Goal: Task Accomplishment & Management: Complete application form

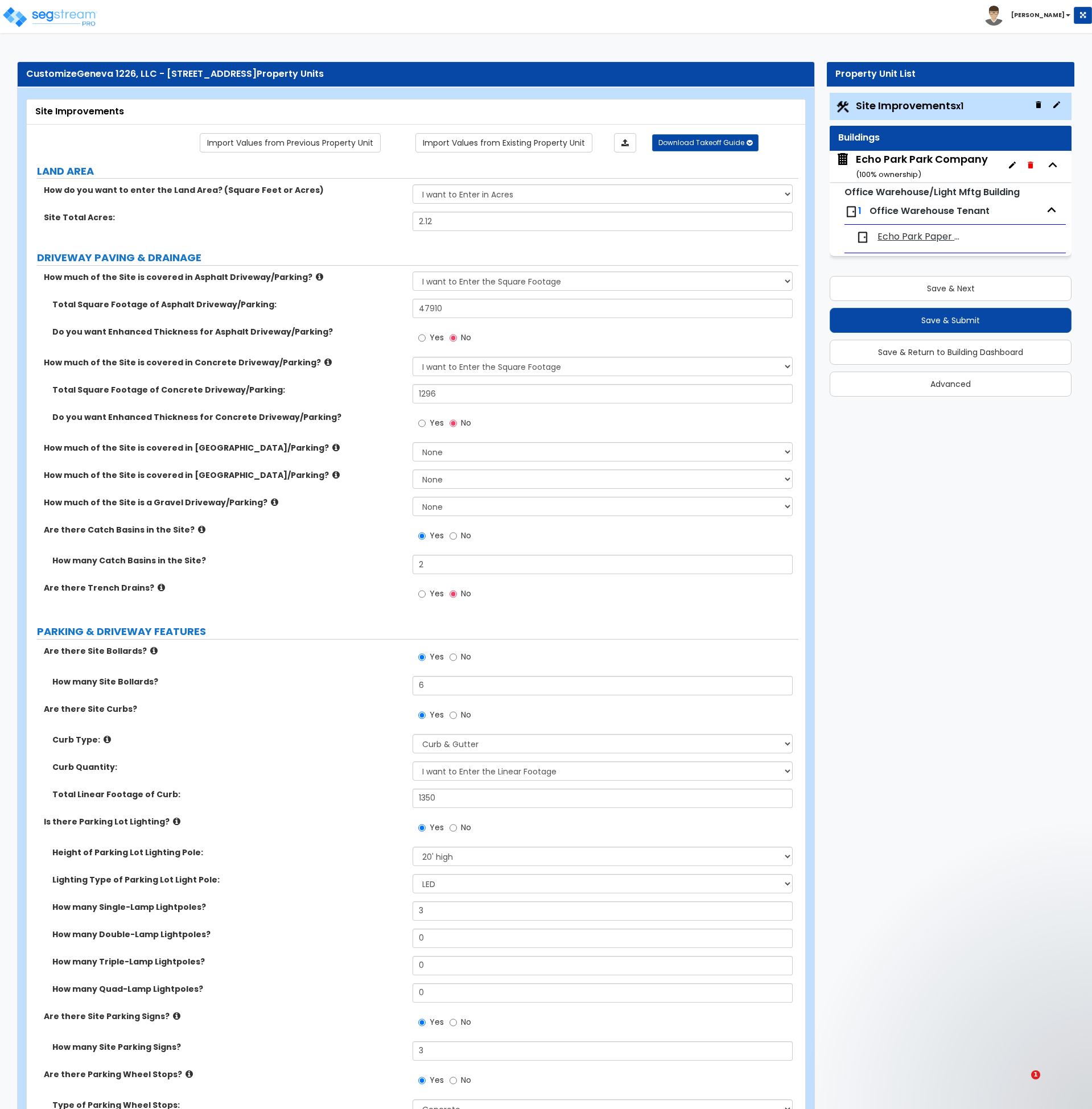
select select "2"
select select "1"
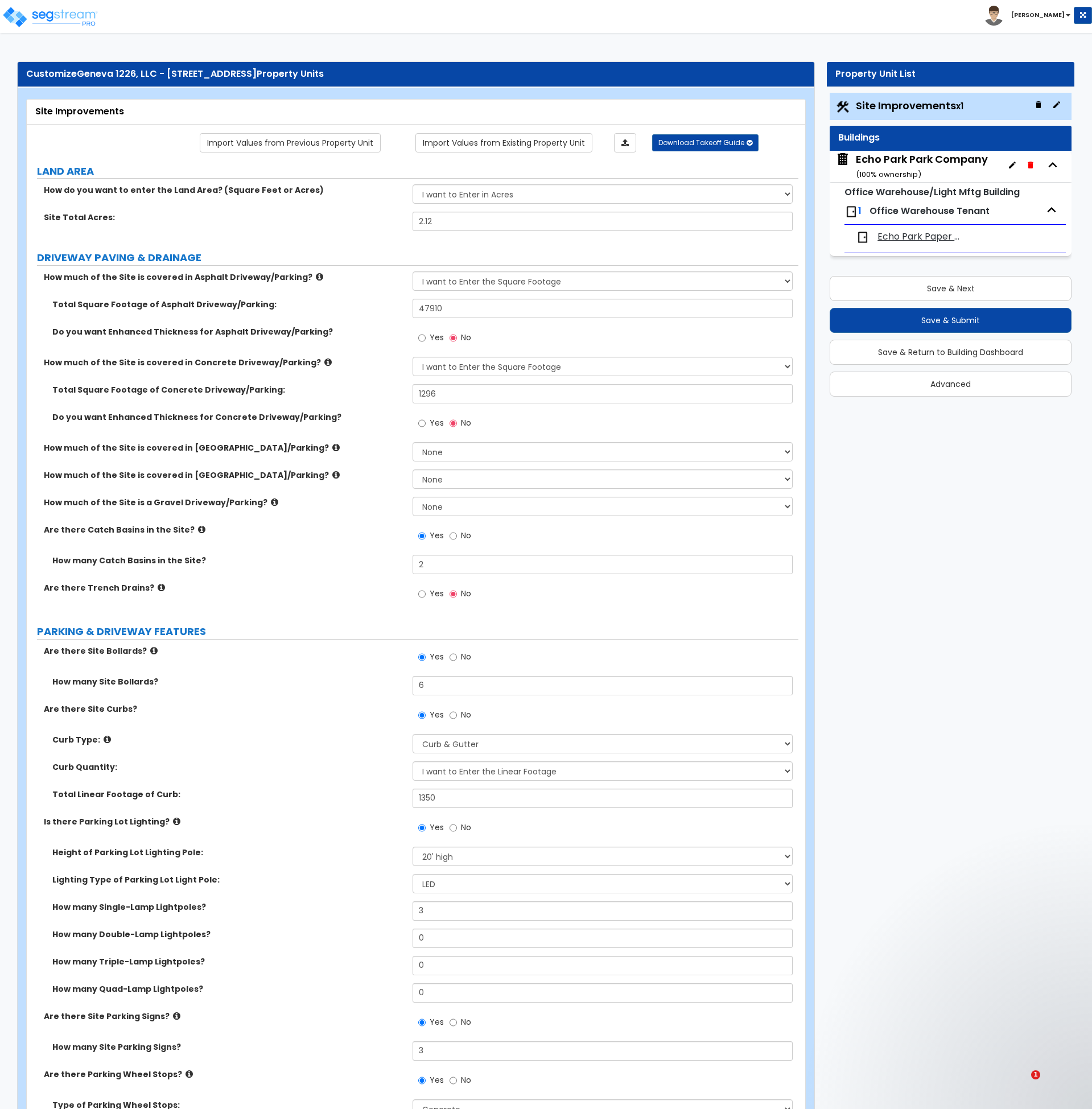
select select "1"
select select "2"
select select "1"
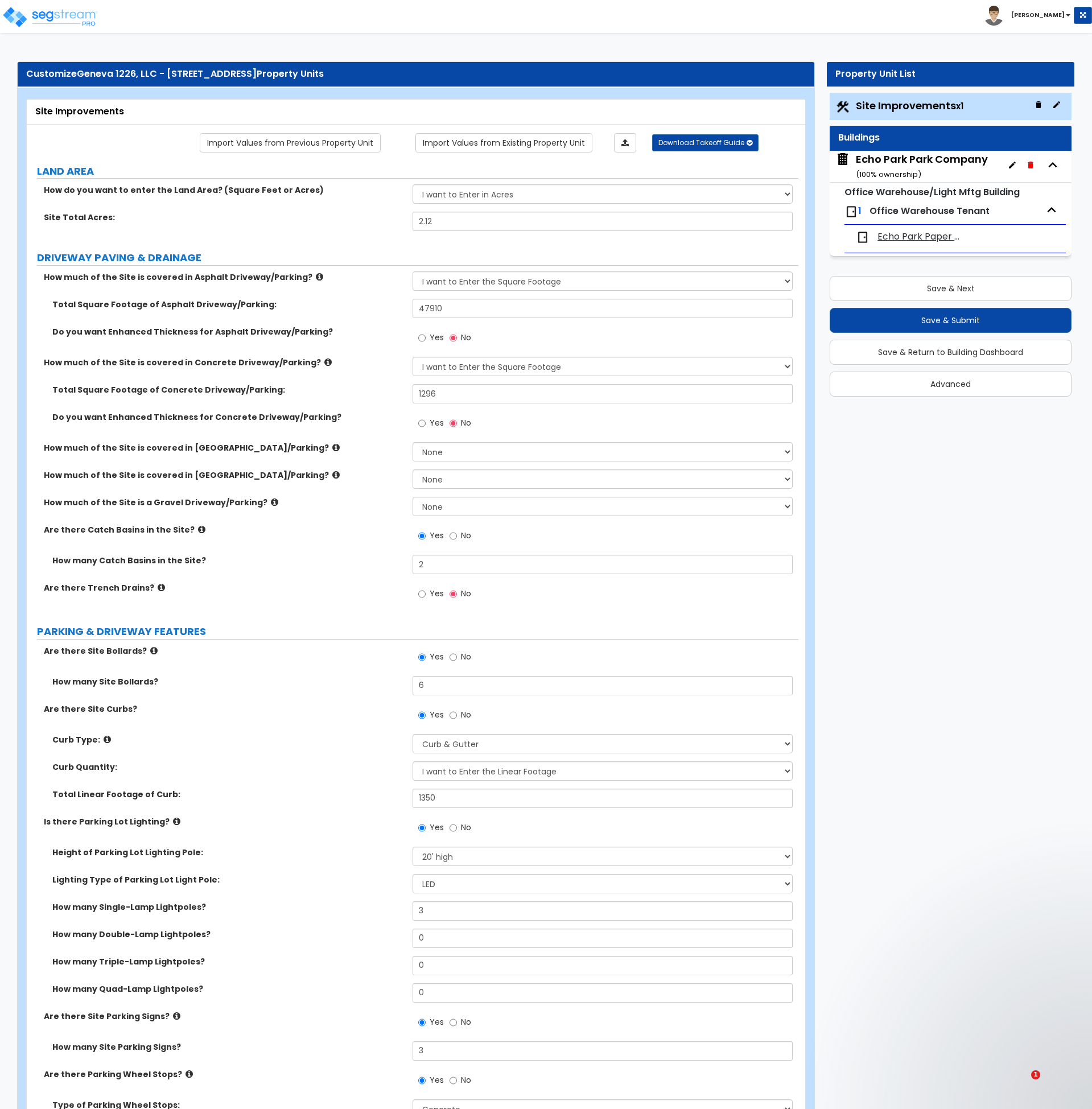
select select "4"
select select "2"
select select "1"
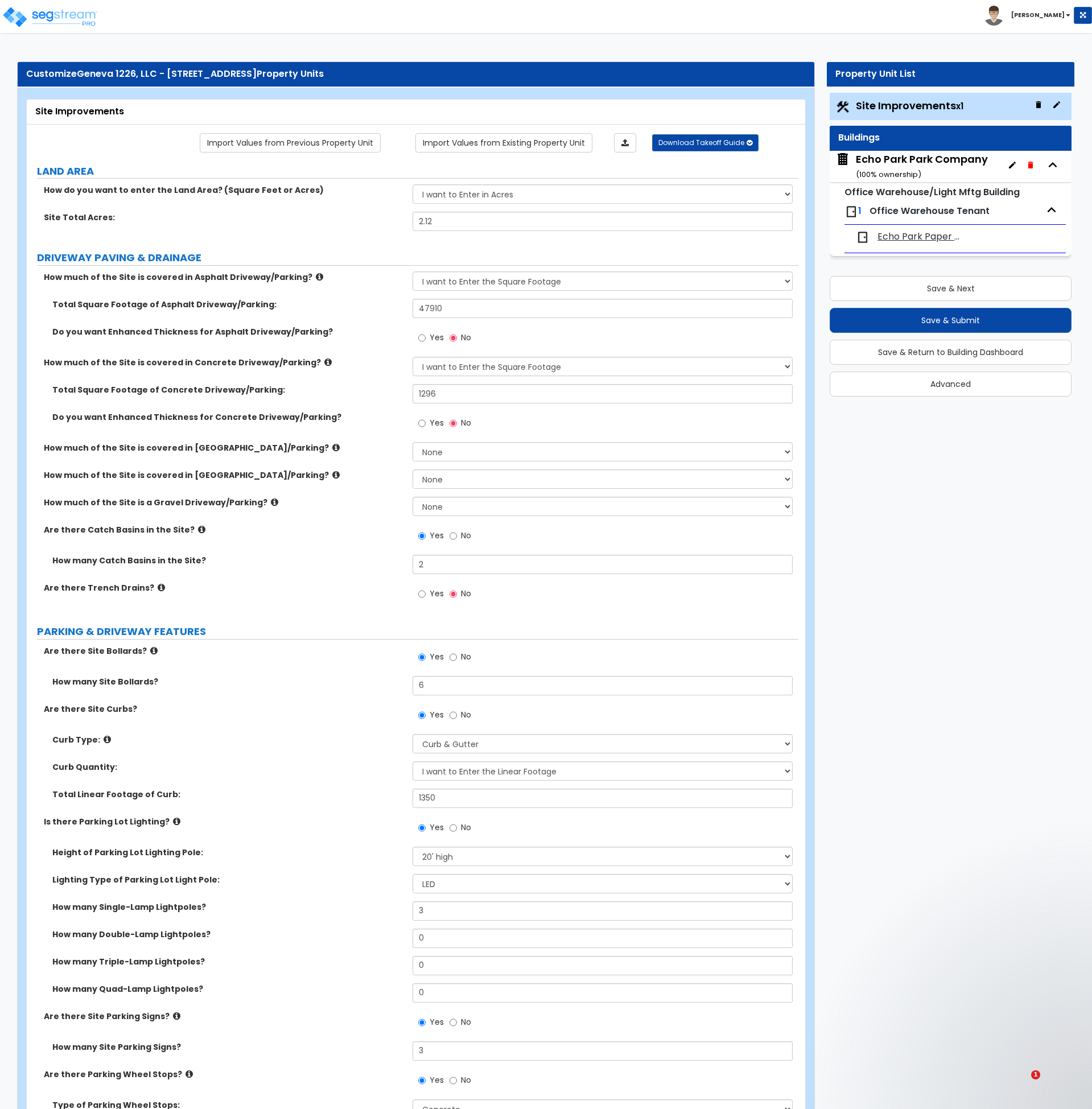
select select "2"
select select "1"
select select "7"
select select "1"
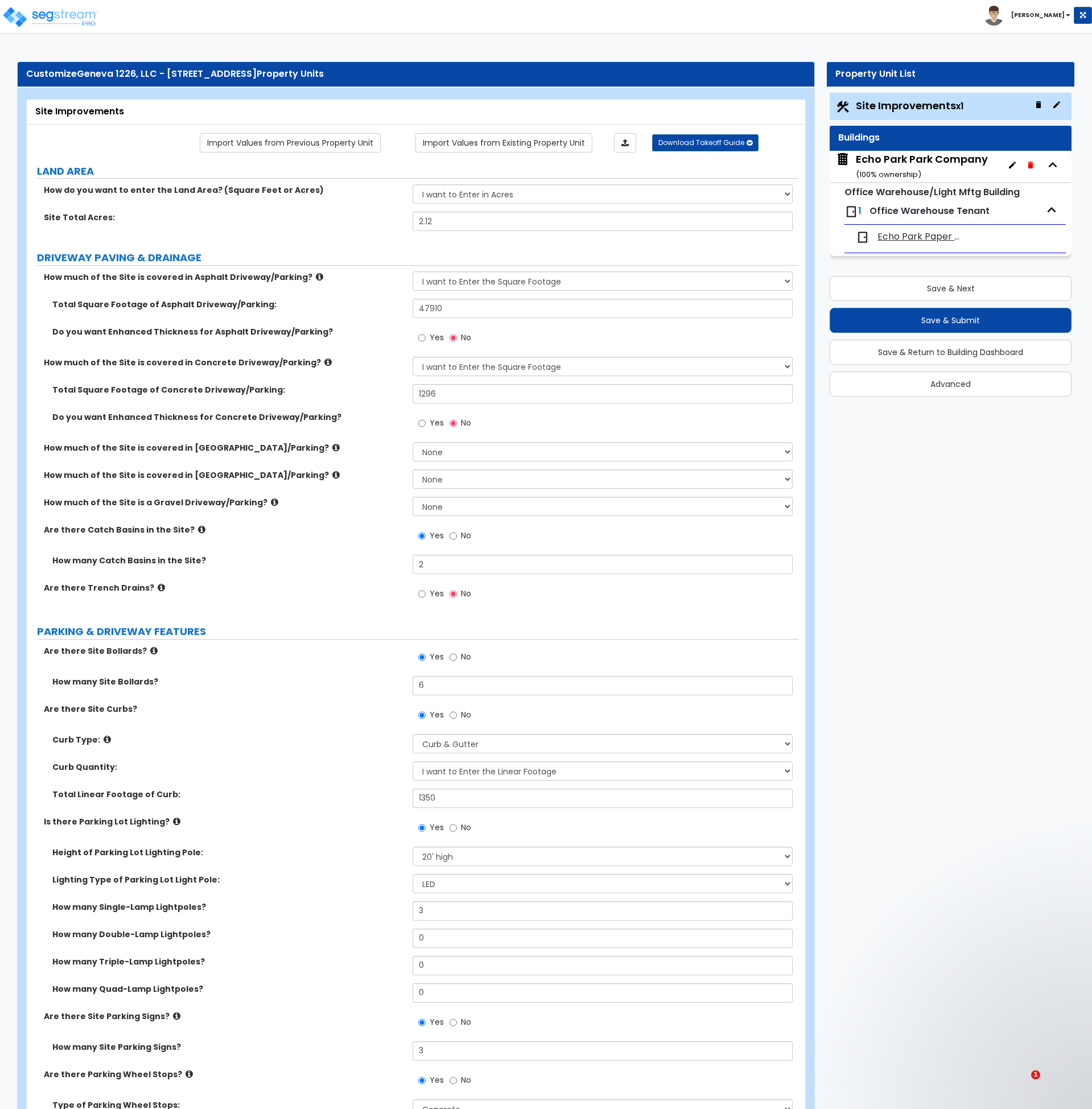
select select "4"
select select "1"
select select "2"
select select "1"
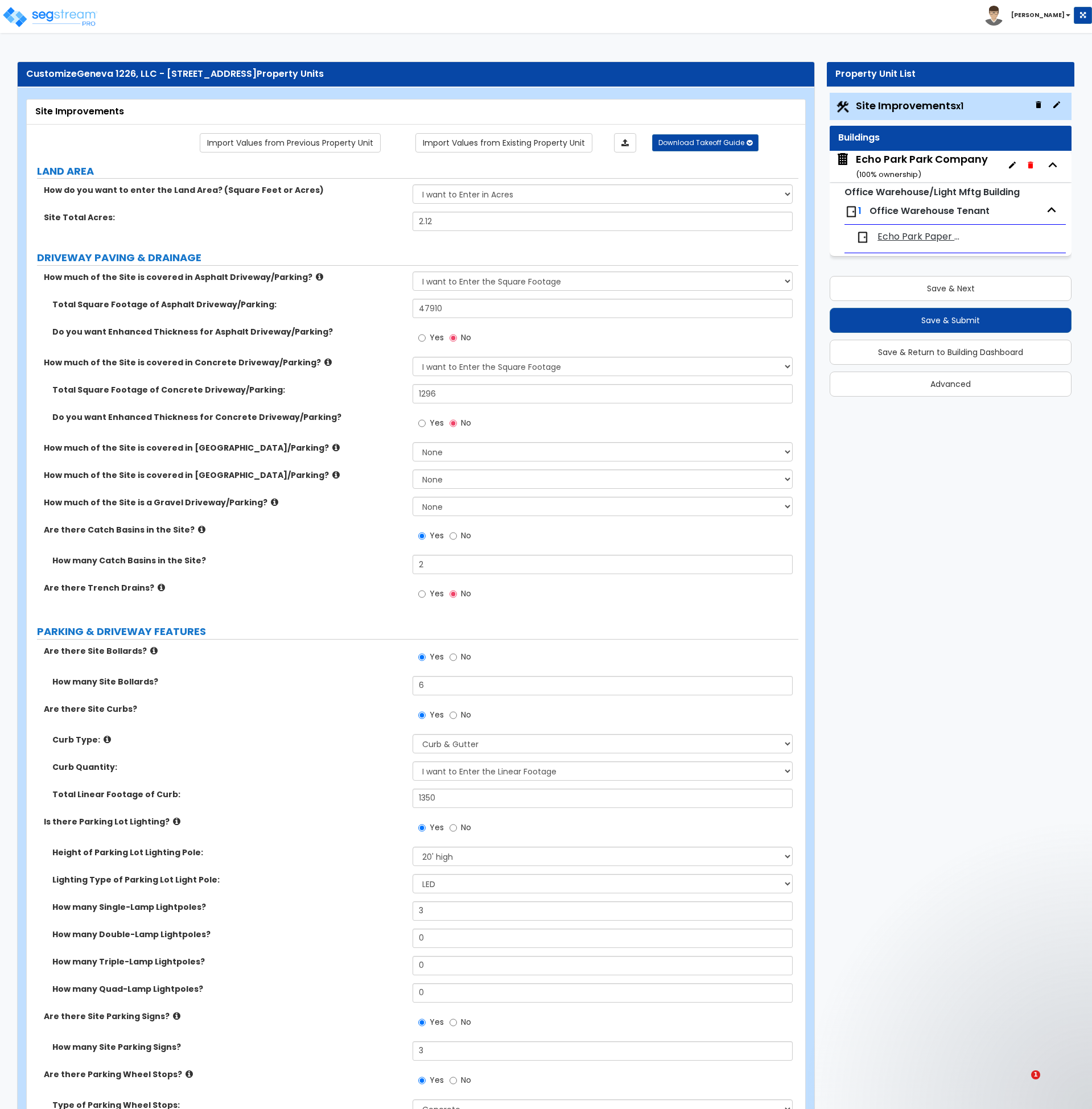
select select "4"
select select "2"
click at [922, 237] on span "Echo Park Paper Co & Meriden Insurance" at bounding box center [921, 236] width 87 height 13
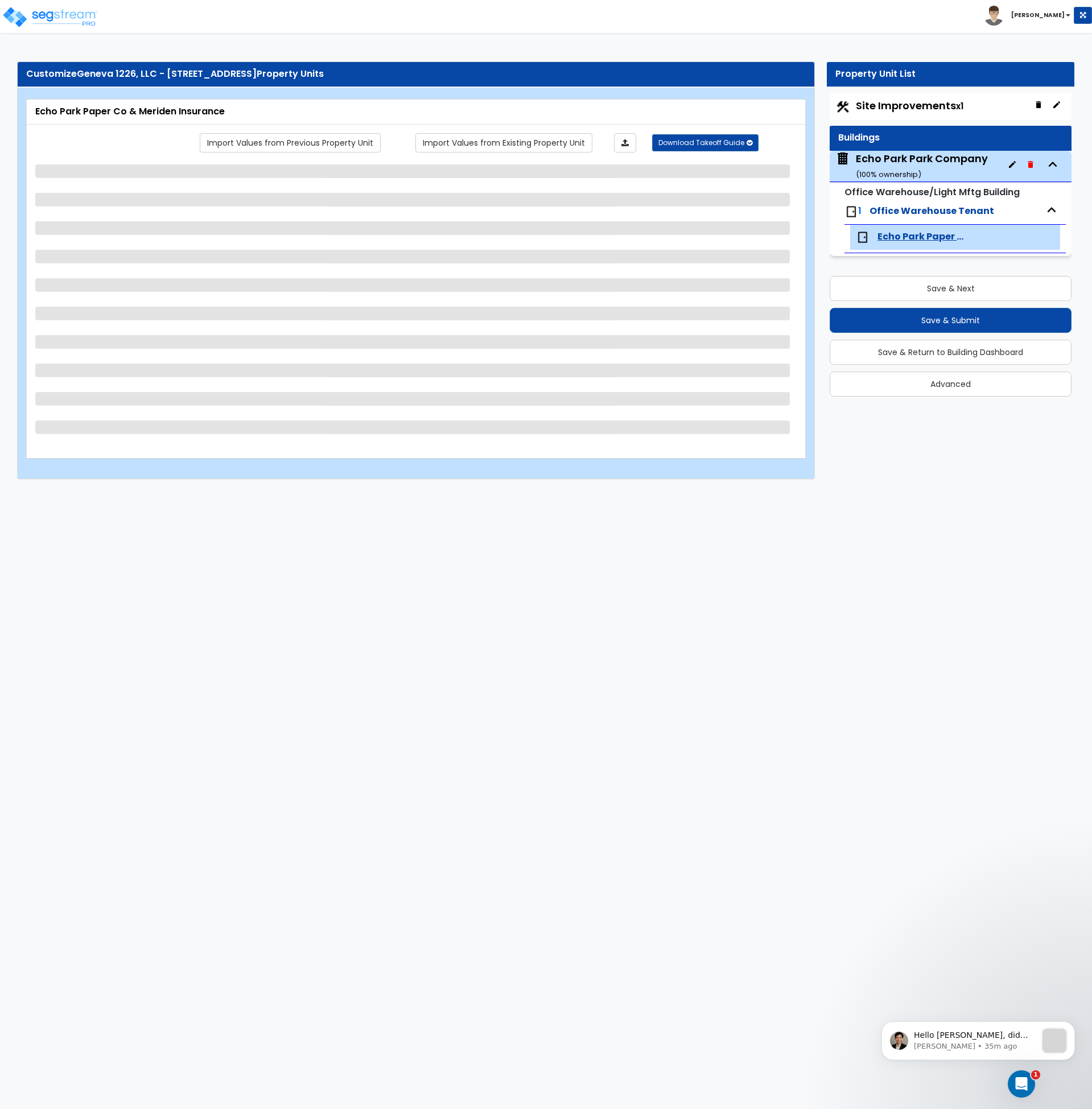
select select "1"
select select "7"
select select "2"
select select "1"
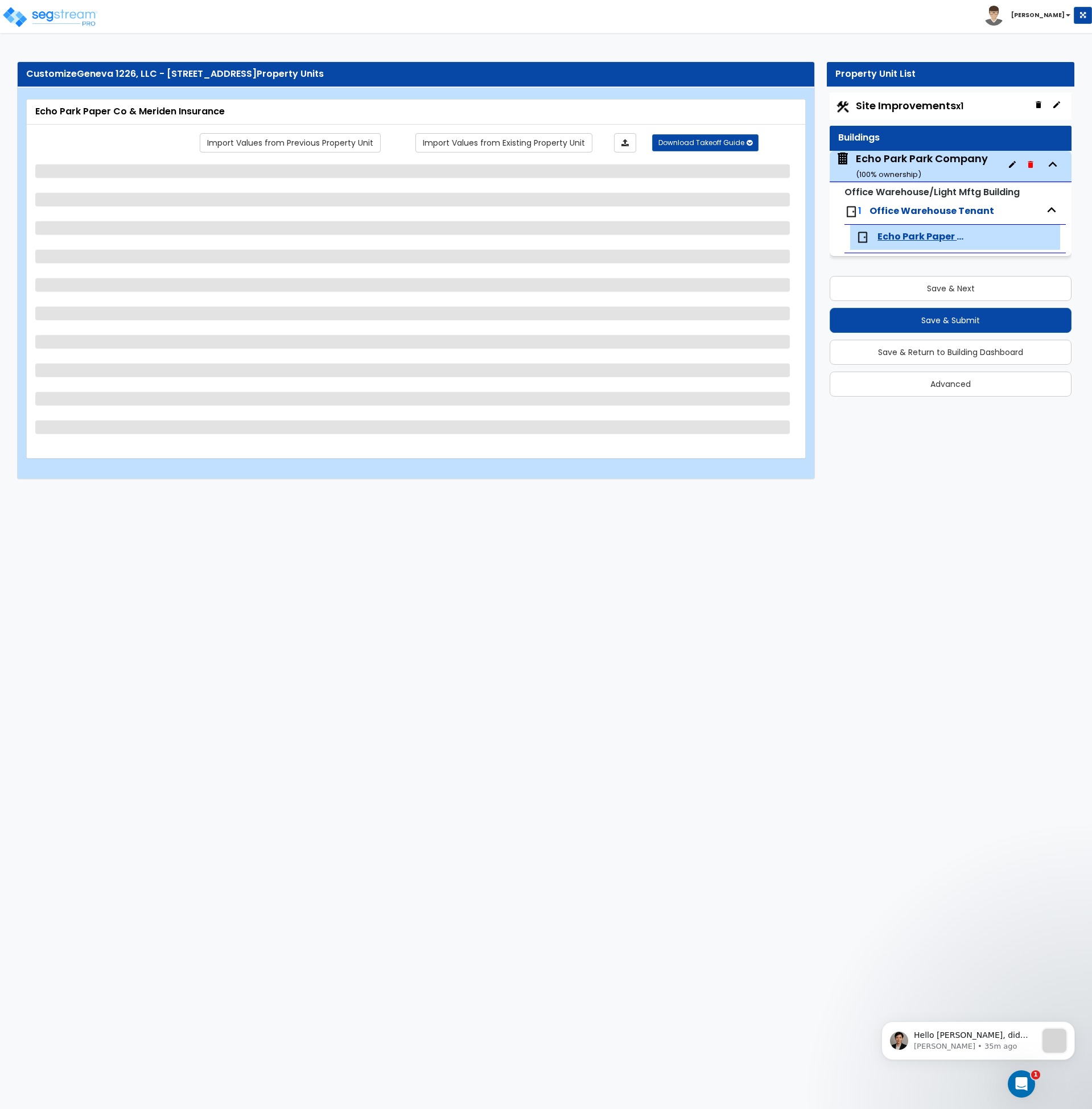
select select "2"
select select "1"
select select "2"
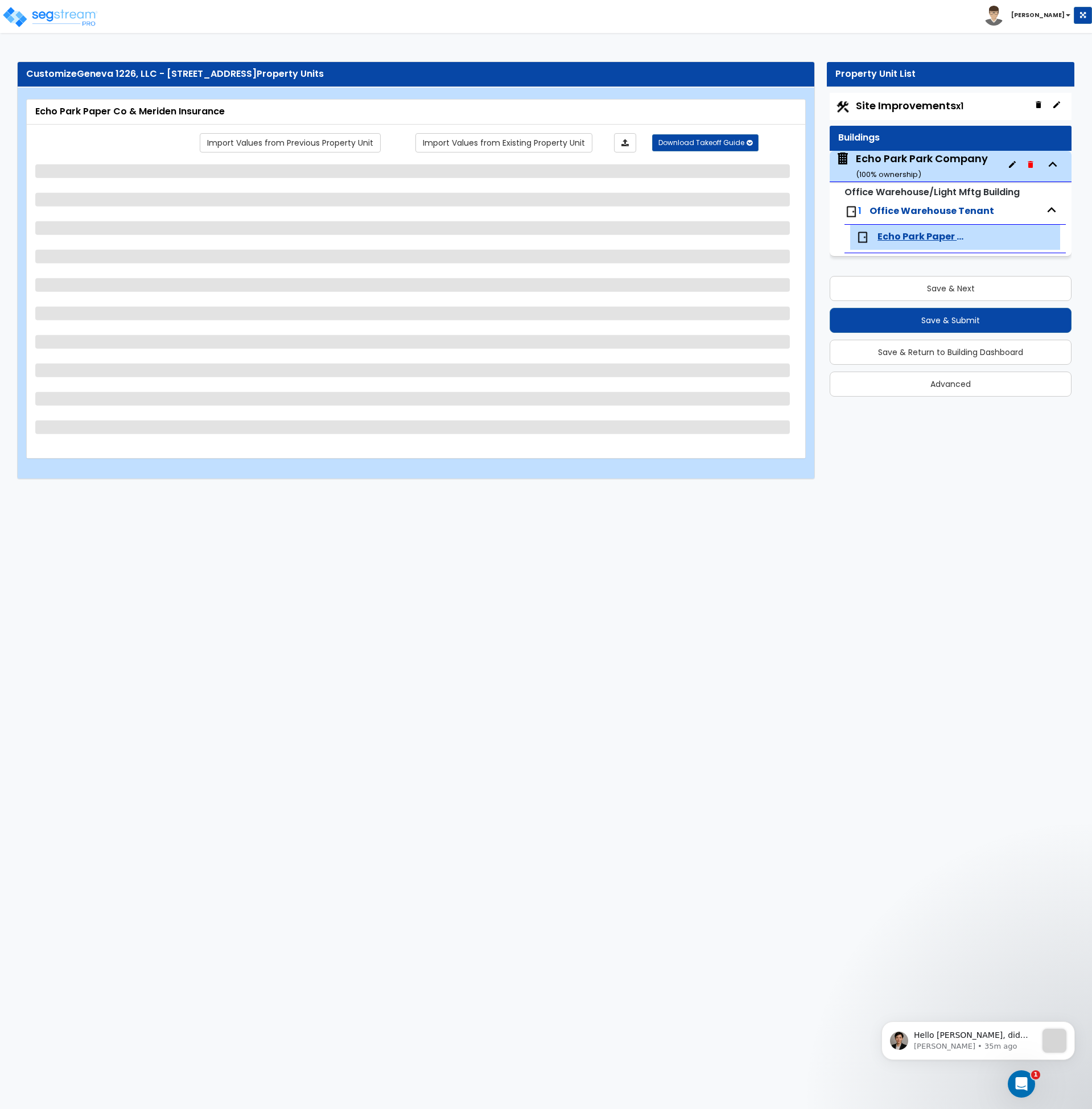
select select "2"
select select "3"
select select "1"
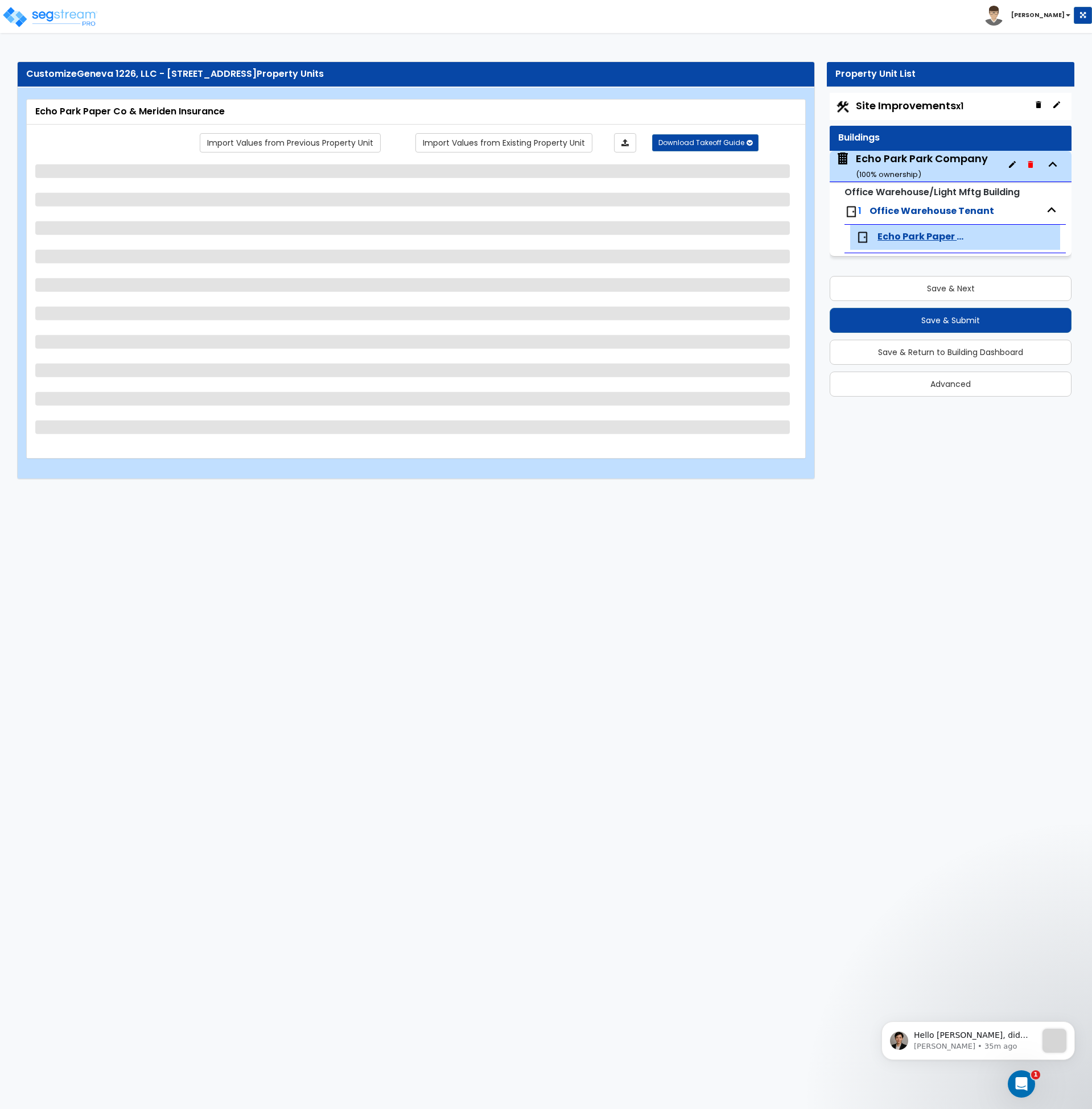
select select "2"
select select "1"
select select "5"
select select "1"
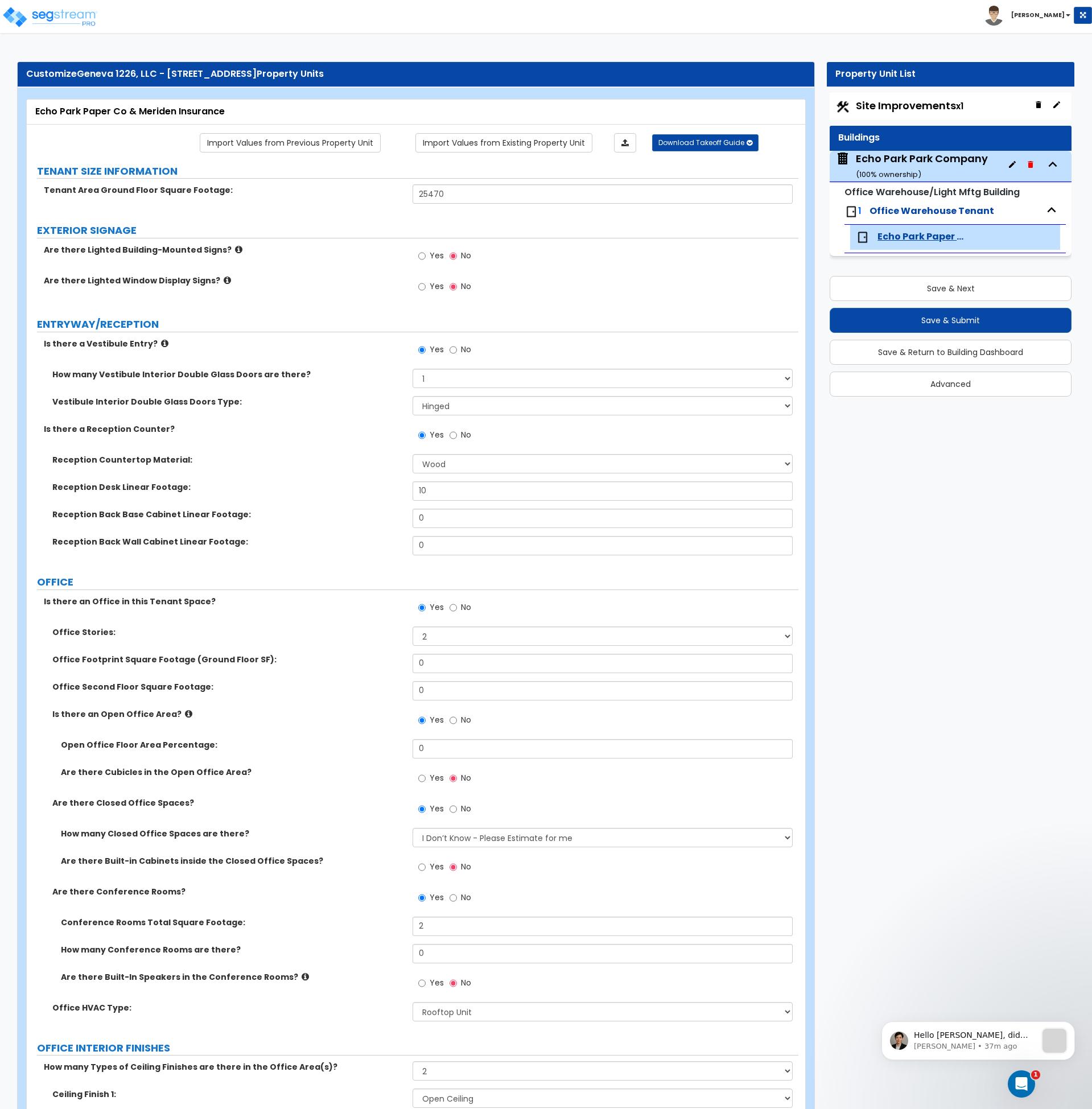
click at [349, 288] on div "Are there Lighted Window Display Signs? Yes No" at bounding box center [412, 290] width 772 height 31
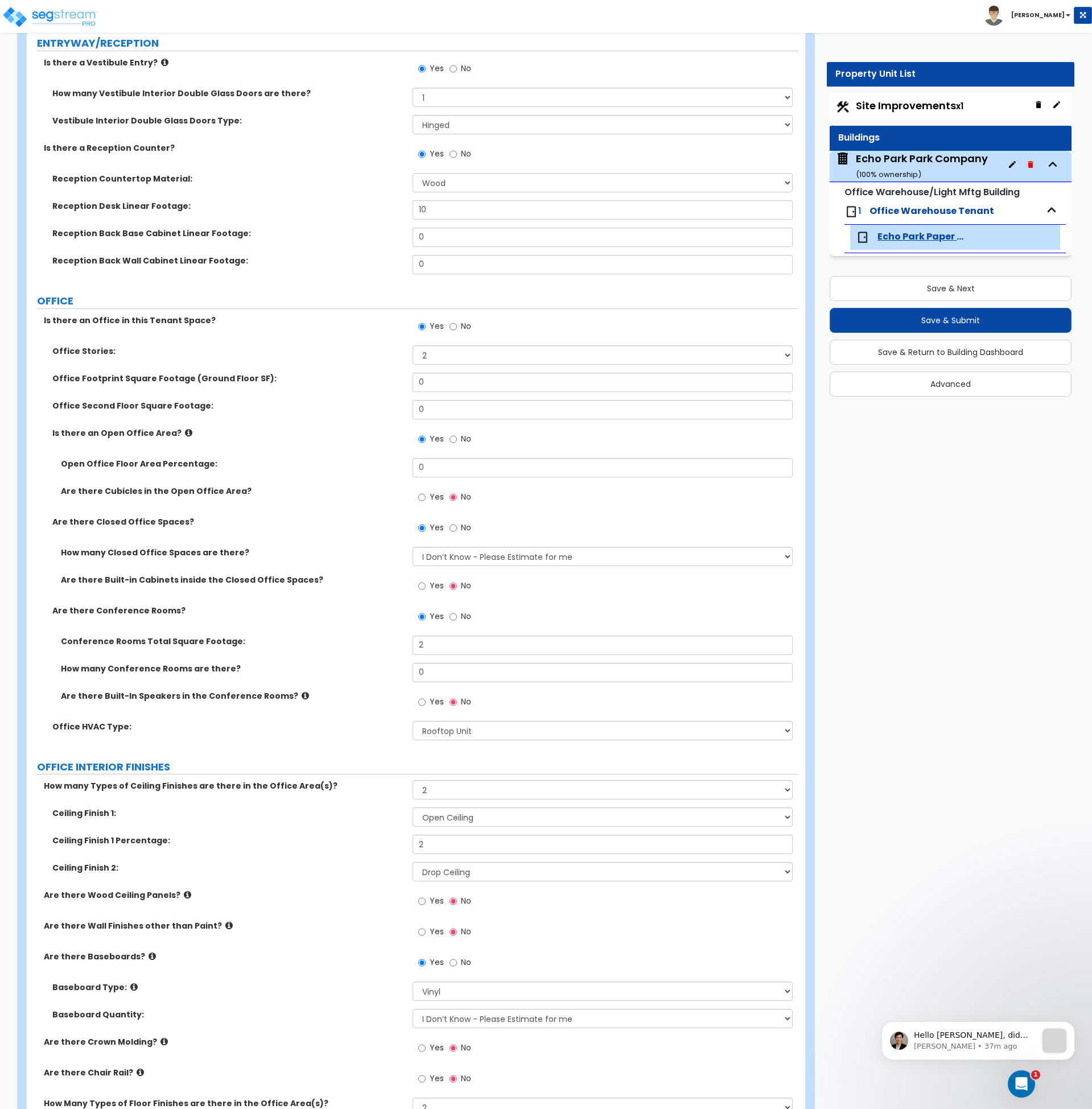
scroll to position [282, 0]
drag, startPoint x: 440, startPoint y: 387, endPoint x: 408, endPoint y: 386, distance: 32.0
click at [408, 386] on div "Office Footprint Square Footage (Ground Floor SF): 0" at bounding box center [412, 386] width 772 height 27
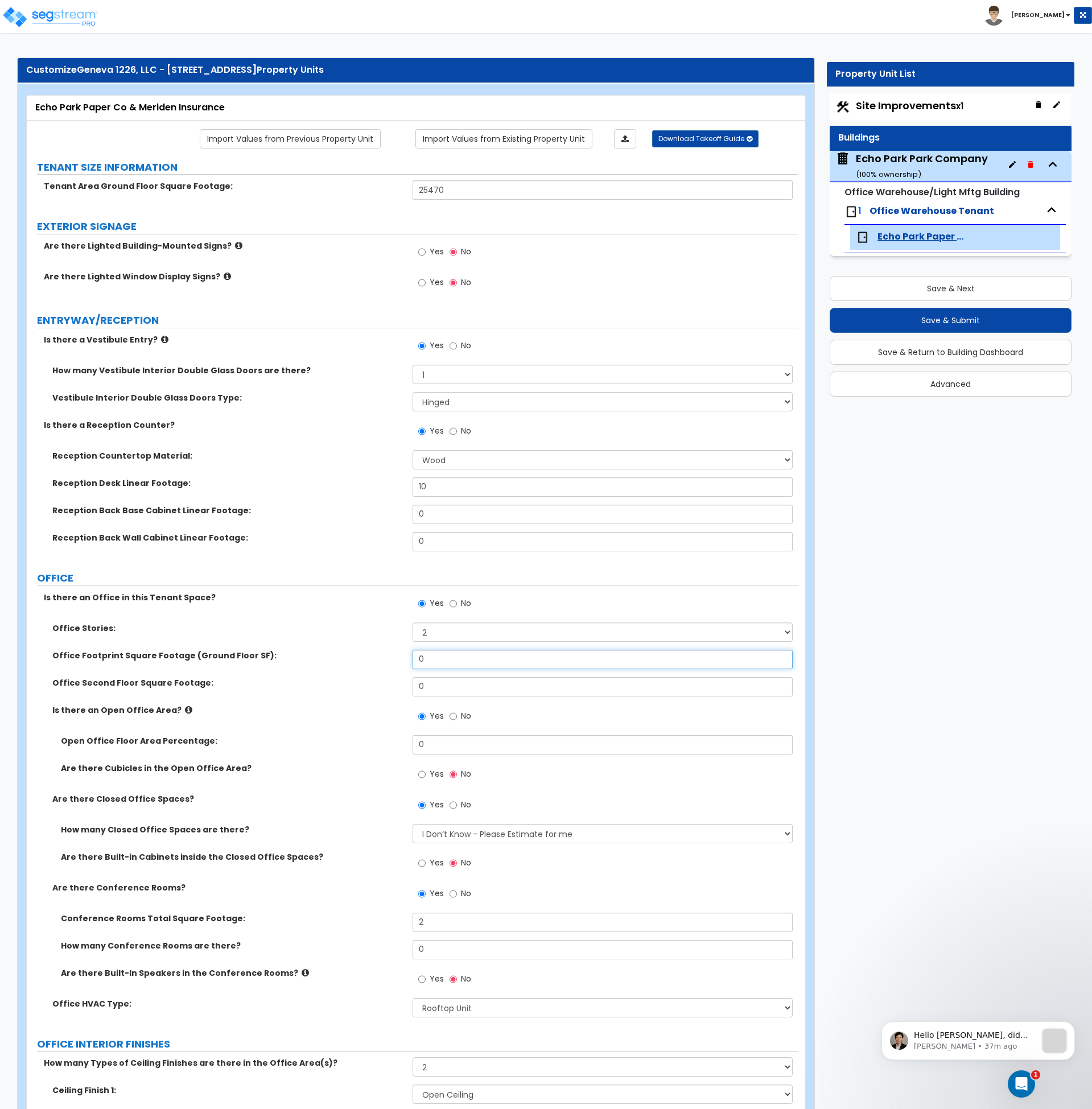
scroll to position [3, 0]
click at [379, 371] on label "How many Vestibule Interior Double Glass Doors are there?" at bounding box center [228, 371] width 352 height 11
drag, startPoint x: 432, startPoint y: 658, endPoint x: 387, endPoint y: 660, distance: 45.0
click at [387, 660] on div "Office Footprint Square Footage (Ground Floor SF): 0" at bounding box center [412, 664] width 772 height 27
click at [449, 661] on input "0" at bounding box center [602, 660] width 380 height 20
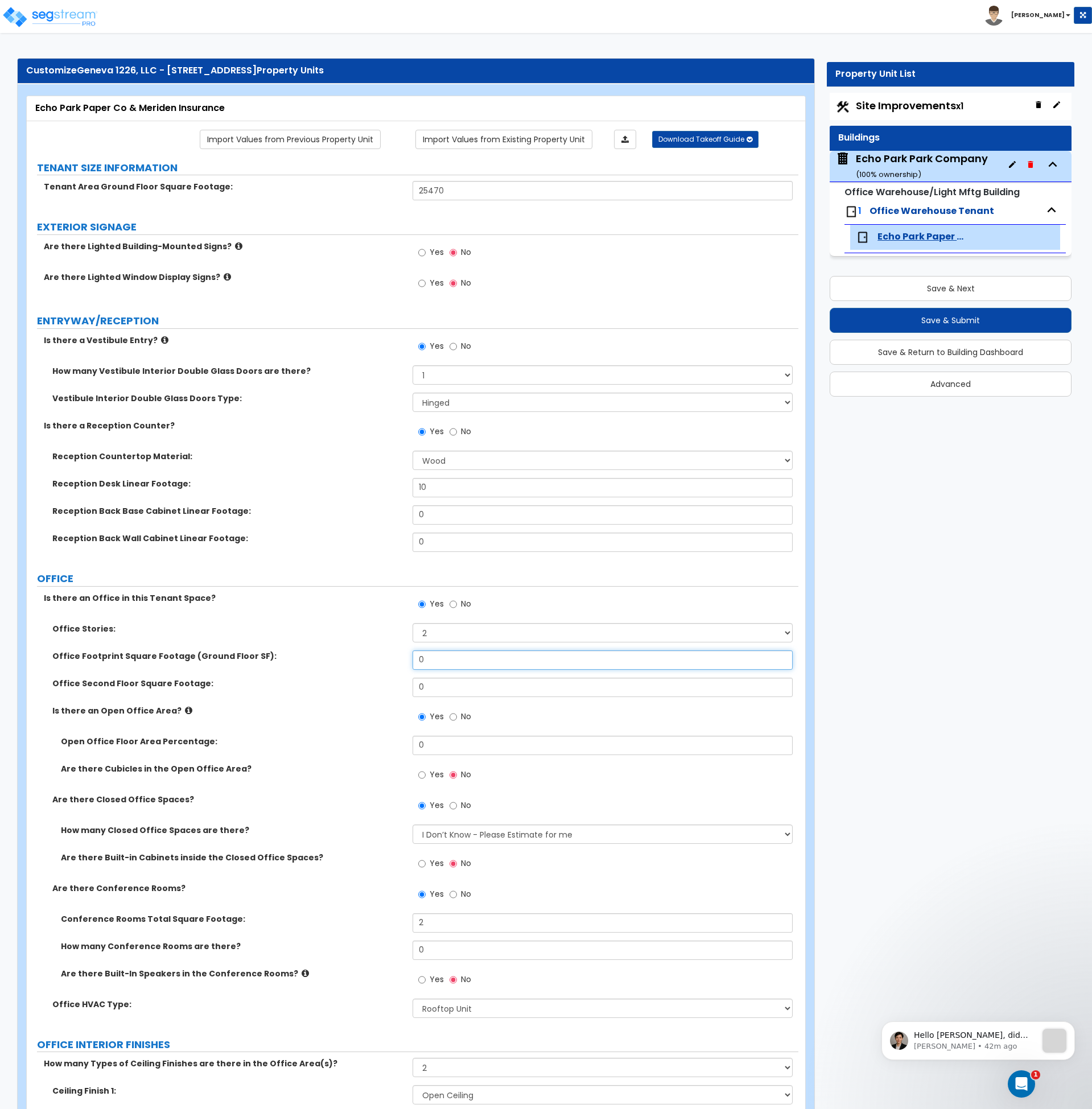
drag, startPoint x: 418, startPoint y: 658, endPoint x: 370, endPoint y: 661, distance: 48.1
click at [370, 661] on div "Office Footprint Square Footage (Ground Floor SF): 0" at bounding box center [412, 664] width 772 height 27
type input "7,265"
drag, startPoint x: 436, startPoint y: 688, endPoint x: 361, endPoint y: 683, distance: 75.2
click at [362, 685] on div "Office Second Floor Square Footage: 0" at bounding box center [412, 691] width 772 height 27
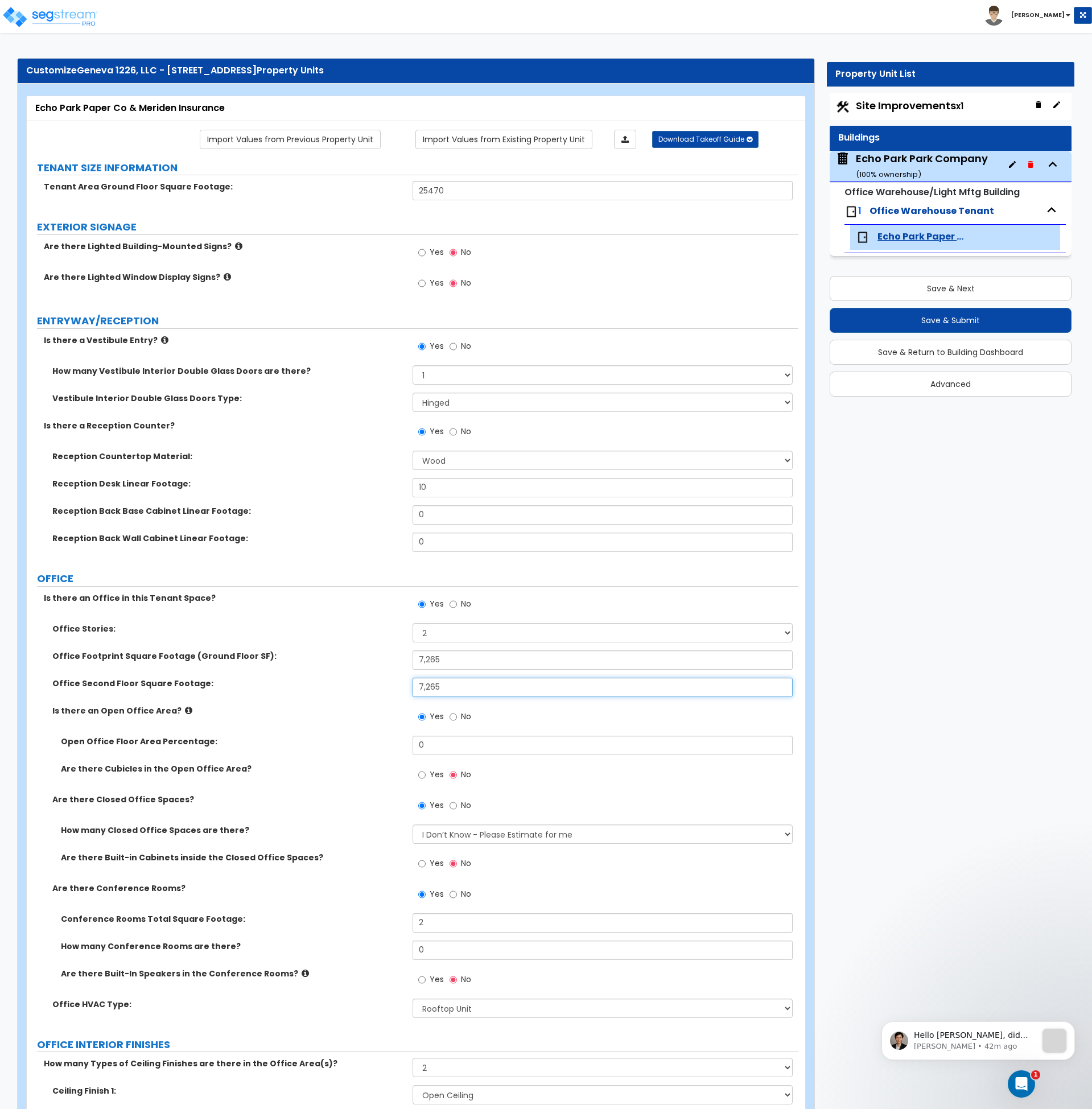
type input "7,265"
click at [357, 744] on label "Open Office Floor Area Percentage:" at bounding box center [232, 741] width 343 height 11
drag, startPoint x: 437, startPoint y: 744, endPoint x: 381, endPoint y: 745, distance: 56.0
click at [381, 745] on div "Open Office Floor Area Percentage: 0" at bounding box center [412, 750] width 772 height 27
click at [185, 711] on icon at bounding box center [188, 710] width 8 height 9
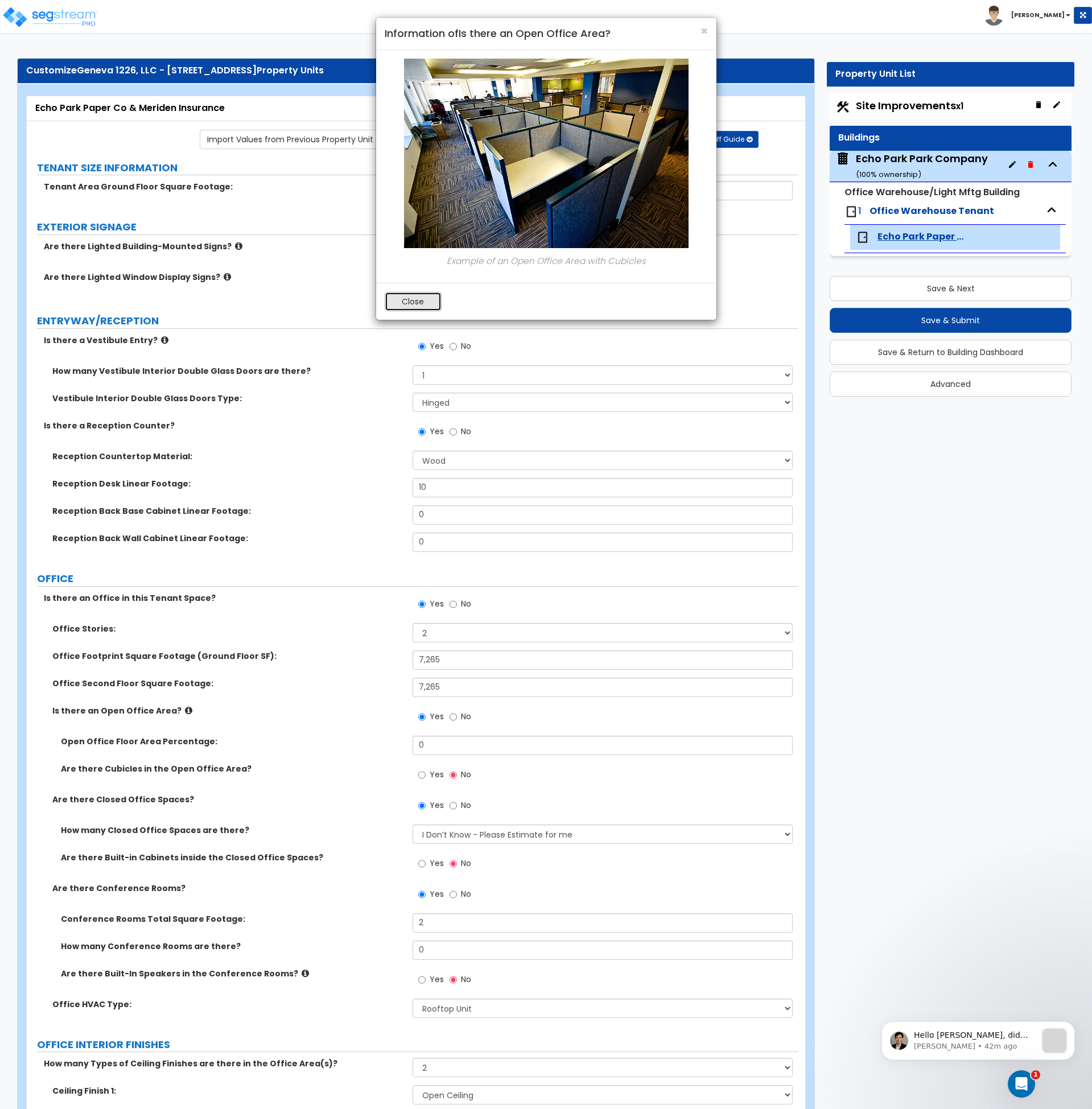
click at [422, 306] on button "Close" at bounding box center [413, 301] width 57 height 20
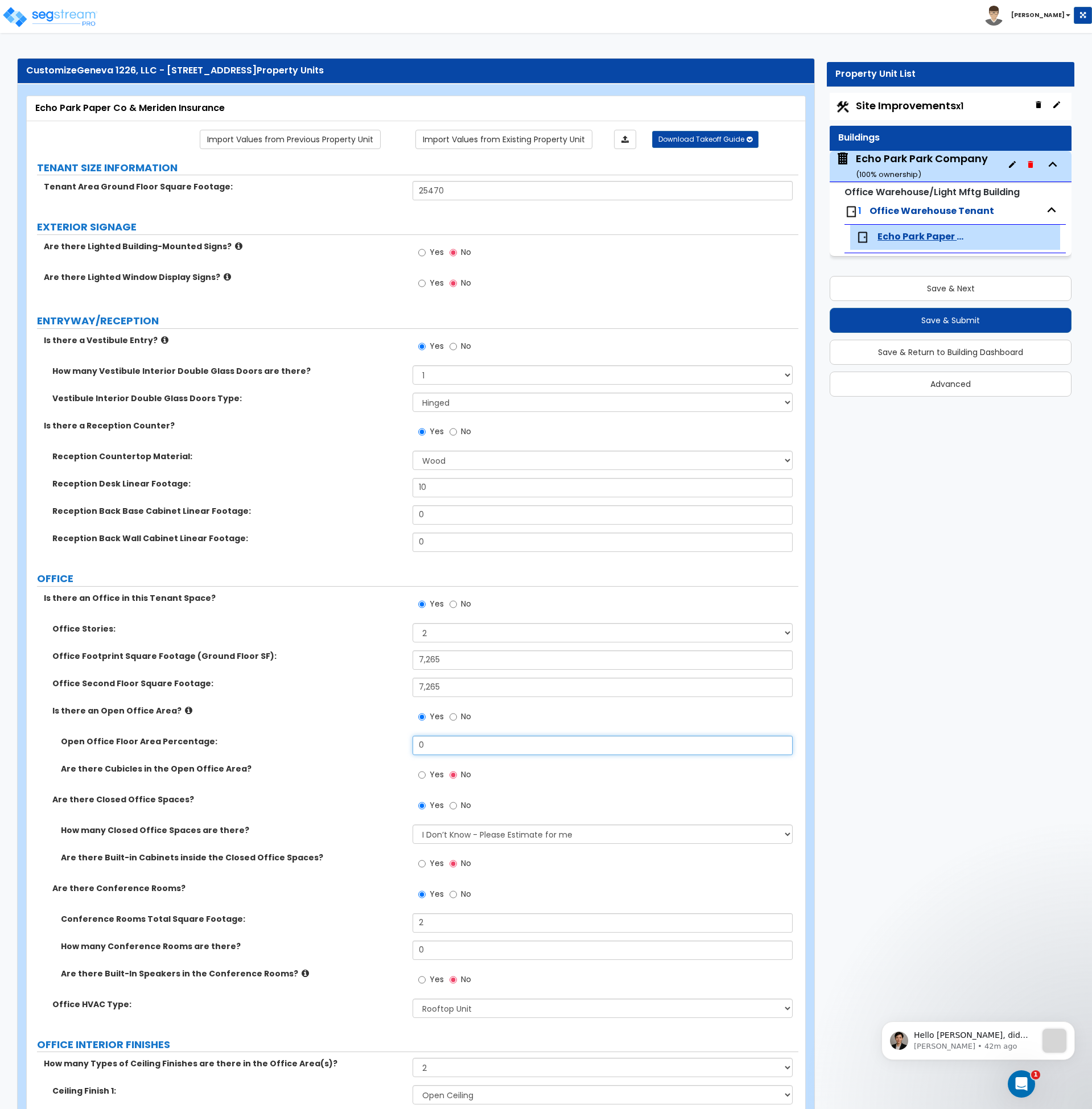
drag, startPoint x: 442, startPoint y: 744, endPoint x: 386, endPoint y: 749, distance: 56.2
click at [386, 749] on div "Open Office Floor Area Percentage: 0" at bounding box center [412, 750] width 772 height 27
type input "30"
click at [353, 784] on div "Are there Cubicles in the Open Office Area? Yes No" at bounding box center [412, 779] width 772 height 31
click at [421, 772] on input "Yes" at bounding box center [422, 774] width 8 height 13
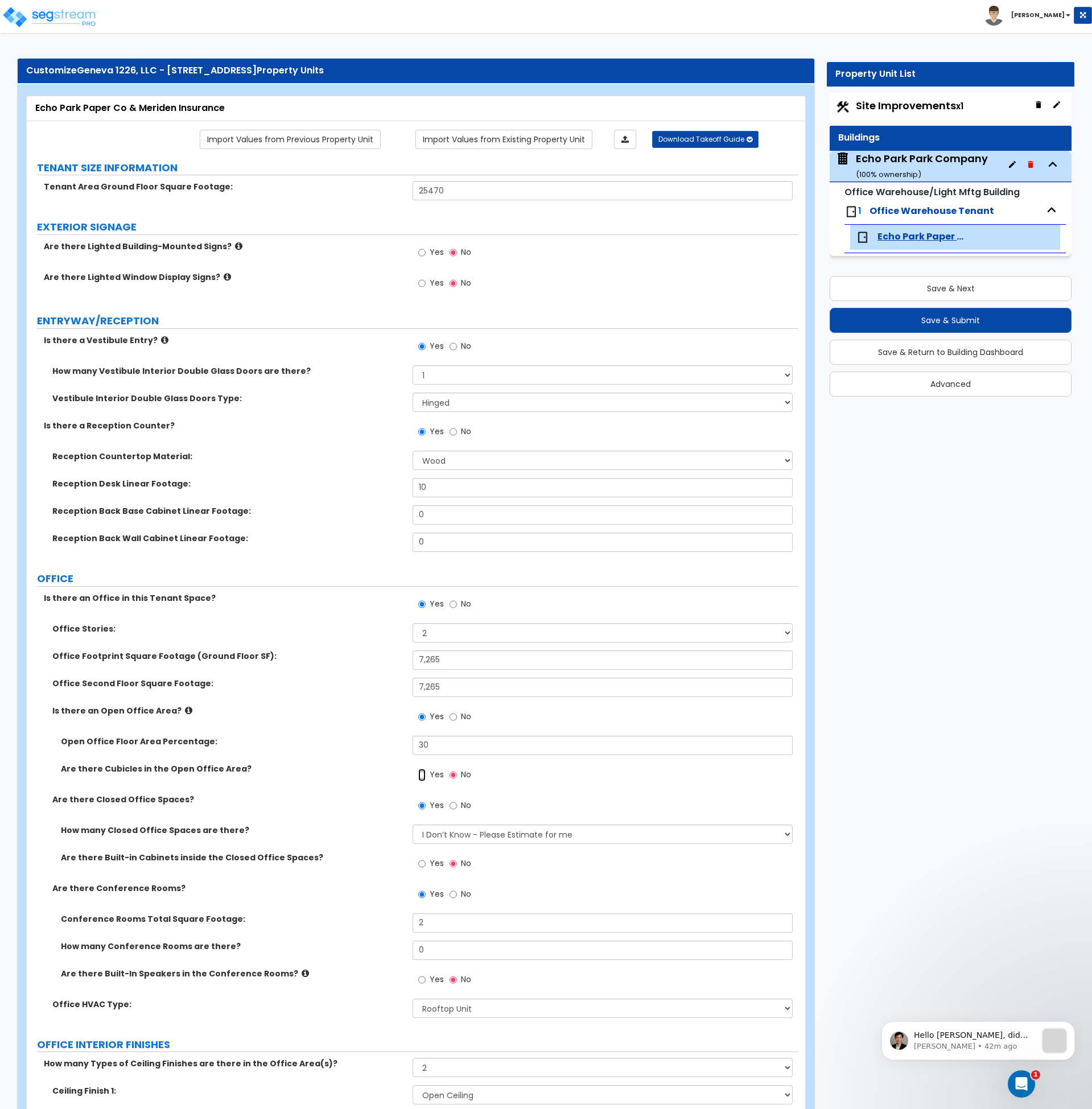
radio input "true"
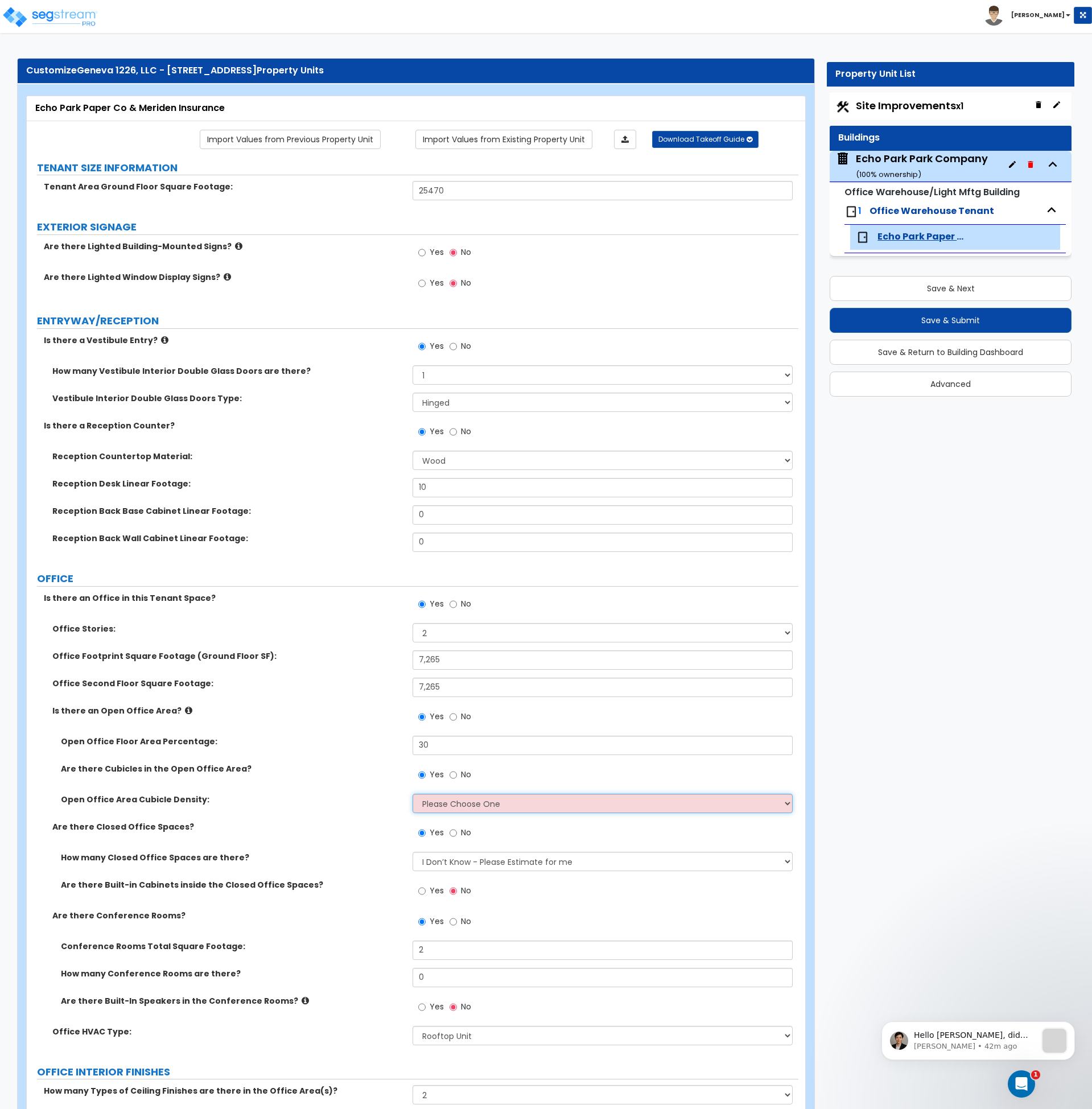
click at [441, 804] on select "Please Choose One Low High I want to Enter the number of Cubicles" at bounding box center [602, 804] width 380 height 20
select select "1"
click at [412, 794] on select "Please Choose One Low High I want to Enter the number of Cubicles" at bounding box center [602, 804] width 380 height 20
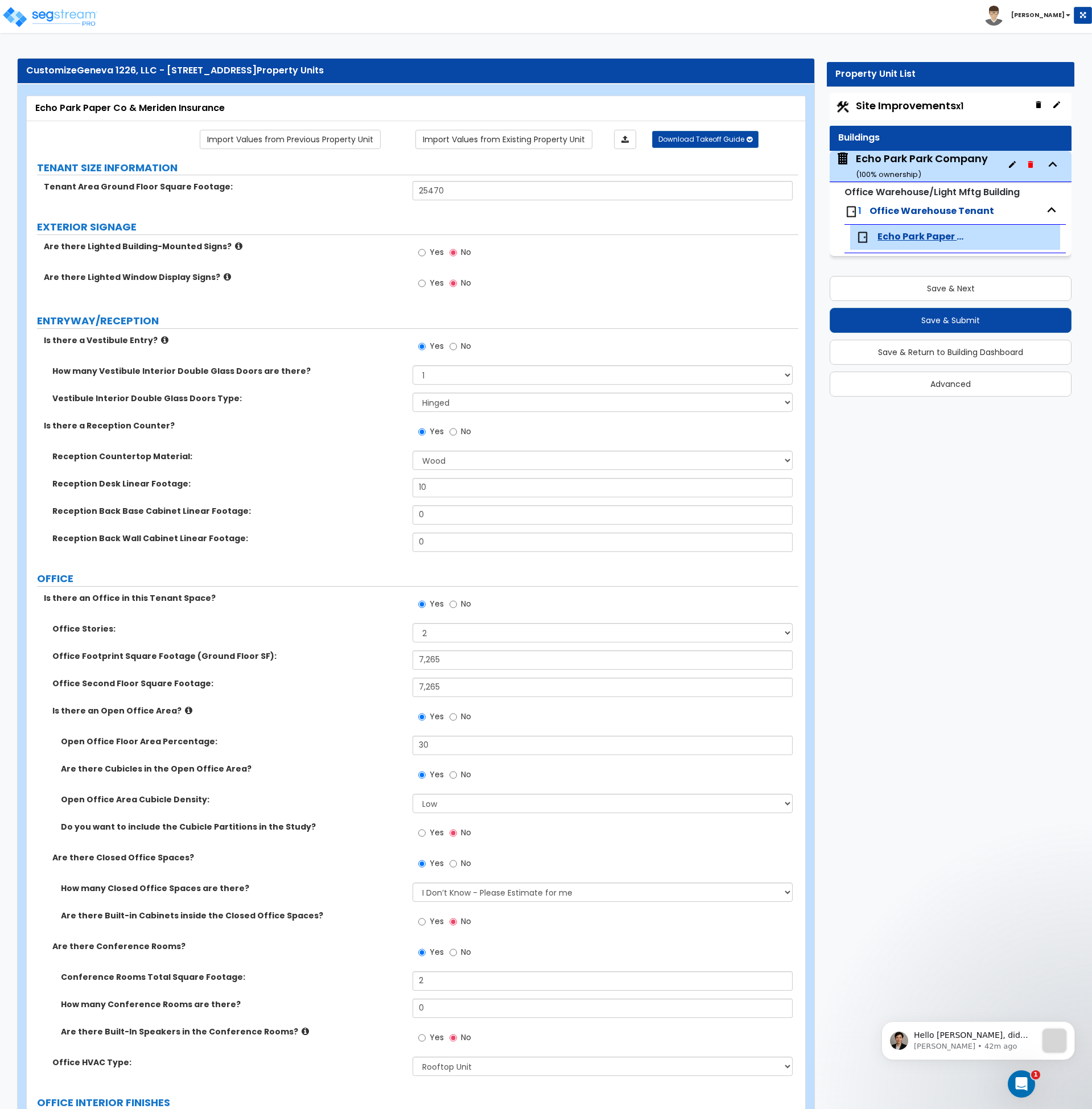
click at [383, 830] on label "Do you want to include the Cubicle Partitions in the Study?" at bounding box center [232, 827] width 343 height 11
click at [442, 806] on select "Please Choose One Low High I want to Enter the number of Cubicles" at bounding box center [602, 804] width 380 height 20
click at [371, 810] on div "Open Office Area Cubicle Density: Please Choose One Low High I want to Enter th…" at bounding box center [412, 808] width 772 height 27
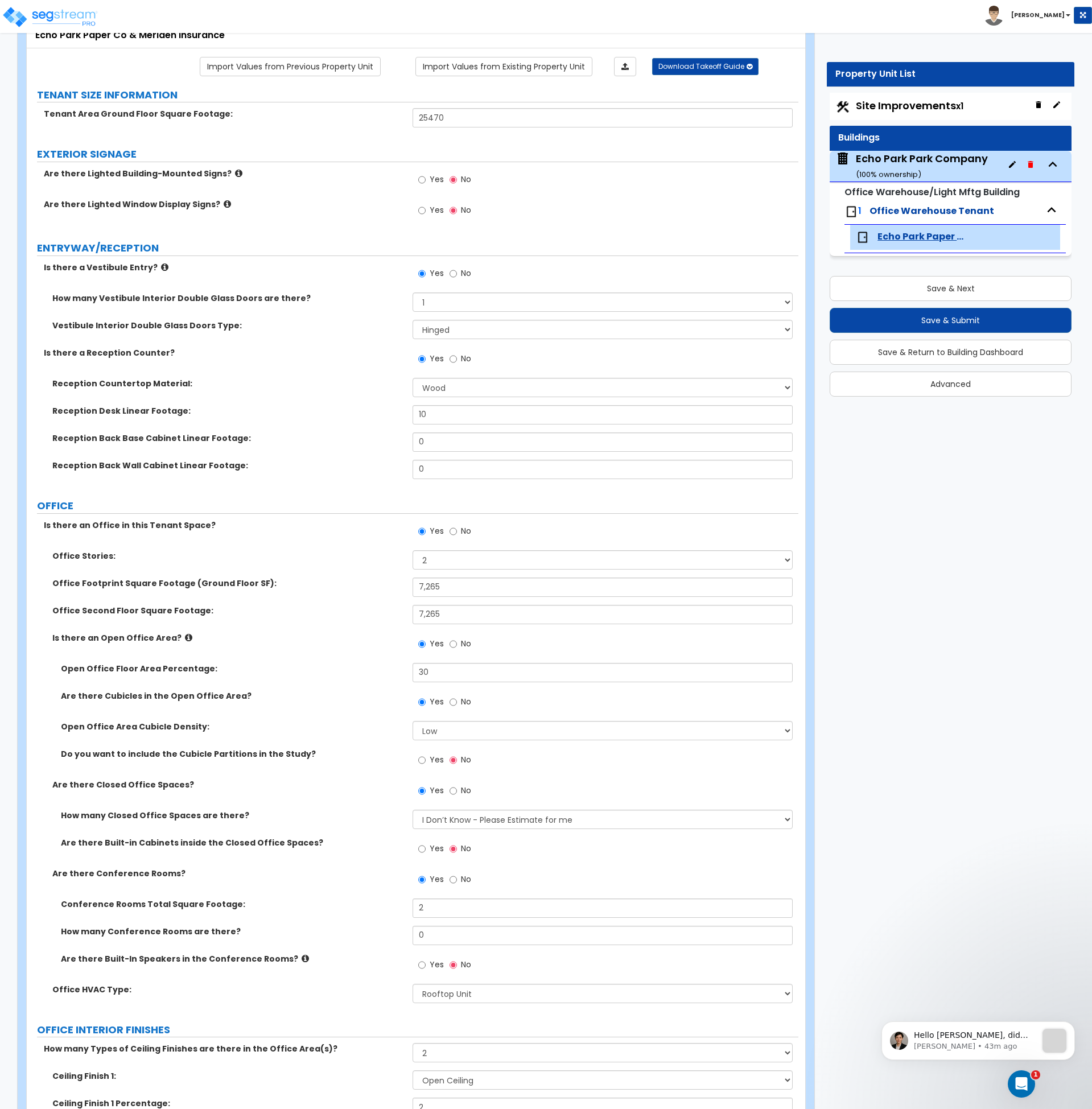
scroll to position [77, 0]
drag, startPoint x: 441, startPoint y: 675, endPoint x: 382, endPoint y: 673, distance: 59.0
click at [382, 673] on div "Open Office Floor Area Percentage: 30" at bounding box center [412, 676] width 772 height 27
type input "20"
click at [335, 675] on div "Open Office Floor Area Percentage: 20" at bounding box center [412, 676] width 772 height 27
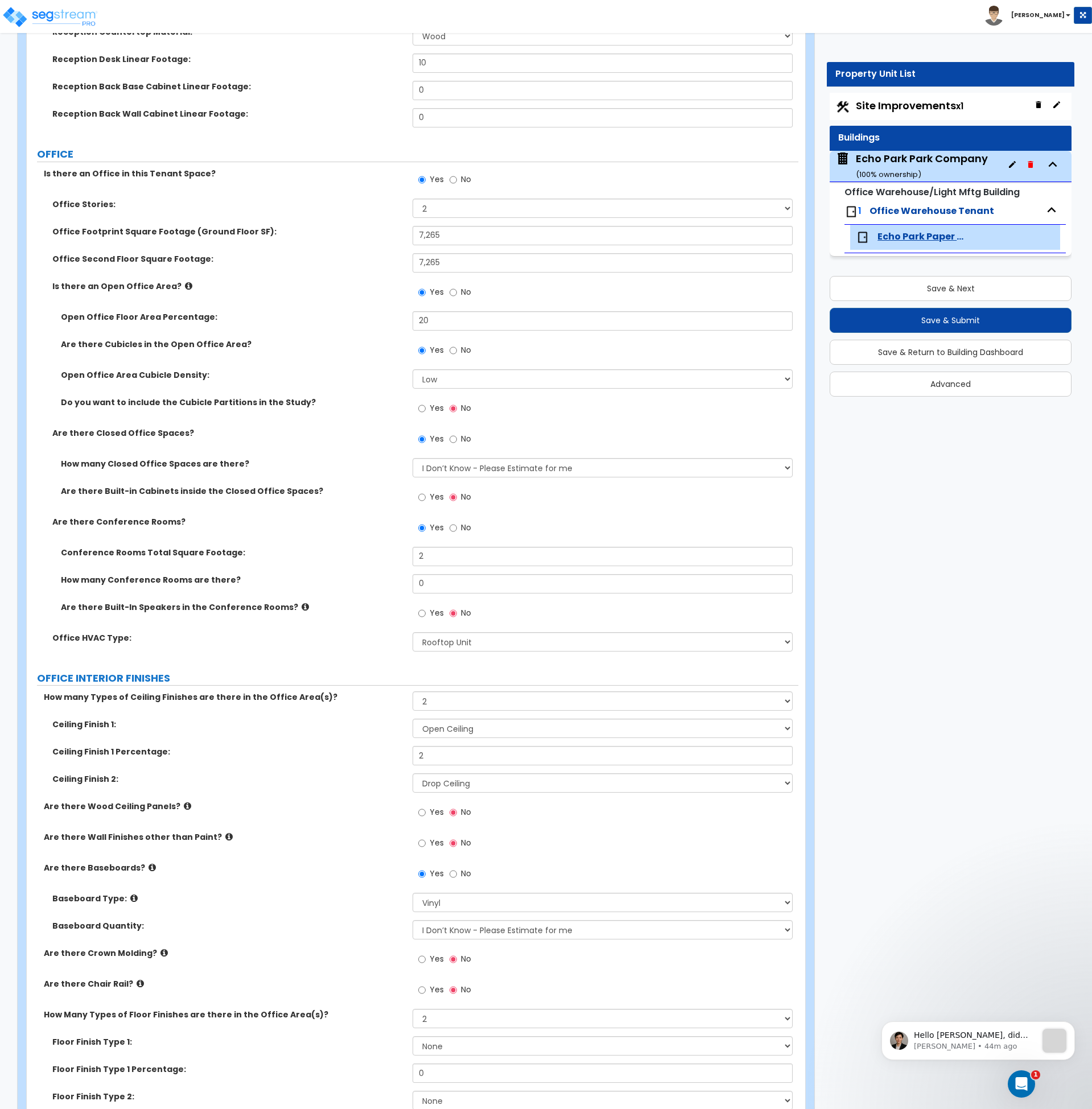
scroll to position [429, 0]
click at [313, 525] on label "Are there Conference Rooms?" at bounding box center [228, 521] width 352 height 11
click at [418, 473] on select "I Don’t Know - Please Estimate for me I want to Enter the Number of Closed Offi…" at bounding box center [602, 467] width 380 height 20
select select "2"
click at [412, 458] on select "I Don’t Know - Please Estimate for me I want to Enter the Number of Closed Offi…" at bounding box center [602, 467] width 380 height 20
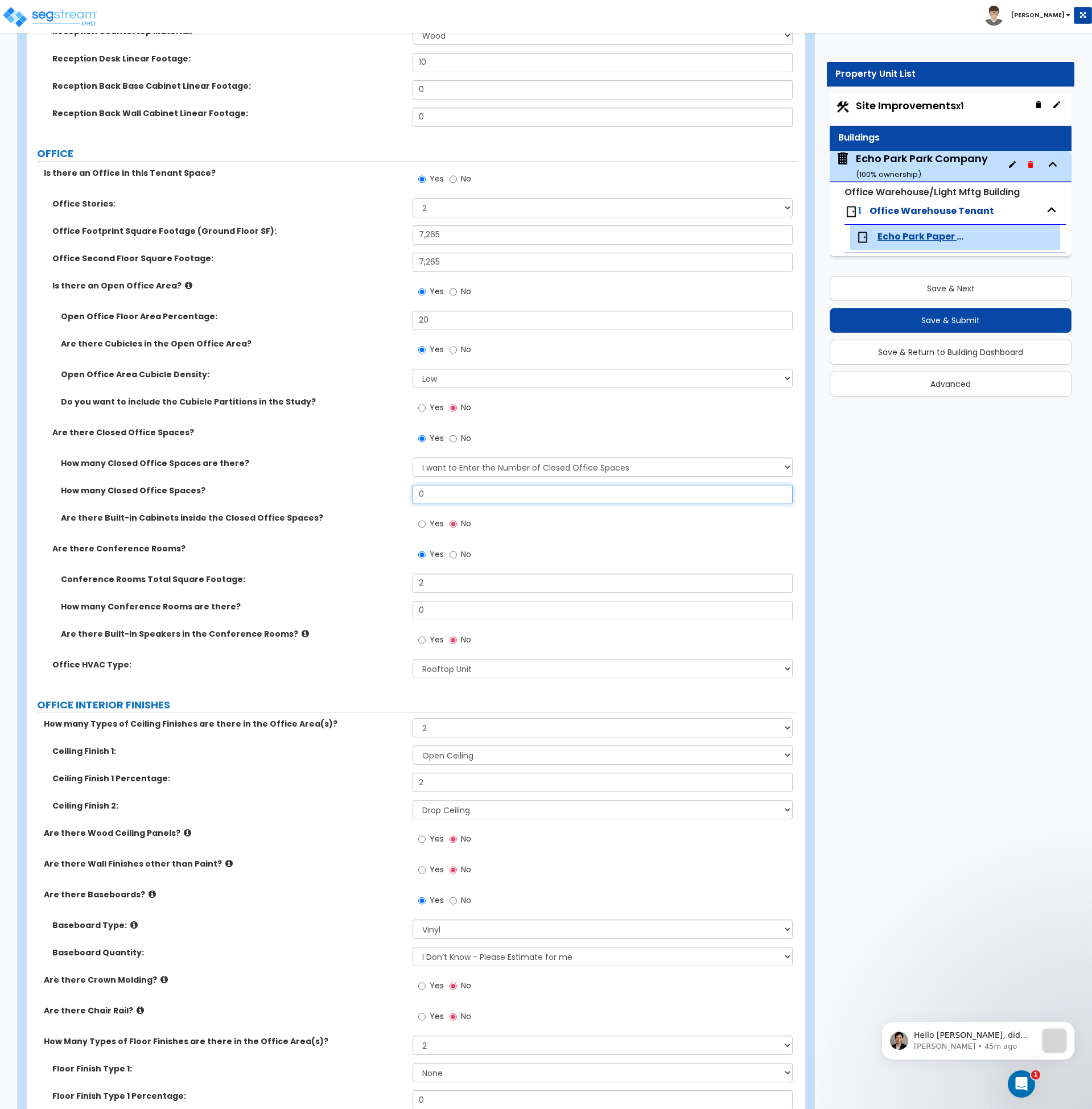
drag, startPoint x: 432, startPoint y: 497, endPoint x: 365, endPoint y: 499, distance: 67.0
click at [366, 499] on div "How many Closed Office Spaces? 0" at bounding box center [412, 499] width 772 height 27
type input "22"
click at [363, 537] on div "Are there Built-in Cabinets inside the Closed Office Spaces? Yes No" at bounding box center [412, 528] width 772 height 31
drag, startPoint x: 446, startPoint y: 585, endPoint x: 387, endPoint y: 583, distance: 59.0
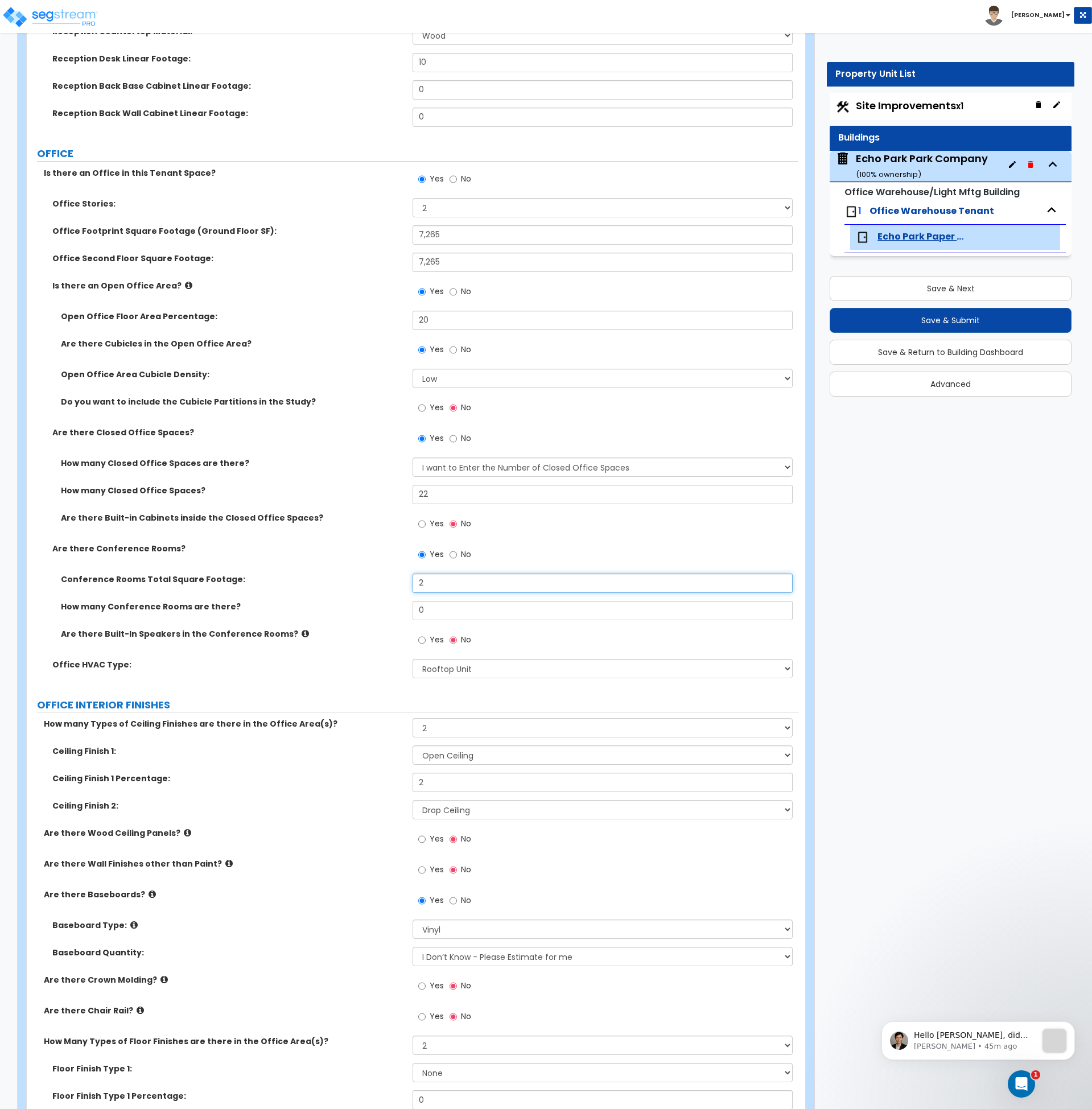
click at [387, 583] on div "Conference Rooms Total Square Footage: 2" at bounding box center [412, 587] width 772 height 27
click at [435, 578] on input "2" at bounding box center [602, 583] width 380 height 20
drag, startPoint x: 436, startPoint y: 581, endPoint x: 392, endPoint y: 579, distance: 44.0
click at [392, 579] on div "Conference Rooms Total Square Footage: 2" at bounding box center [412, 587] width 772 height 27
type input "500"
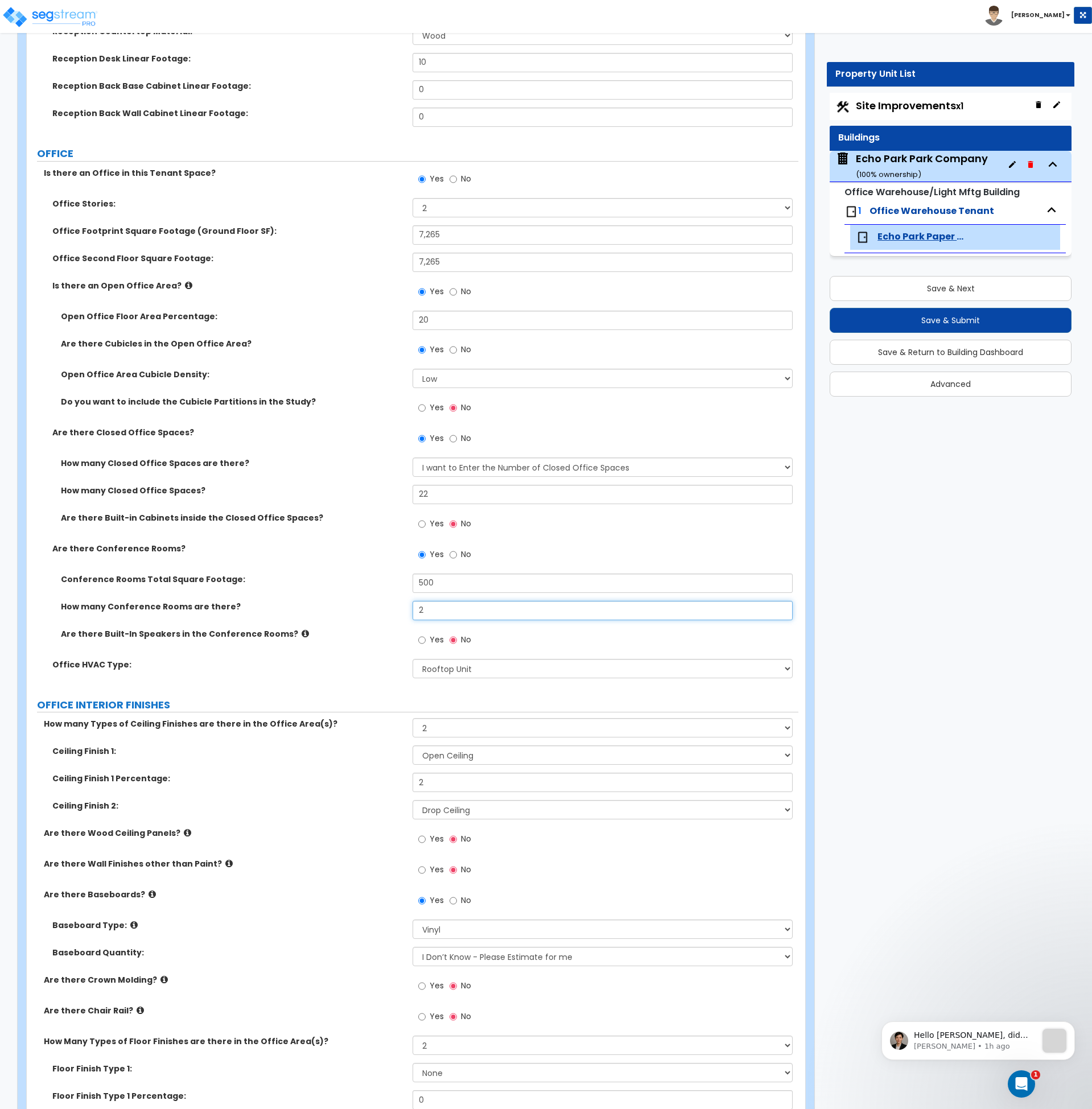
type input "2"
click at [382, 665] on label "Office HVAC Type:" at bounding box center [228, 664] width 352 height 11
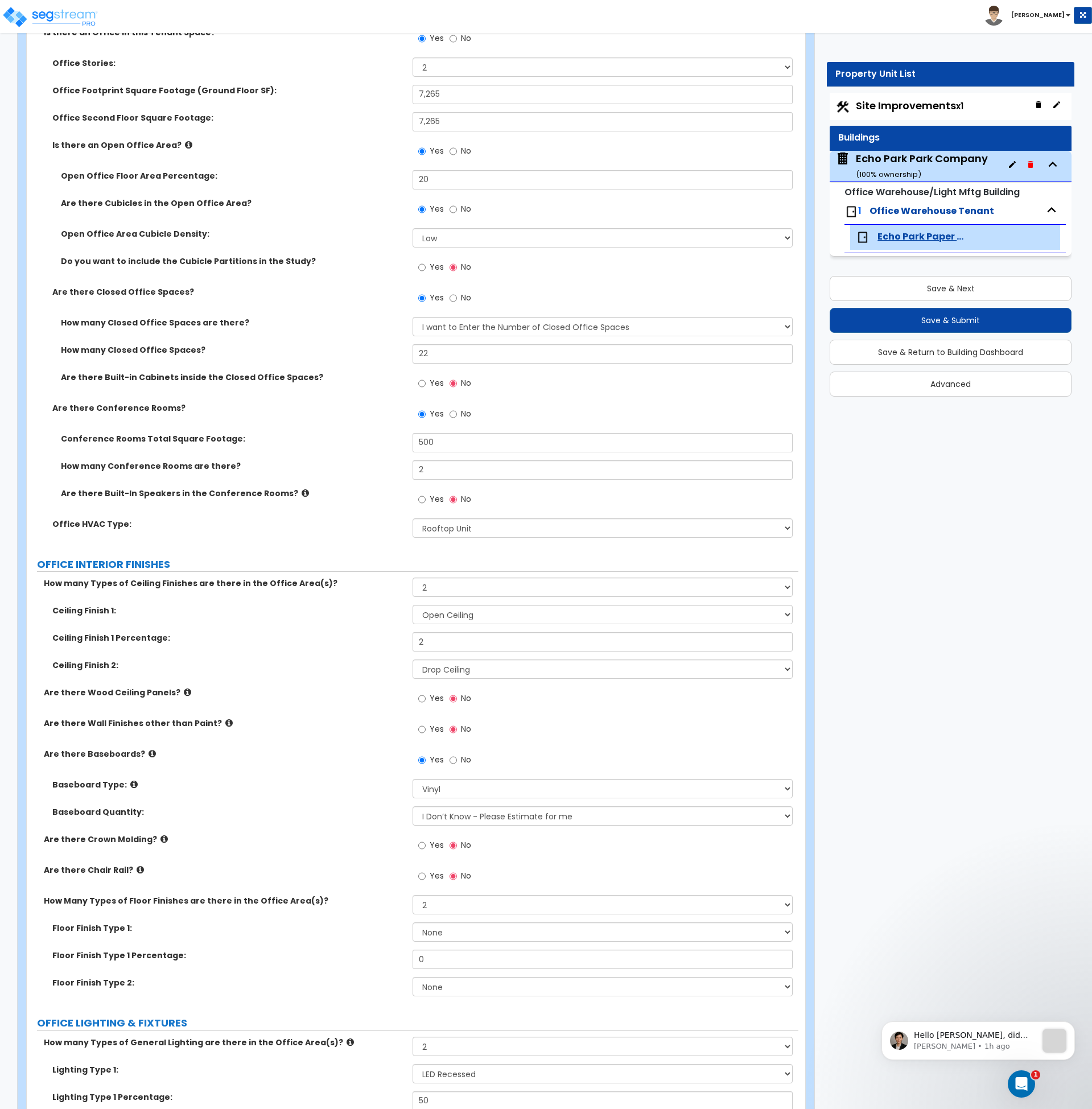
scroll to position [570, 0]
click at [451, 645] on input "2" at bounding box center [602, 641] width 380 height 20
drag, startPoint x: 451, startPoint y: 642, endPoint x: 381, endPoint y: 642, distance: 70.0
click at [381, 642] on div "Ceiling Finish 1 Percentage: 2" at bounding box center [412, 645] width 772 height 27
click at [448, 615] on select "Please Choose One Drop Ceiling Open Ceiling Drywall Ceiling" at bounding box center [602, 614] width 380 height 20
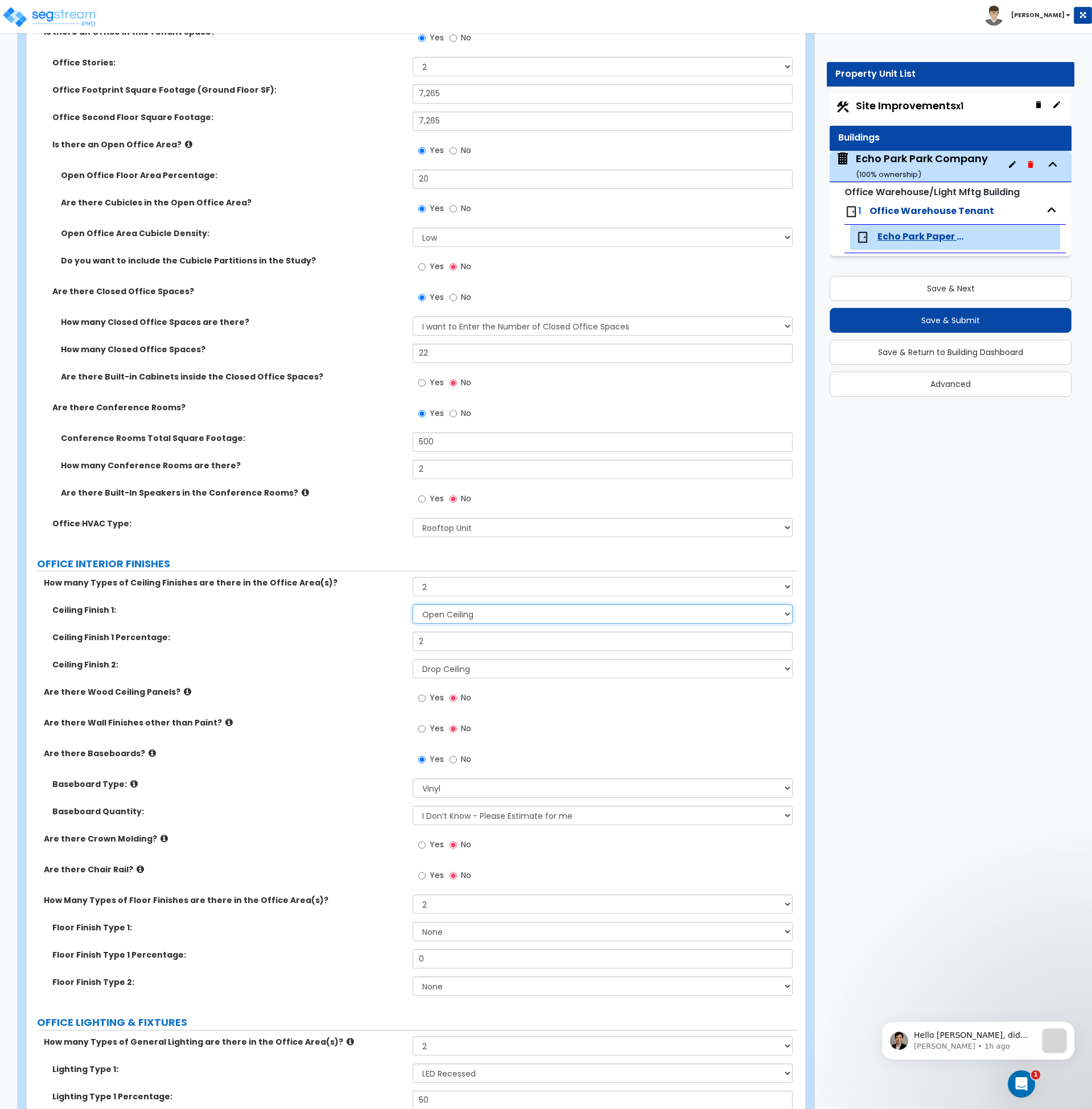
select select "1"
click at [412, 604] on select "Please Choose One Drop Ceiling Open Ceiling Drywall Ceiling" at bounding box center [602, 614] width 380 height 20
type input "20"
drag, startPoint x: 389, startPoint y: 642, endPoint x: 395, endPoint y: 662, distance: 20.9
click at [389, 642] on label "Ceiling Finish 1 Percentage:" at bounding box center [228, 637] width 352 height 11
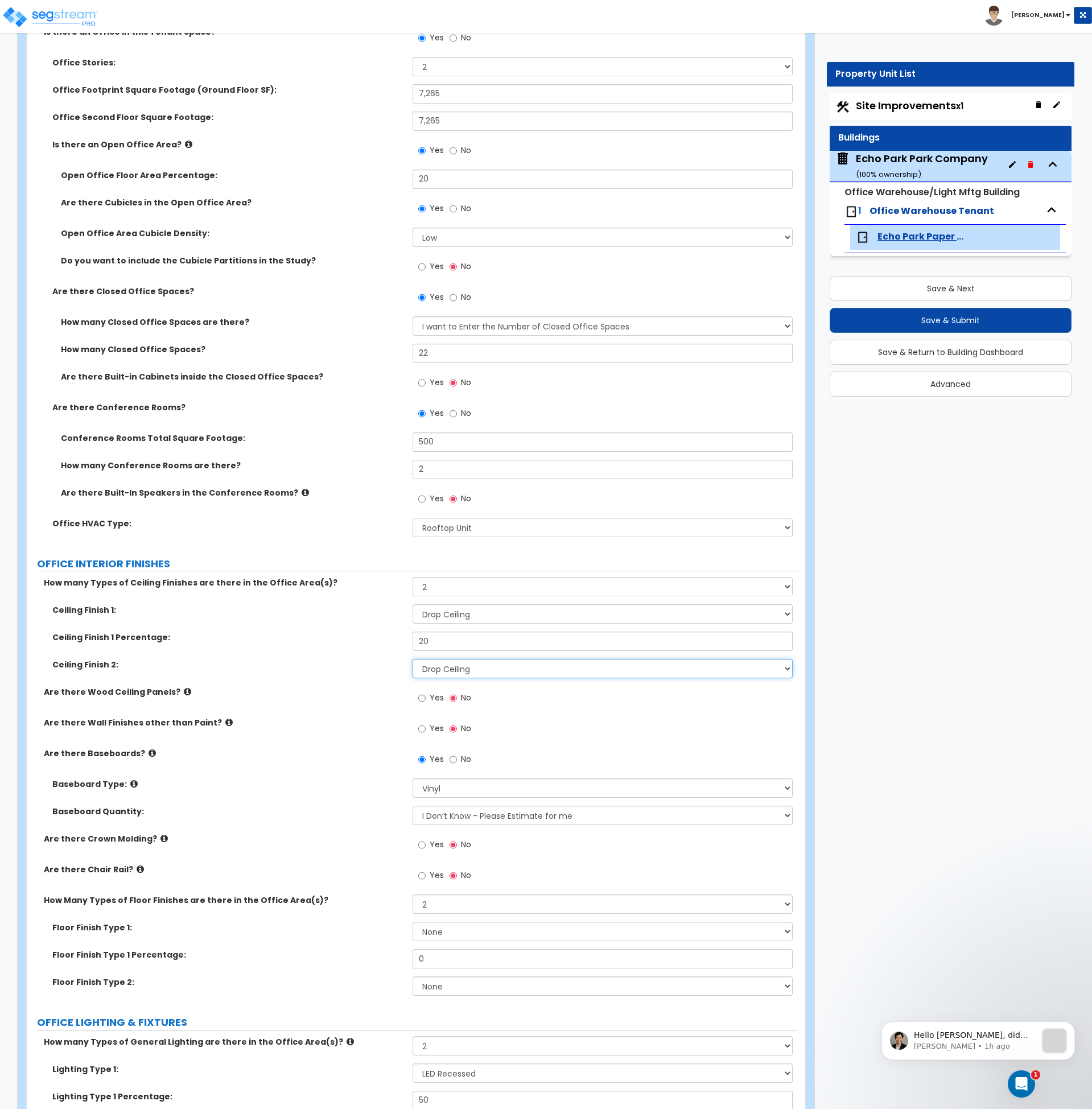
click at [479, 667] on select "Please Choose One Drop Ceiling Open Ceiling Drywall Ceiling" at bounding box center [602, 668] width 380 height 20
select select "2"
click at [412, 659] on select "Please Choose One Drop Ceiling Open Ceiling Drywall Ceiling" at bounding box center [602, 668] width 380 height 20
click at [317, 700] on div "Are there Wood Ceiling Panels? Yes No" at bounding box center [412, 702] width 772 height 31
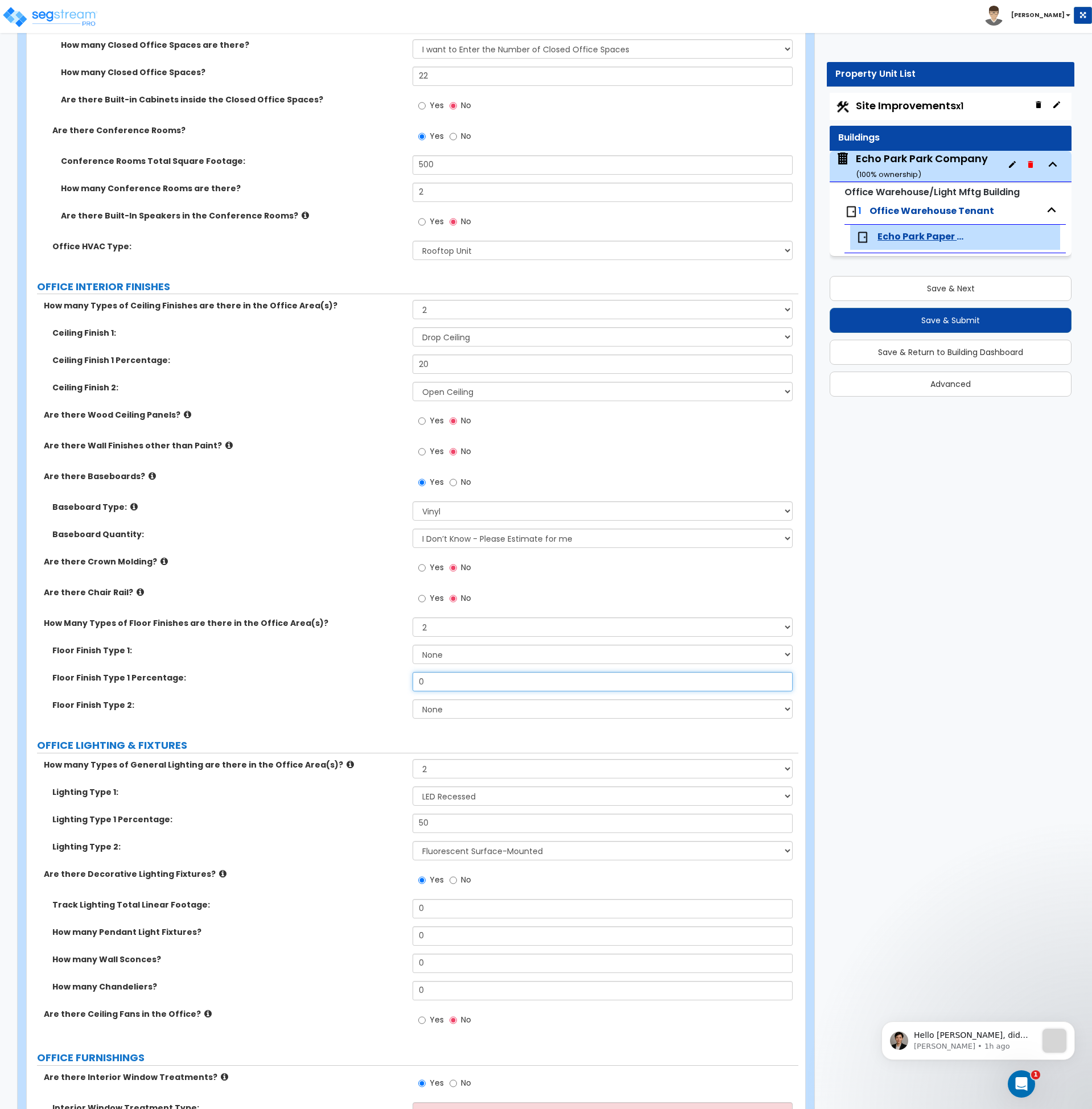
click at [431, 687] on input "0" at bounding box center [602, 681] width 380 height 20
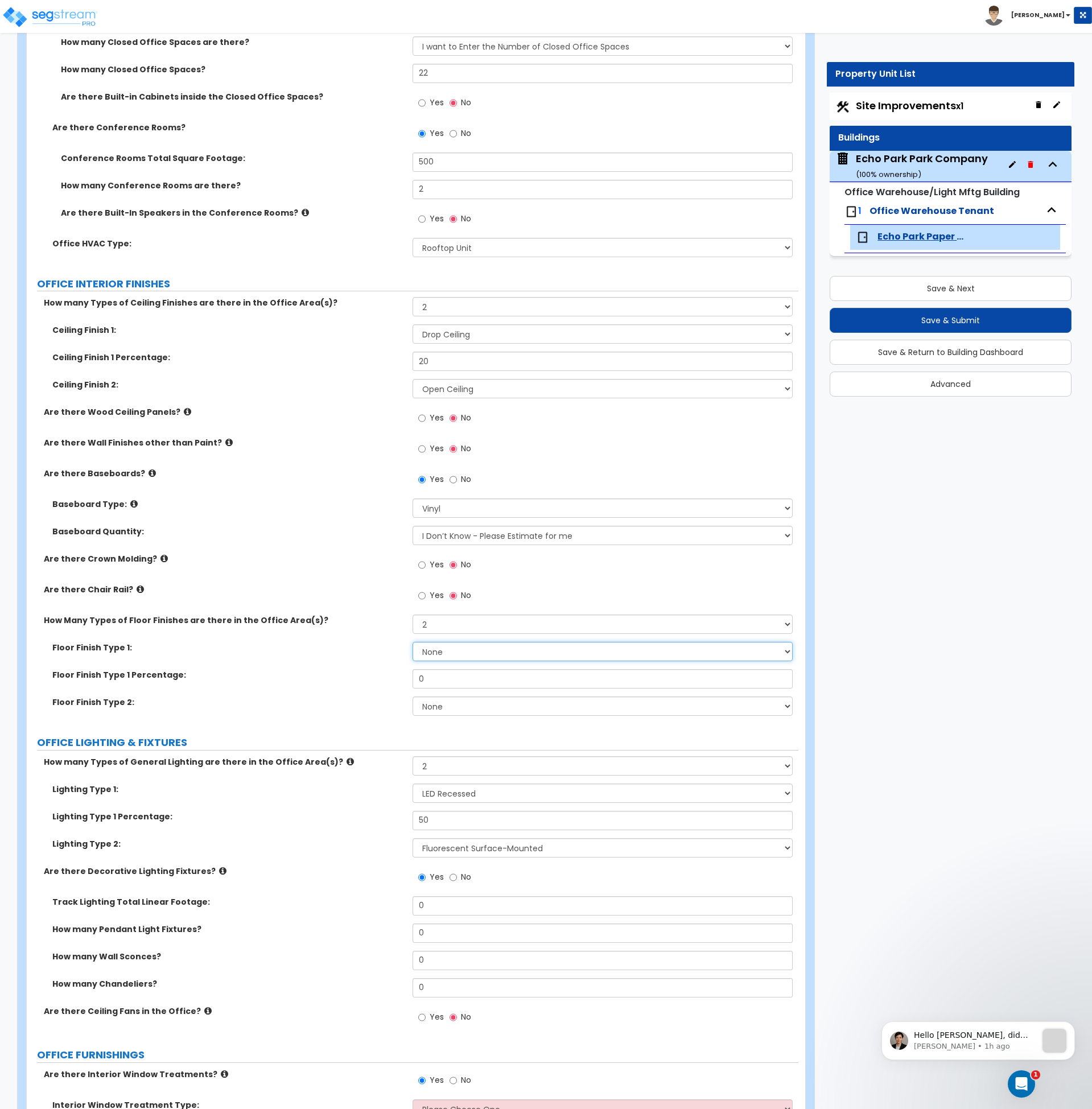
click at [445, 649] on select "None Tile Flooring Hardwood Flooring Resilient Laminate Flooring VCT Flooring S…" at bounding box center [602, 651] width 380 height 20
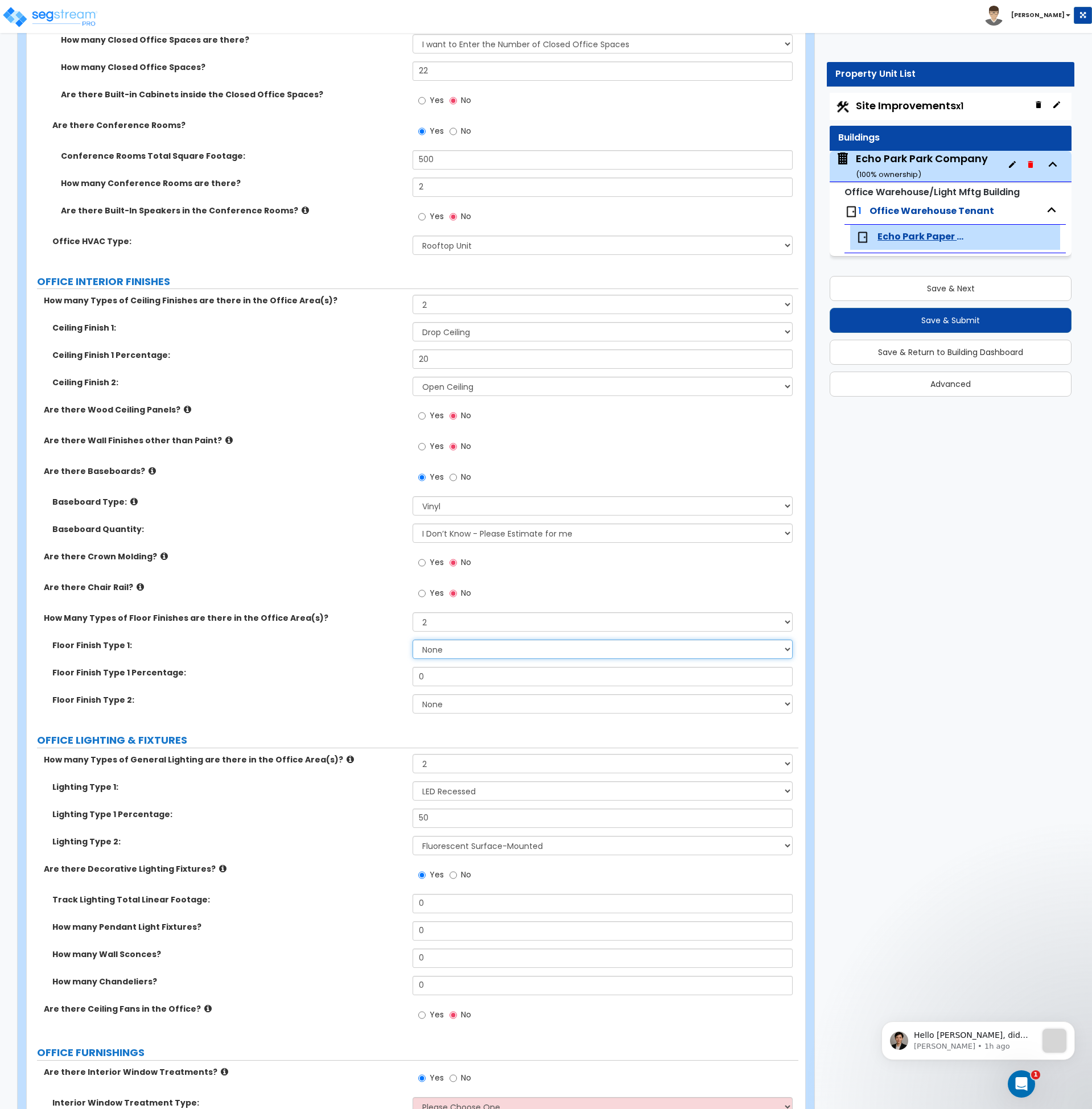
click at [445, 649] on select "None Tile Flooring Hardwood Flooring Resilient Laminate Flooring VCT Flooring S…" at bounding box center [602, 649] width 380 height 20
click at [445, 649] on select "None Tile Flooring Hardwood Flooring Resilient Laminate Flooring VCT Flooring S…" at bounding box center [602, 649] width 380 height 20
click at [444, 642] on select "None Tile Flooring Hardwood Flooring Resilient Laminate Flooring VCT Flooring S…" at bounding box center [602, 648] width 380 height 20
select select "5"
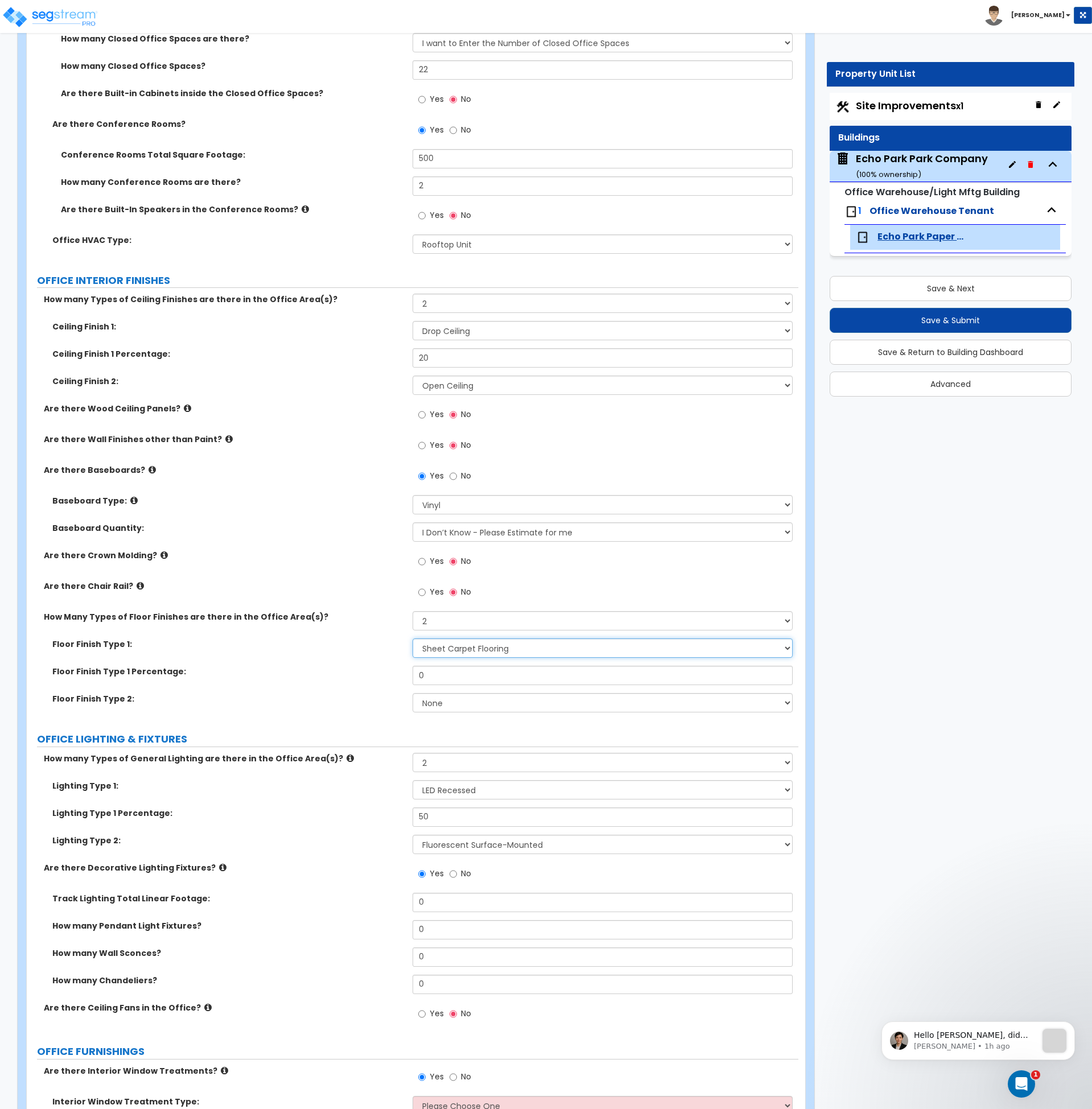
click at [412, 638] on select "None Tile Flooring Hardwood Flooring Resilient Laminate Flooring VCT Flooring S…" at bounding box center [602, 648] width 380 height 20
click at [452, 672] on input "0" at bounding box center [602, 675] width 380 height 20
drag, startPoint x: 451, startPoint y: 675, endPoint x: 412, endPoint y: 674, distance: 39.0
click at [412, 674] on input "0" at bounding box center [602, 675] width 380 height 20
type input "50"
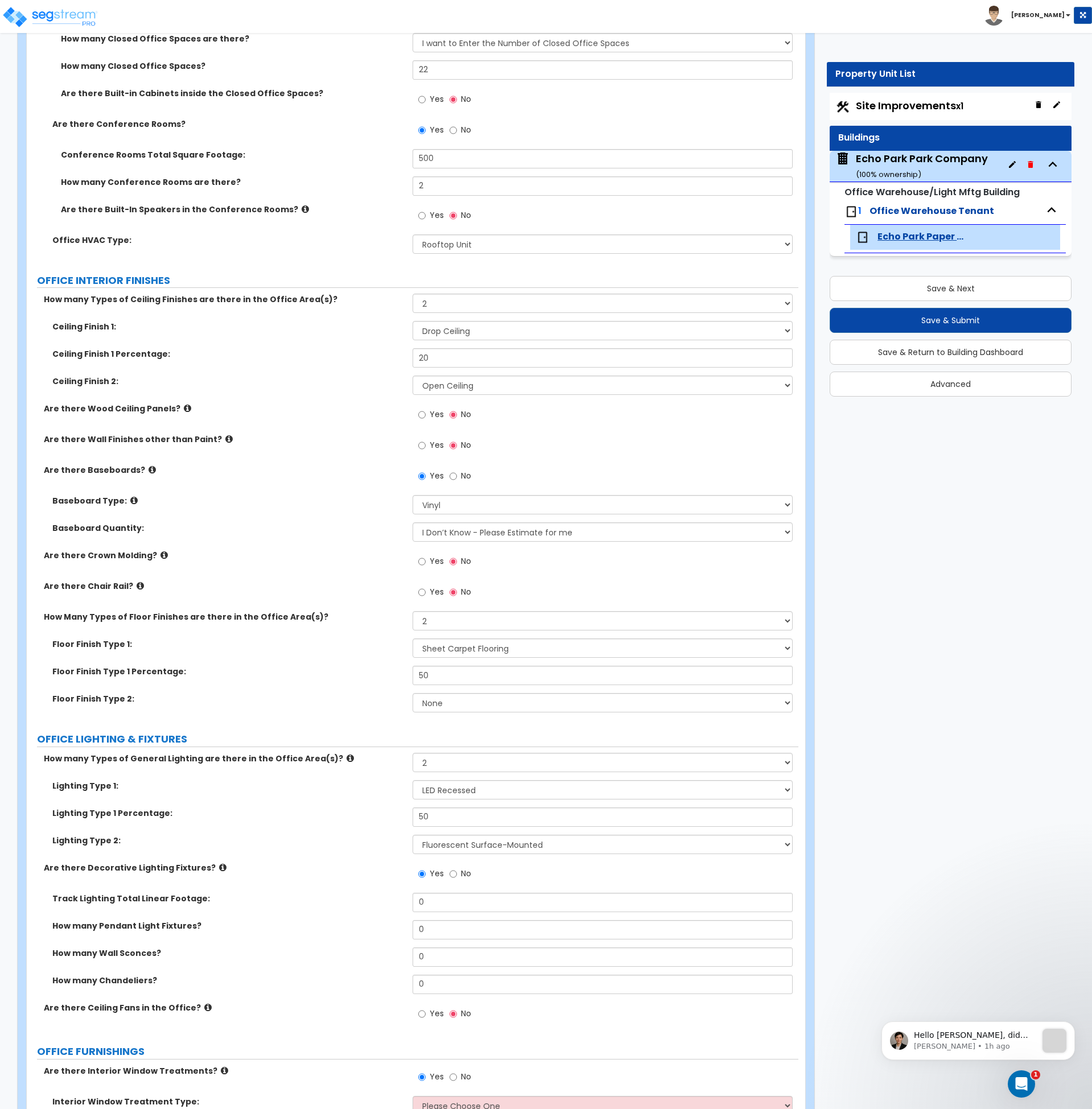
click at [366, 704] on div "Floor Finish Type 2: None Tile Flooring Hardwood Flooring Resilient Laminate Fl…" at bounding box center [412, 707] width 772 height 27
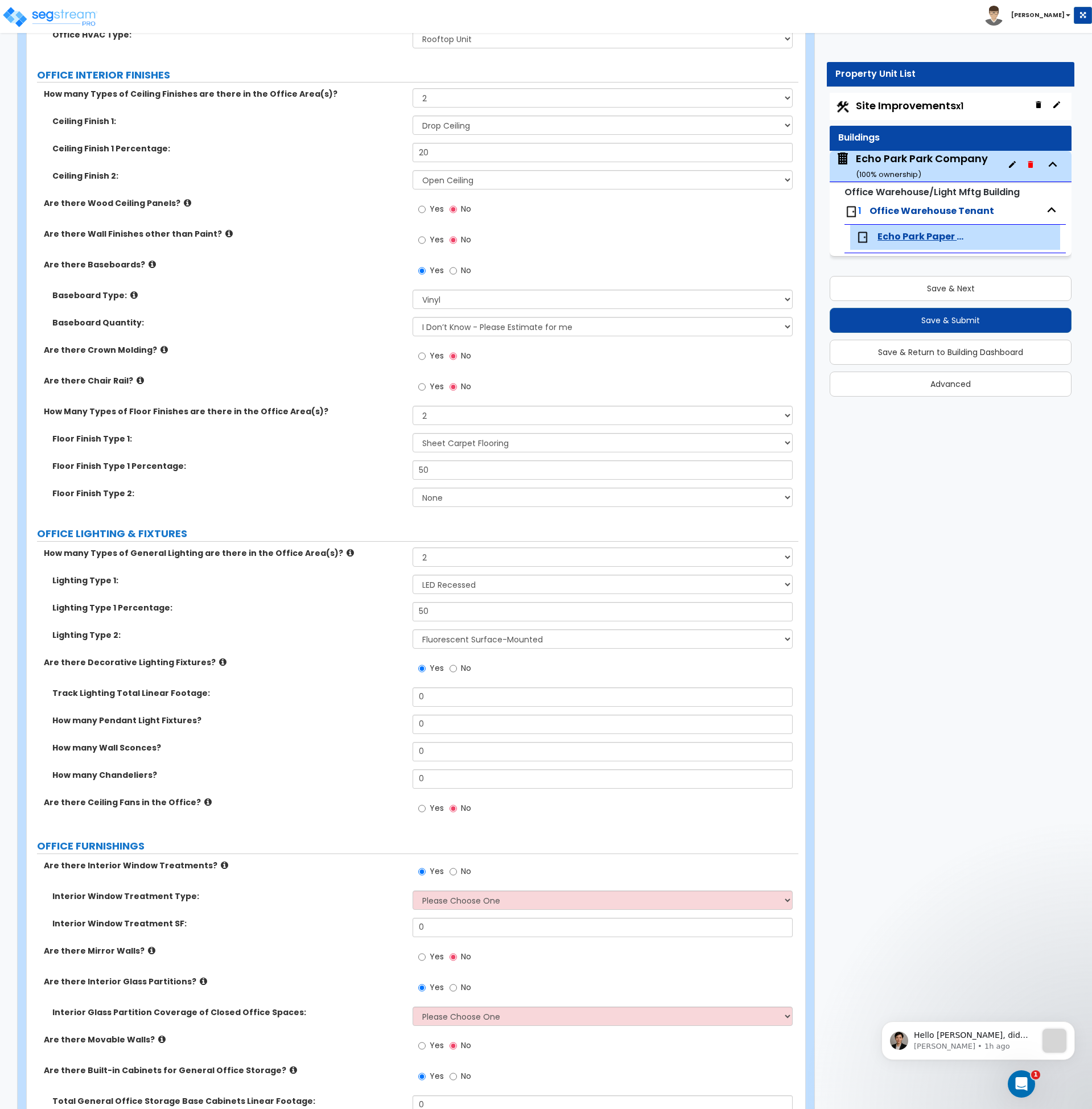
scroll to position [1059, 0]
drag, startPoint x: 433, startPoint y: 697, endPoint x: 359, endPoint y: 700, distance: 74.1
click at [362, 696] on div "Track Lighting Total Linear Footage: 0" at bounding box center [412, 701] width 772 height 27
type input "50"
click at [359, 700] on div "Track Lighting Total Linear Footage: 50" at bounding box center [412, 701] width 772 height 27
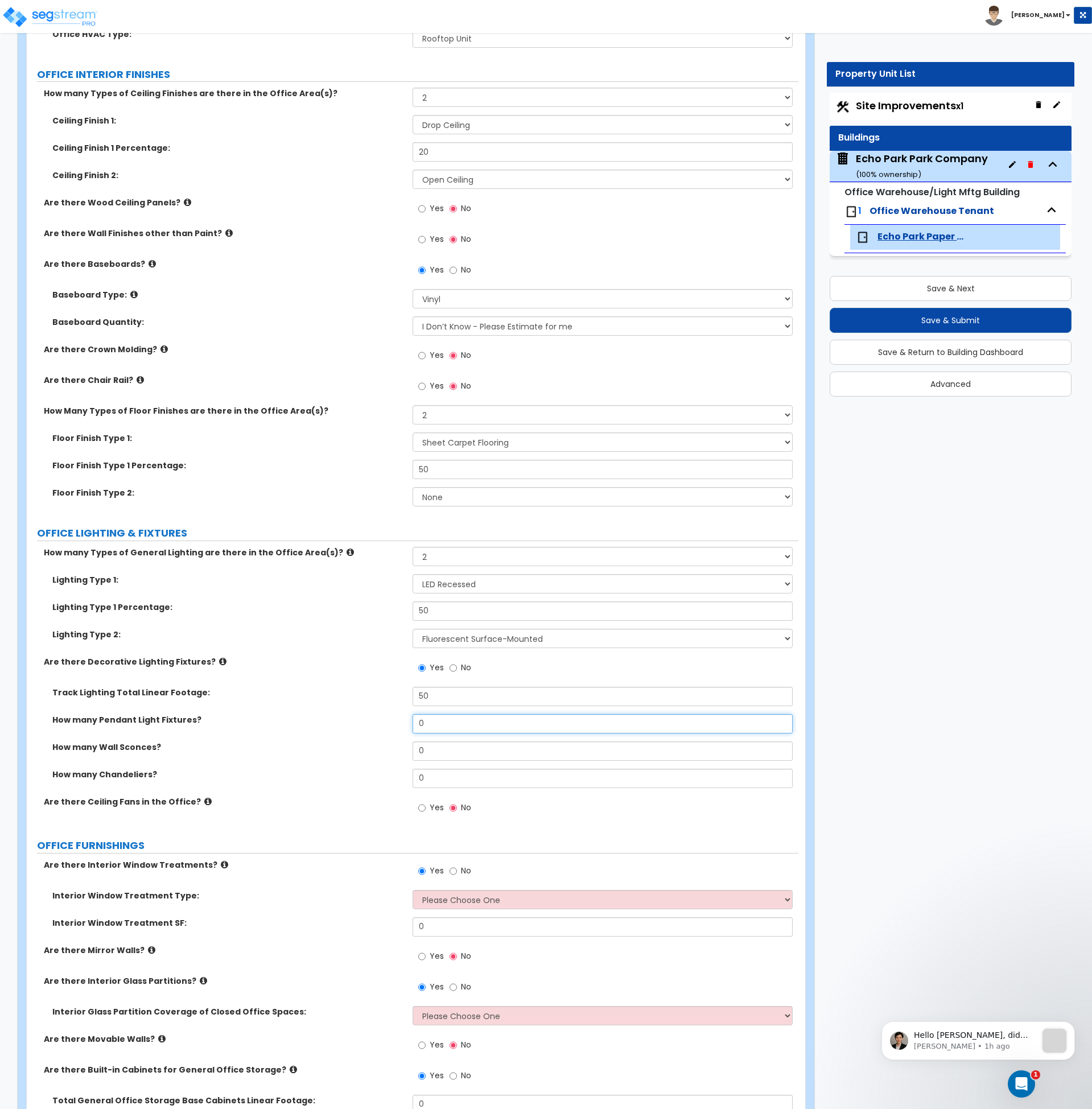
drag, startPoint x: 449, startPoint y: 723, endPoint x: 390, endPoint y: 727, distance: 59.1
click at [390, 727] on div "How many Pendant Light Fixtures? 0" at bounding box center [412, 728] width 772 height 27
click at [439, 412] on select "None 1 2 3" at bounding box center [602, 415] width 380 height 20
select select "3"
click at [412, 406] on select "None 1 2 3" at bounding box center [602, 415] width 380 height 20
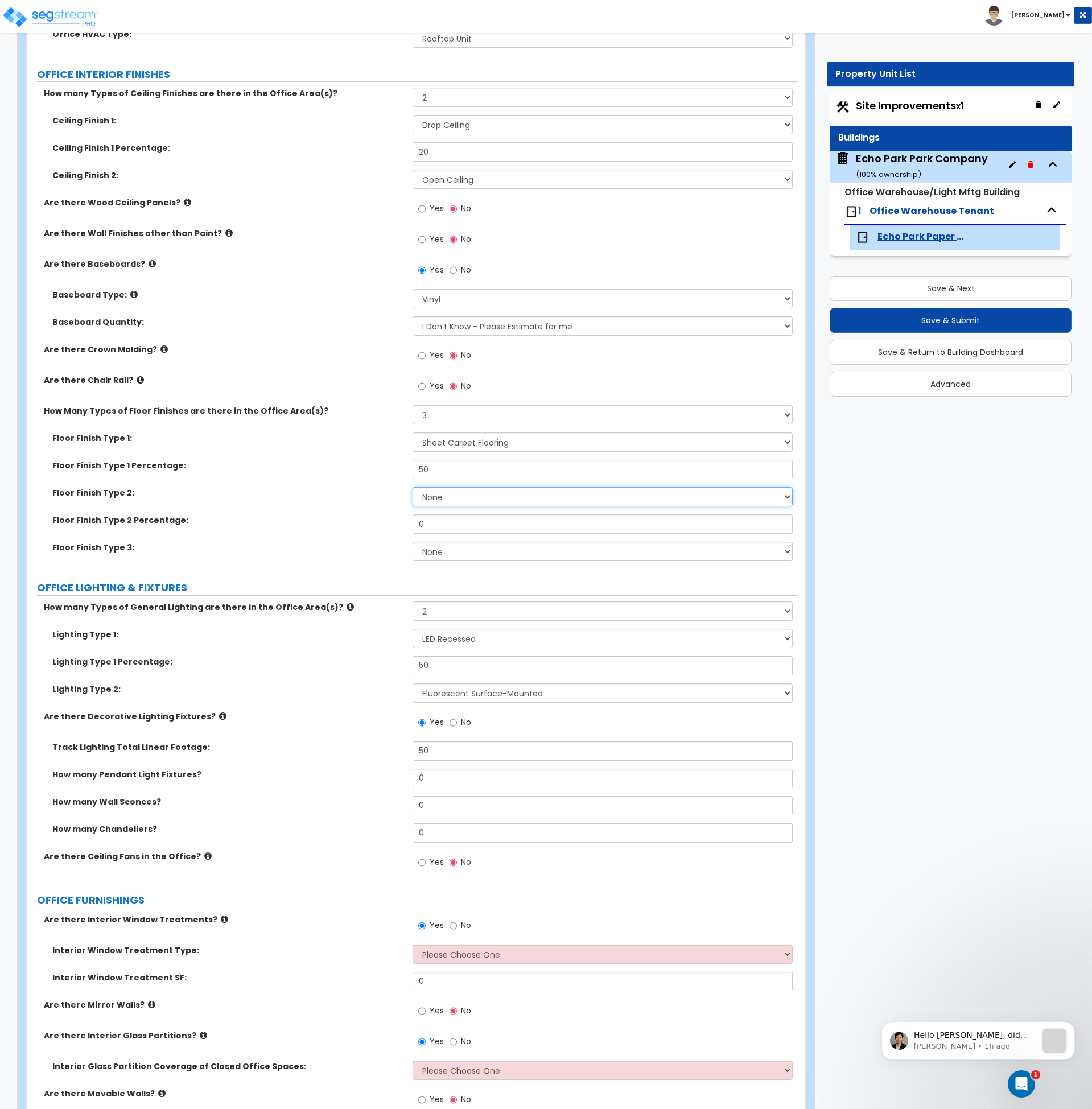
click at [455, 497] on select "None Tile Flooring Hardwood Flooring Resilient Laminate Flooring VCT Flooring S…" at bounding box center [602, 496] width 380 height 20
click at [453, 494] on select "None Tile Flooring Hardwood Flooring Resilient Laminate Flooring VCT Flooring S…" at bounding box center [602, 496] width 380 height 20
click at [439, 528] on input "0" at bounding box center [602, 524] width 380 height 20
drag, startPoint x: 444, startPoint y: 521, endPoint x: 399, endPoint y: 523, distance: 45.0
click at [399, 523] on div "Floor Finish Type 2 Percentage: 0" at bounding box center [412, 528] width 772 height 27
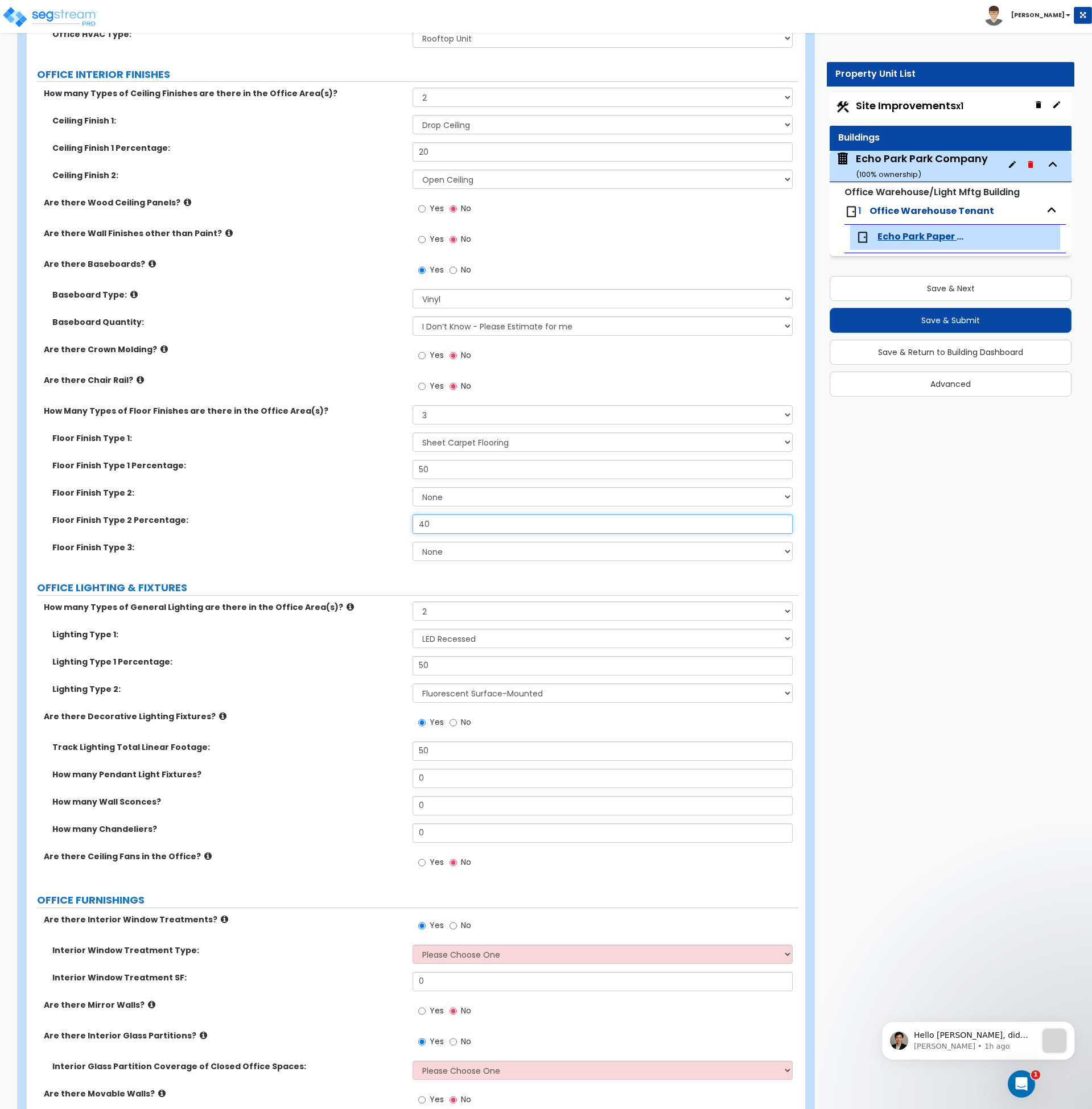
type input "40"
click at [431, 547] on select "None Tile Flooring Hardwood Flooring Resilient Laminate Flooring VCT Flooring S…" at bounding box center [602, 551] width 380 height 20
select select "3"
click at [412, 542] on select "None Tile Flooring Hardwood Flooring Resilient Laminate Flooring VCT Flooring S…" at bounding box center [602, 551] width 380 height 20
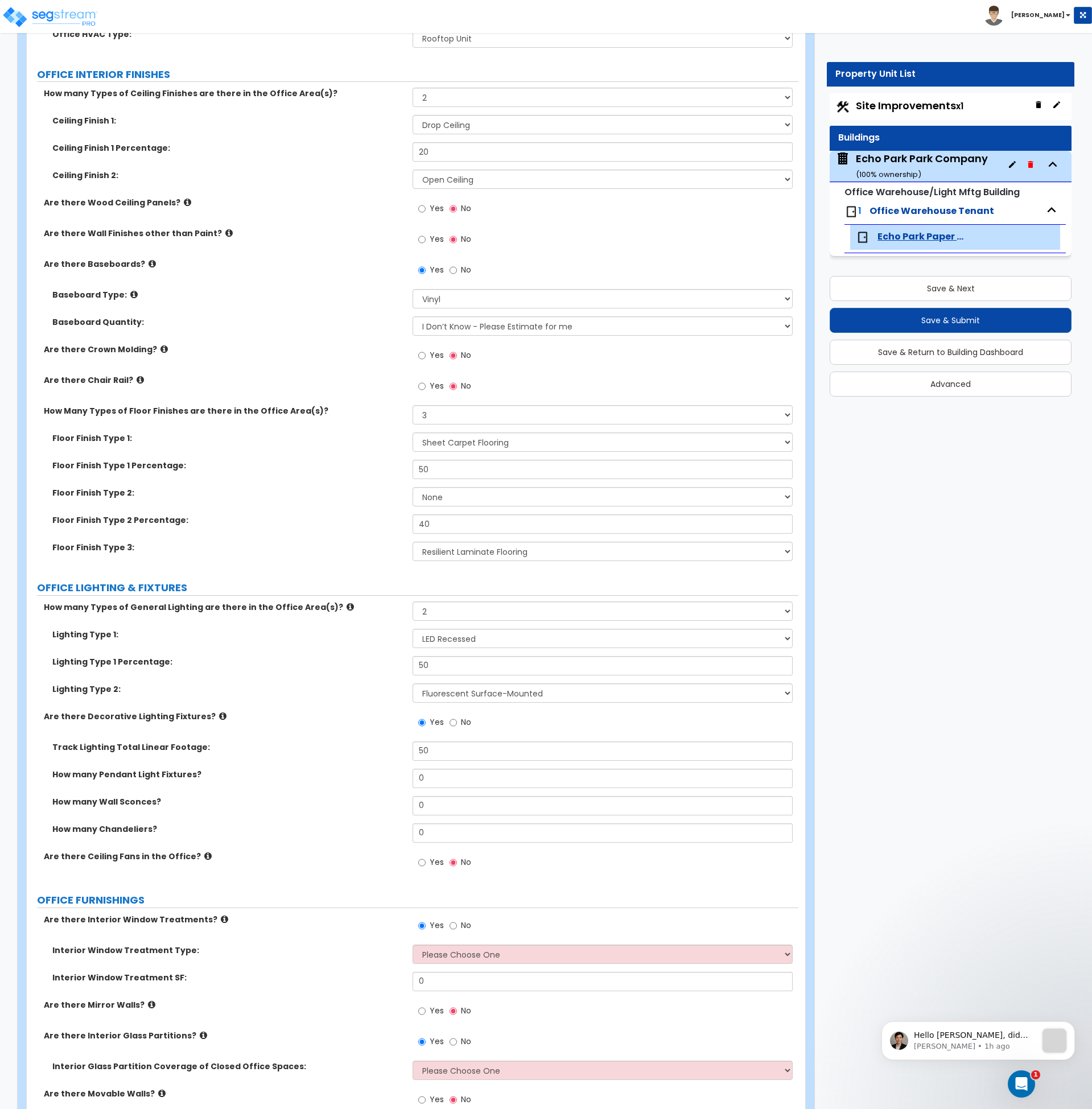
click at [383, 718] on label "Are there Decorative Lighting Fixtures?" at bounding box center [223, 716] width 360 height 11
drag, startPoint x: 399, startPoint y: 779, endPoint x: 392, endPoint y: 779, distance: 7.0
click at [392, 779] on div "How many Pendant Light Fixtures? 0" at bounding box center [412, 782] width 772 height 27
type input "3"
click at [387, 779] on label "How many Pendant Light Fixtures?" at bounding box center [228, 774] width 352 height 11
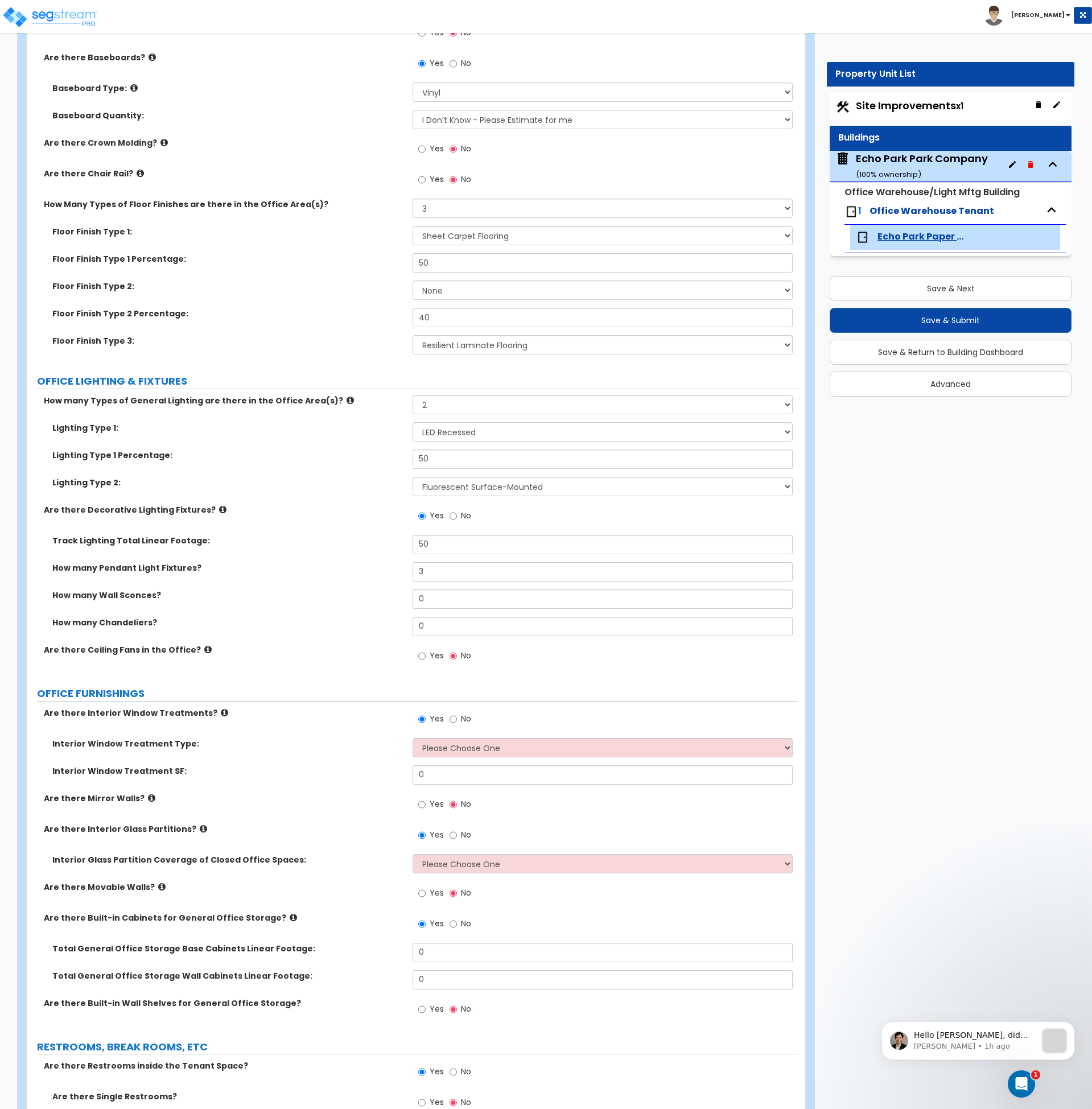
scroll to position [1266, 0]
click at [441, 745] on select "Please Choose One Vertical Blinds Window Shades Venetian Blinds Wood Shutters" at bounding box center [602, 747] width 380 height 20
select select "2"
click at [412, 738] on select "Please Choose One Vertical Blinds Window Shades Venetian Blinds Wood Shutters" at bounding box center [602, 747] width 380 height 20
click at [376, 783] on div "Interior Window Treatment SF: 0" at bounding box center [412, 779] width 772 height 27
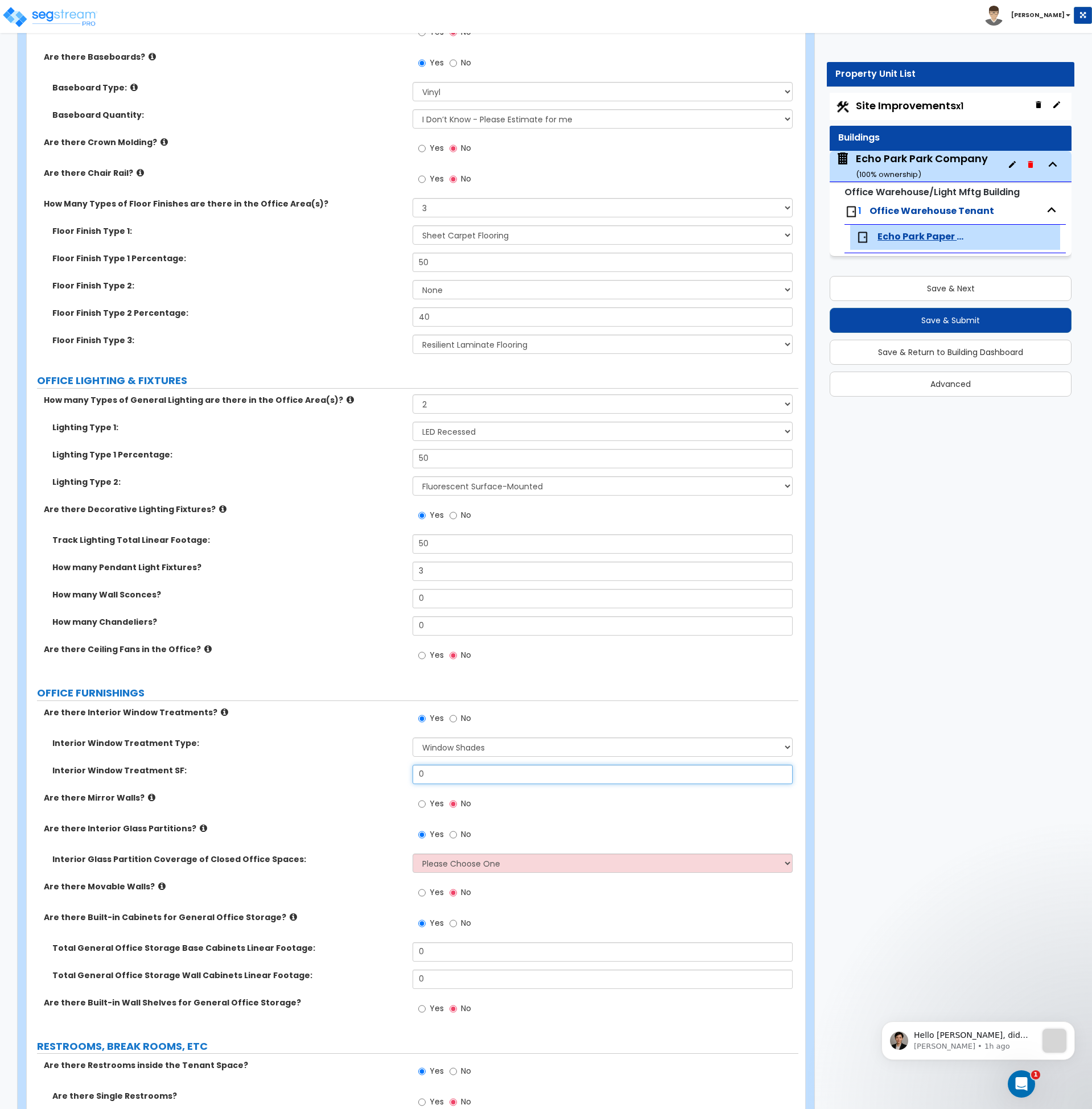
click at [447, 779] on input "0" at bounding box center [602, 774] width 380 height 20
drag, startPoint x: 446, startPoint y: 777, endPoint x: 361, endPoint y: 768, distance: 85.5
click at [361, 768] on div "Interior Window Treatment SF: 0" at bounding box center [412, 779] width 772 height 27
type input "500"
click at [361, 768] on label "Interior Window Treatment SF:" at bounding box center [228, 770] width 352 height 11
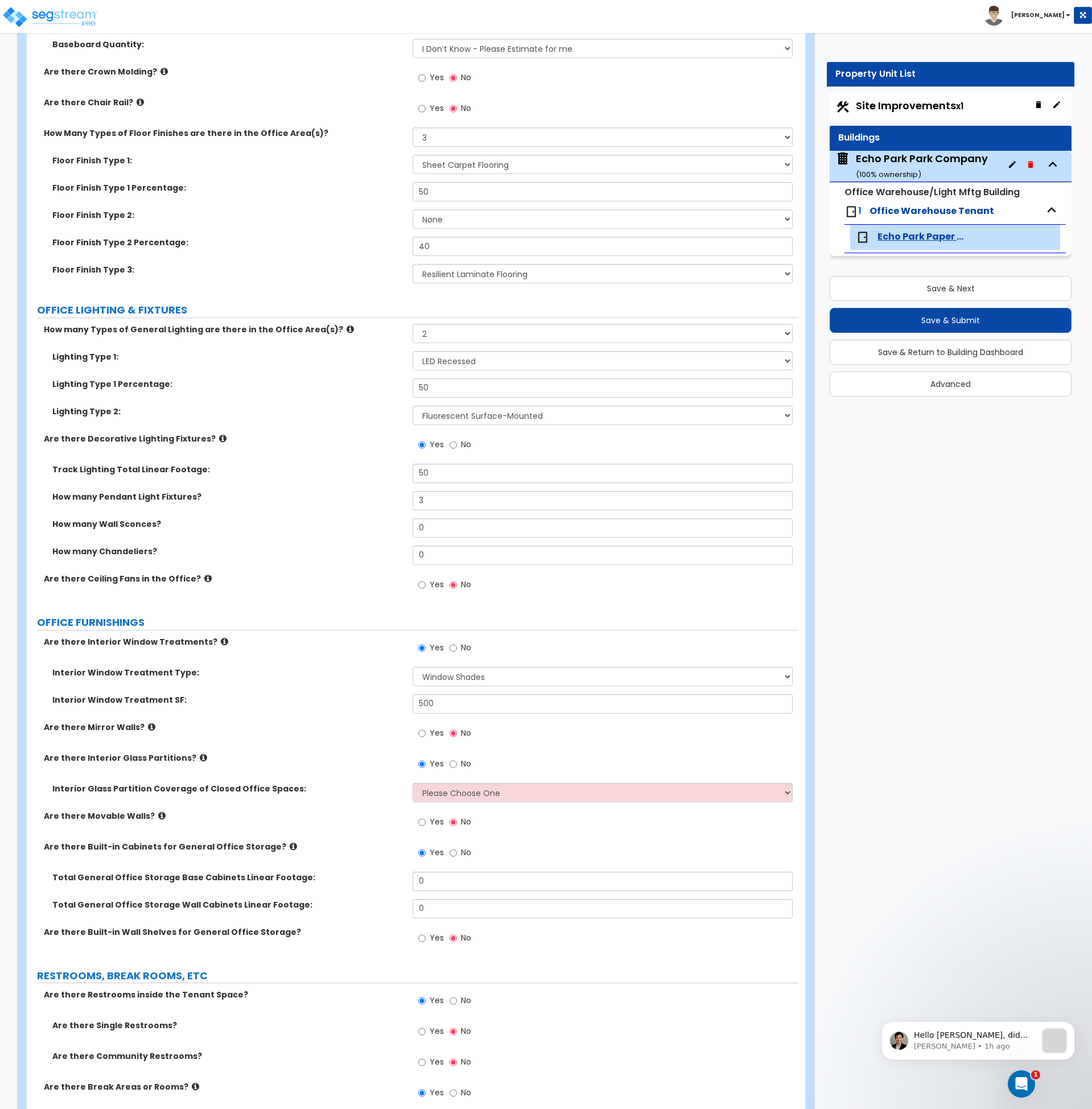
scroll to position [1337, 0]
click at [447, 794] on select "Please Choose One Some of the Closed Office Space Walls are Interior Glass Part…" at bounding box center [602, 792] width 380 height 20
select select "5"
click at [412, 782] on select "Please Choose One Some of the Closed Office Space Walls are Interior Glass Part…" at bounding box center [602, 792] width 380 height 20
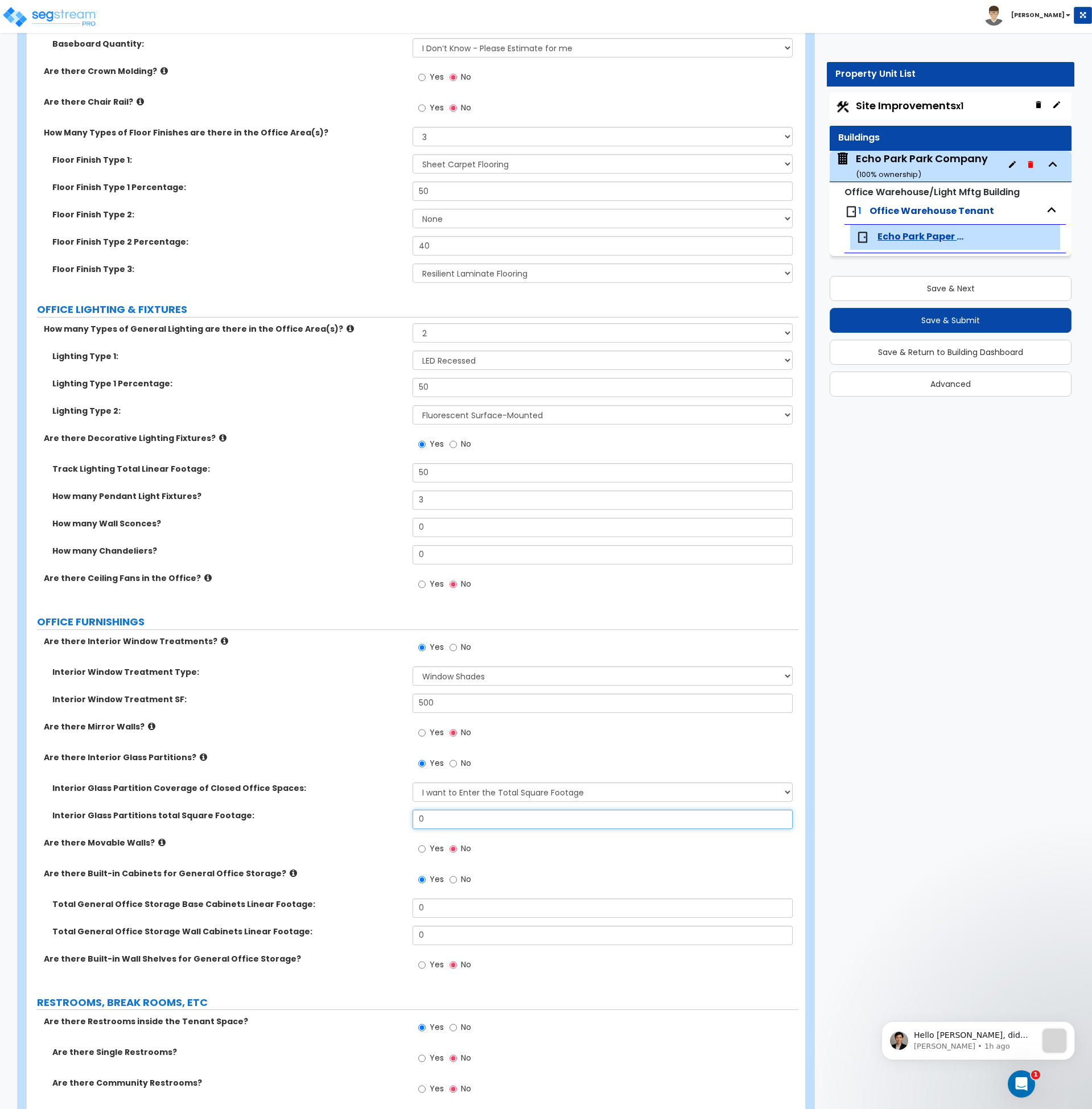
drag, startPoint x: 451, startPoint y: 818, endPoint x: 380, endPoint y: 819, distance: 71.0
click at [380, 819] on div "Interior Glass Partitions total Square Footage: 0" at bounding box center [412, 823] width 772 height 27
type input "730"
click at [355, 803] on div "Interior Glass Partition Coverage of Closed Office Spaces: Please Choose One So…" at bounding box center [412, 796] width 772 height 27
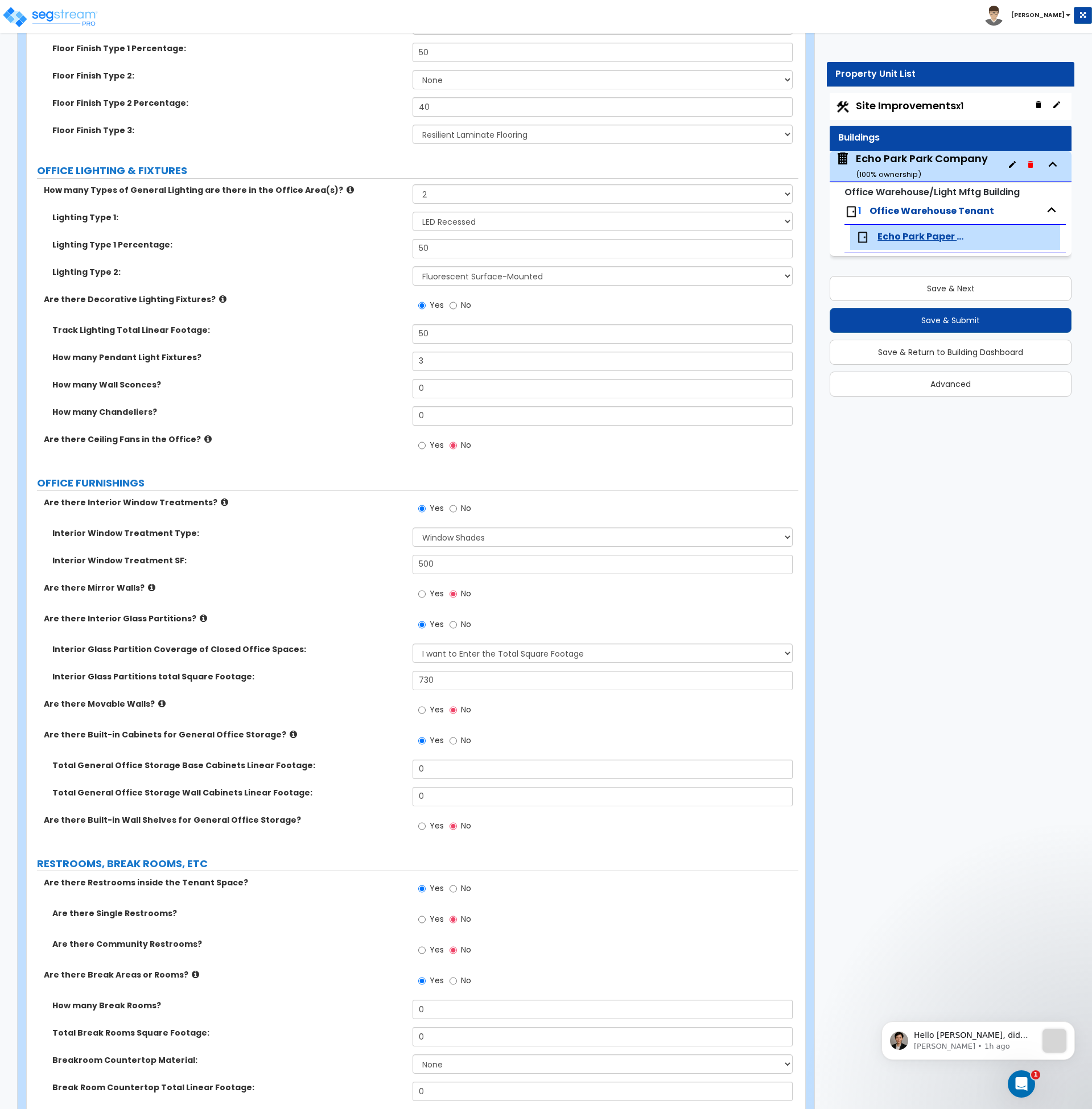
scroll to position [1477, 0]
drag, startPoint x: 436, startPoint y: 770, endPoint x: 379, endPoint y: 770, distance: 57.0
click at [380, 767] on div "Total General Office Storage Base Cabinets Linear Footage: 0" at bounding box center [412, 773] width 772 height 27
type input "7"
drag, startPoint x: 360, startPoint y: 792, endPoint x: 353, endPoint y: 792, distance: 7.0
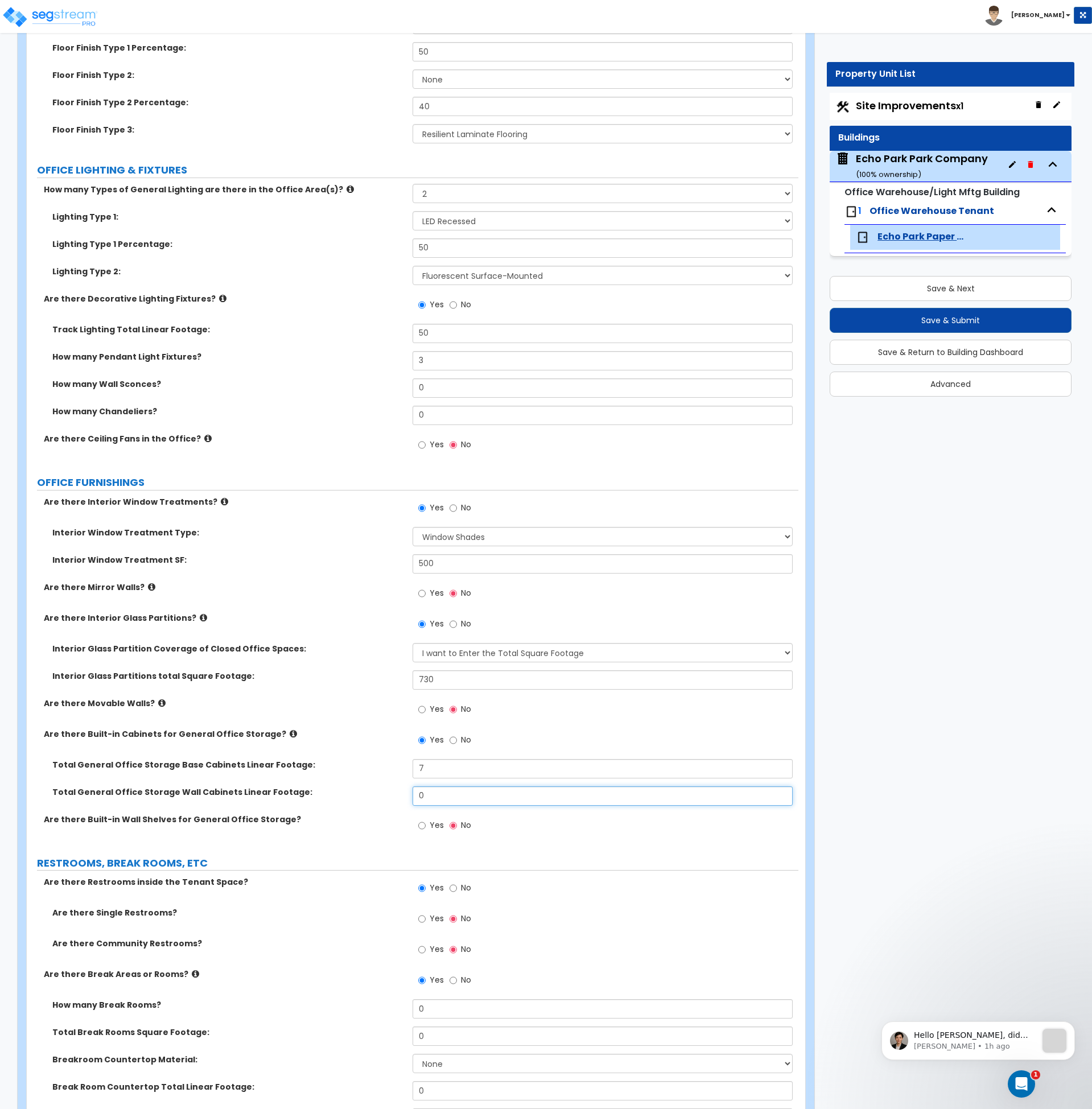
click at [355, 792] on div "Total General Office Storage Wall Cabinets Linear Footage: 0" at bounding box center [412, 800] width 772 height 27
type input "7"
click at [353, 793] on label "Total General Office Storage Wall Cabinets Linear Footage:" at bounding box center [228, 792] width 352 height 11
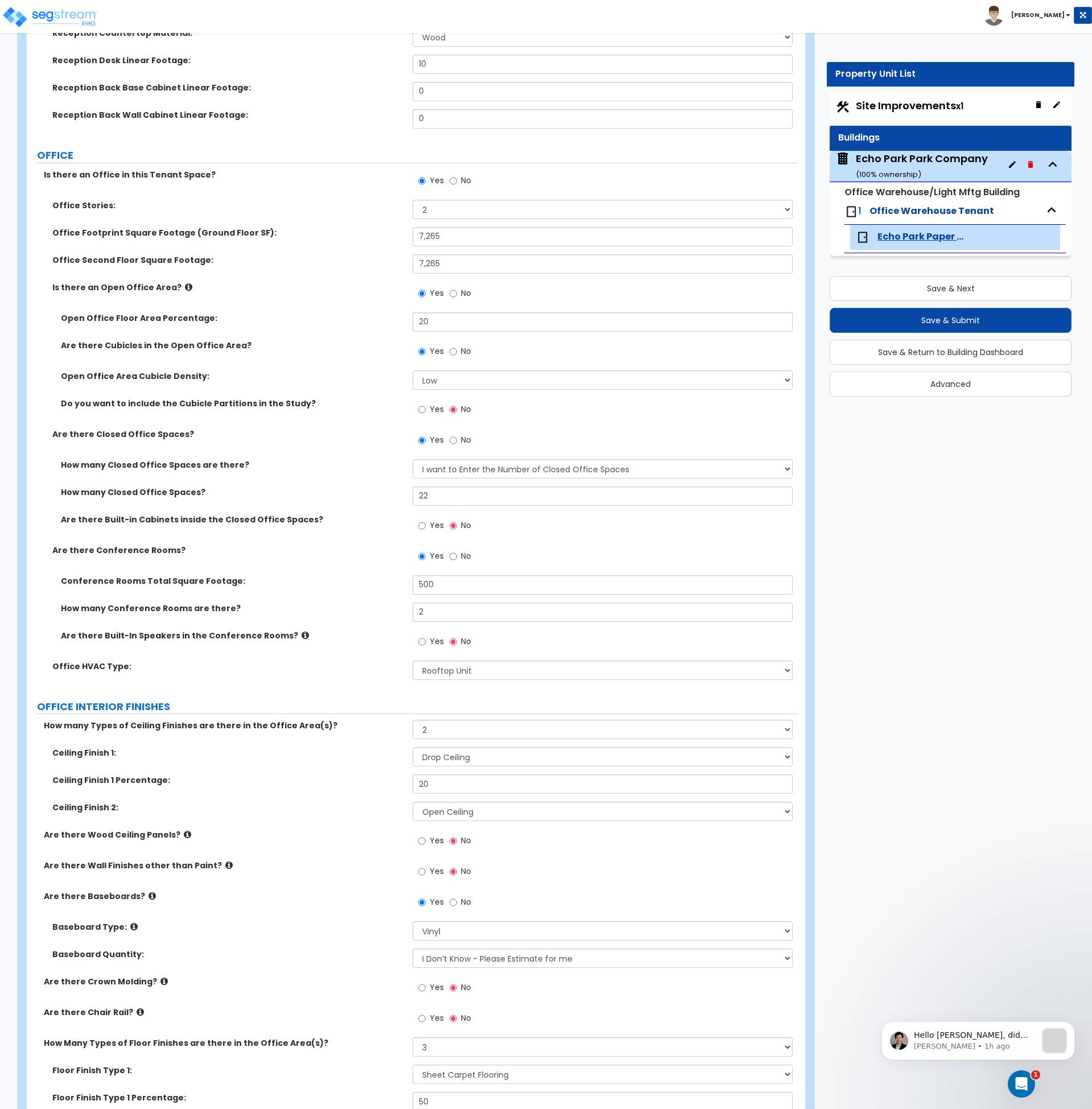
scroll to position [1656, 0]
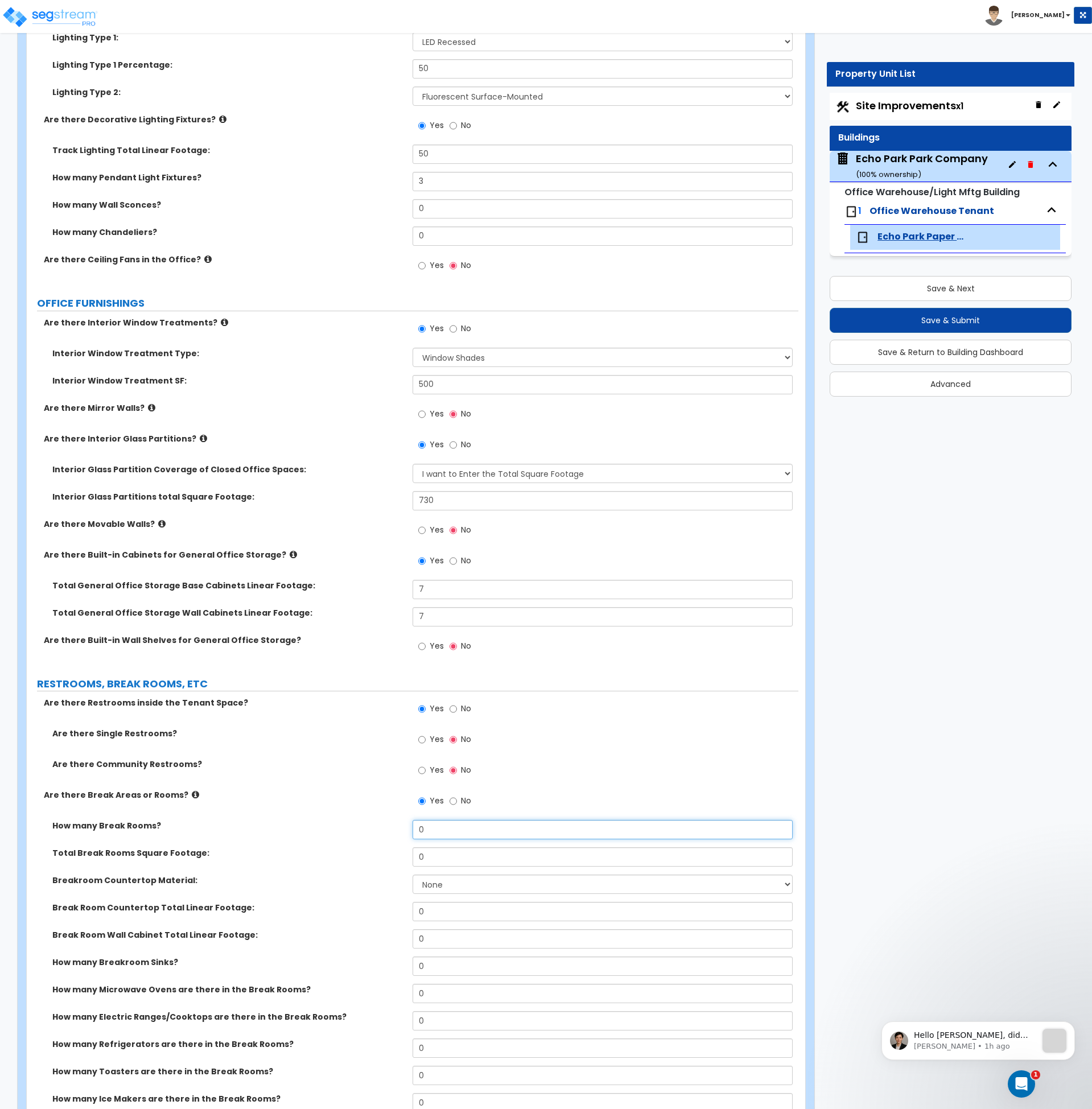
drag, startPoint x: 431, startPoint y: 827, endPoint x: 387, endPoint y: 839, distance: 45.6
click at [387, 833] on div "How many Break Rooms? 0" at bounding box center [412, 833] width 772 height 27
type input "2"
drag, startPoint x: 438, startPoint y: 860, endPoint x: 375, endPoint y: 858, distance: 63.0
click at [375, 858] on div "Total Break Rooms Square Footage: 0" at bounding box center [412, 861] width 772 height 27
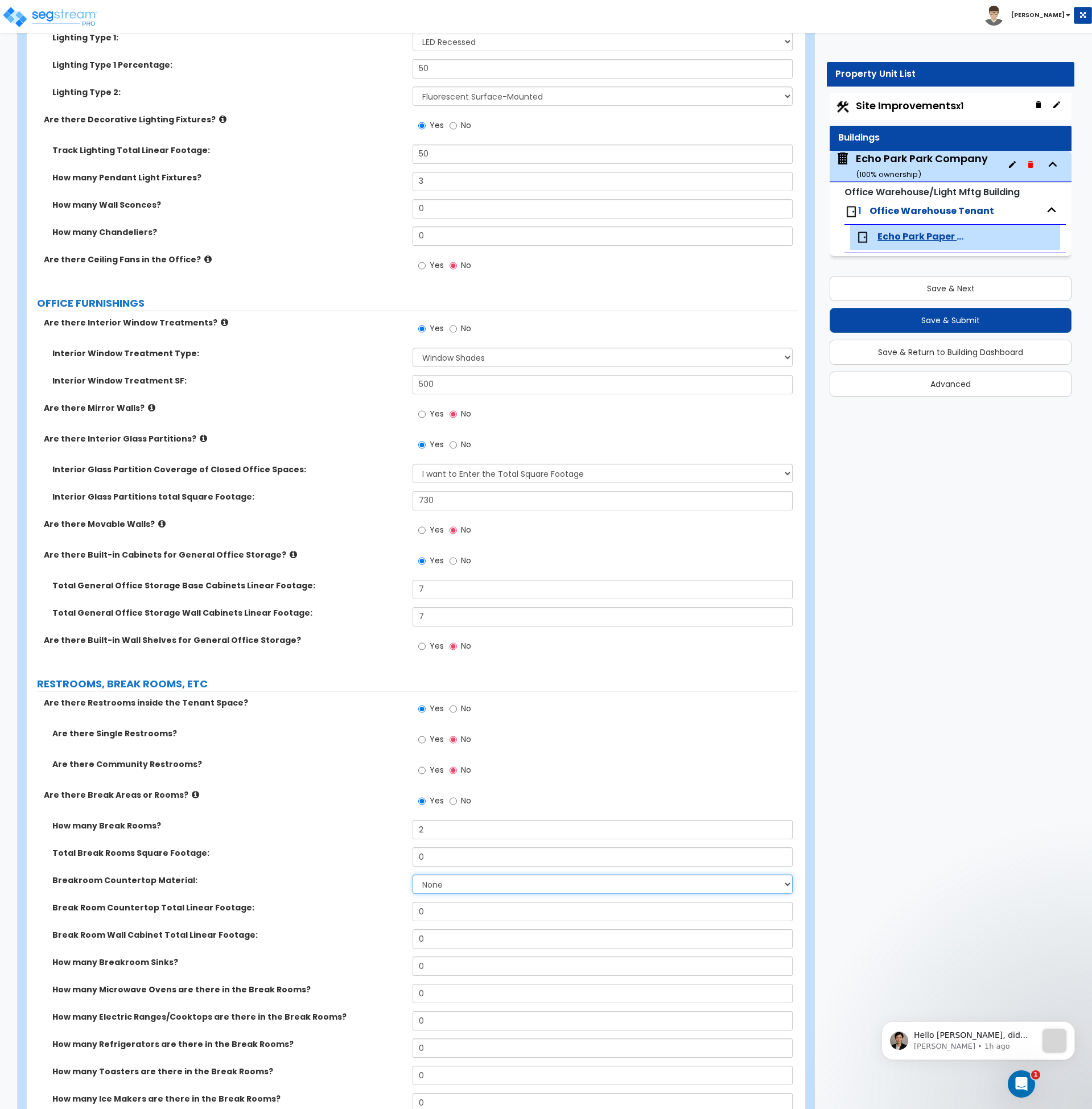
click at [470, 881] on select "None Plastic Laminate Solid Surface Stone Quartz Marble Tile Wood Stainless Ste…" at bounding box center [602, 884] width 380 height 20
select select "2"
click at [412, 875] on select "None Plastic Laminate Solid Surface Stone Quartz Marble Tile Wood Stainless Ste…" at bounding box center [602, 884] width 380 height 20
drag, startPoint x: 443, startPoint y: 908, endPoint x: 380, endPoint y: 915, distance: 63.4
click at [380, 915] on div "Break Room Countertop Total Linear Footage: 0" at bounding box center [412, 916] width 772 height 27
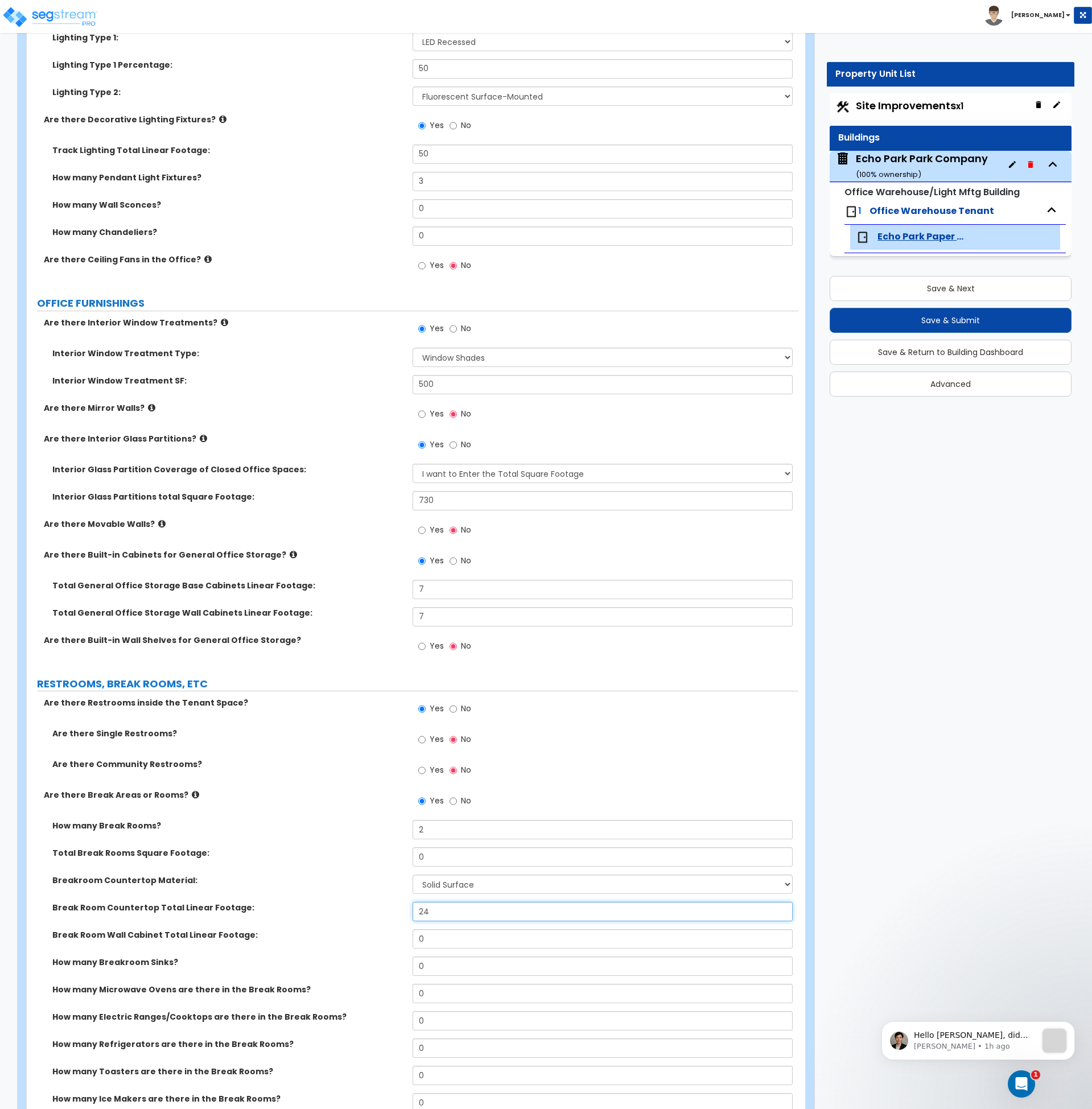
type input "24"
drag, startPoint x: 430, startPoint y: 942, endPoint x: 371, endPoint y: 946, distance: 59.1
click at [371, 946] on div "Break Room Wall Cabinet Total Linear Footage: 0" at bounding box center [412, 943] width 772 height 27
type input "24"
drag, startPoint x: 432, startPoint y: 965, endPoint x: 371, endPoint y: 968, distance: 61.1
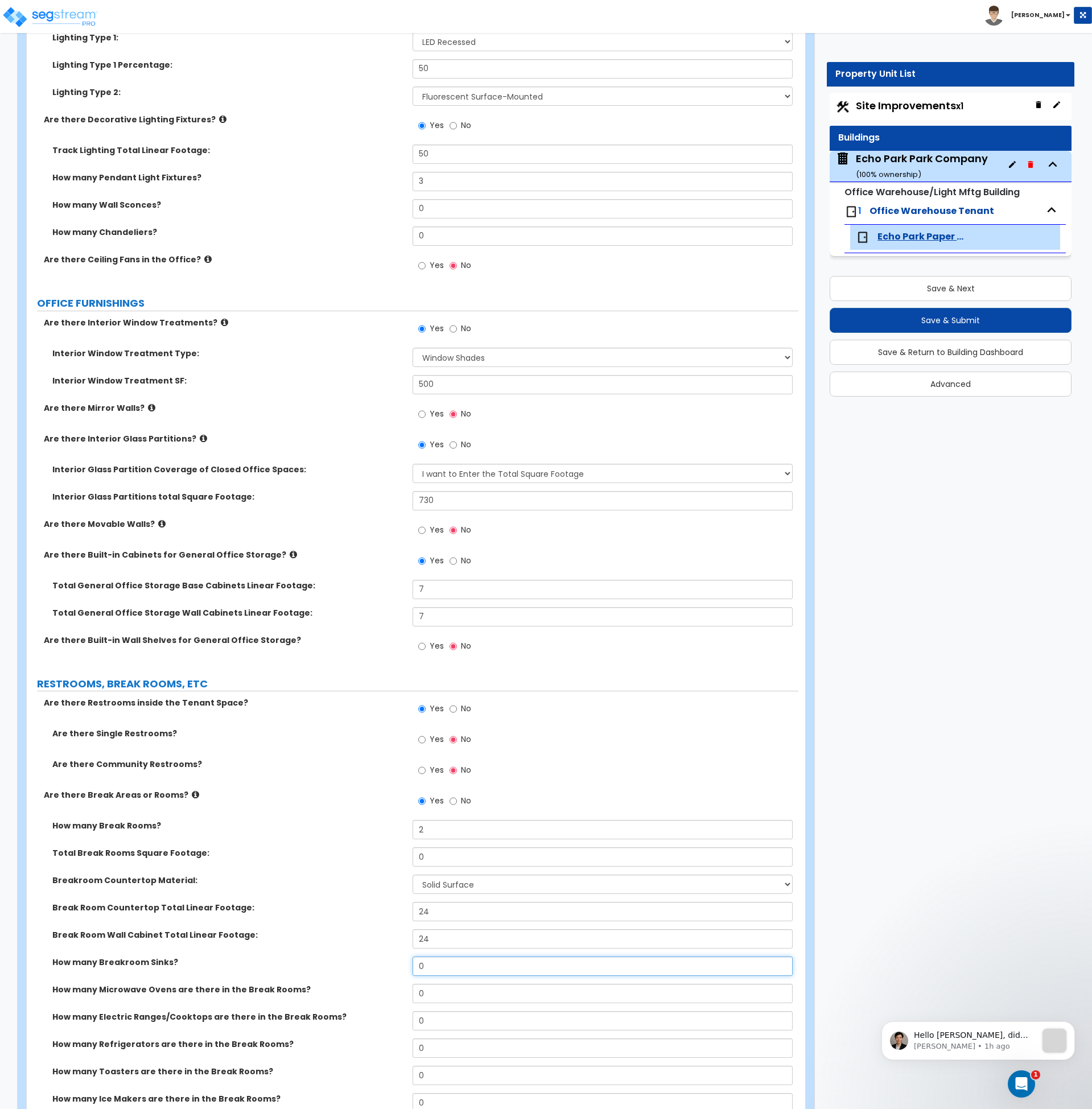
click at [377, 967] on div "How many Breakroom Sinks? 0" at bounding box center [412, 970] width 772 height 27
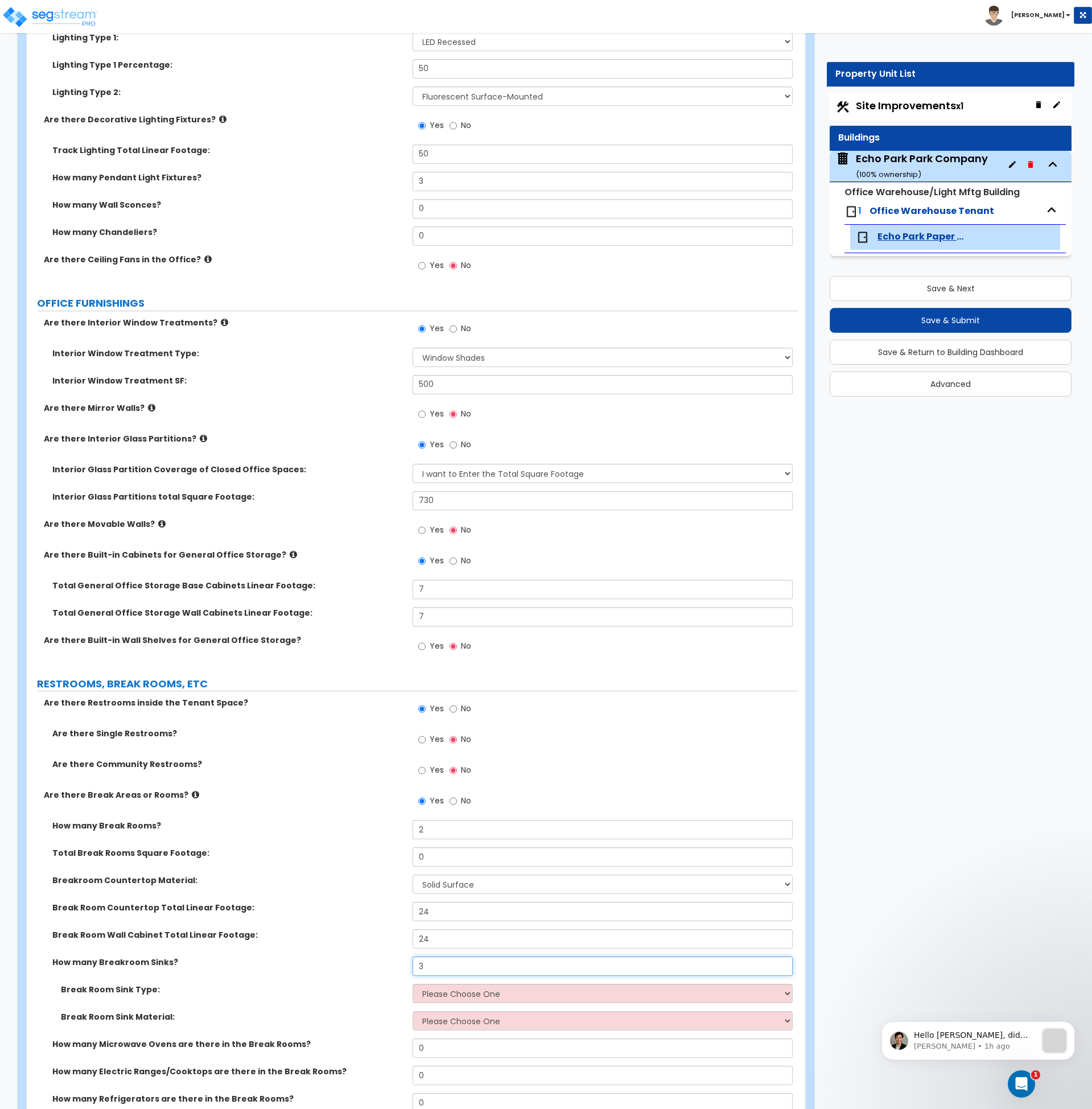
type input "3"
drag, startPoint x: 433, startPoint y: 833, endPoint x: 382, endPoint y: 833, distance: 51.0
click at [382, 833] on div "How many Break Rooms? 2" at bounding box center [412, 833] width 772 height 27
type input "3"
drag, startPoint x: 384, startPoint y: 858, endPoint x: 374, endPoint y: 858, distance: 10.0
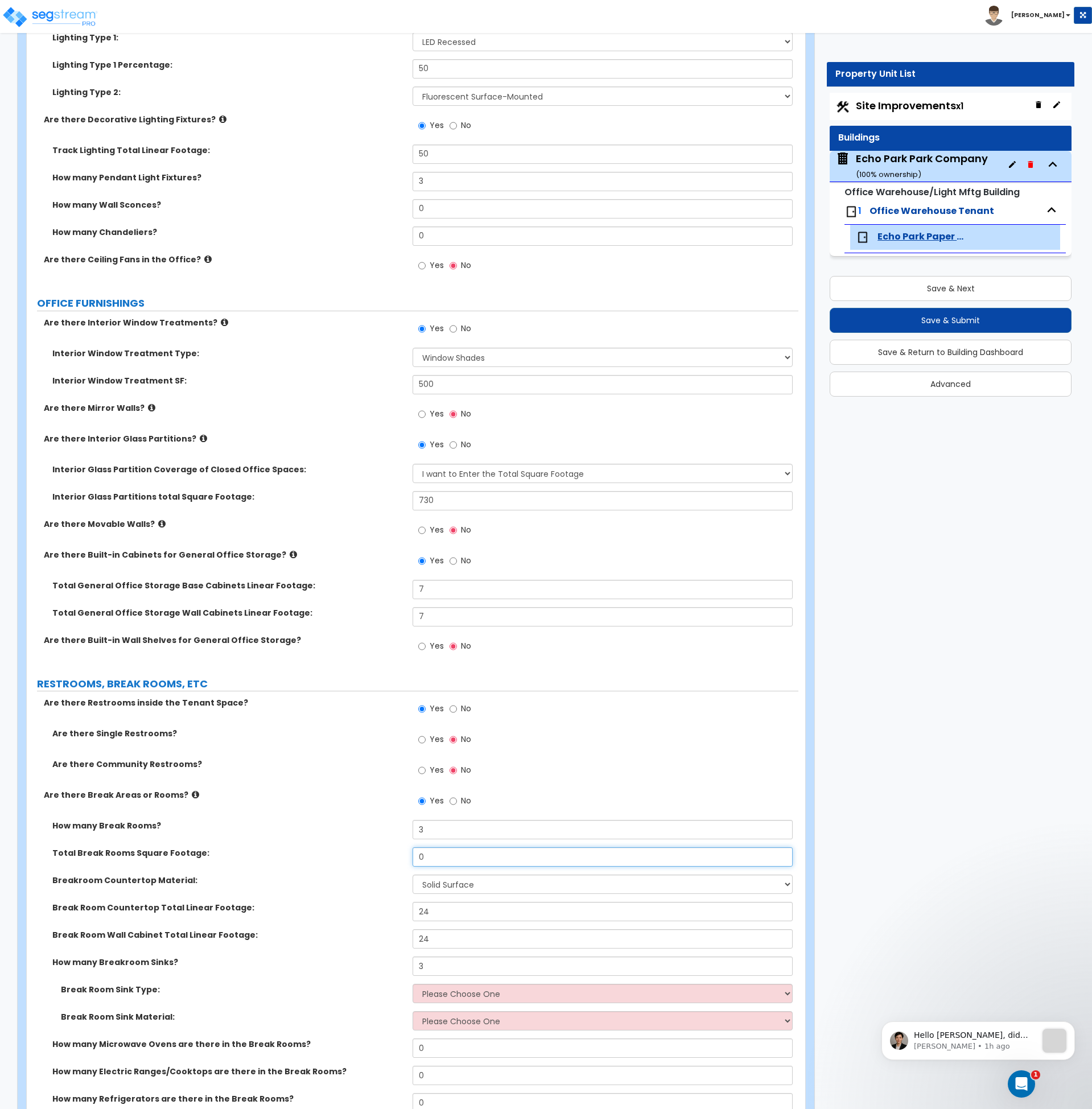
click at [375, 858] on div "Total Break Rooms Square Footage: 0" at bounding box center [412, 861] width 772 height 27
type input "1,225"
click at [371, 862] on div "Total Break Rooms Square Footage: 1,225" at bounding box center [412, 861] width 772 height 27
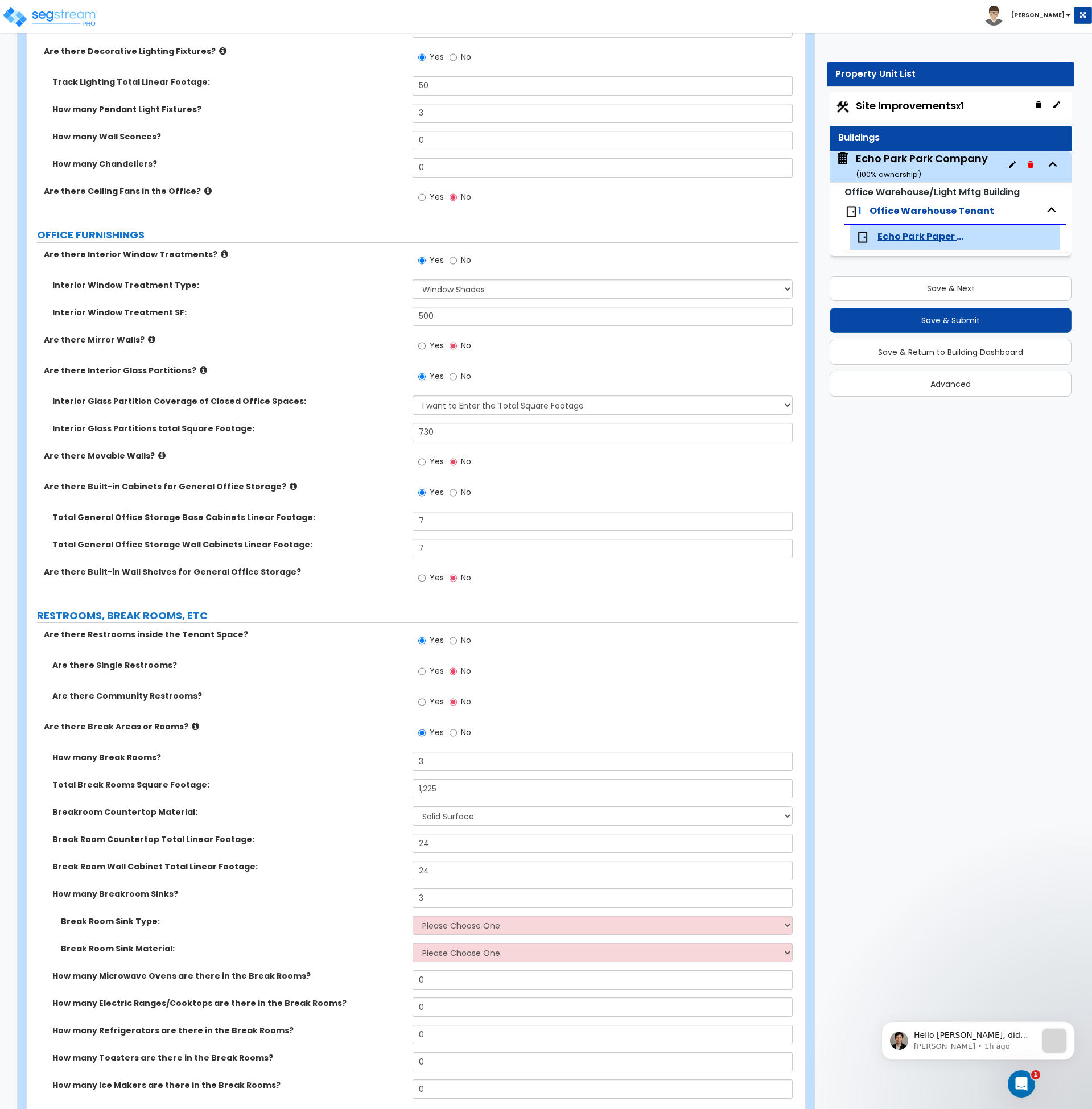
scroll to position [1723, 0]
drag, startPoint x: 383, startPoint y: 837, endPoint x: 375, endPoint y: 838, distance: 8.1
click at [375, 838] on div "Break Room Countertop Total Linear Footage: 24" at bounding box center [412, 848] width 772 height 27
type input "44"
drag, startPoint x: 434, startPoint y: 875, endPoint x: 343, endPoint y: 870, distance: 91.1
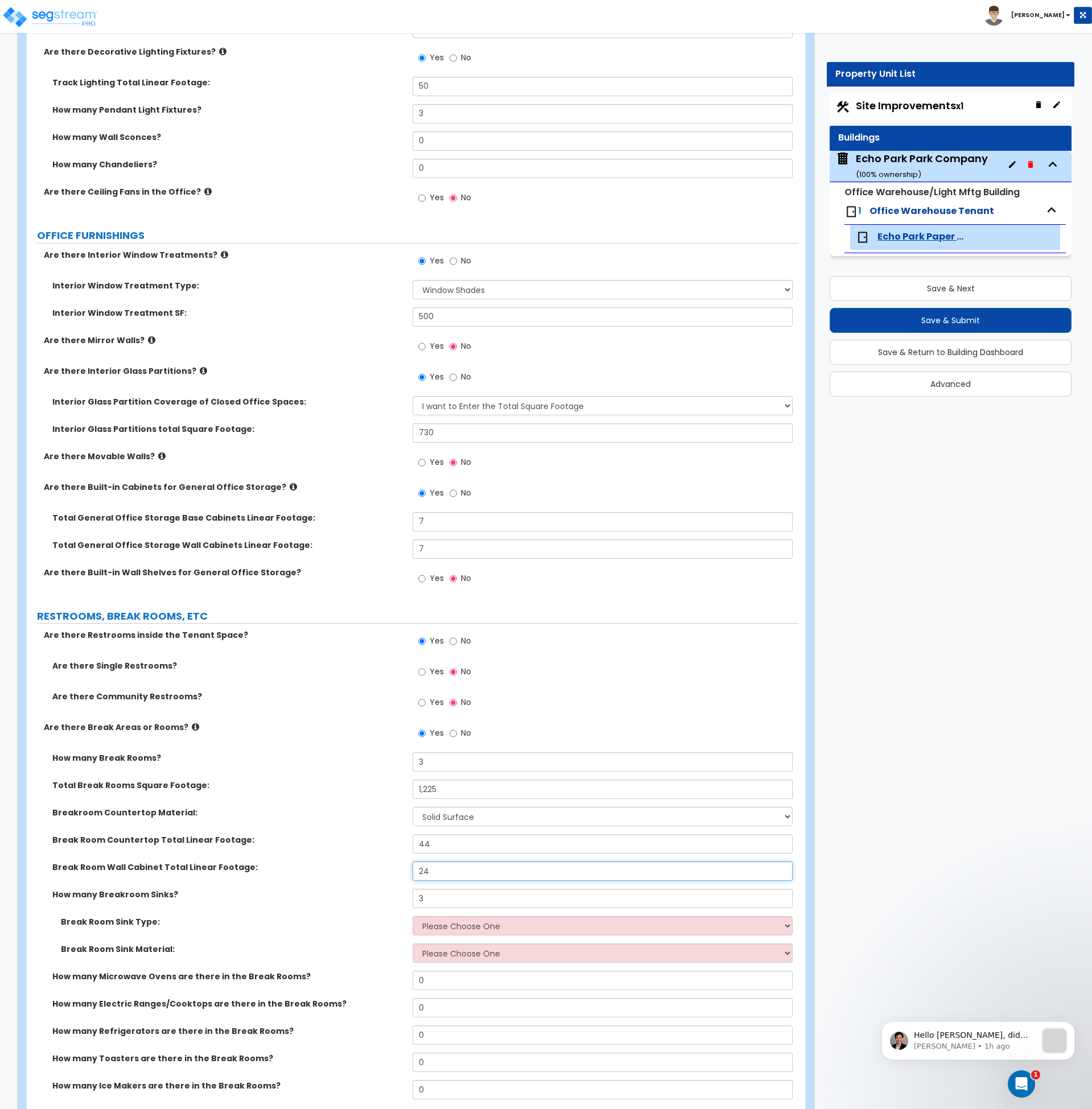
click at [343, 870] on div "Break Room Wall Cabinet Total Linear Footage: 24" at bounding box center [412, 875] width 772 height 27
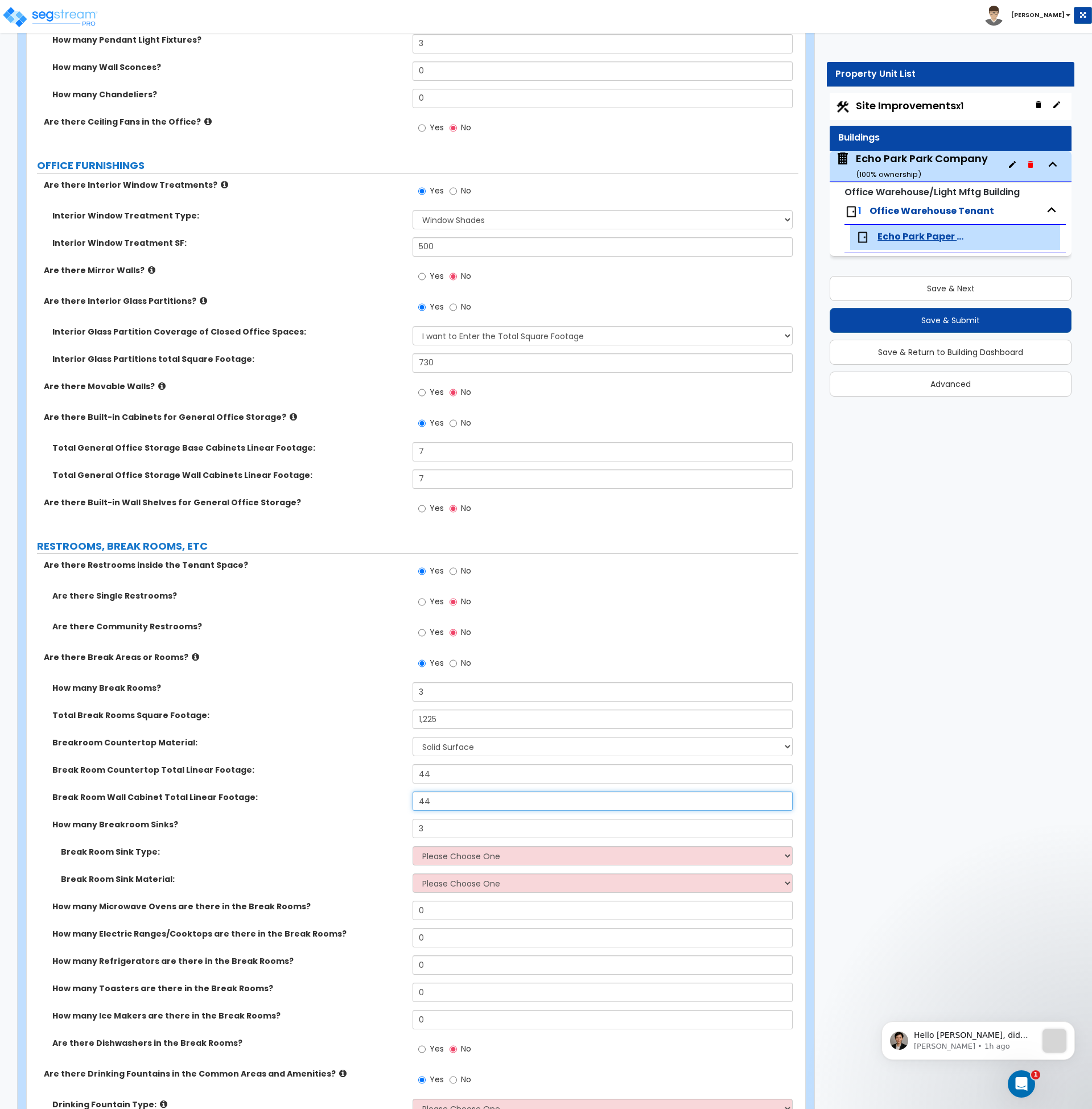
scroll to position [1794, 0]
type input "44"
click at [424, 857] on select "Please Choose One Single Sink Double Sink" at bounding box center [602, 855] width 380 height 20
select select "2"
click at [412, 845] on select "Please Choose One Single Sink Double Sink" at bounding box center [602, 855] width 380 height 20
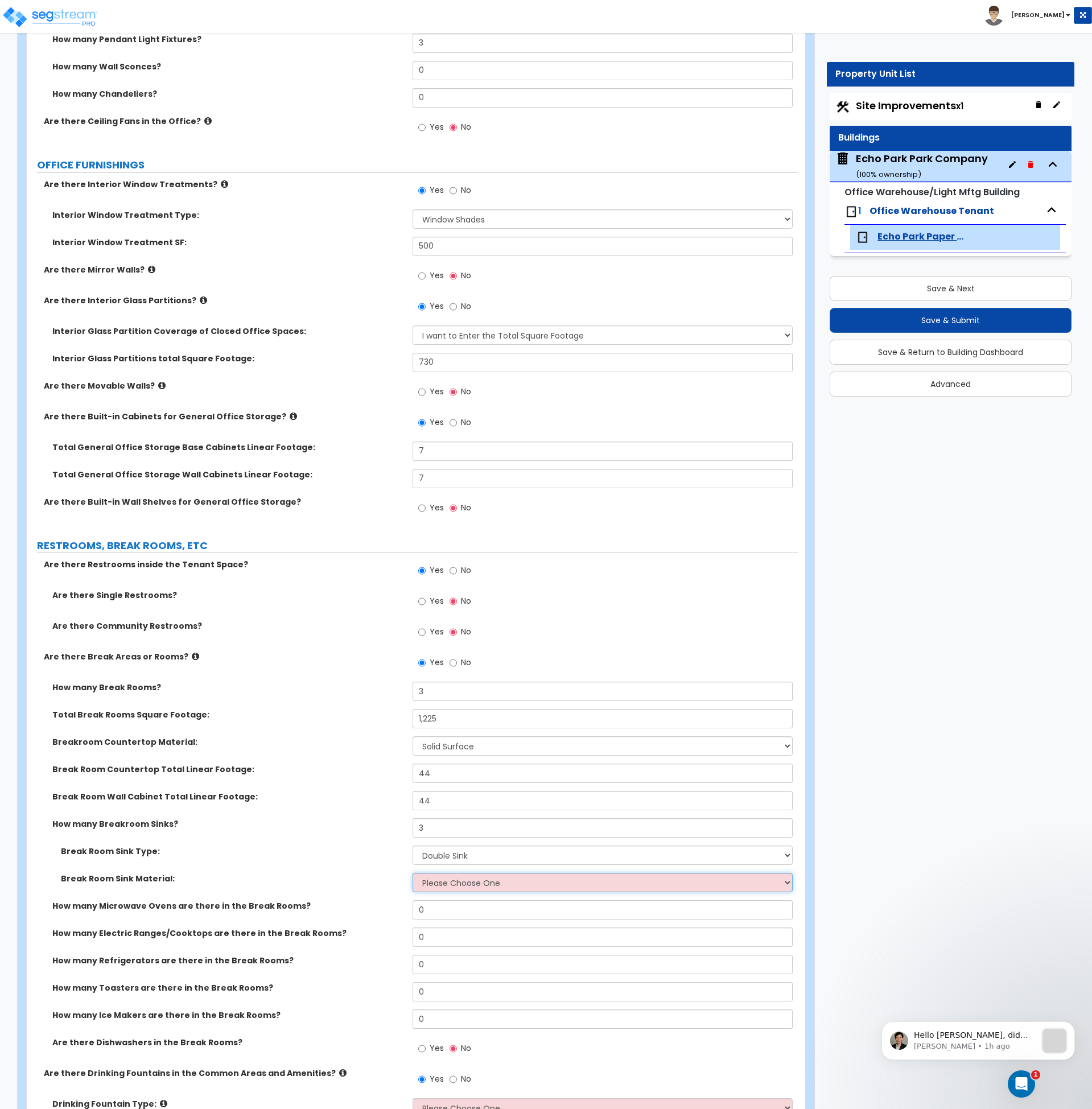
click at [439, 884] on select "Please Choose One Stainless Steel Porcelain Enamel Cast Iron" at bounding box center [602, 882] width 380 height 20
select select "1"
click at [412, 873] on select "Please Choose One Stainless Steel Porcelain Enamel Cast Iron" at bounding box center [602, 882] width 380 height 20
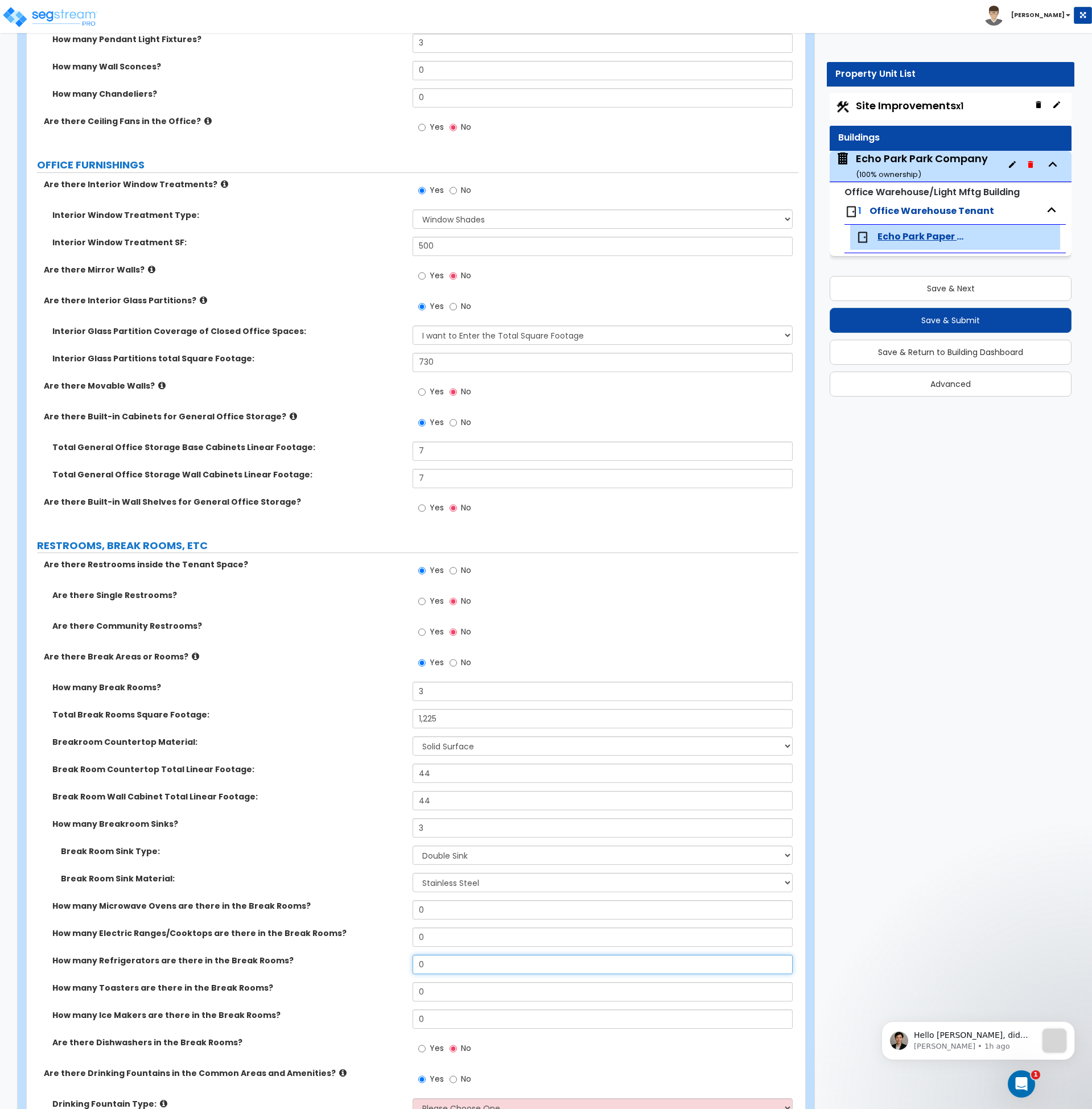
drag, startPoint x: 429, startPoint y: 963, endPoint x: 376, endPoint y: 962, distance: 53.0
click at [376, 962] on div "How many Refrigerators are there in the Break Rooms? 0" at bounding box center [412, 969] width 772 height 27
type input "3"
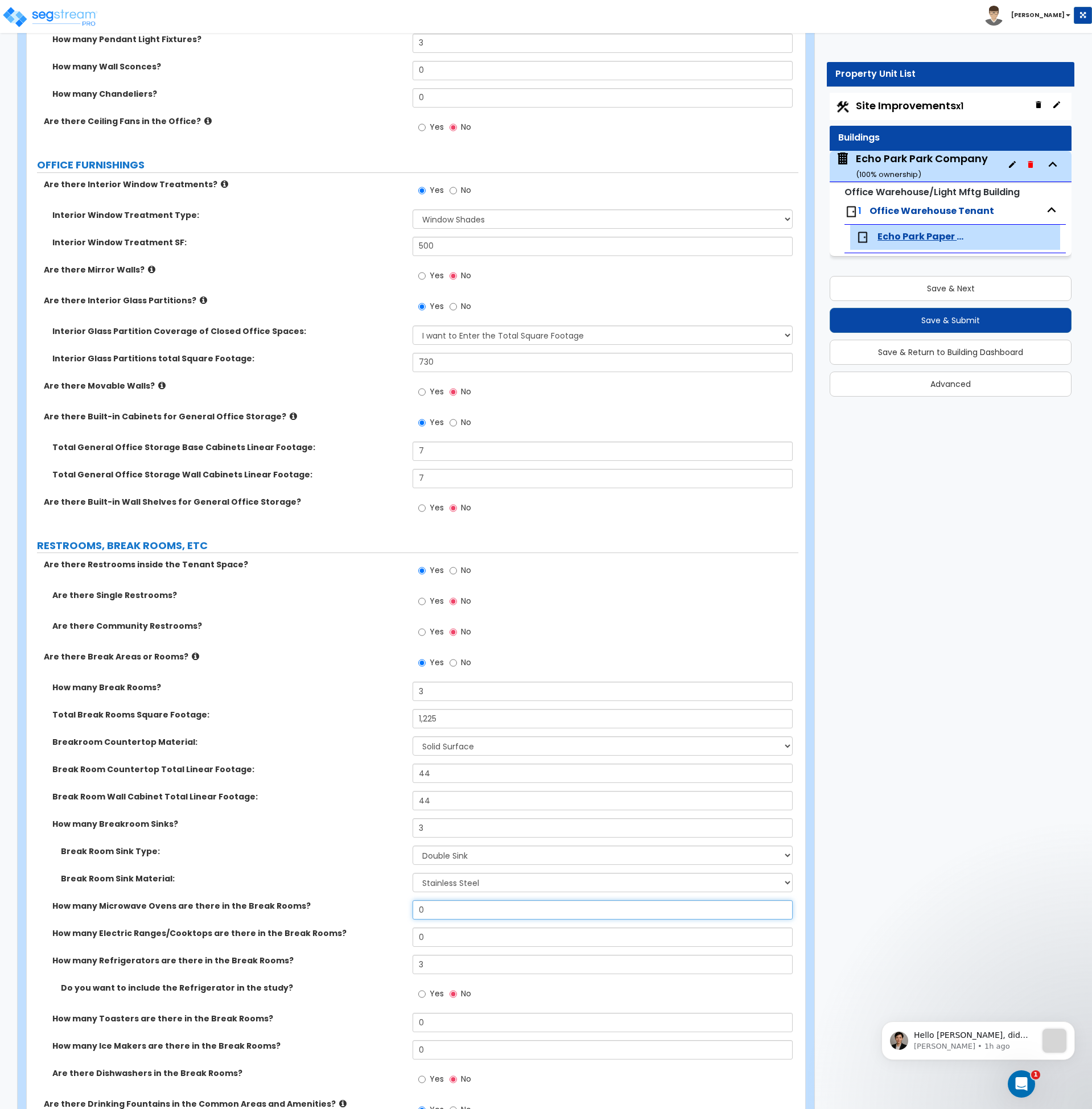
drag, startPoint x: 436, startPoint y: 905, endPoint x: 392, endPoint y: 906, distance: 44.0
click at [392, 906] on div "How many Microwave Ovens are there in the Break Rooms? 0" at bounding box center [412, 914] width 772 height 27
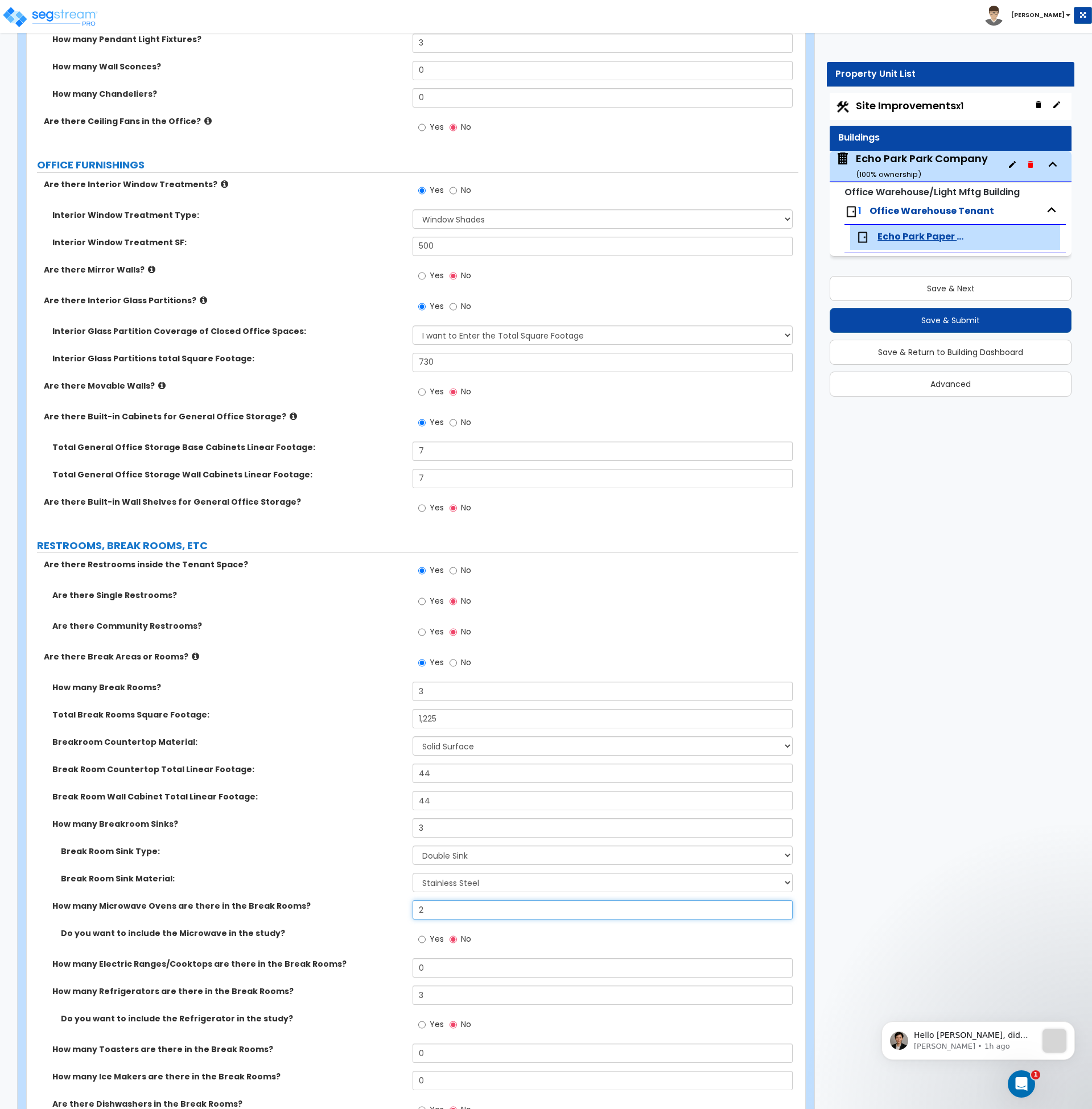
type input "2"
click at [421, 937] on input "Yes" at bounding box center [422, 940] width 8 height 13
radio input "true"
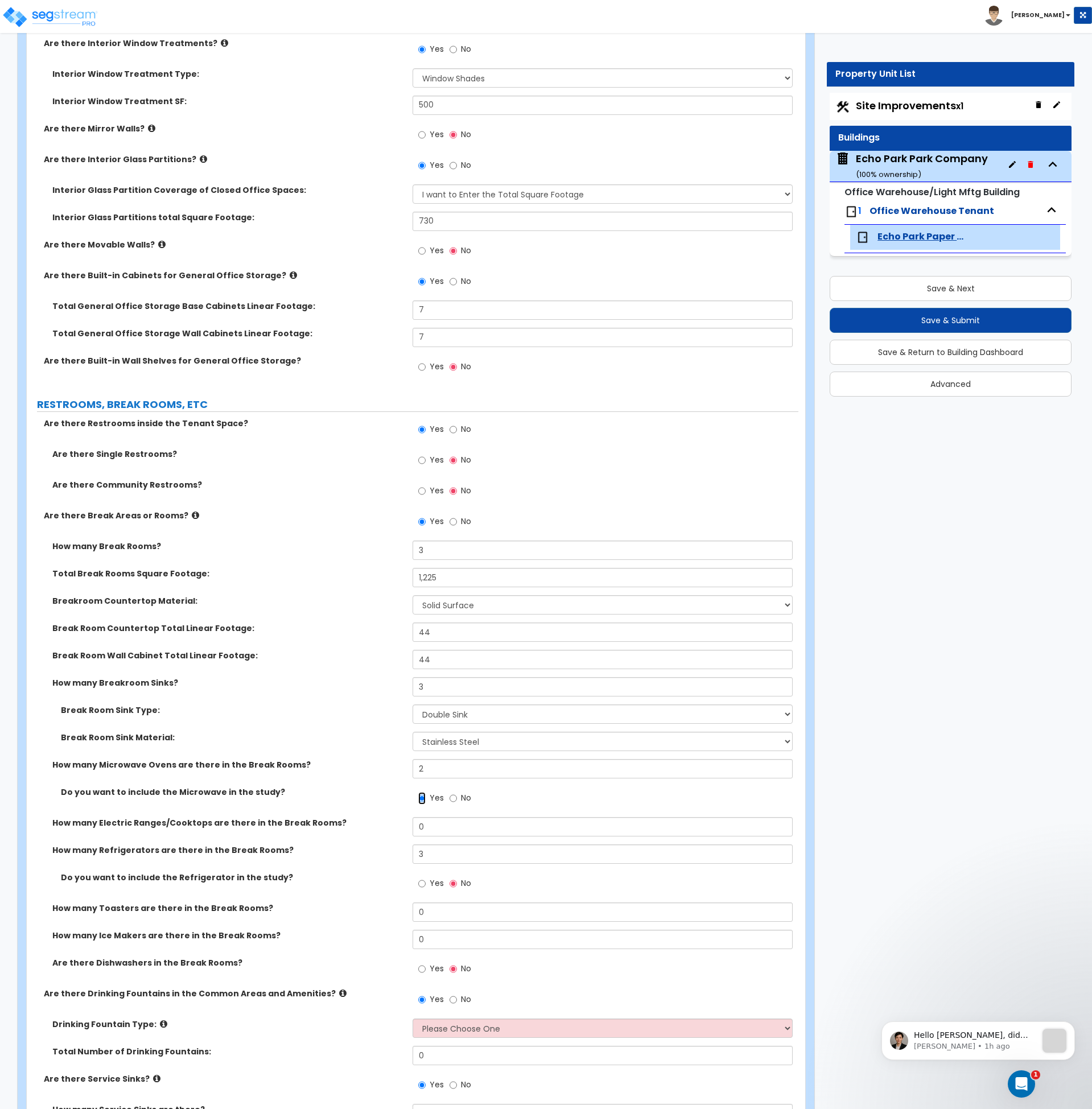
scroll to position [1936, 0]
click at [423, 882] on input "Yes" at bounding box center [422, 883] width 8 height 13
radio input "true"
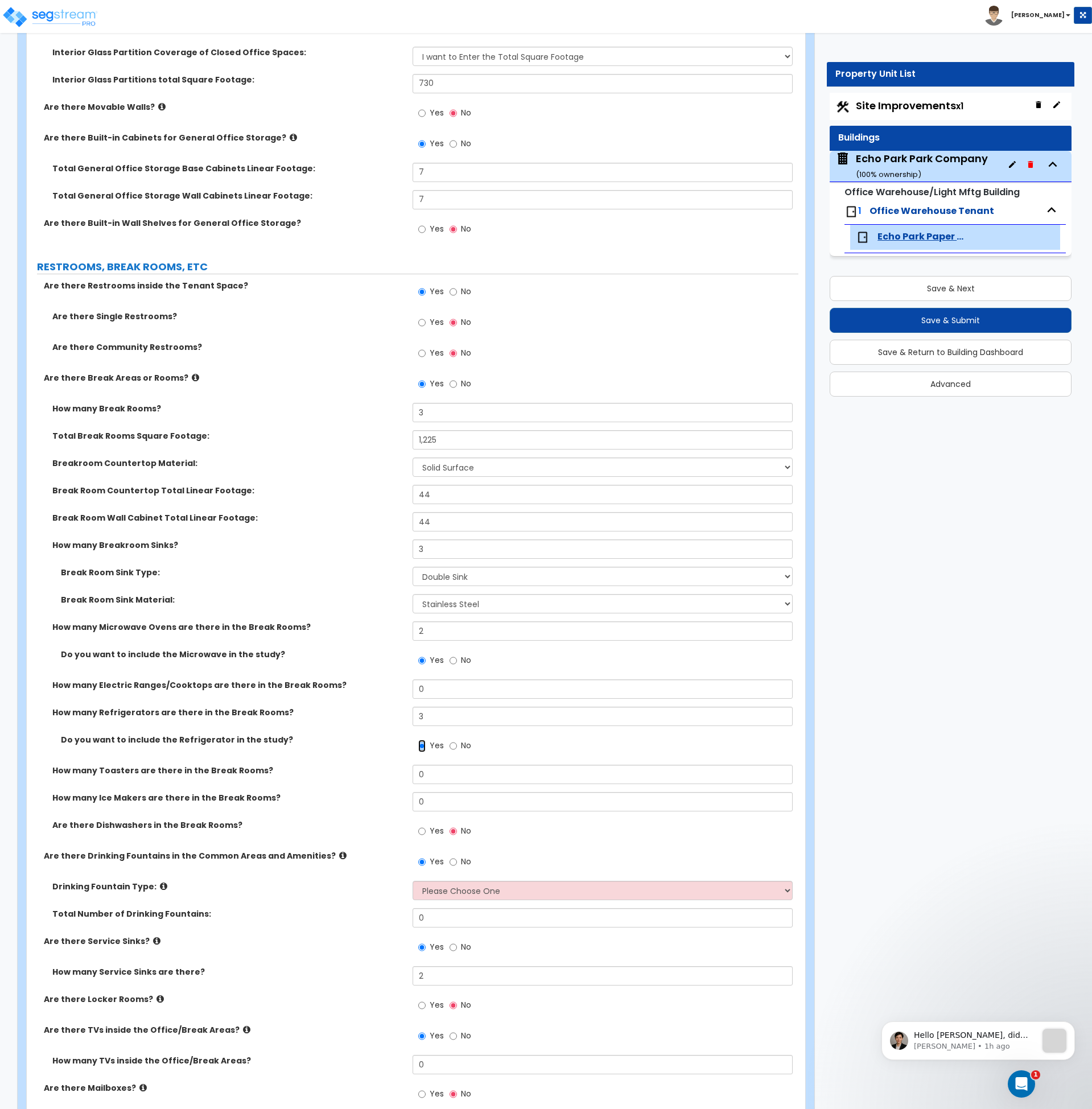
scroll to position [2073, 0]
click at [434, 889] on select "Please Choose One Wall-mounted Floor-mounted" at bounding box center [602, 890] width 380 height 20
select select "1"
click at [412, 881] on select "Please Choose One Wall-mounted Floor-mounted" at bounding box center [602, 890] width 380 height 20
drag, startPoint x: 438, startPoint y: 916, endPoint x: 371, endPoint y: 926, distance: 67.7
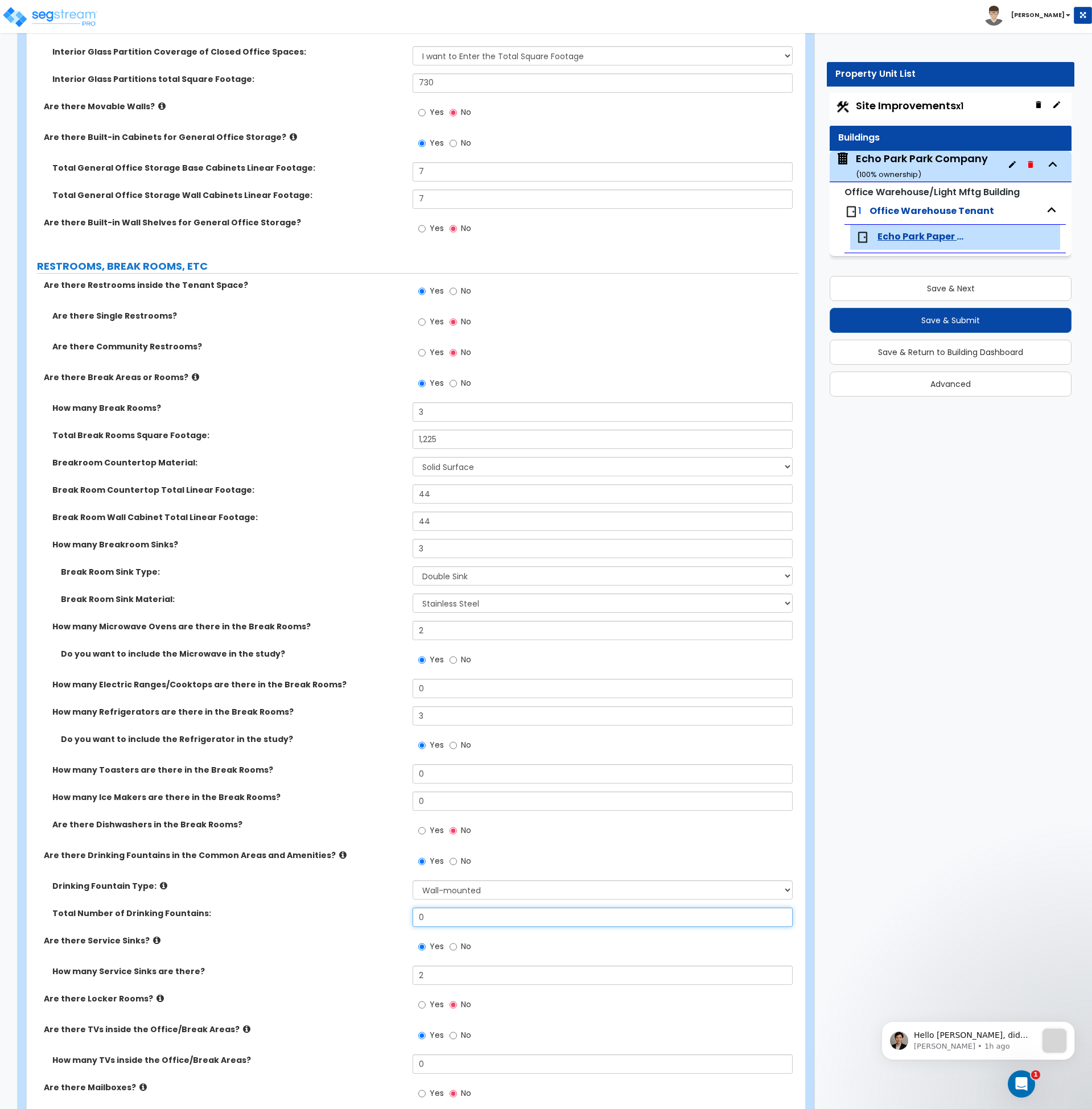
click at [371, 924] on div "Total Number of Drinking Fountains: 0" at bounding box center [412, 922] width 772 height 27
type input "2"
click at [359, 954] on div "Are there Service Sinks? Yes No" at bounding box center [412, 951] width 772 height 31
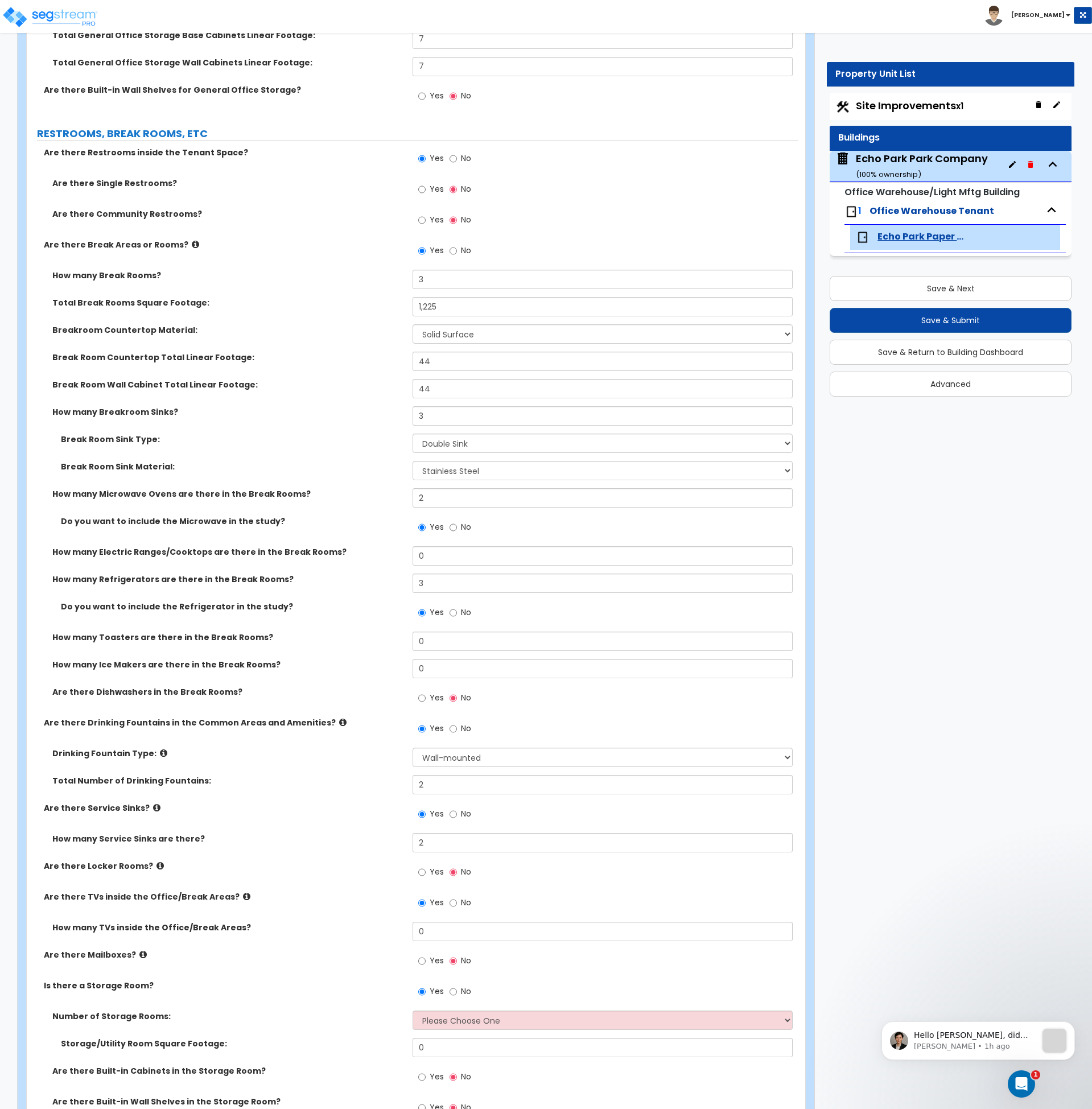
scroll to position [2207, 0]
click at [421, 871] on input "Yes" at bounding box center [422, 872] width 8 height 13
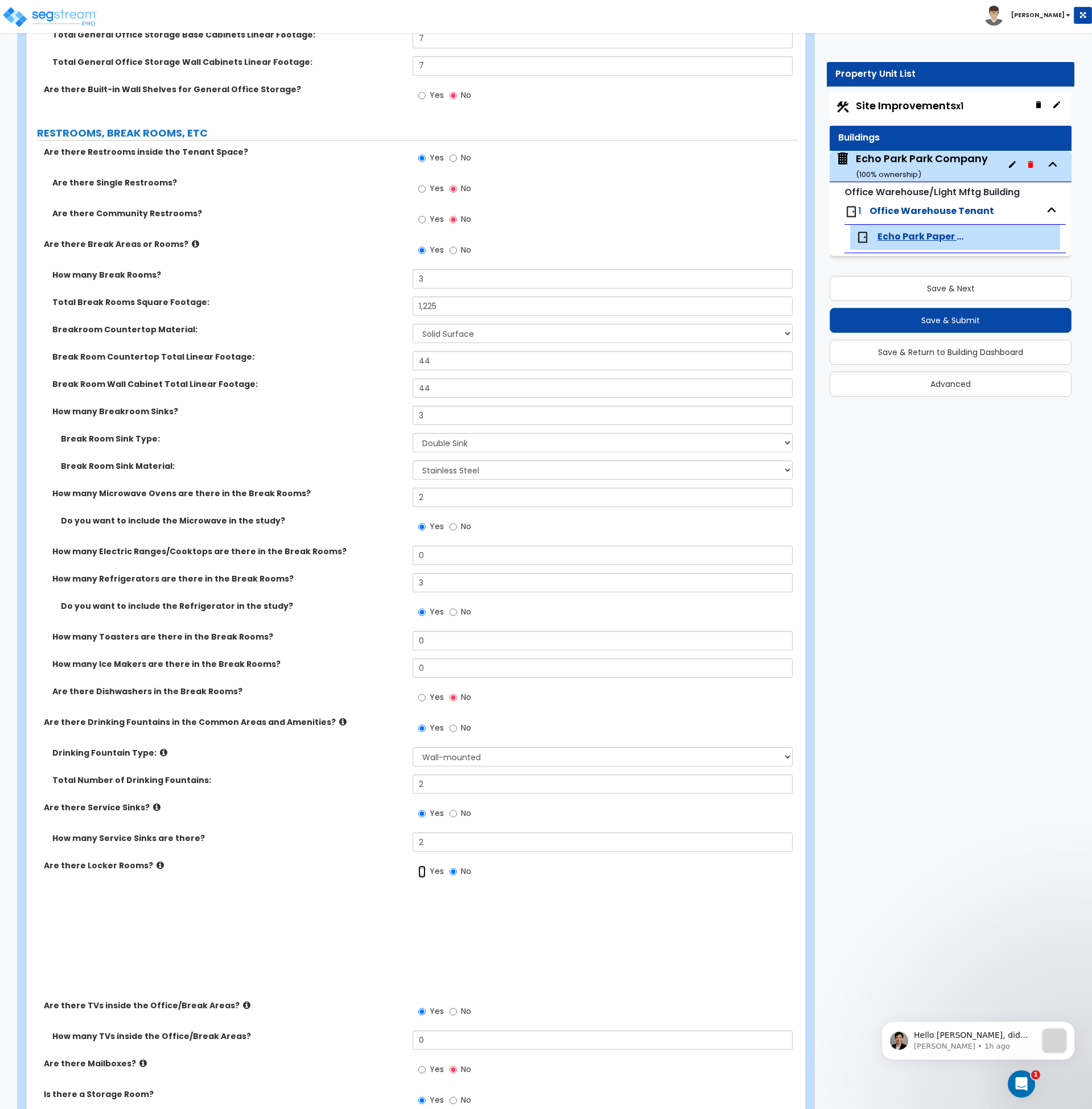
radio input "true"
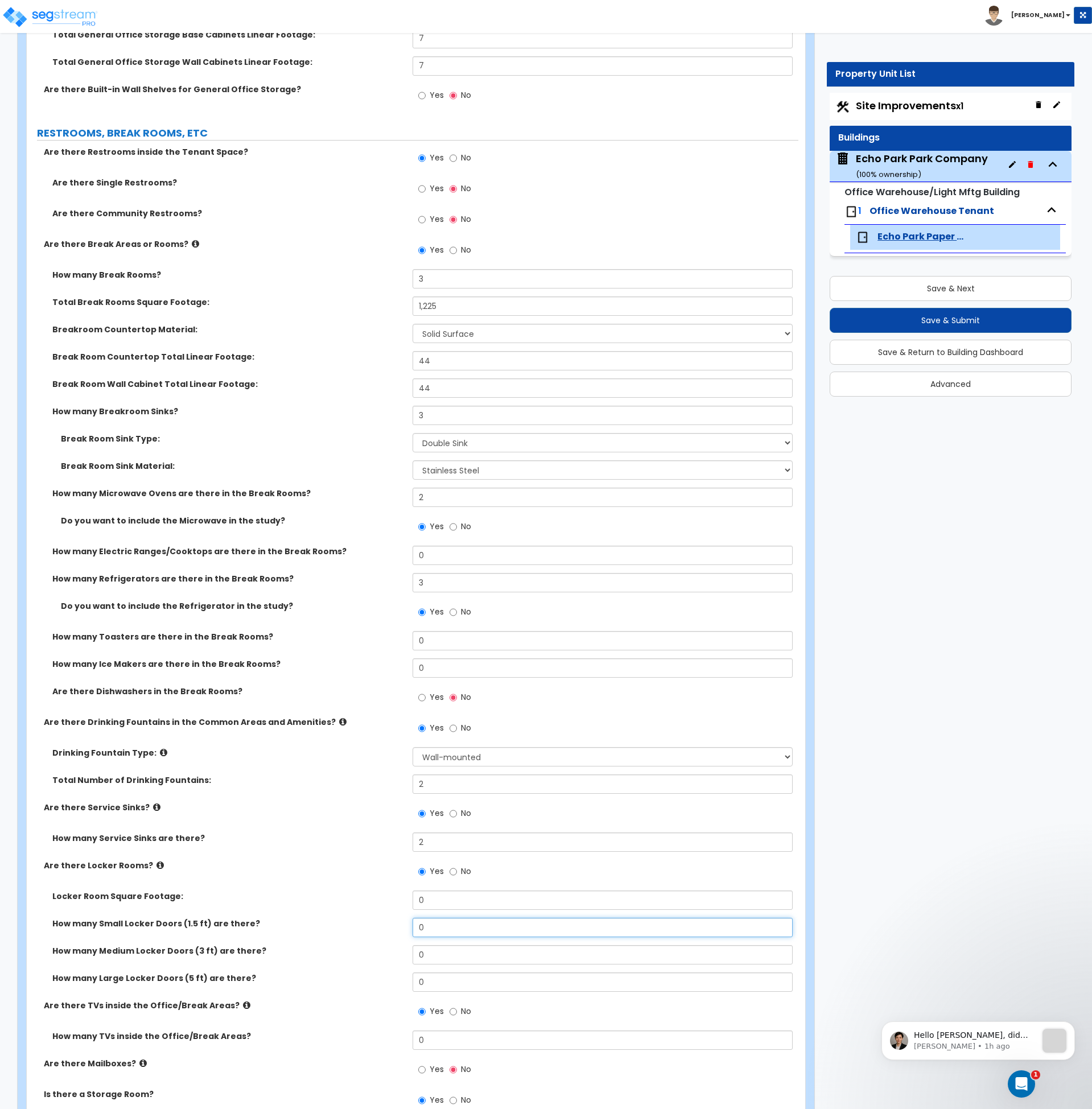
drag, startPoint x: 401, startPoint y: 930, endPoint x: 395, endPoint y: 930, distance: 6.0
click at [395, 930] on div "How many Small Locker Doors (1.5 ft) are there? 0" at bounding box center [412, 932] width 772 height 27
click at [437, 927] on input "0" at bounding box center [602, 928] width 380 height 20
drag, startPoint x: 441, startPoint y: 927, endPoint x: 397, endPoint y: 927, distance: 44.0
click at [397, 927] on div "How many Small Locker Doors (1.5 ft) are there? 0" at bounding box center [412, 932] width 772 height 27
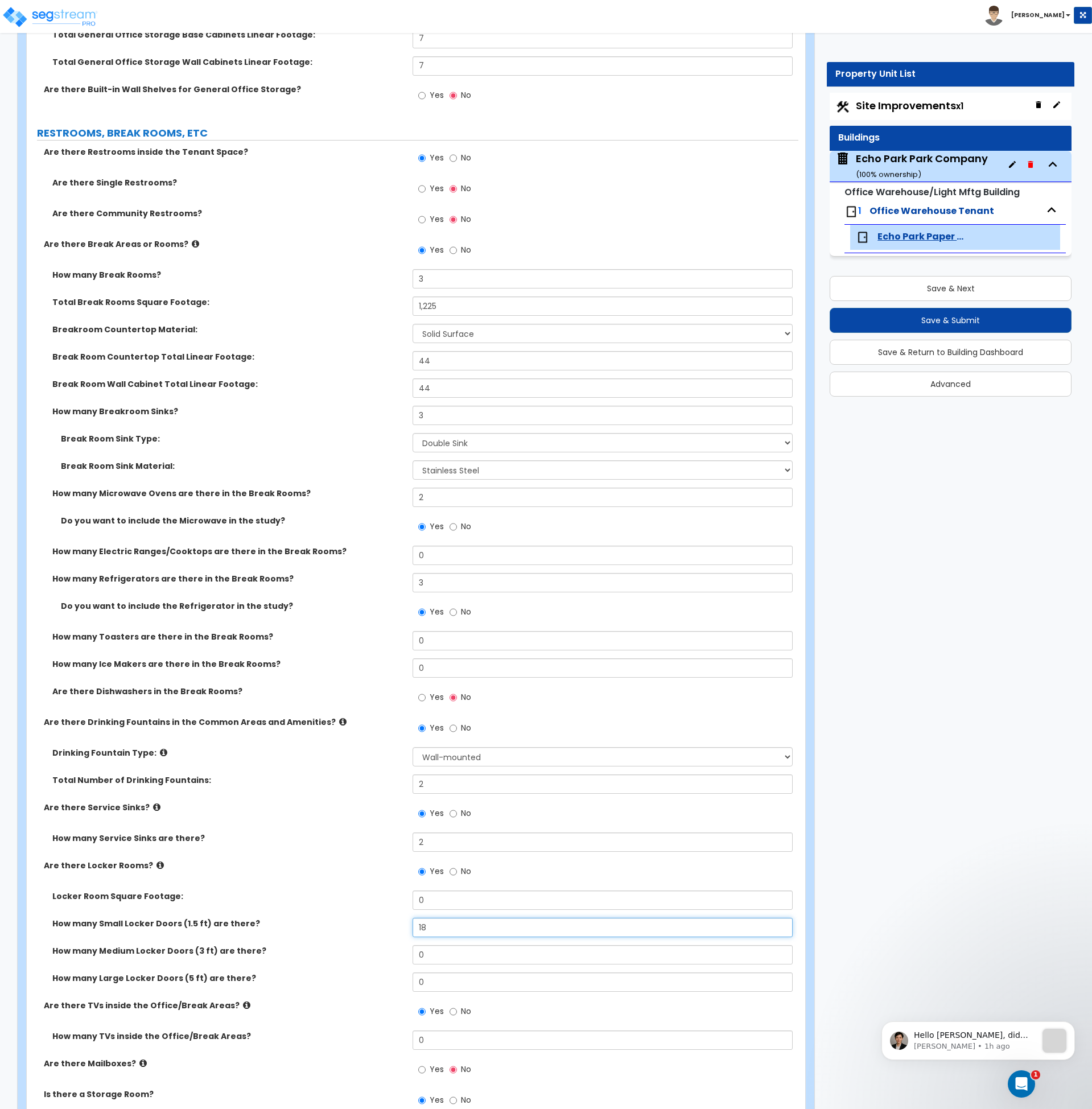
type input "18"
click at [397, 927] on label "How many Small Locker Doors (1.5 ft) are there?" at bounding box center [228, 923] width 352 height 11
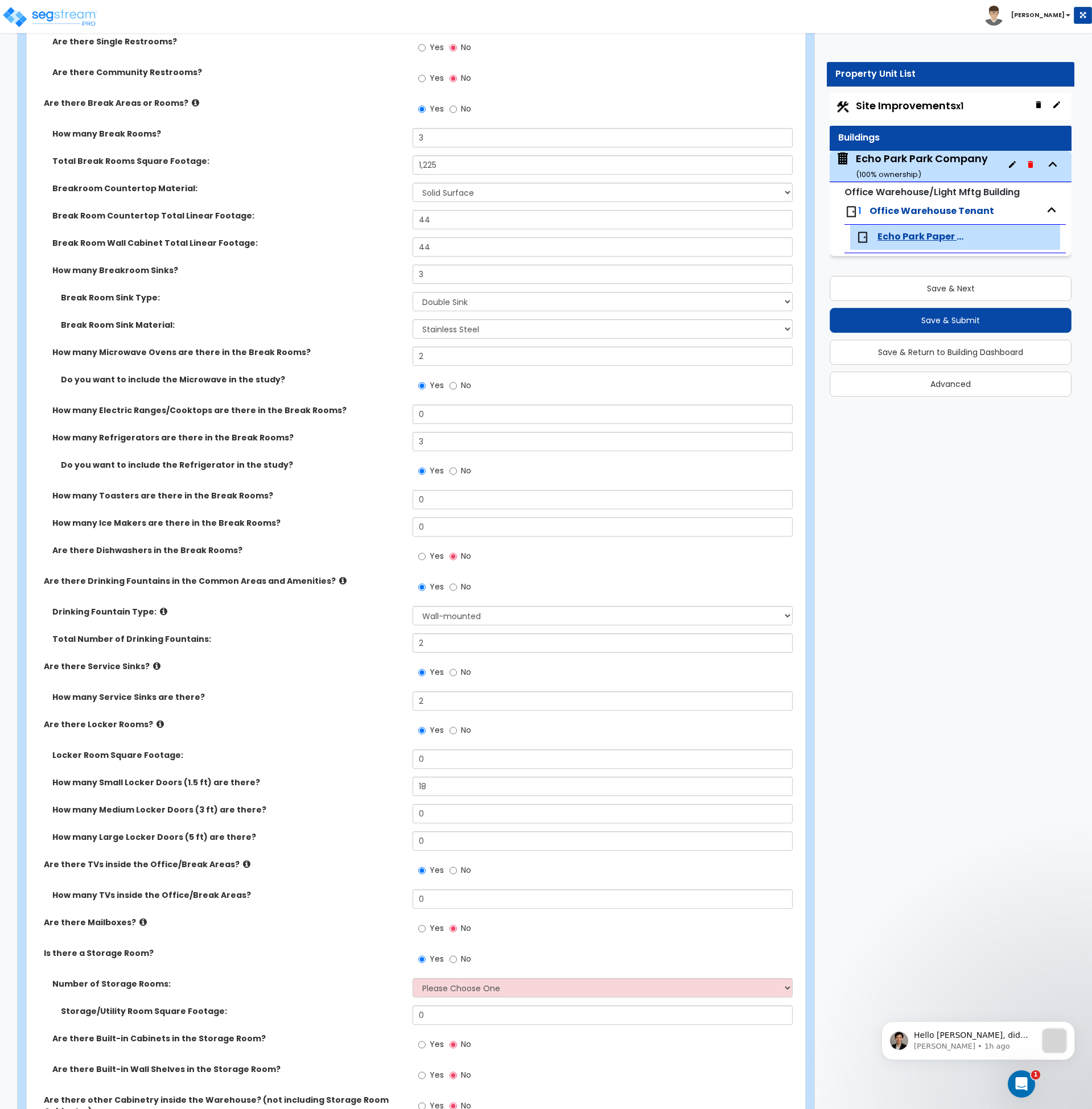
scroll to position [2349, 0]
drag, startPoint x: 437, startPoint y: 900, endPoint x: 375, endPoint y: 916, distance: 64.0
click at [376, 906] on div "How many TVs inside the Office/Break Areas? 0" at bounding box center [412, 903] width 772 height 27
type input "1"
click at [368, 949] on label "Is there a Storage Room?" at bounding box center [223, 952] width 360 height 11
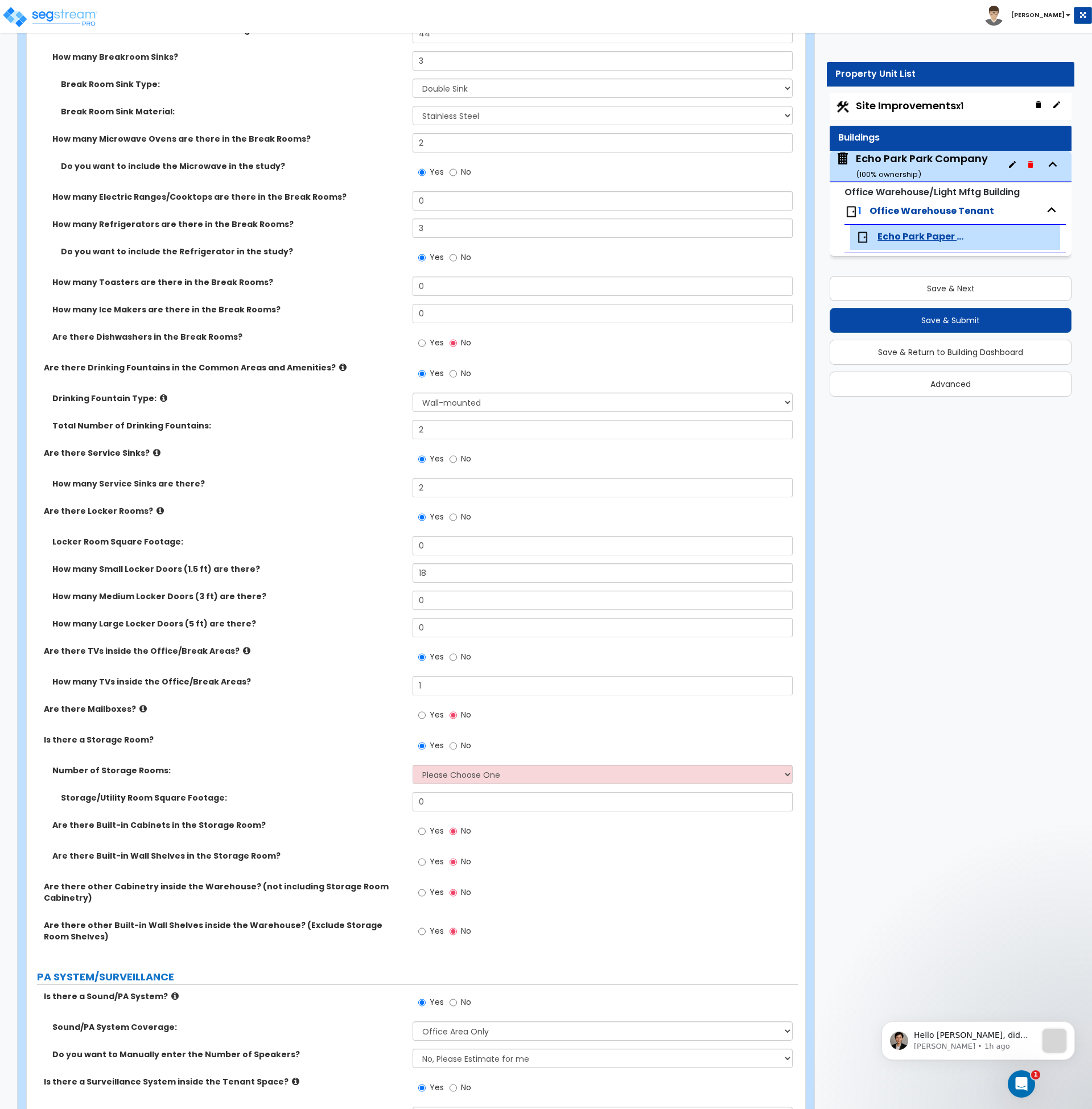
scroll to position [2562, 0]
click at [432, 774] on select "Please Choose One 1 2 3" at bounding box center [602, 774] width 380 height 20
click at [434, 772] on select "Please Choose One 1 2 3" at bounding box center [602, 774] width 380 height 20
select select "2"
click at [412, 764] on select "Please Choose One 1 2 3" at bounding box center [602, 774] width 380 height 20
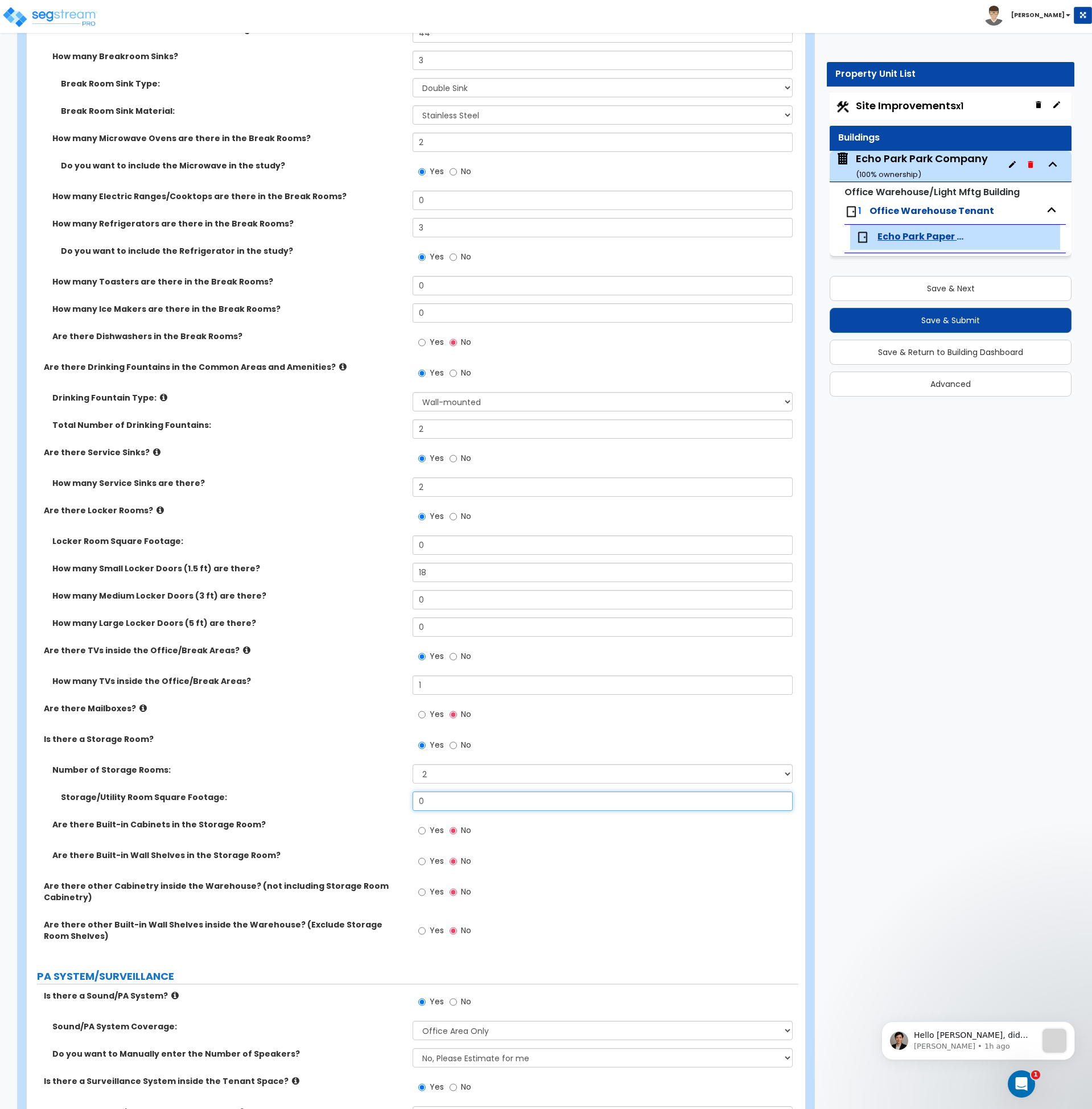
drag, startPoint x: 436, startPoint y: 799, endPoint x: 387, endPoint y: 803, distance: 49.2
click at [387, 803] on div "Storage/Utility Room Square Footage: 0" at bounding box center [412, 805] width 772 height 27
type input "1,000"
click at [383, 815] on div "Storage/Utility Room Square Footage: 1,000" at bounding box center [412, 805] width 772 height 27
click at [420, 893] on input "Yes" at bounding box center [422, 892] width 8 height 13
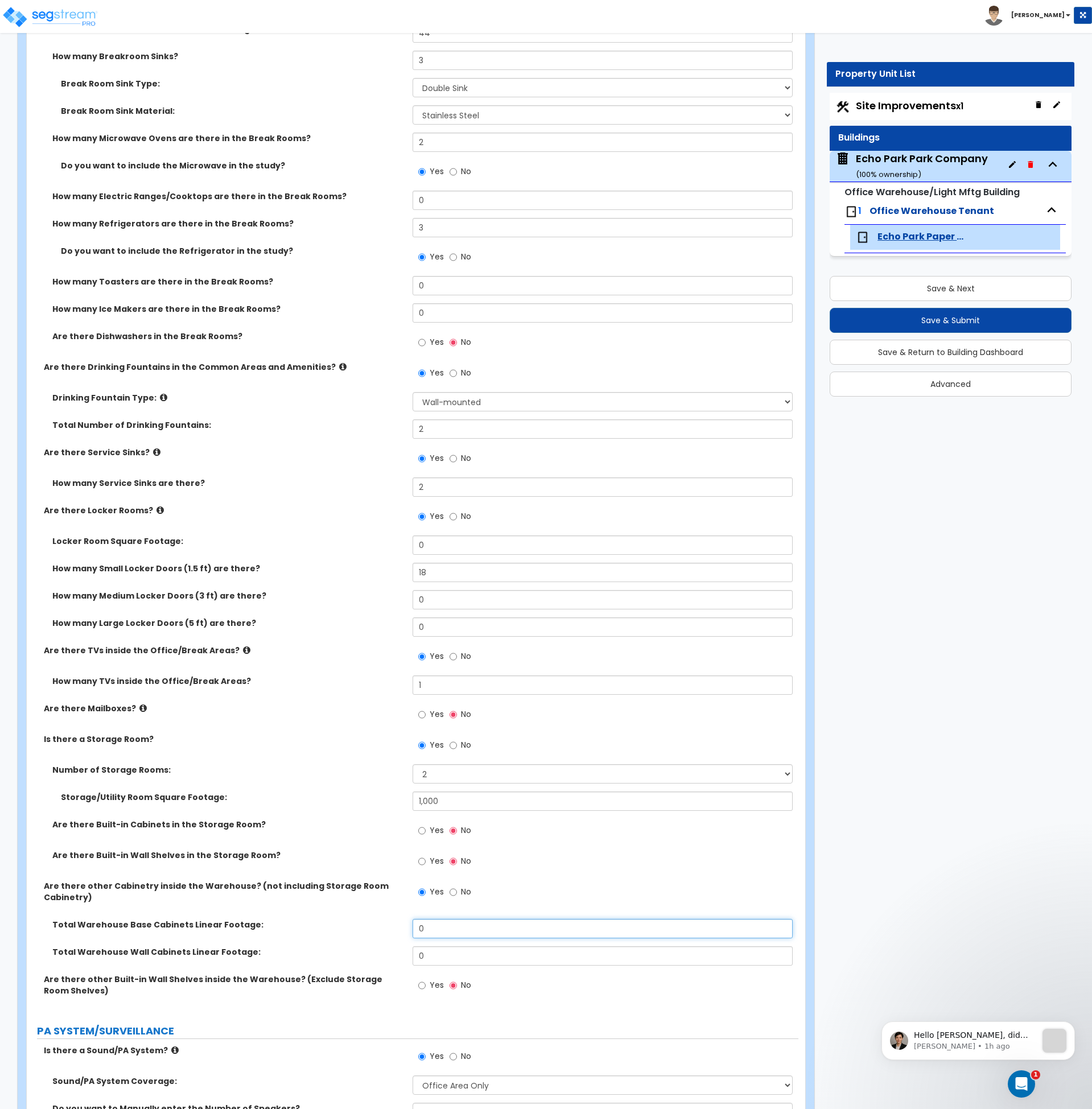
drag, startPoint x: 444, startPoint y: 932, endPoint x: 394, endPoint y: 934, distance: 50.0
click at [394, 934] on div "Total Warehouse Base Cabinets Linear Footage: 0" at bounding box center [412, 933] width 772 height 27
click at [451, 894] on input "No" at bounding box center [453, 892] width 8 height 13
radio input "false"
radio input "true"
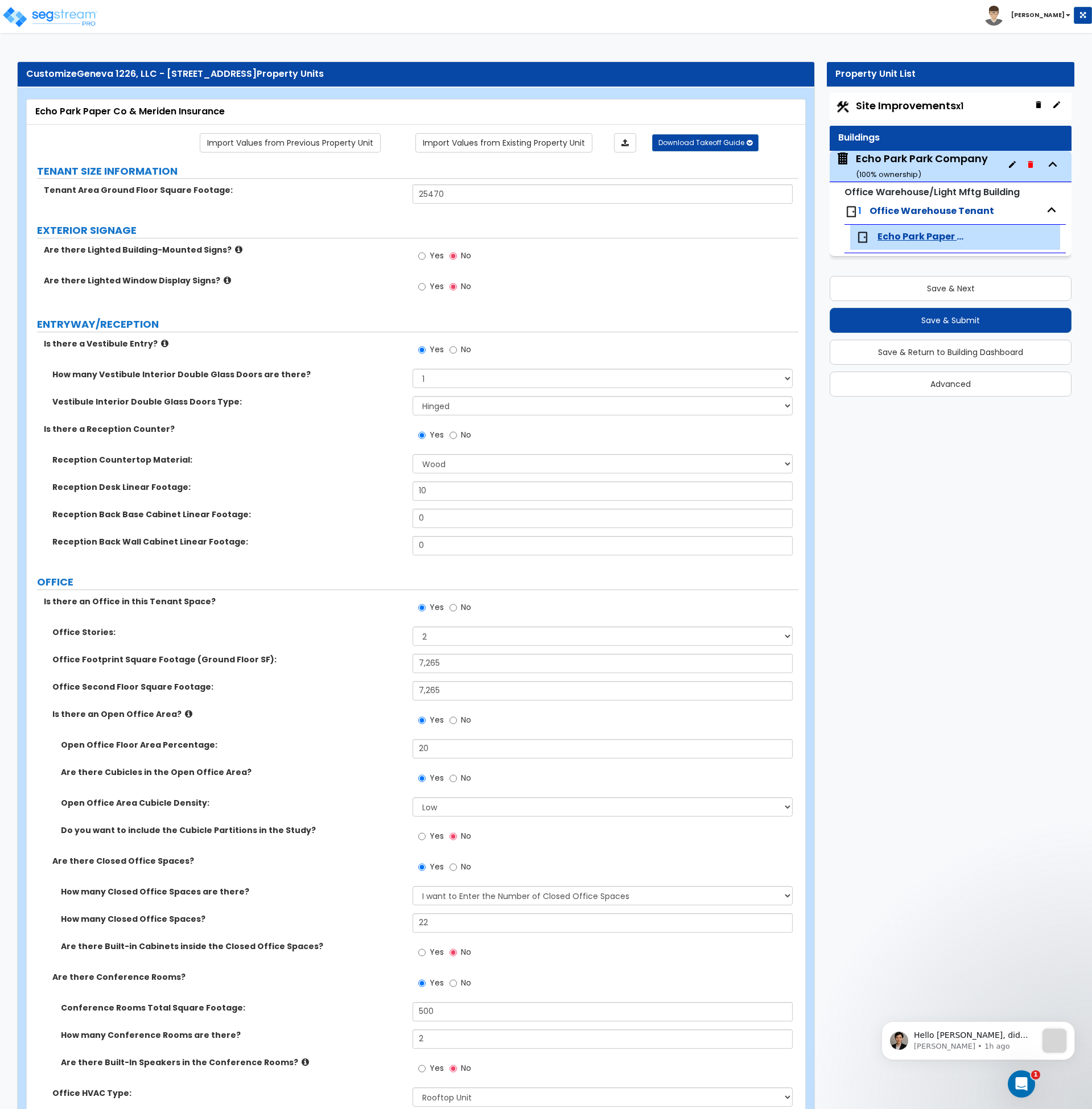
scroll to position [1656, 0]
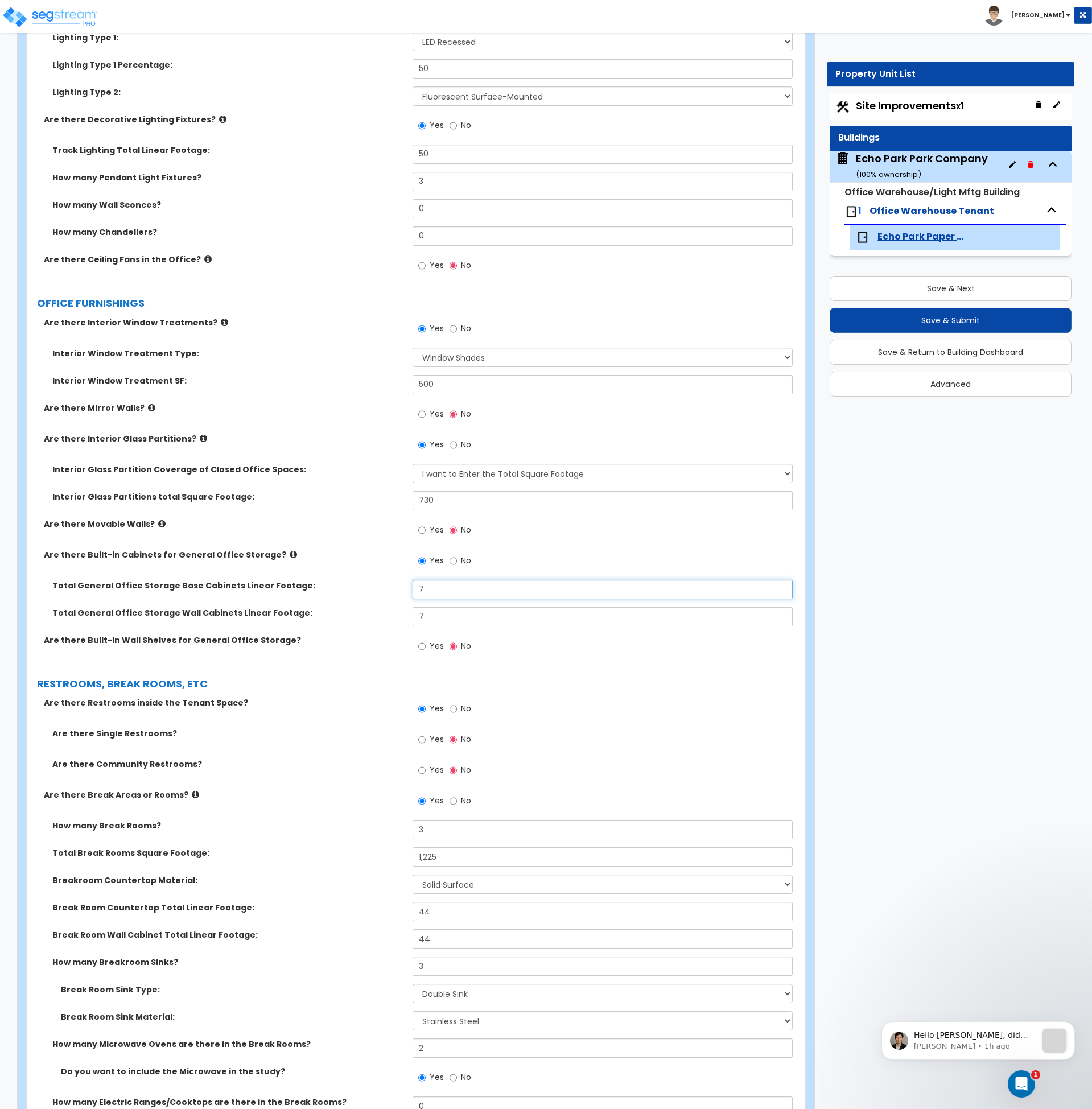
drag, startPoint x: 430, startPoint y: 590, endPoint x: 378, endPoint y: 590, distance: 52.0
click at [378, 590] on div "Total General Office Storage Base Cabinets Linear Footage: 7" at bounding box center [412, 594] width 772 height 27
type input "19"
click at [362, 586] on label "Total General Office Storage Base Cabinets Linear Footage:" at bounding box center [228, 585] width 352 height 11
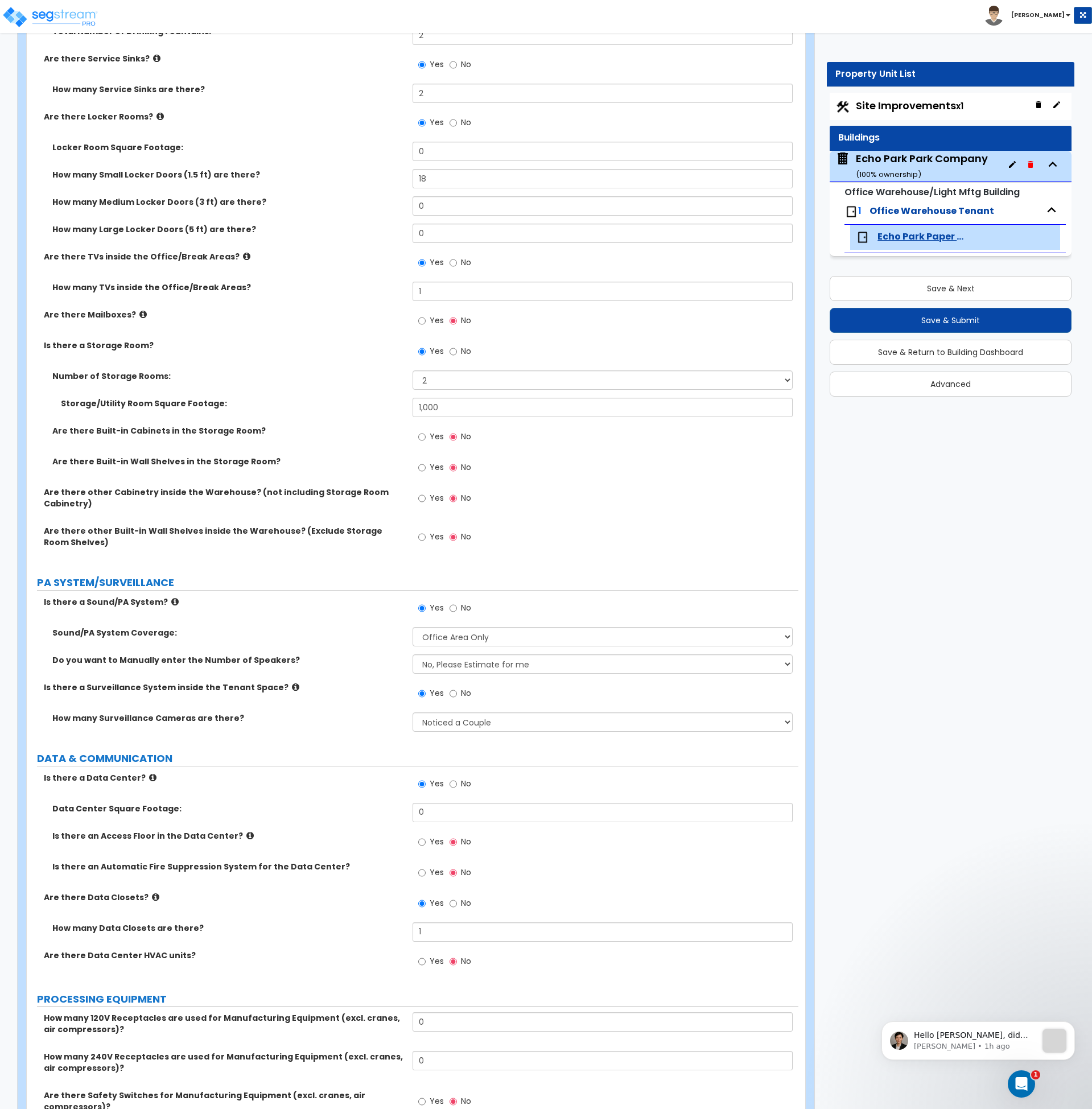
scroll to position [2956, 0]
click at [436, 723] on select "Please Choose an Approximation Barely Noticed Any Noticed a Couple Frequently S…" at bounding box center [602, 721] width 380 height 20
select select "3"
click at [412, 712] on select "Please Choose an Approximation Barely Noticed Any Noticed a Couple Frequently S…" at bounding box center [602, 721] width 380 height 20
click at [377, 698] on div "Is there a Surveillance System inside the Tenant Space? Yes No" at bounding box center [412, 697] width 772 height 31
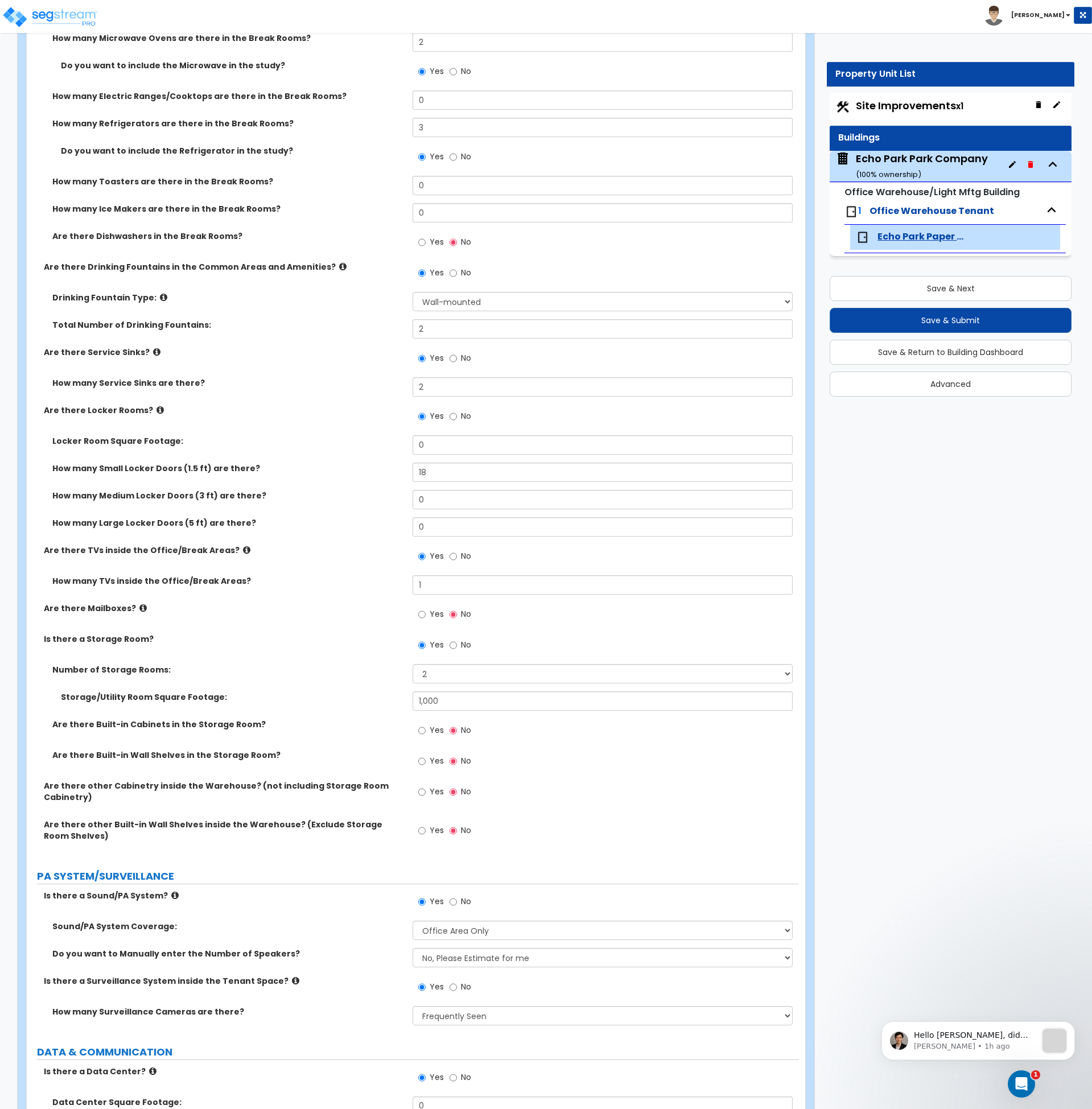
scroll to position [2663, 0]
drag, startPoint x: 432, startPoint y: 442, endPoint x: 401, endPoint y: 444, distance: 31.1
click at [401, 444] on div "Locker Room Square Footage: 0" at bounding box center [412, 448] width 772 height 27
type input "100"
click at [405, 444] on div "Locker Room Square Footage:" at bounding box center [219, 440] width 386 height 11
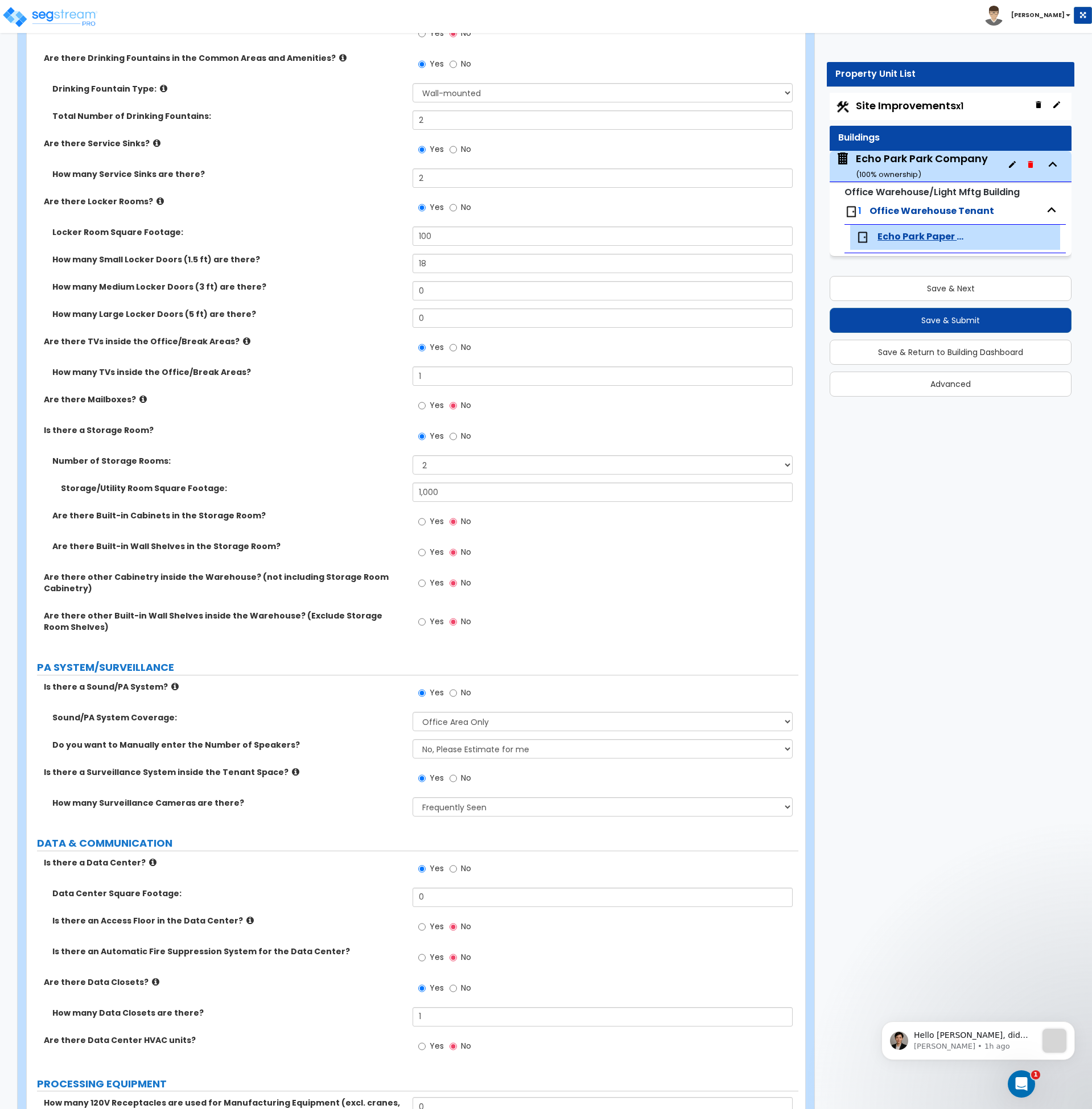
scroll to position [422, 0]
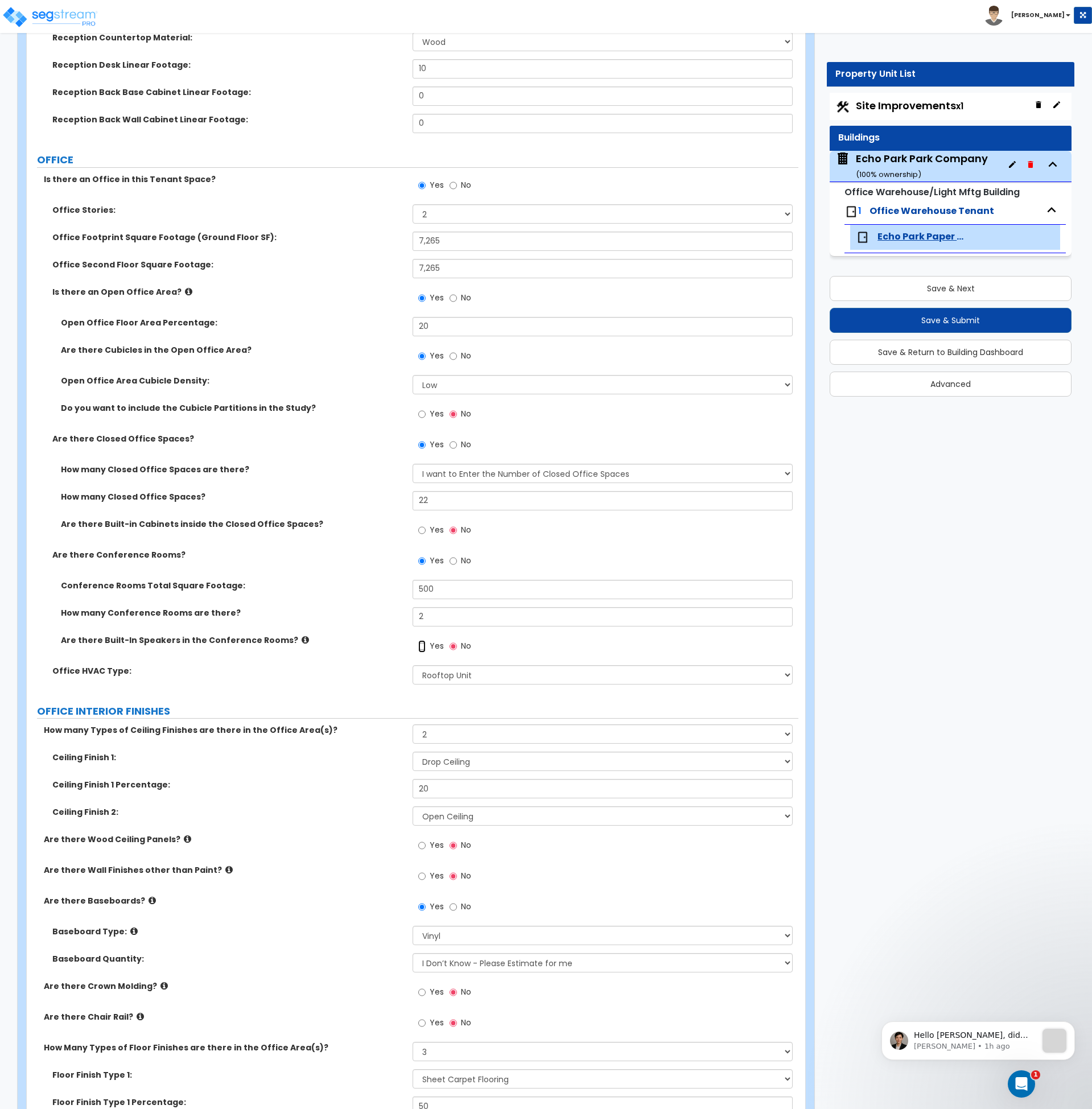
click at [424, 647] on input "Yes" at bounding box center [422, 646] width 8 height 13
click at [453, 645] on input "No" at bounding box center [453, 646] width 8 height 13
radio input "false"
radio input "true"
click at [331, 672] on label "Office HVAC Type:" at bounding box center [228, 670] width 352 height 11
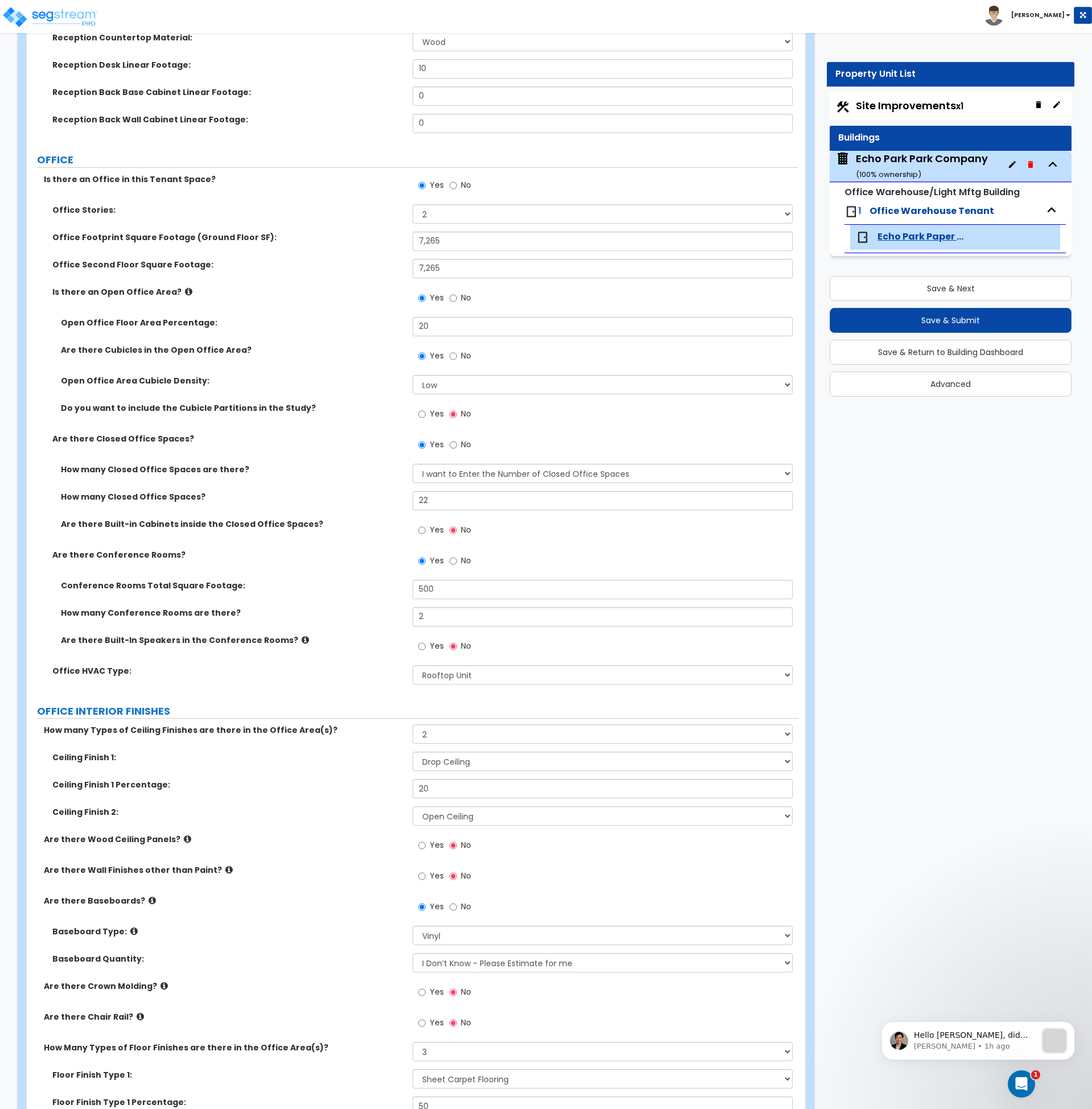
click at [337, 611] on label "How many Conference Rooms are there?" at bounding box center [232, 613] width 343 height 11
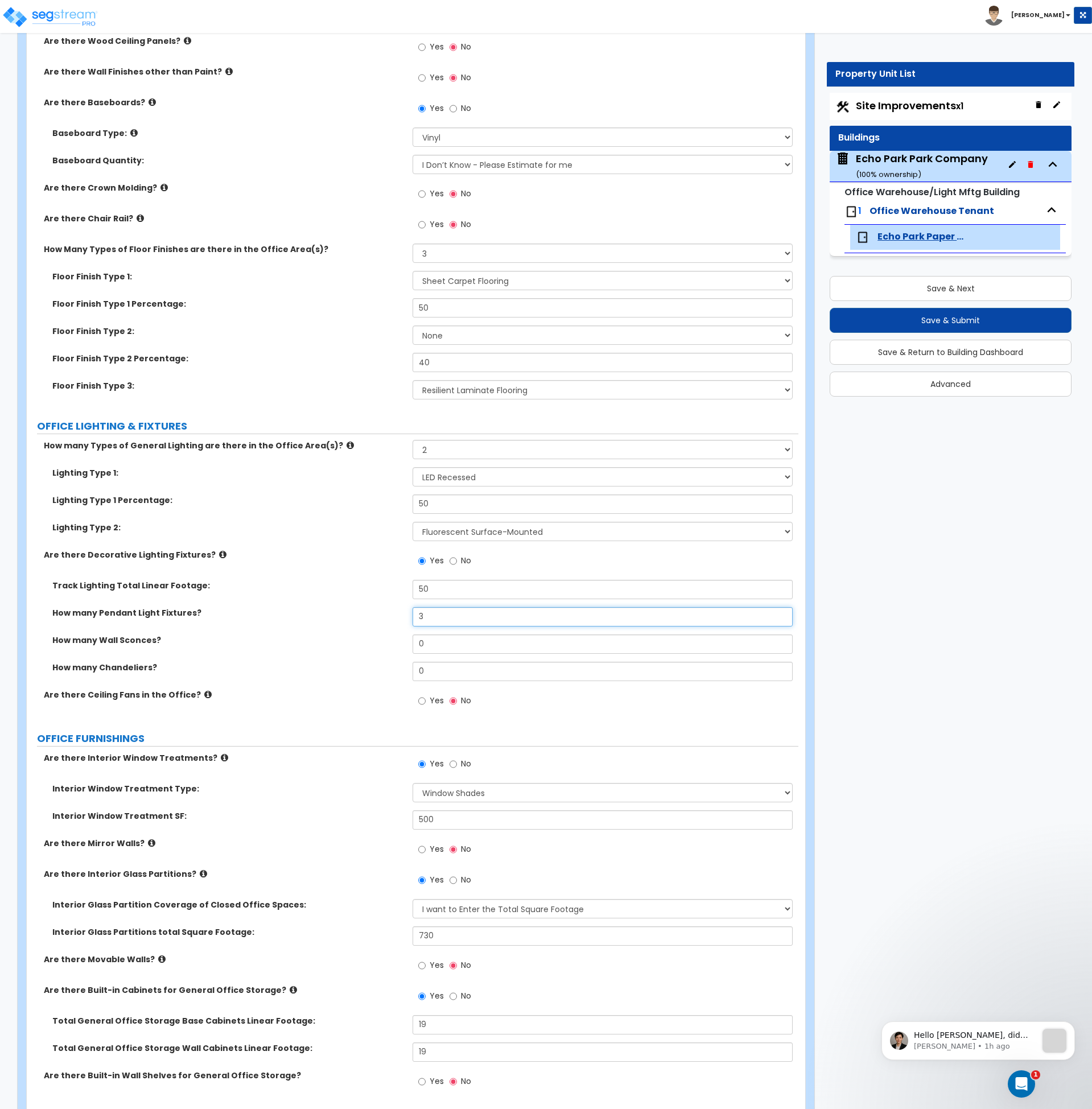
drag, startPoint x: 449, startPoint y: 620, endPoint x: 401, endPoint y: 621, distance: 48.0
click at [401, 621] on div "How many Pendant Light Fixtures? 3" at bounding box center [412, 621] width 772 height 27
click at [434, 617] on input "3" at bounding box center [602, 617] width 380 height 20
drag, startPoint x: 440, startPoint y: 618, endPoint x: 392, endPoint y: 620, distance: 48.0
click at [392, 620] on div "How many Pendant Light Fixtures? 3" at bounding box center [412, 621] width 772 height 27
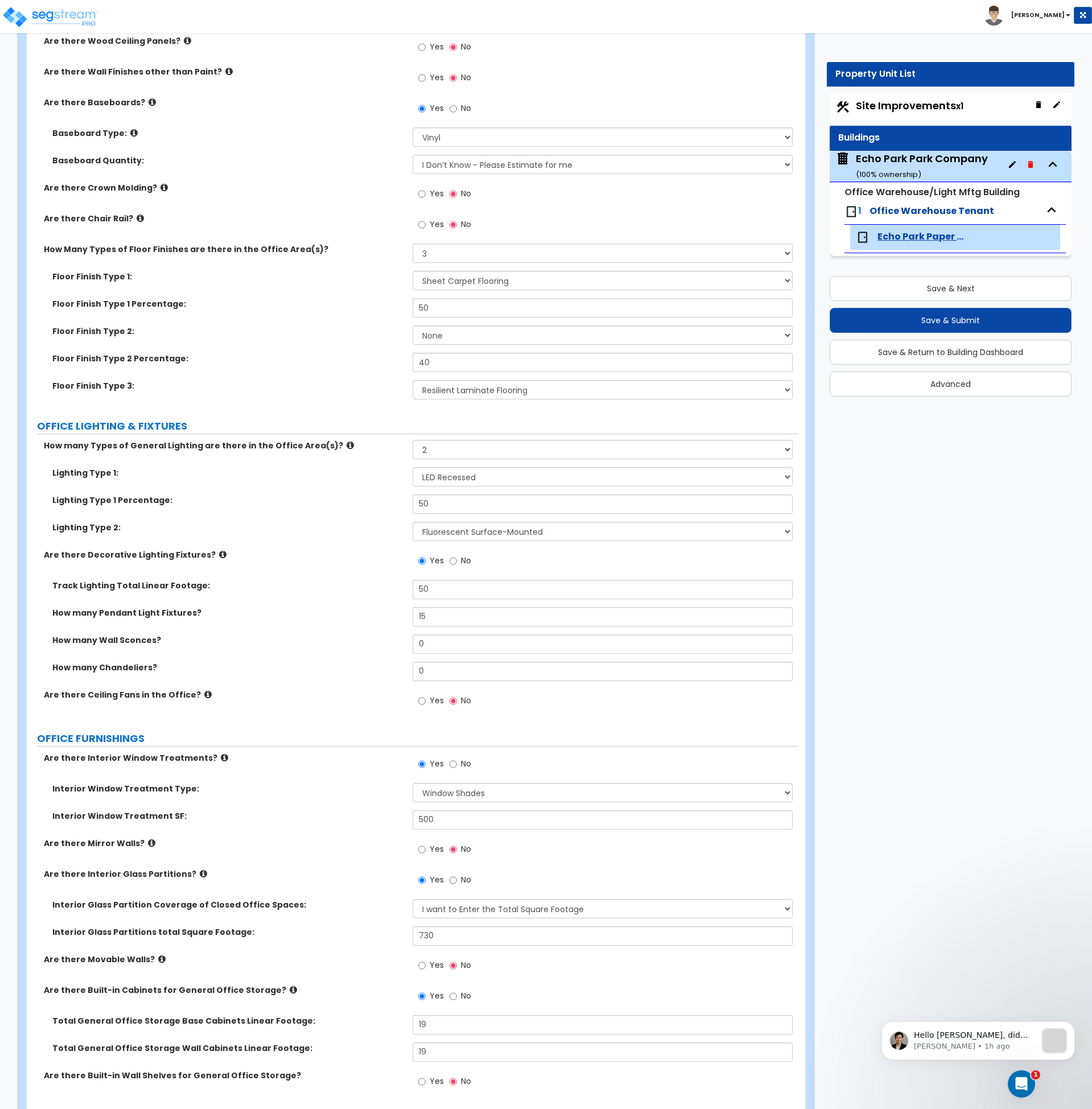
click at [392, 620] on div "How many Pendant Light Fixtures? 15" at bounding box center [412, 621] width 772 height 27
drag, startPoint x: 390, startPoint y: 618, endPoint x: 382, endPoint y: 618, distance: 8.0
click at [382, 618] on div "How many Pendant Light Fixtures? 15" at bounding box center [412, 621] width 772 height 27
type input "17"
click at [382, 618] on label "How many Pendant Light Fixtures?" at bounding box center [228, 613] width 352 height 11
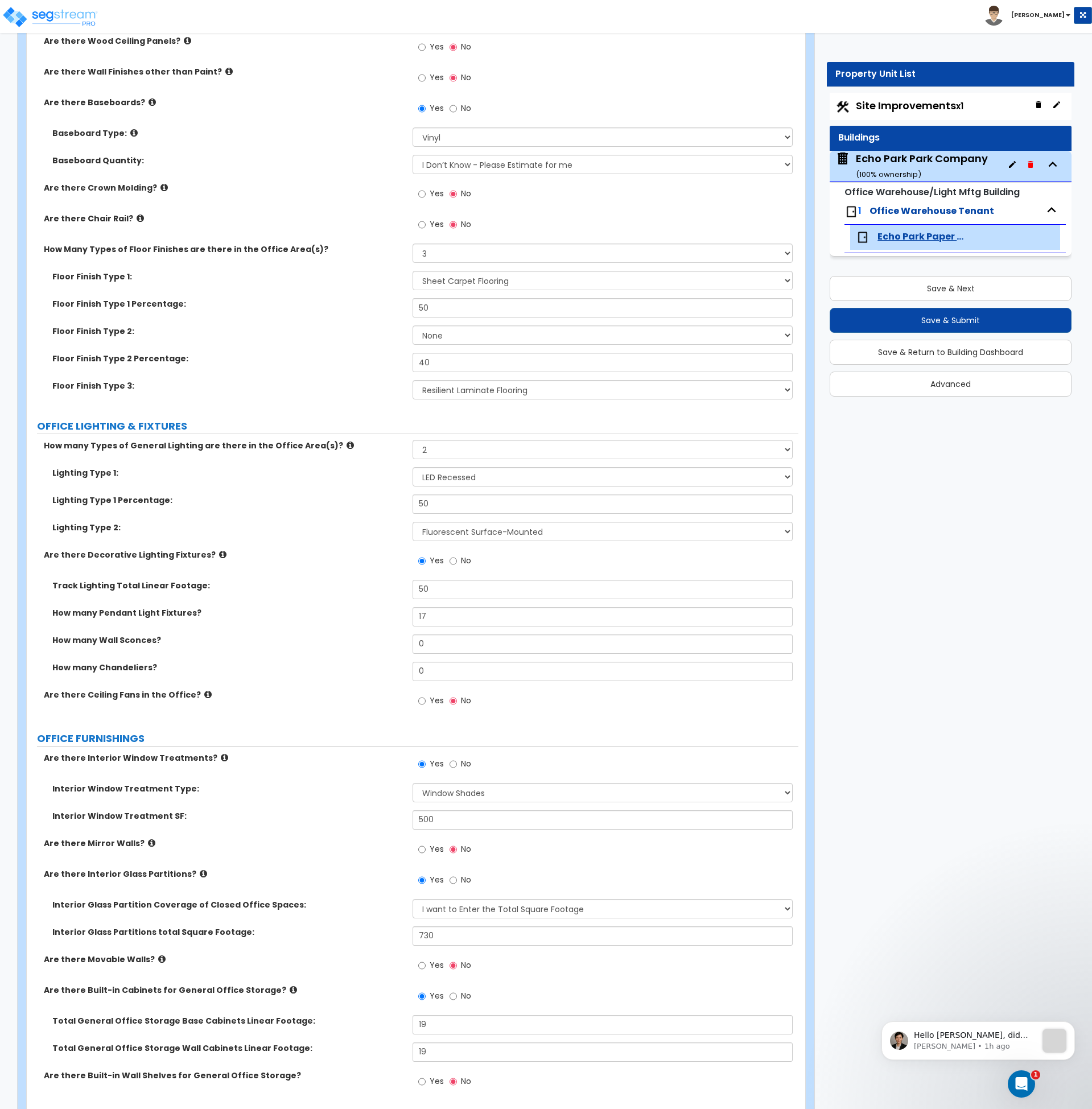
click at [242, 661] on div "How many Wall Sconces? 0" at bounding box center [412, 649] width 772 height 27
click at [904, 284] on button "Save & Next" at bounding box center [951, 288] width 242 height 25
select select "2"
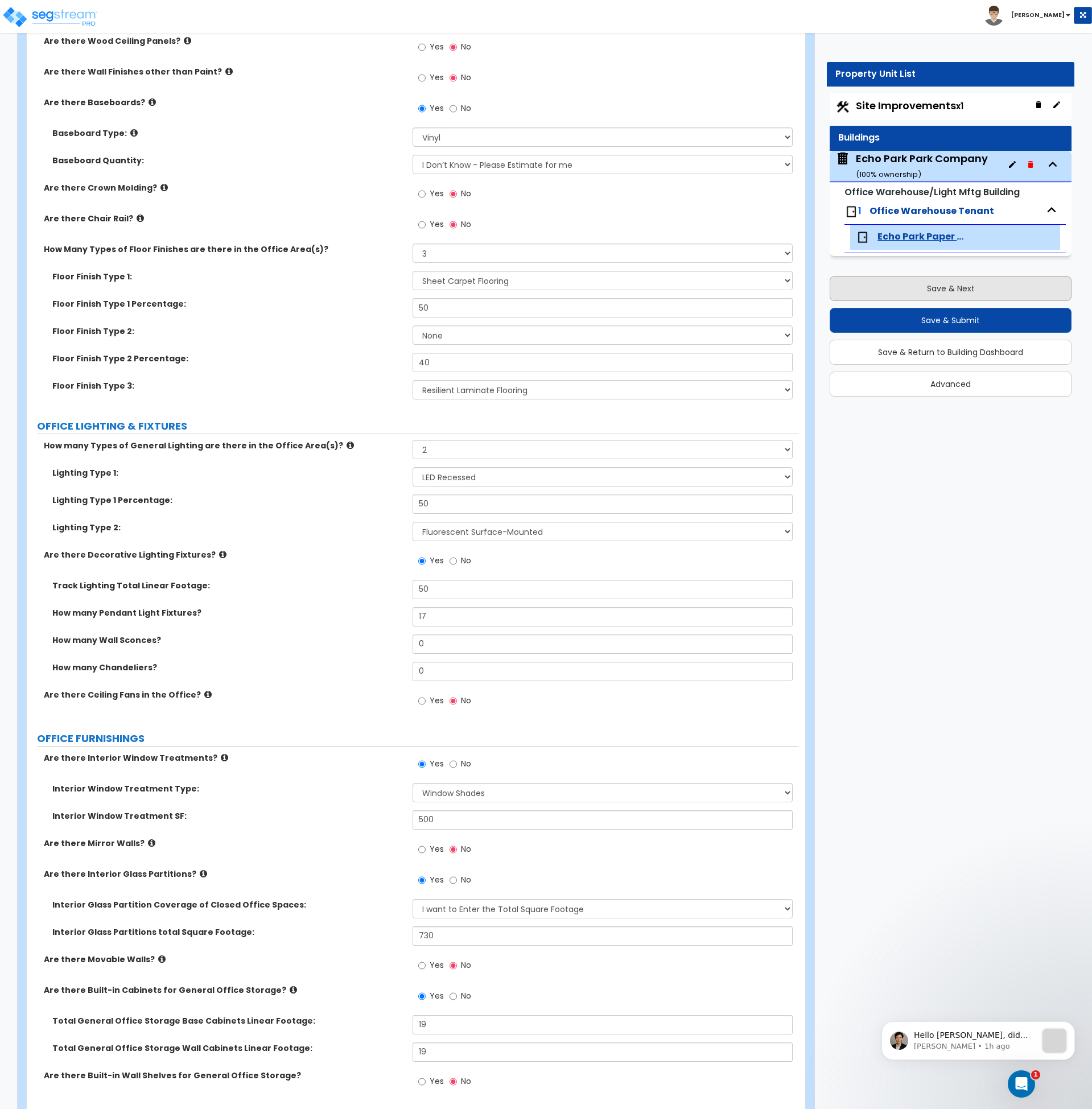
select select "1"
select select "2"
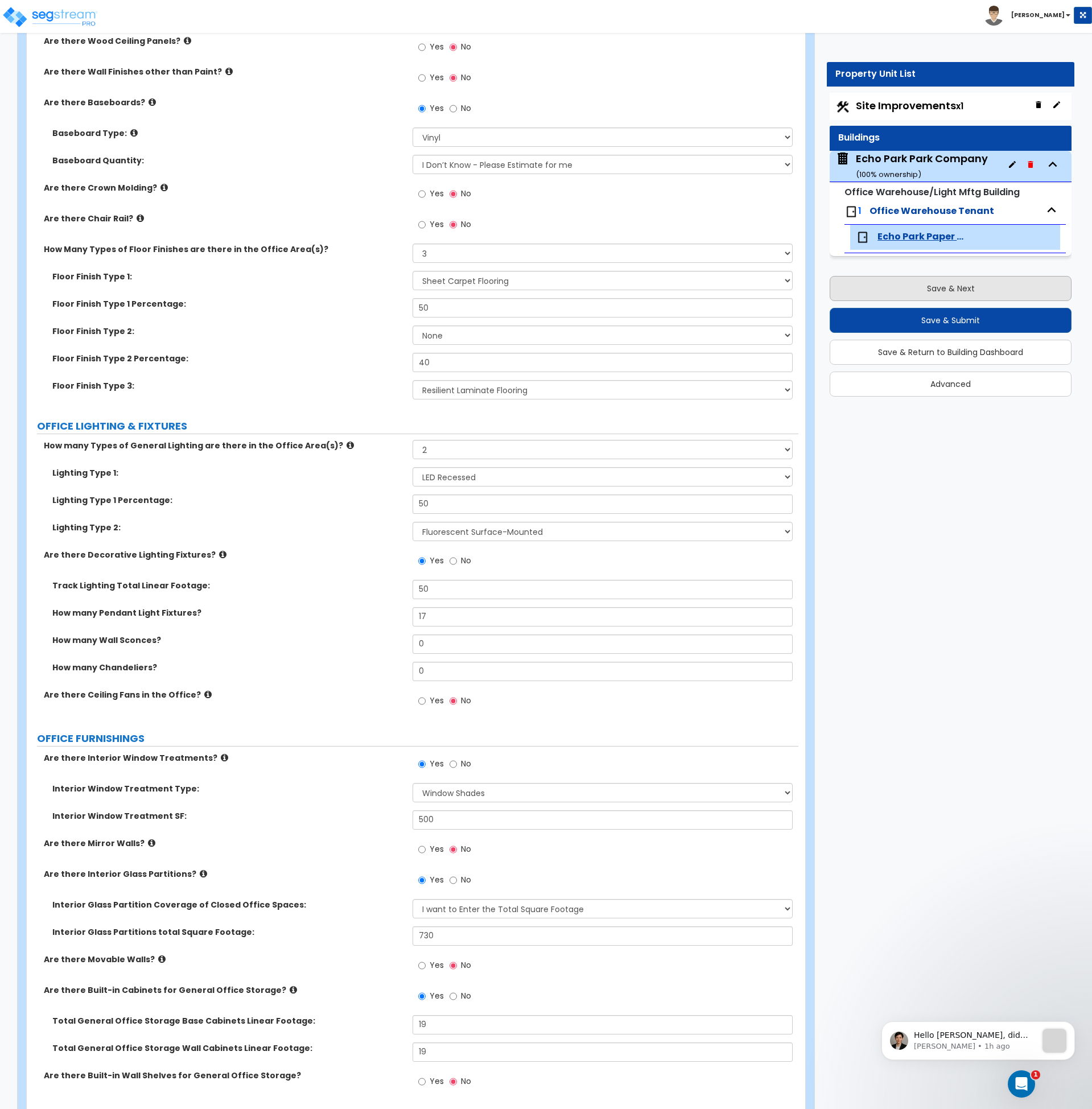
select select "1"
select select "4"
select select "2"
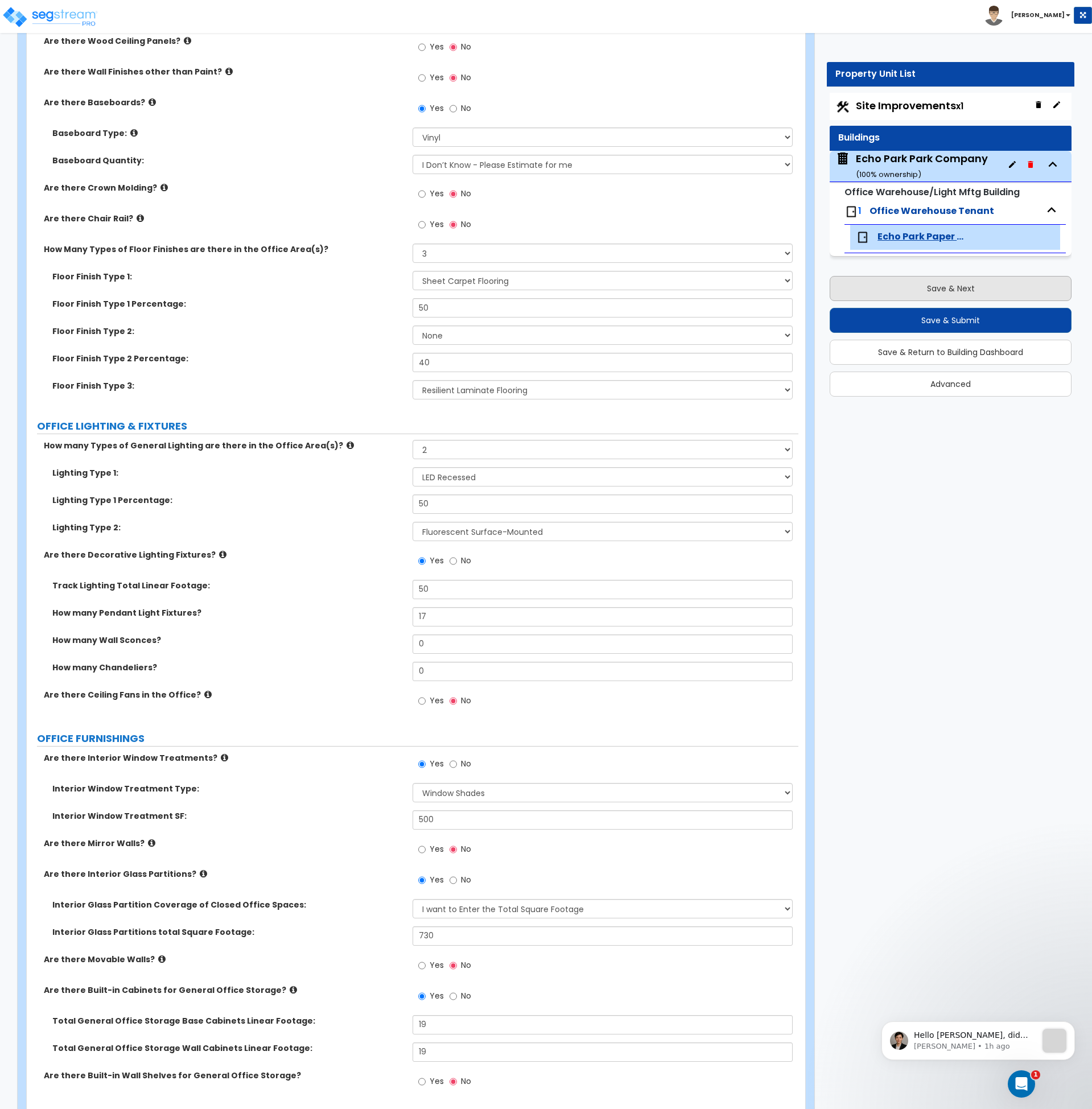
select select "1"
select select "2"
select select "1"
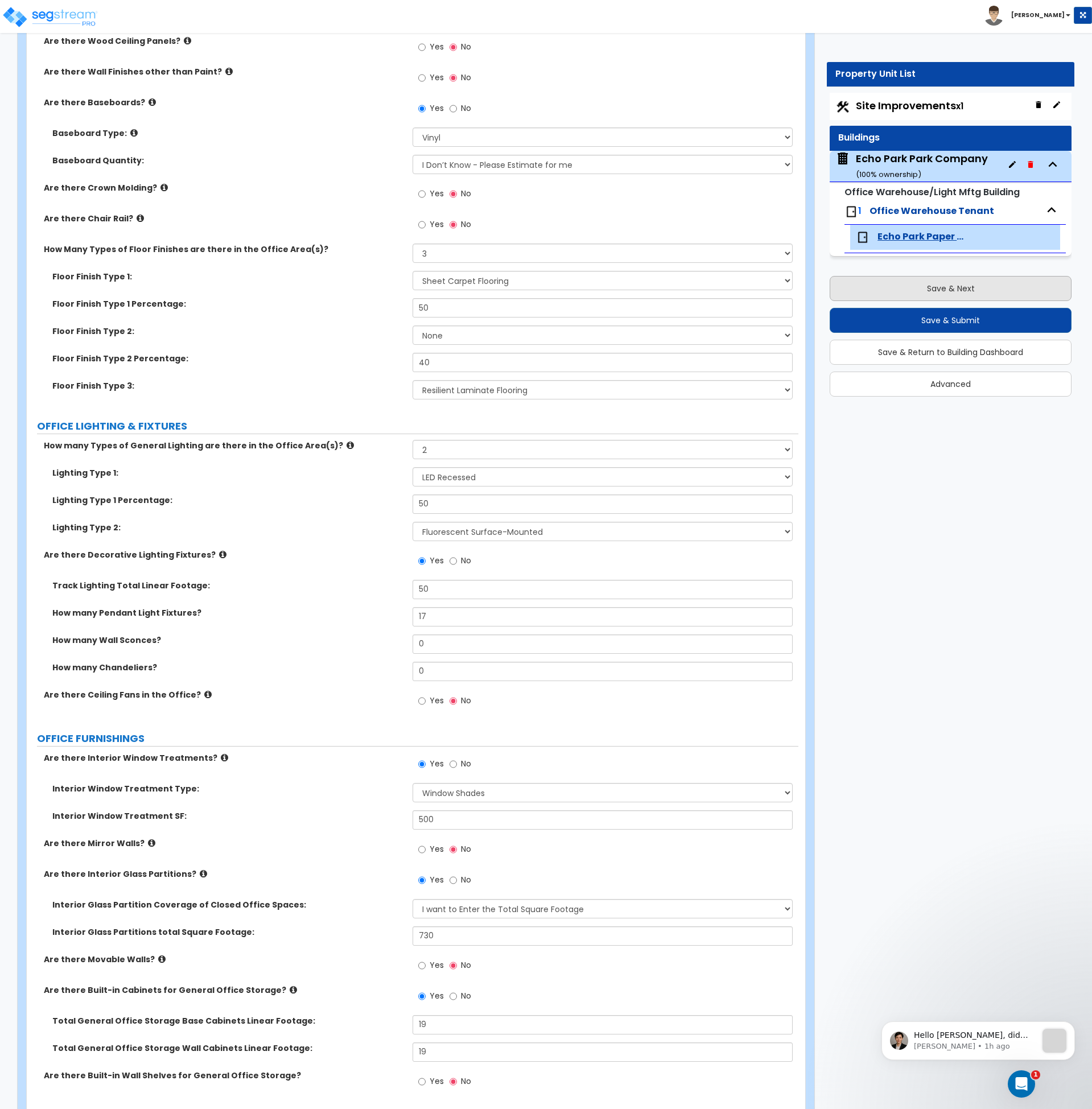
select select "7"
select select "1"
select select "4"
select select "1"
select select "2"
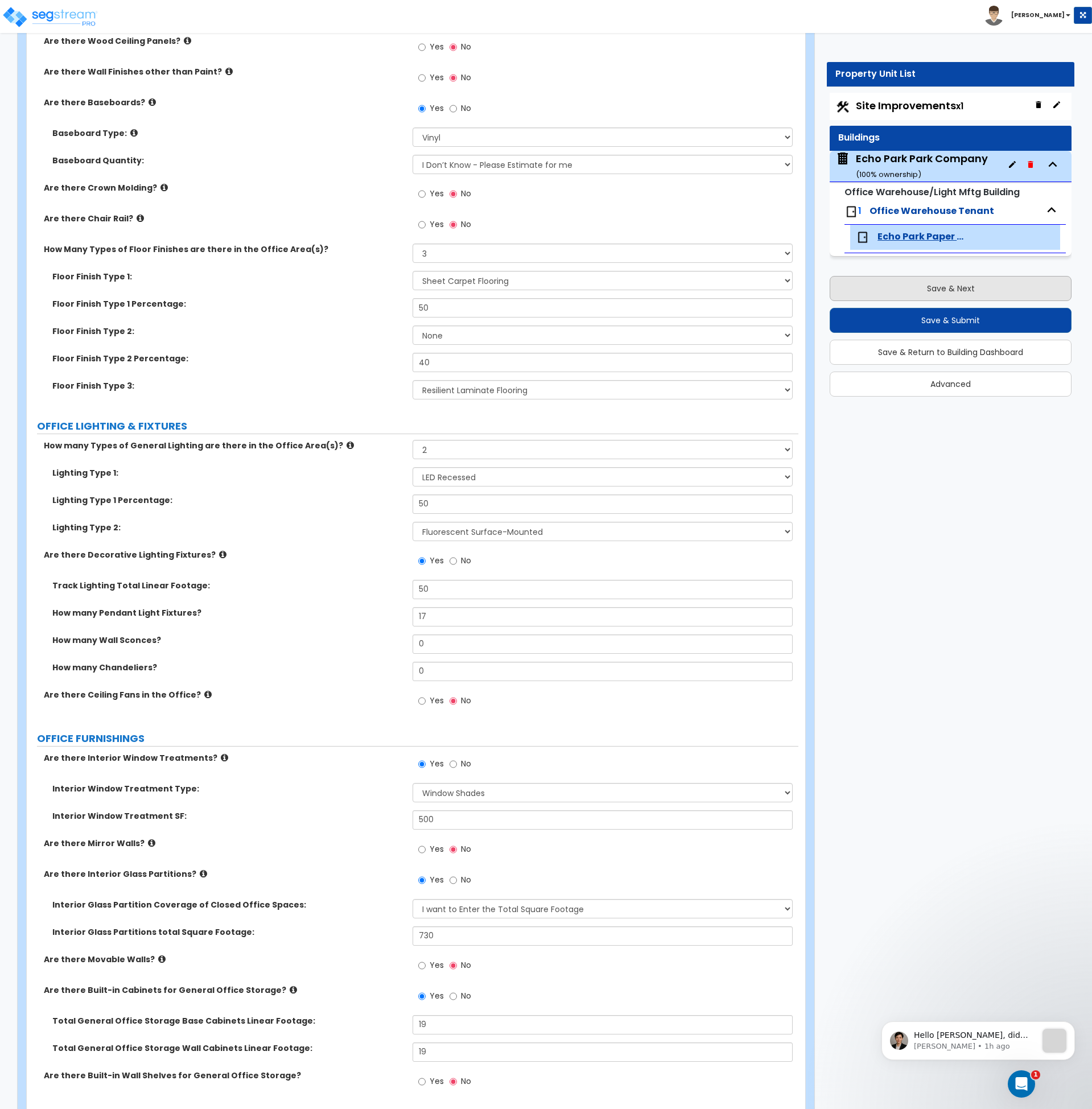
select select "1"
select select "4"
select select "2"
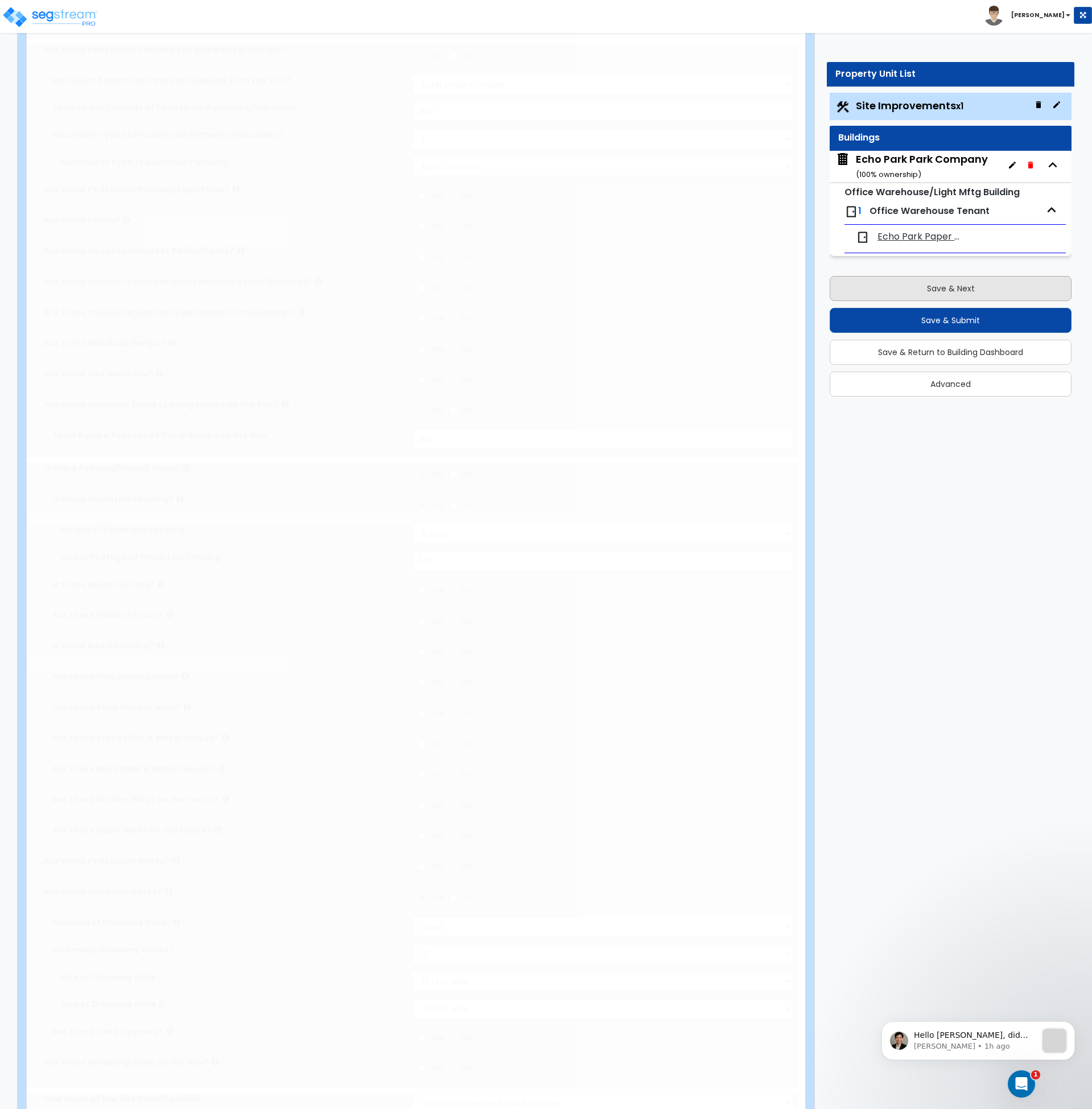
scroll to position [0, 0]
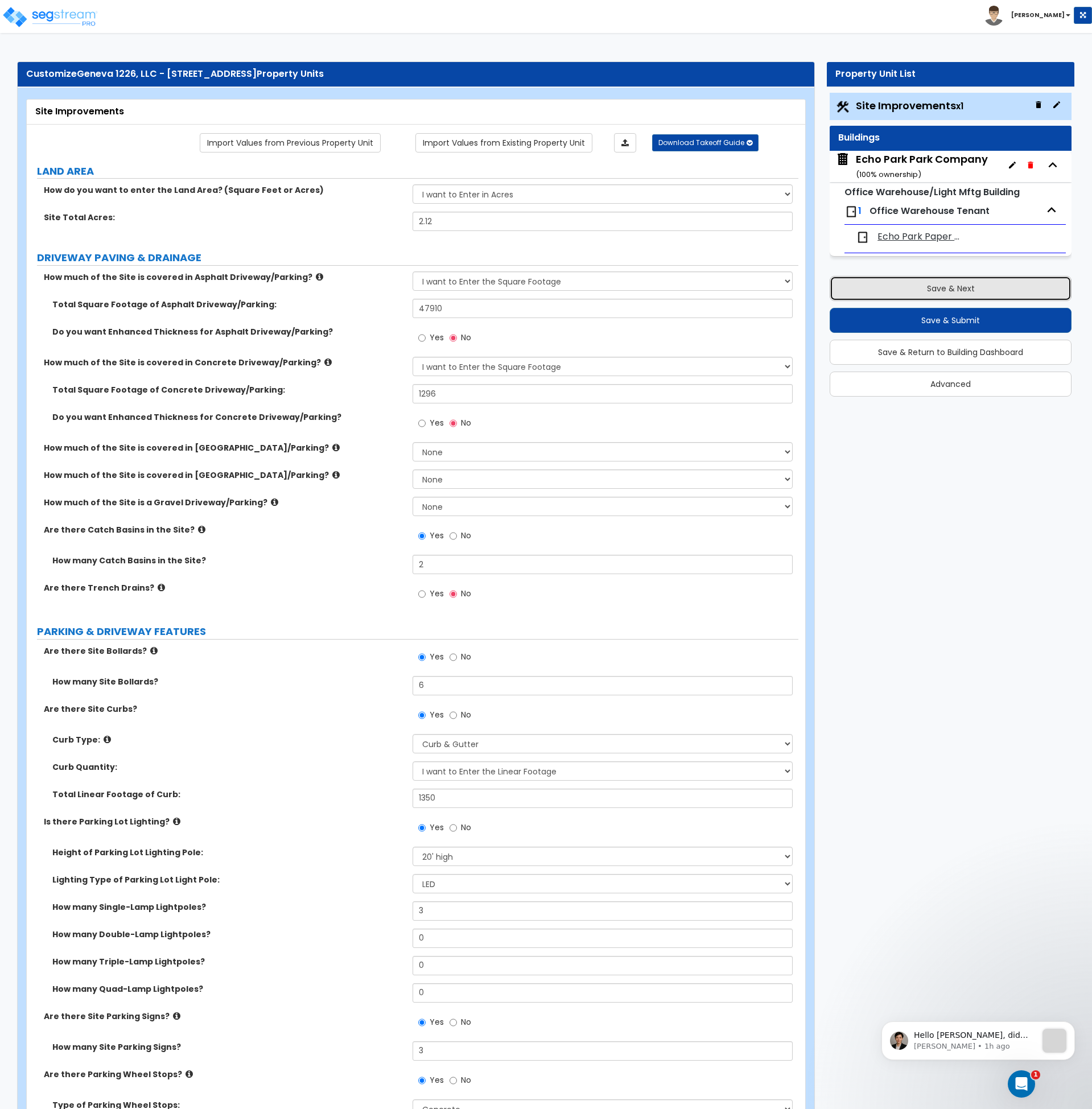
click at [904, 284] on button "Save & Next" at bounding box center [951, 288] width 242 height 25
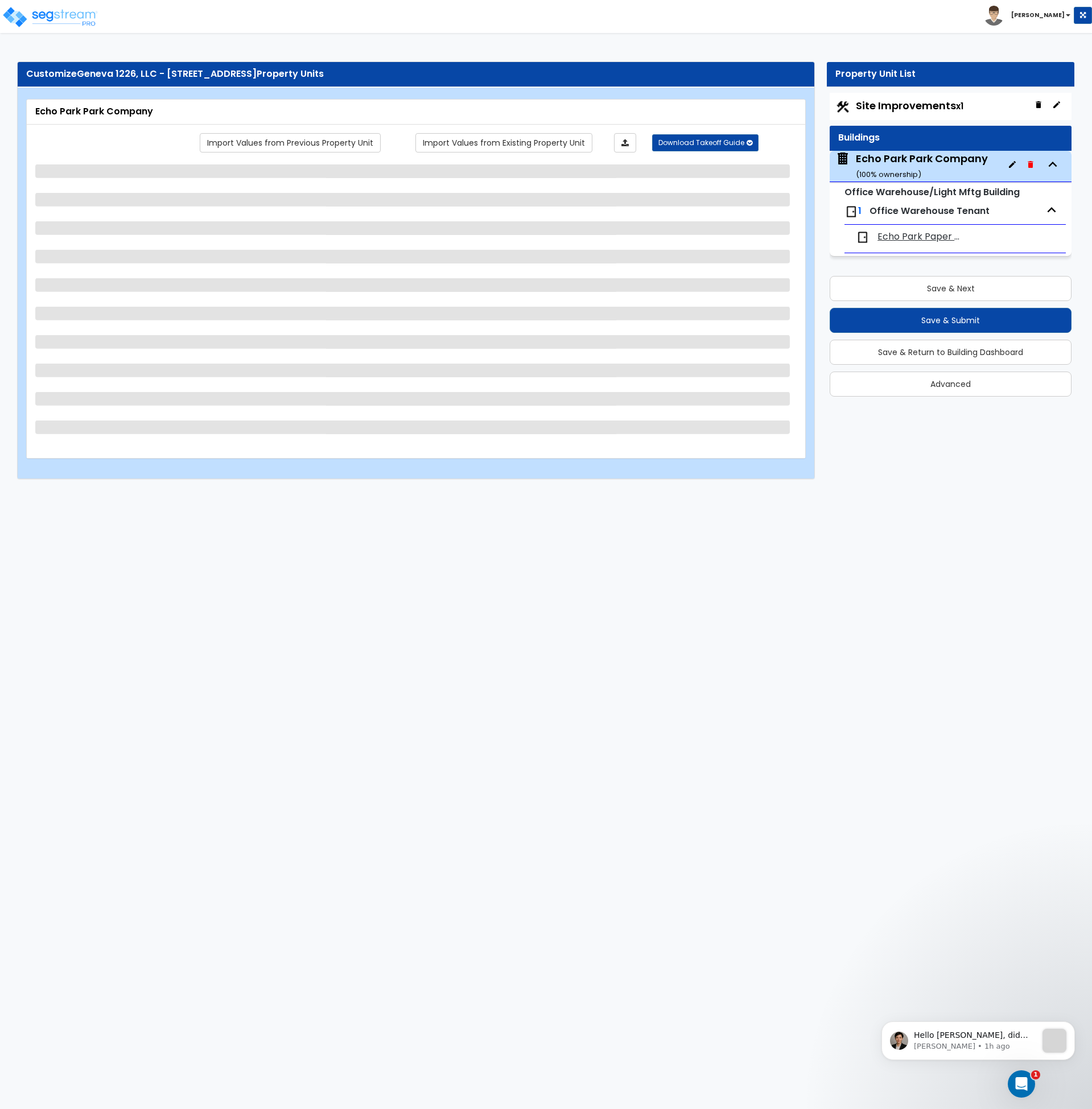
select select "2"
select select "1"
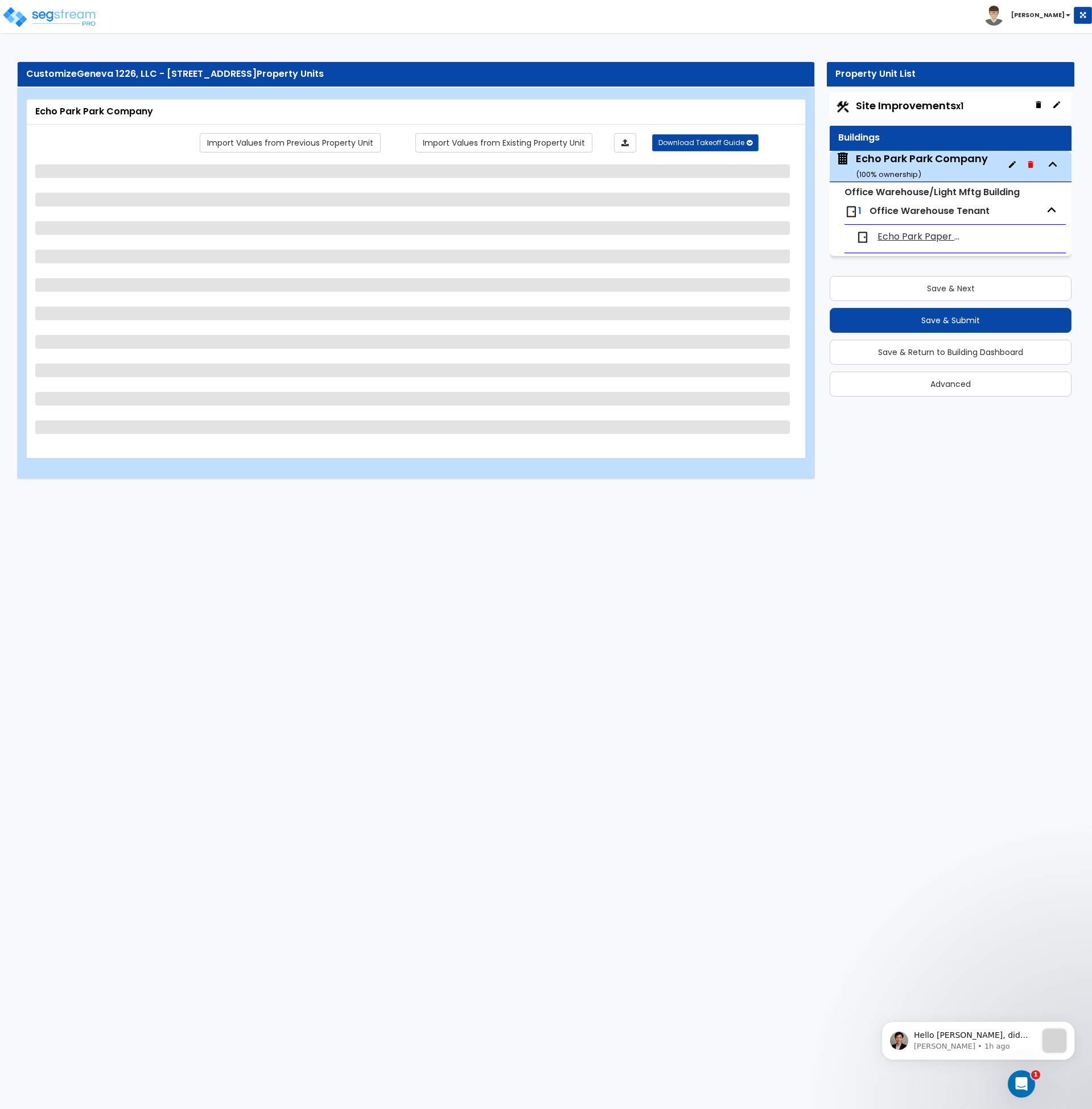
select select "1"
select select "2"
select select "1"
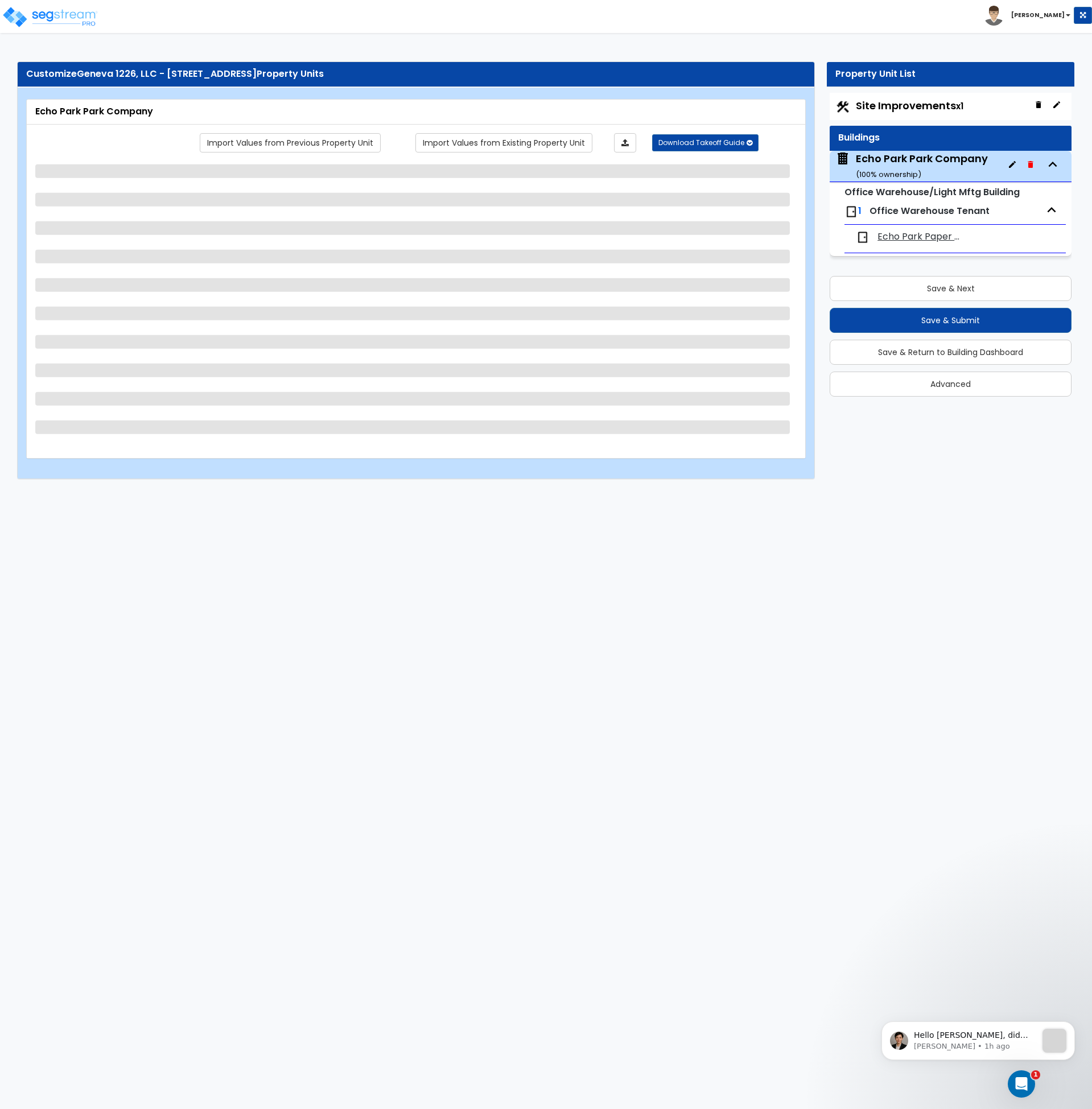
select select "4"
select select "2"
select select "1"
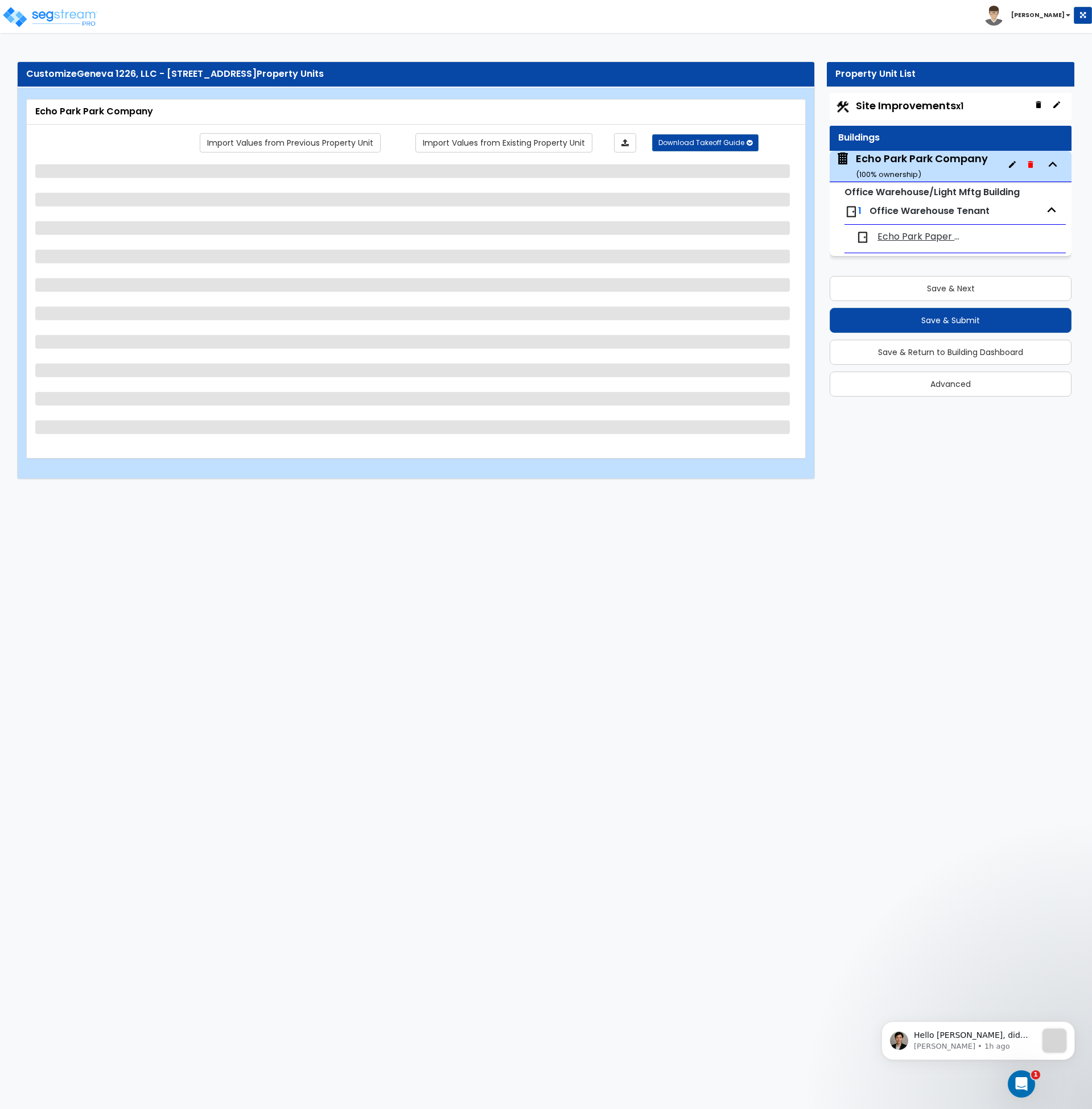
select select "2"
select select "1"
select select "7"
select select "1"
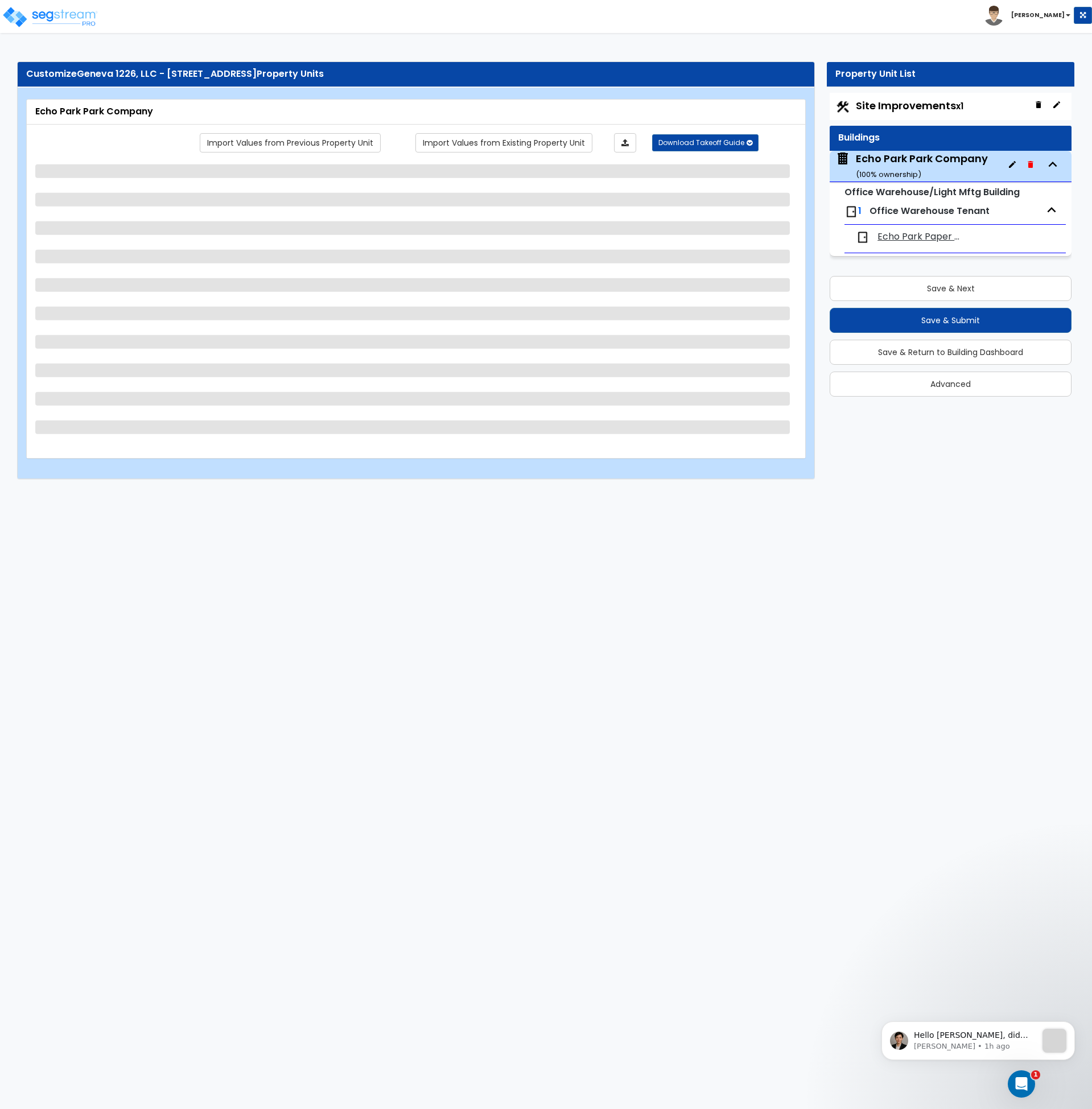
select select "4"
select select "1"
select select "2"
select select "1"
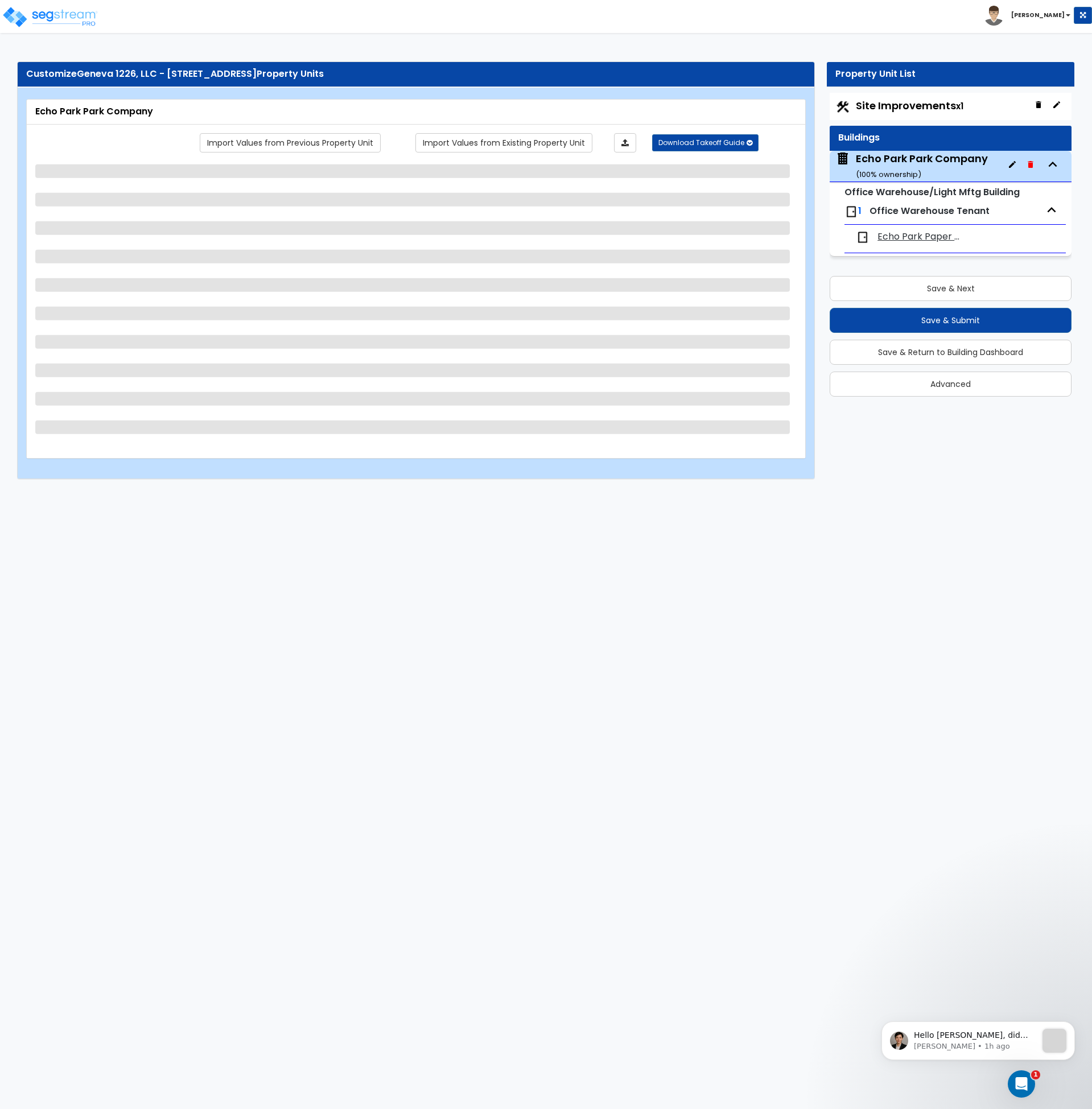
select select "4"
select select "2"
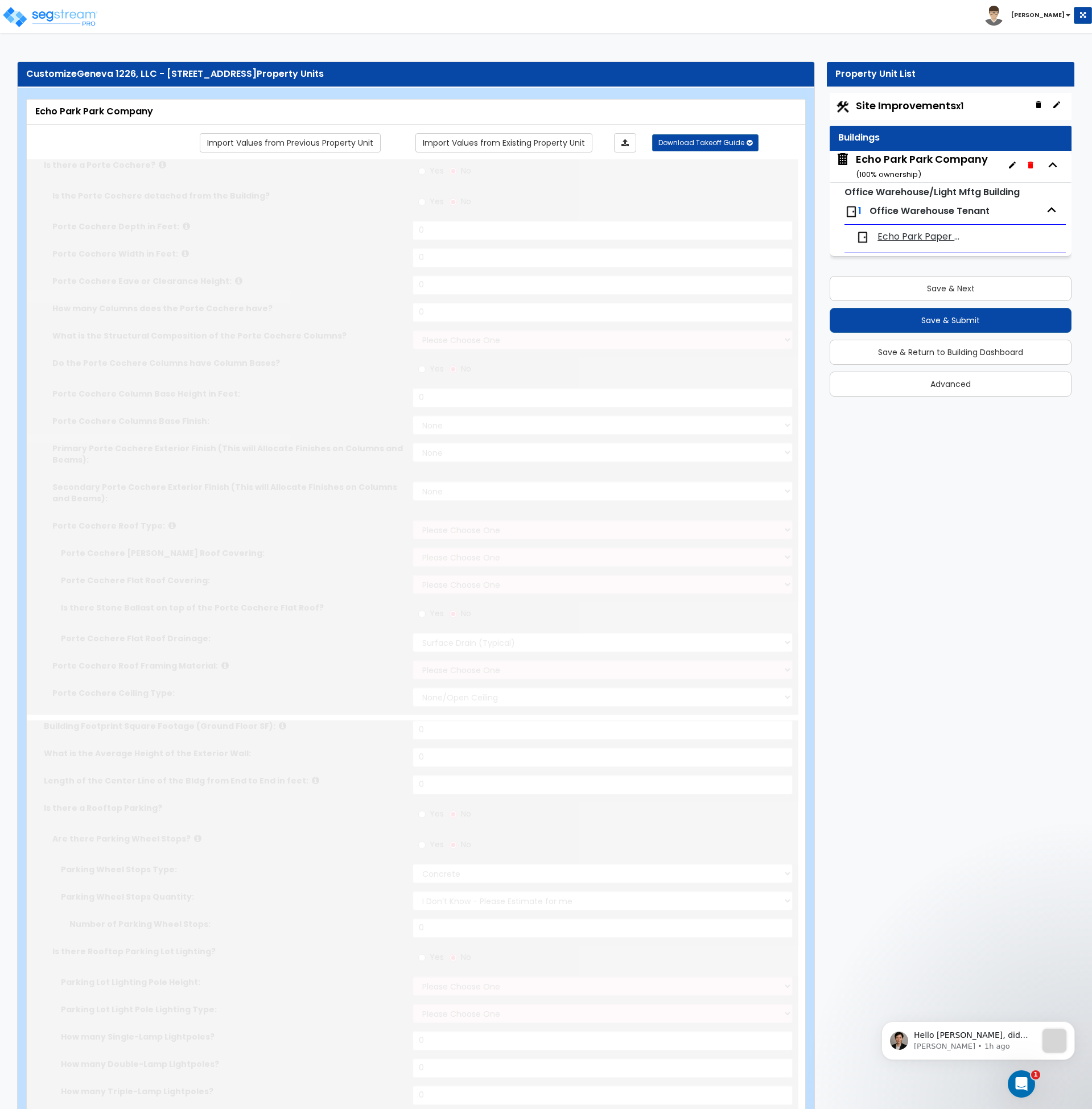
type input "25470"
type input "30"
type input "155"
select select "6"
select select "1"
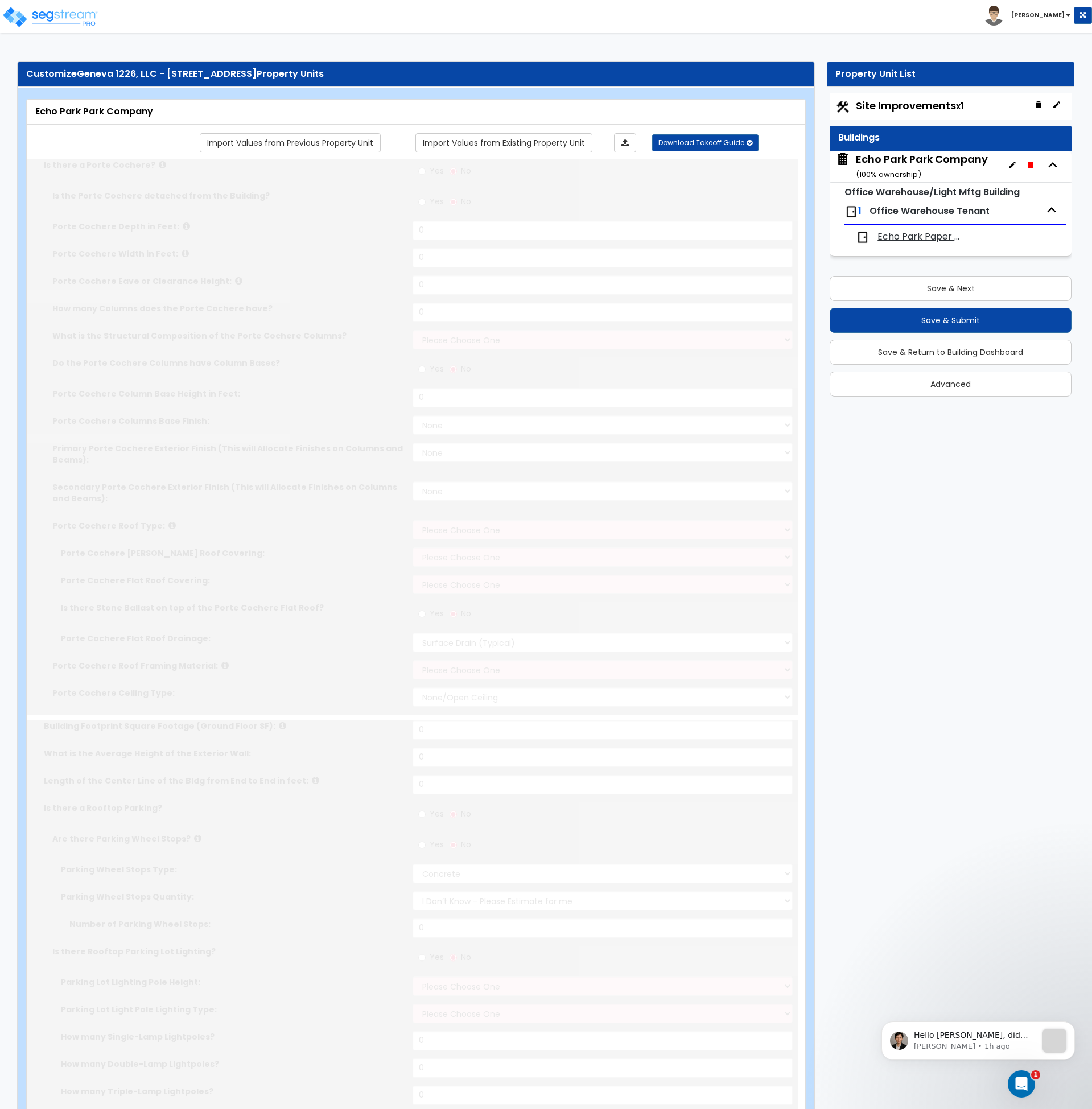
select select "10"
select select "2"
select select "1"
select select "2"
radio input "true"
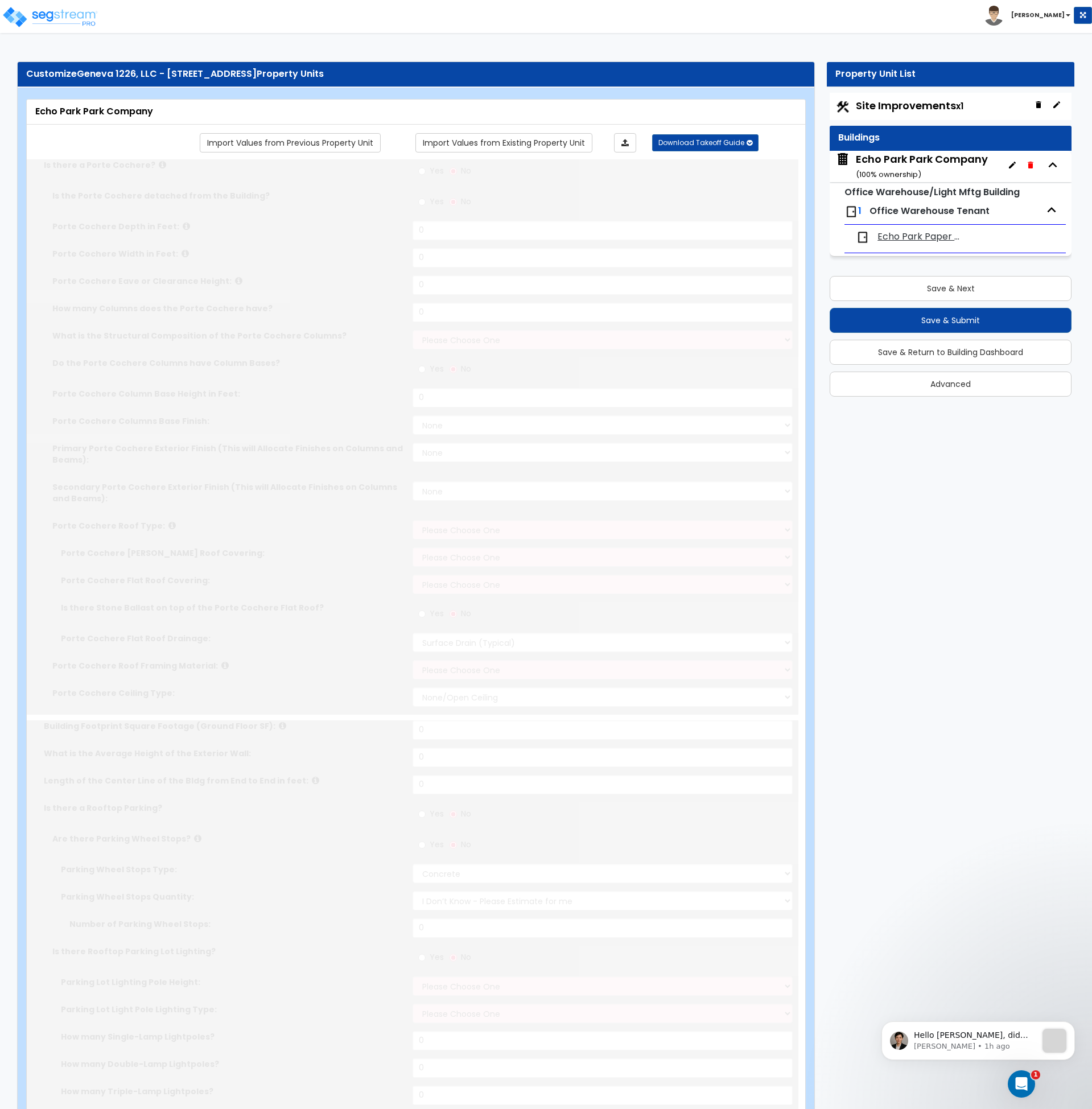
type input "10"
radio input "true"
type input "2"
radio input "true"
type input "4"
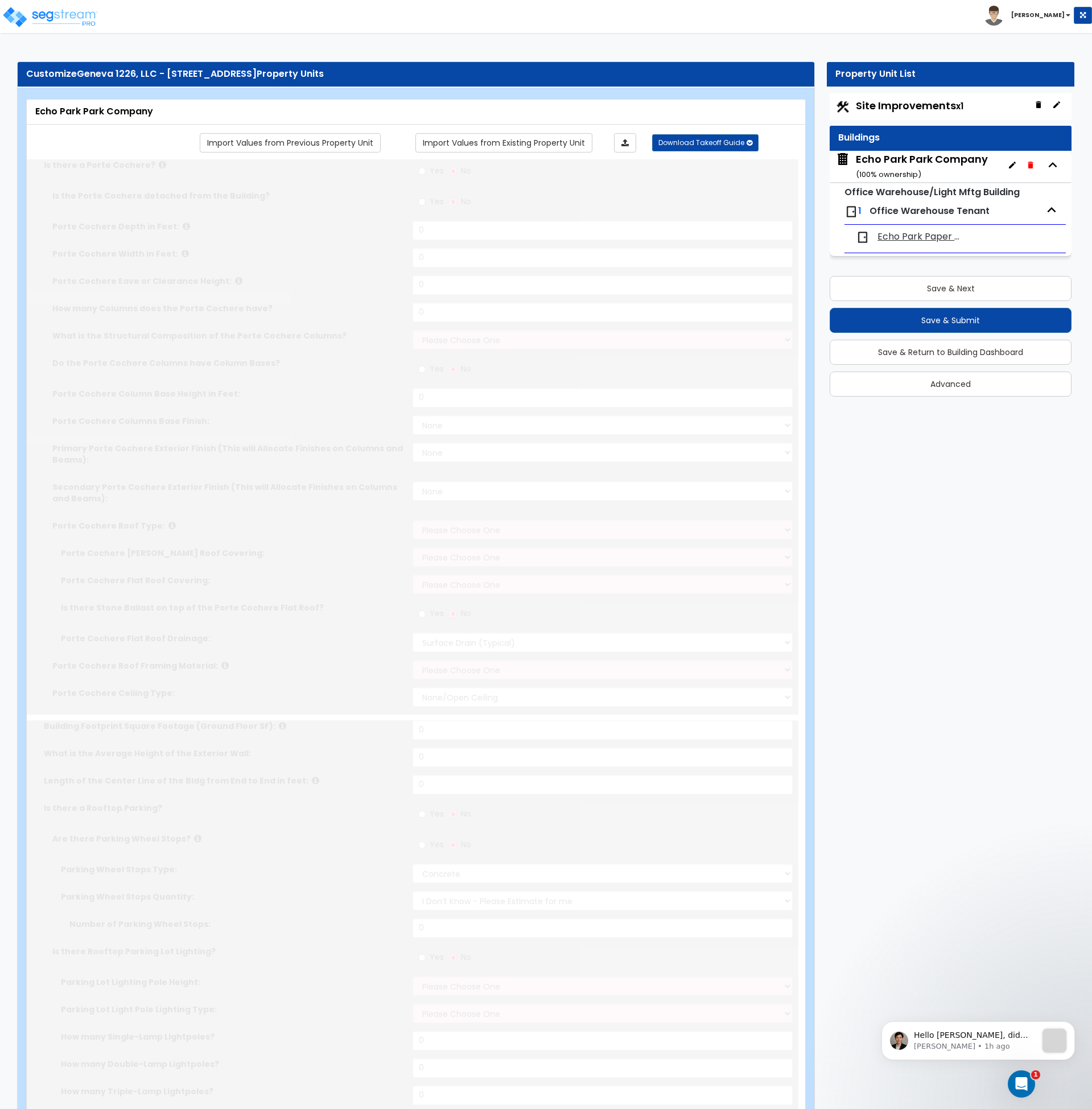
radio input "true"
select select "2"
select select "3"
type input "2"
select select "2"
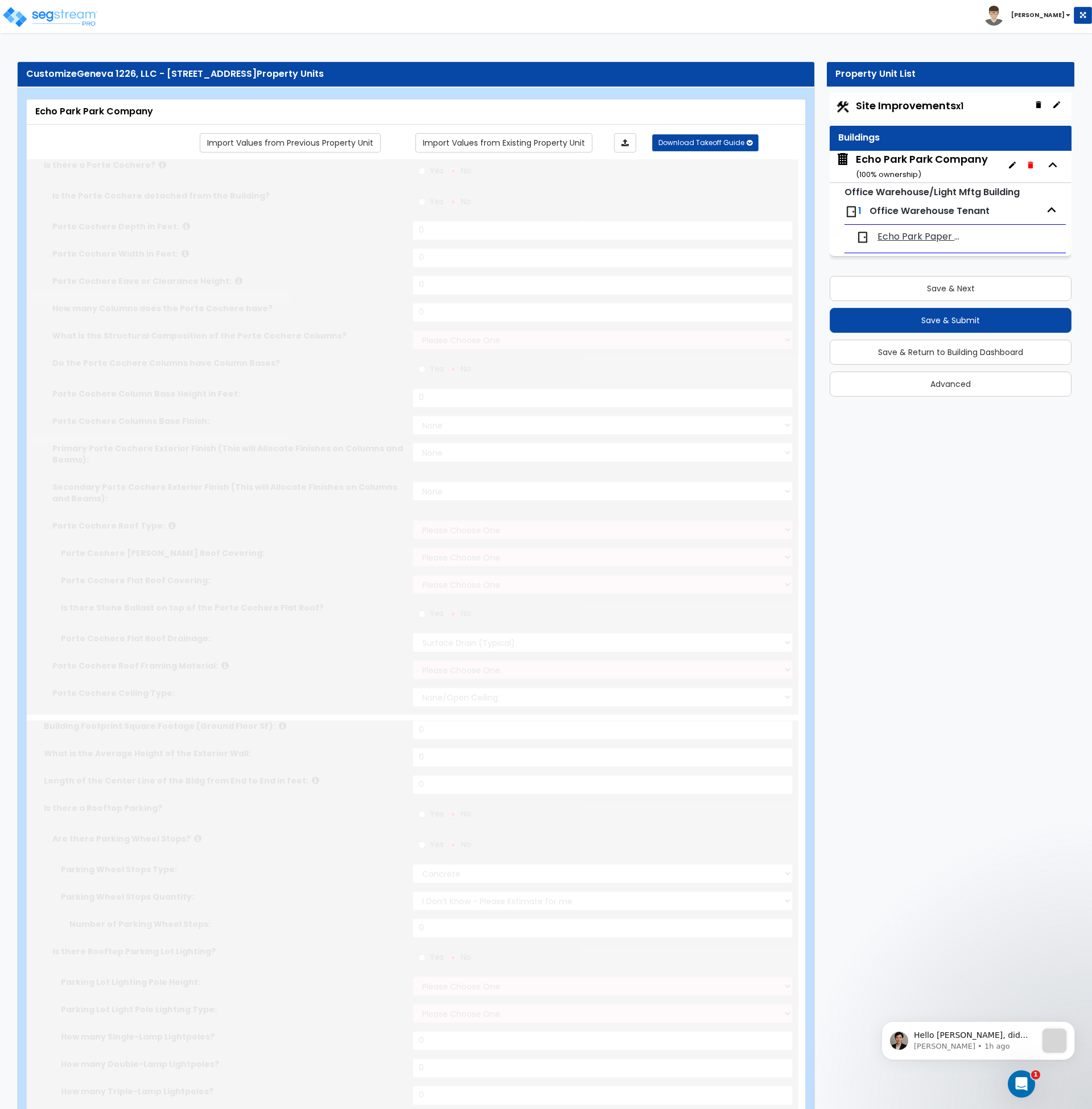
type input "2"
select select "2"
radio input "true"
type input "105"
select select "2"
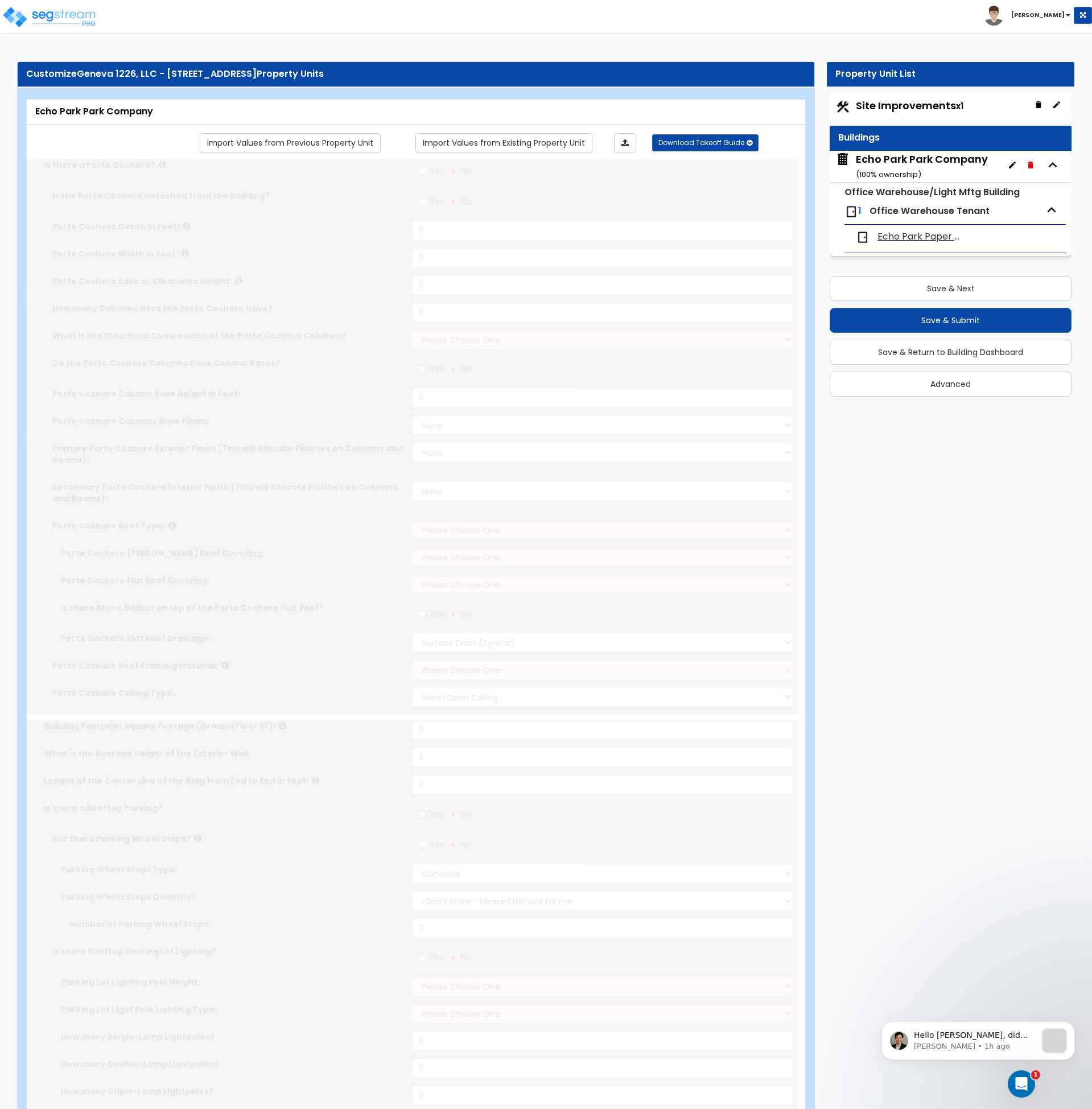
type input "60"
select select "1"
radio input "true"
select select "2"
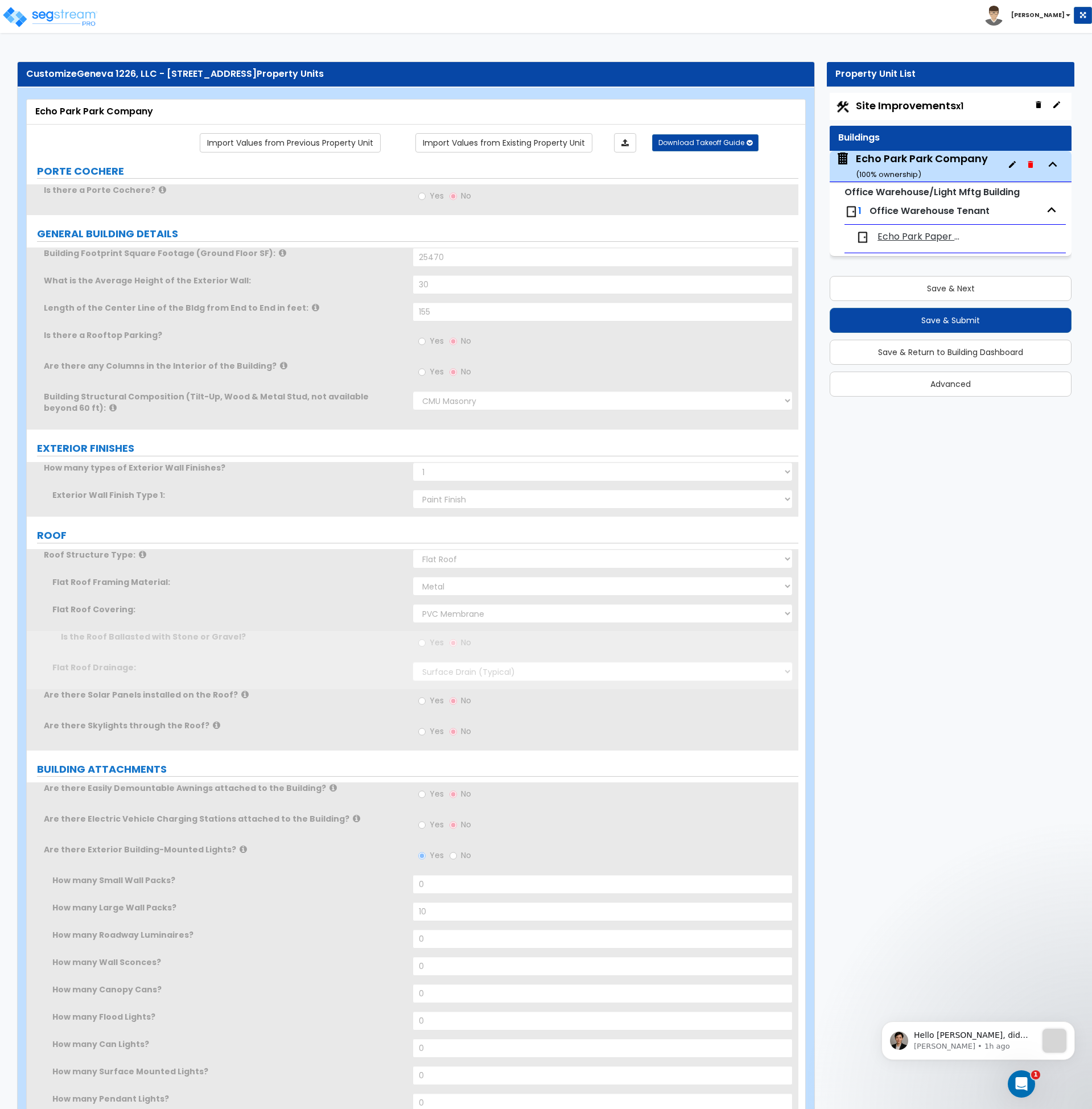
click at [377, 402] on label "Building Structural Composition (Tilt-Up, Wood & Metal Stud, not available beyo…" at bounding box center [223, 402] width 360 height 23
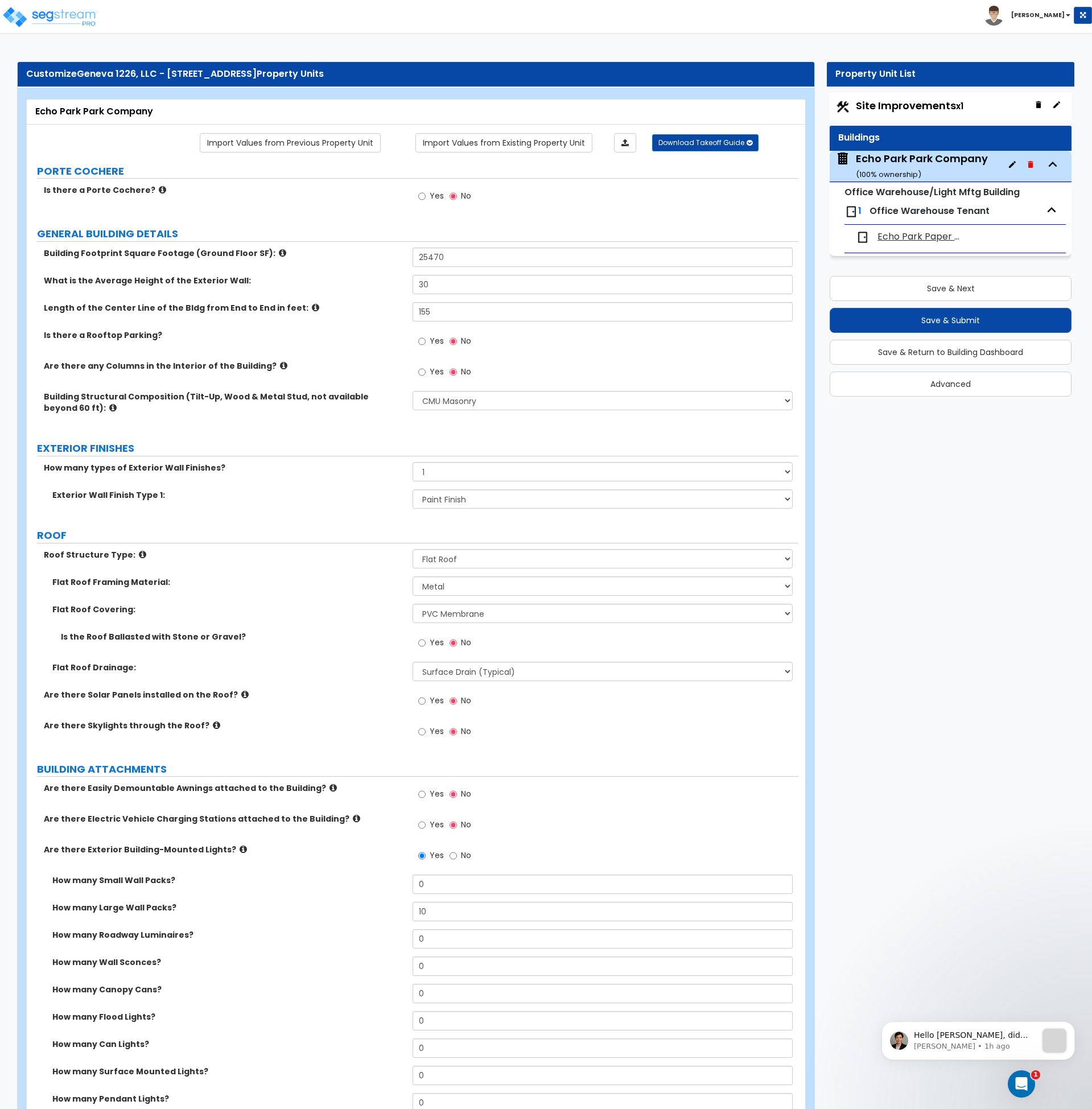
click at [901, 231] on span "Echo Park Paper Co & Meriden Insurance" at bounding box center [921, 236] width 87 height 13
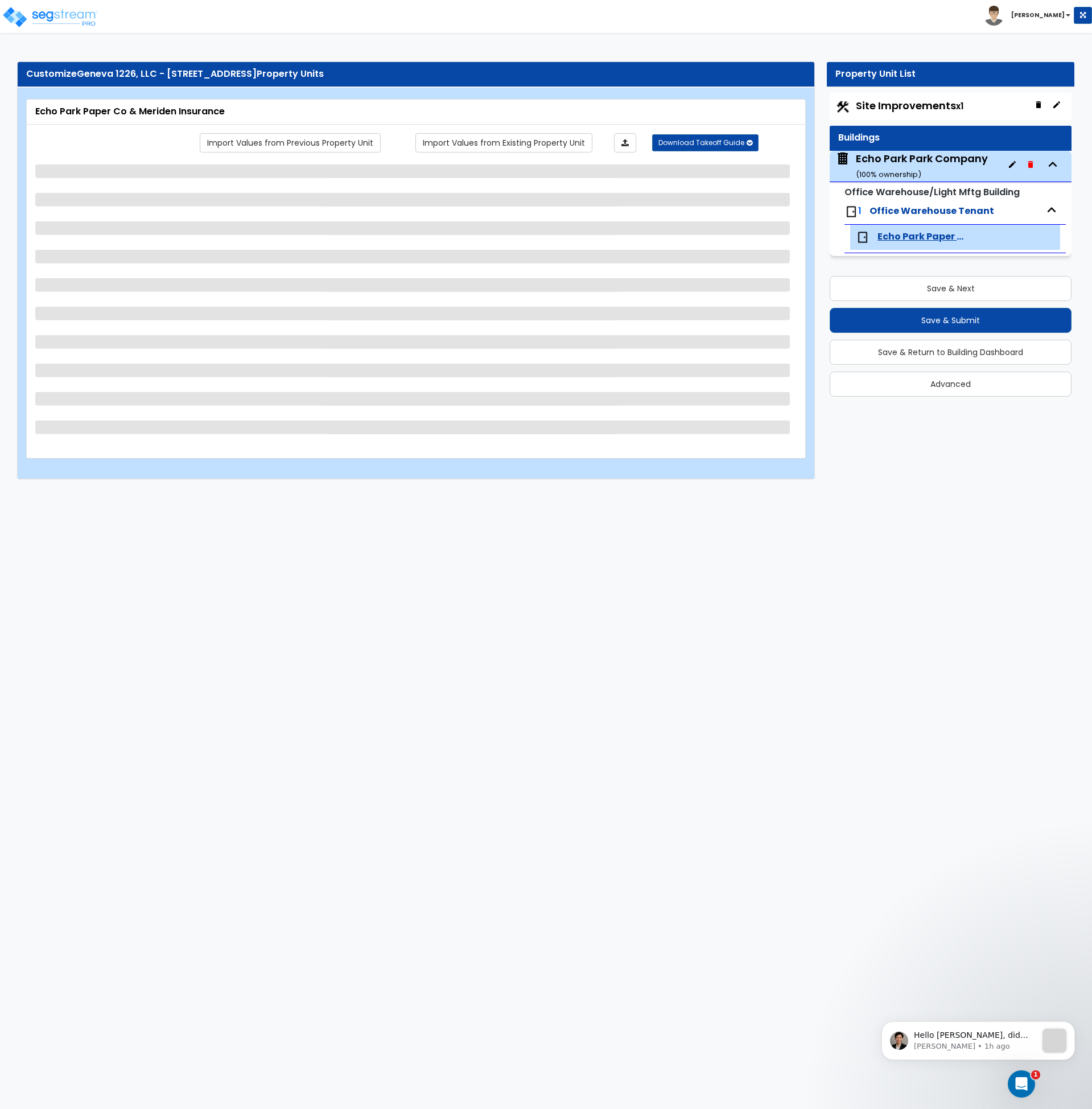
select select "1"
select select "7"
select select "2"
select select "1"
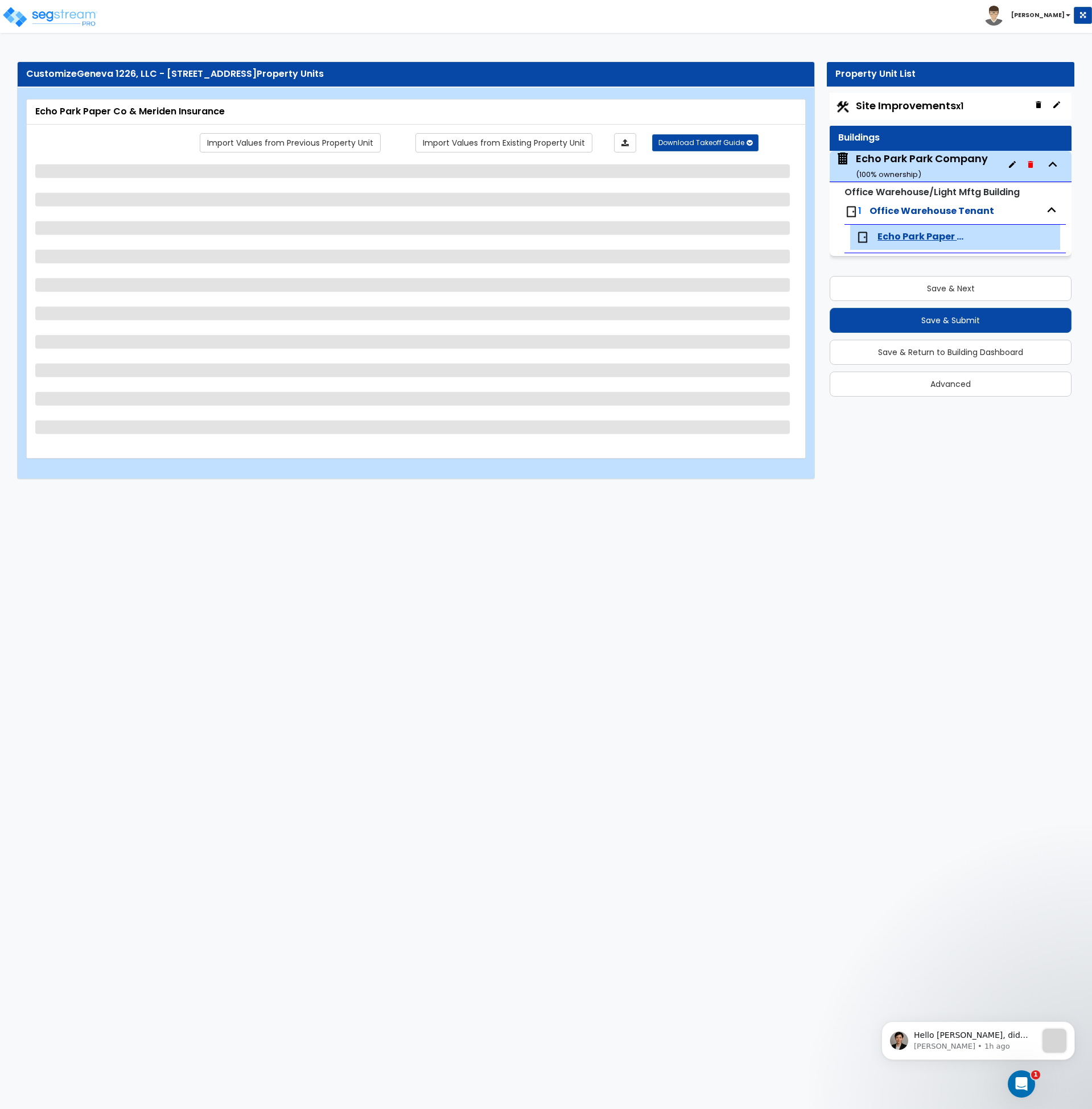
select select "2"
select select "1"
select select "2"
select select "1"
select select "2"
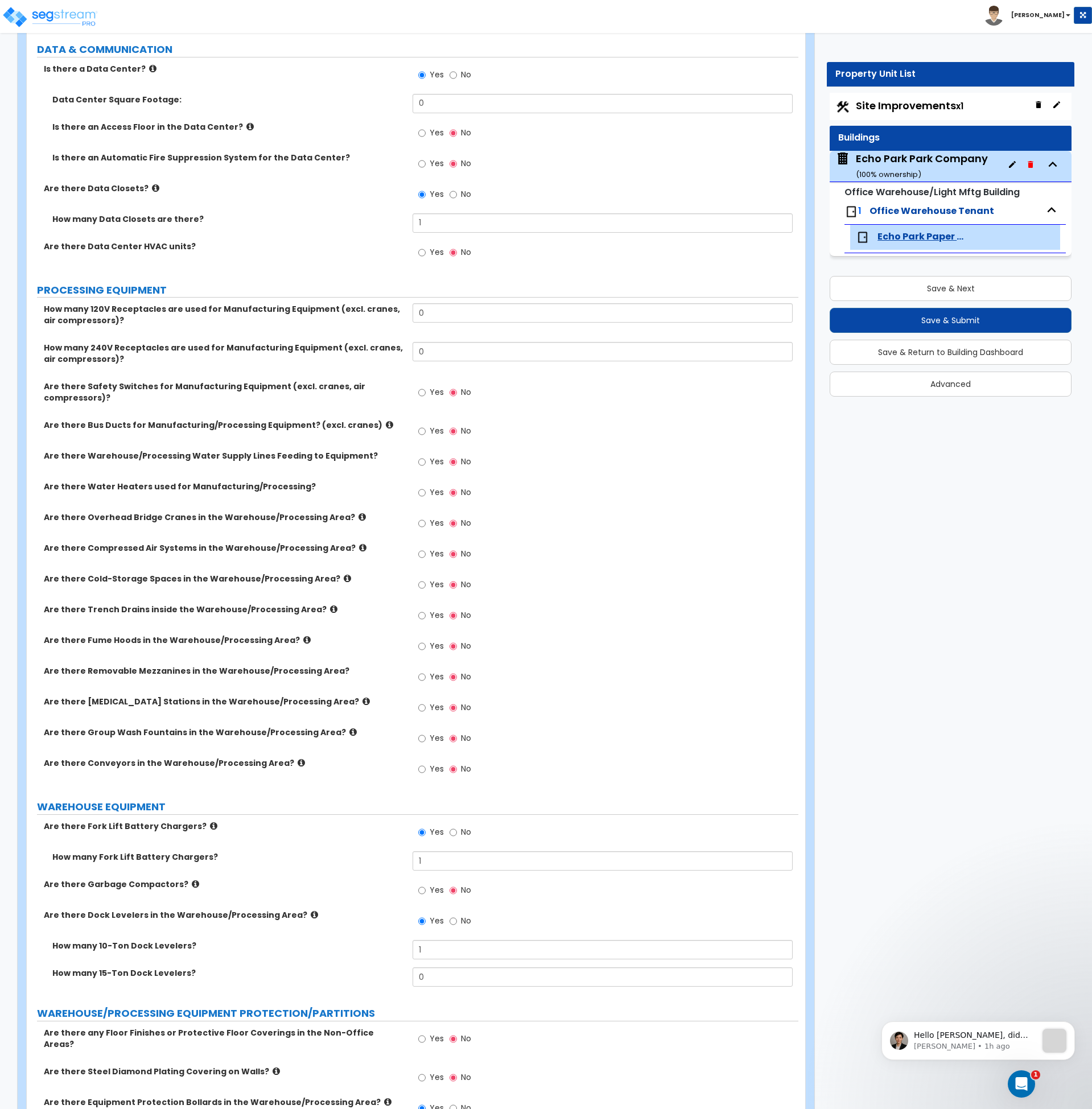
scroll to position [3664, 0]
drag, startPoint x: 455, startPoint y: 311, endPoint x: 389, endPoint y: 311, distance: 66.0
click at [389, 311] on div "How many 120V Receptacles are used for Manufacturing Equipment (excl. cranes, a…" at bounding box center [412, 323] width 772 height 39
drag, startPoint x: 439, startPoint y: 350, endPoint x: 371, endPoint y: 348, distance: 68.0
click at [371, 348] on div "How many 240V Receptacles are used for Manufacturing Equipment (excl. cranes, a…" at bounding box center [412, 361] width 772 height 39
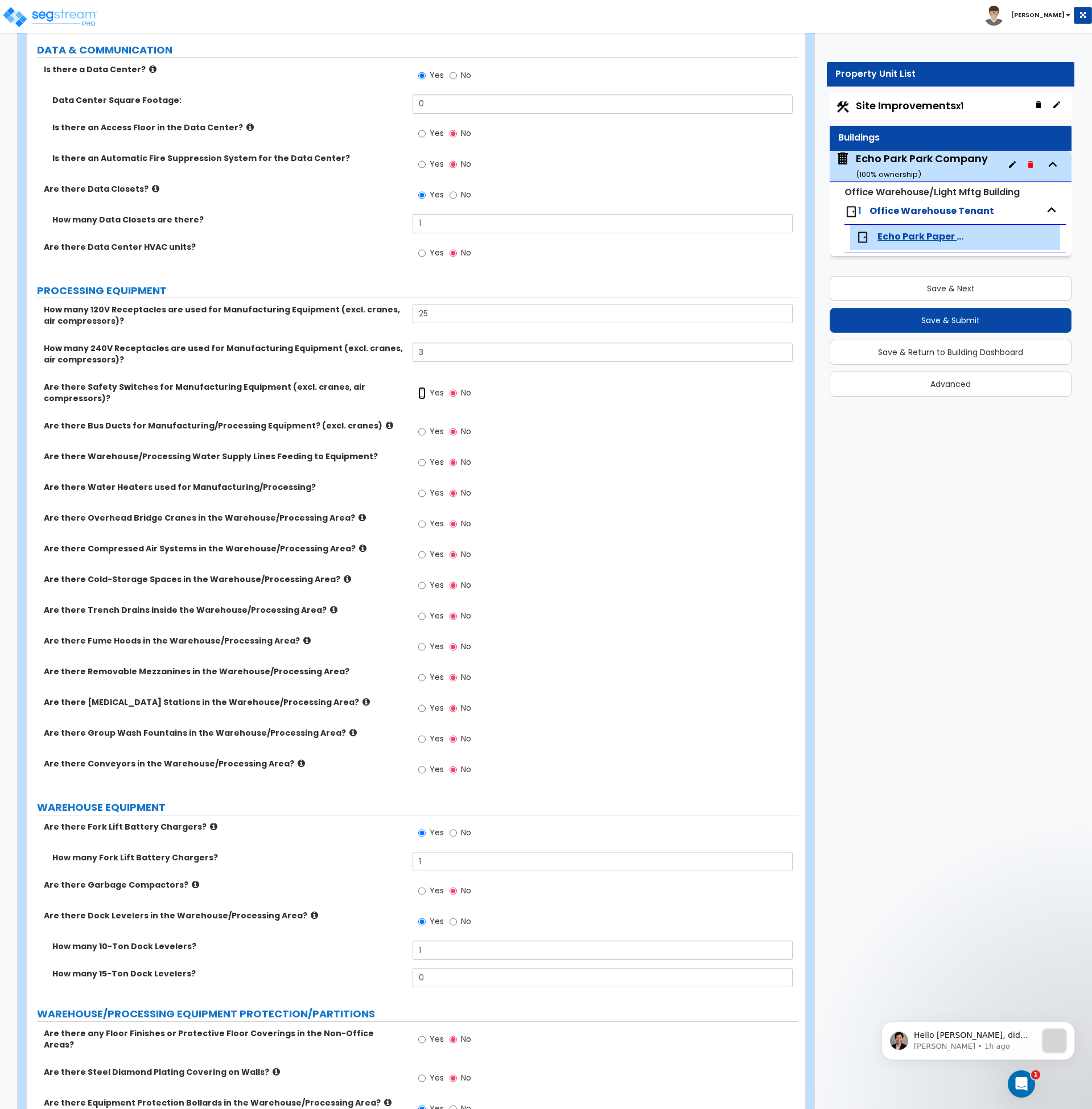
click at [424, 393] on input "Yes" at bounding box center [422, 393] width 8 height 13
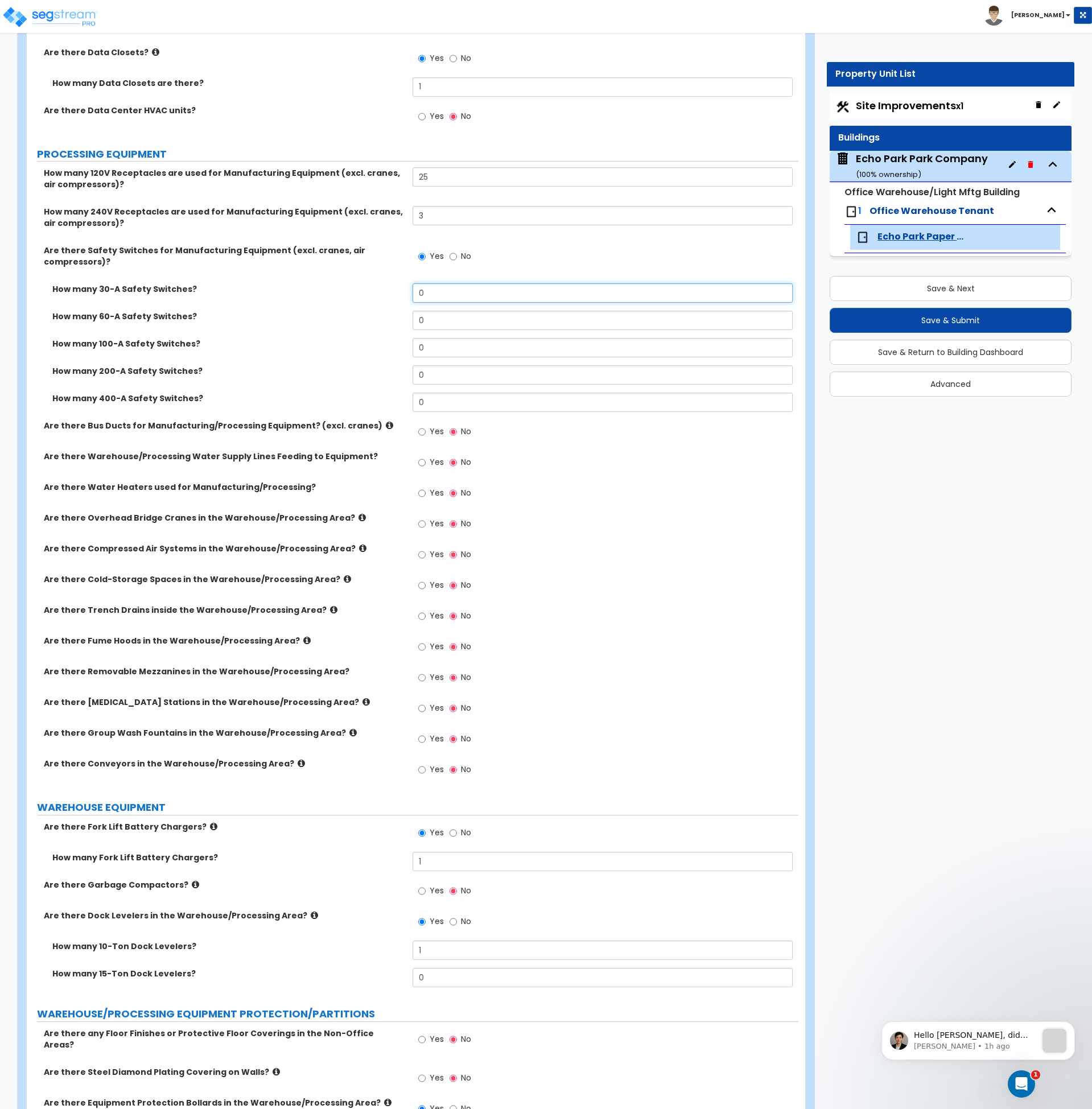
drag, startPoint x: 436, startPoint y: 293, endPoint x: 356, endPoint y: 292, distance: 80.0
click at [356, 292] on div "How many 30-A Safety Switches? 0" at bounding box center [412, 297] width 772 height 27
click at [363, 703] on icon at bounding box center [366, 702] width 8 height 9
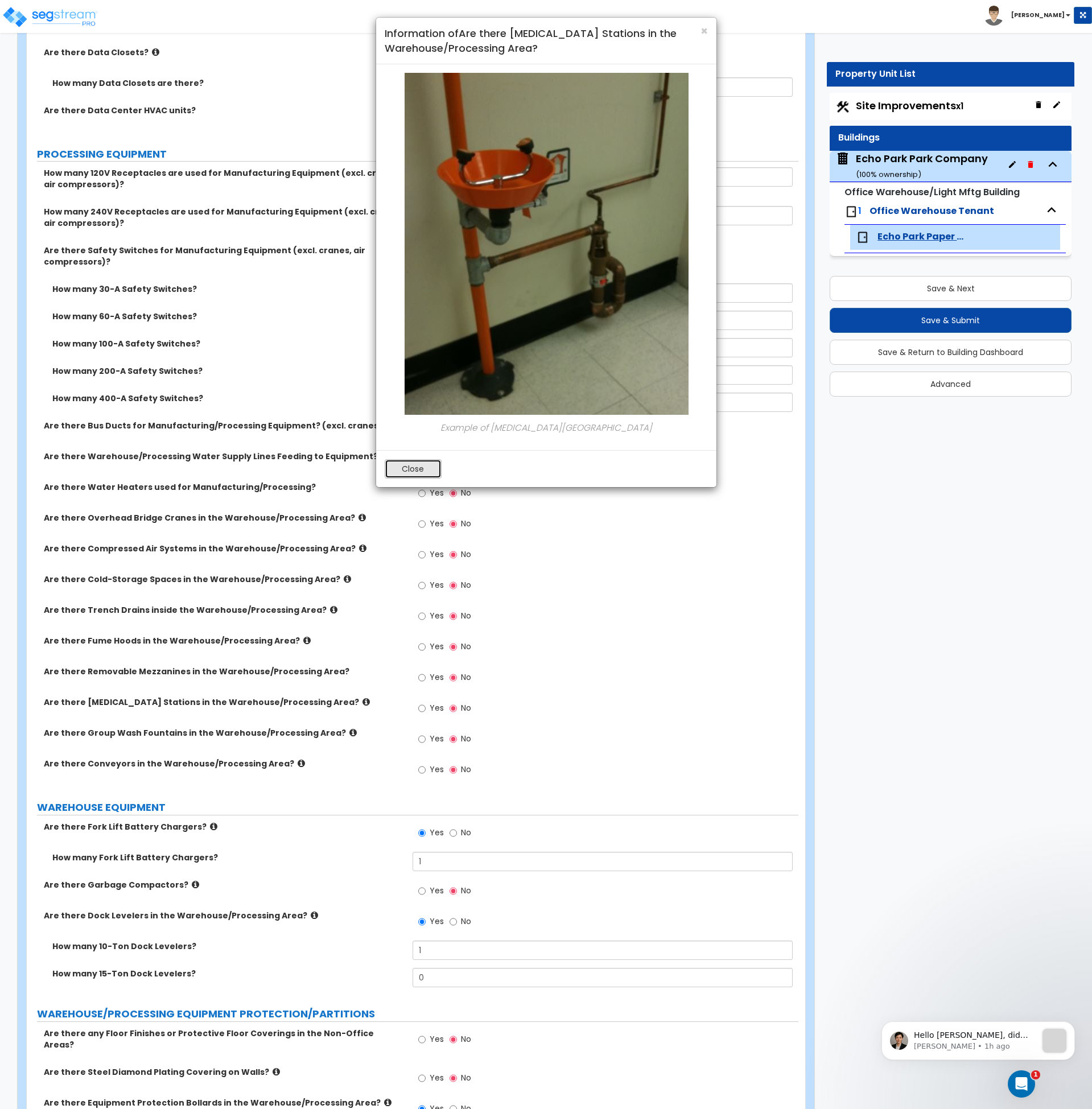
click at [423, 466] on button "Close" at bounding box center [413, 469] width 57 height 20
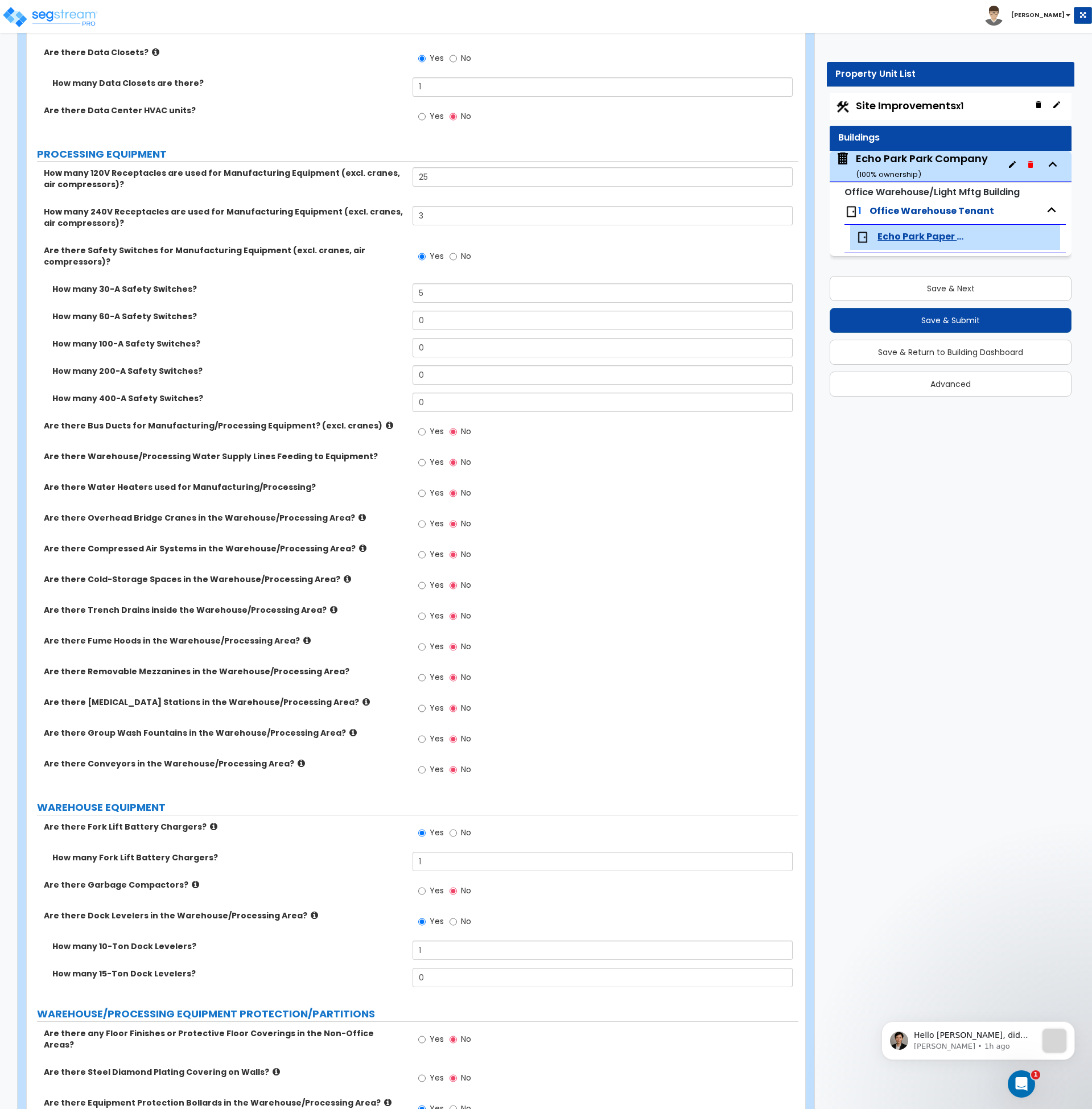
click at [349, 733] on icon at bounding box center [353, 732] width 8 height 9
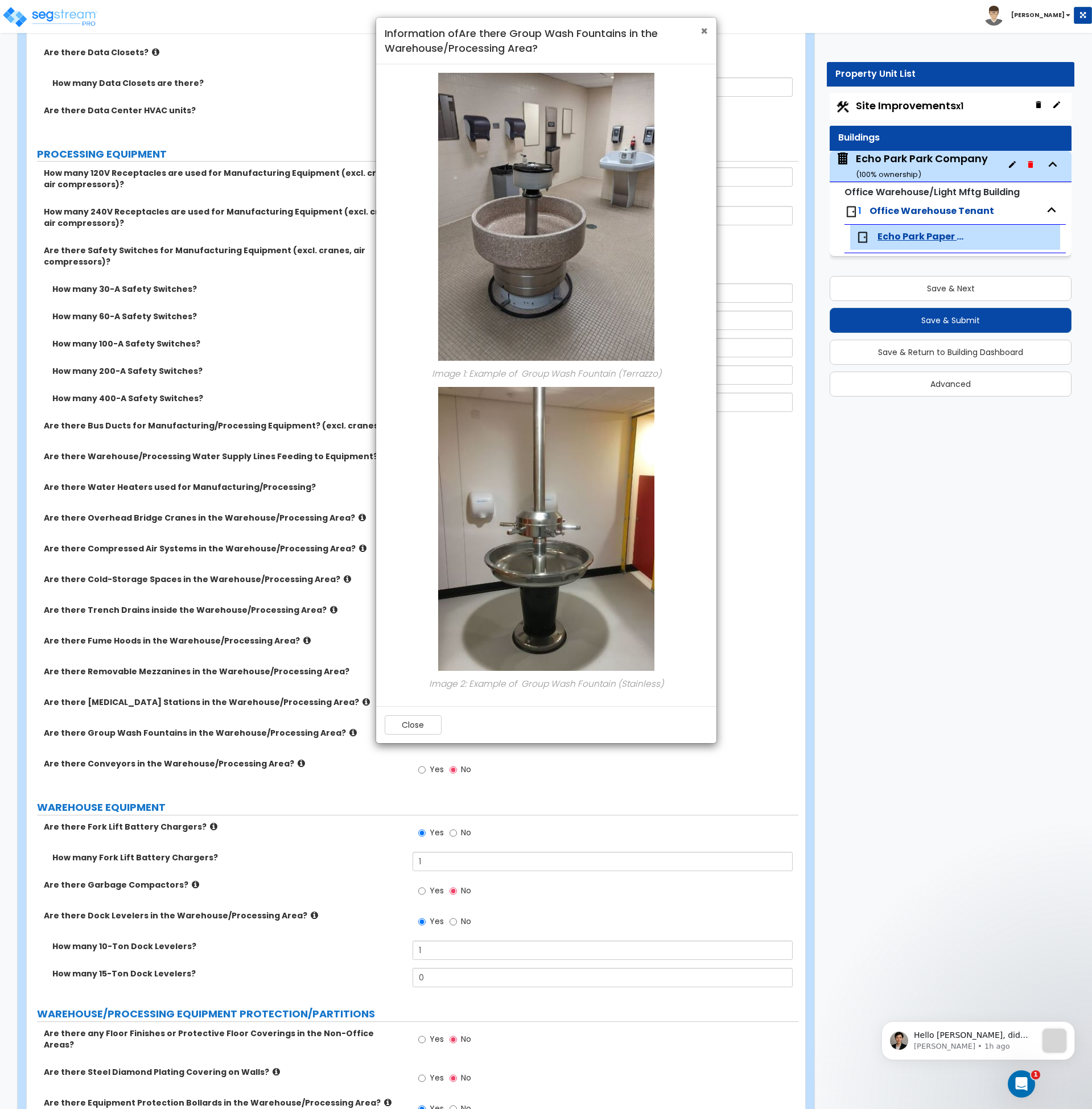
click at [704, 31] on span "×" at bounding box center [704, 31] width 8 height 16
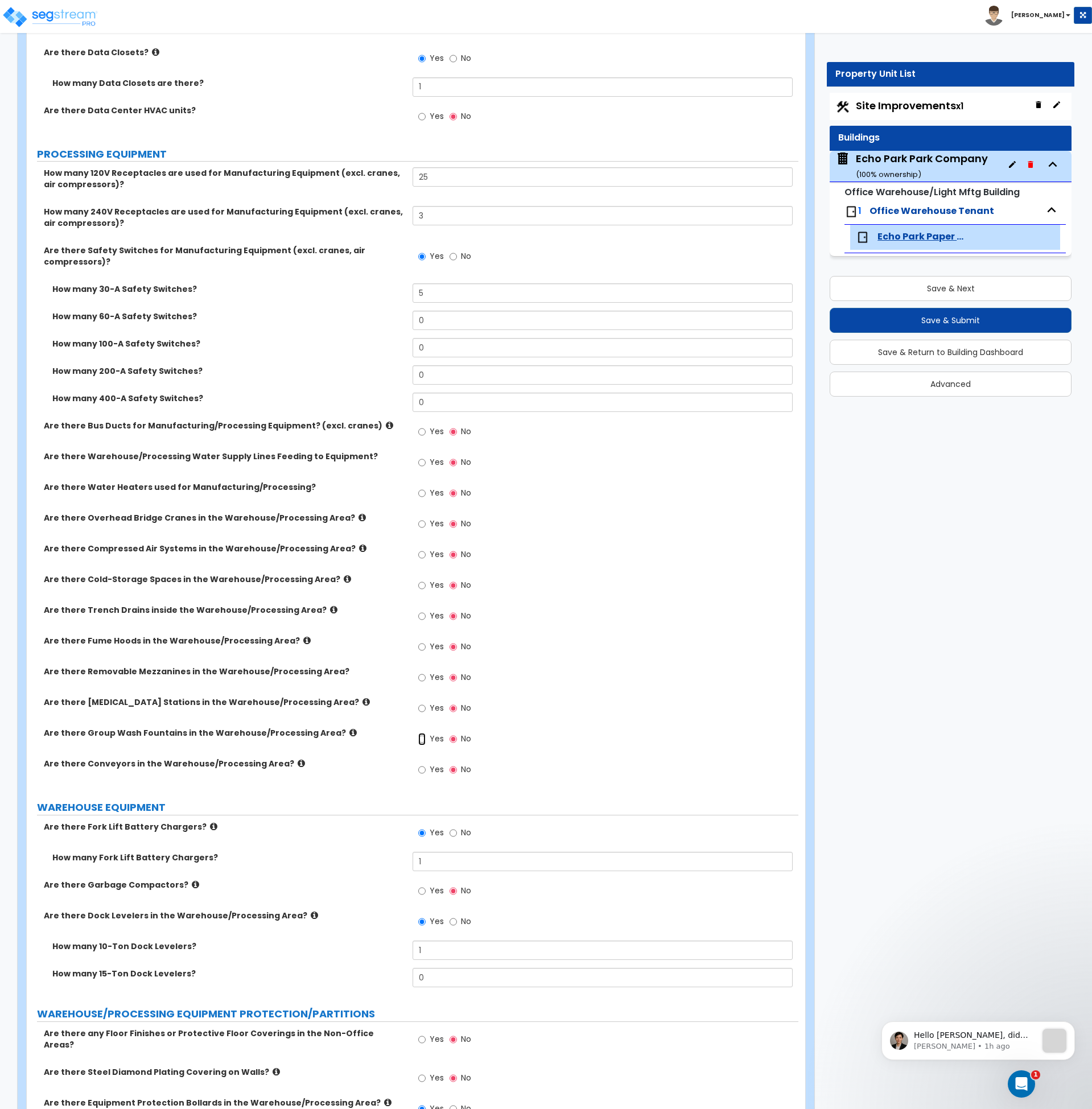
click at [420, 742] on input "Yes" at bounding box center [422, 739] width 8 height 13
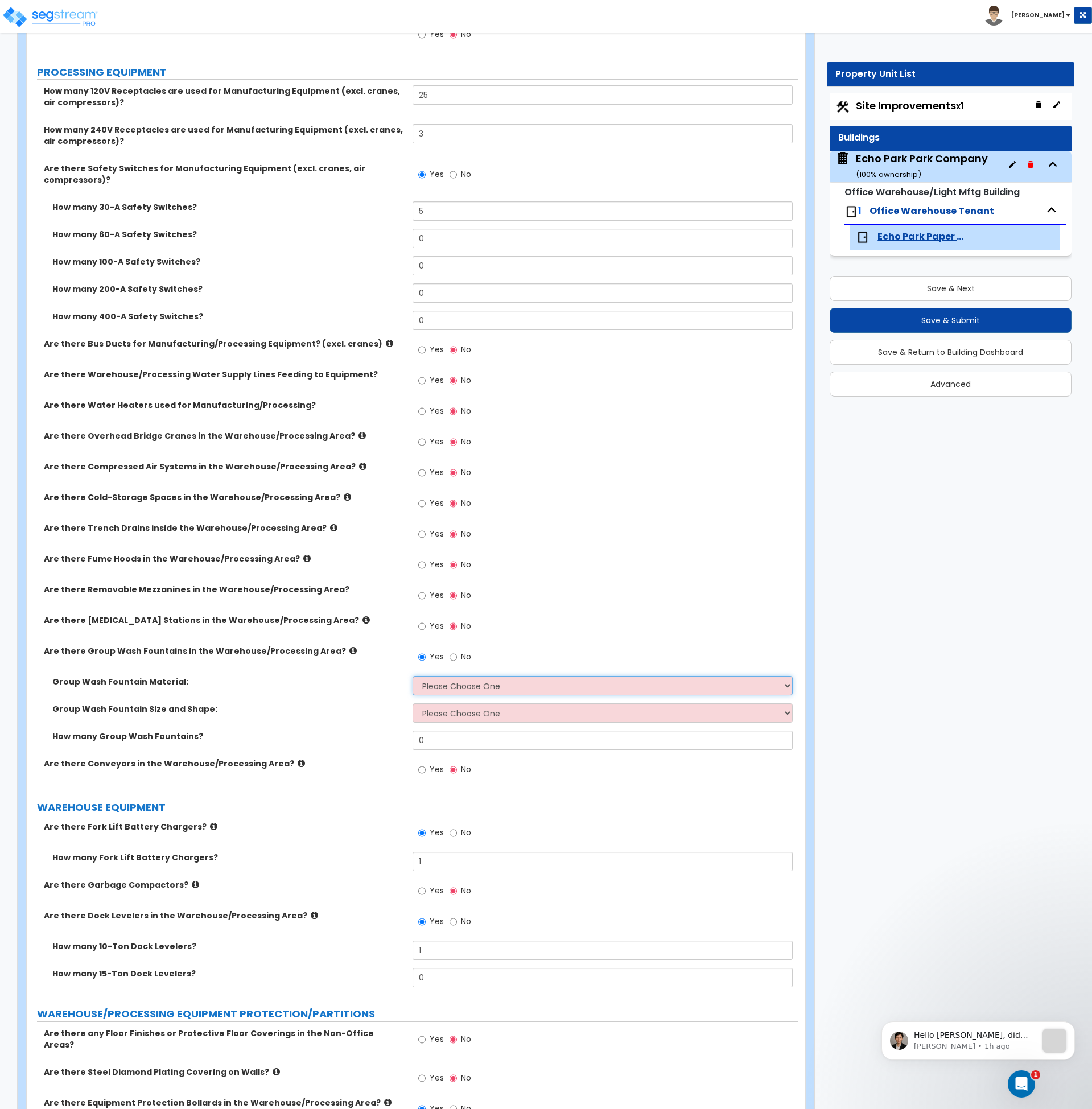
click at [434, 685] on select "Please Choose One Terrazo Stainless Steel Plastic" at bounding box center [602, 685] width 380 height 20
click at [412, 676] on select "Please Choose One Terrazo Stainless Steel Plastic" at bounding box center [602, 685] width 380 height 20
click at [444, 710] on select "Please Choose One Circular, 36" Diameter Circular, 54" Diameter Semi-circle, 36…" at bounding box center [602, 713] width 380 height 20
click at [412, 703] on select "Please Choose One Circular, 36" Diameter Circular, 54" Diameter Semi-circle, 36…" at bounding box center [602, 713] width 380 height 20
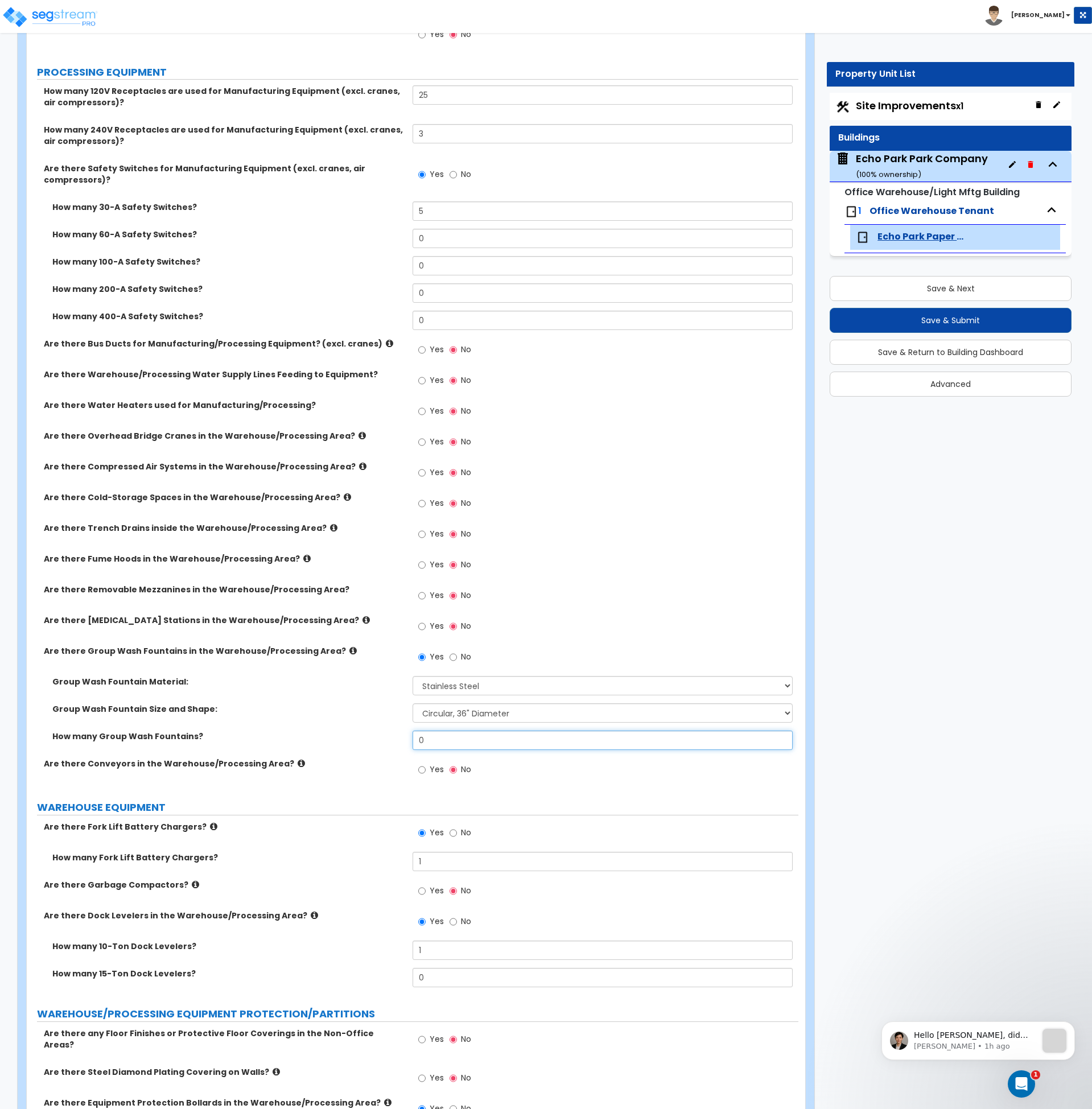
click at [457, 745] on input "0" at bounding box center [602, 740] width 380 height 20
drag, startPoint x: 454, startPoint y: 745, endPoint x: 364, endPoint y: 741, distance: 90.1
click at [365, 740] on div "How many Group Wash Fountains? 0" at bounding box center [412, 744] width 772 height 27
click at [315, 740] on label "How many Group Wash Fountains?" at bounding box center [228, 736] width 352 height 11
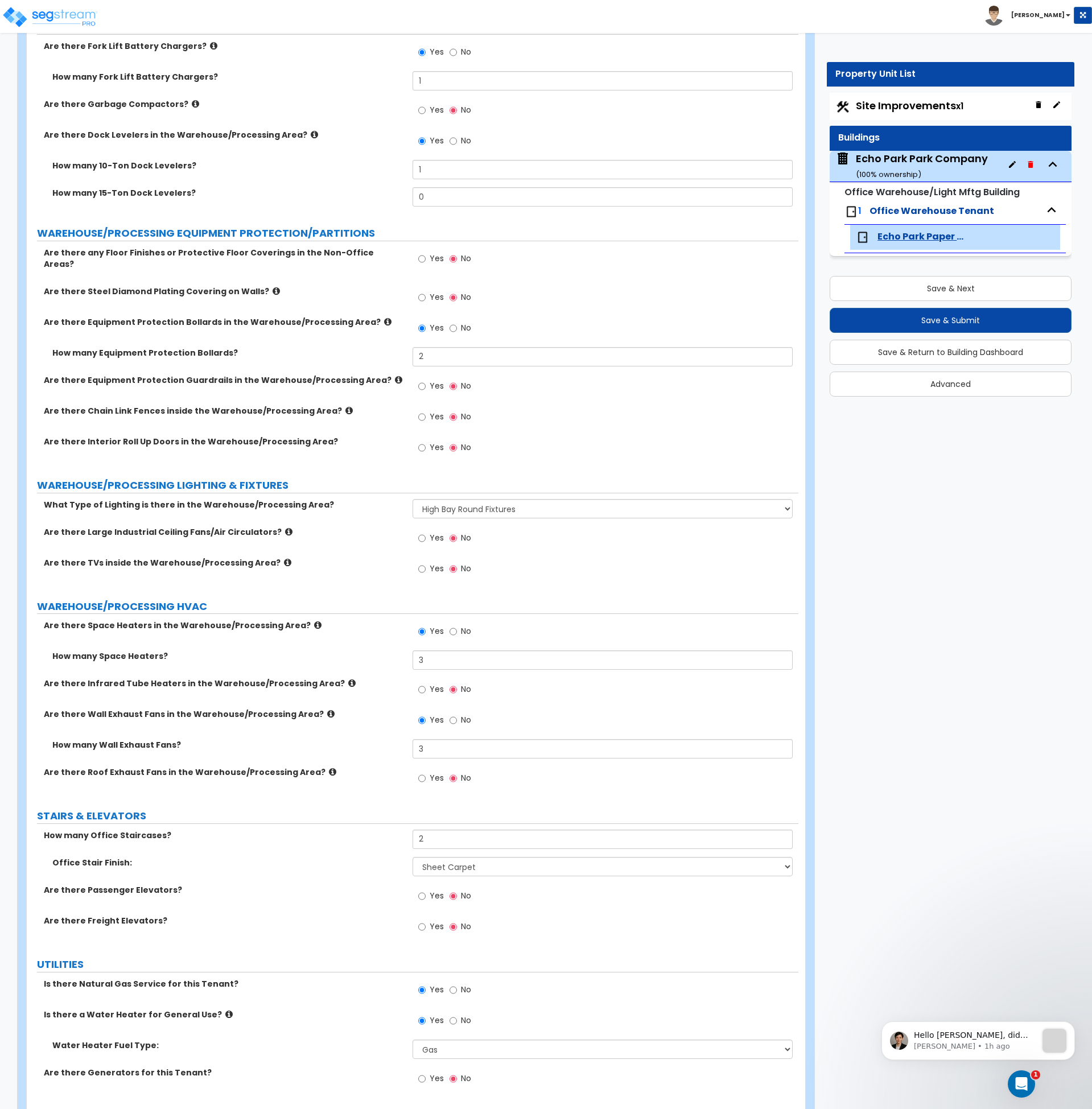
scroll to position [2658, 0]
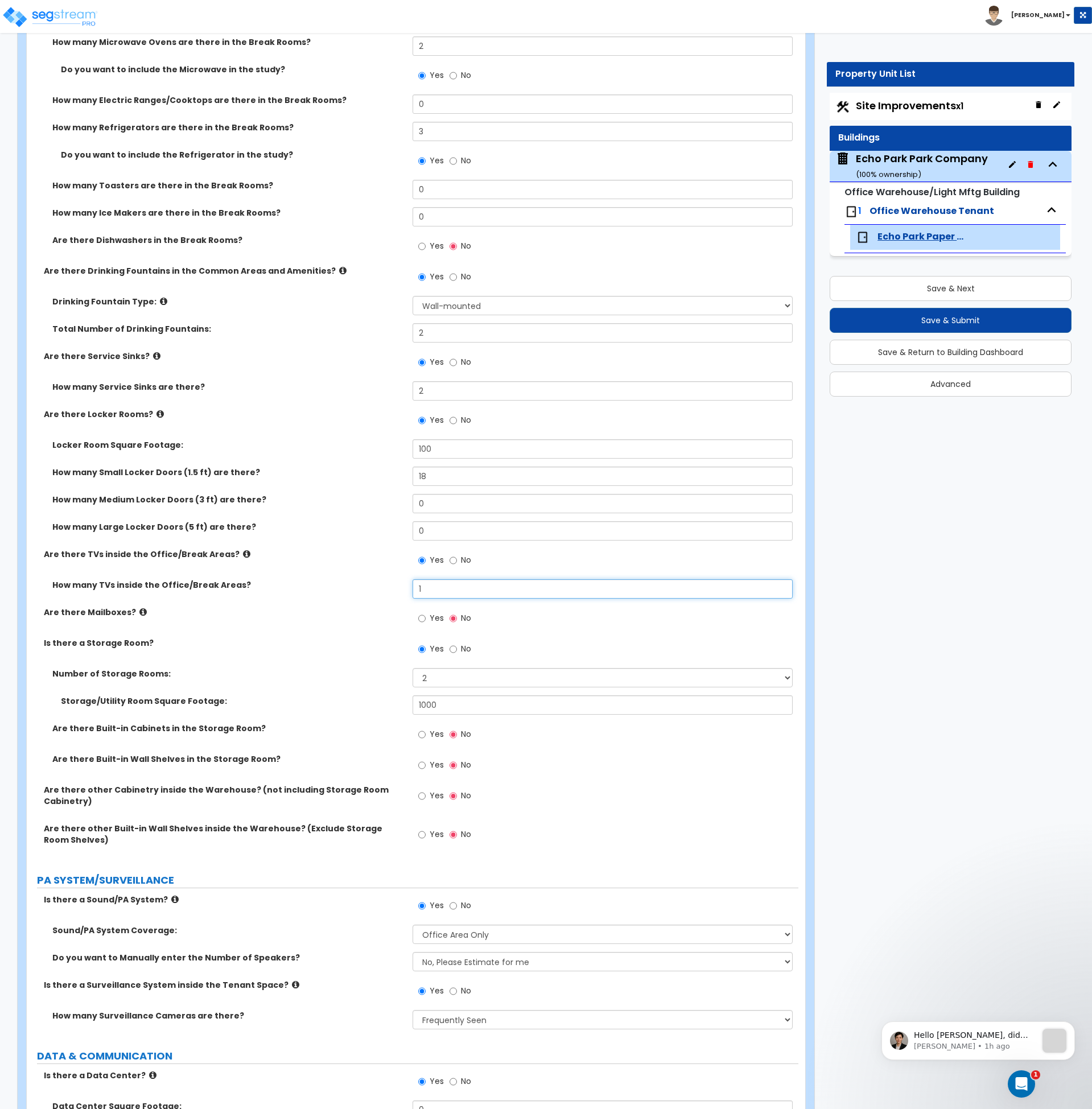
drag, startPoint x: 444, startPoint y: 592, endPoint x: 369, endPoint y: 587, distance: 75.2
click at [369, 587] on div "How many TVs inside the Office/Break Areas? 1" at bounding box center [412, 593] width 772 height 27
click at [366, 592] on div "How many TVs inside the Office/Break Areas? 2" at bounding box center [412, 593] width 772 height 27
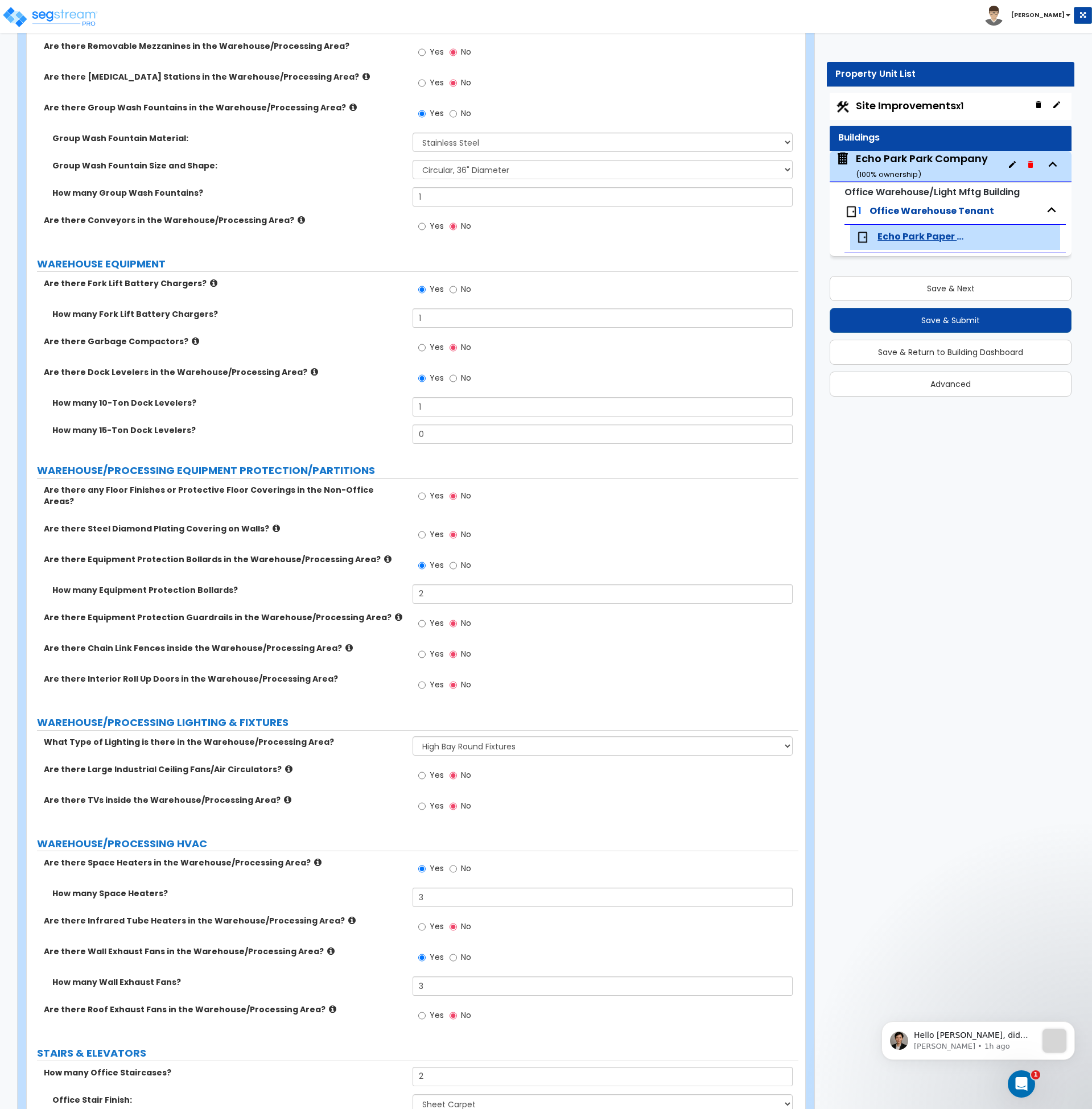
scroll to position [4427, 0]
click at [424, 495] on input "Yes" at bounding box center [422, 495] width 8 height 13
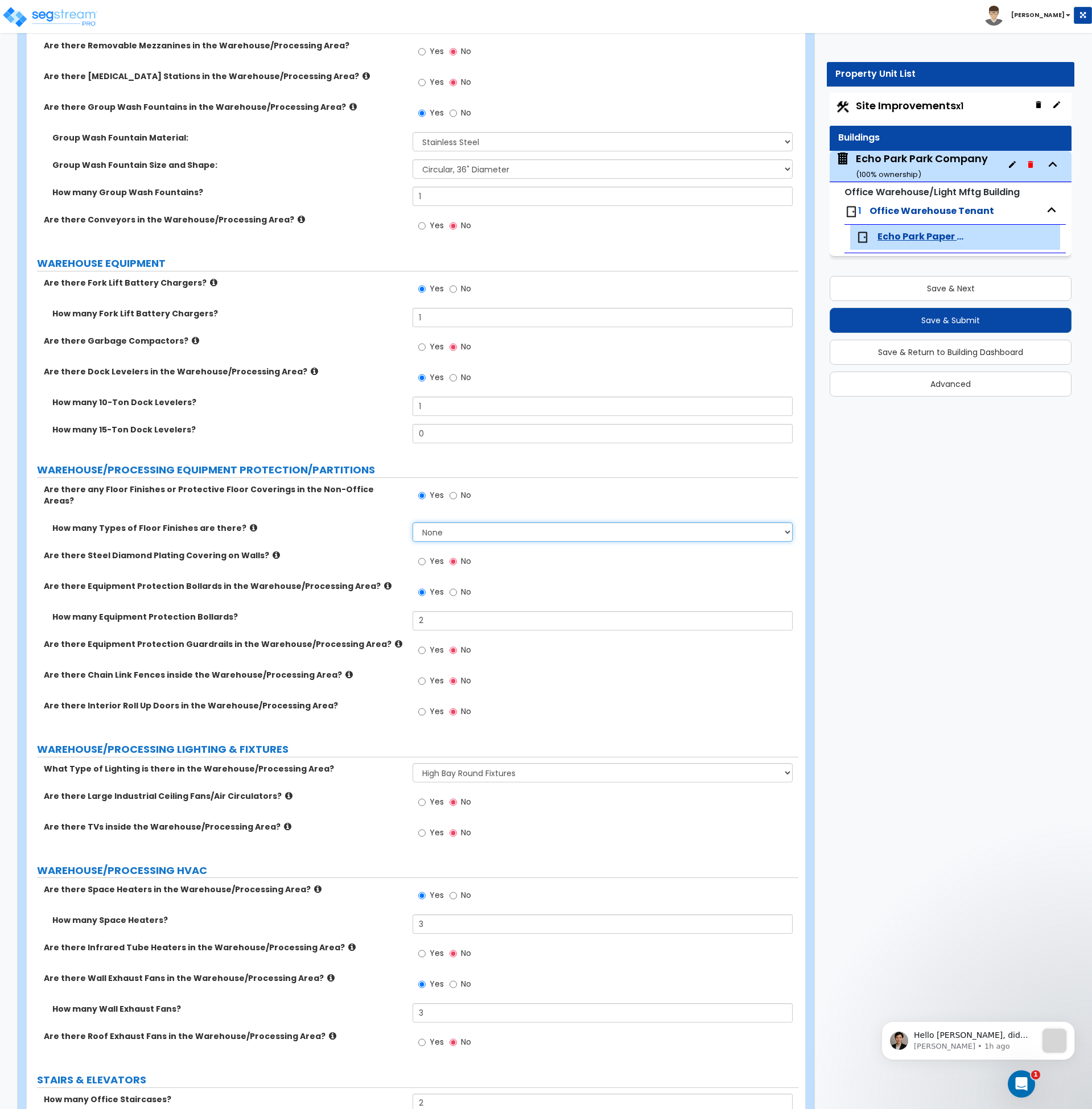
click at [448, 527] on select "None 1 2 3 4" at bounding box center [602, 532] width 380 height 20
click at [412, 523] on select "None 1 2 3 4" at bounding box center [602, 532] width 380 height 20
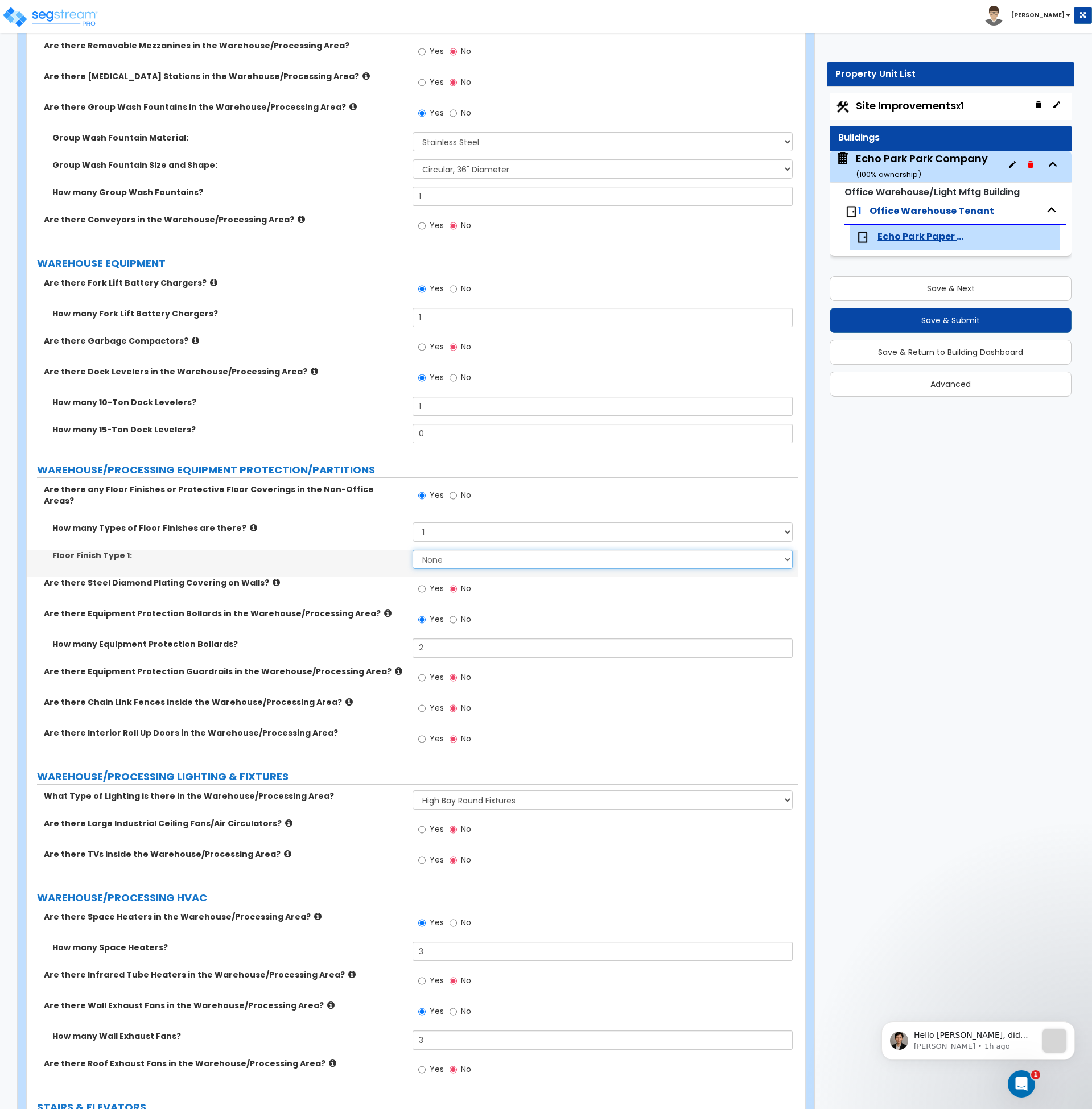
click at [443, 551] on select "None Ceramic Tile Flooring Hardwood Flooring Resilient Laminate Flooring Vinyl …" at bounding box center [602, 559] width 380 height 20
click at [440, 526] on select "None 1 2 3 4" at bounding box center [602, 532] width 380 height 20
click at [450, 495] on input "No" at bounding box center [453, 495] width 8 height 13
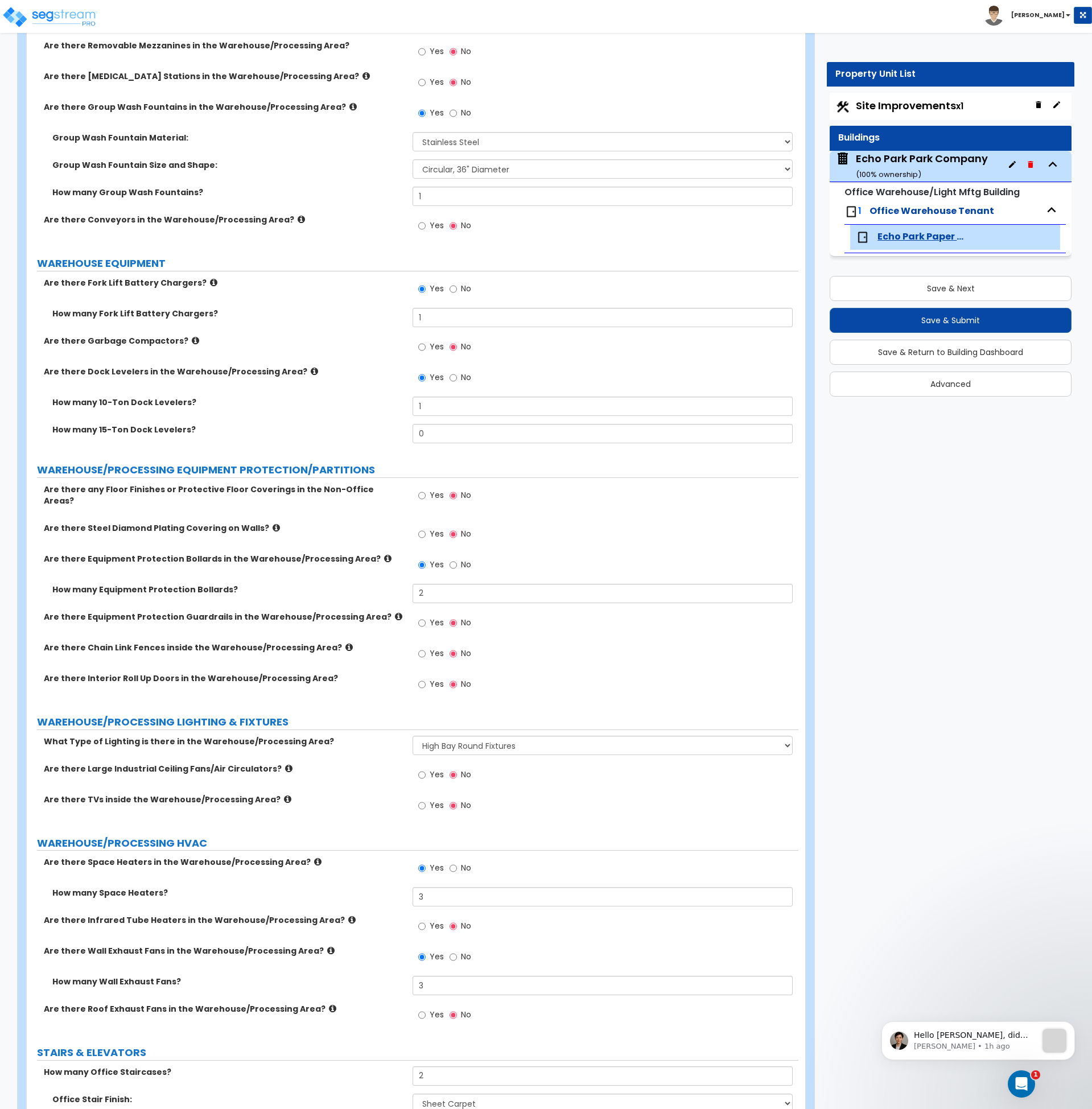
click at [374, 584] on label "How many Equipment Protection Bollards?" at bounding box center [228, 589] width 352 height 11
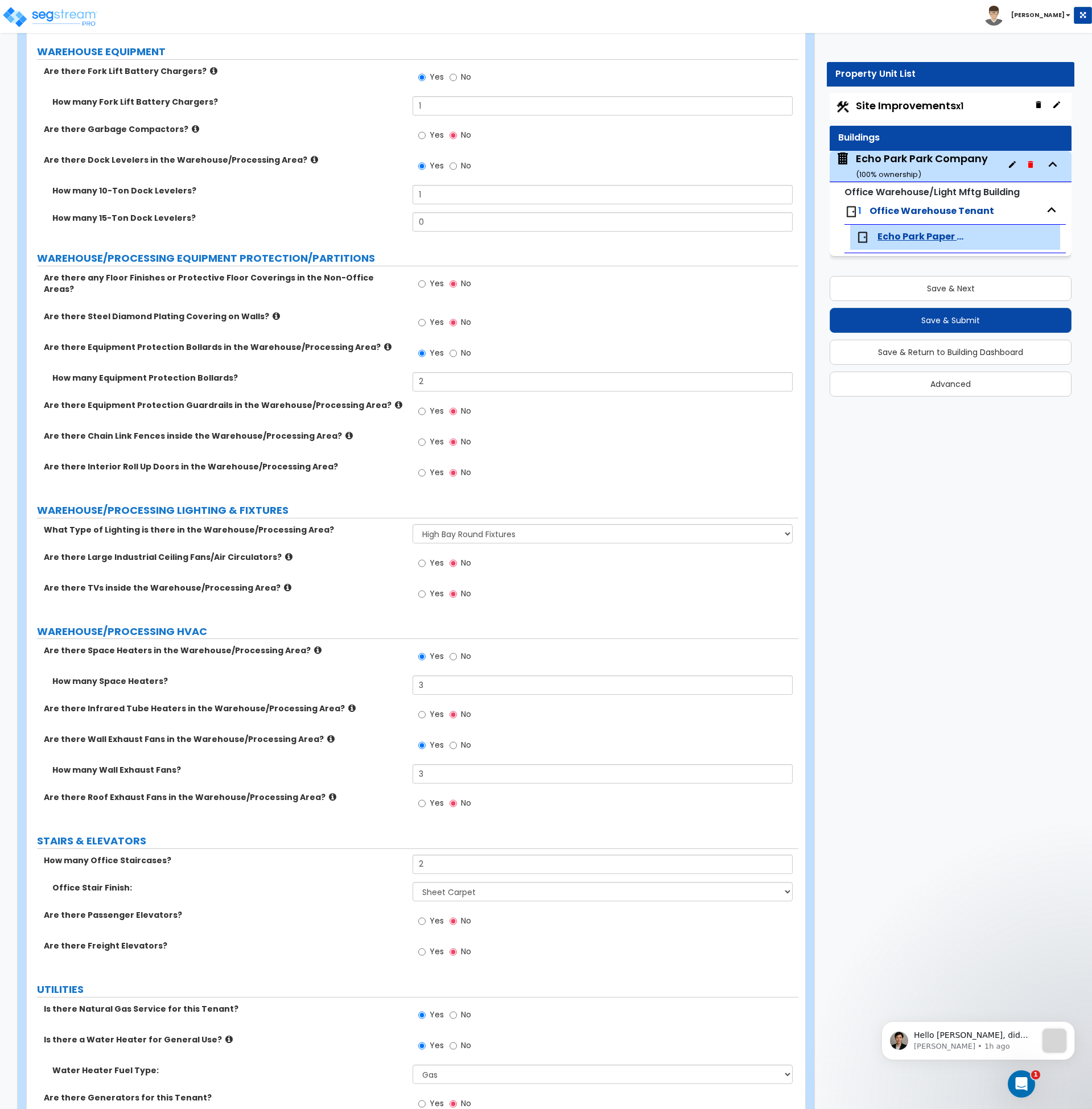
scroll to position [4639, 0]
click at [420, 587] on input "Yes" at bounding box center [422, 593] width 8 height 13
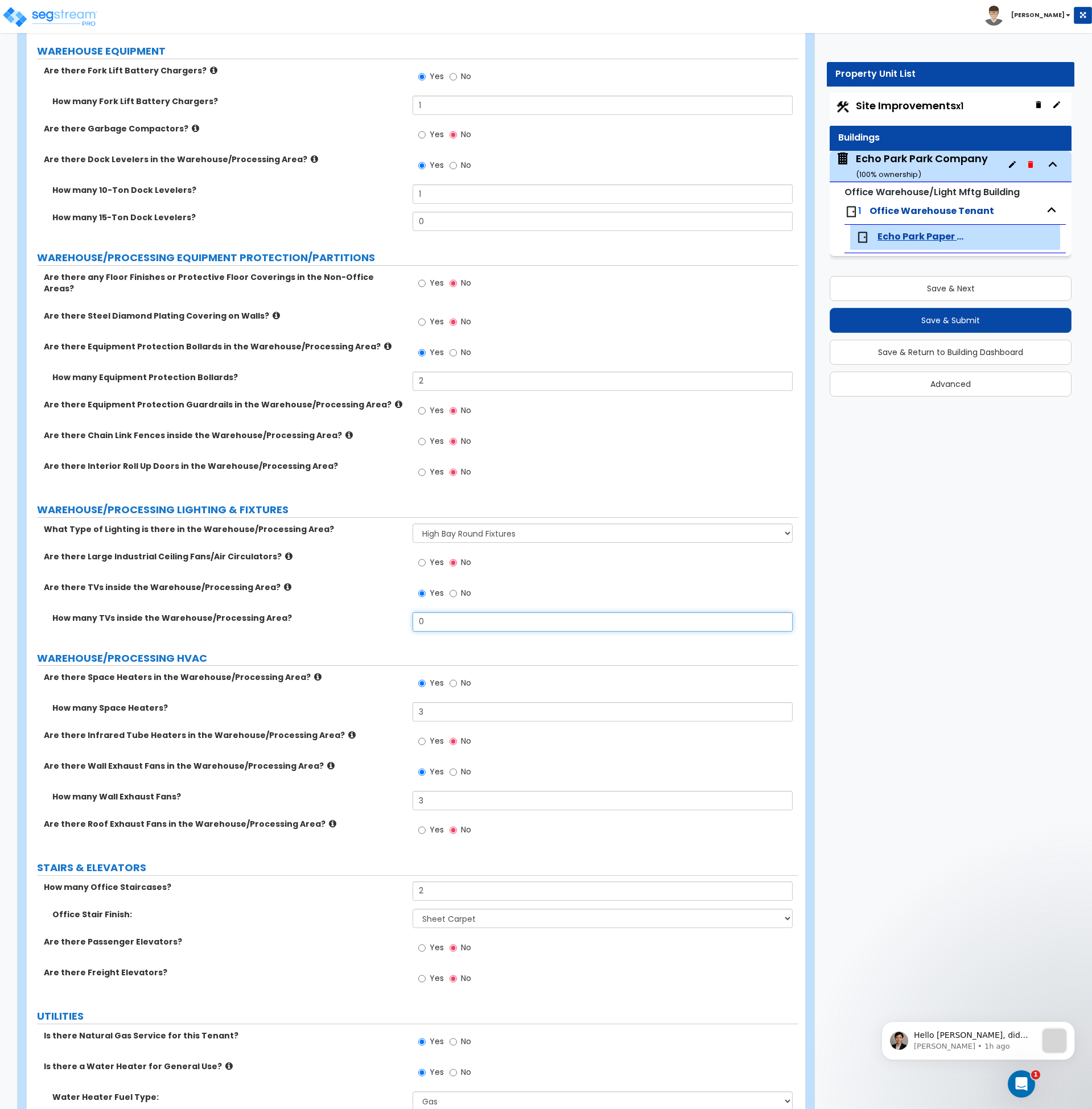
drag, startPoint x: 382, startPoint y: 615, endPoint x: 375, endPoint y: 615, distance: 7.0
click at [375, 615] on div "How many TVs inside the Warehouse/Processing Area? 0" at bounding box center [412, 626] width 772 height 27
click at [387, 614] on label "How many TVs inside the Warehouse/Processing Area?" at bounding box center [228, 618] width 352 height 11
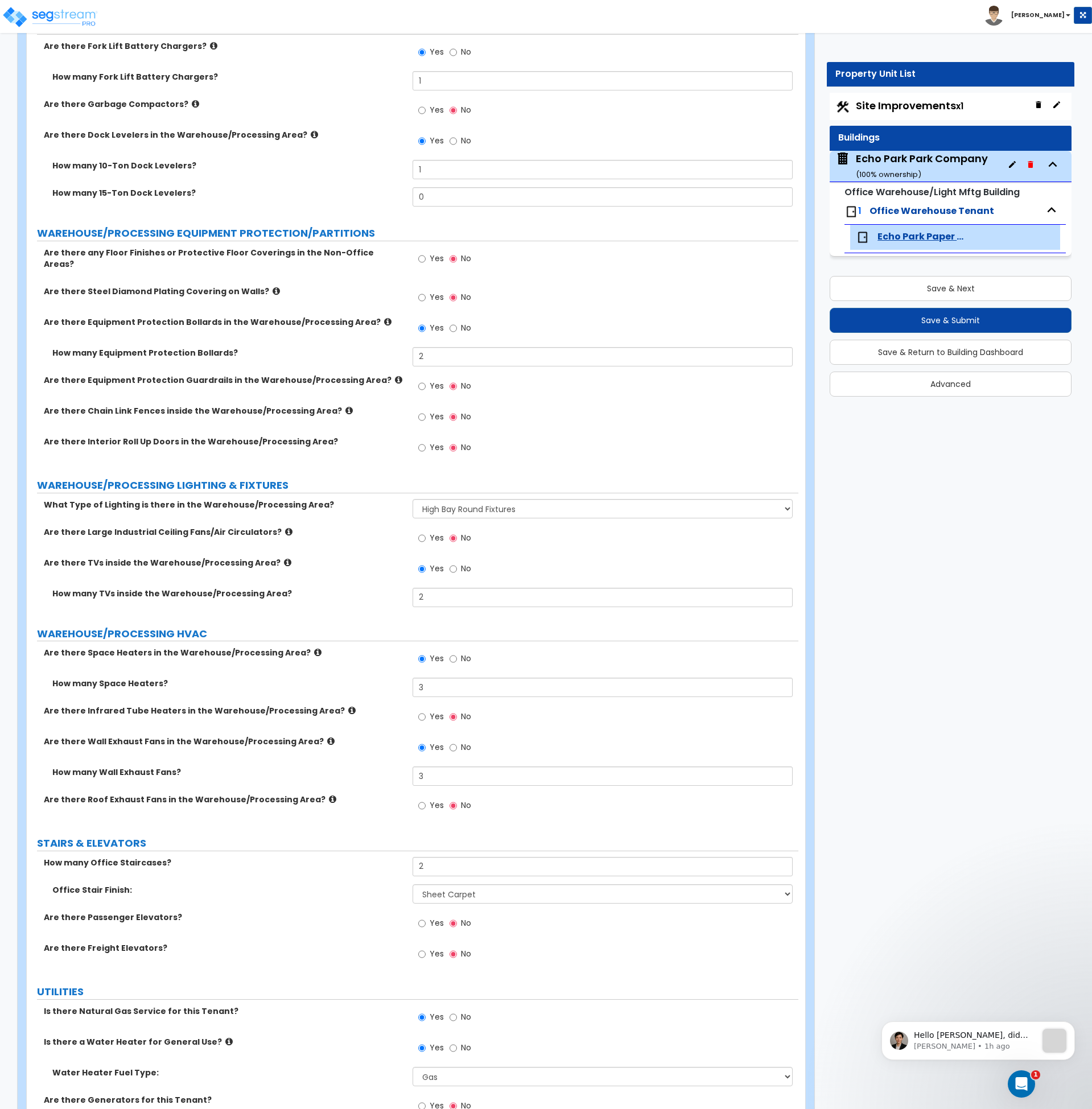
scroll to position [2658, 0]
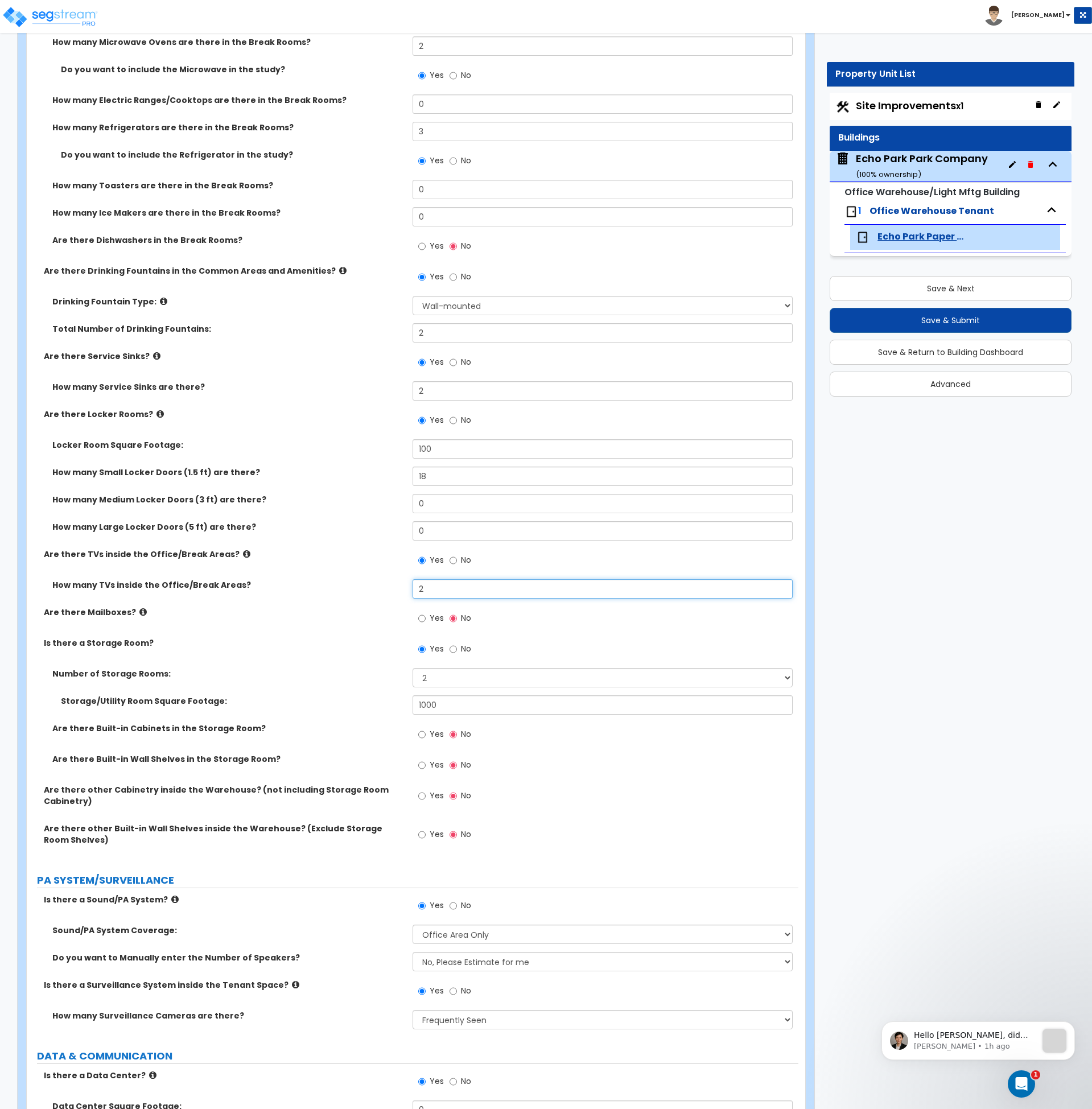
drag, startPoint x: 434, startPoint y: 590, endPoint x: 385, endPoint y: 589, distance: 49.0
click at [385, 589] on div "How many TVs inside the Office/Break Areas? 2" at bounding box center [412, 593] width 772 height 27
click at [379, 592] on div "How many TVs inside the Office/Break Areas? 5" at bounding box center [412, 593] width 772 height 27
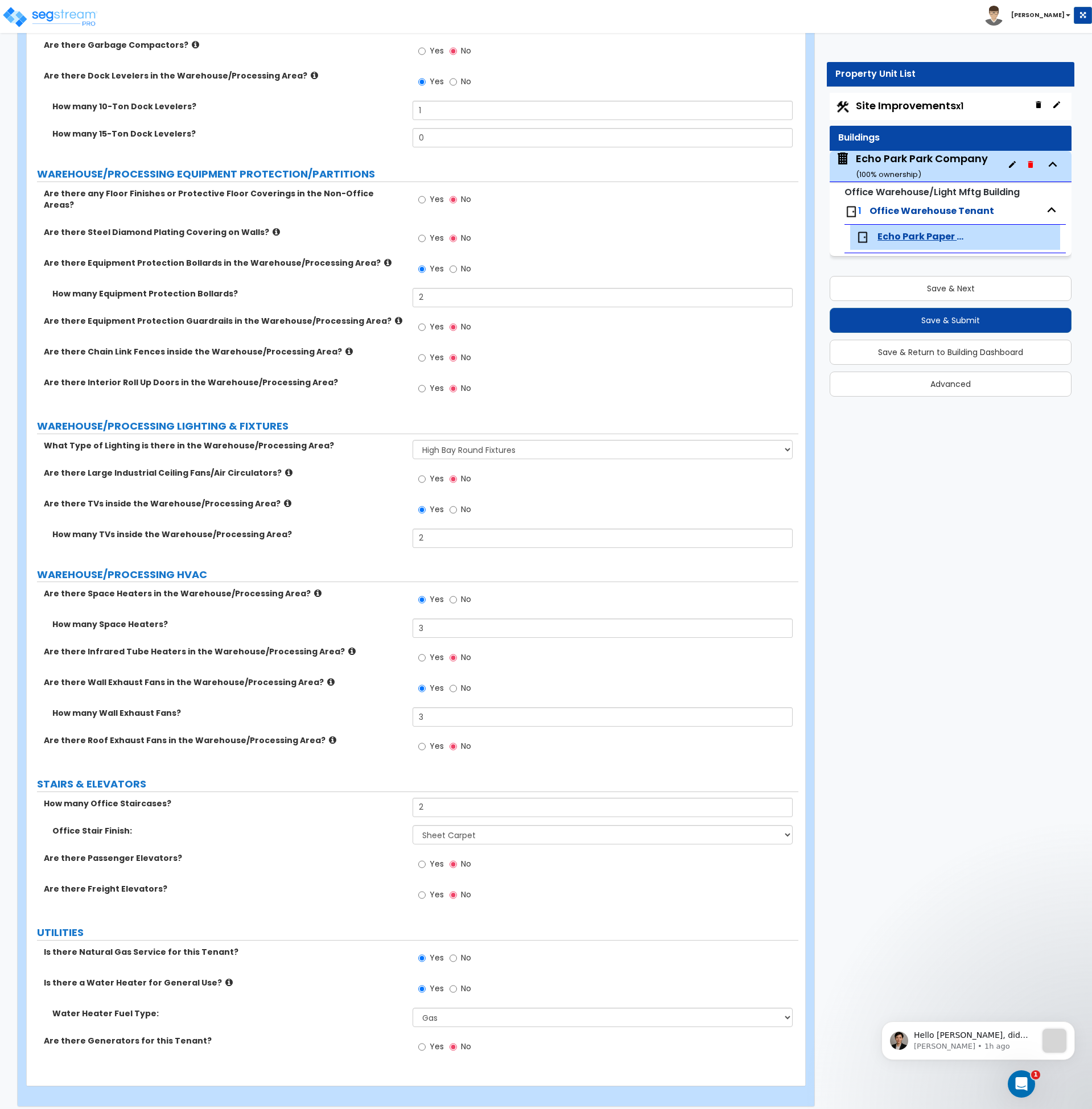
scroll to position [4724, 0]
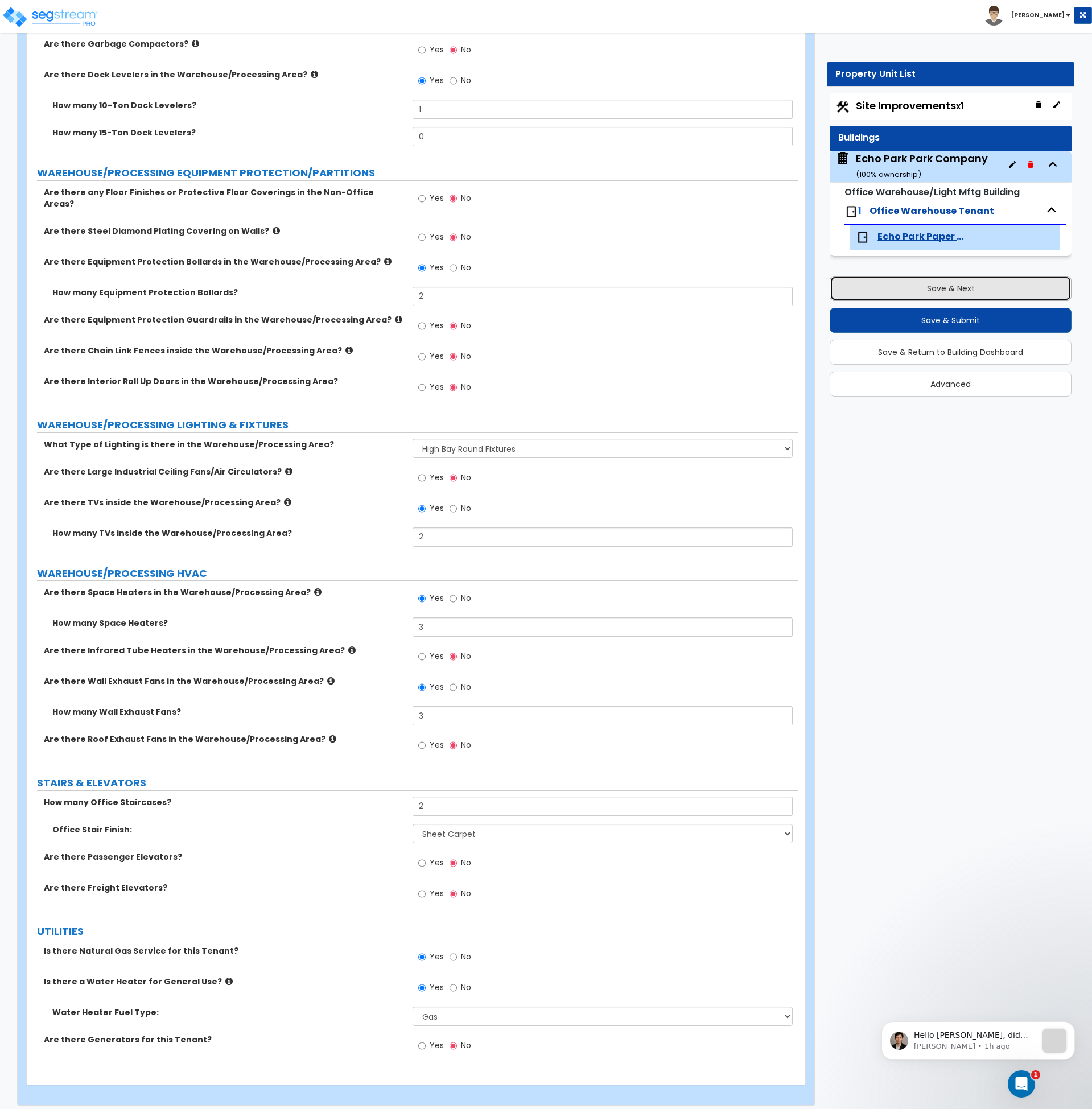
click at [915, 284] on button "Save & Next" at bounding box center [951, 288] width 242 height 25
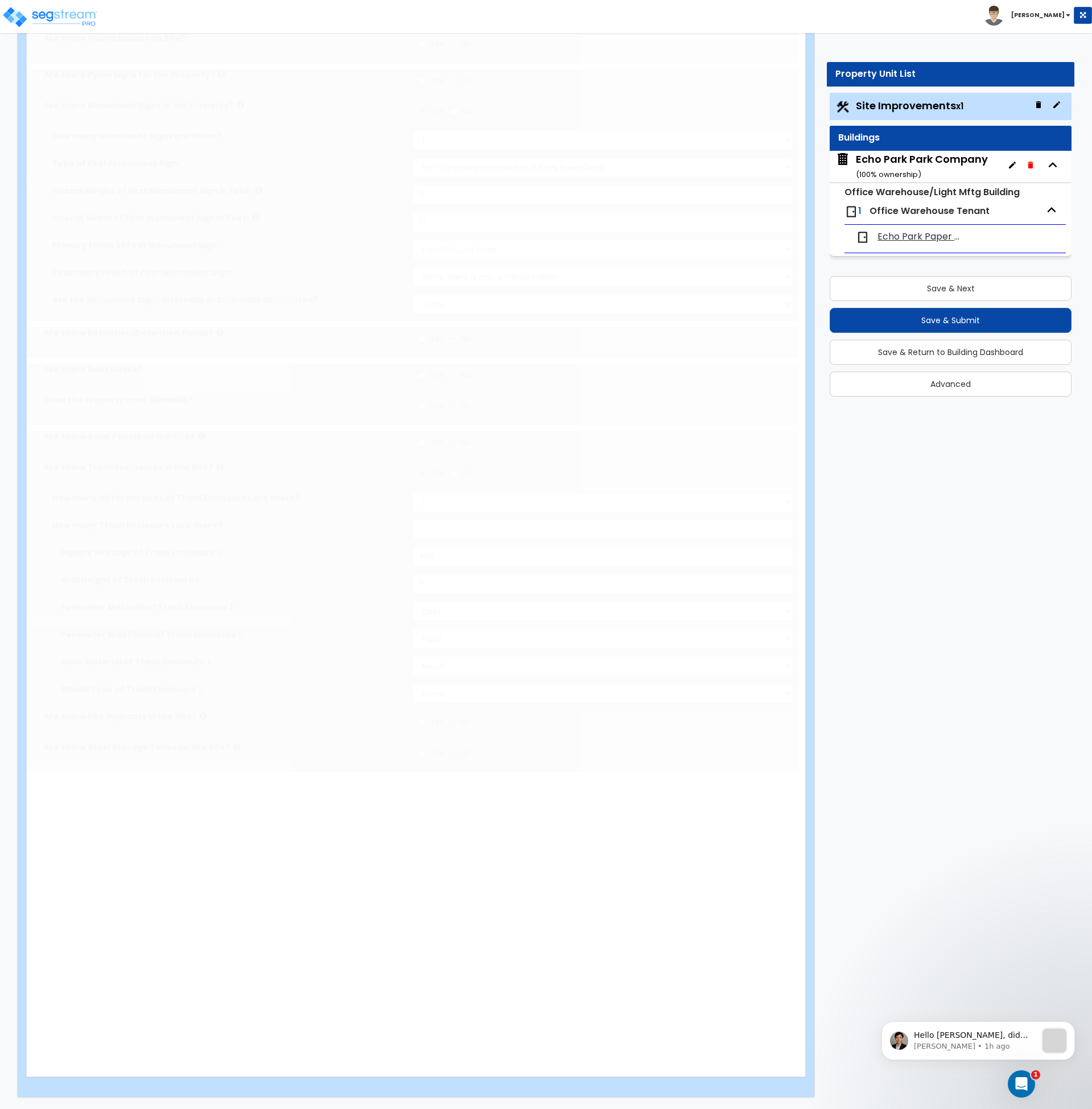
scroll to position [0, 0]
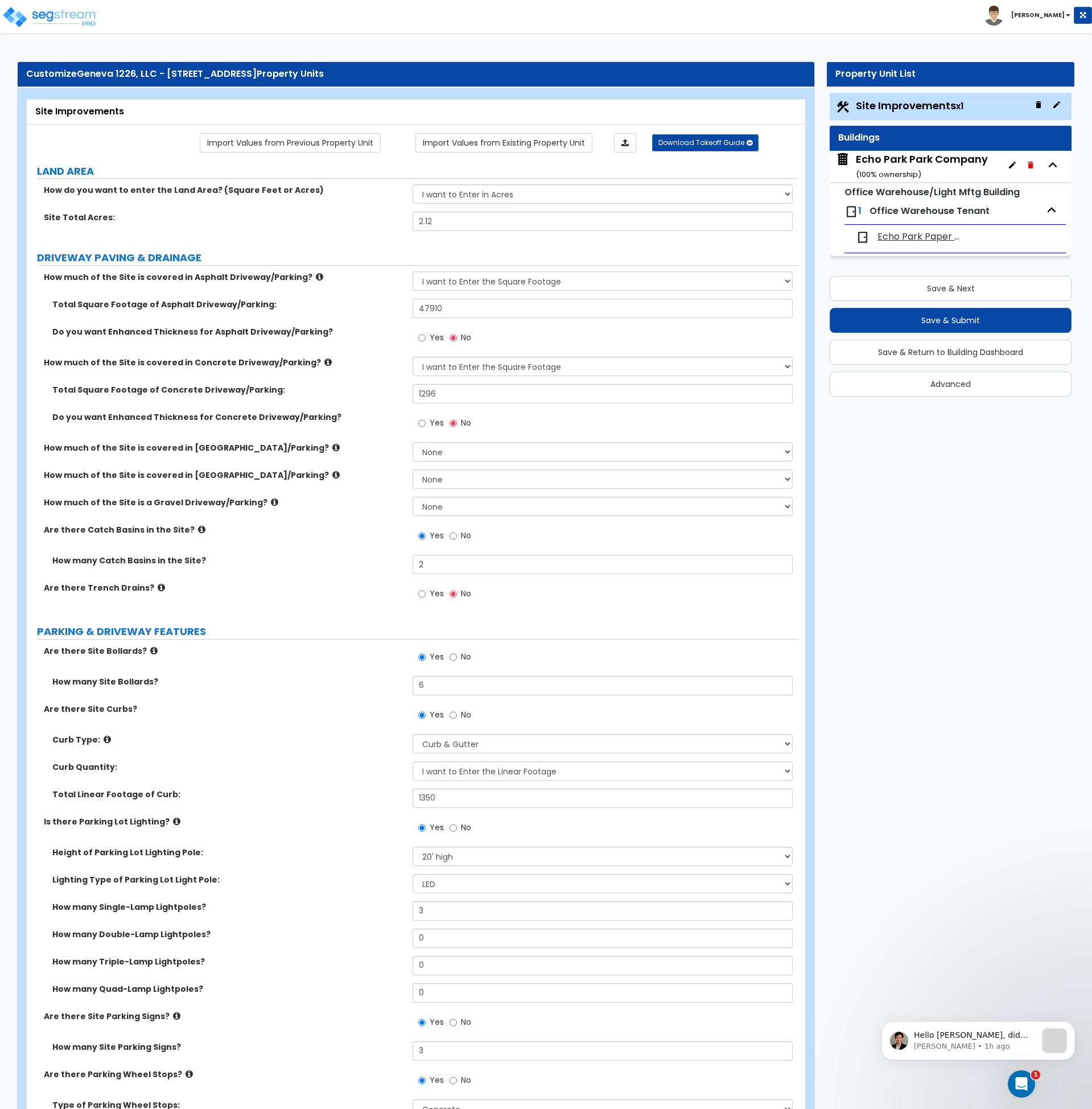
click at [294, 590] on label "Are there Trench Drains?" at bounding box center [223, 587] width 360 height 11
drag, startPoint x: 437, startPoint y: 565, endPoint x: 359, endPoint y: 562, distance: 78.1
click at [359, 562] on div "How many Catch Basins in the Site? 2" at bounding box center [412, 568] width 772 height 27
click at [359, 562] on label "How many Catch Basins in the Site?" at bounding box center [228, 560] width 352 height 11
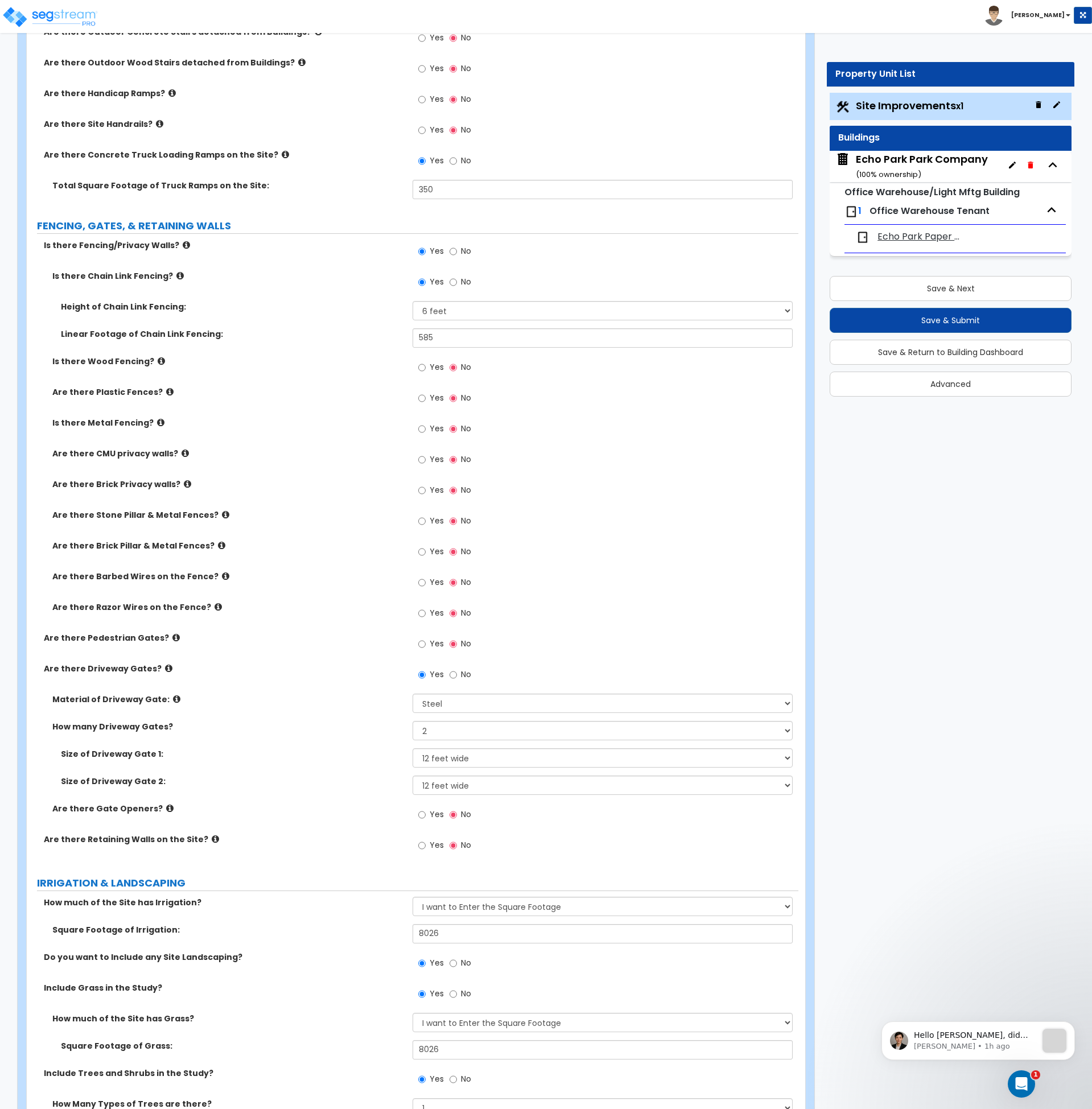
scroll to position [1603, 0]
click at [605, 568] on div "Yes No" at bounding box center [605, 554] width 386 height 31
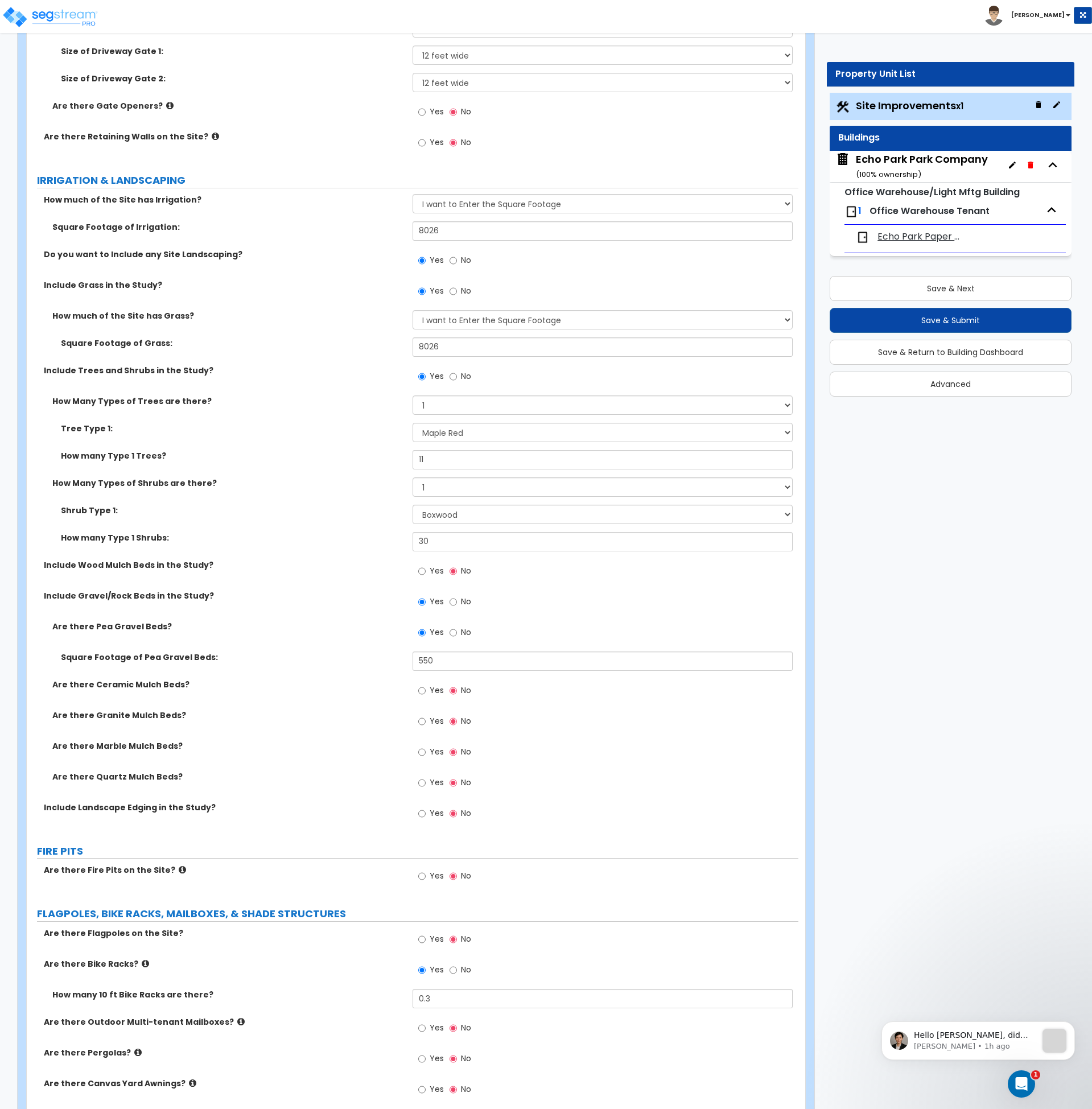
scroll to position [2305, 0]
click at [449, 437] on select "Please Choose One Honey Locust Planetree Poplar Elm Hawthorn Linden Maple Red M…" at bounding box center [602, 431] width 380 height 20
click at [412, 422] on select "Please Choose One Honey Locust Planetree Poplar Elm Hawthorn Linden Maple Red M…" at bounding box center [602, 431] width 380 height 20
click at [359, 539] on label "How many Type 1 Shrubs:" at bounding box center [232, 537] width 343 height 11
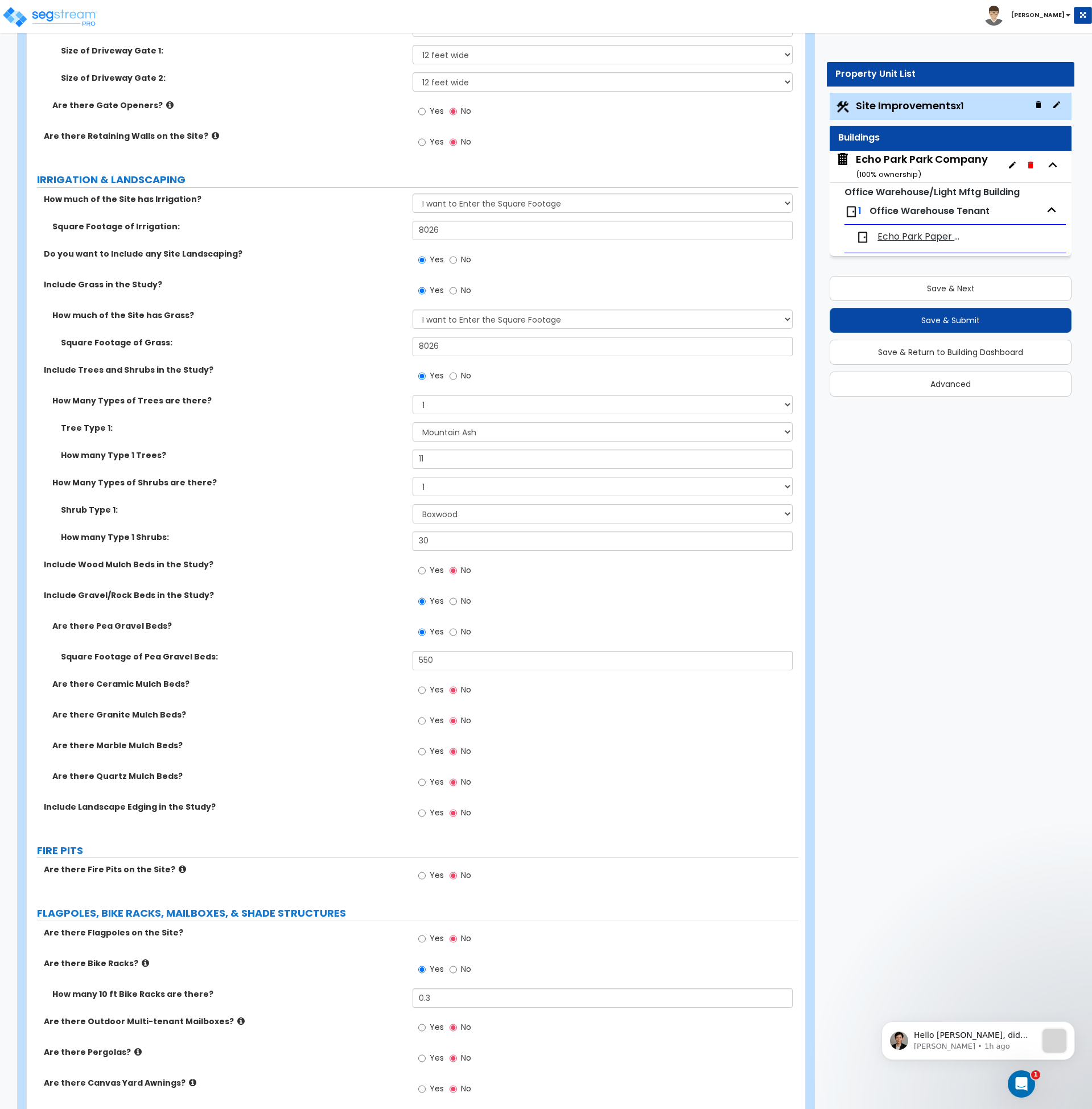
click at [310, 611] on div "Include Gravel/Rock Beds in the Study? Yes No" at bounding box center [412, 605] width 772 height 31
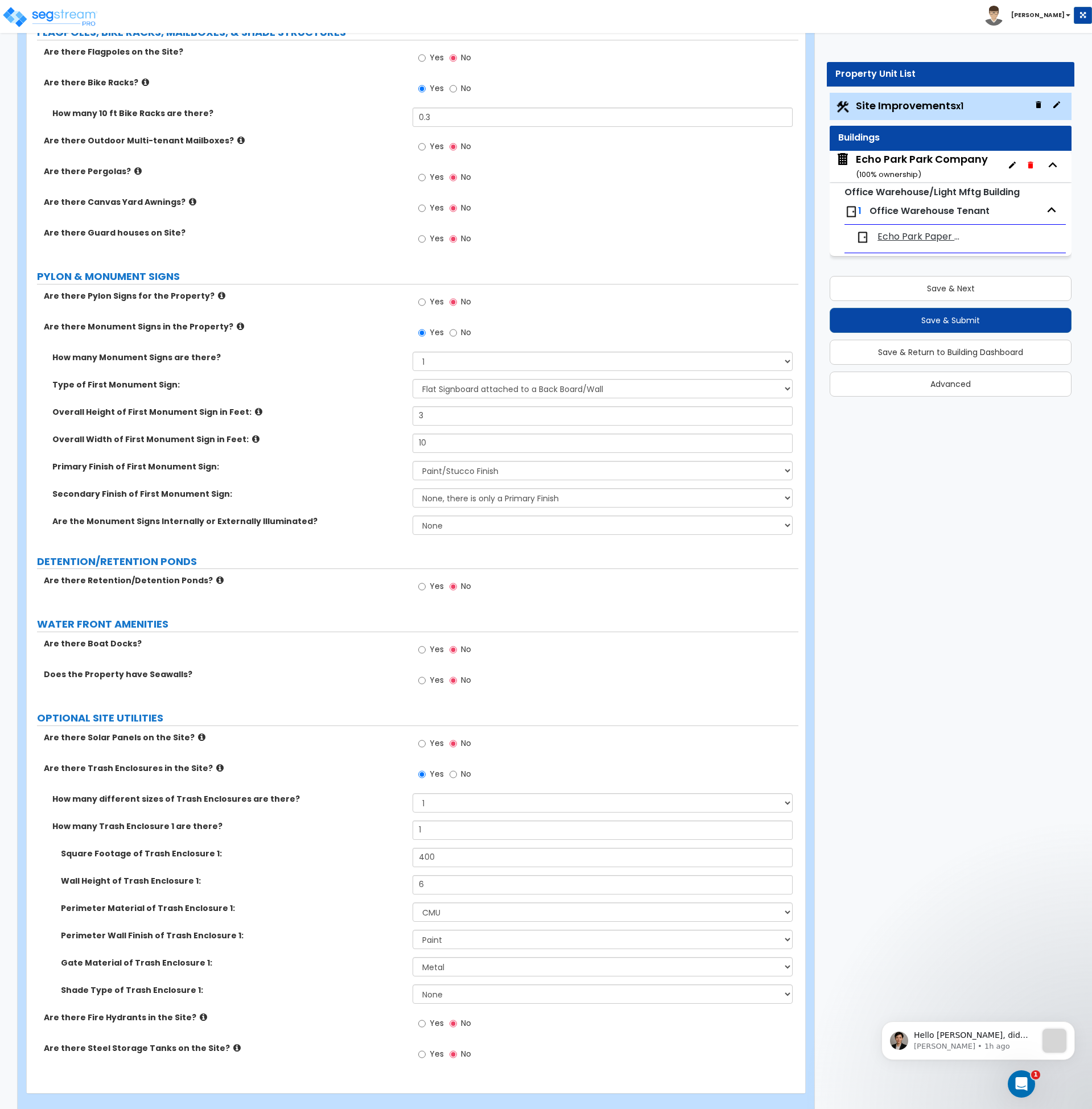
scroll to position [3203, 0]
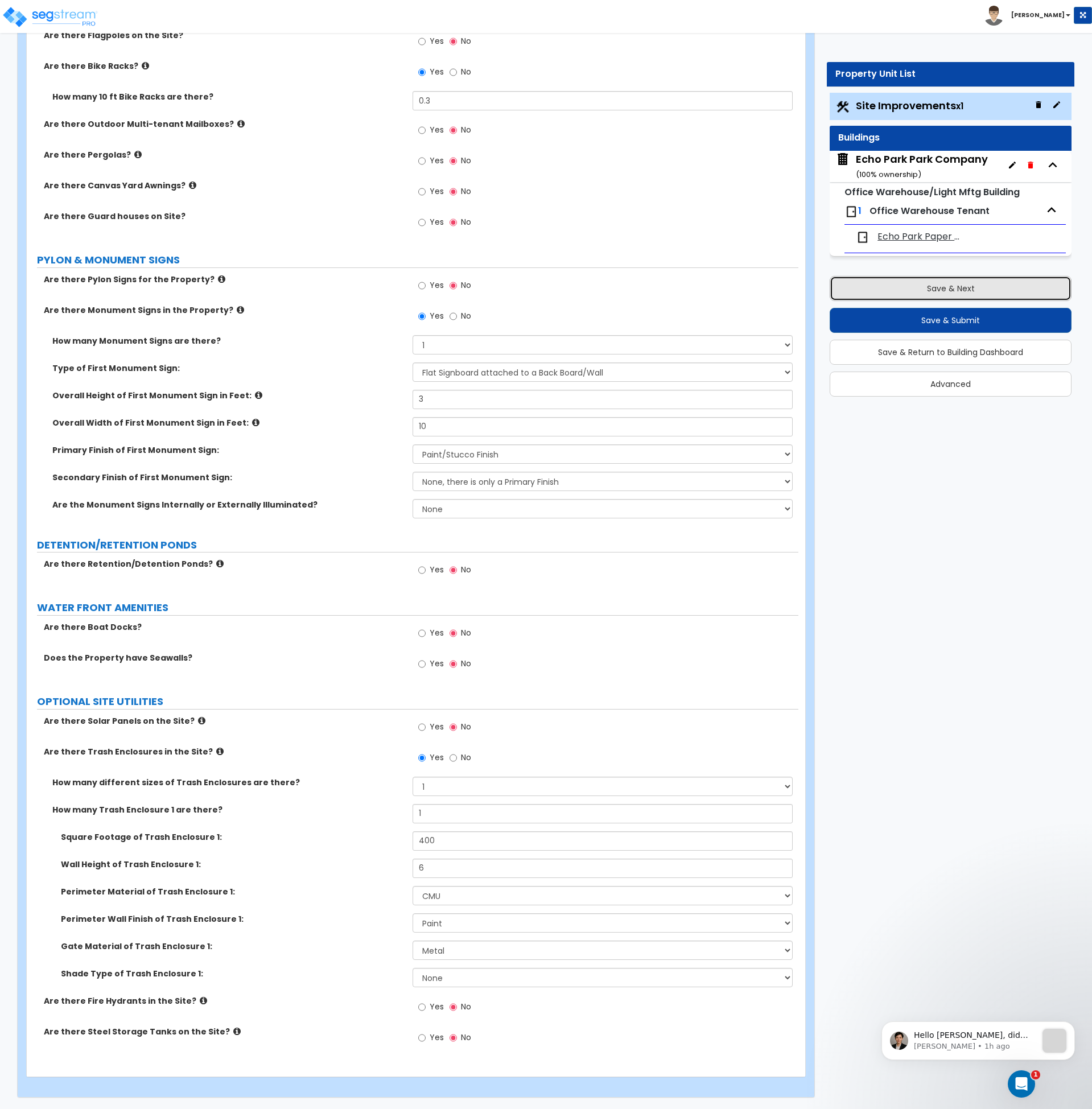
click at [923, 293] on button "Save & Next" at bounding box center [951, 288] width 242 height 25
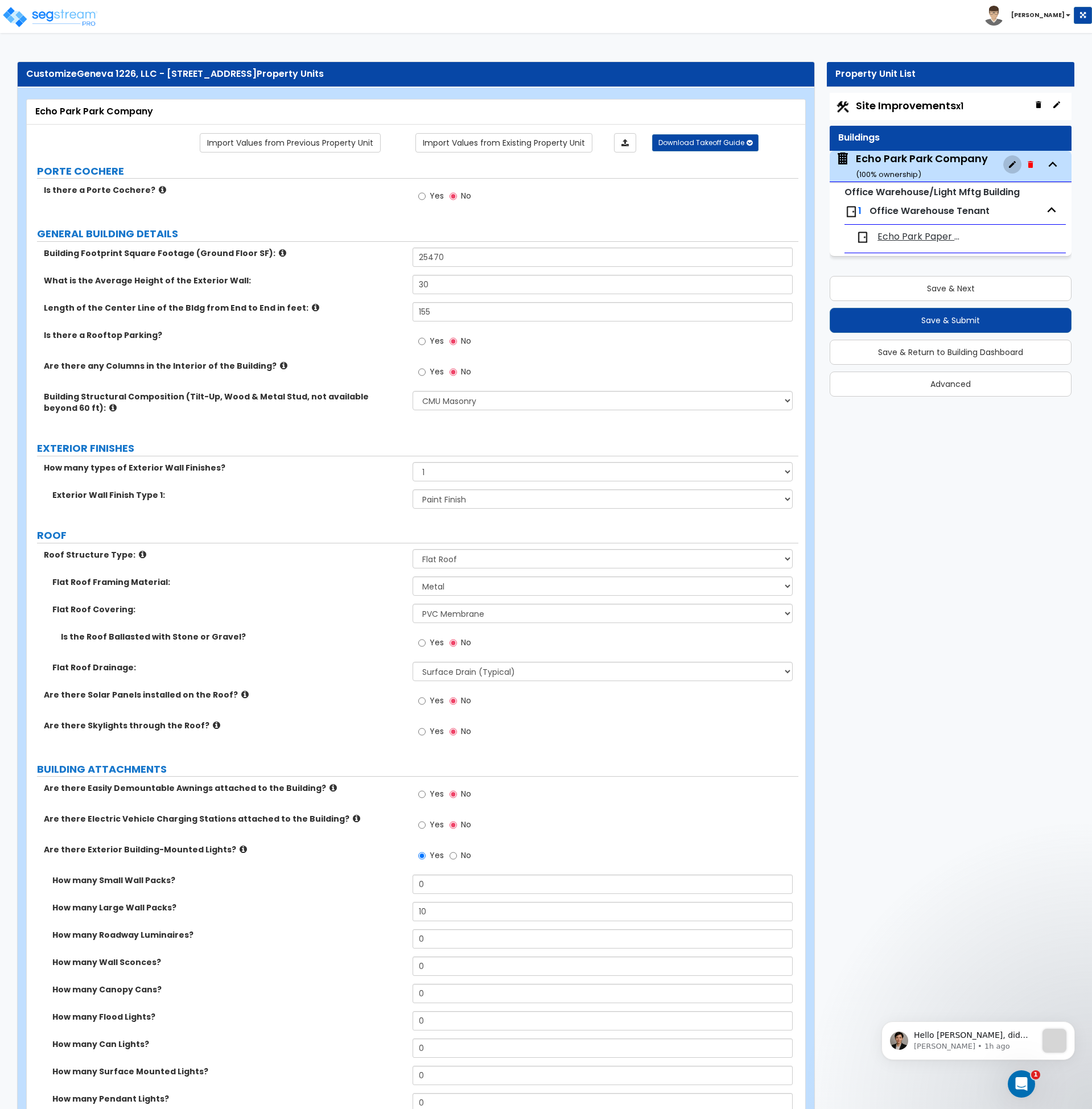
click at [1012, 163] on icon "button" at bounding box center [1012, 164] width 9 height 9
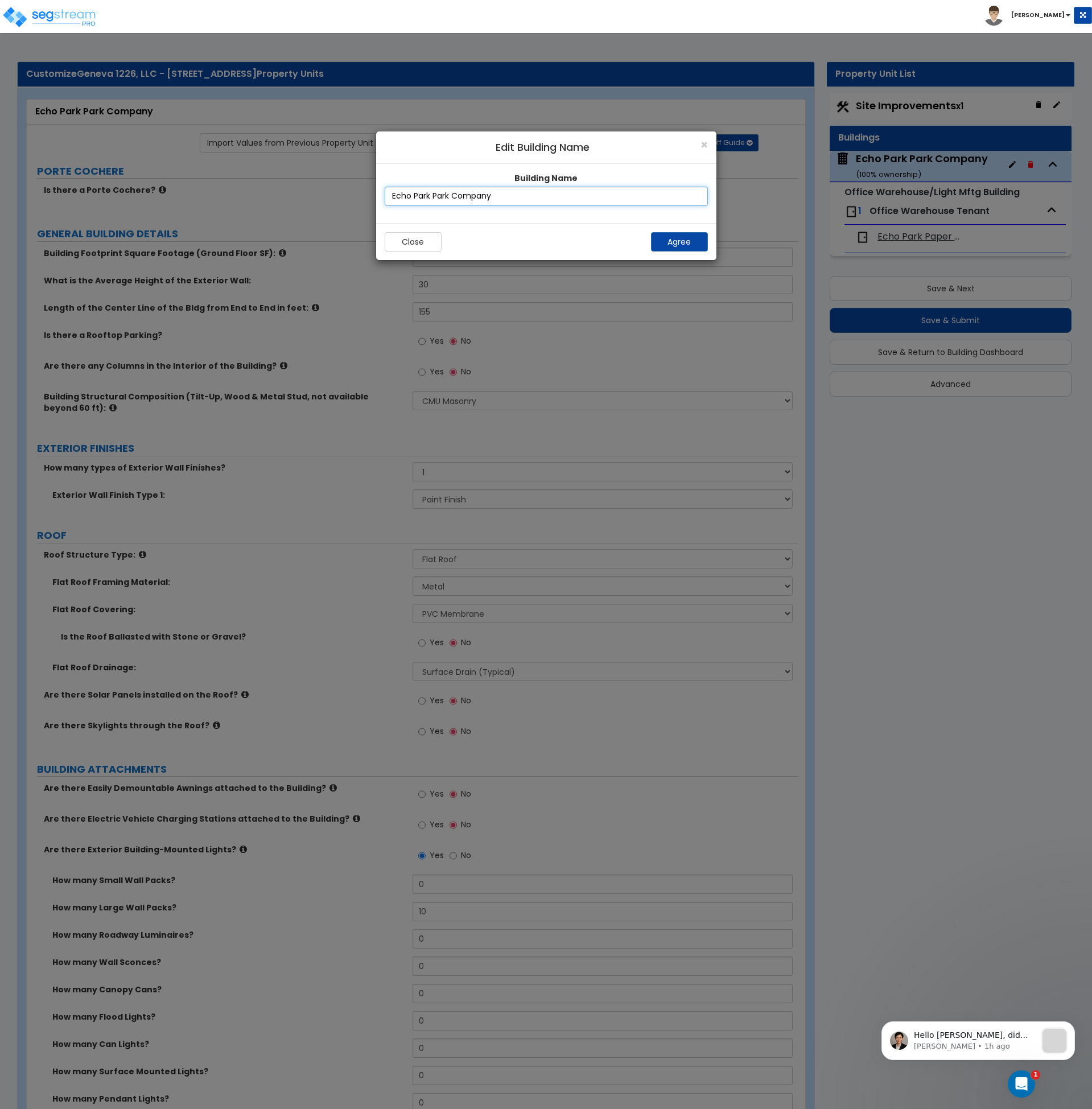
click at [509, 198] on input "Echo Park Park Company" at bounding box center [547, 196] width 323 height 20
drag, startPoint x: 509, startPoint y: 198, endPoint x: 335, endPoint y: 198, distance: 174.0
click at [335, 198] on div "× Edit Building Name Building Name Echo Park Park Company Close Agree" at bounding box center [546, 611] width 1092 height 995
click at [403, 241] on button "Close" at bounding box center [413, 241] width 57 height 20
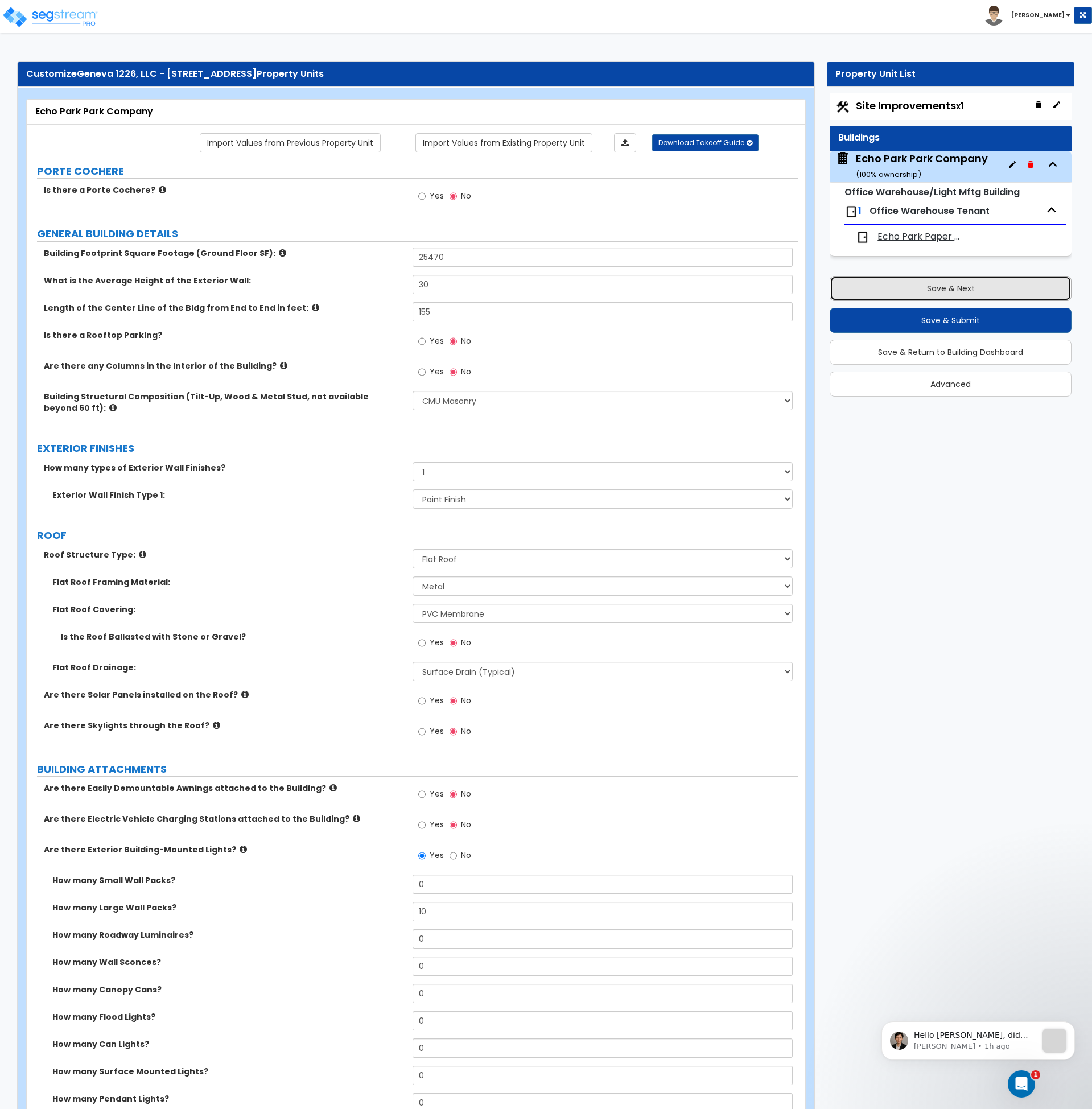
click at [958, 293] on button "Save & Next" at bounding box center [951, 288] width 242 height 25
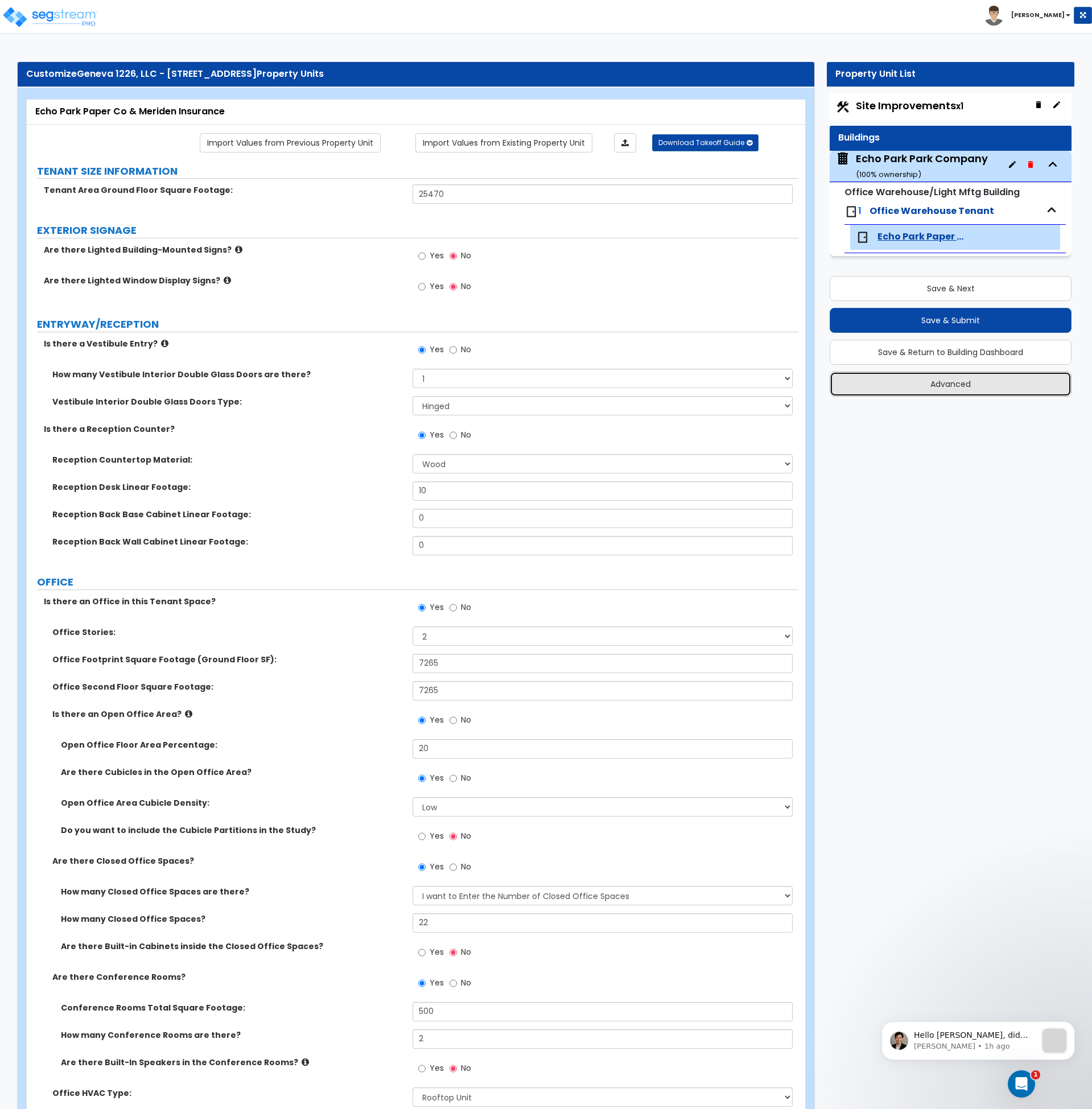
click at [957, 387] on button "Advanced" at bounding box center [951, 383] width 242 height 25
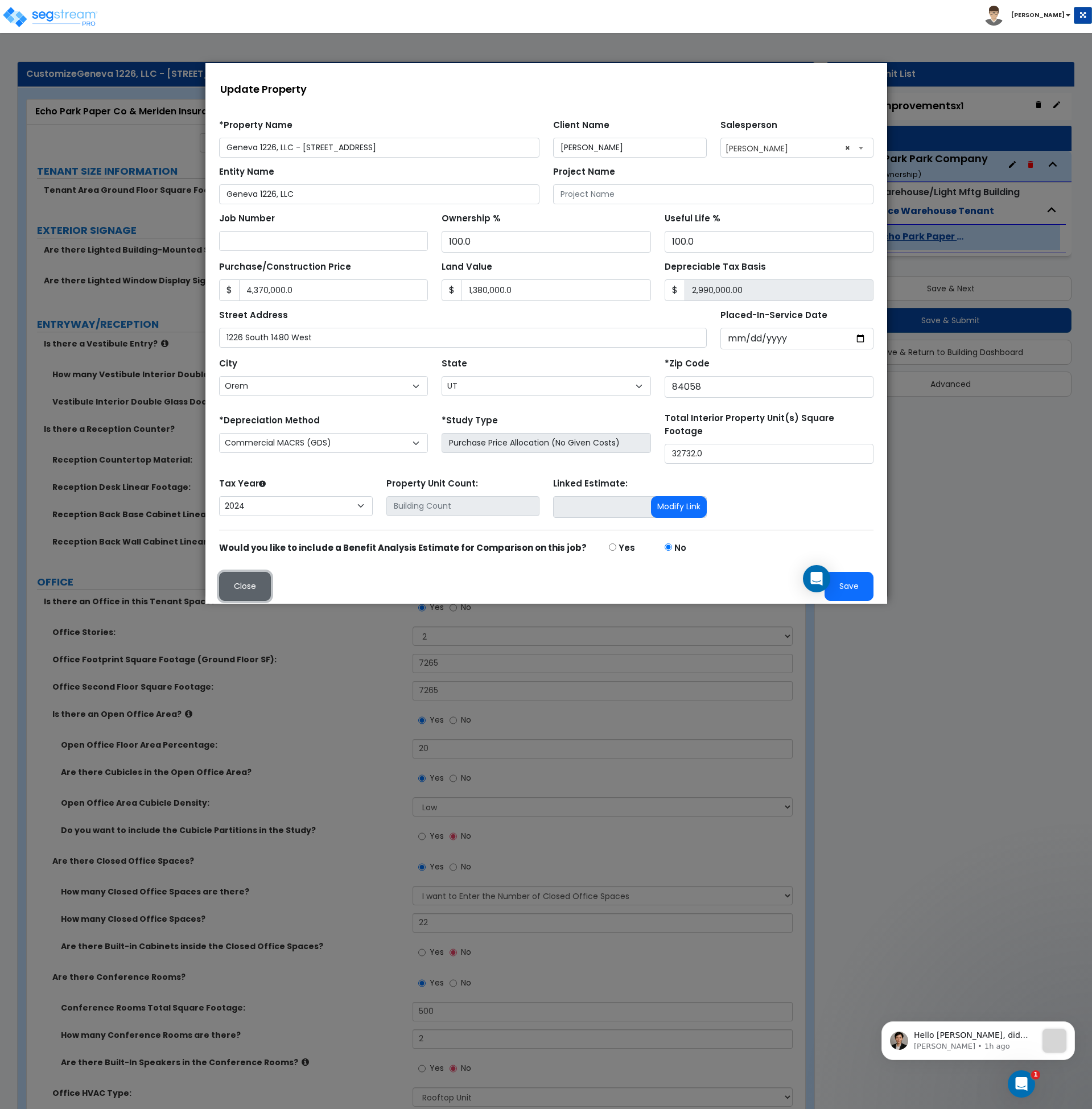
click at [242, 577] on button "Close" at bounding box center [244, 586] width 52 height 29
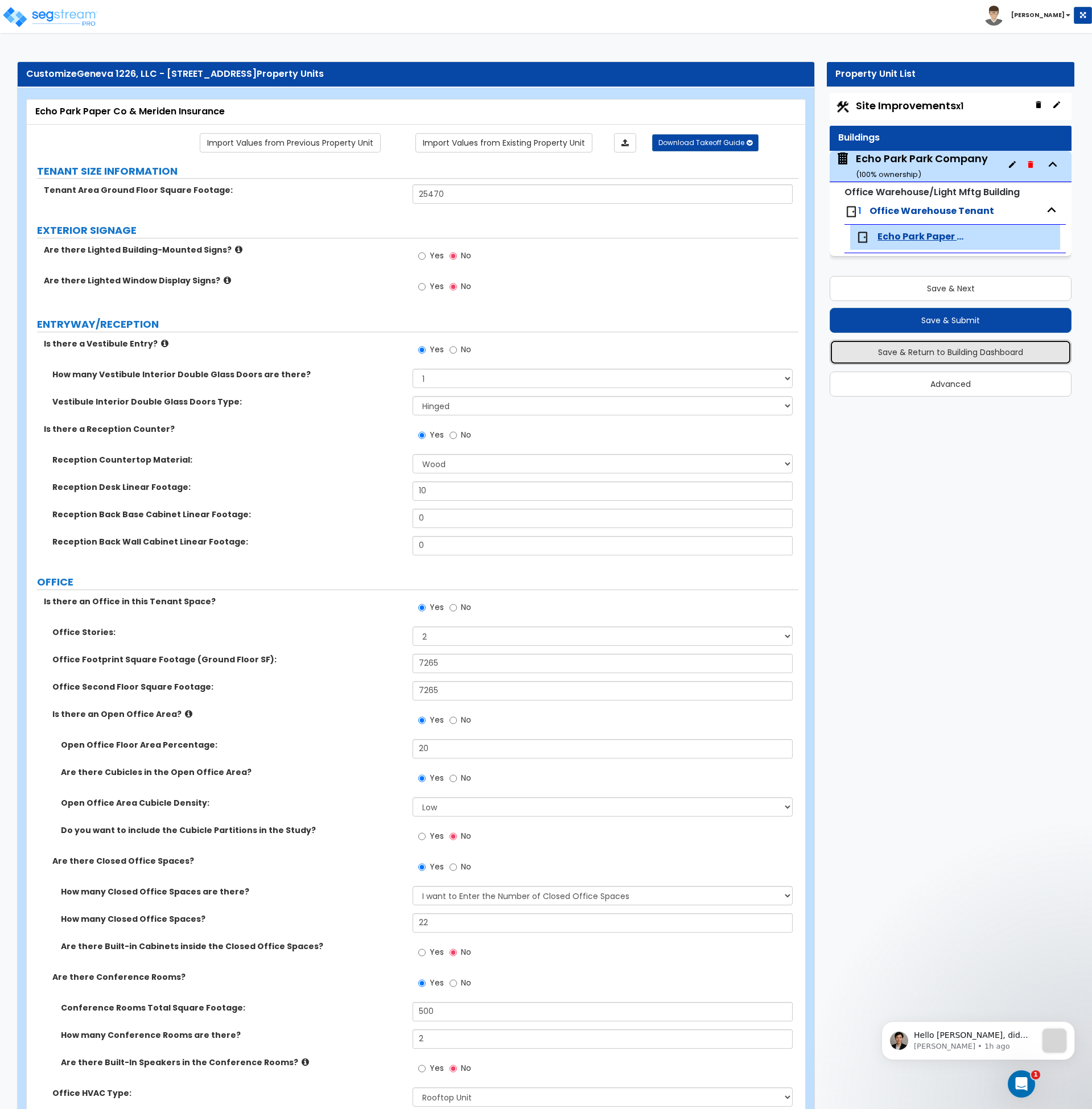
click at [954, 353] on button "Save & Return to Building Dashboard" at bounding box center [951, 352] width 242 height 25
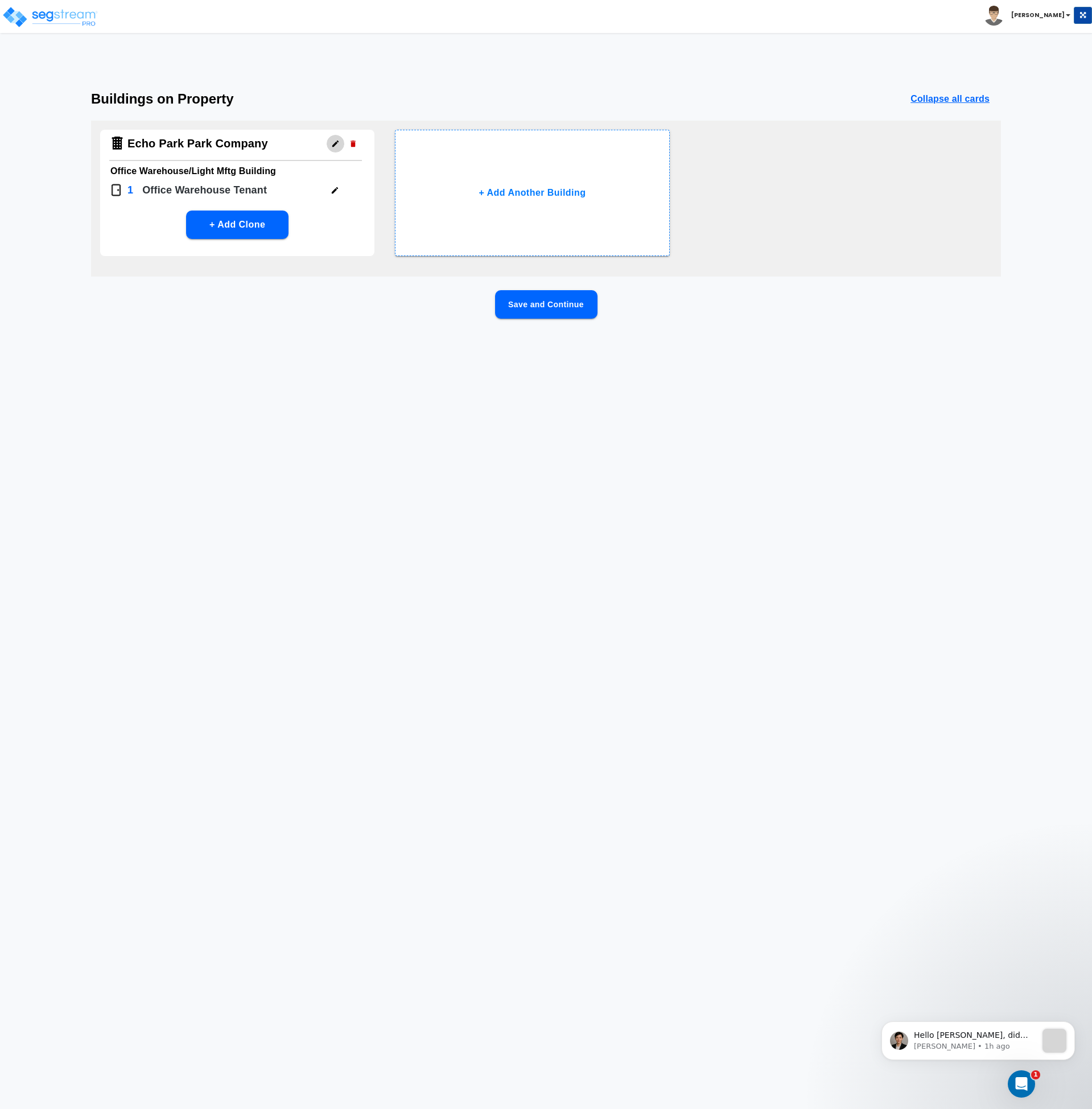
click at [335, 144] on icon "button" at bounding box center [335, 143] width 6 height 6
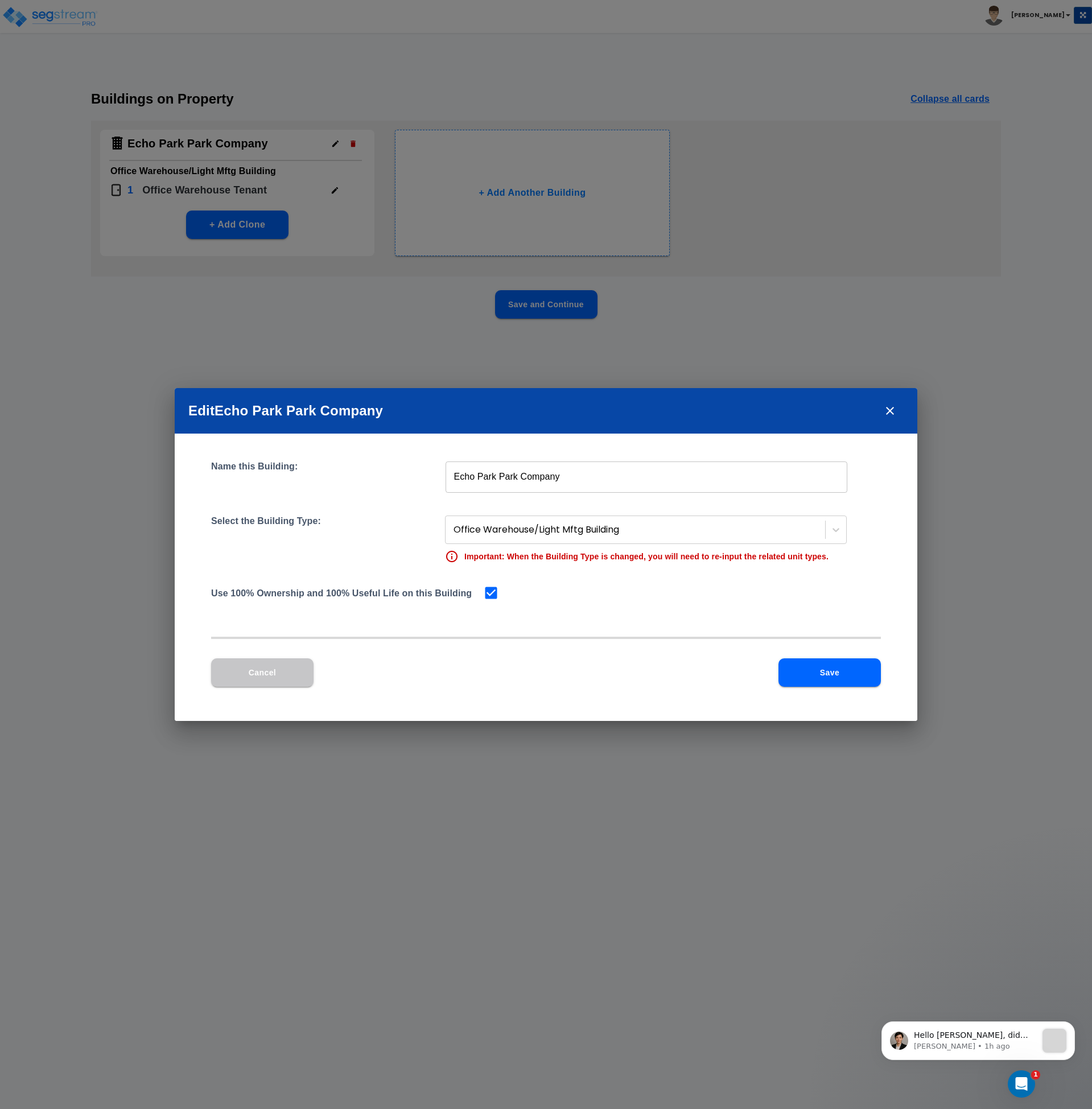
click at [555, 474] on input "Echo Park Park Company" at bounding box center [647, 477] width 402 height 32
drag, startPoint x: 585, startPoint y: 477, endPoint x: 412, endPoint y: 471, distance: 173.1
click at [412, 471] on div "Name this Building: Echo Park Park Company ​" at bounding box center [546, 477] width 670 height 32
click at [849, 679] on button "Save" at bounding box center [830, 672] width 103 height 28
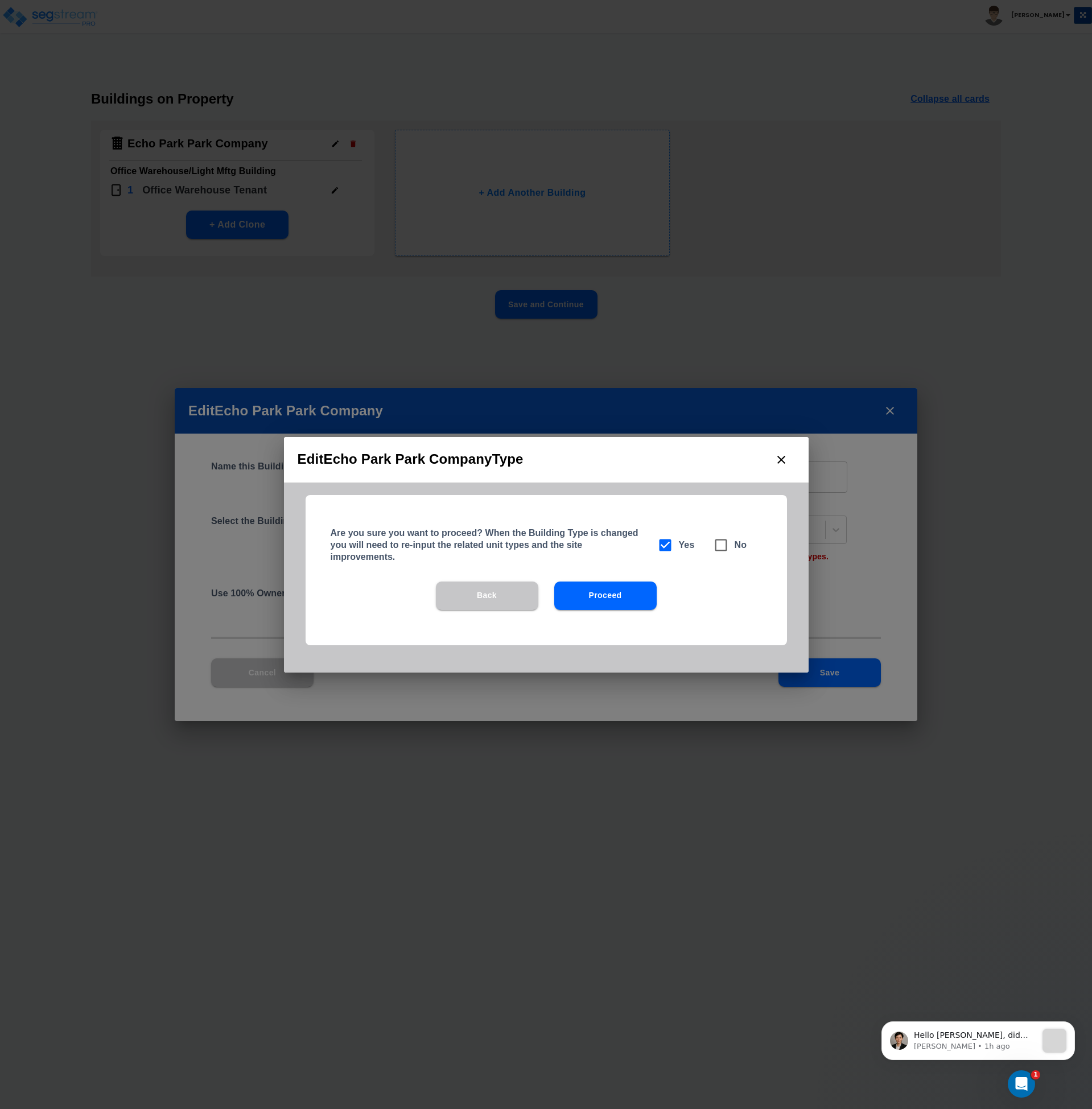
click at [506, 602] on button "Back" at bounding box center [487, 596] width 103 height 28
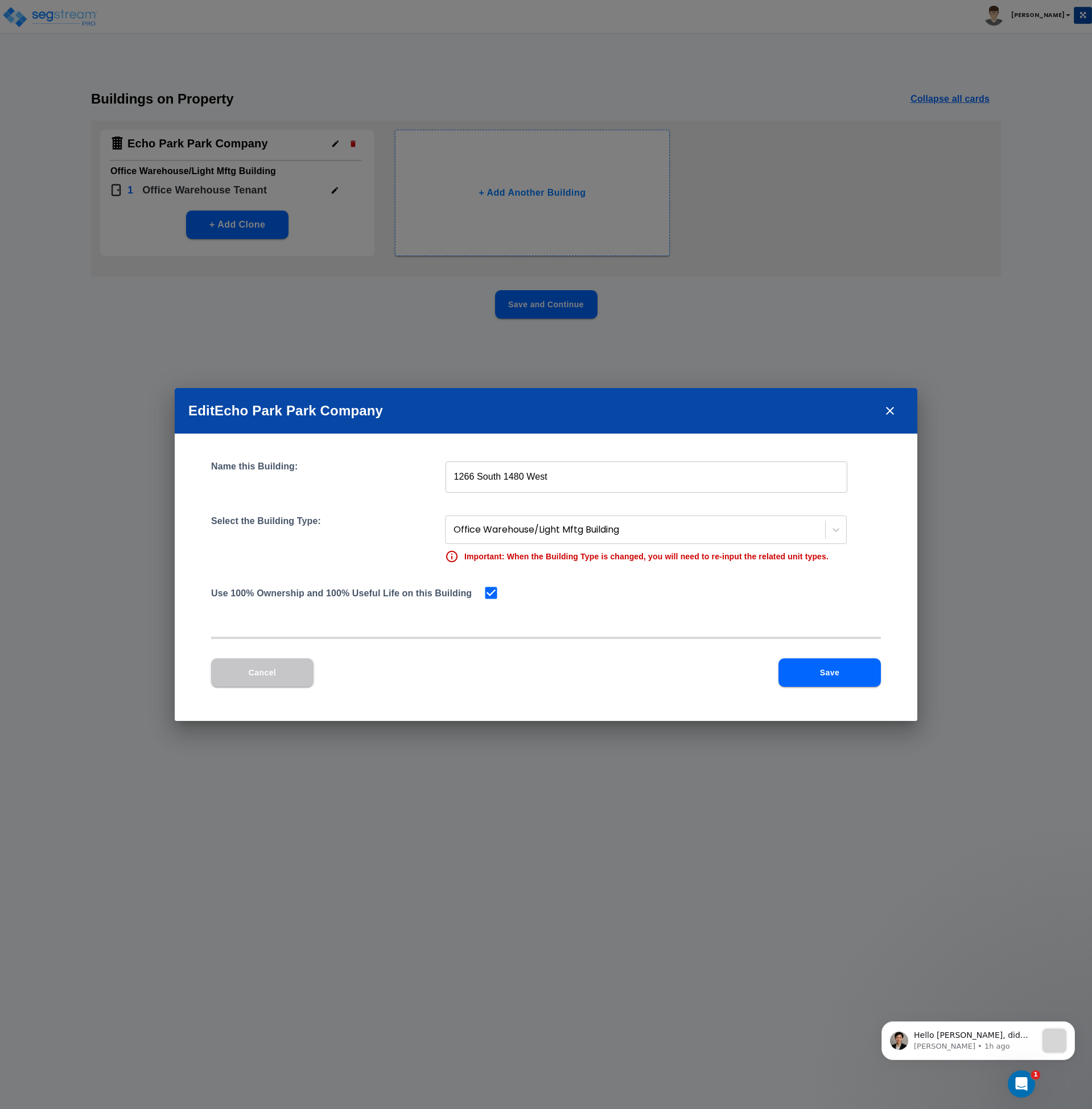
click at [285, 674] on button "Cancel" at bounding box center [263, 672] width 103 height 28
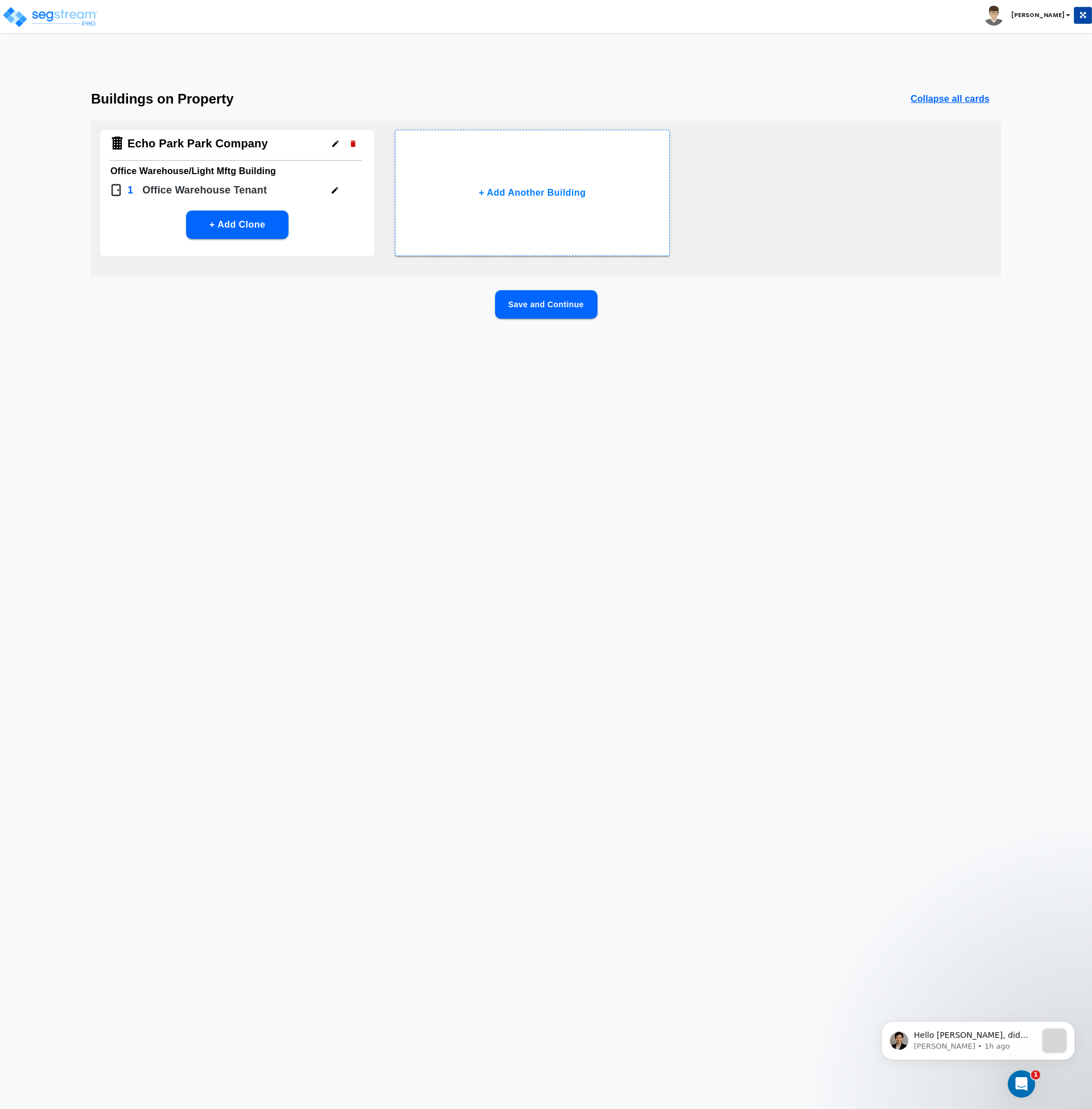
click at [538, 311] on button "Save and Continue" at bounding box center [547, 304] width 103 height 28
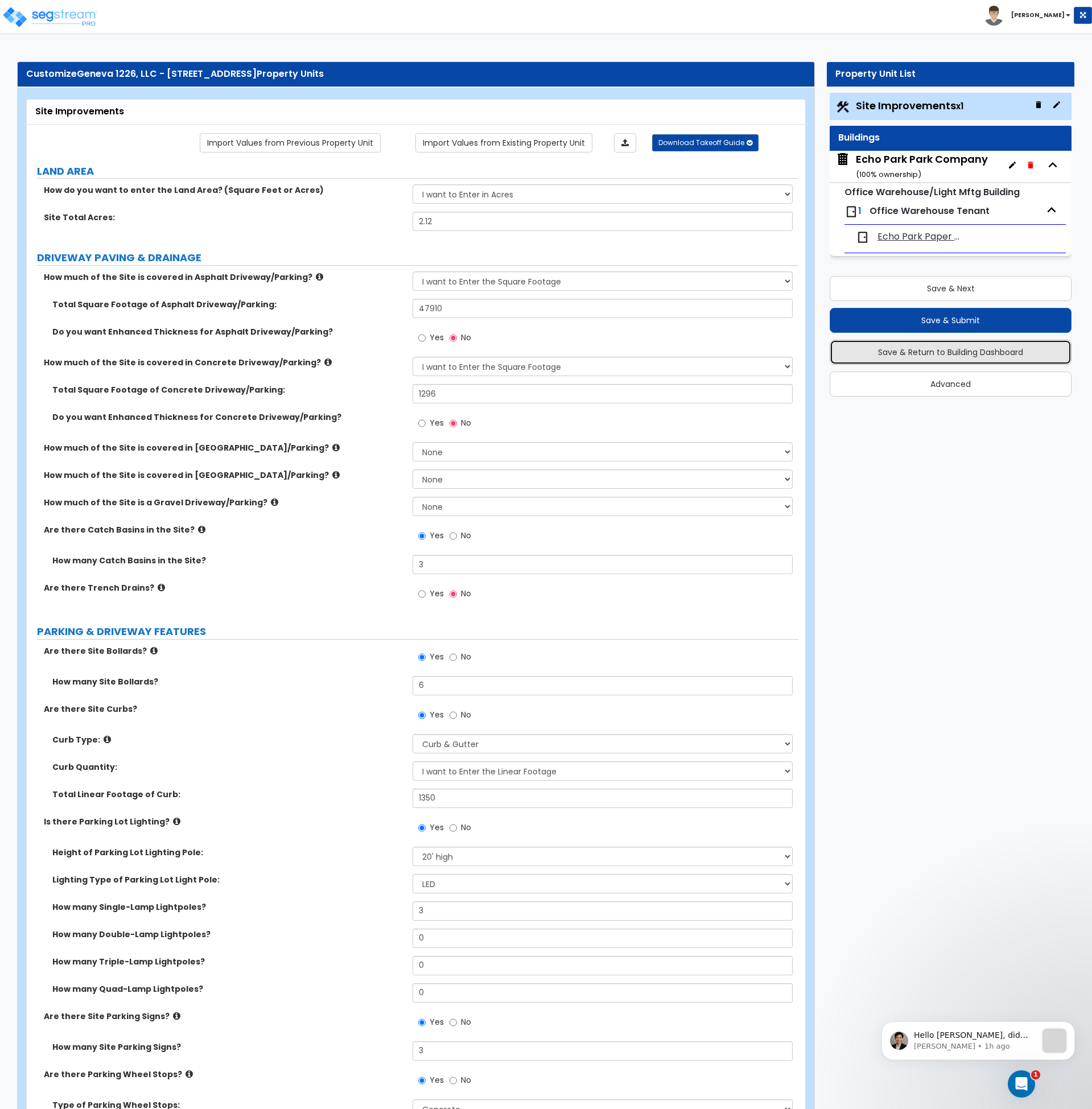
click at [980, 358] on button "Save & Return to Building Dashboard" at bounding box center [951, 352] width 242 height 25
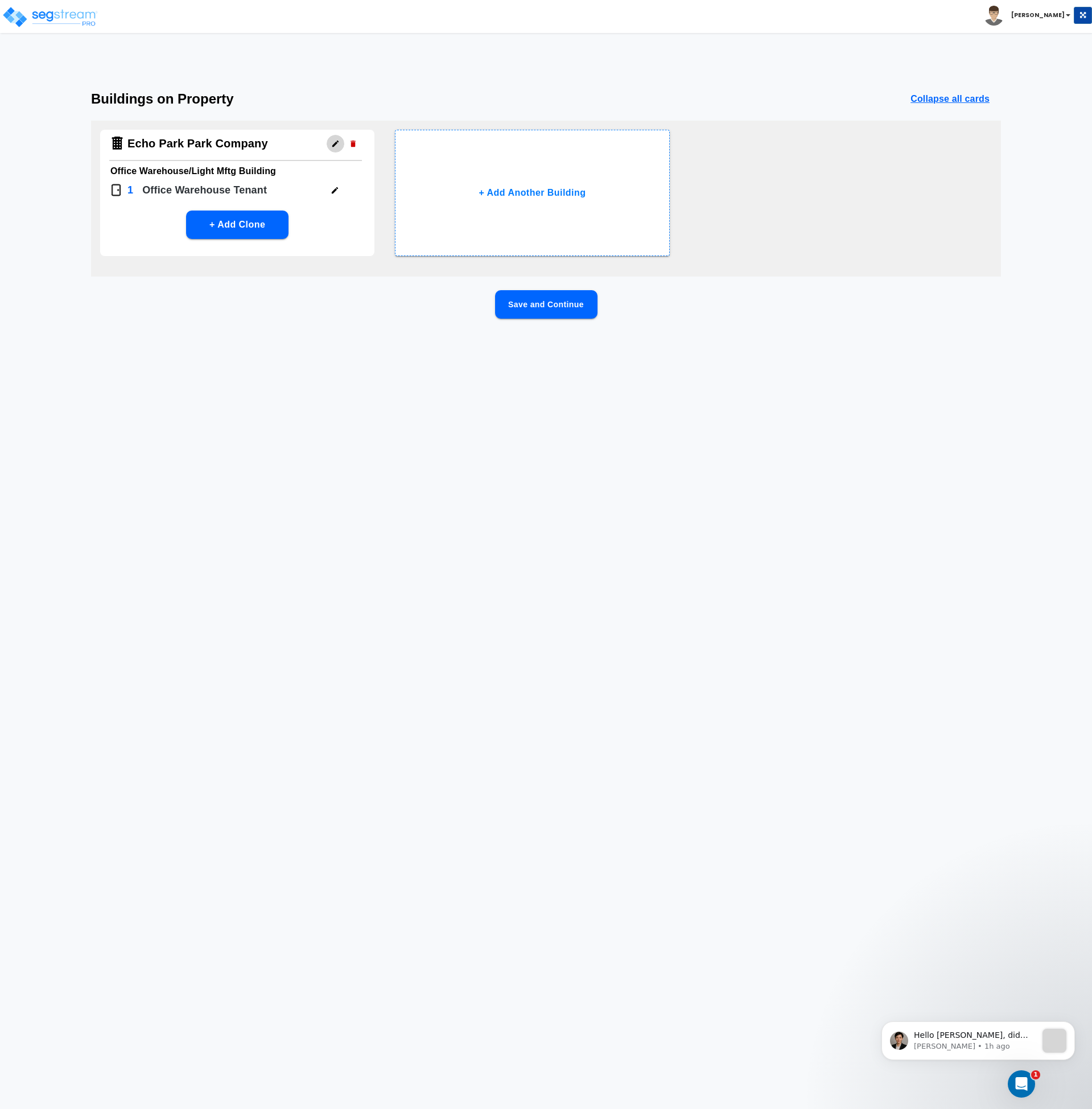
click at [335, 145] on icon "button" at bounding box center [335, 144] width 9 height 9
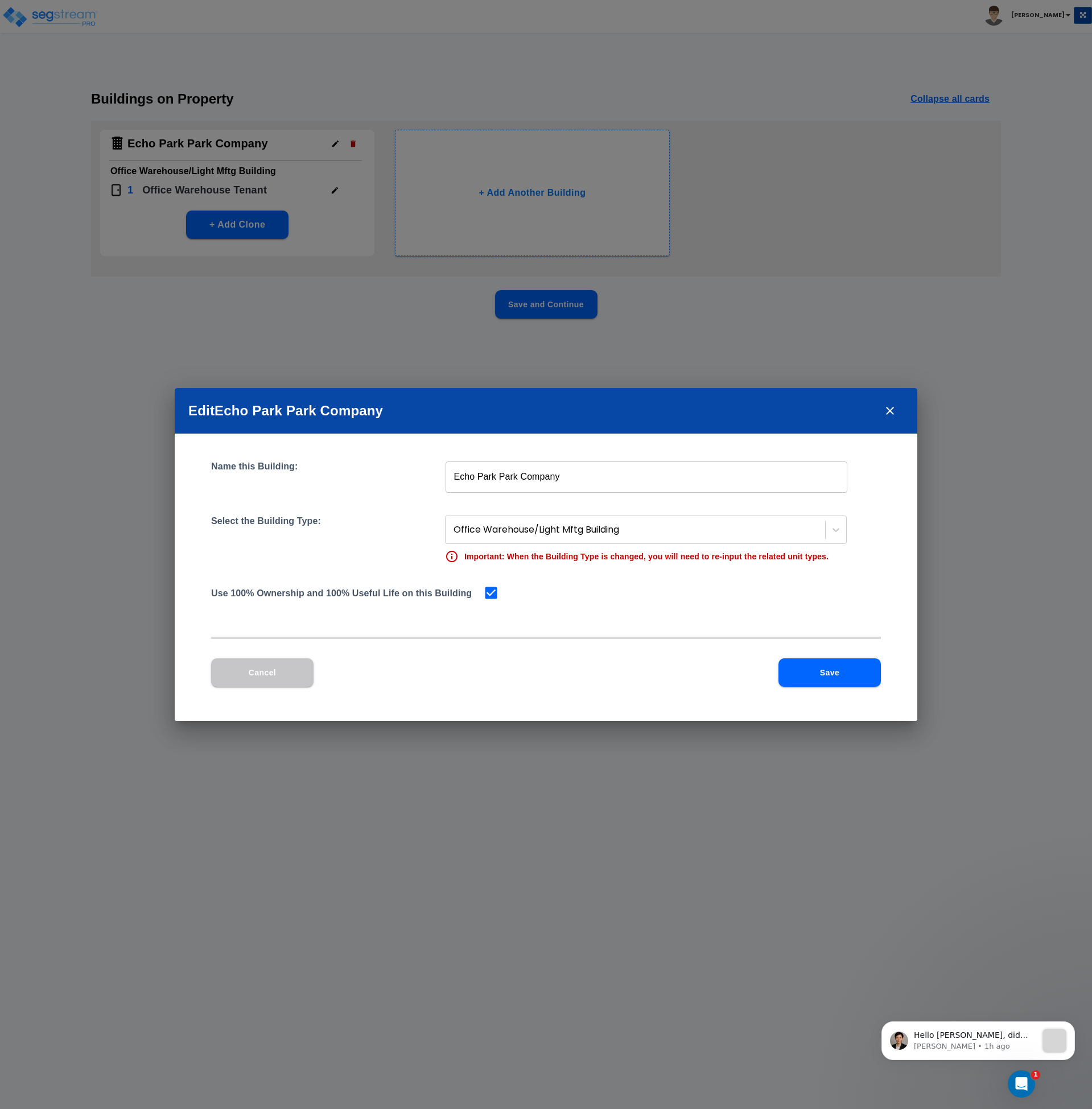
click at [549, 484] on input "Echo Park Park Company" at bounding box center [647, 477] width 402 height 32
drag, startPoint x: 590, startPoint y: 479, endPoint x: 366, endPoint y: 476, distance: 224.0
click at [366, 476] on div "Name this Building: Echo Park Park Company ​" at bounding box center [546, 477] width 670 height 32
click at [806, 673] on button "Save" at bounding box center [830, 672] width 103 height 28
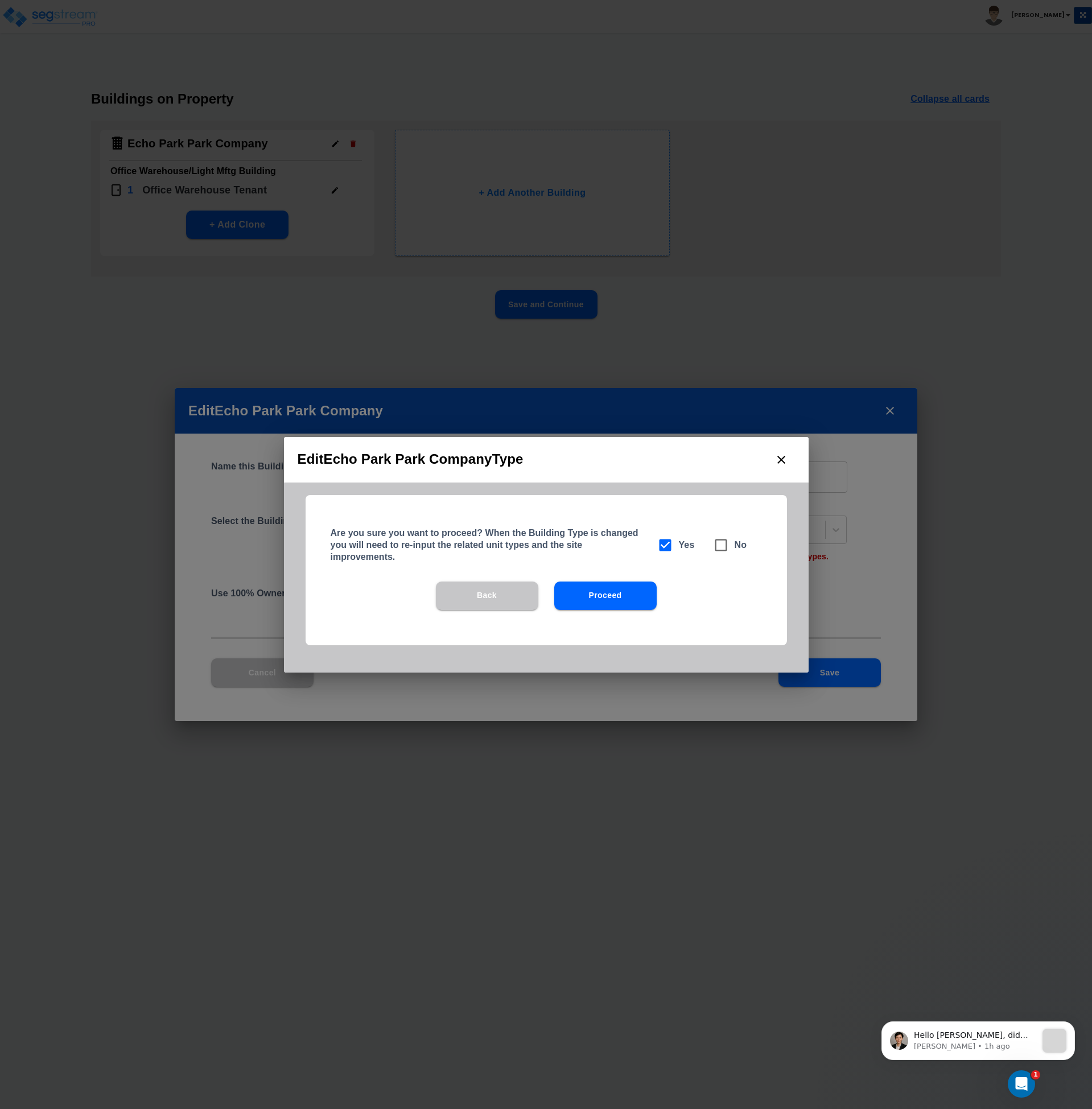
click at [620, 596] on button "Proceed" at bounding box center [606, 596] width 103 height 28
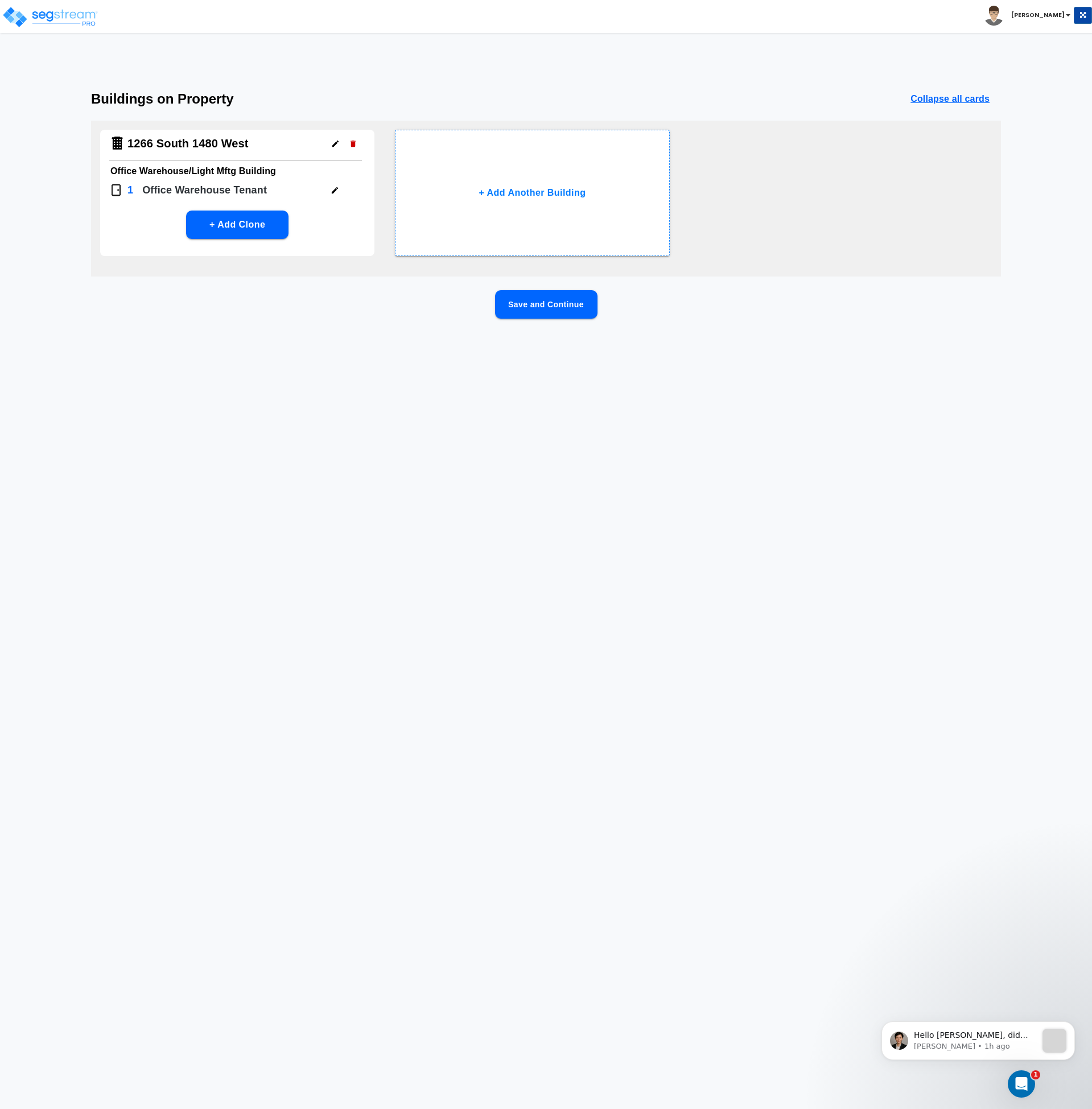
click at [549, 303] on button "Save and Continue" at bounding box center [547, 304] width 103 height 28
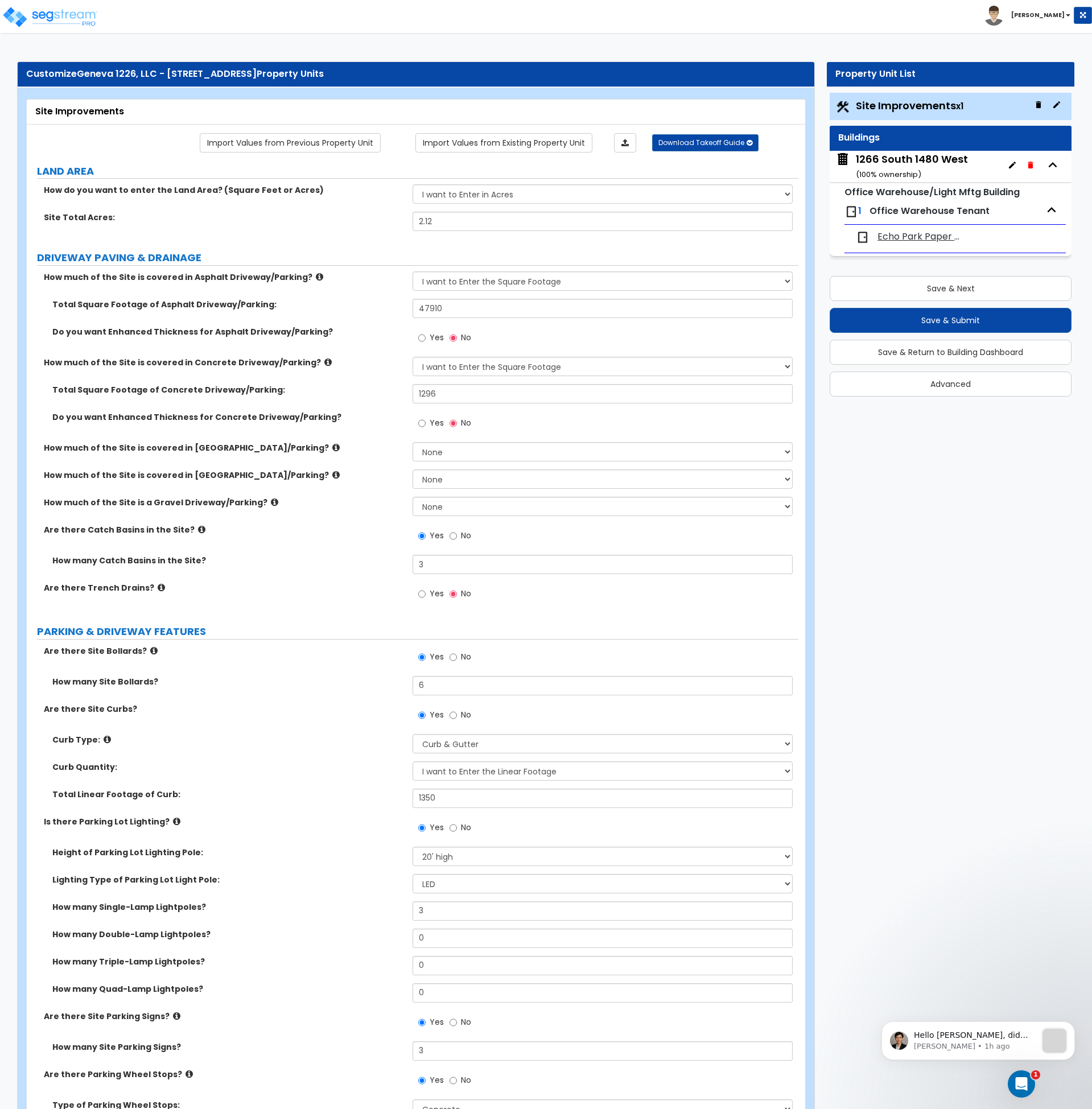
click at [329, 562] on label "How many Catch Basins in the Site?" at bounding box center [228, 560] width 352 height 11
click at [930, 290] on button "Save & Next" at bounding box center [951, 288] width 242 height 25
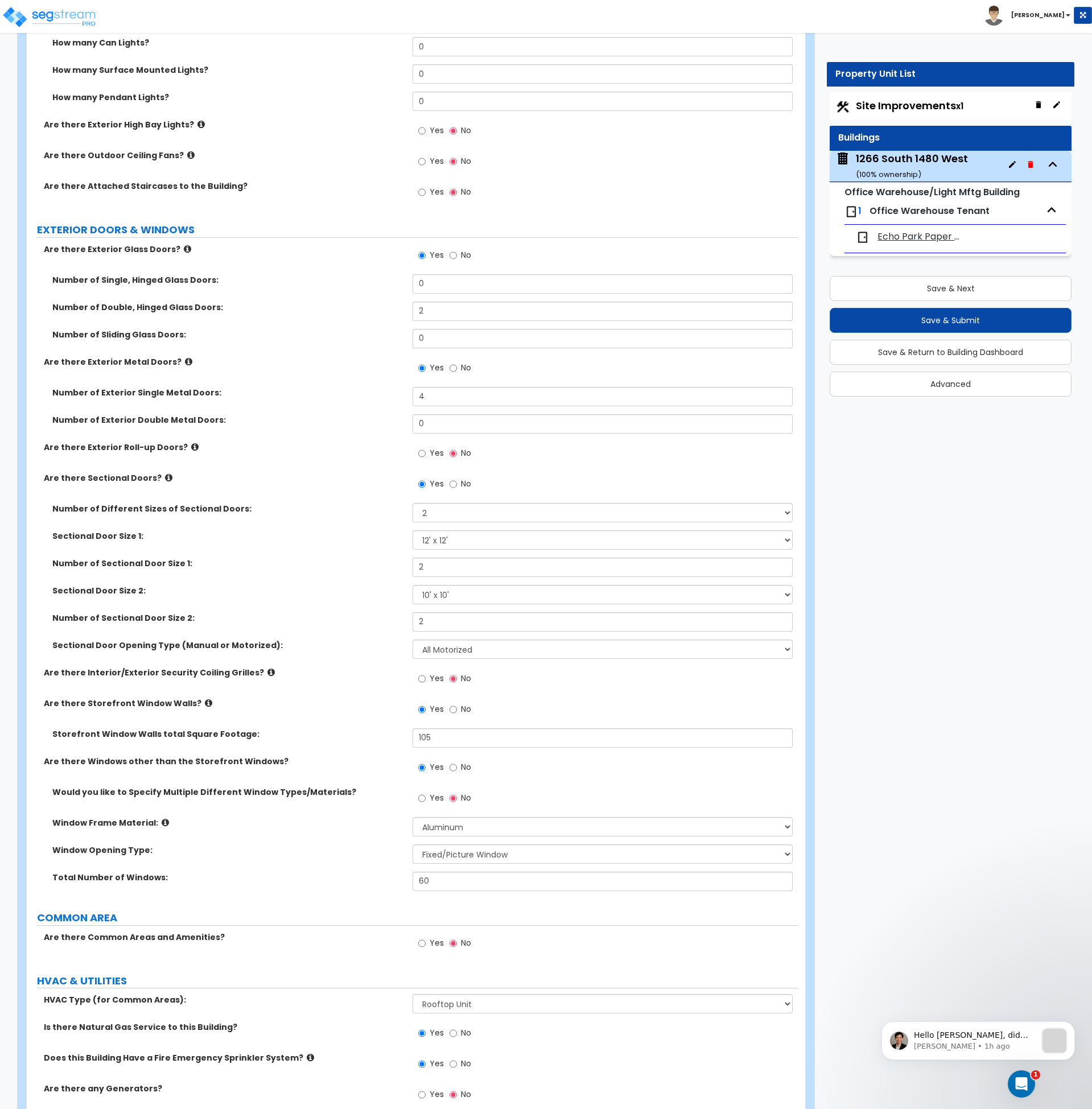
scroll to position [1002, 0]
click at [956, 293] on button "Save & Next" at bounding box center [951, 288] width 242 height 25
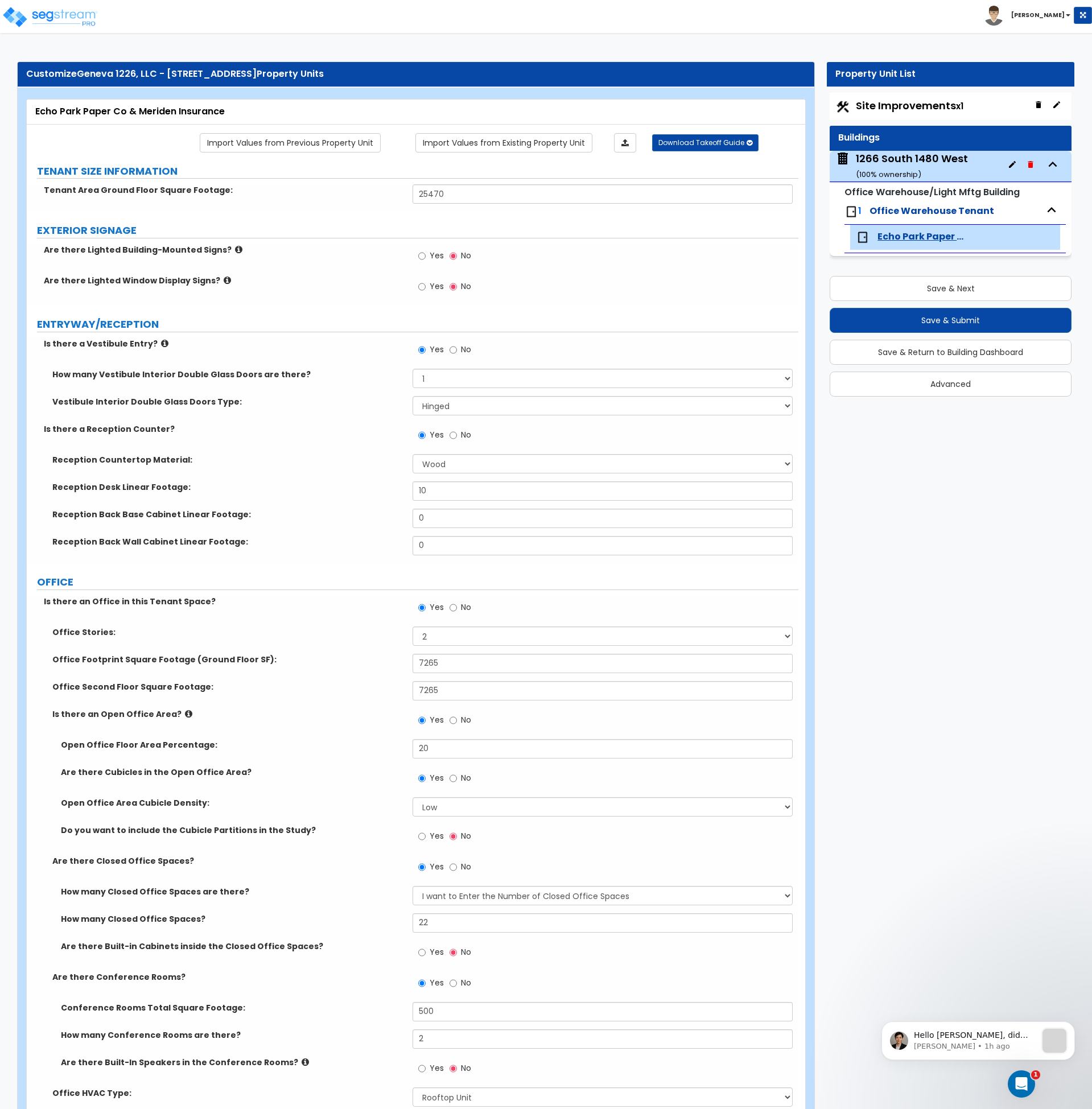
click at [271, 631] on label "Office Stories:" at bounding box center [228, 632] width 352 height 11
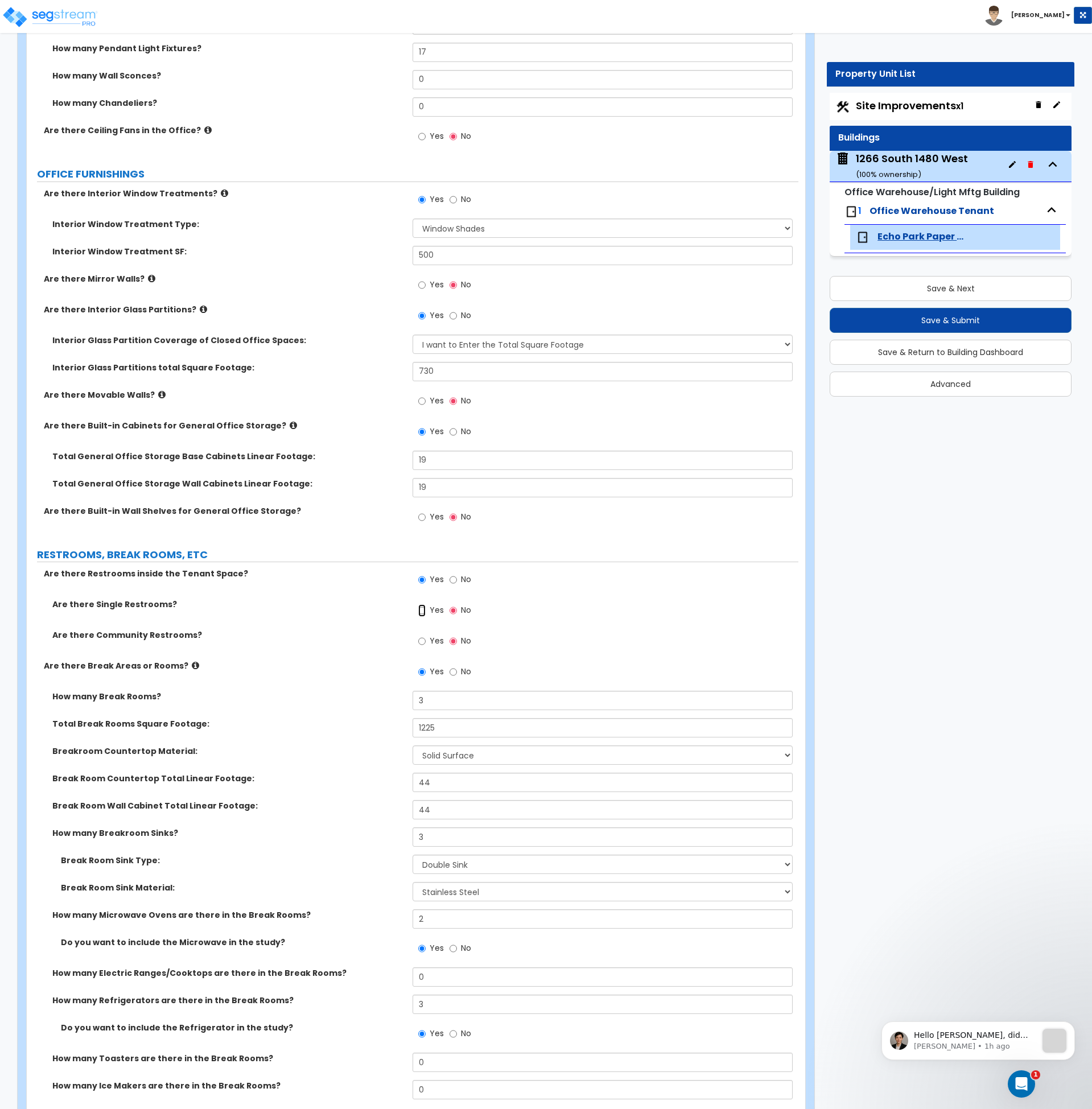
click at [422, 612] on input "Yes" at bounding box center [422, 610] width 8 height 13
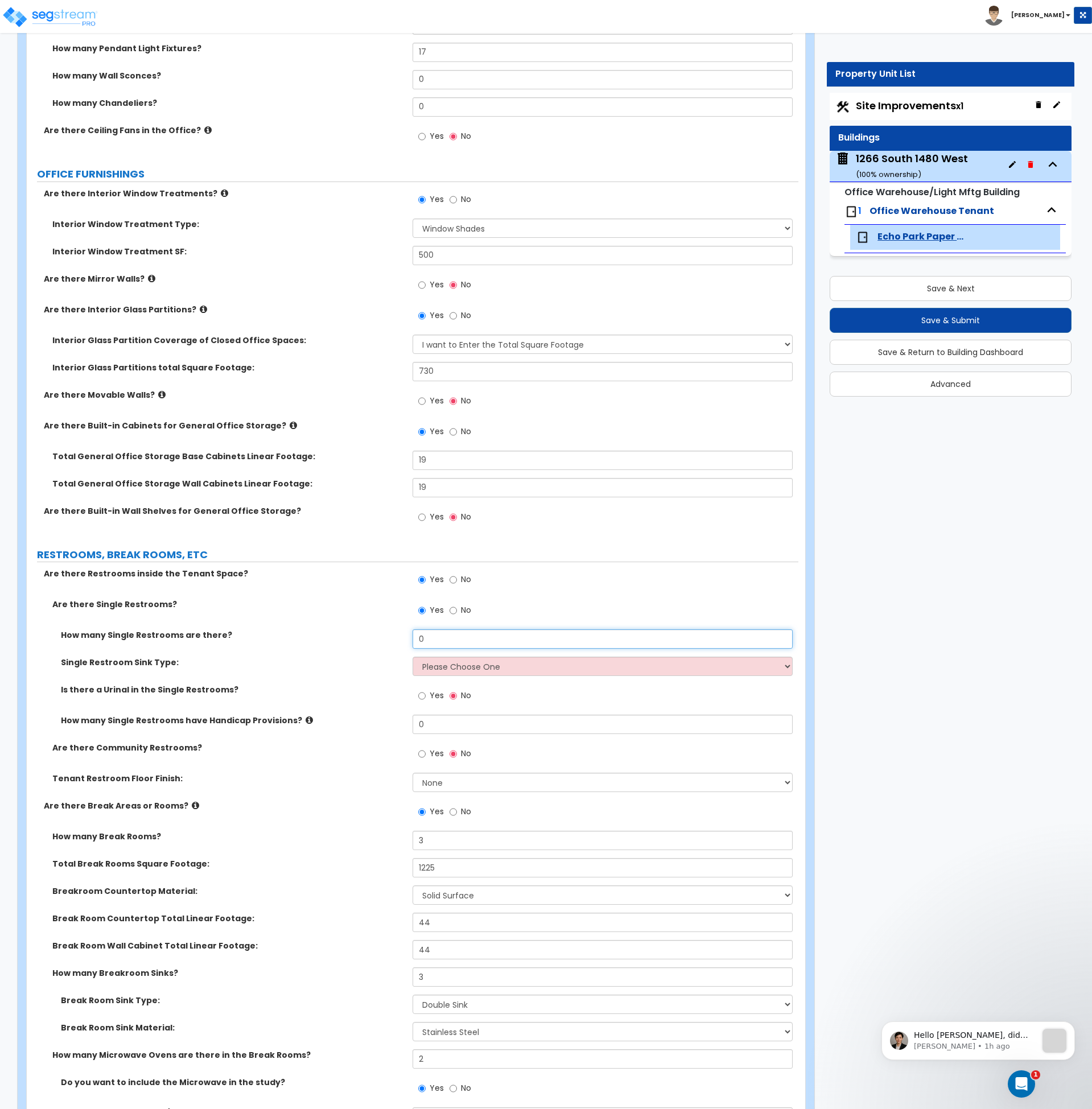
drag, startPoint x: 431, startPoint y: 640, endPoint x: 392, endPoint y: 637, distance: 39.1
click at [392, 637] on div "How many Single Restrooms are there? 0" at bounding box center [412, 643] width 772 height 27
click at [473, 667] on select "Please Choose One Wall-mounted Vanity-mounted" at bounding box center [602, 666] width 380 height 20
click at [442, 668] on select "Please Choose One Wall-mounted Vanity-mounted" at bounding box center [602, 666] width 380 height 20
click at [412, 656] on select "Please Choose One Wall-mounted Vanity-mounted" at bounding box center [602, 666] width 380 height 20
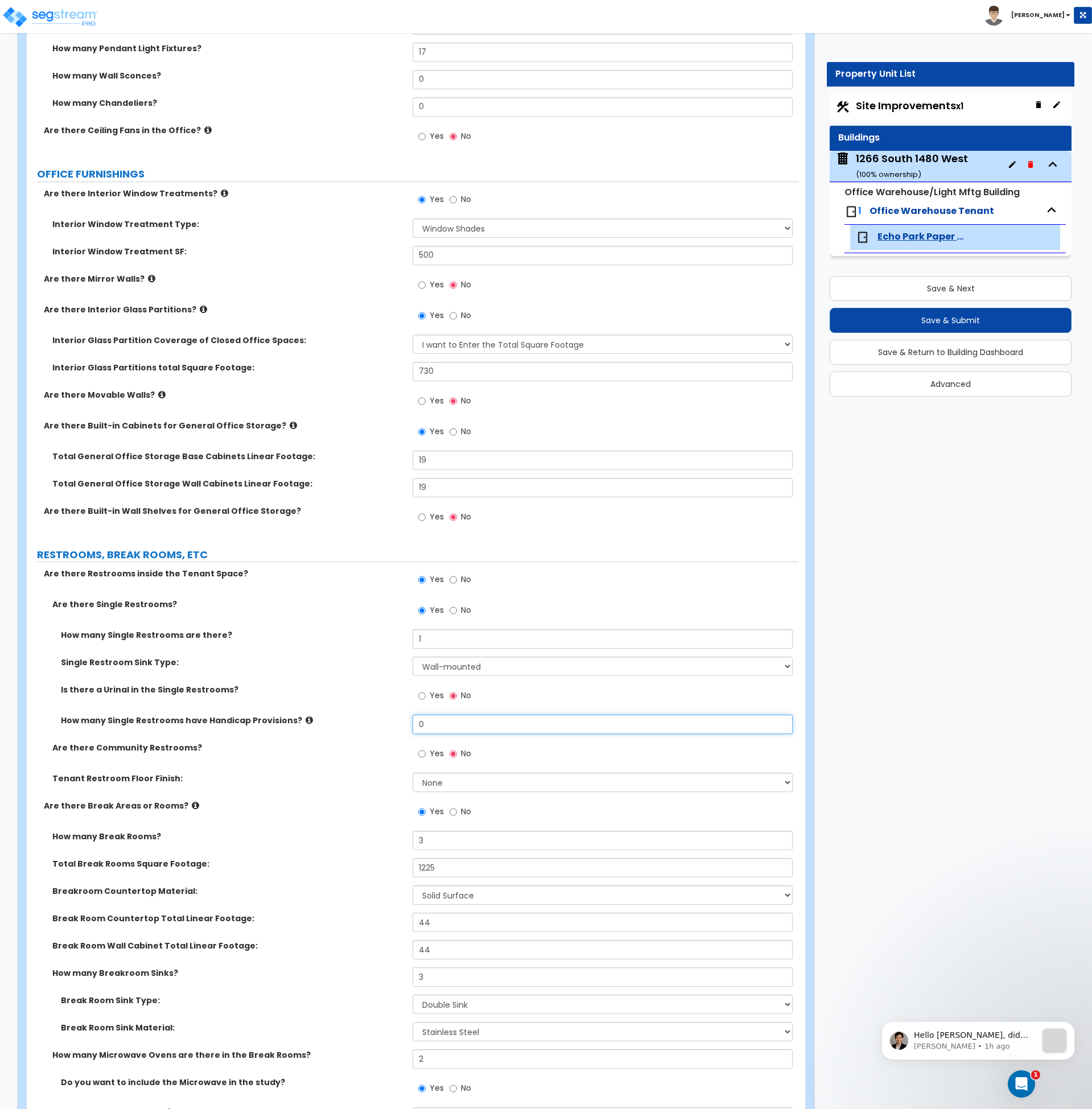
drag, startPoint x: 448, startPoint y: 726, endPoint x: 371, endPoint y: 726, distance: 77.0
click at [371, 726] on div "How many Single Restrooms have Handicap Provisions? 0" at bounding box center [412, 728] width 772 height 27
click at [351, 816] on div "Are there Break Areas or Rooms? Yes No" at bounding box center [412, 815] width 772 height 31
click at [423, 752] on input "Yes" at bounding box center [422, 754] width 8 height 13
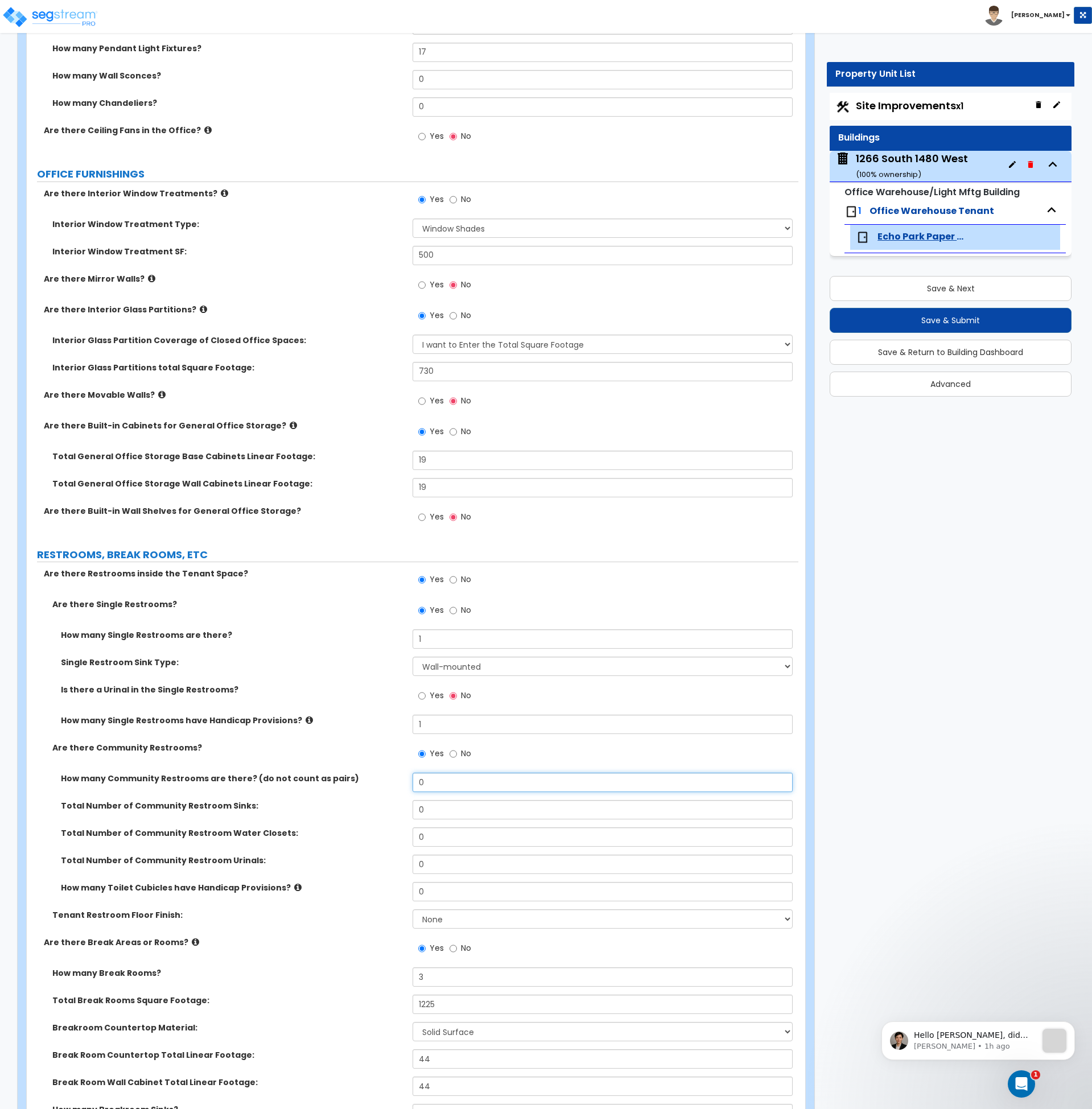
drag, startPoint x: 434, startPoint y: 785, endPoint x: 389, endPoint y: 786, distance: 45.0
click at [389, 786] on div "How many Community Restrooms are there? (do not count as pairs) 0" at bounding box center [412, 786] width 772 height 27
drag, startPoint x: 436, startPoint y: 808, endPoint x: 369, endPoint y: 804, distance: 67.1
click at [369, 804] on div "Total Number of Community Restroom Sinks: 0" at bounding box center [412, 814] width 772 height 27
drag, startPoint x: 448, startPoint y: 841, endPoint x: 371, endPoint y: 836, distance: 77.2
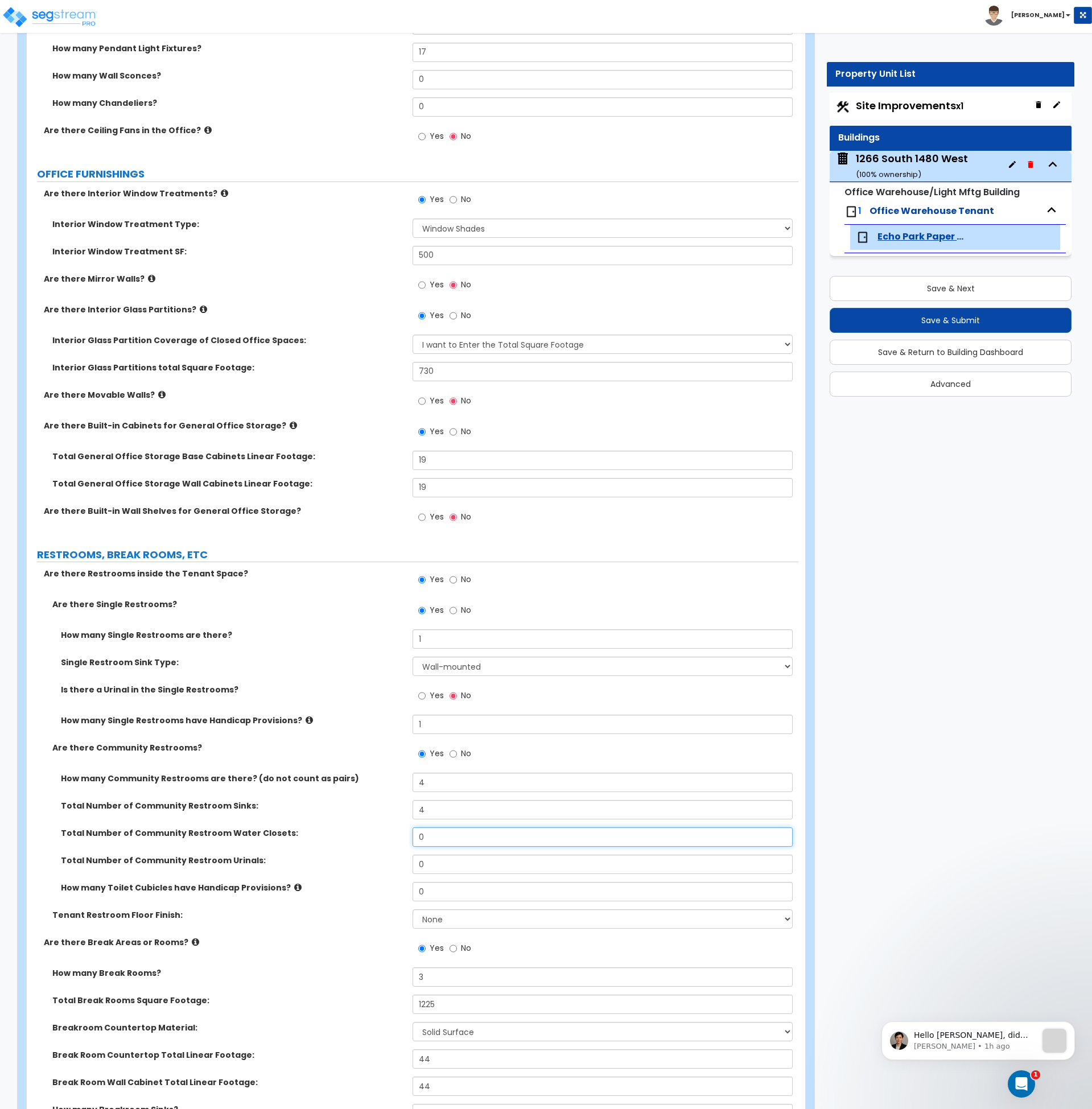
click at [371, 836] on div "Total Number of Community Restroom Water Closets: 0" at bounding box center [412, 841] width 772 height 27
drag, startPoint x: 434, startPoint y: 864, endPoint x: 347, endPoint y: 862, distance: 87.0
click at [347, 862] on div "Total Number of Community Restroom Urinals: 0" at bounding box center [412, 869] width 772 height 27
drag, startPoint x: 409, startPoint y: 891, endPoint x: 389, endPoint y: 891, distance: 20.0
click at [389, 891] on div "How many Toilet Cubicles have Handicap Provisions? 0" at bounding box center [412, 896] width 772 height 27
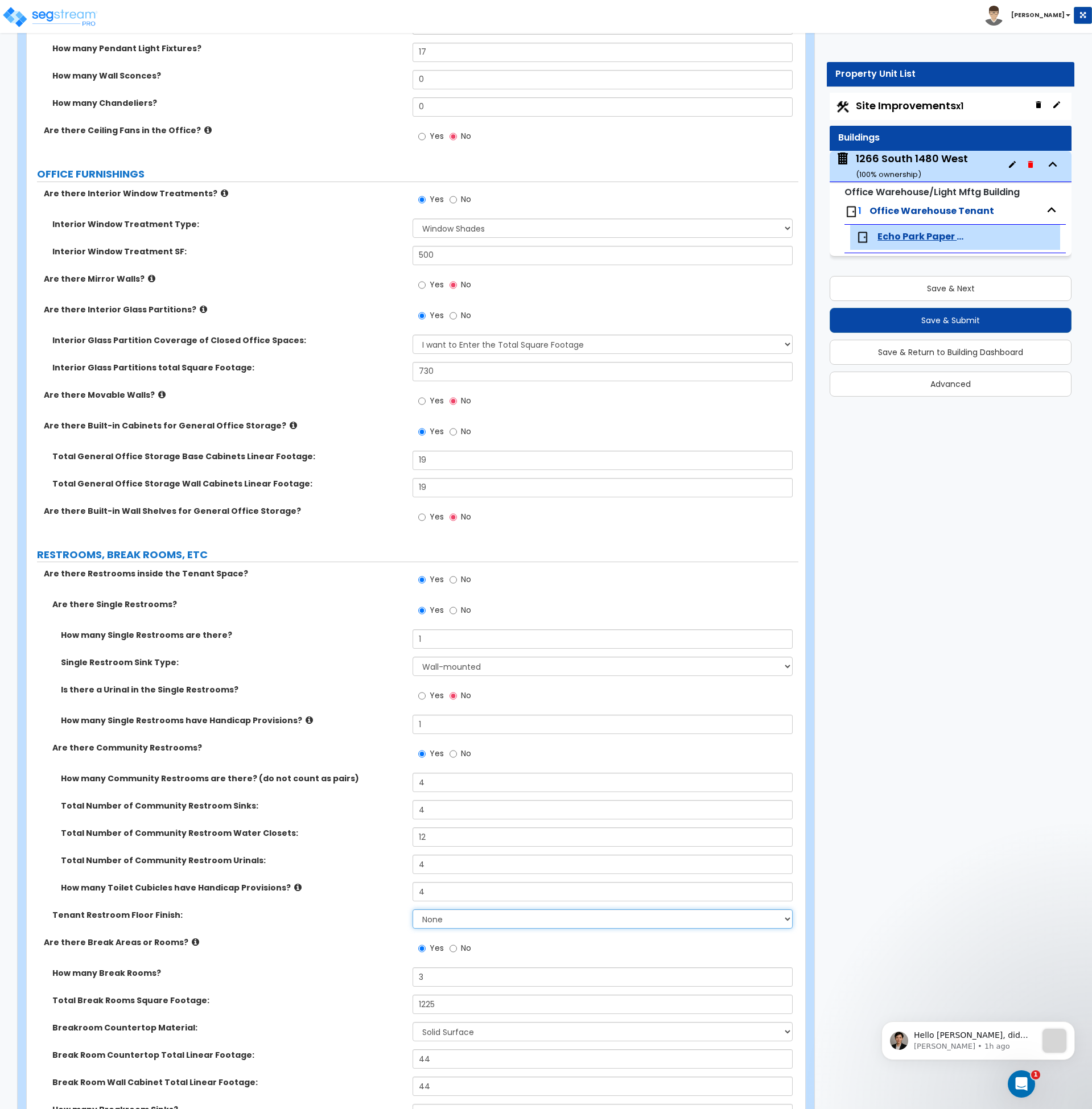
click at [429, 918] on select "None Tile Flooring Resilient Laminate Flooring VCT Flooring Sheet Vinyl Flooring" at bounding box center [602, 919] width 380 height 20
click at [412, 910] on select "None Tile Flooring Resilient Laminate Flooring VCT Flooring Sheet Vinyl Flooring" at bounding box center [602, 919] width 380 height 20
click at [376, 949] on div "Are there Break Areas or Rooms? Yes No" at bounding box center [412, 952] width 772 height 31
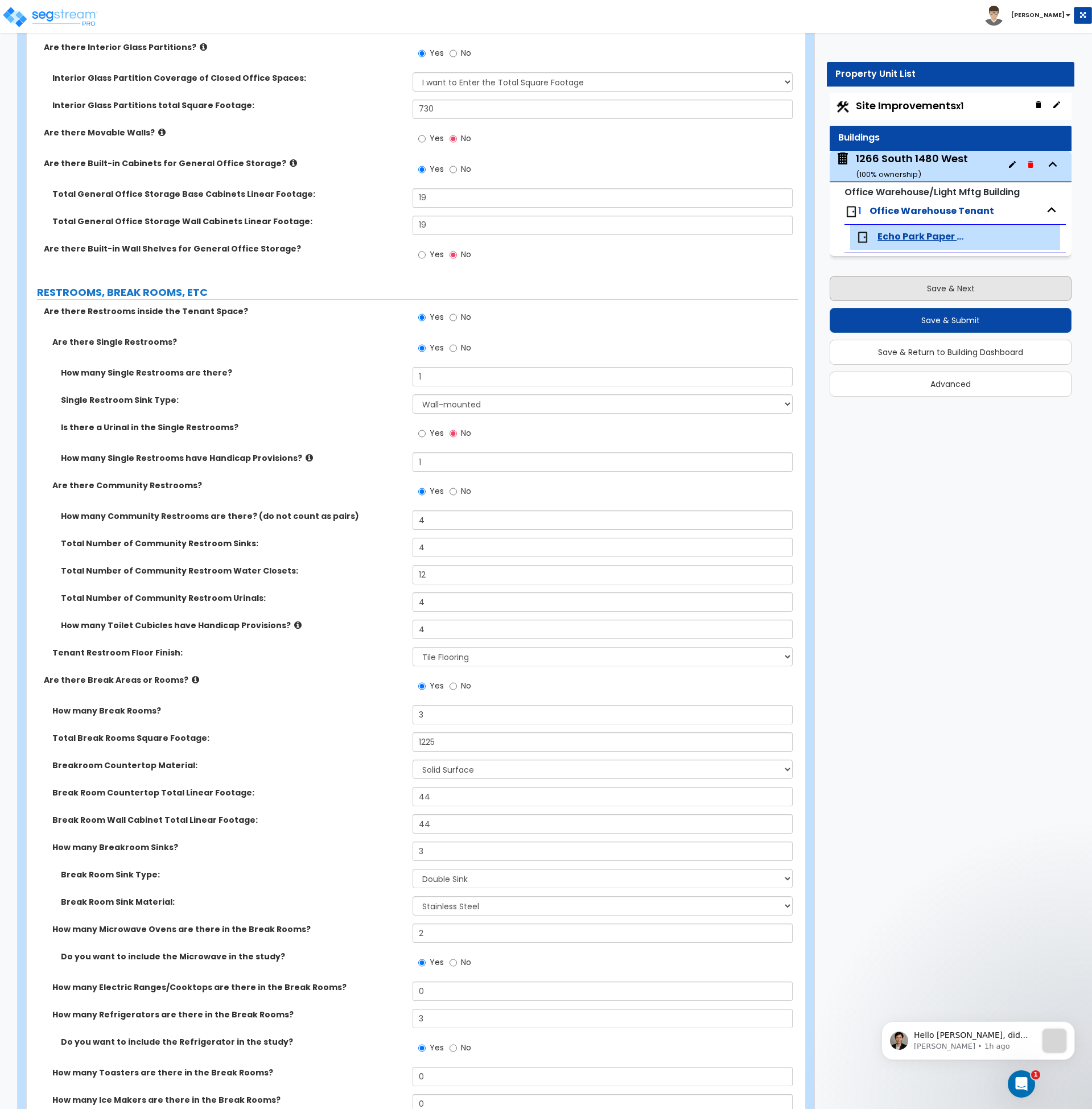
scroll to position [2049, 0]
click at [951, 288] on button "Save & Next" at bounding box center [951, 288] width 242 height 25
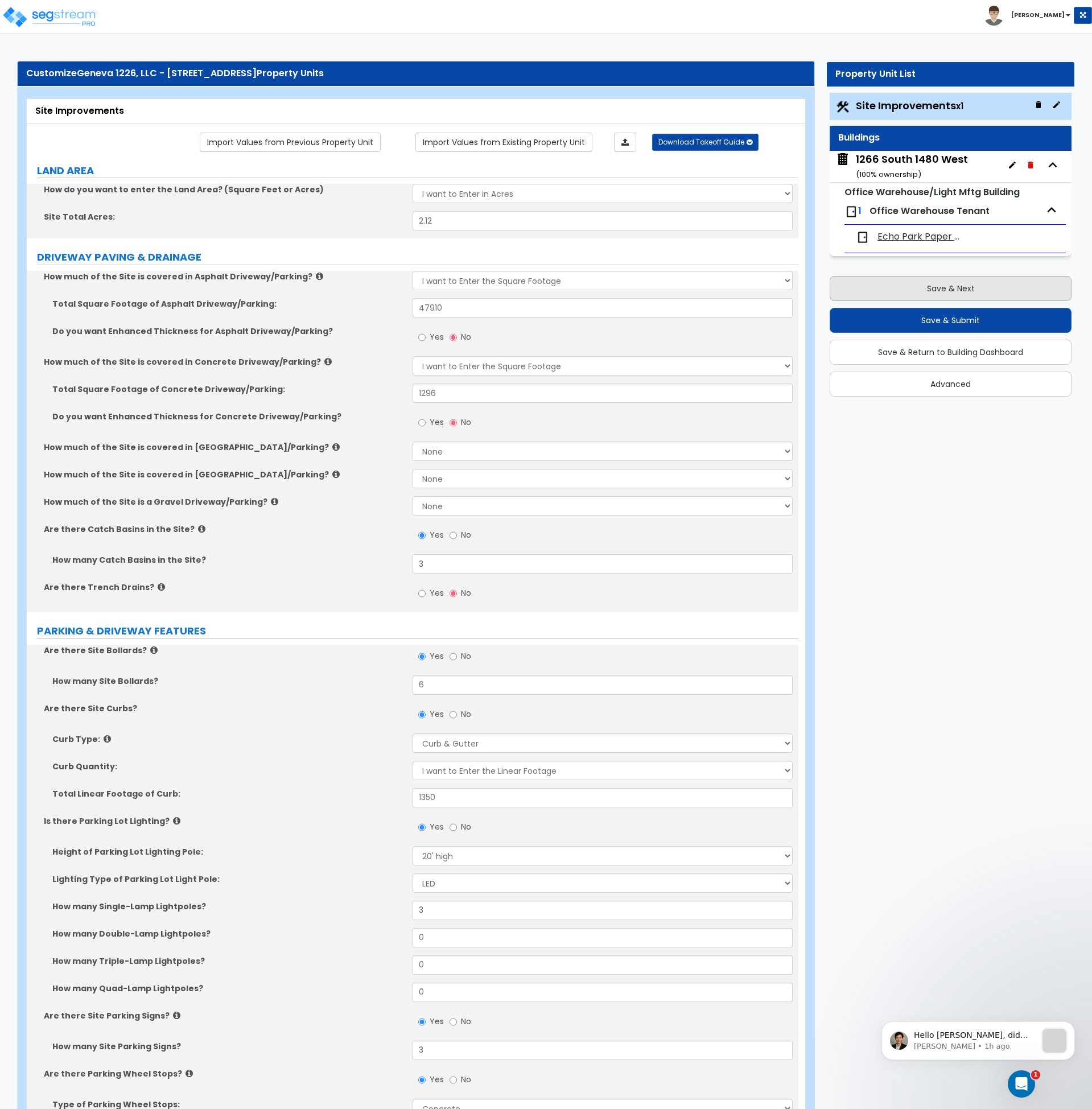
scroll to position [1, 0]
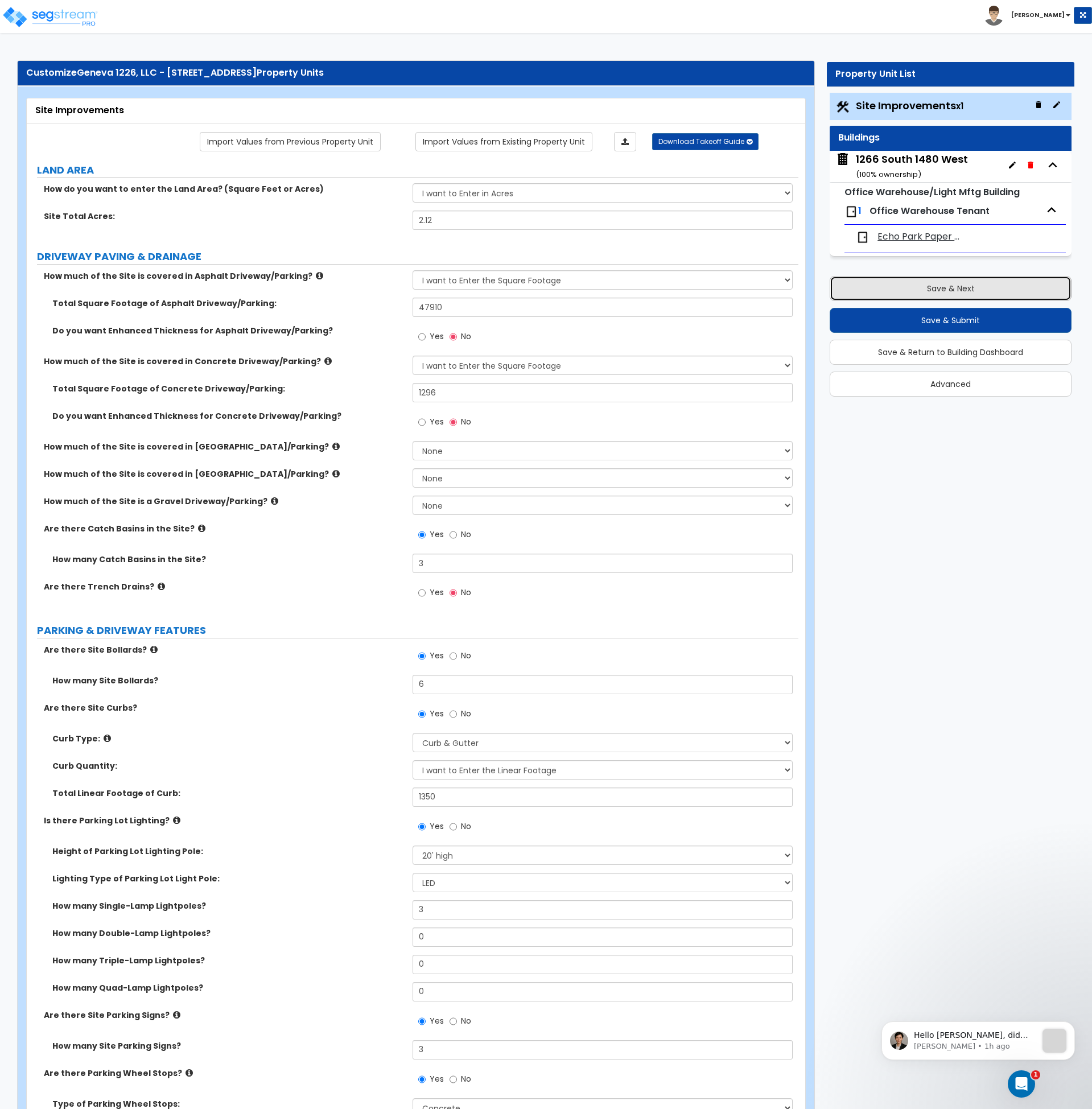
click at [949, 287] on button "Save & Next" at bounding box center [951, 288] width 242 height 25
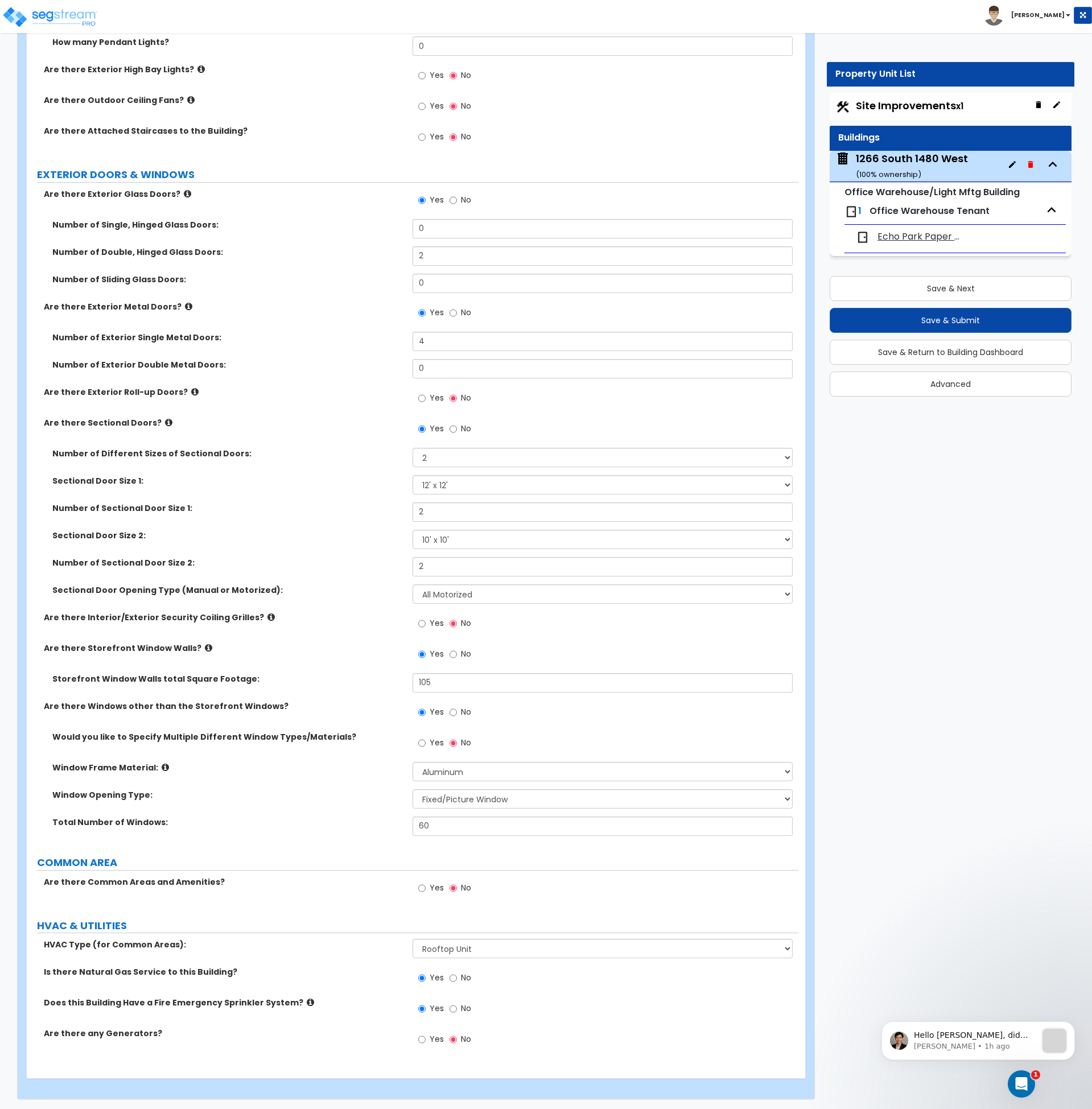
scroll to position [1059, 0]
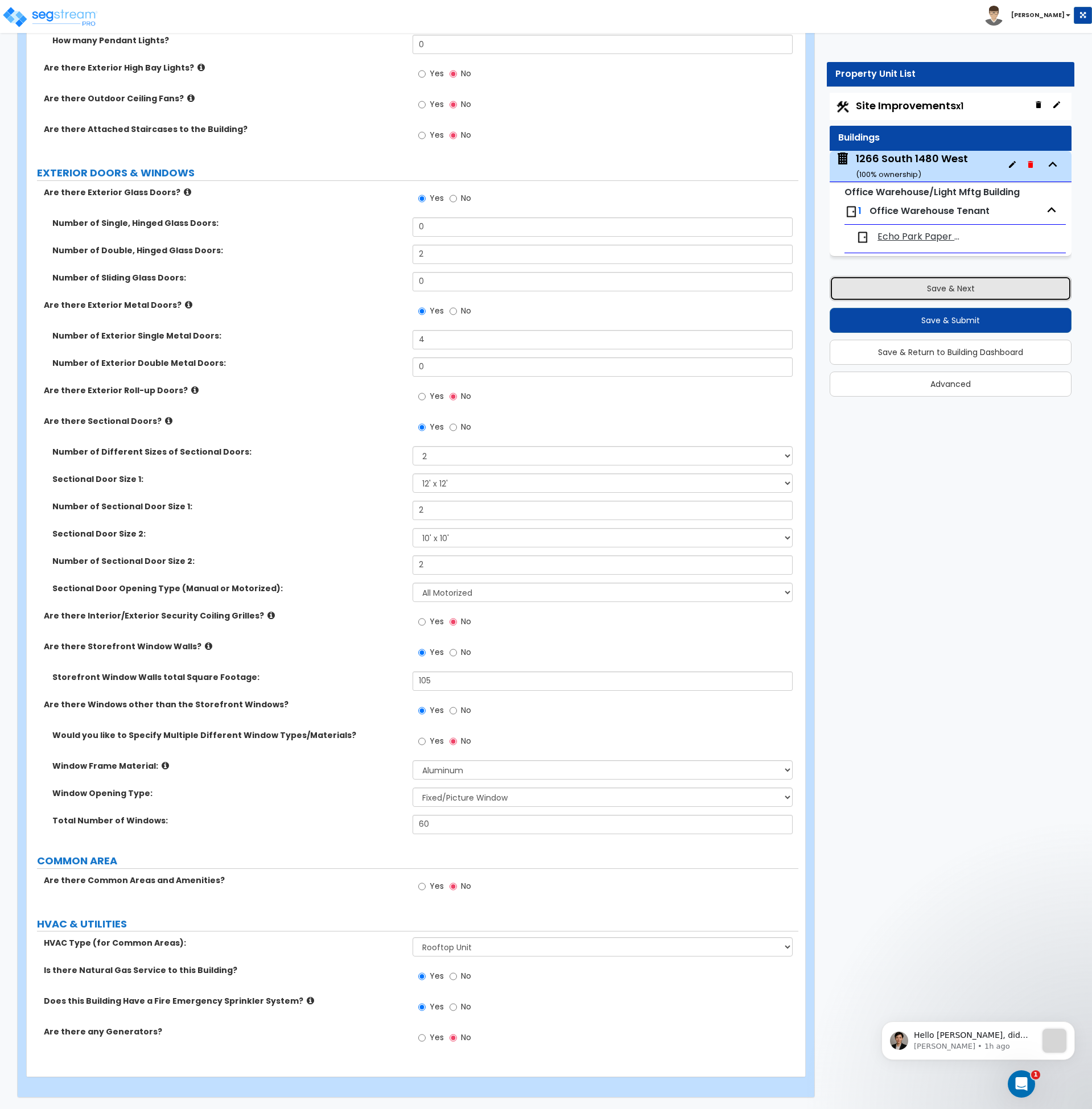
click at [964, 293] on button "Save & Next" at bounding box center [951, 288] width 242 height 25
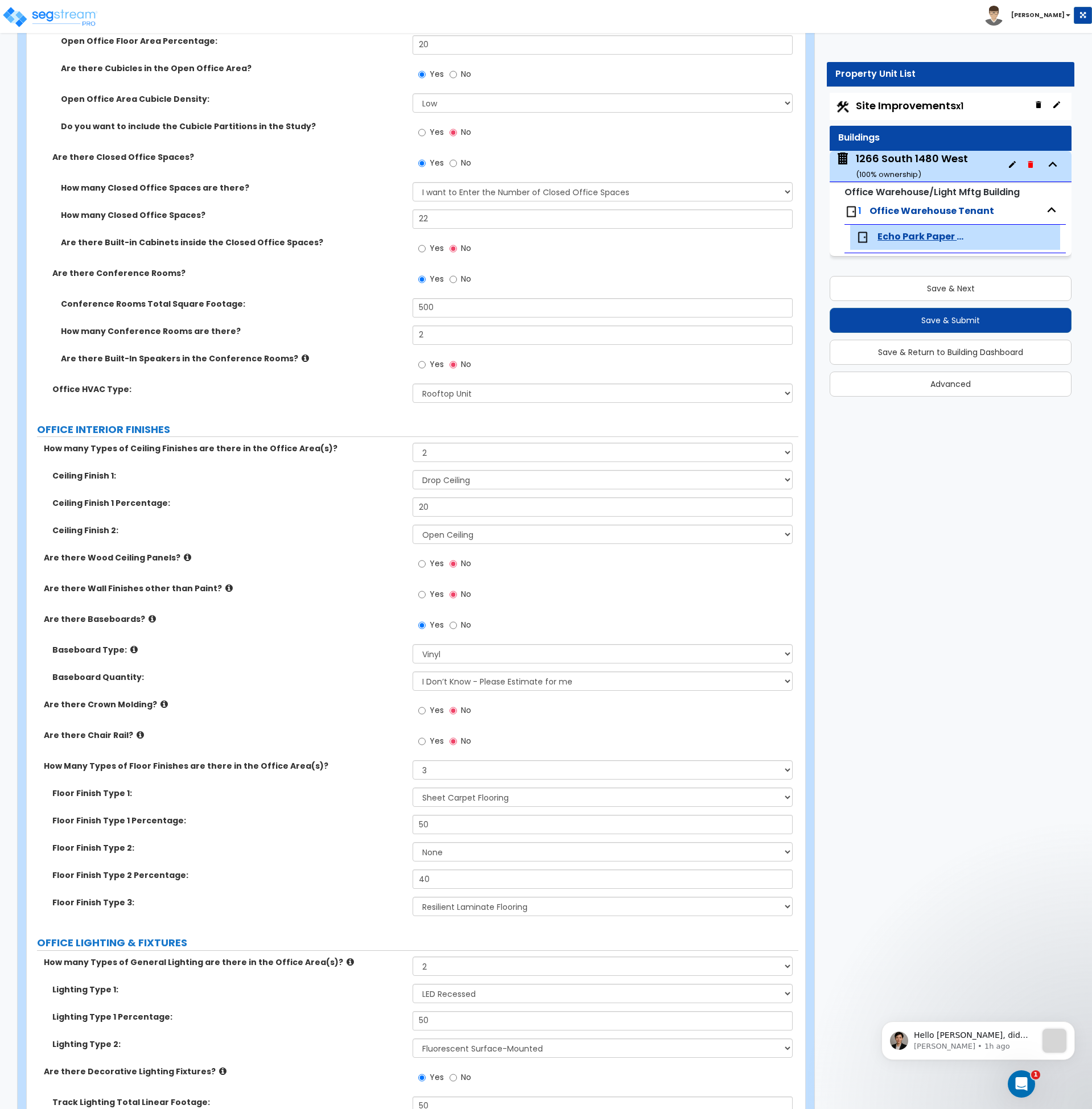
scroll to position [782, 0]
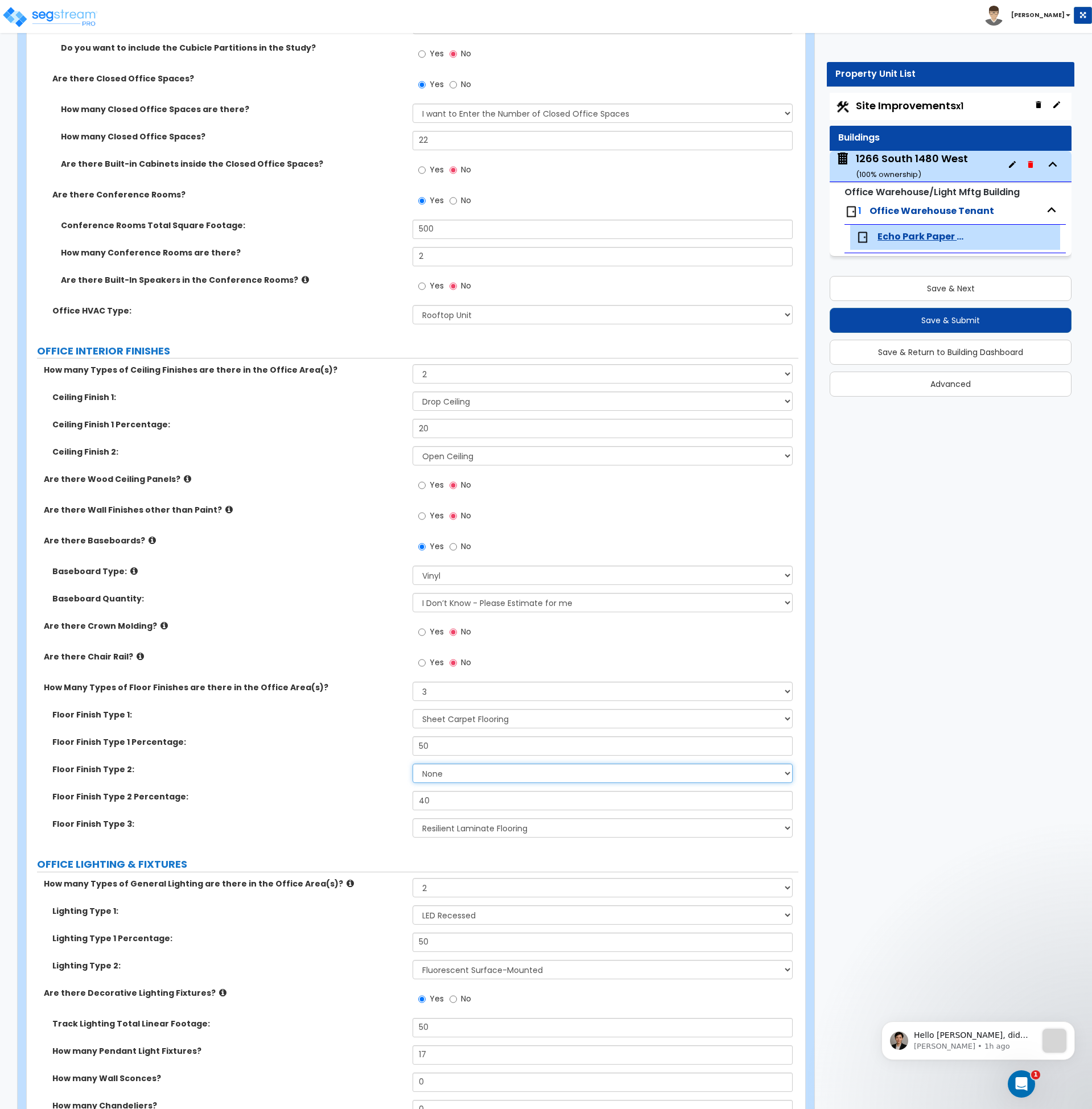
click at [451, 777] on select "None Tile Flooring Hardwood Flooring Resilient Laminate Flooring VCT Flooring S…" at bounding box center [602, 773] width 380 height 20
drag, startPoint x: 439, startPoint y: 799, endPoint x: 370, endPoint y: 801, distance: 69.0
click at [370, 801] on div "Floor Finish Type 2 Percentage: 40" at bounding box center [412, 804] width 772 height 27
click at [359, 836] on div "Floor Finish Type 3: None Tile Flooring Hardwood Flooring Resilient Laminate Fl…" at bounding box center [412, 832] width 772 height 27
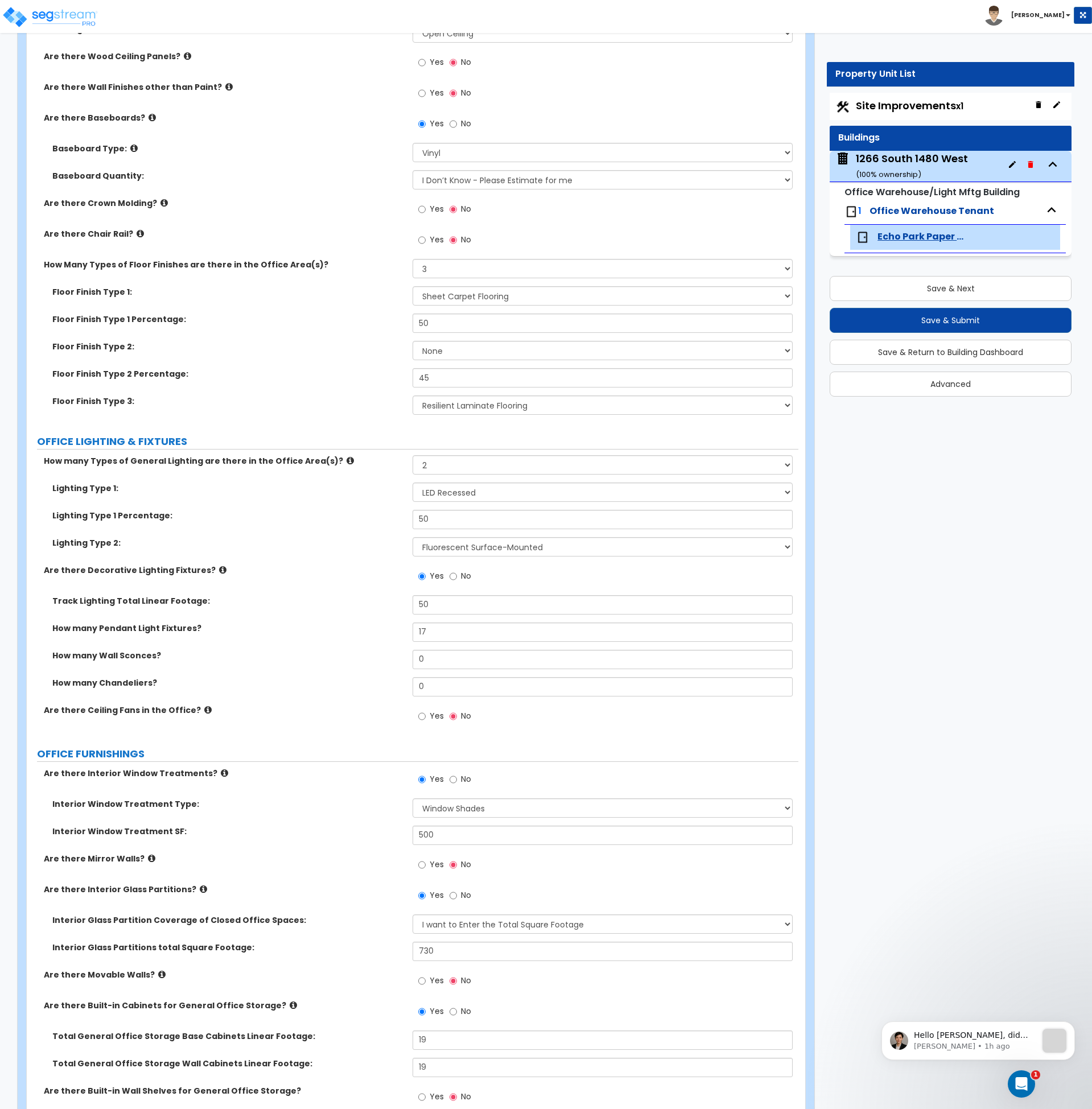
scroll to position [1206, 0]
drag, startPoint x: 438, startPoint y: 607, endPoint x: 356, endPoint y: 602, distance: 82.2
click at [356, 602] on div "Track Lighting Total Linear Footage: 50" at bounding box center [412, 608] width 772 height 27
click at [345, 614] on div "Track Lighting Total Linear Footage: 75" at bounding box center [412, 608] width 772 height 27
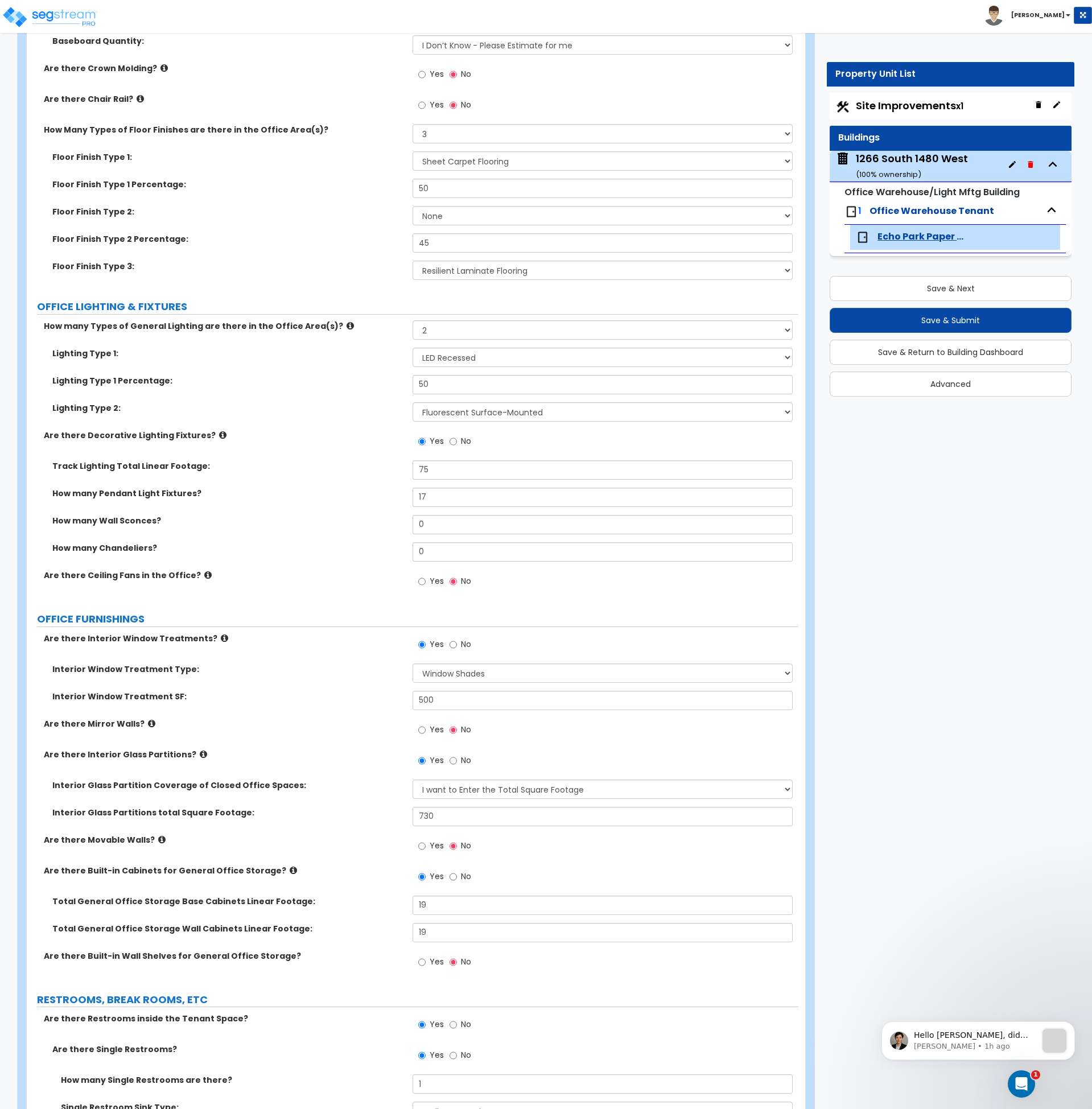
scroll to position [1342, 0]
drag, startPoint x: 451, startPoint y: 697, endPoint x: 378, endPoint y: 725, distance: 78.2
click at [371, 696] on div "Interior Window Treatment SF: 500" at bounding box center [412, 703] width 772 height 27
click at [363, 806] on label "Interior Glass Partitions total Square Footage:" at bounding box center [228, 810] width 352 height 11
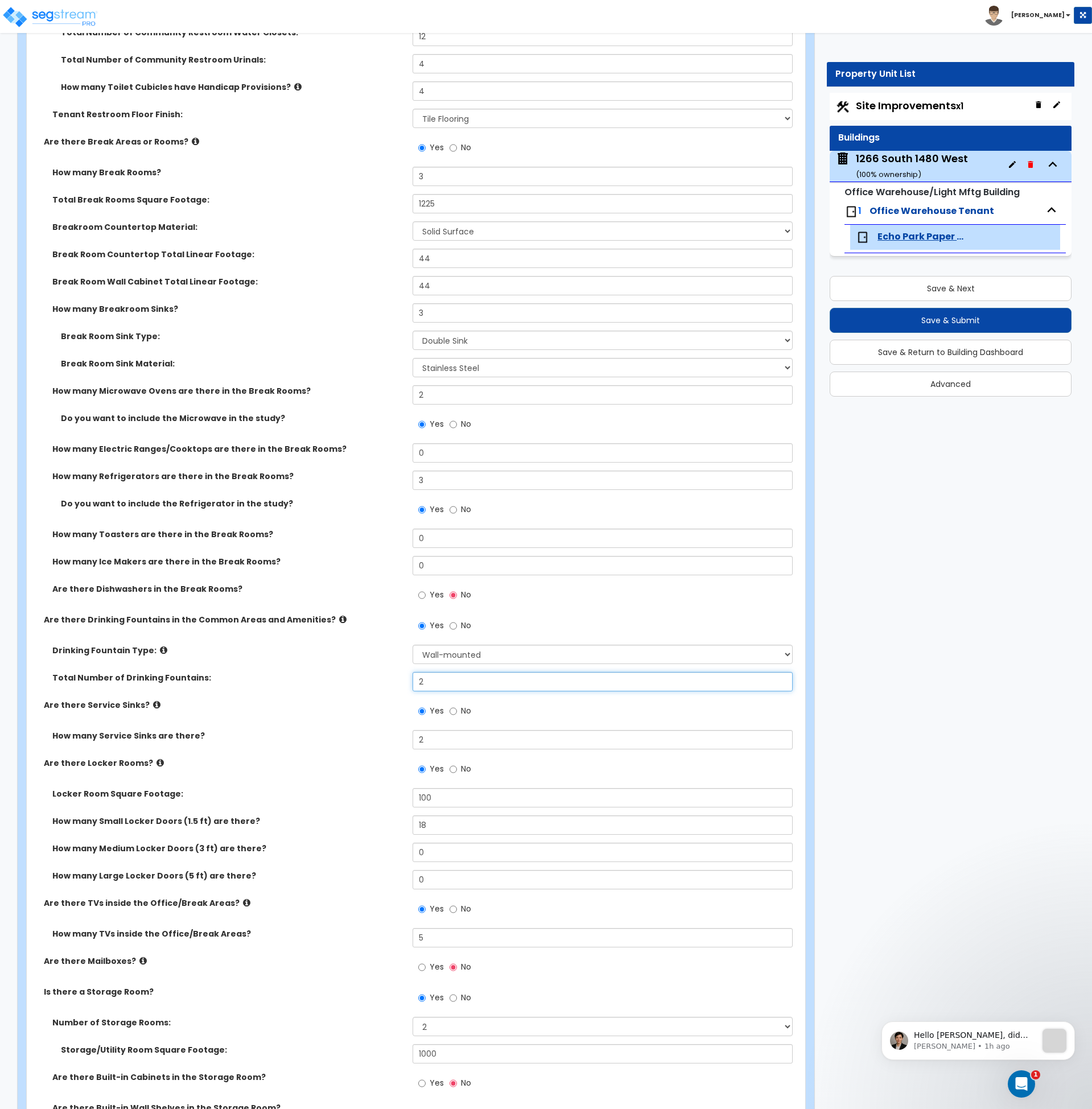
scroll to position [2587, 0]
drag, startPoint x: 436, startPoint y: 685, endPoint x: 407, endPoint y: 684, distance: 29.0
click at [407, 684] on div "Total Number of Drinking Fountains: 2" at bounding box center [412, 685] width 772 height 27
click at [370, 693] on div "Total Number of Drinking Fountains: 4" at bounding box center [412, 685] width 772 height 27
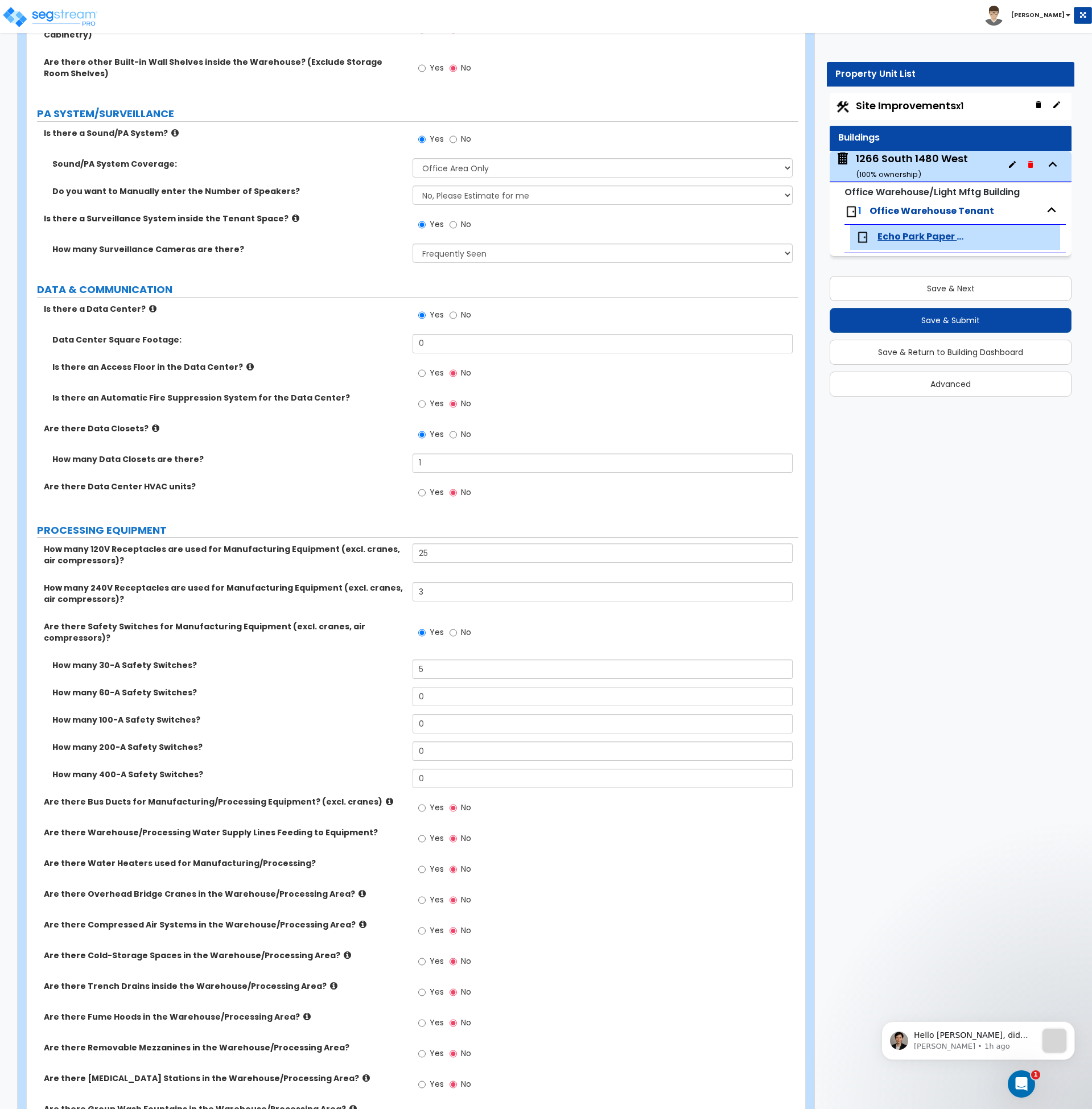
scroll to position [3702, 0]
drag, startPoint x: 446, startPoint y: 553, endPoint x: 395, endPoint y: 551, distance: 51.0
click at [395, 551] on div "How many 120V Receptacles are used for Manufacturing Equipment (excl. cranes, a…" at bounding box center [412, 561] width 772 height 39
click at [362, 680] on div "How many 30-A Safety Switches? 5" at bounding box center [412, 673] width 772 height 27
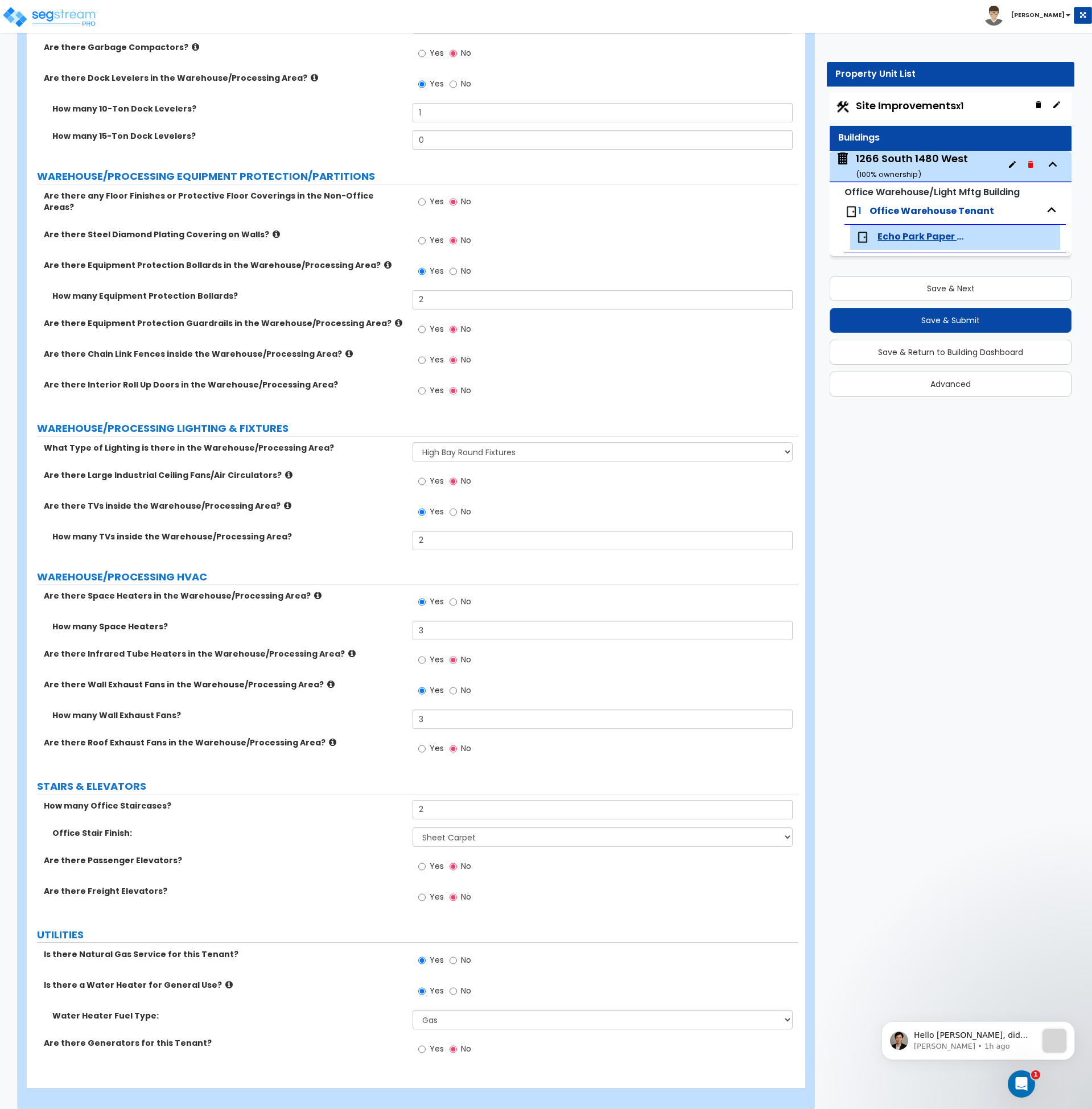
scroll to position [5001, 0]
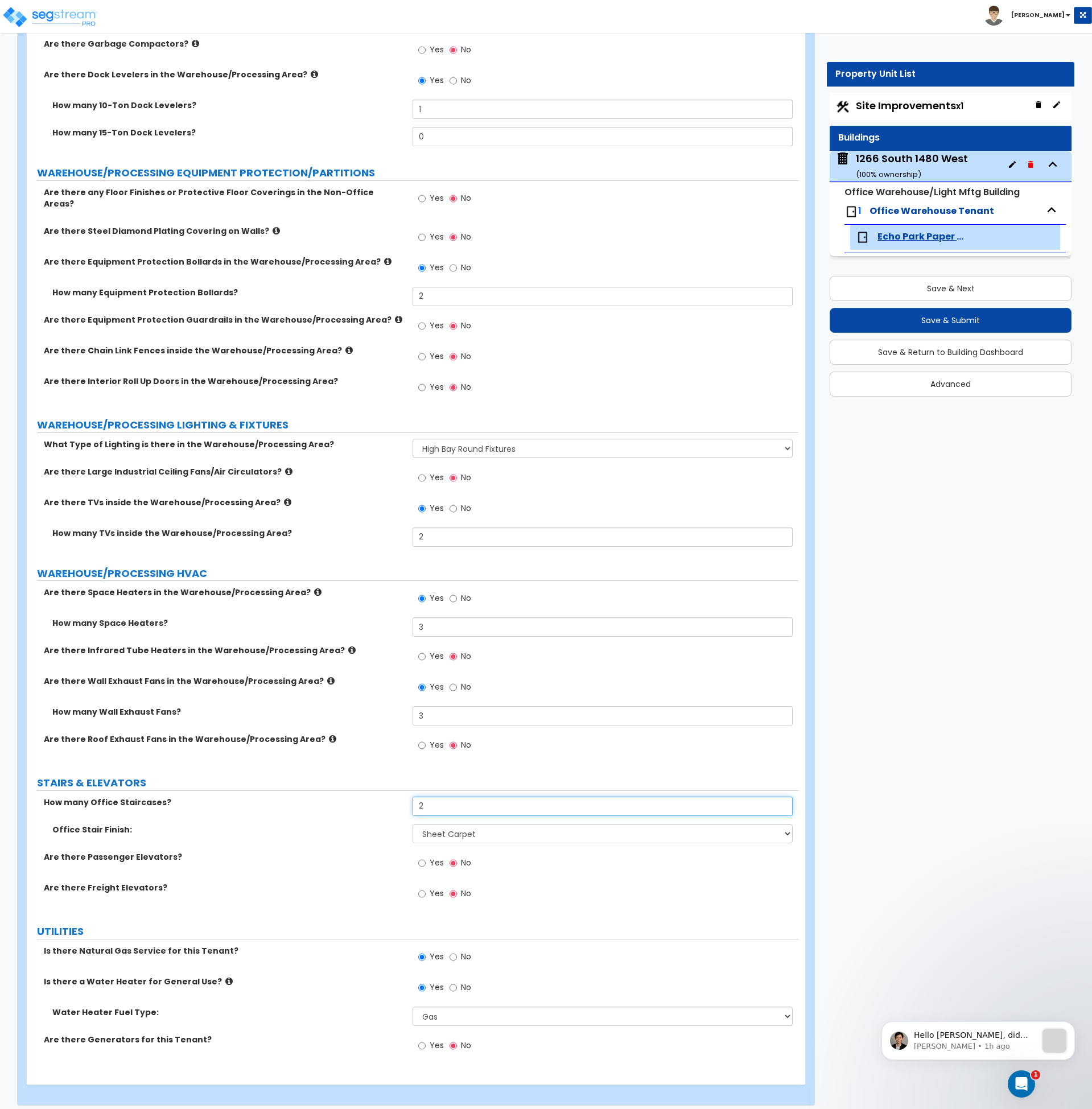
click at [430, 798] on input "2" at bounding box center [602, 806] width 380 height 20
click at [352, 828] on div "Office Stair Finish: None Tile Wood Laminate VCT Sheet Carpet Sheet Vinyl Carpe…" at bounding box center [412, 838] width 772 height 27
click at [354, 827] on div "Office Stair Finish: None Tile Wood Laminate VCT Sheet Carpet Sheet Vinyl Carpe…" at bounding box center [412, 838] width 772 height 27
click at [454, 981] on input "No" at bounding box center [453, 987] width 8 height 13
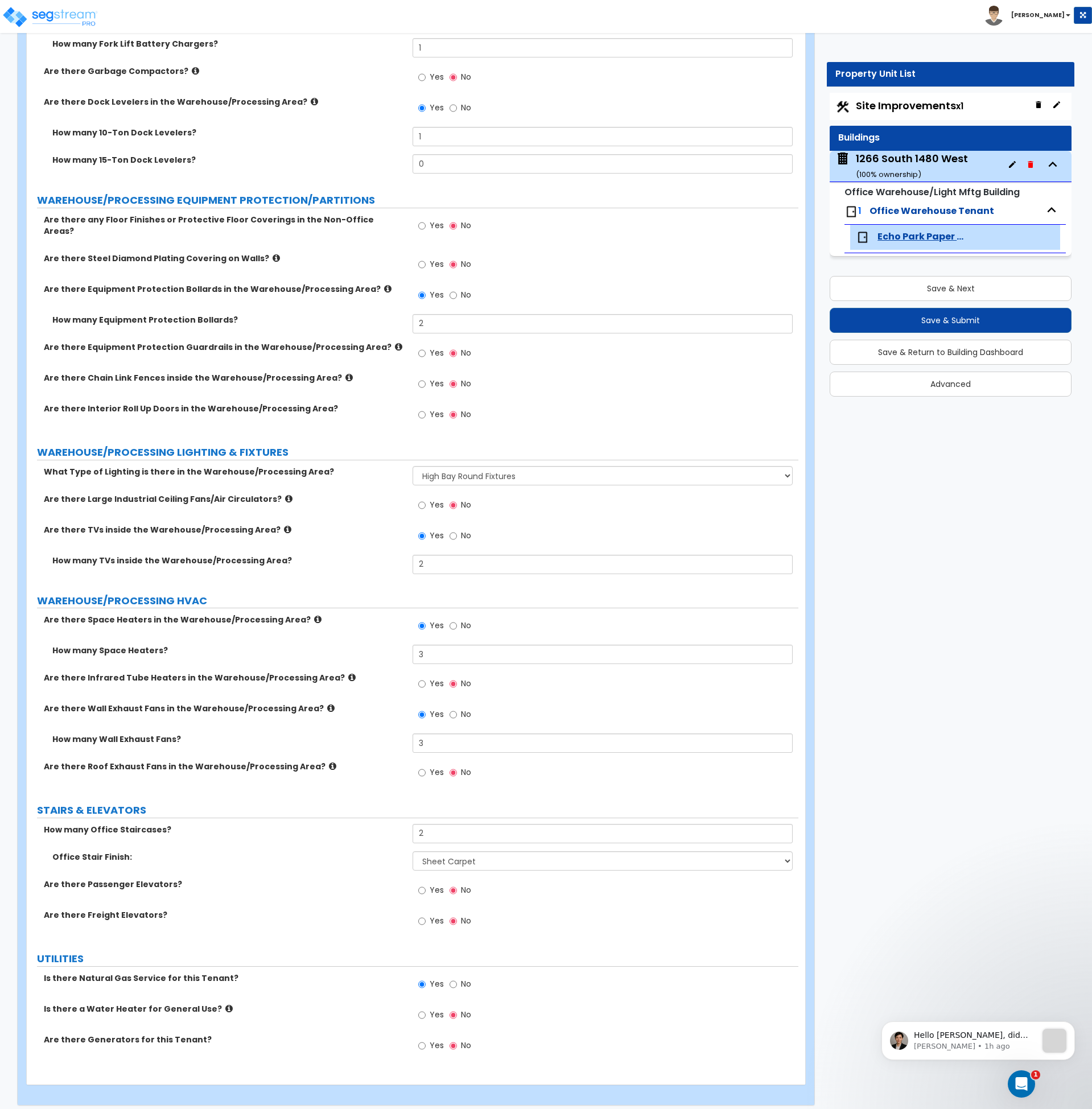
click at [425, 1006] on label "Yes" at bounding box center [431, 1016] width 26 height 20
click at [425, 1009] on input "Yes" at bounding box center [422, 1015] width 8 height 13
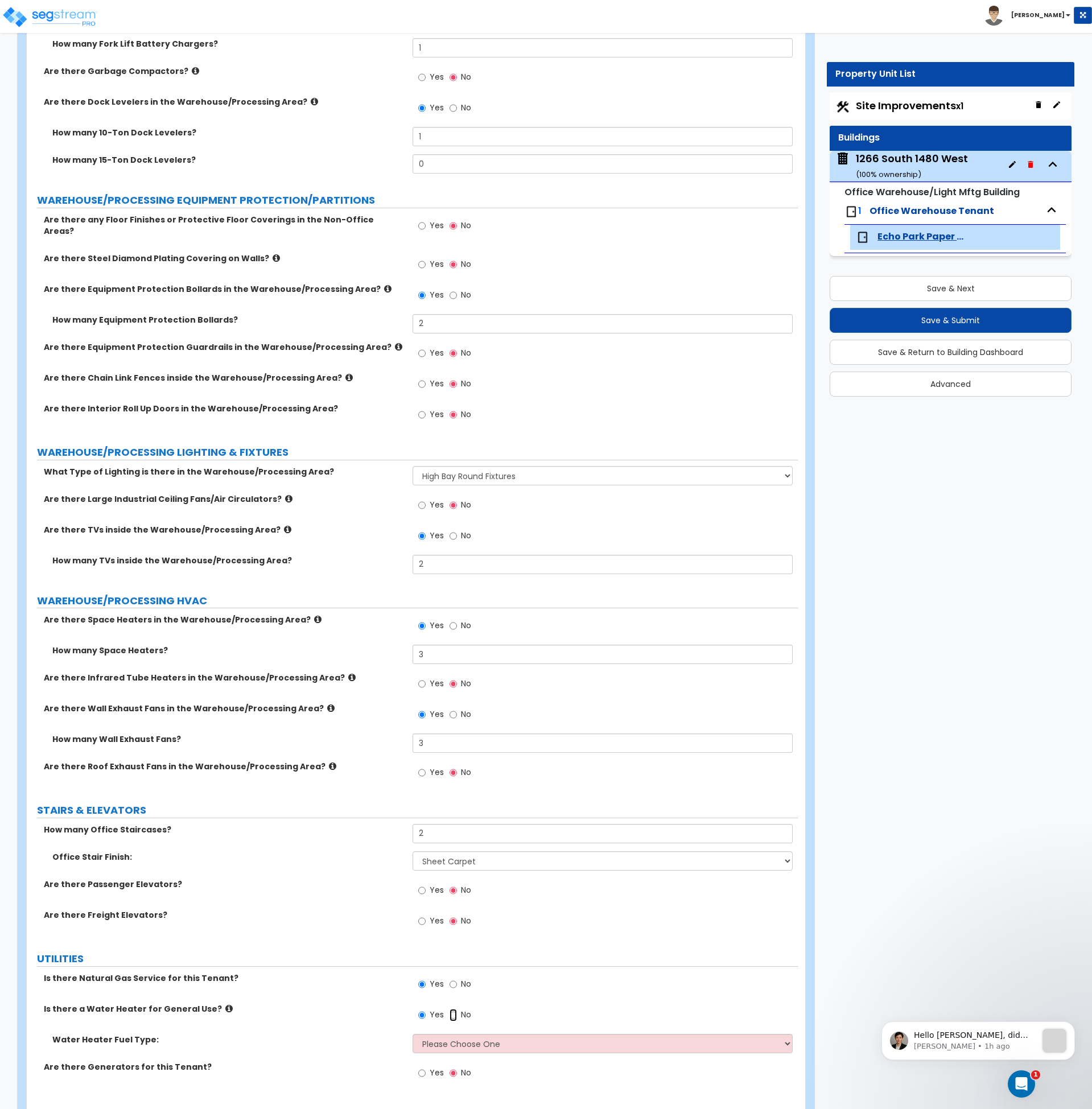
click at [454, 1009] on input "No" at bounding box center [453, 1015] width 8 height 13
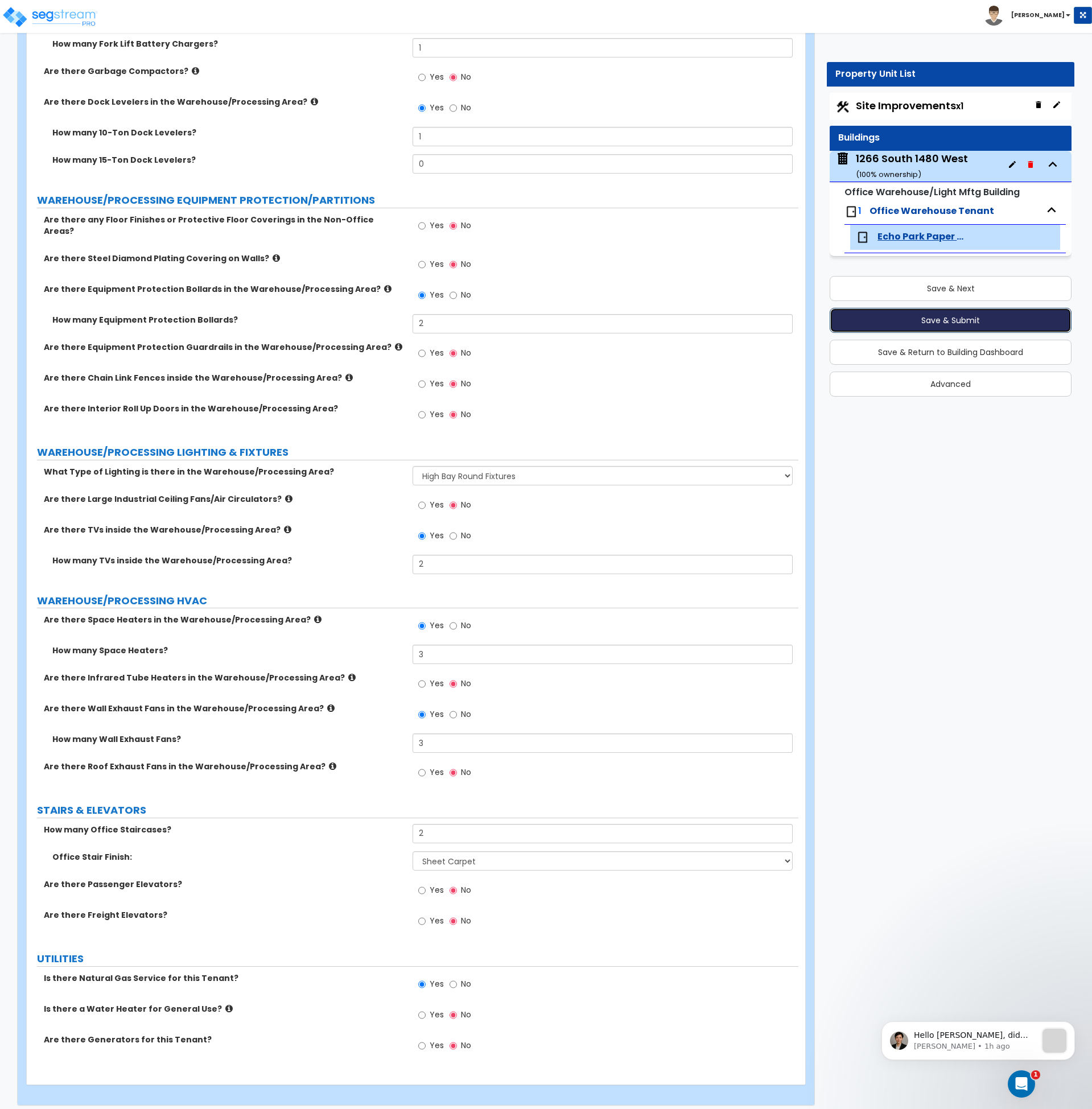
click at [945, 318] on button "Save & Submit" at bounding box center [951, 320] width 242 height 25
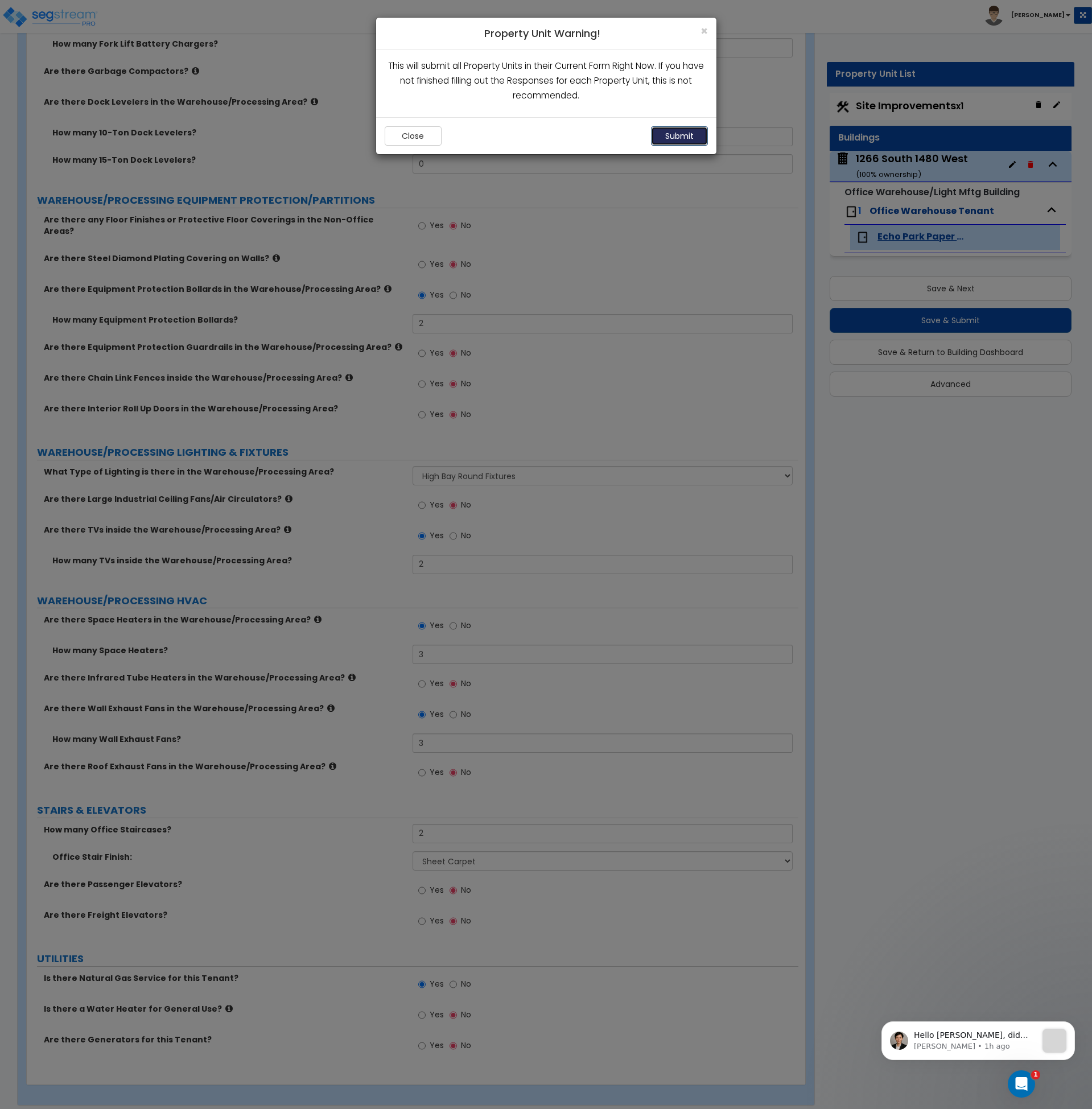
click at [677, 135] on button "Submit" at bounding box center [680, 136] width 57 height 20
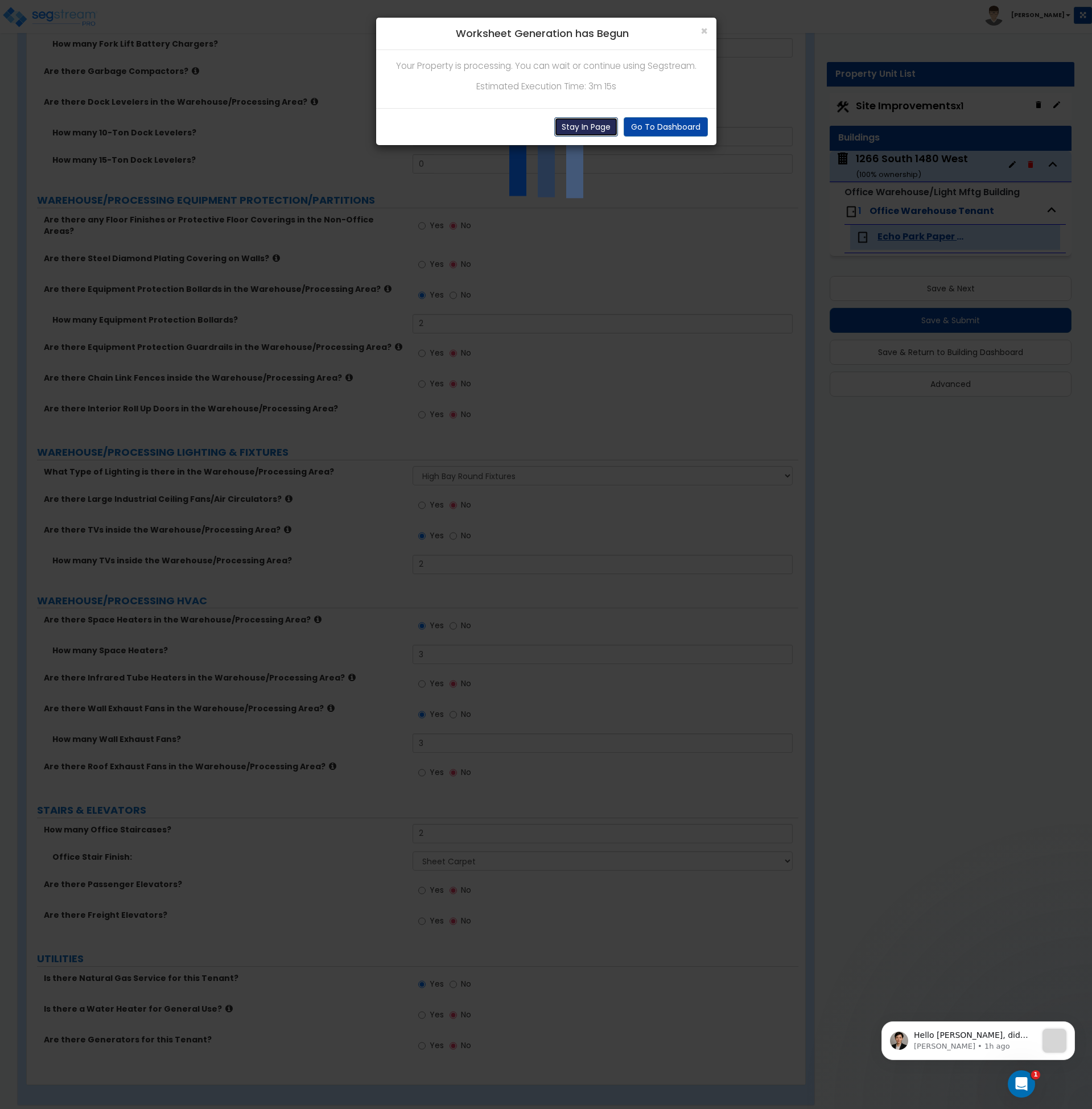
click at [588, 126] on button "Stay In Page" at bounding box center [586, 127] width 63 height 20
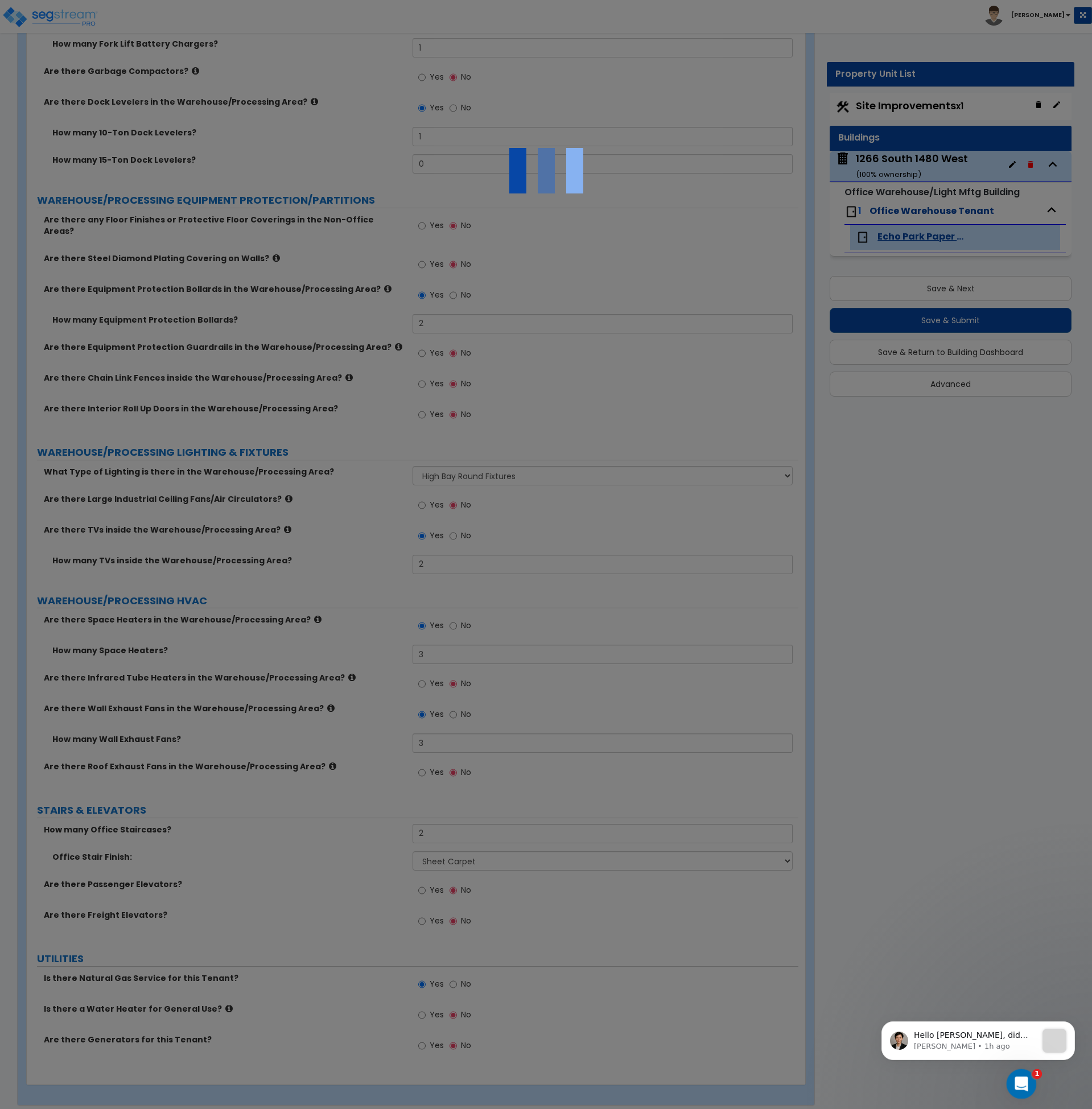
click at [1013, 1078] on icon "Open Intercom Messenger" at bounding box center [1020, 1082] width 19 height 19
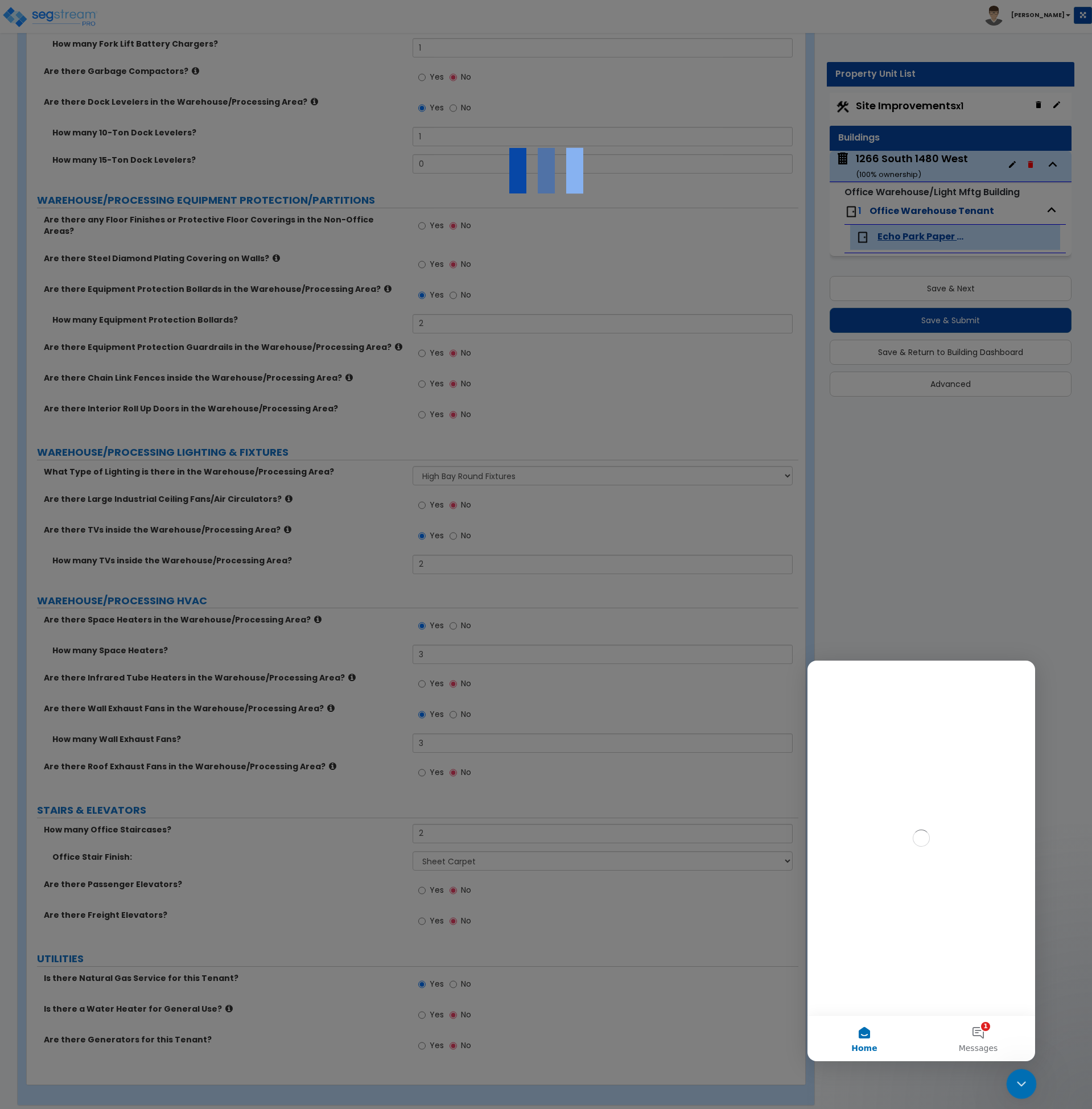
scroll to position [0, 0]
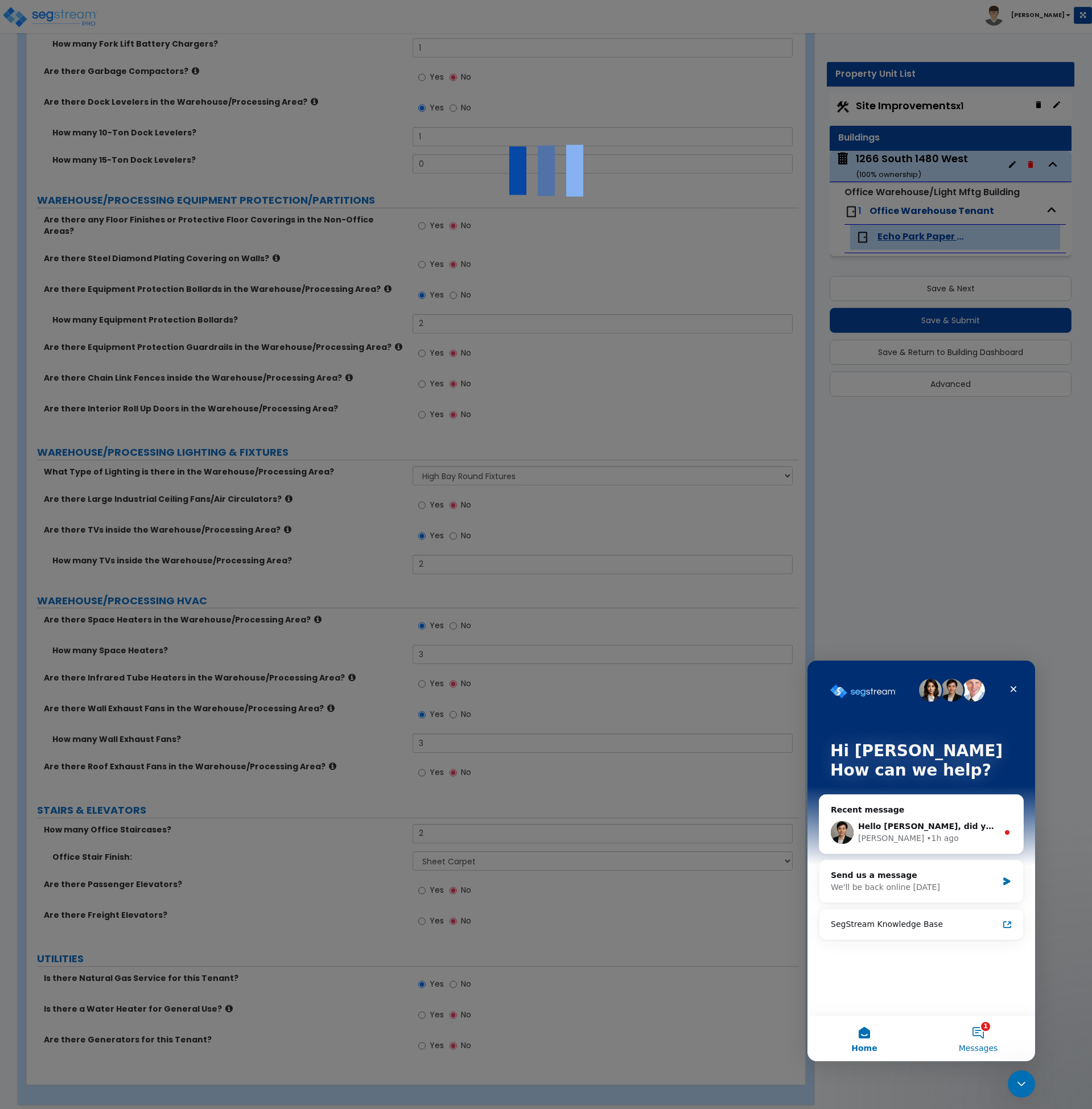
click at [977, 1032] on button "1 Messages" at bounding box center [978, 1038] width 114 height 45
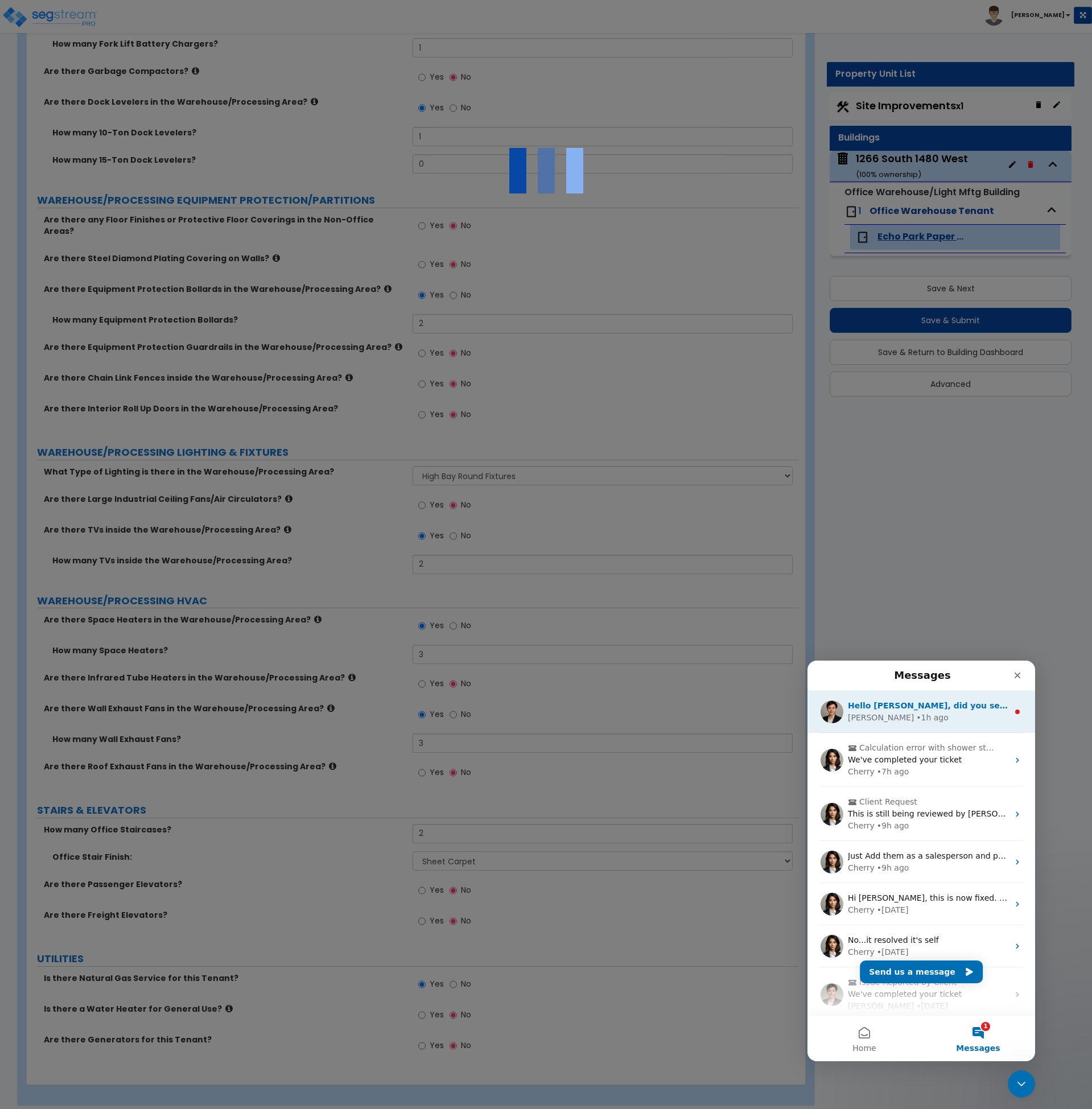
click at [911, 716] on div "Denise • 1h ago" at bounding box center [929, 718] width 161 height 12
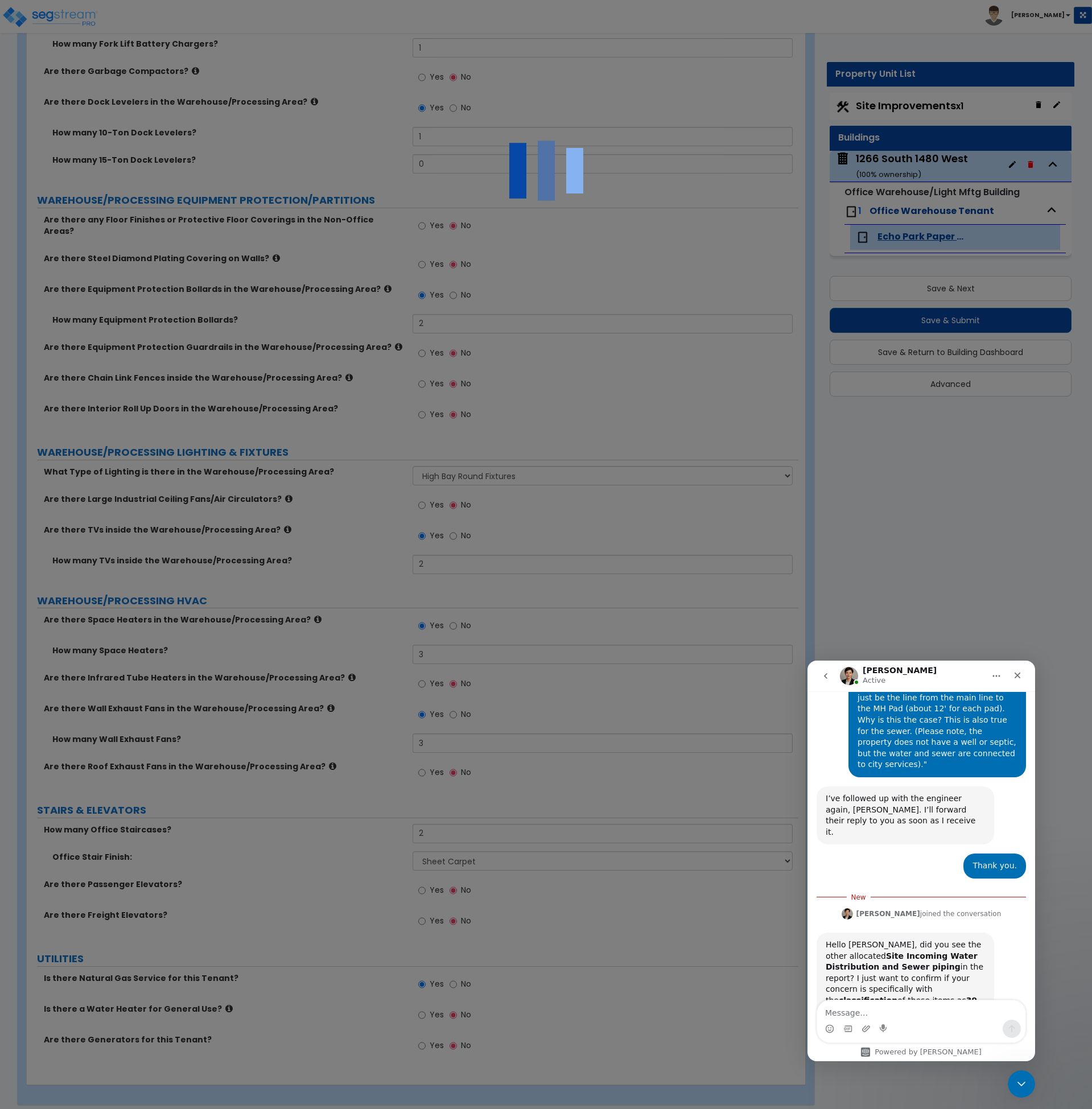
scroll to position [1088, 0]
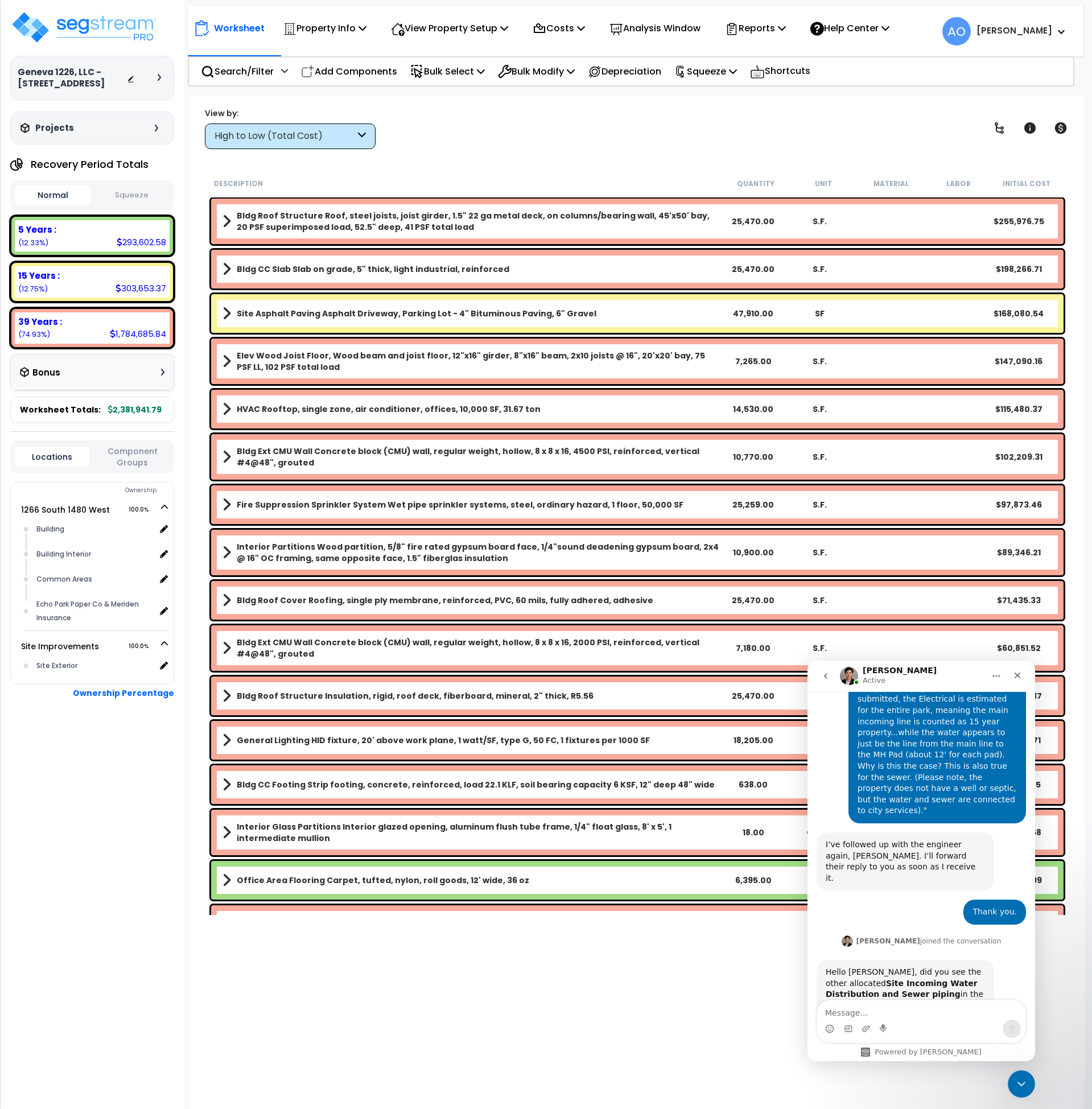
scroll to position [1070, 0]
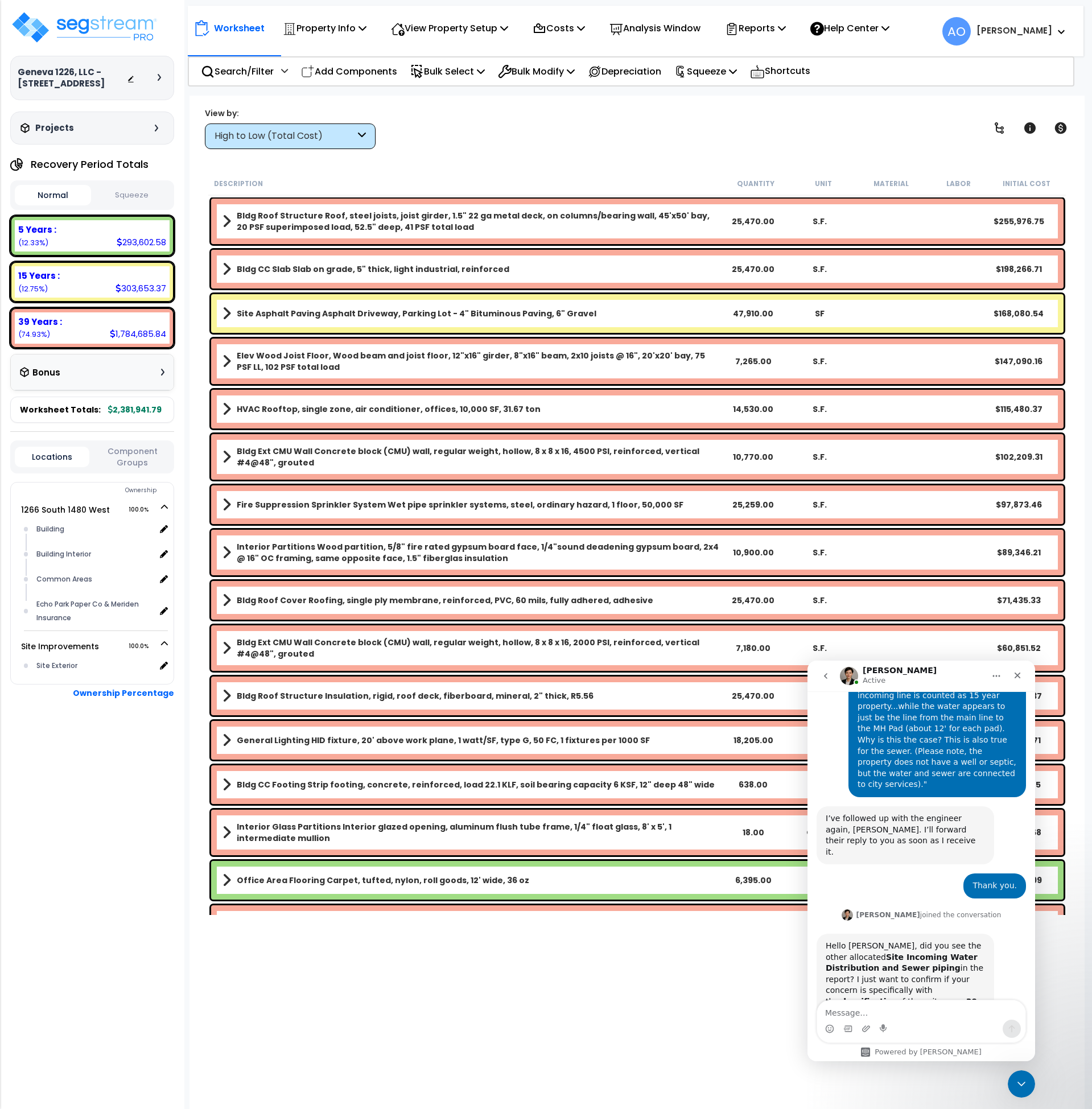
click at [136, 187] on button "Squeeze" at bounding box center [132, 195] width 76 height 20
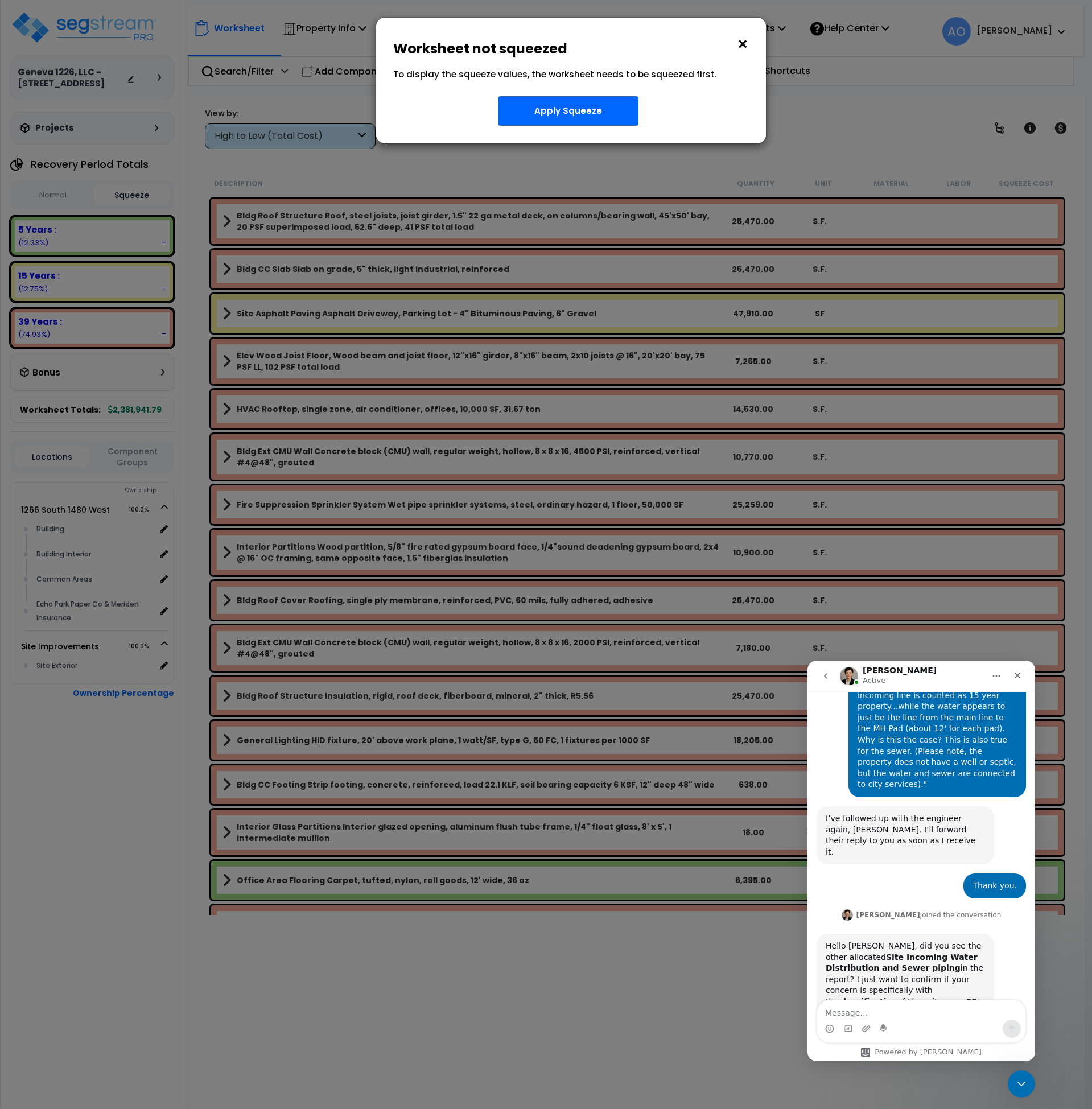
click at [741, 45] on button "×" at bounding box center [743, 44] width 13 height 18
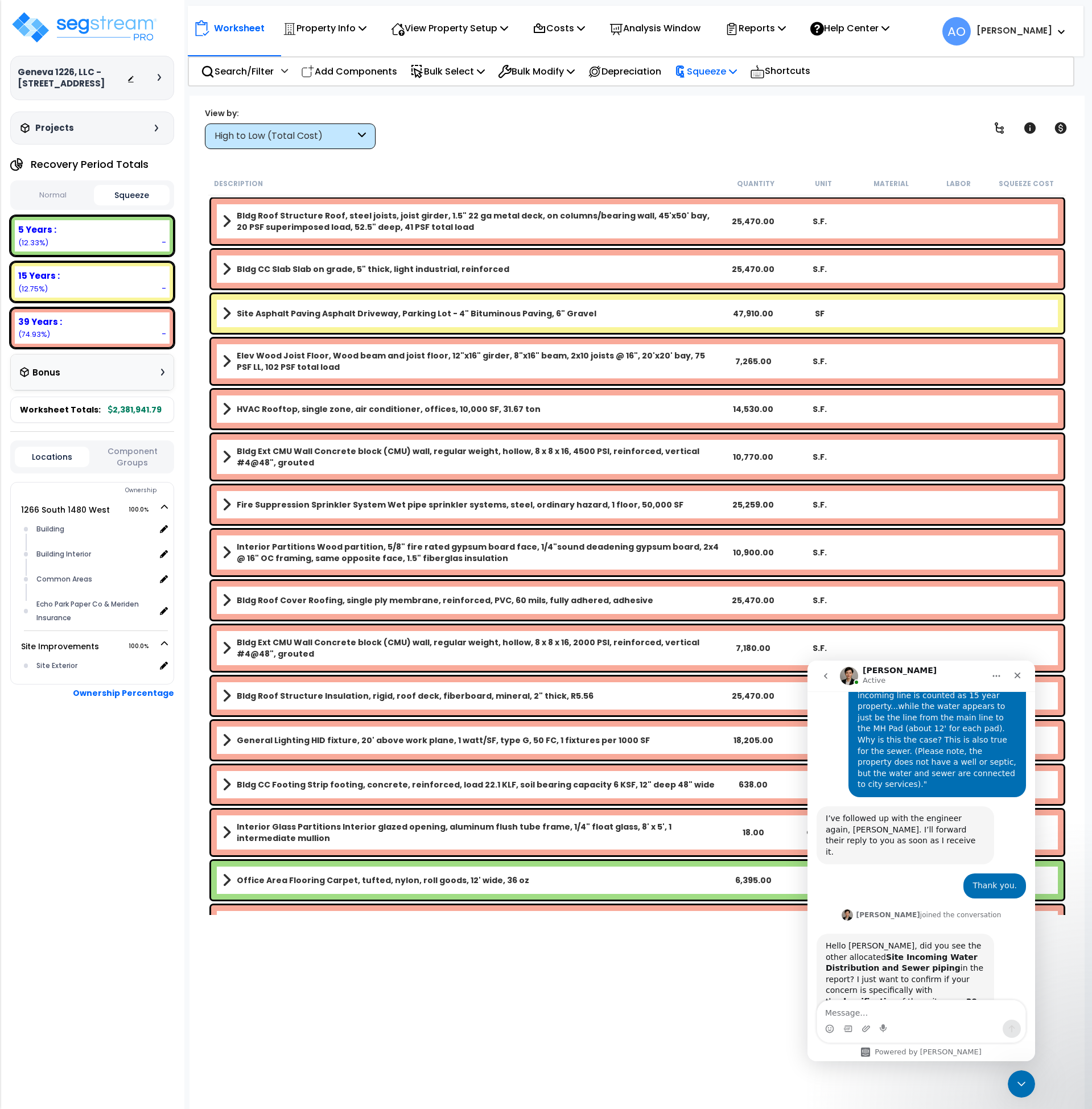
click at [716, 74] on p "Squeeze" at bounding box center [705, 71] width 62 height 15
click at [716, 95] on link "Squeeze" at bounding box center [725, 97] width 113 height 23
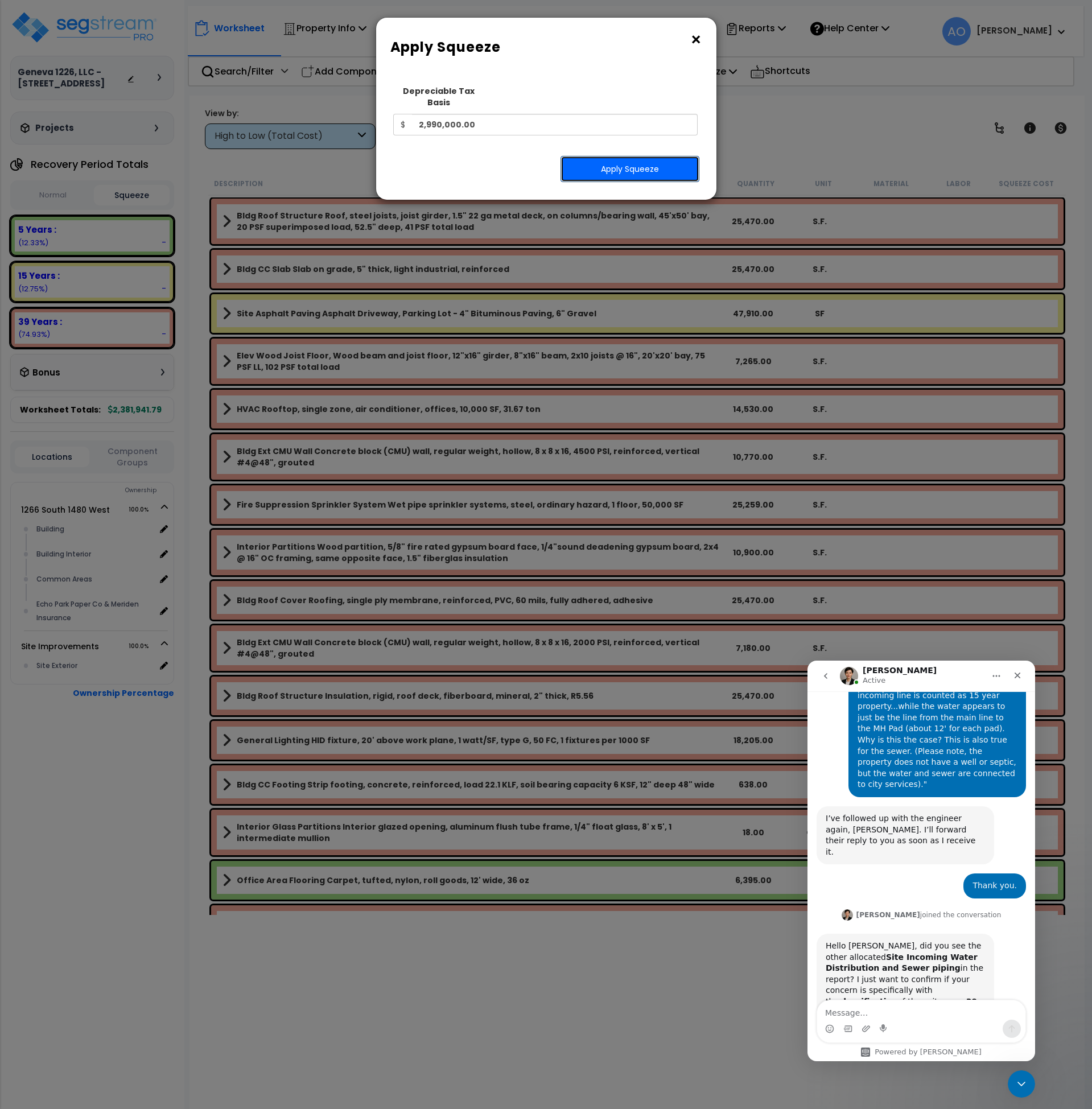
click at [629, 157] on button "Apply Squeeze" at bounding box center [630, 169] width 139 height 27
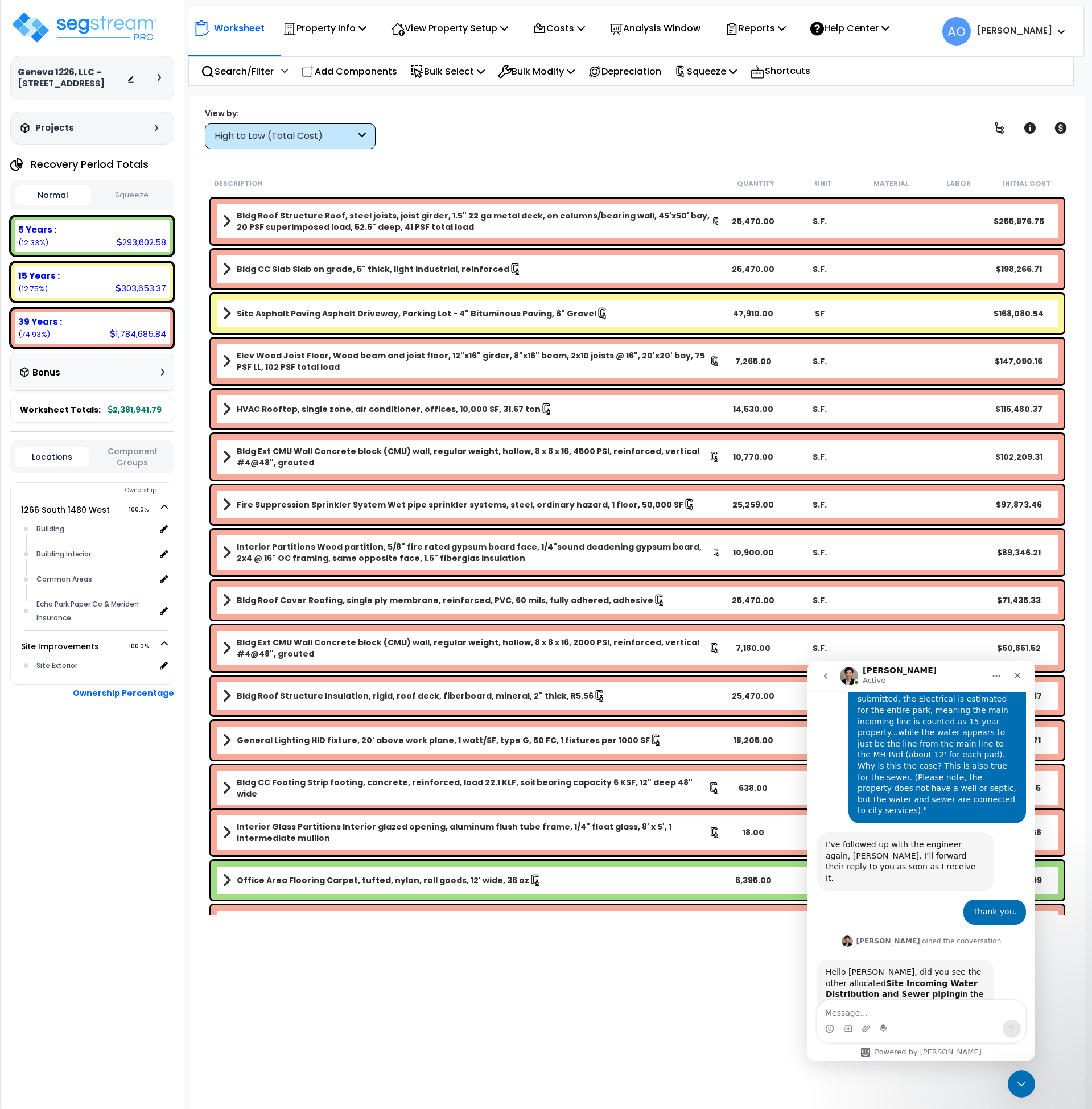
scroll to position [1070, 0]
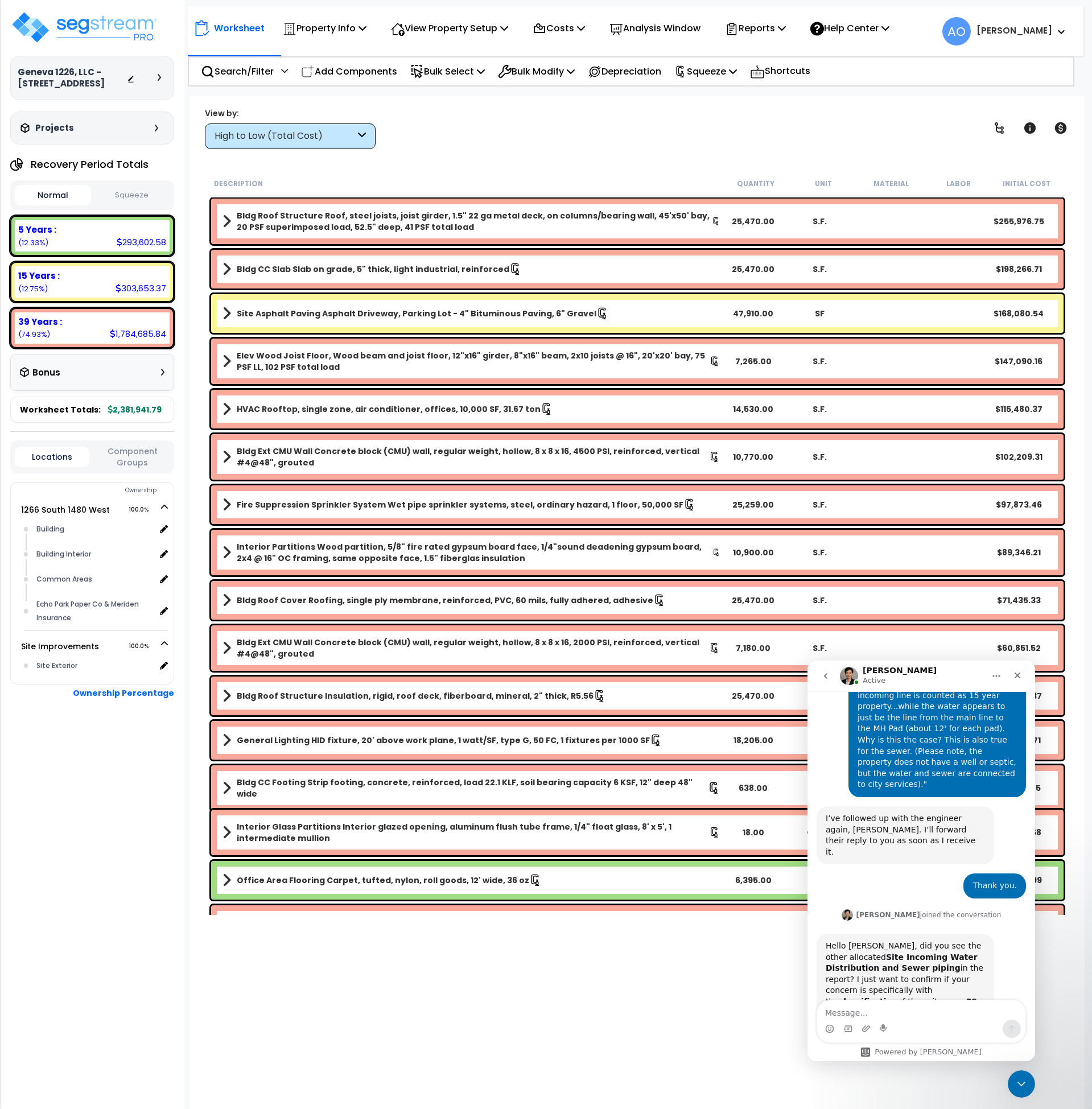
click at [137, 193] on button "Squeeze" at bounding box center [132, 195] width 76 height 20
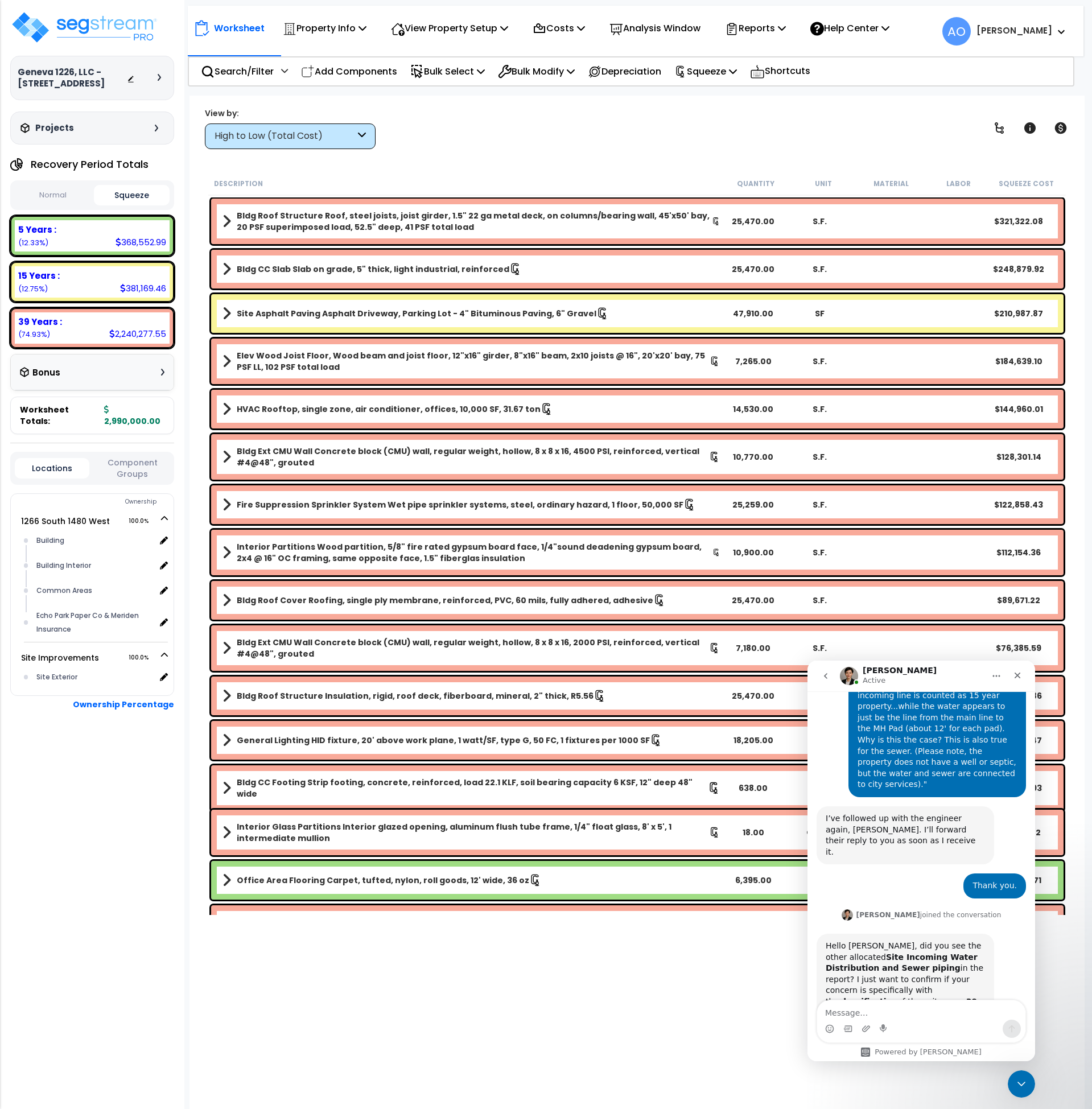
click at [247, 140] on div "High to Low (Total Cost)" at bounding box center [285, 136] width 140 height 13
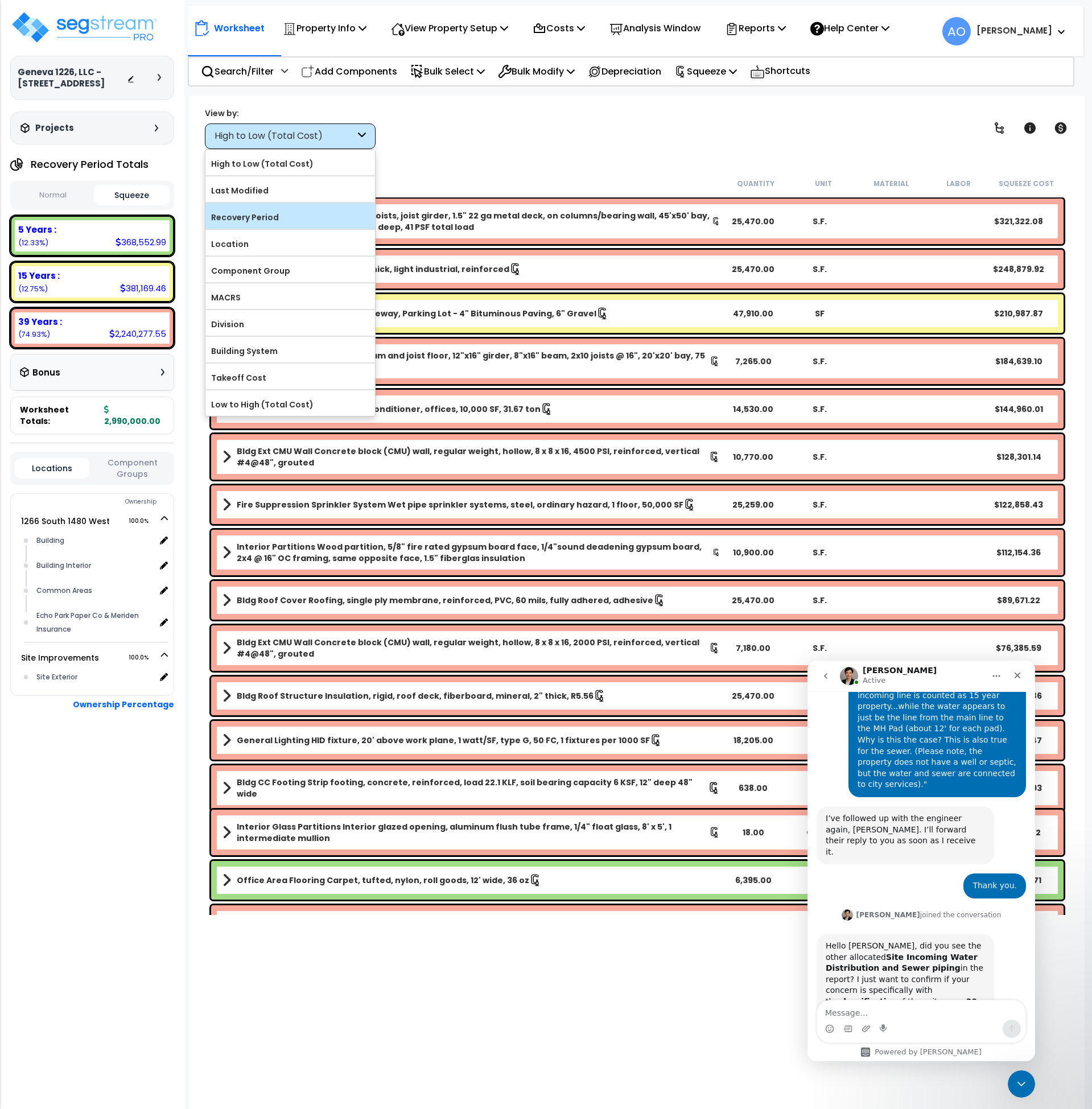
click at [271, 220] on label "Recovery Period" at bounding box center [290, 217] width 169 height 17
click at [0, 0] on input "Recovery Period" at bounding box center [0, 0] width 0 height 0
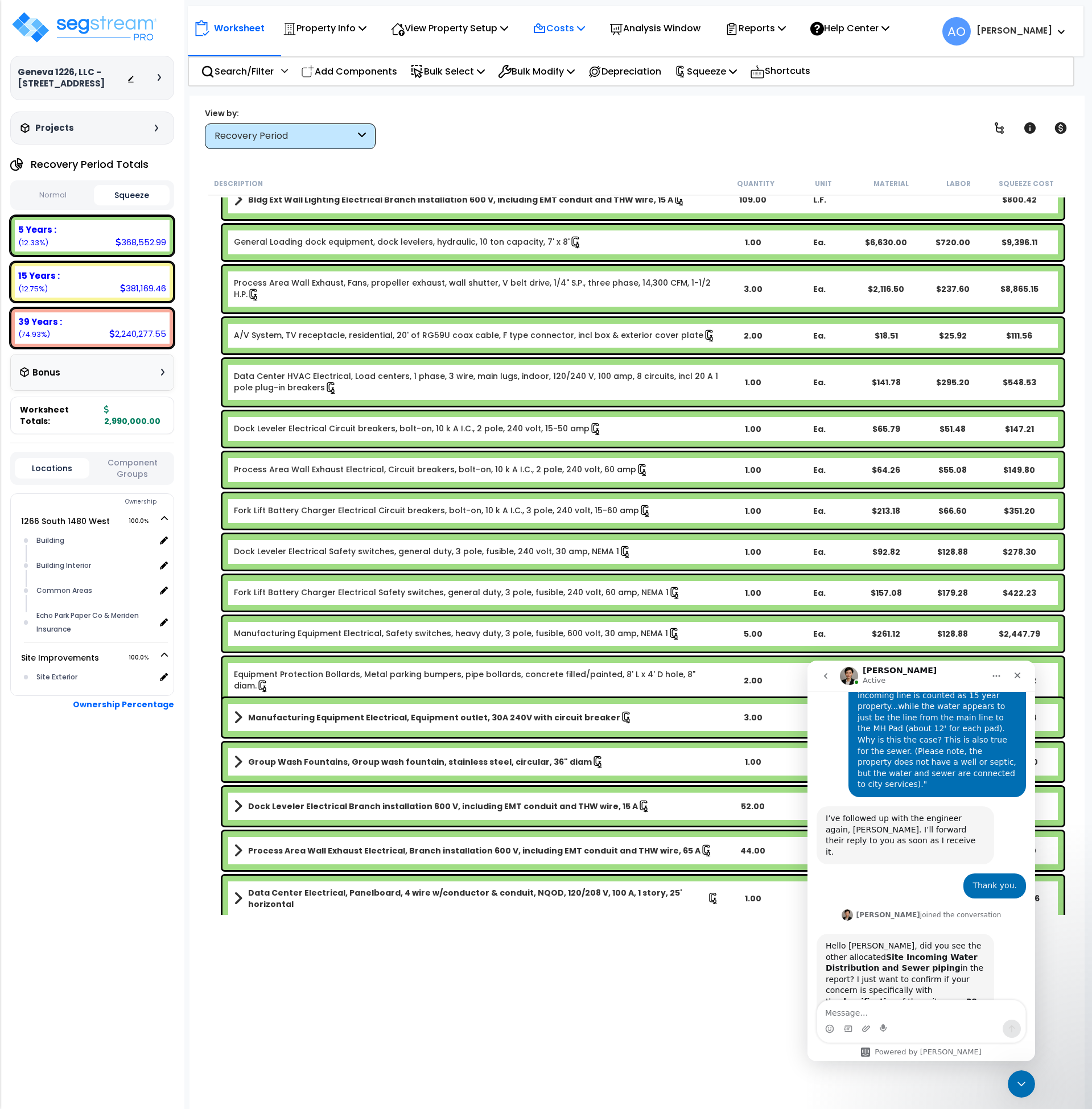
scroll to position [139, 0]
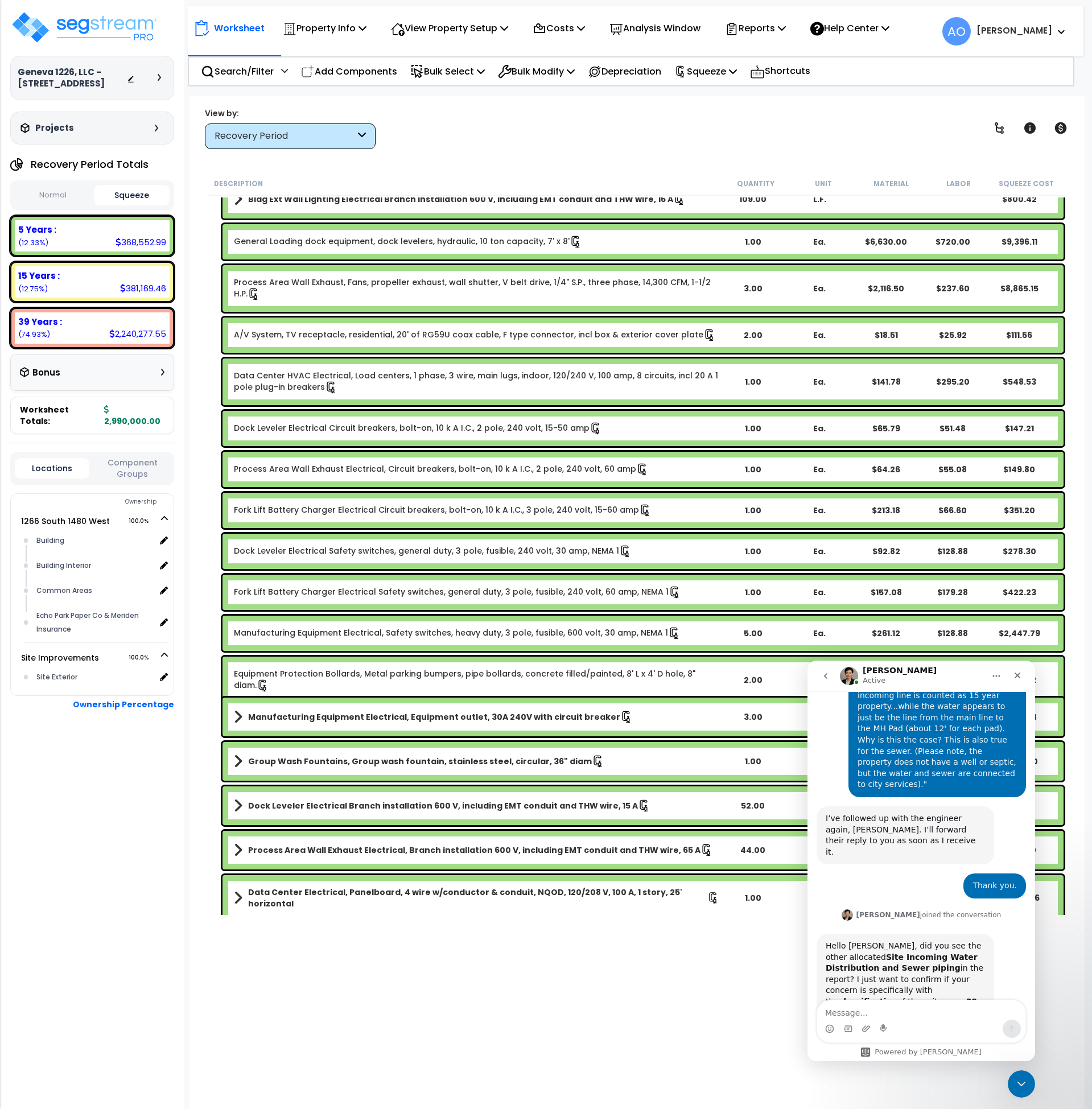
click at [623, 24] on icon at bounding box center [616, 29] width 13 height 11
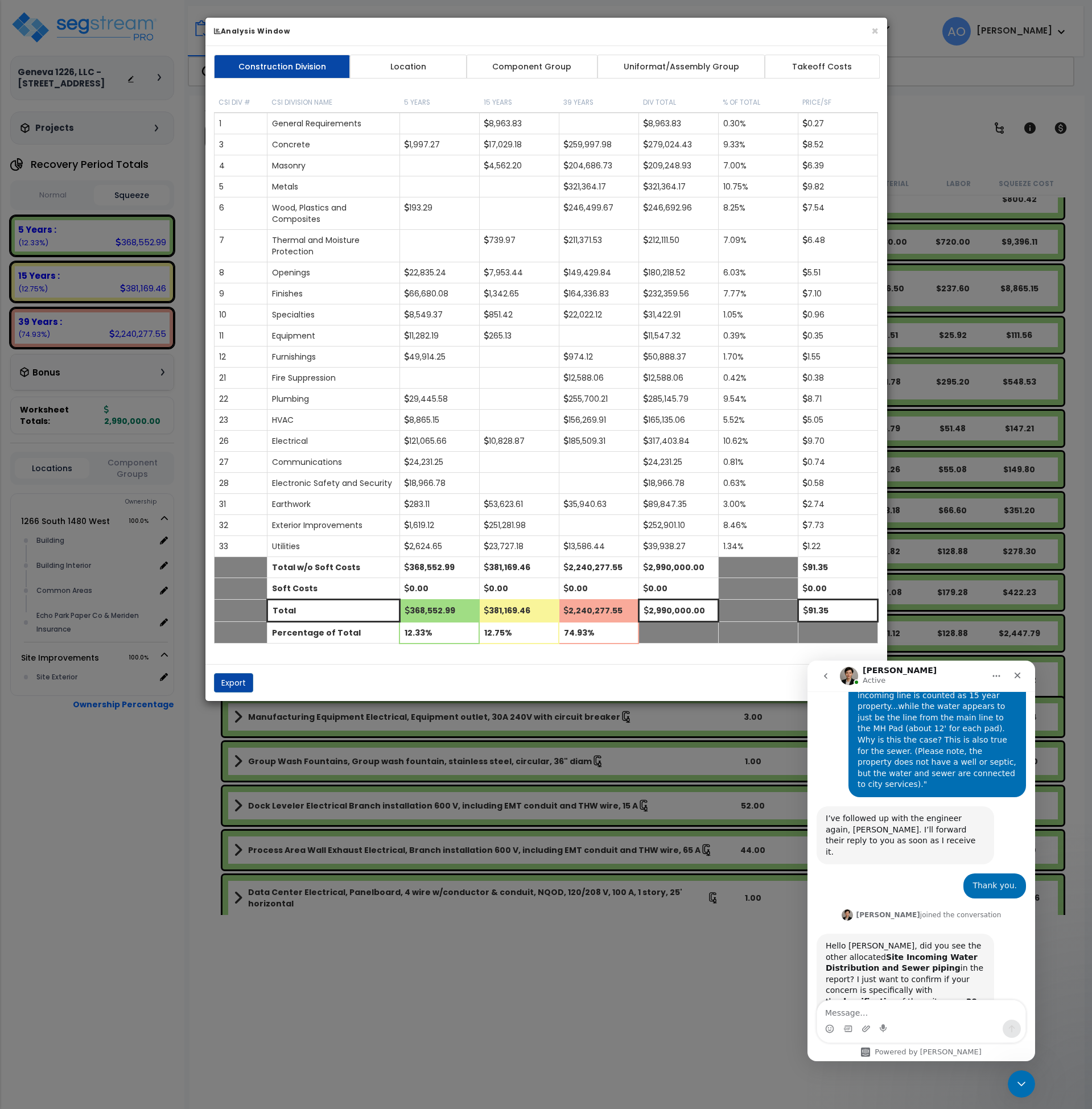
click at [543, 68] on link "Component Group" at bounding box center [532, 67] width 132 height 24
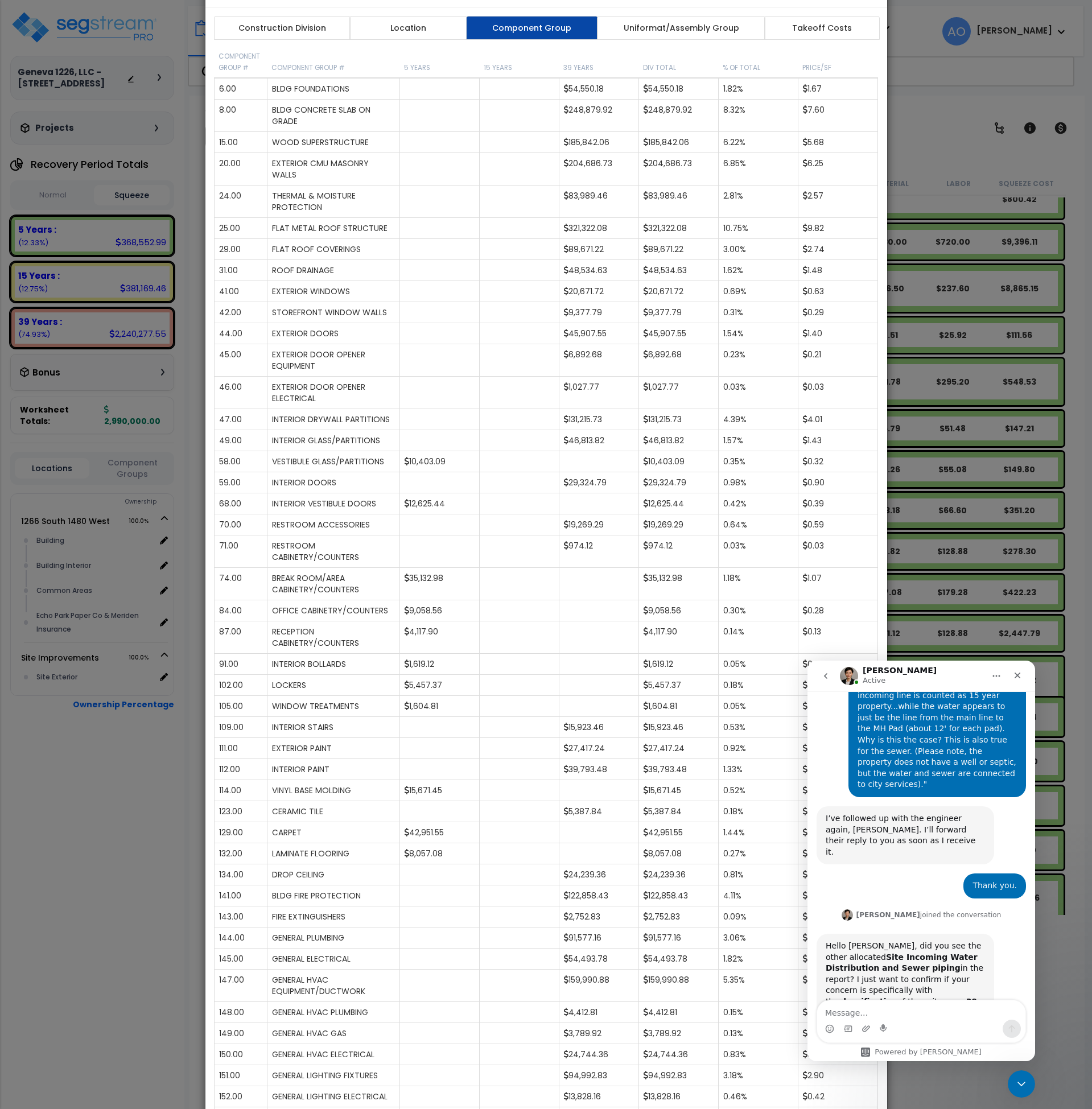
scroll to position [0, 0]
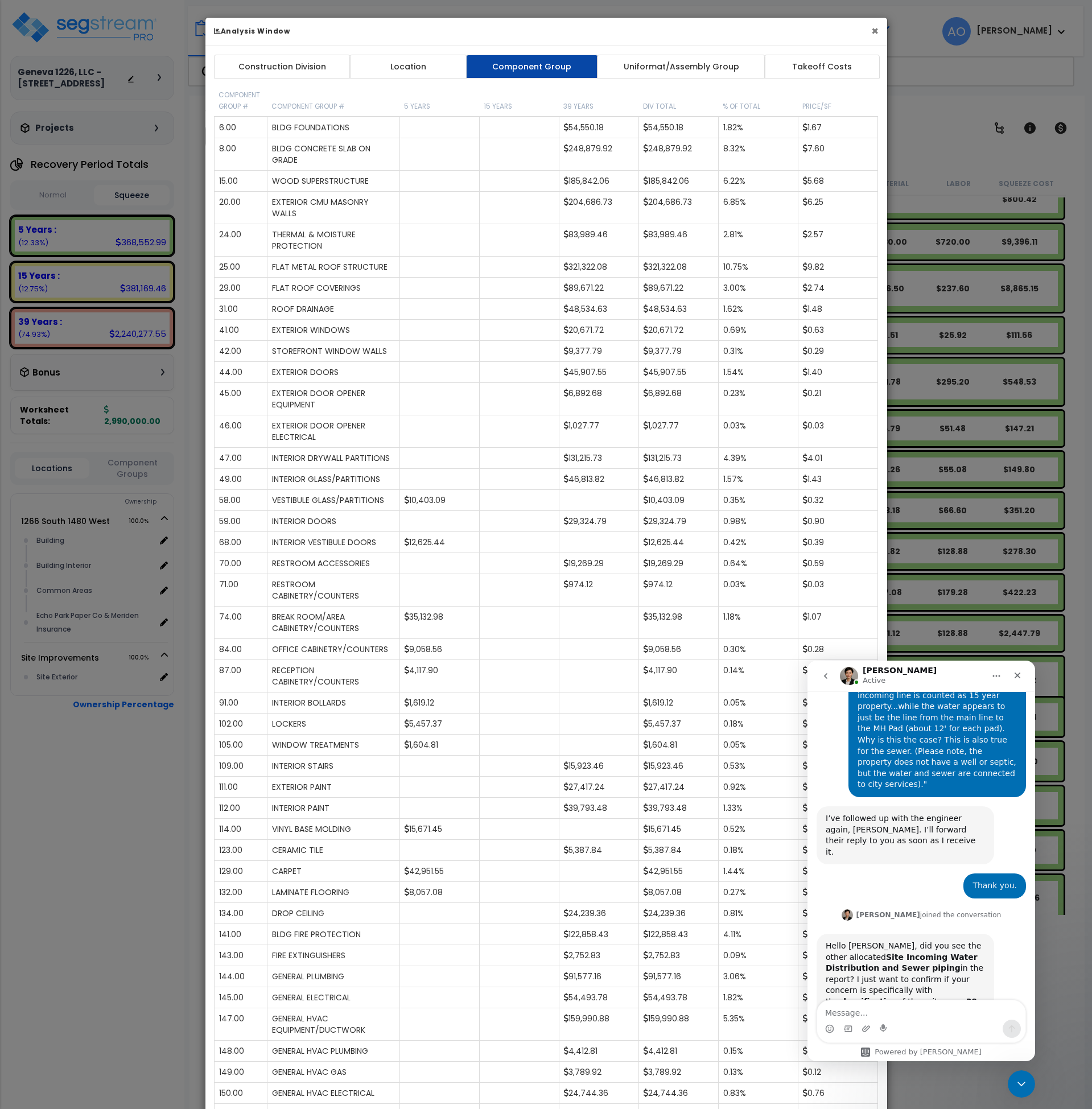
click at [875, 26] on button "×" at bounding box center [875, 31] width 8 height 12
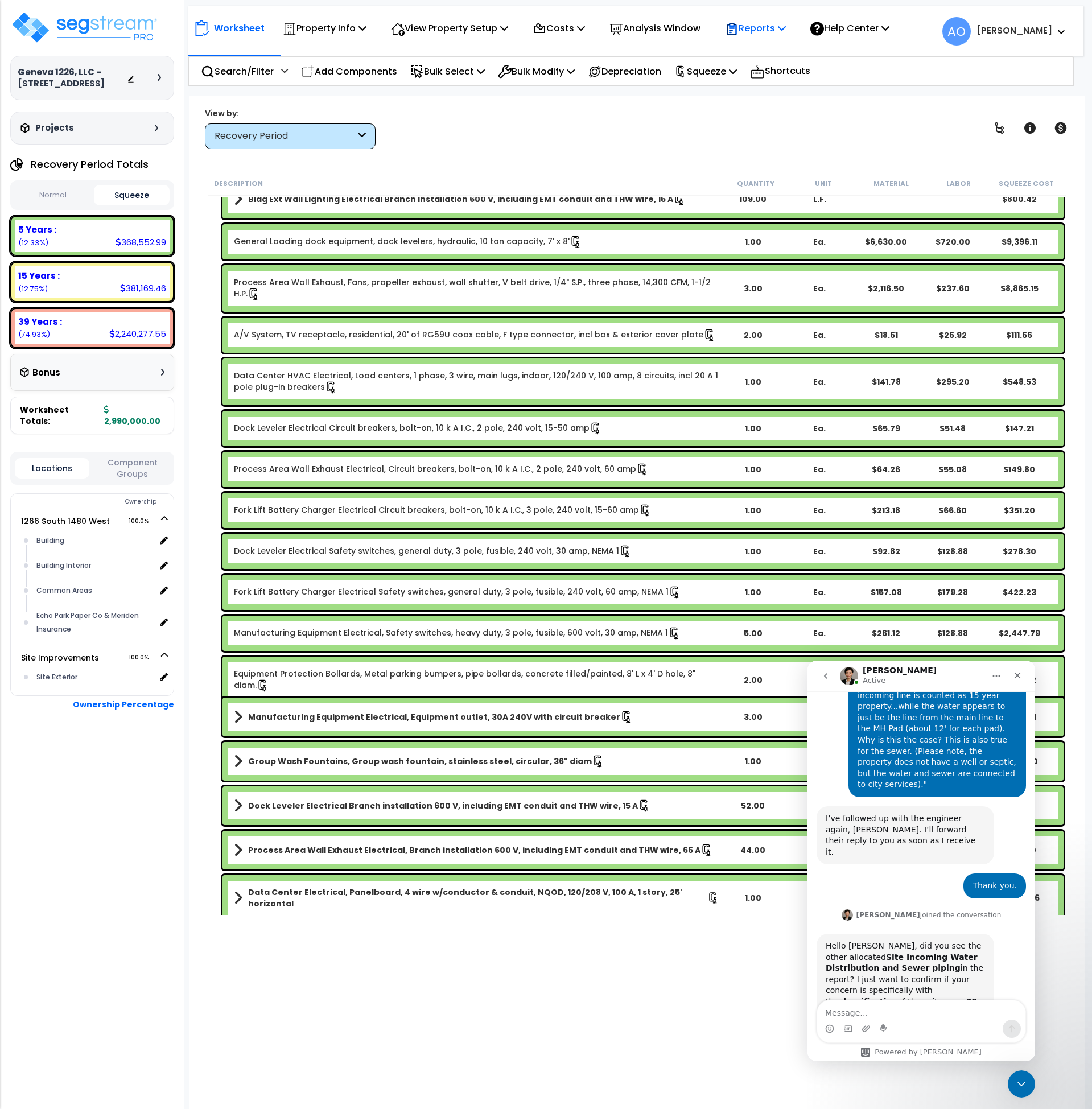
click at [762, 27] on p "Reports" at bounding box center [755, 28] width 61 height 15
click at [781, 78] on link "Manage Report Images" at bounding box center [776, 78] width 113 height 23
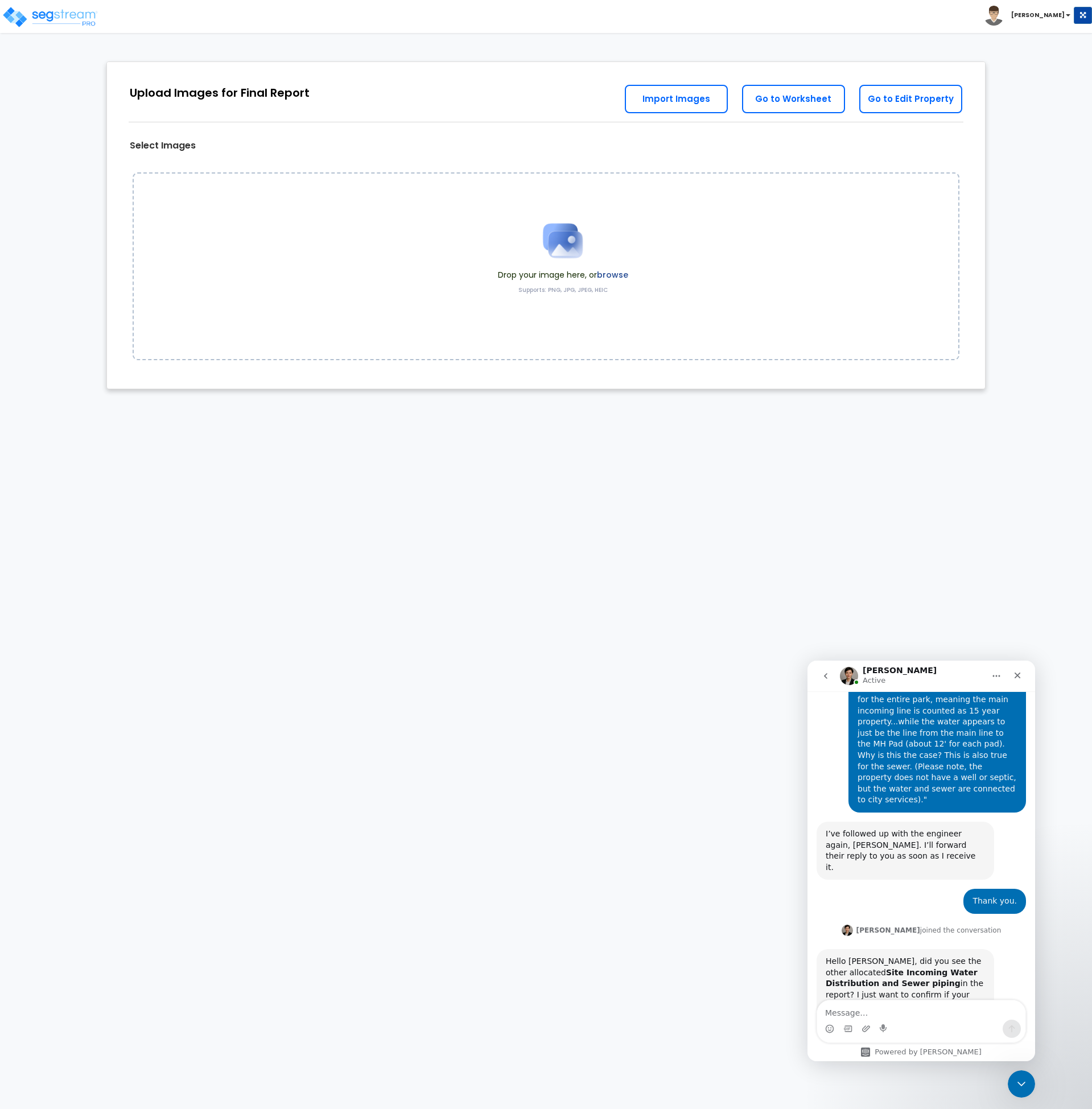
scroll to position [1070, 0]
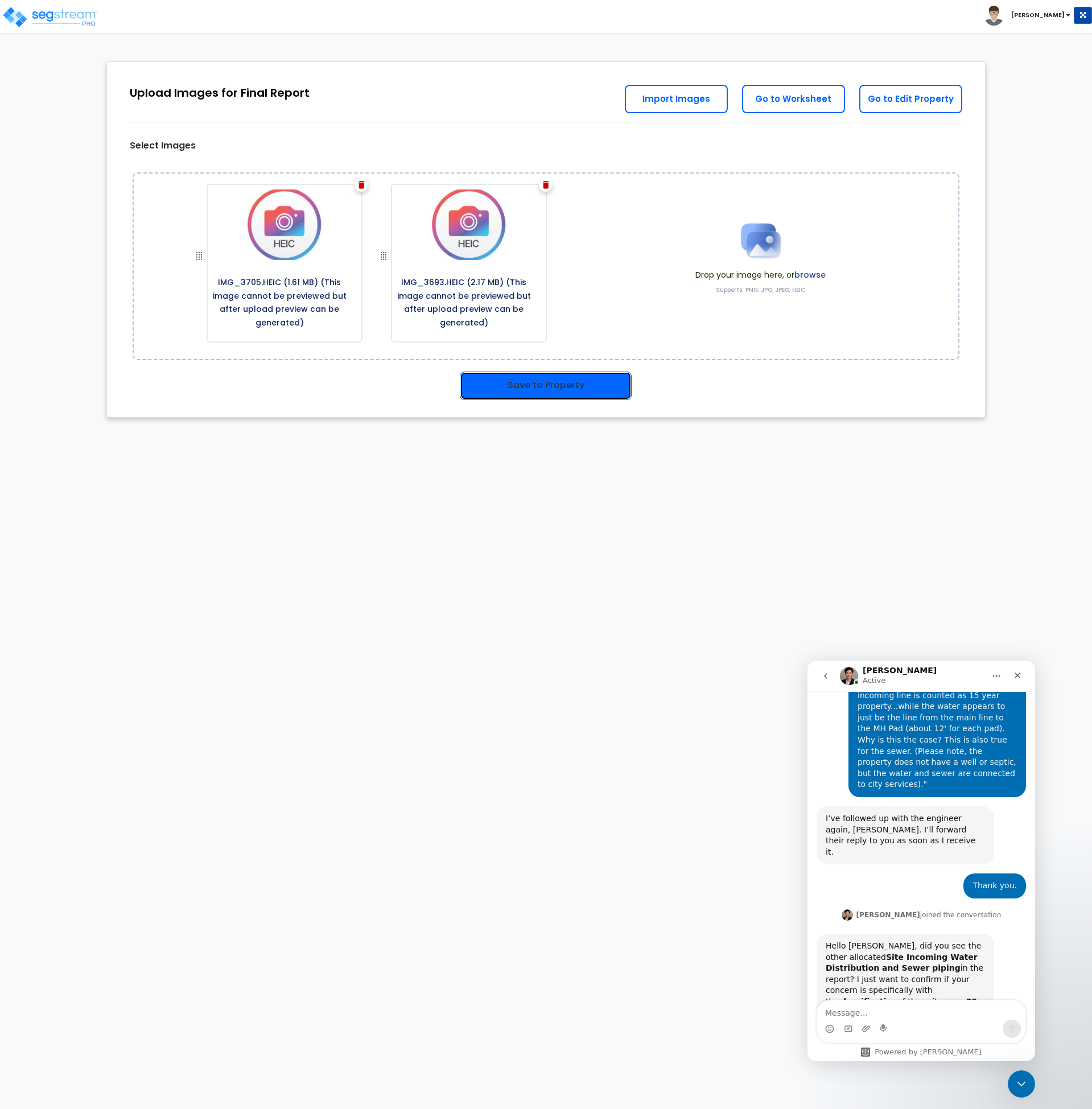
click at [512, 387] on button "Save to Property" at bounding box center [545, 385] width 172 height 28
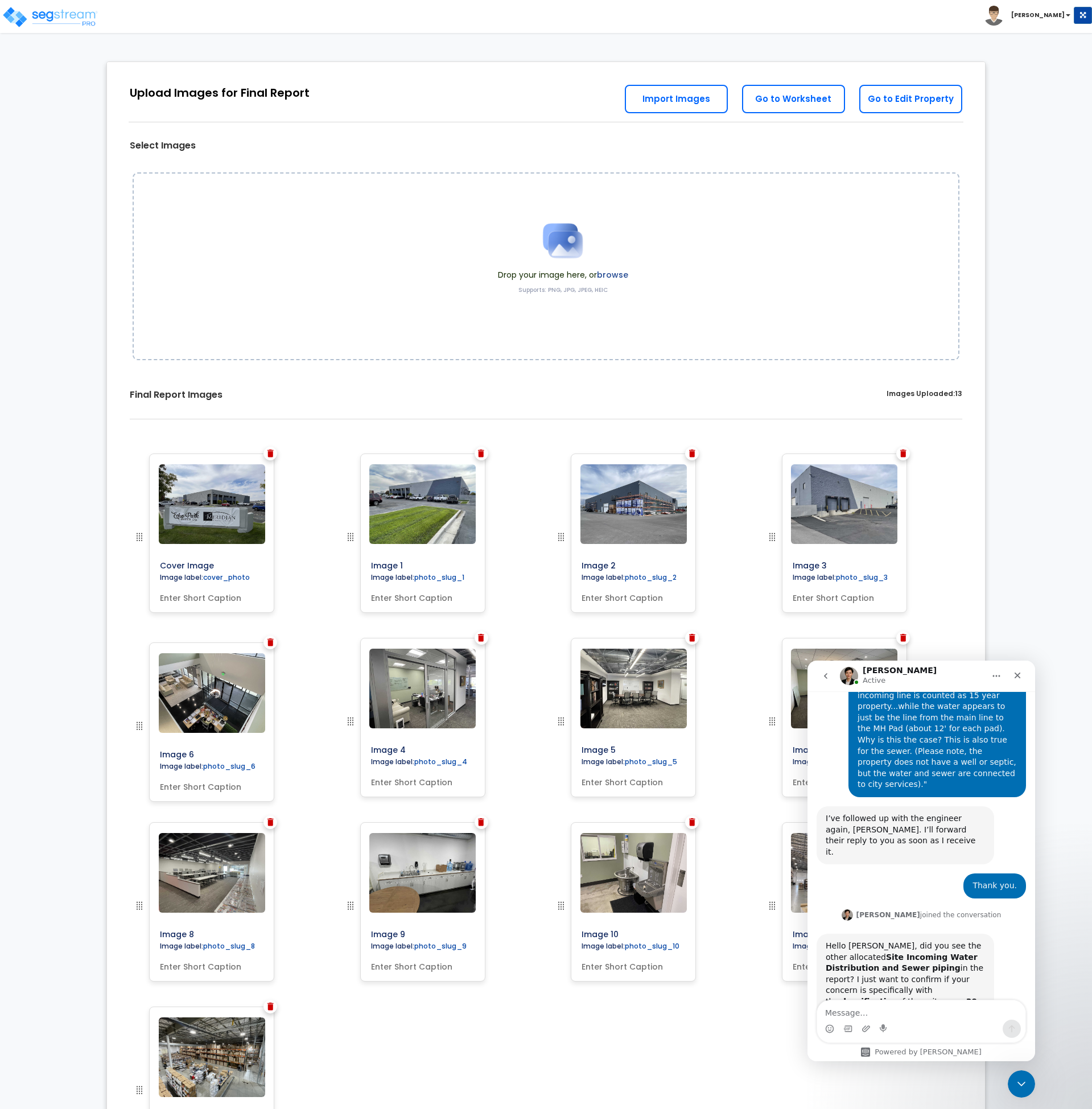
drag, startPoint x: 559, startPoint y: 590, endPoint x: 130, endPoint y: 726, distance: 450.0
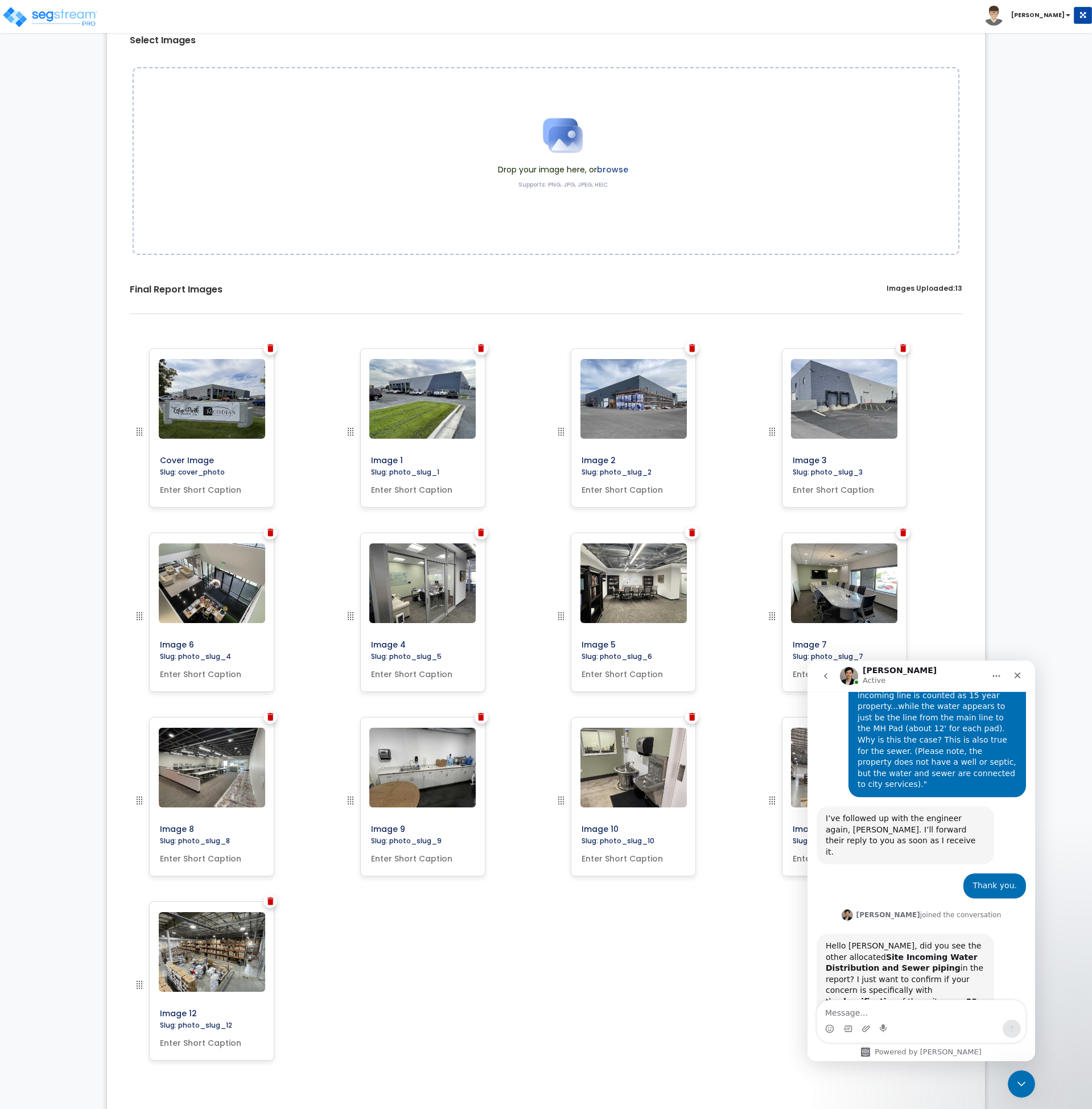
scroll to position [128, 0]
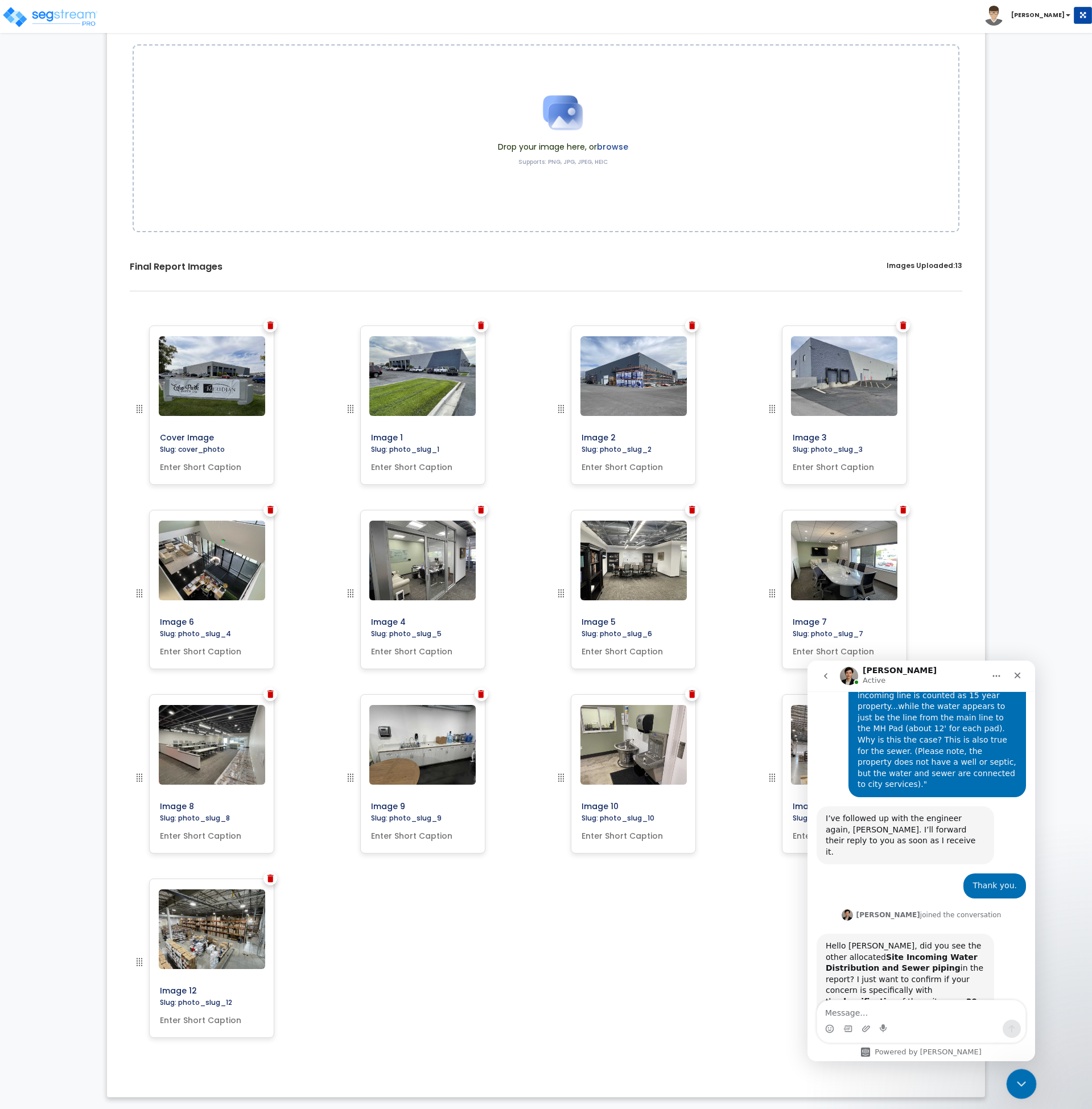
click at [1013, 1082] on icon "Close Intercom Messenger" at bounding box center [1020, 1082] width 14 height 14
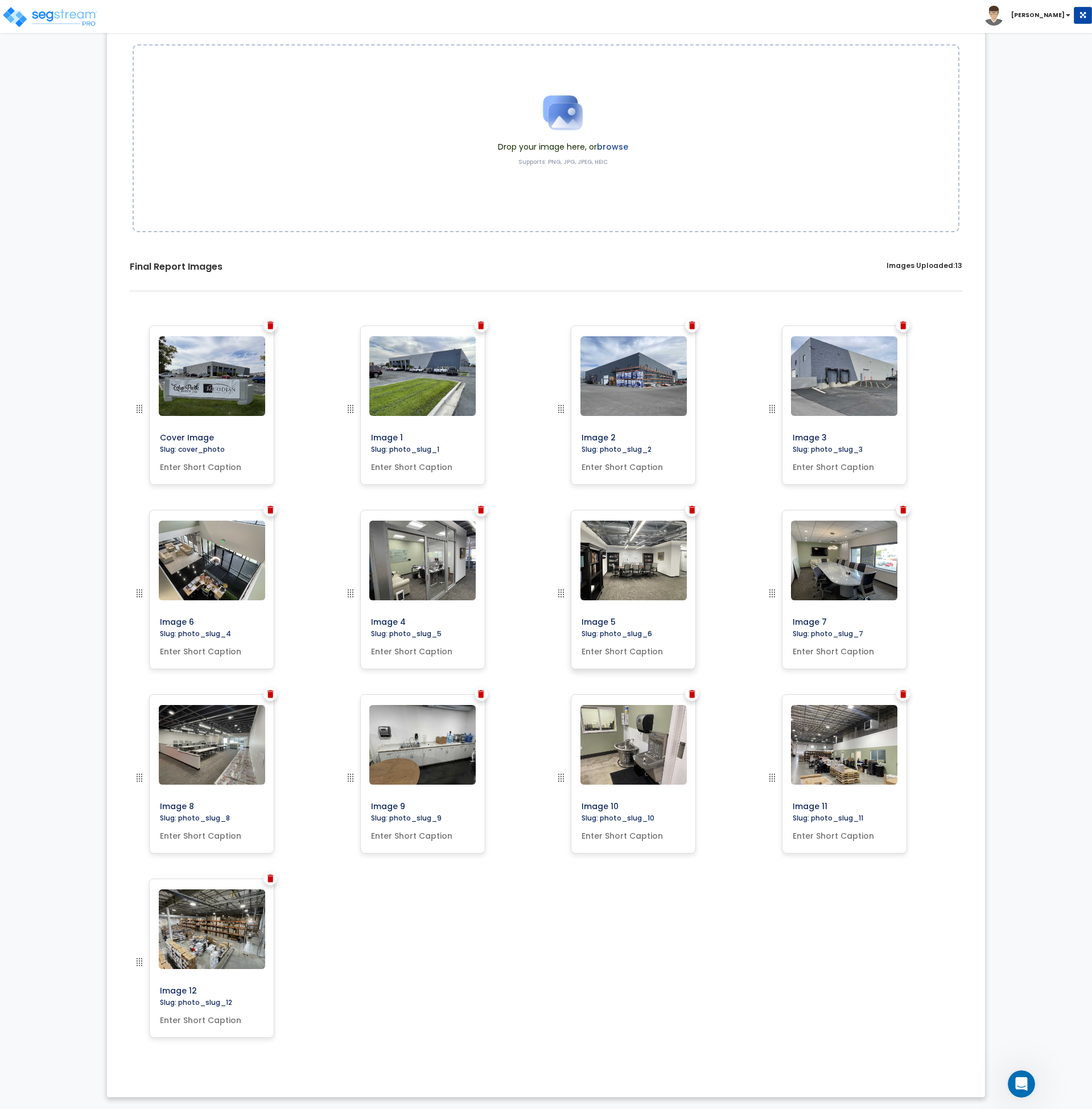
scroll to position [0, 0]
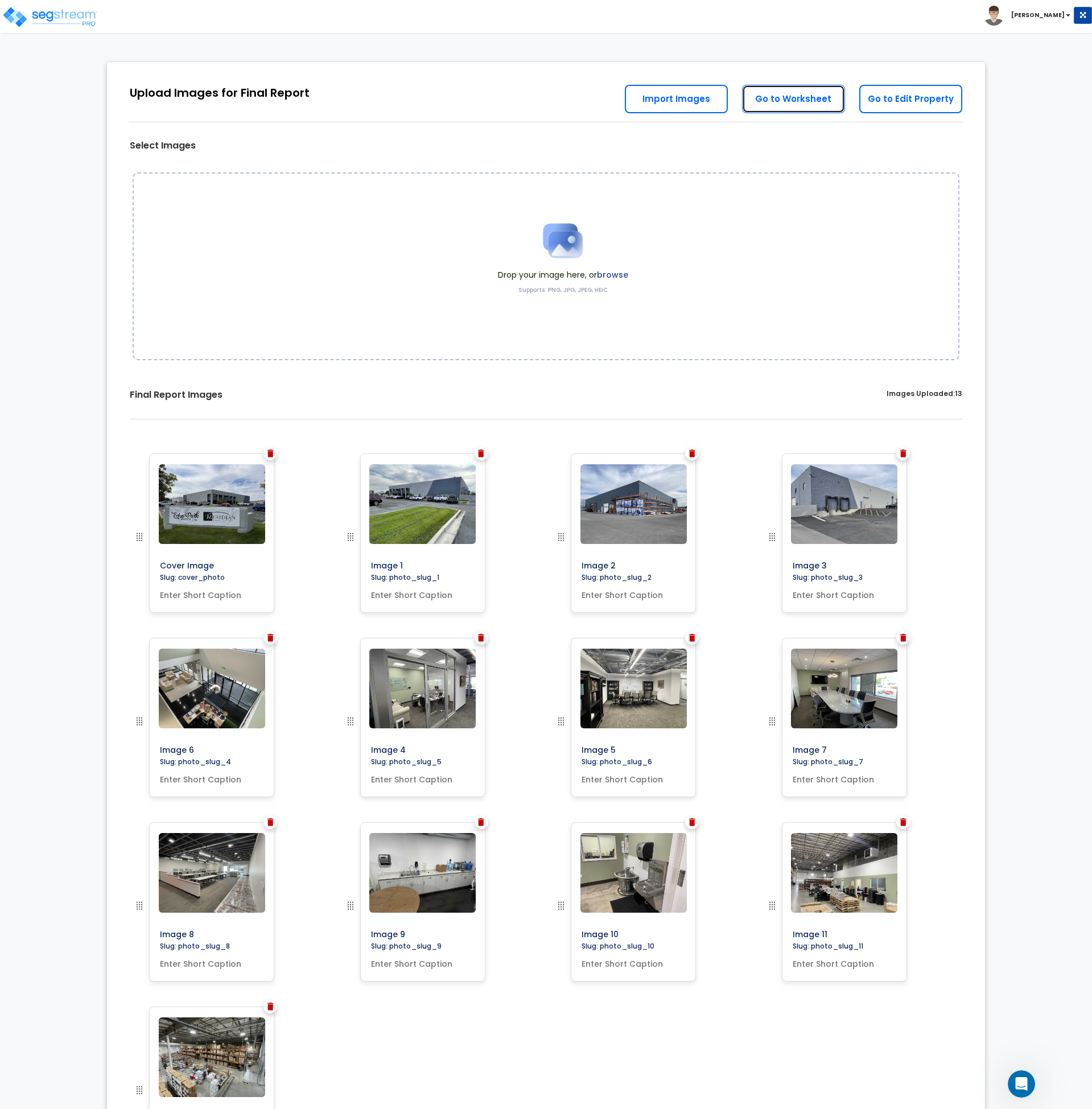
click at [810, 98] on link "Go to Worksheet" at bounding box center [793, 98] width 103 height 28
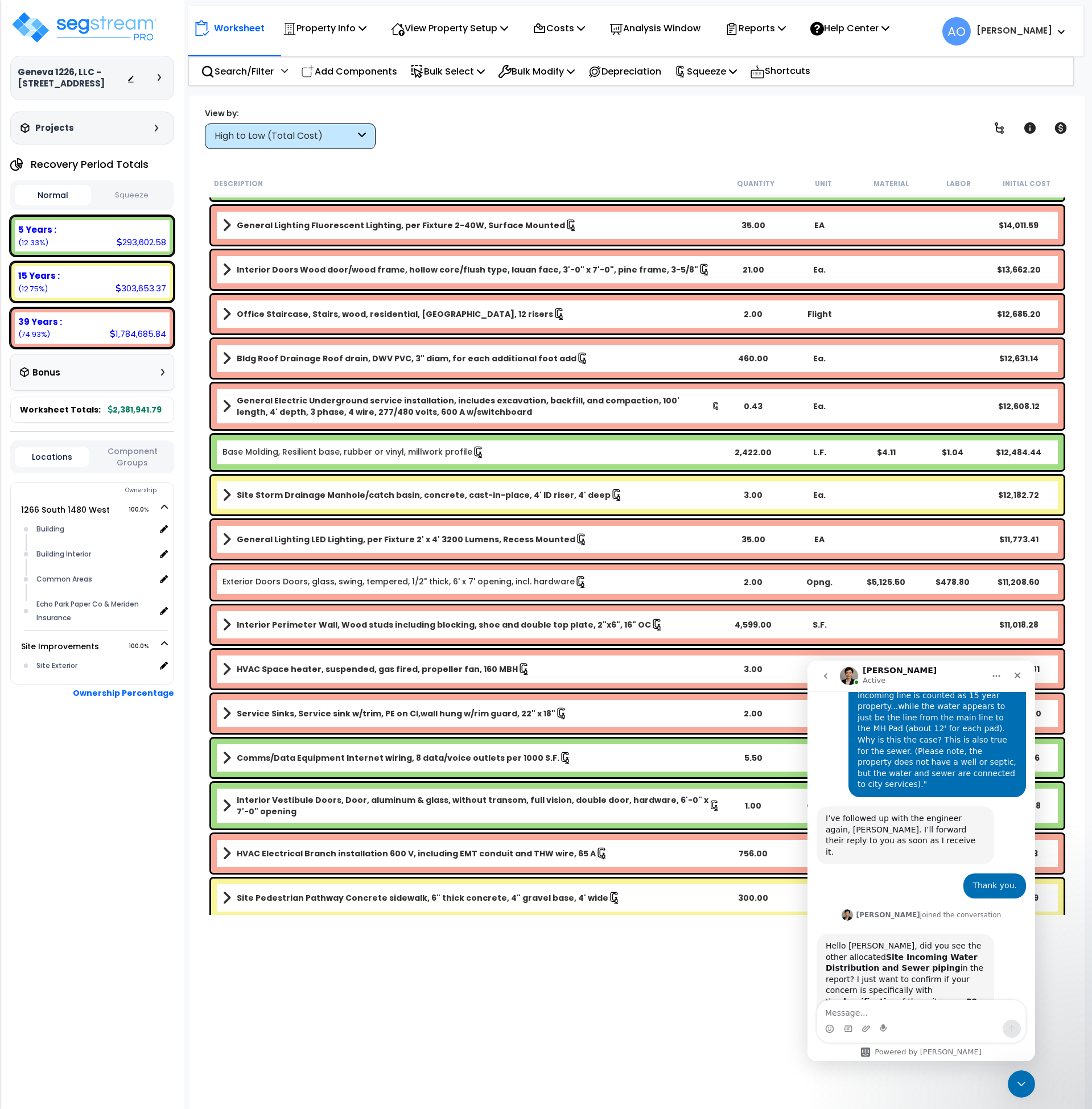
scroll to position [1338, 0]
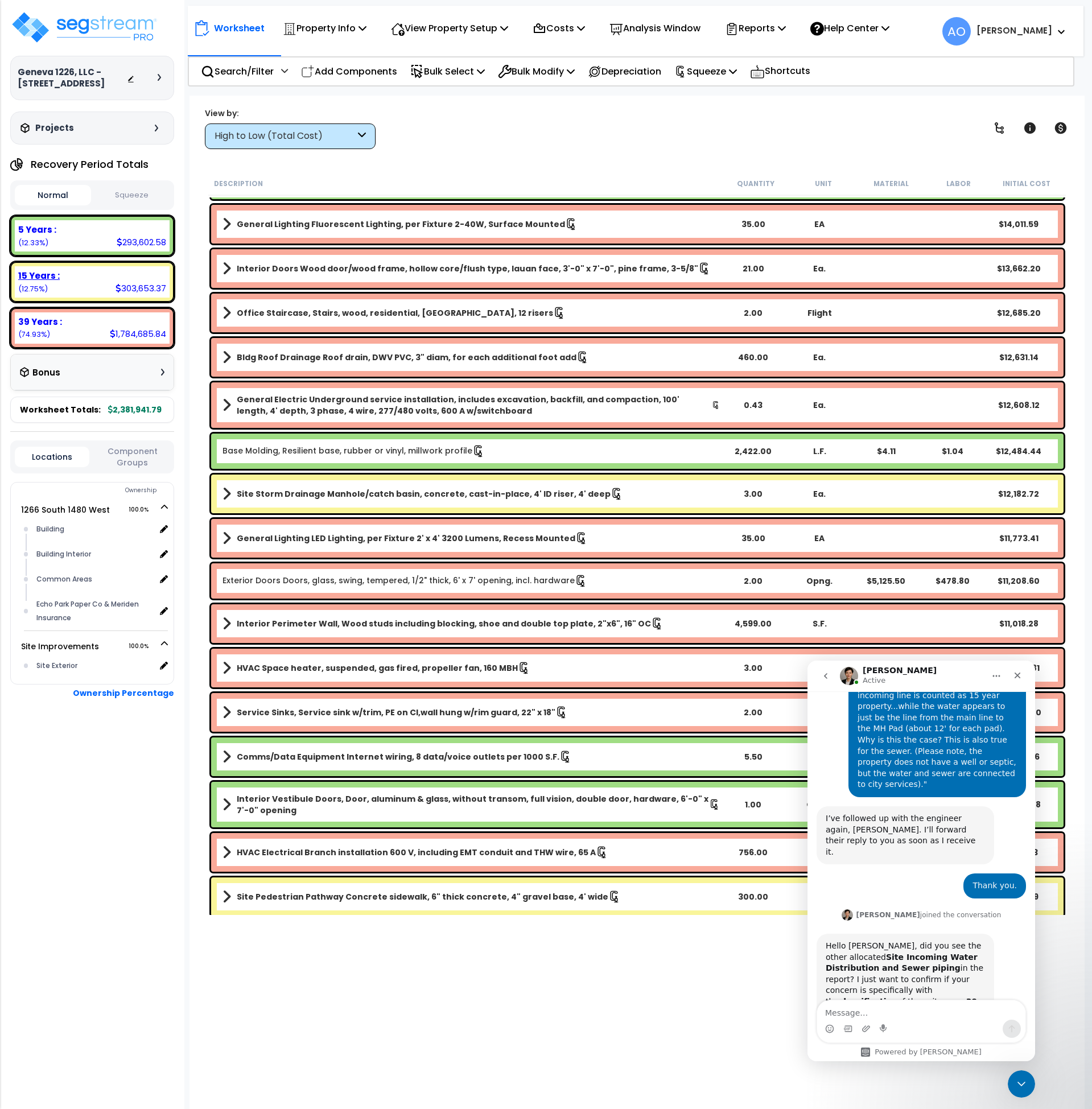
click at [52, 275] on b "15 Years :" at bounding box center [39, 276] width 42 height 12
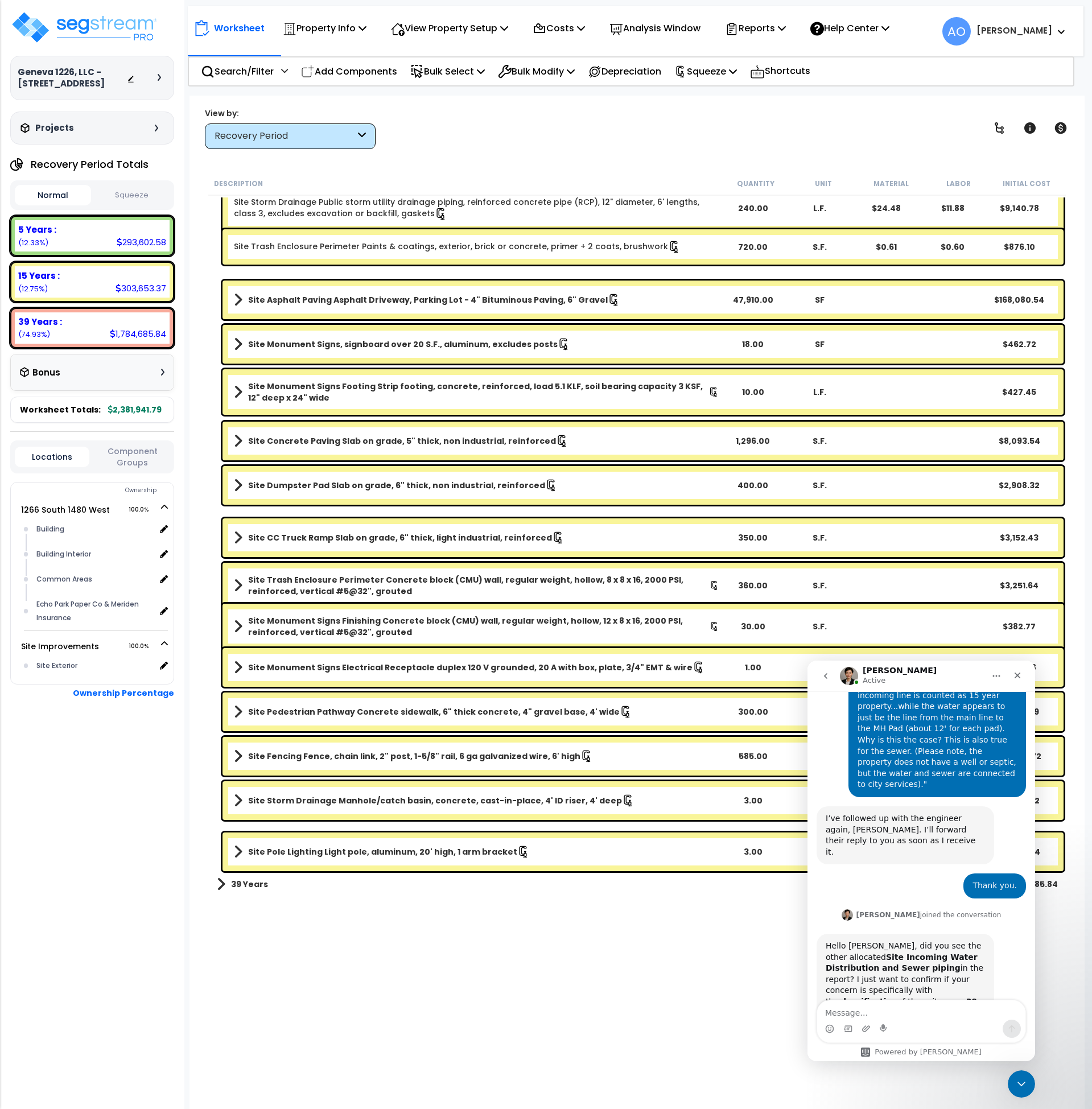
click at [150, 199] on button "Squeeze" at bounding box center [132, 195] width 76 height 20
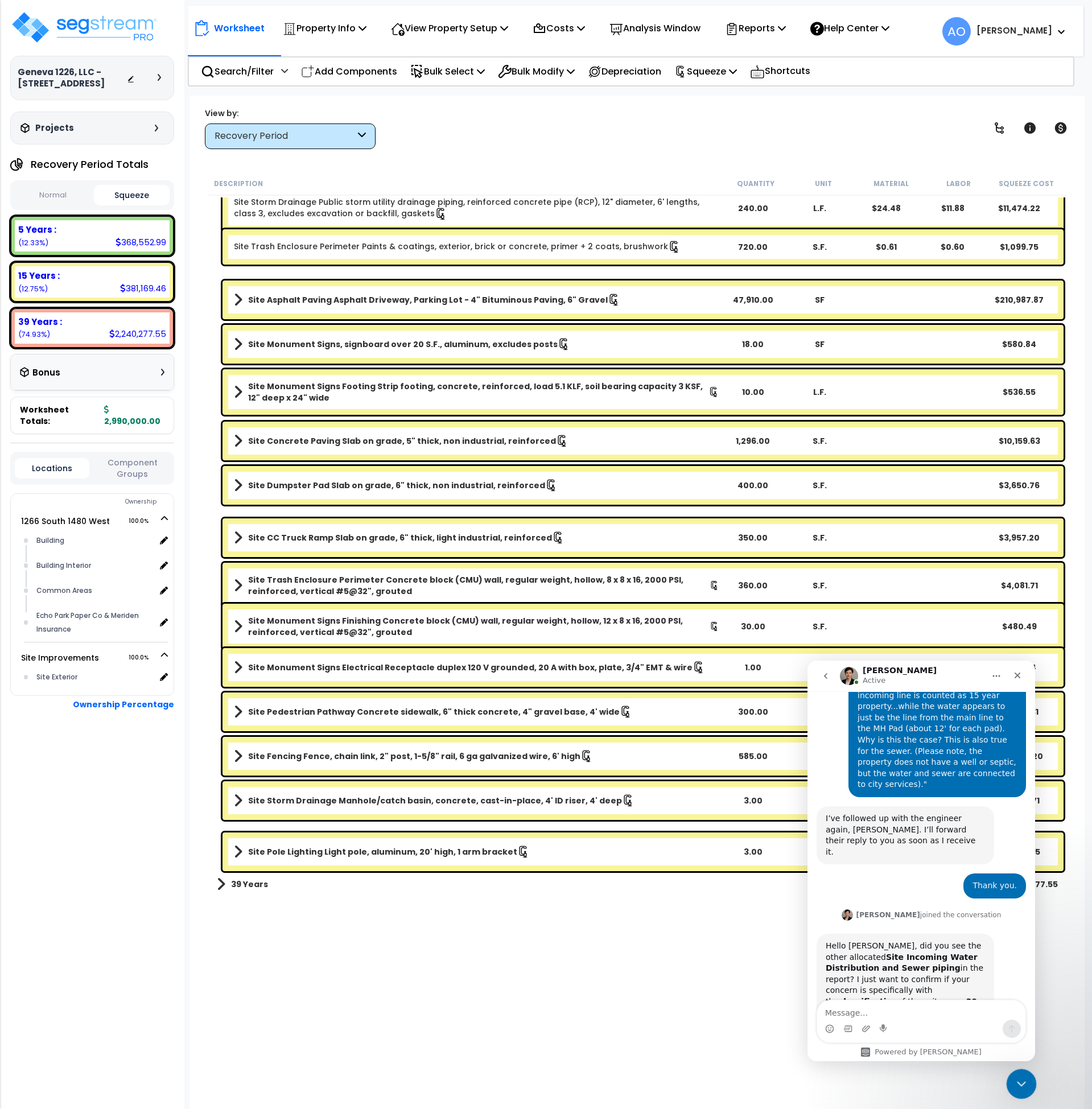
scroll to position [41, 0]
click at [1017, 1084] on icon "Close Intercom Messenger" at bounding box center [1020, 1082] width 14 height 14
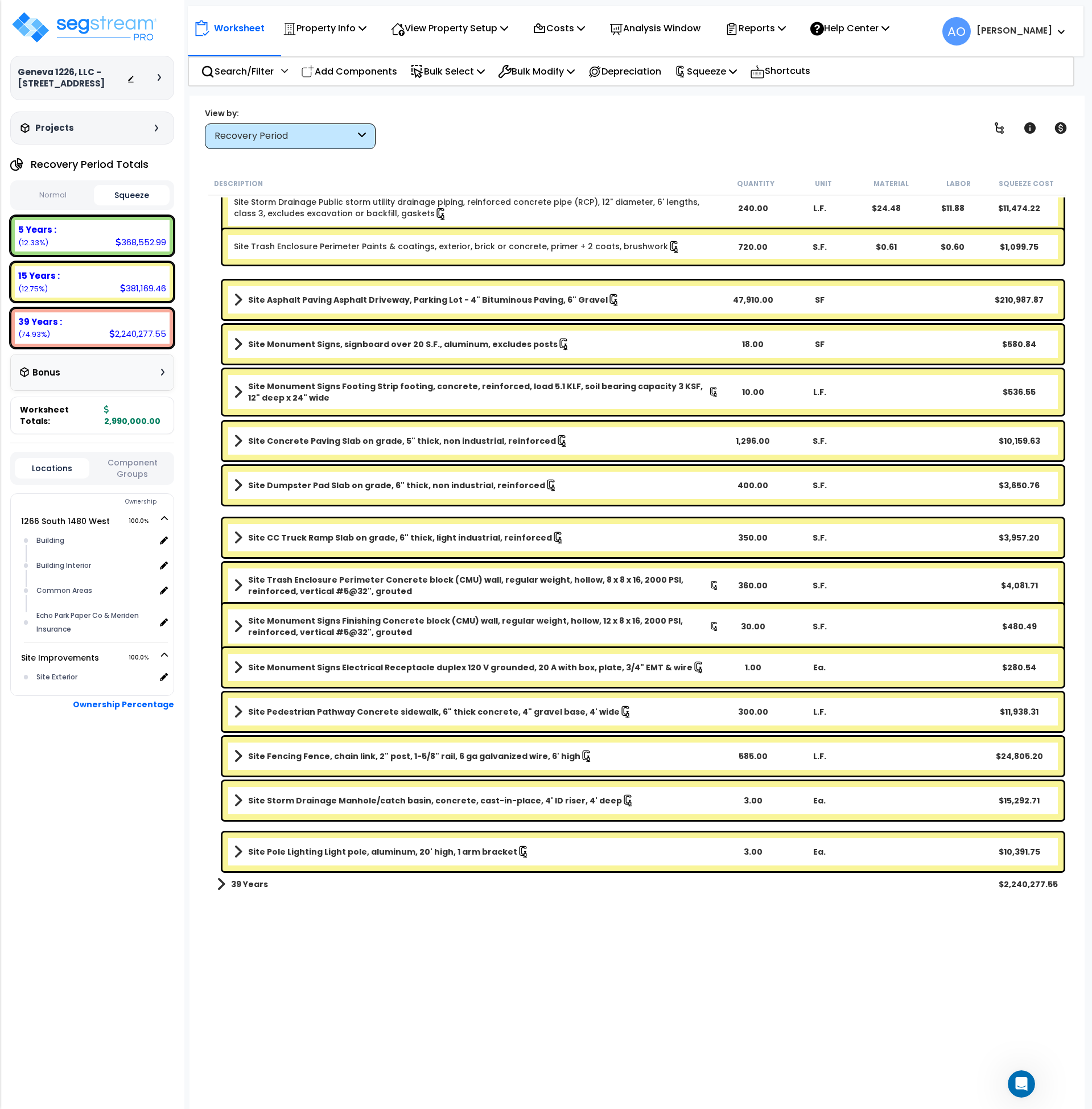
scroll to position [1070, 0]
click at [265, 887] on b "39 Years" at bounding box center [249, 884] width 37 height 11
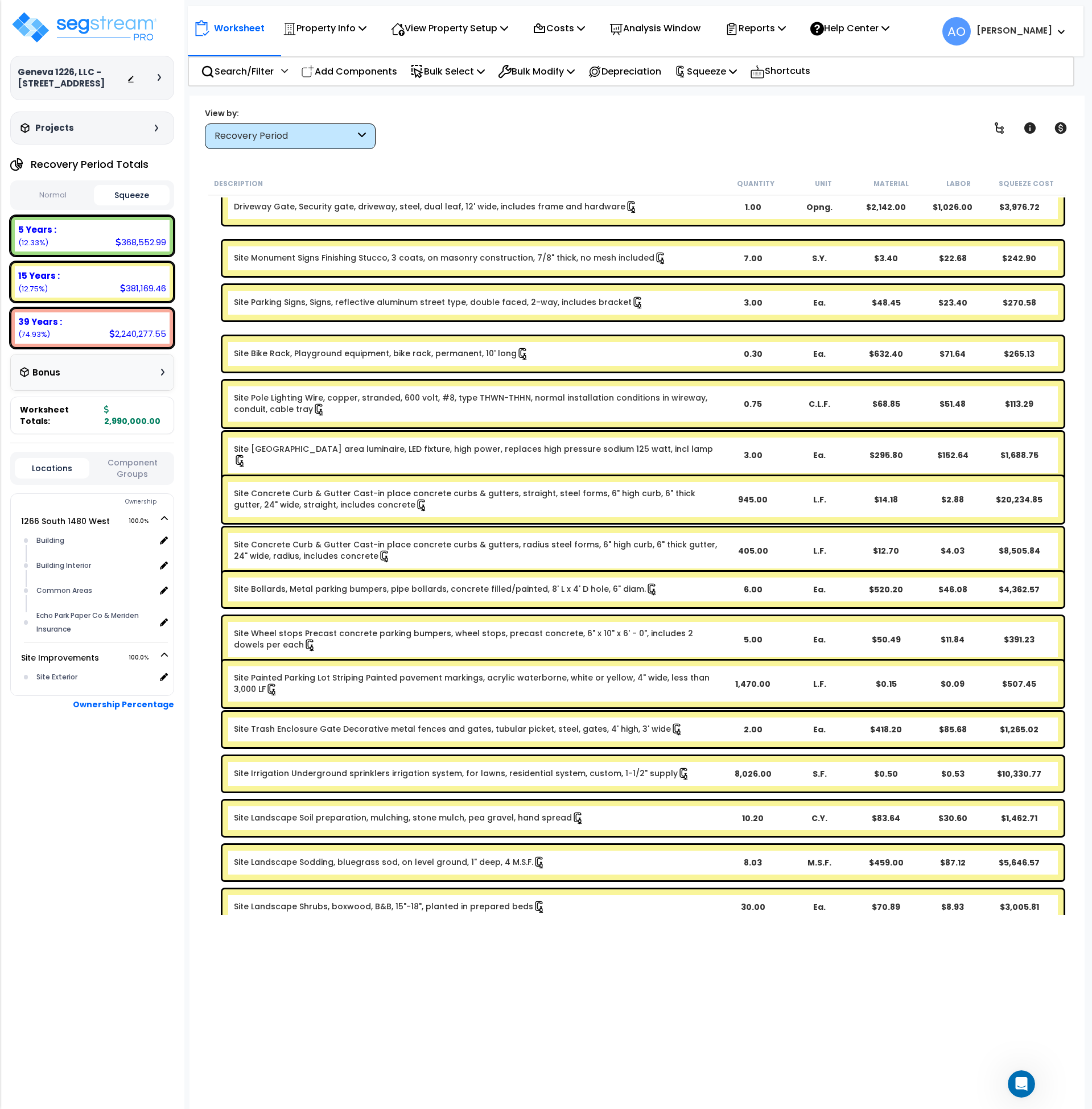
click at [248, 132] on div "Recovery Period" at bounding box center [285, 136] width 140 height 13
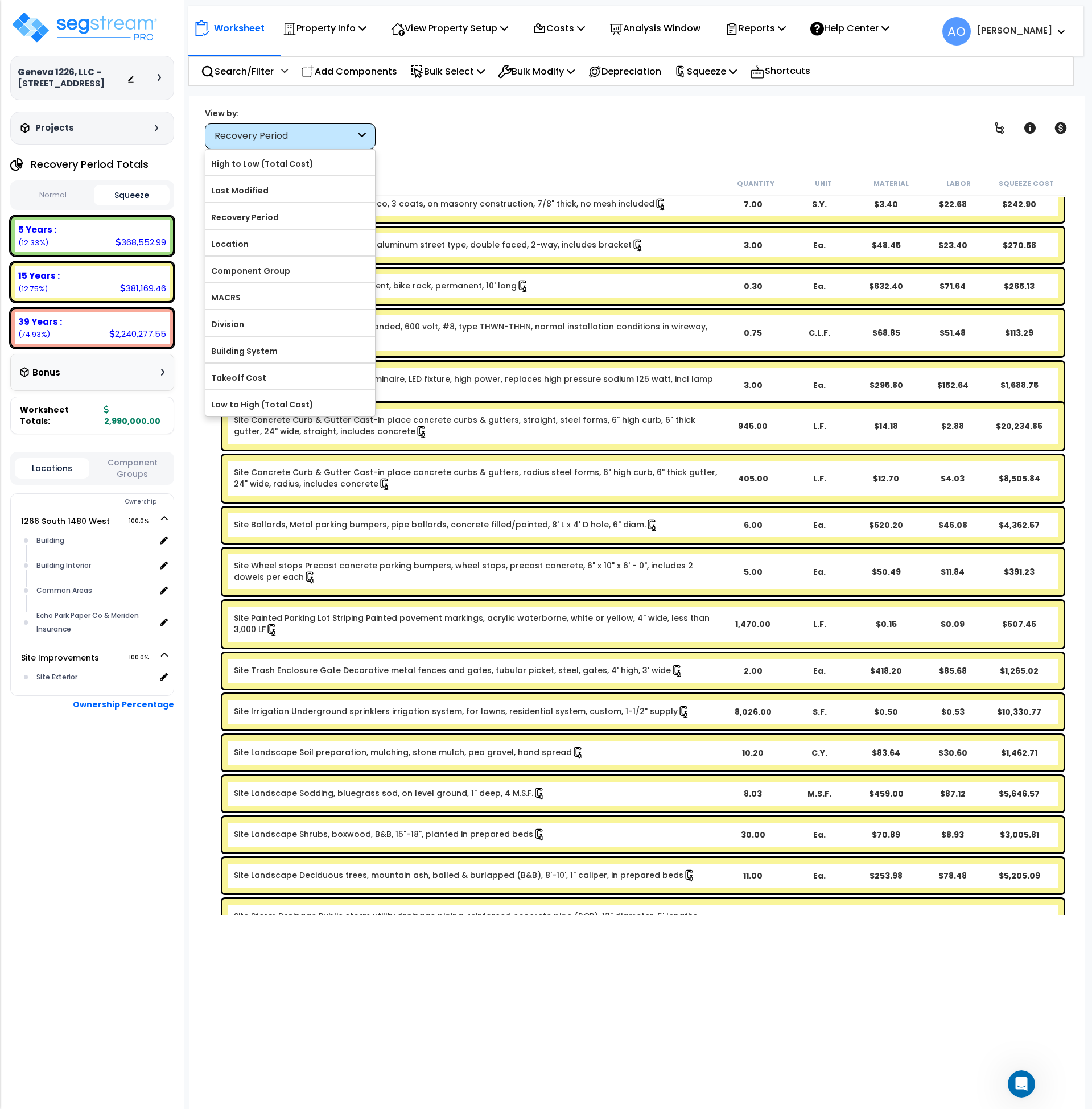
scroll to position [148, 0]
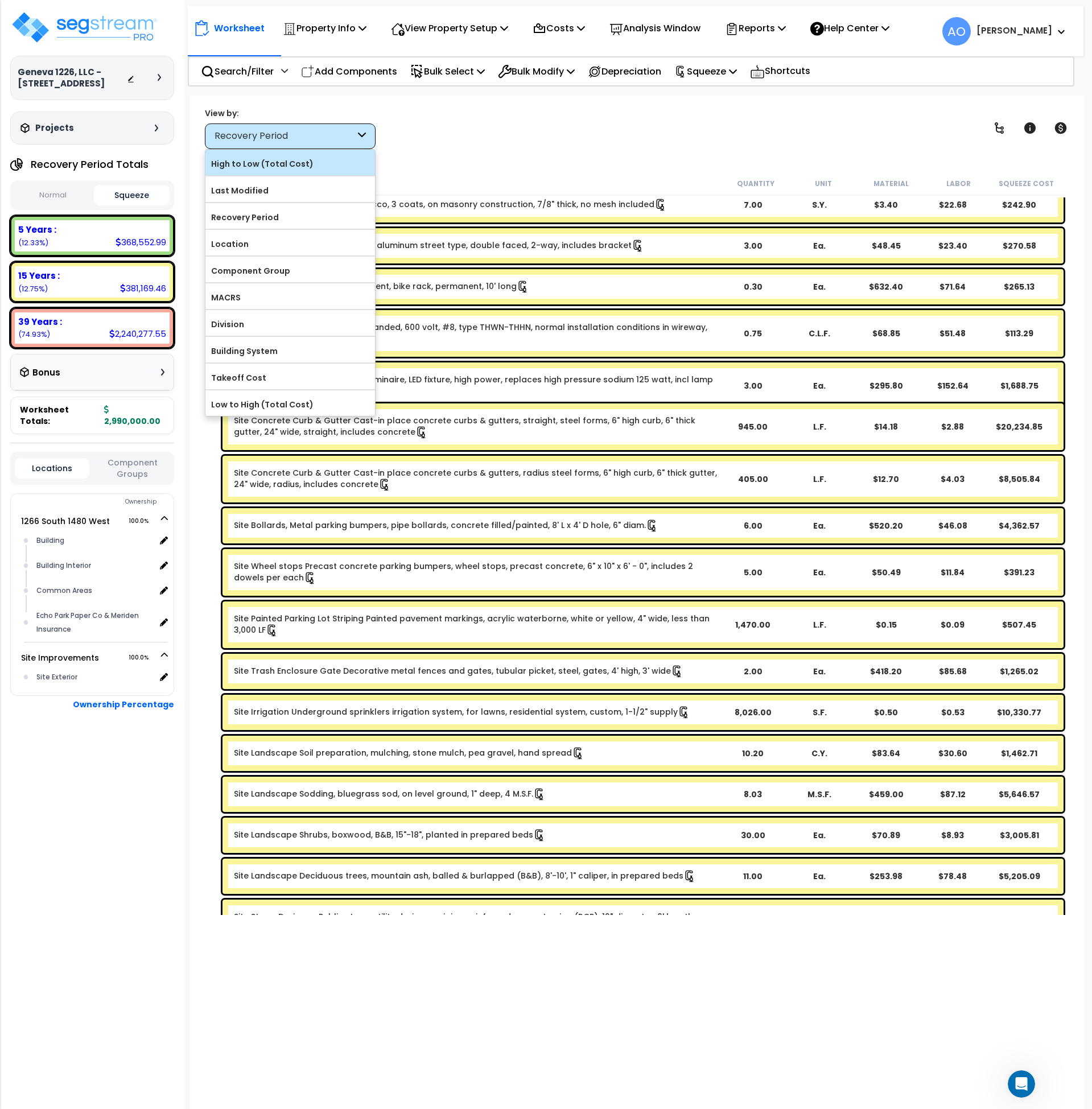
click at [270, 165] on label "High to Low (Total Cost)" at bounding box center [290, 164] width 169 height 17
click at [0, 0] on input "High to Low (Total Cost)" at bounding box center [0, 0] width 0 height 0
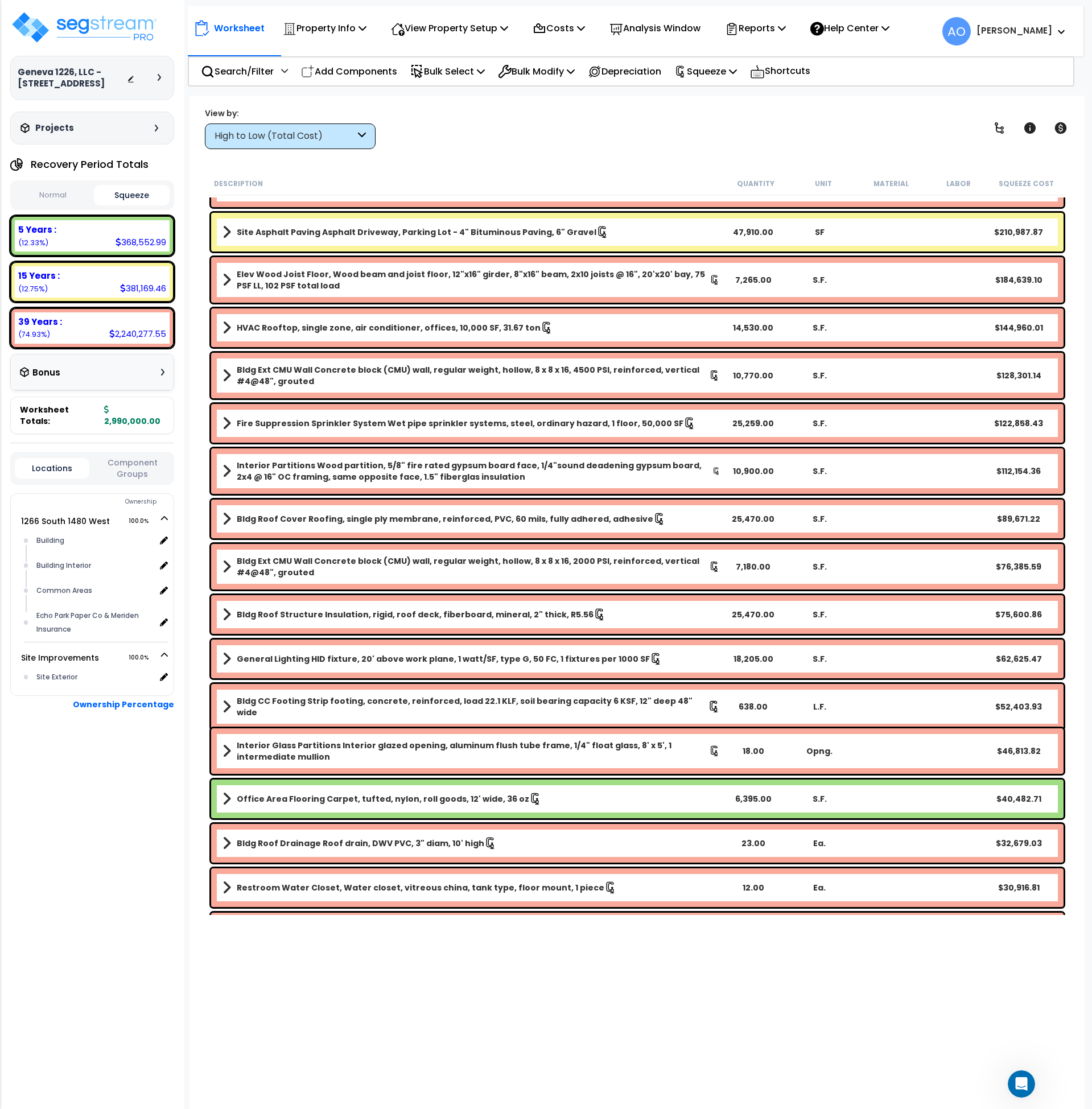
scroll to position [0, 0]
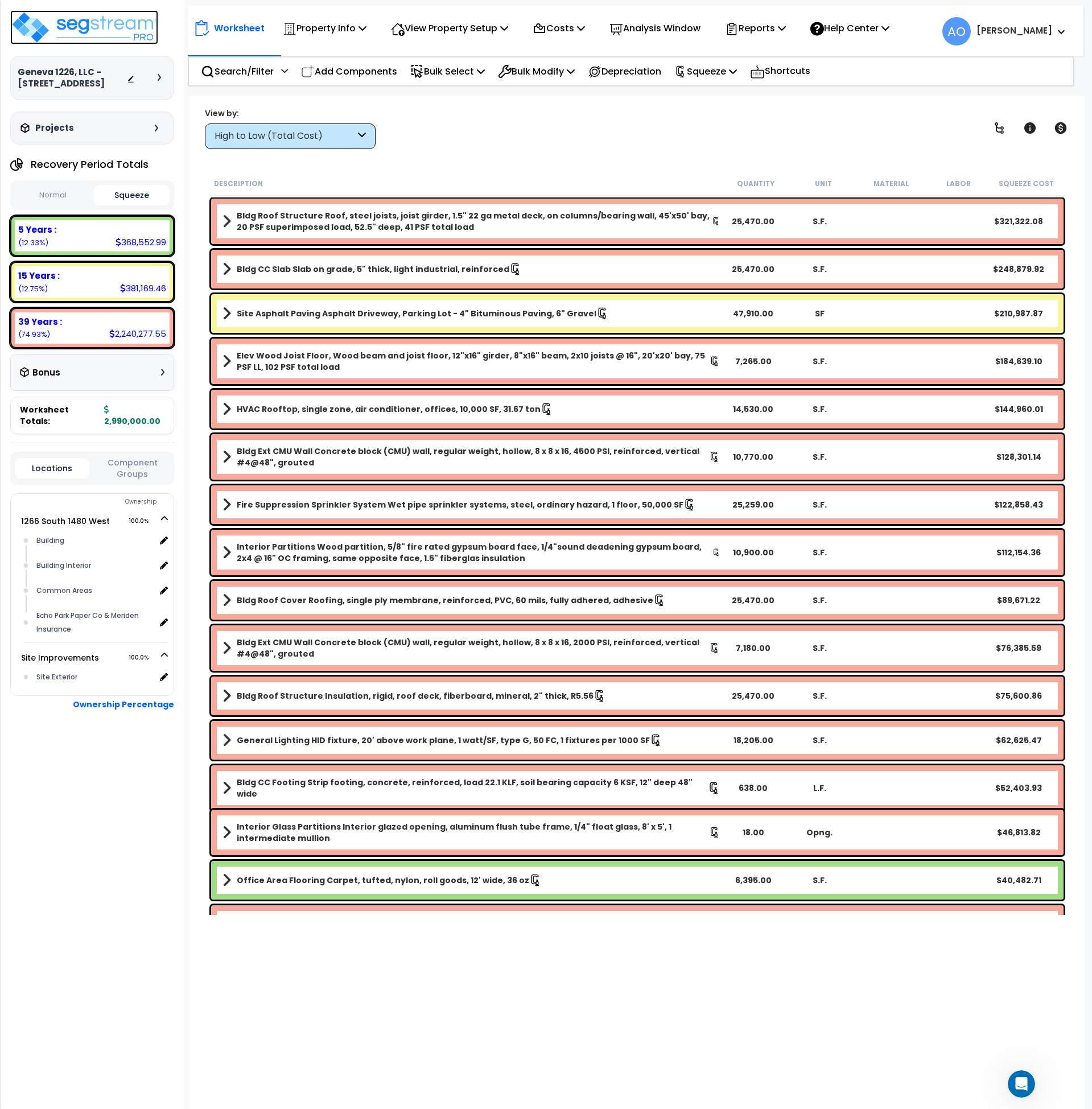
click at [123, 31] on img at bounding box center [84, 27] width 148 height 34
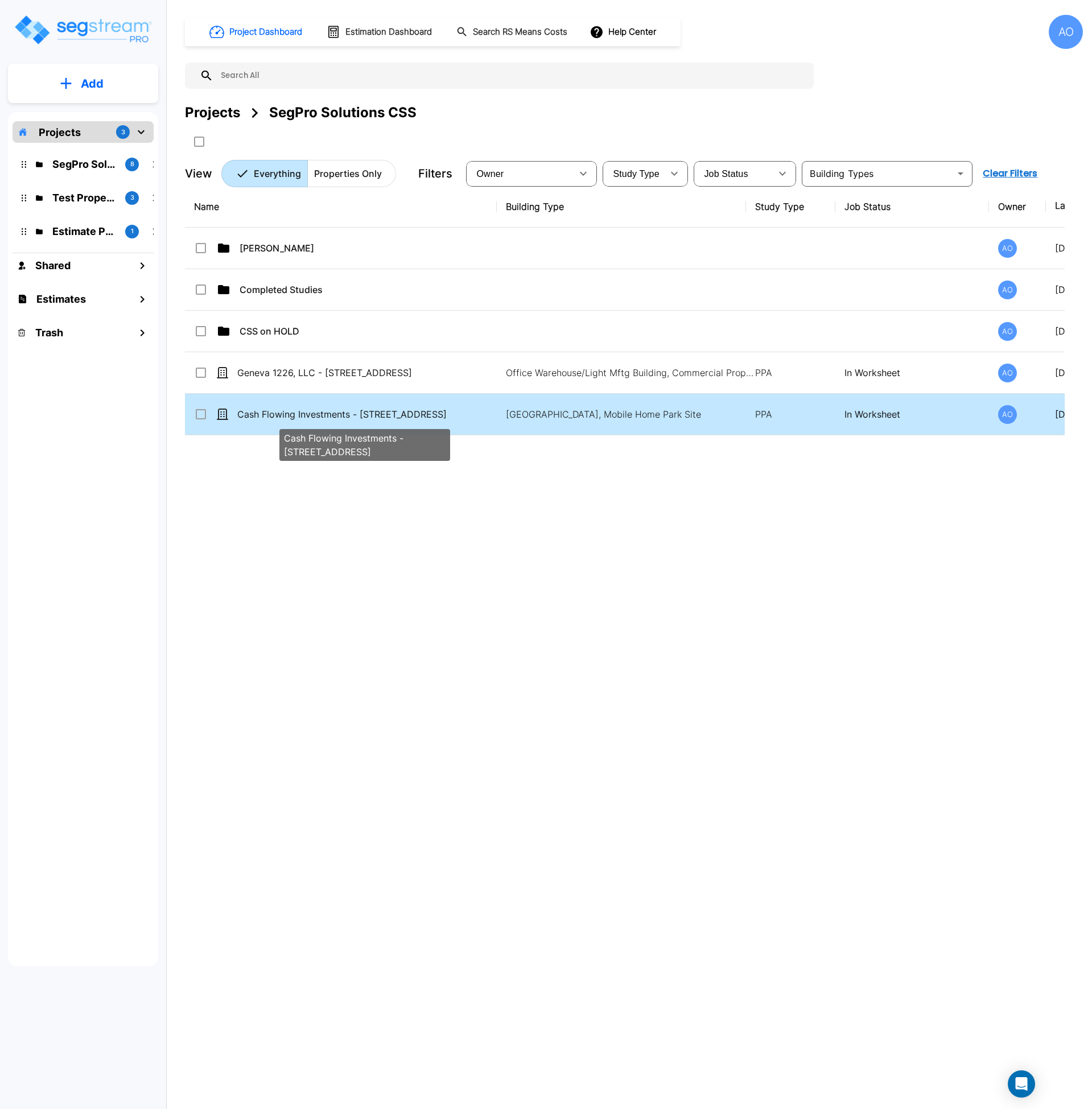
click at [328, 417] on p "Cash Flowing Investments - [STREET_ADDRESS]" at bounding box center [365, 414] width 255 height 14
checkbox input "true"
click at [328, 417] on p "Cash Flowing Investments - [STREET_ADDRESS]" at bounding box center [365, 414] width 255 height 14
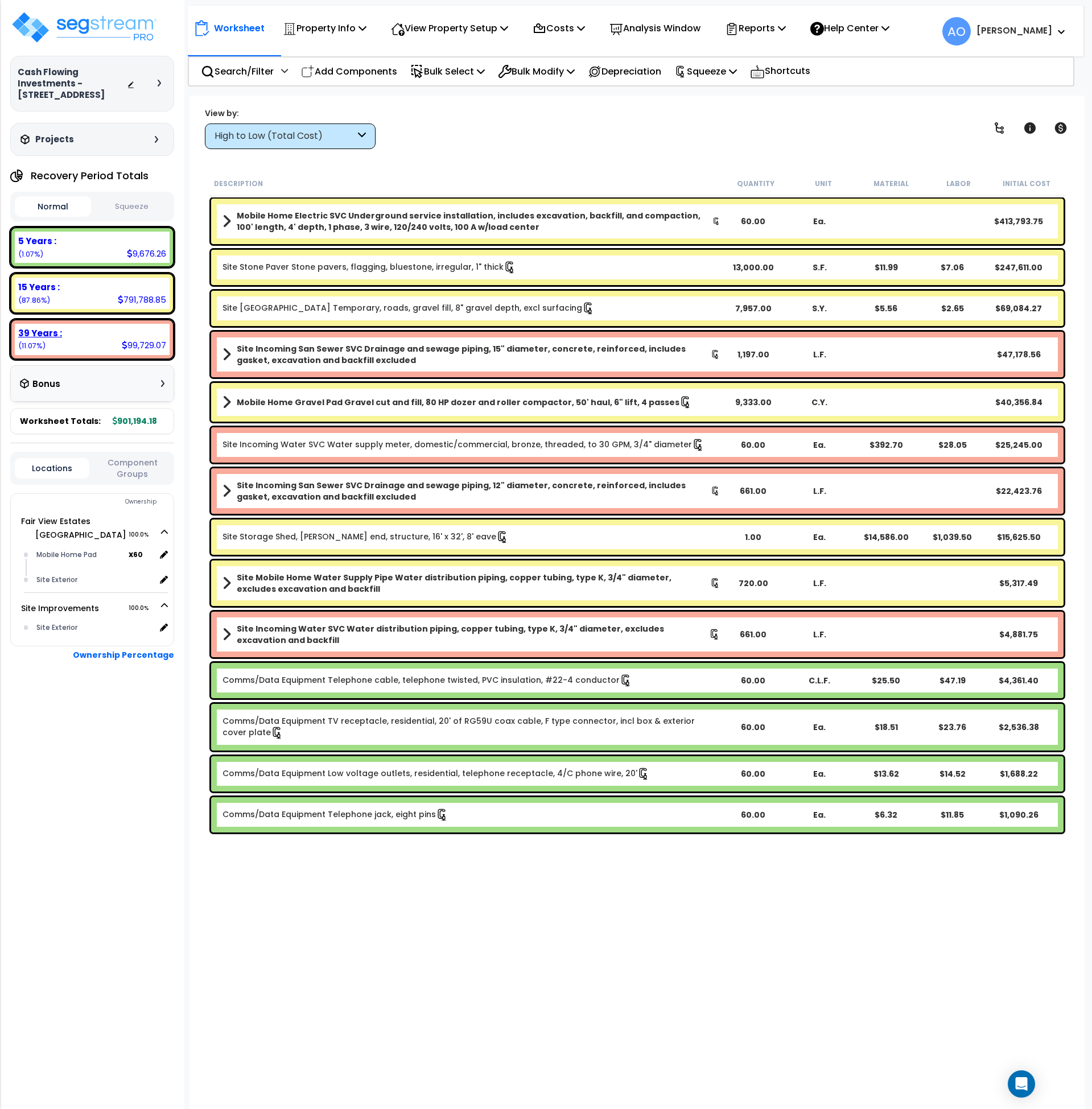
click at [40, 330] on b "39 Years :" at bounding box center [39, 333] width 44 height 12
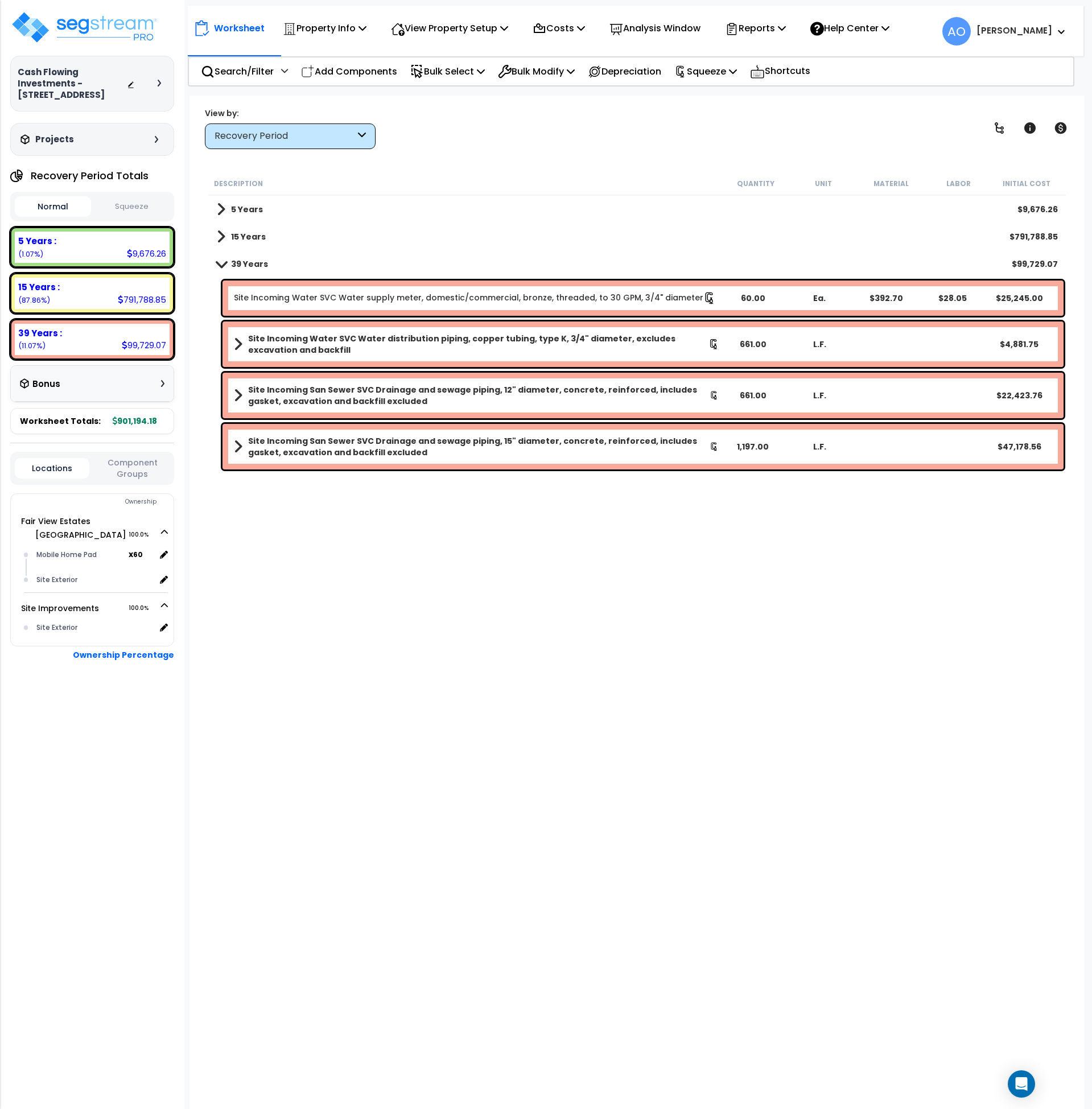
click at [349, 293] on link "Site Incoming Water SVC Water supply meter, domestic/commercial, bronze, thread…" at bounding box center [474, 298] width 482 height 13
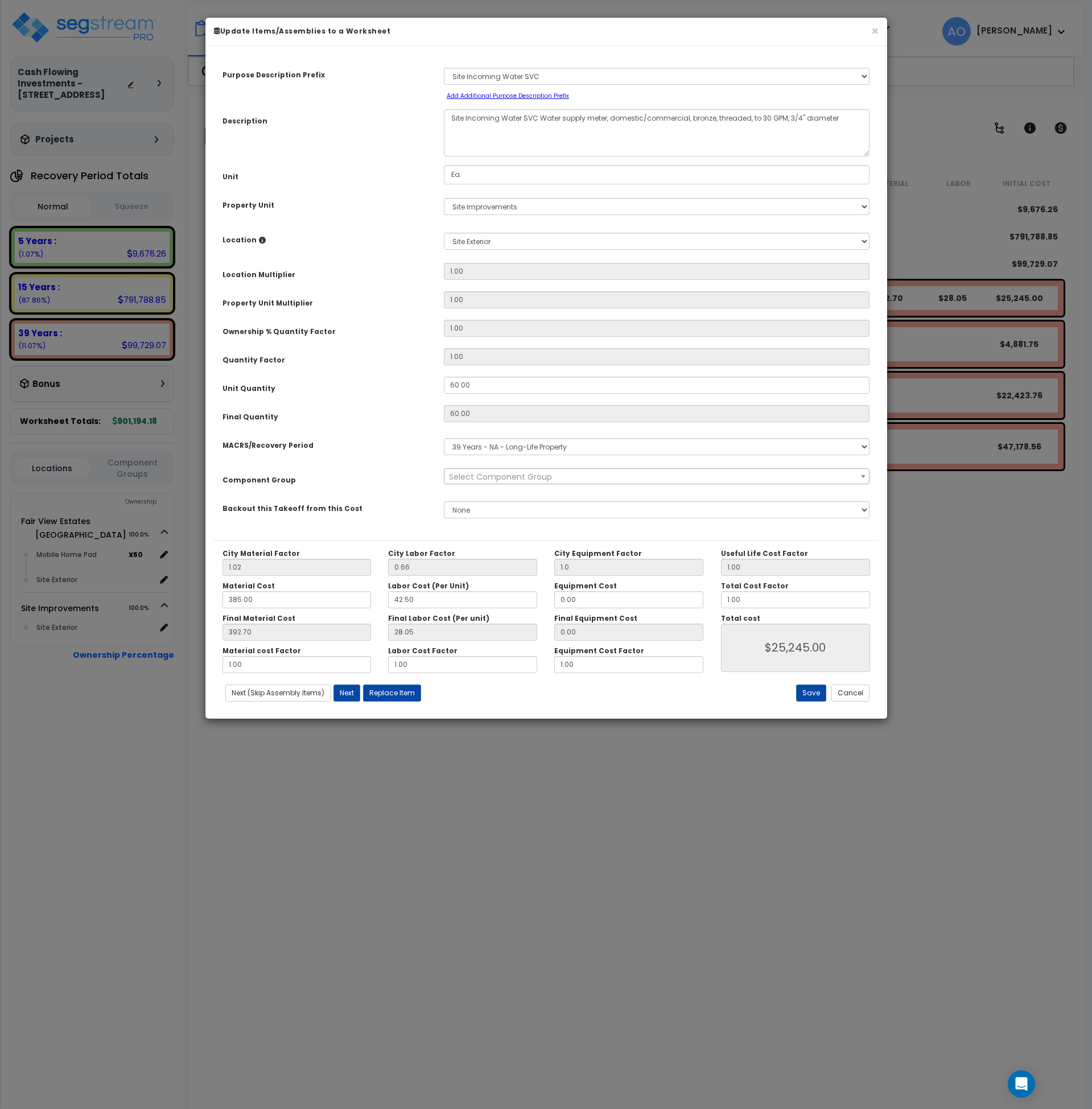
select select "46148"
click at [855, 698] on button "Cancel" at bounding box center [851, 693] width 39 height 17
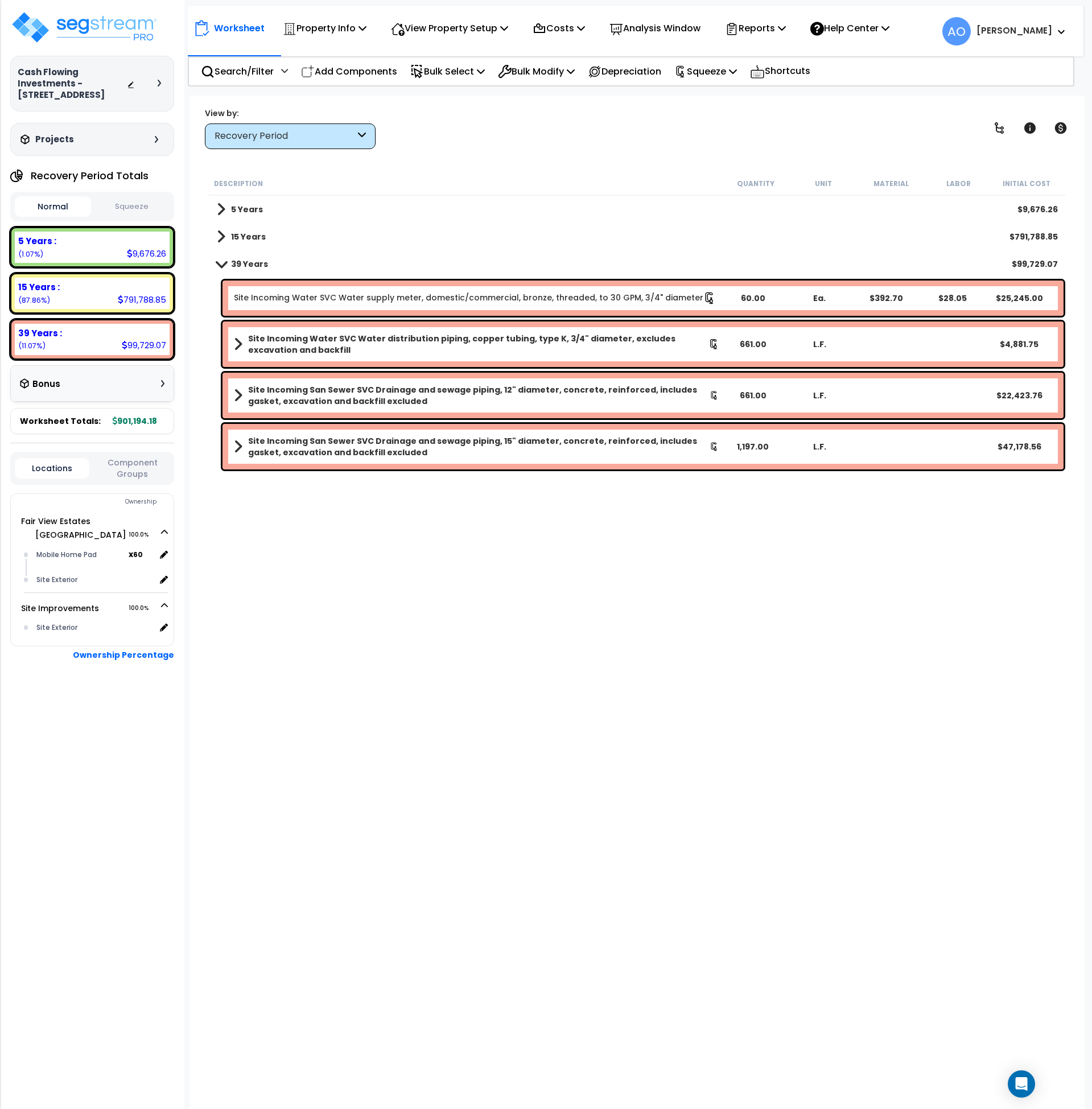
click at [239, 215] on b "5 Years" at bounding box center [246, 209] width 32 height 11
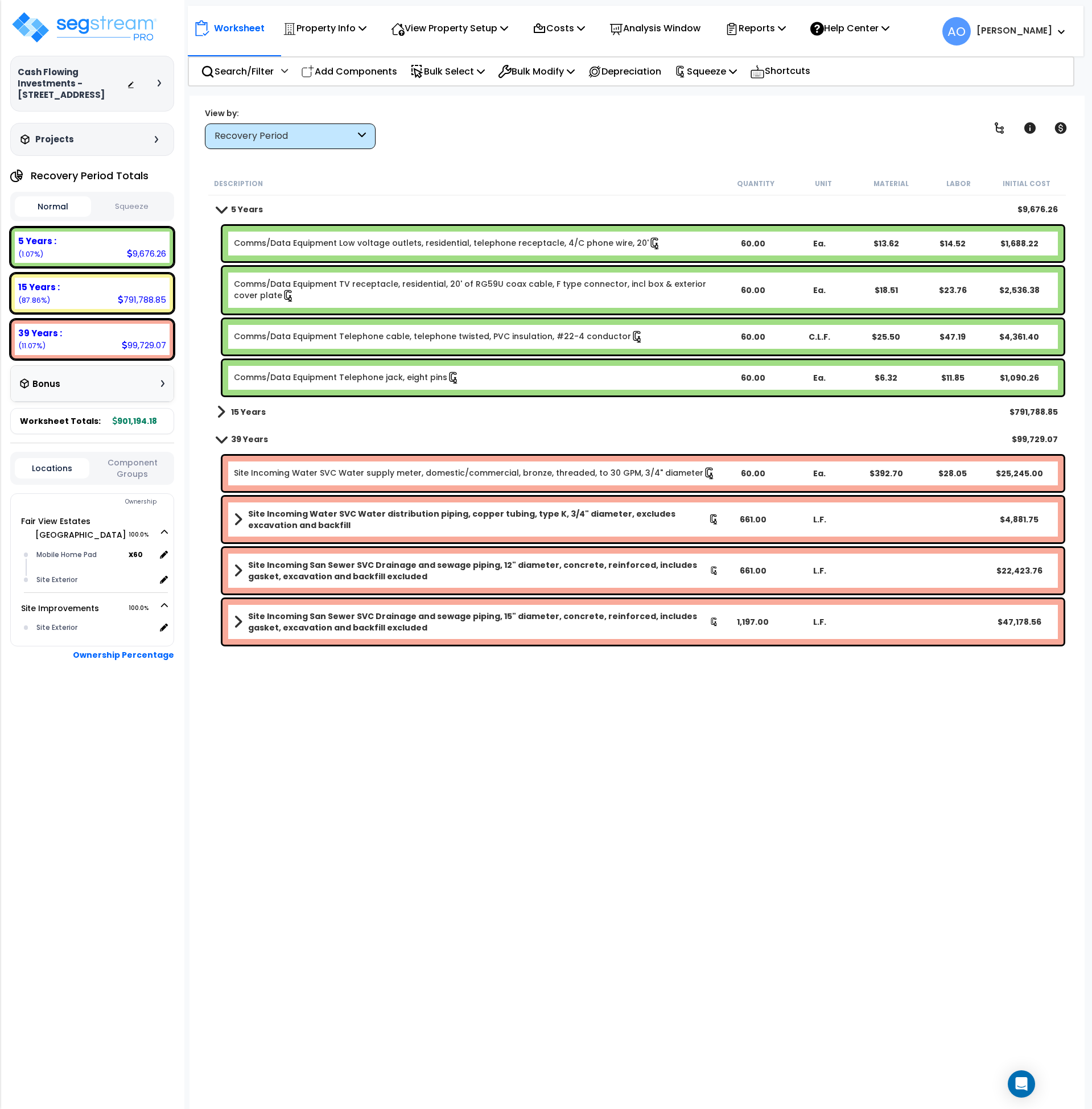
click at [254, 417] on b "15 Years" at bounding box center [248, 412] width 35 height 11
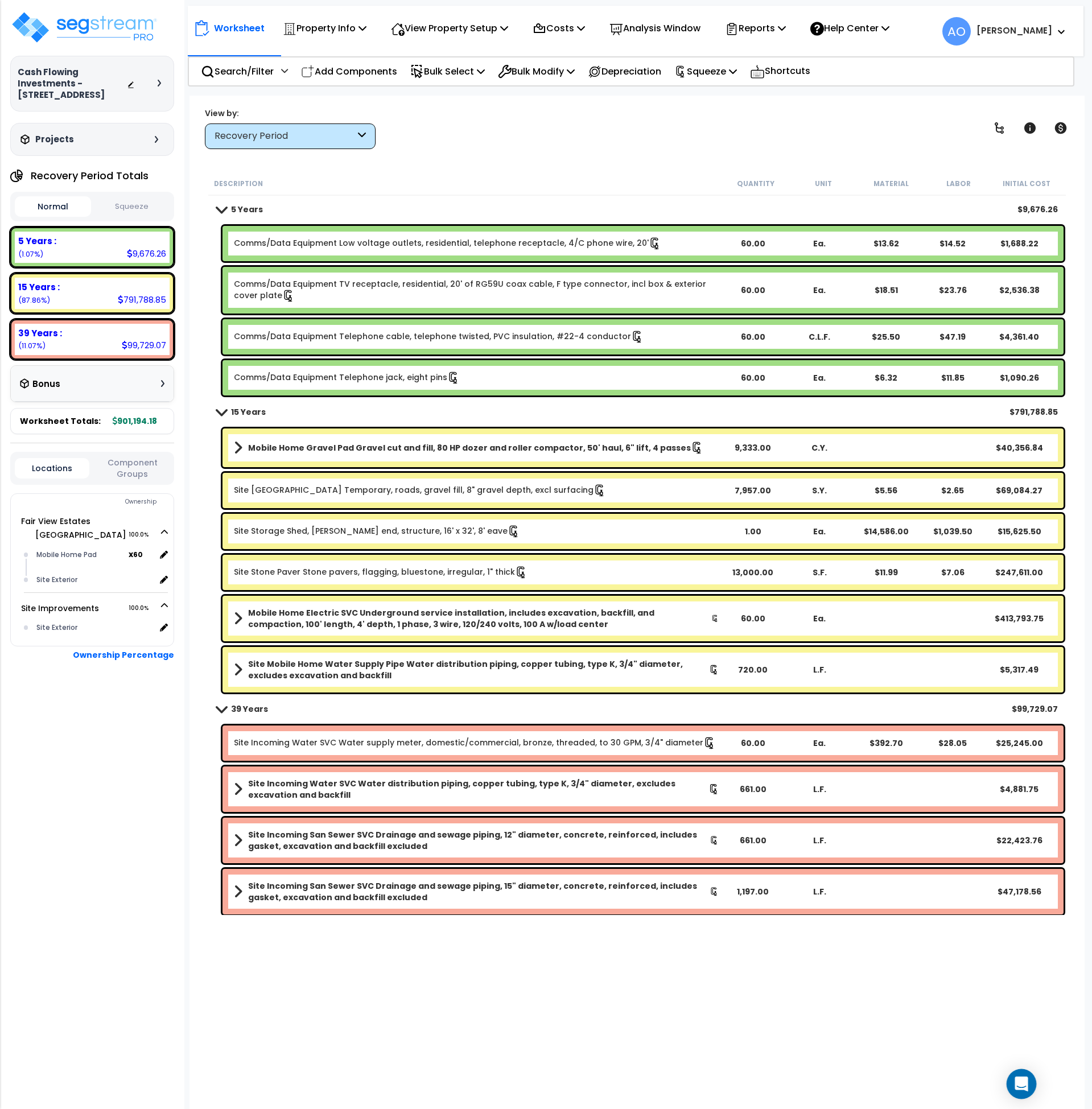
click at [1023, 1088] on icon "Open Intercom Messenger" at bounding box center [1021, 1083] width 13 height 15
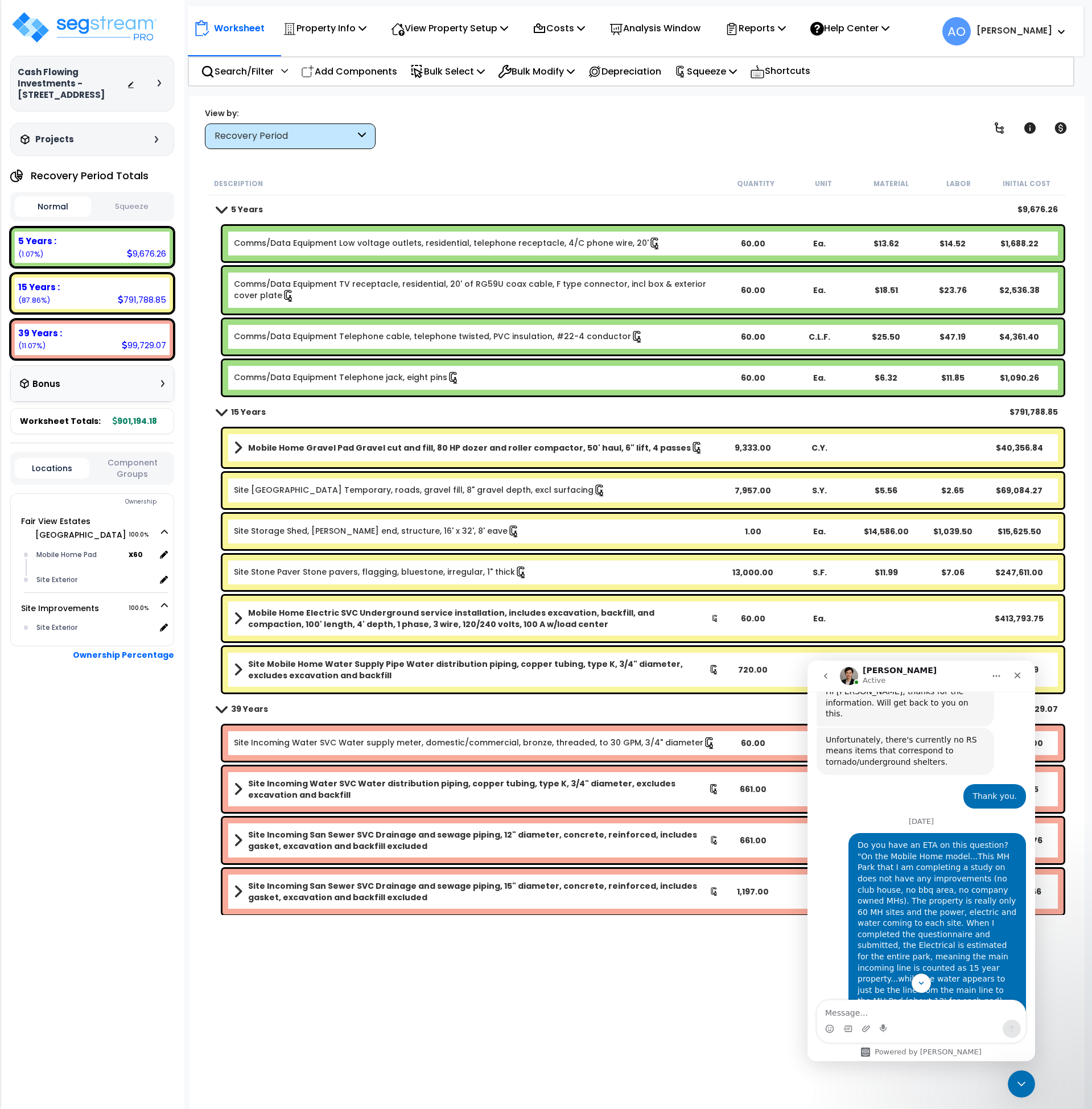
scroll to position [798, 0]
click at [599, 614] on b "Mobile Home Electric SVC Underground service installation, includes excavation,…" at bounding box center [479, 619] width 463 height 23
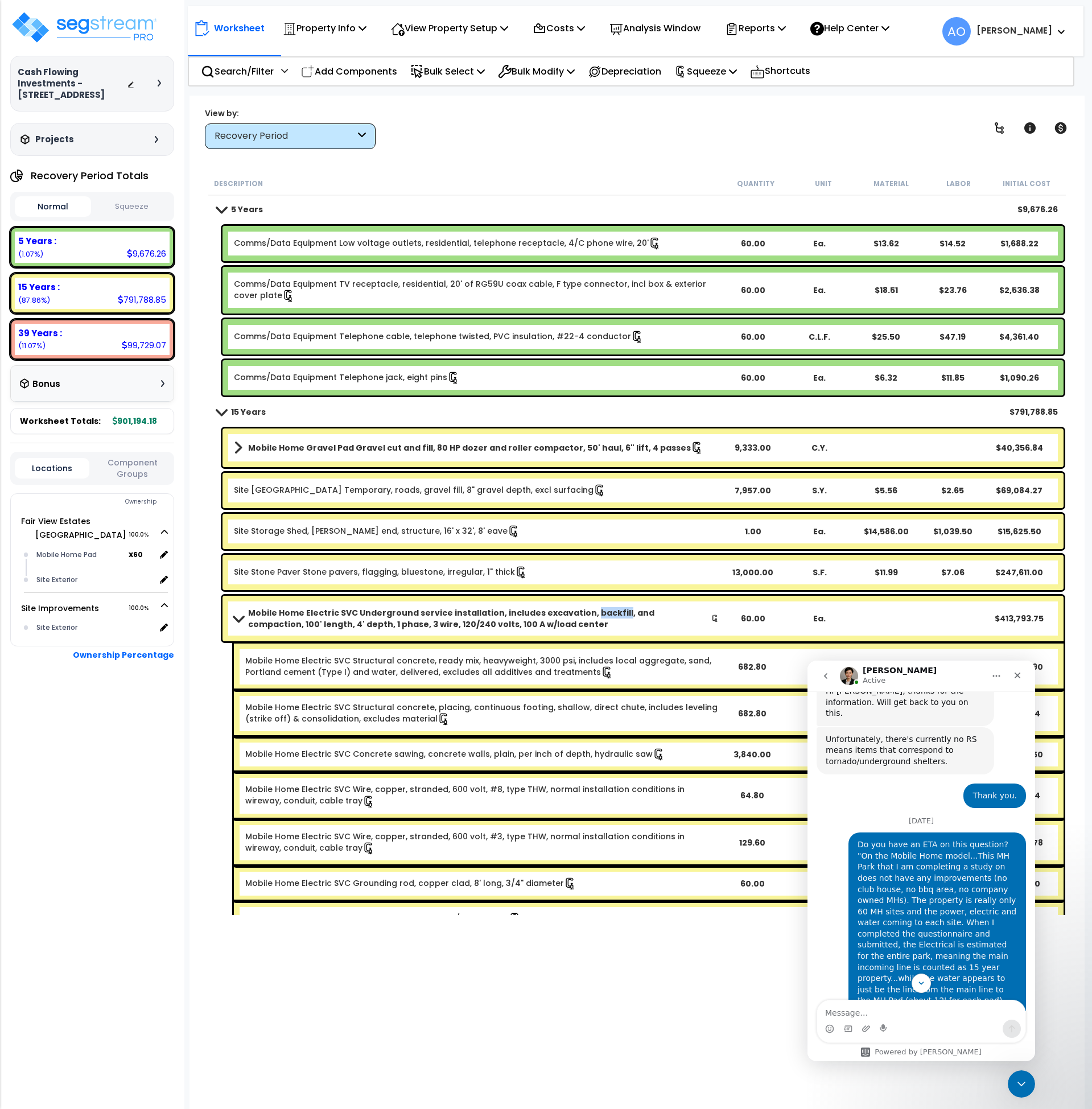
click at [599, 614] on b "Mobile Home Electric SVC Underground service installation, includes excavation,…" at bounding box center [479, 619] width 463 height 23
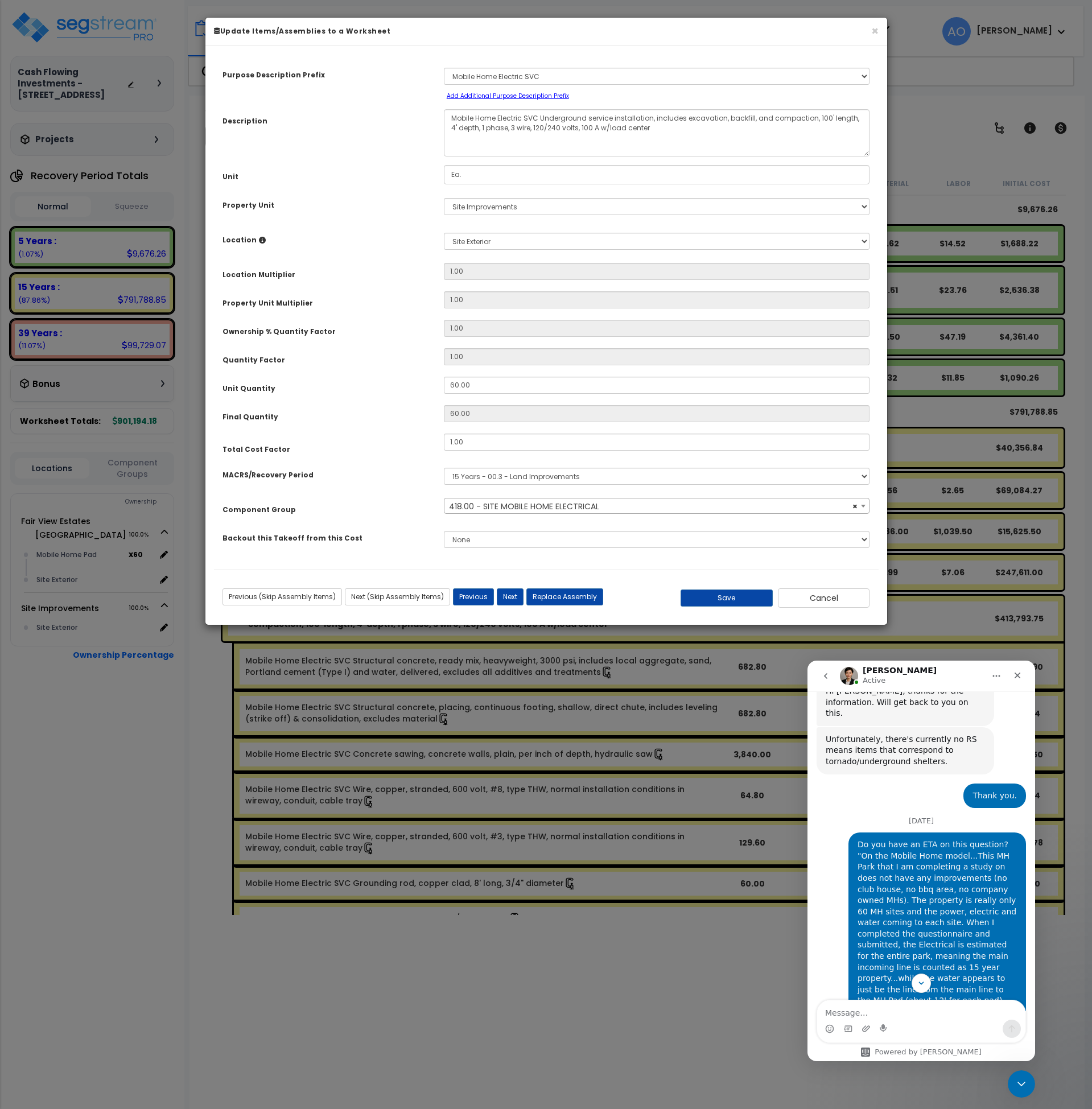
select select "46214"
click at [830, 600] on button "Cancel" at bounding box center [824, 598] width 92 height 20
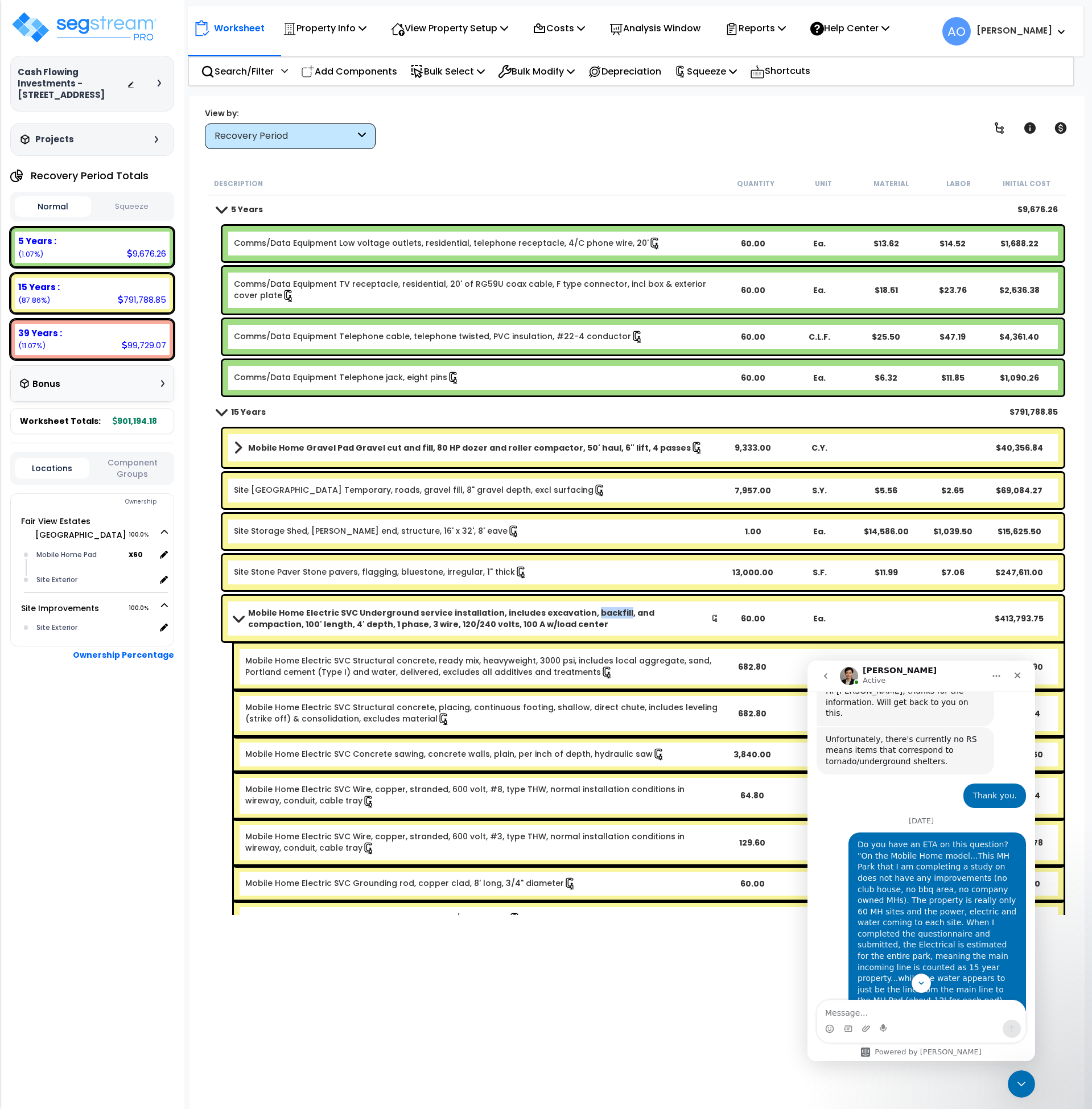
click at [446, 620] on b "Mobile Home Electric SVC Underground service installation, includes excavation,…" at bounding box center [479, 619] width 463 height 23
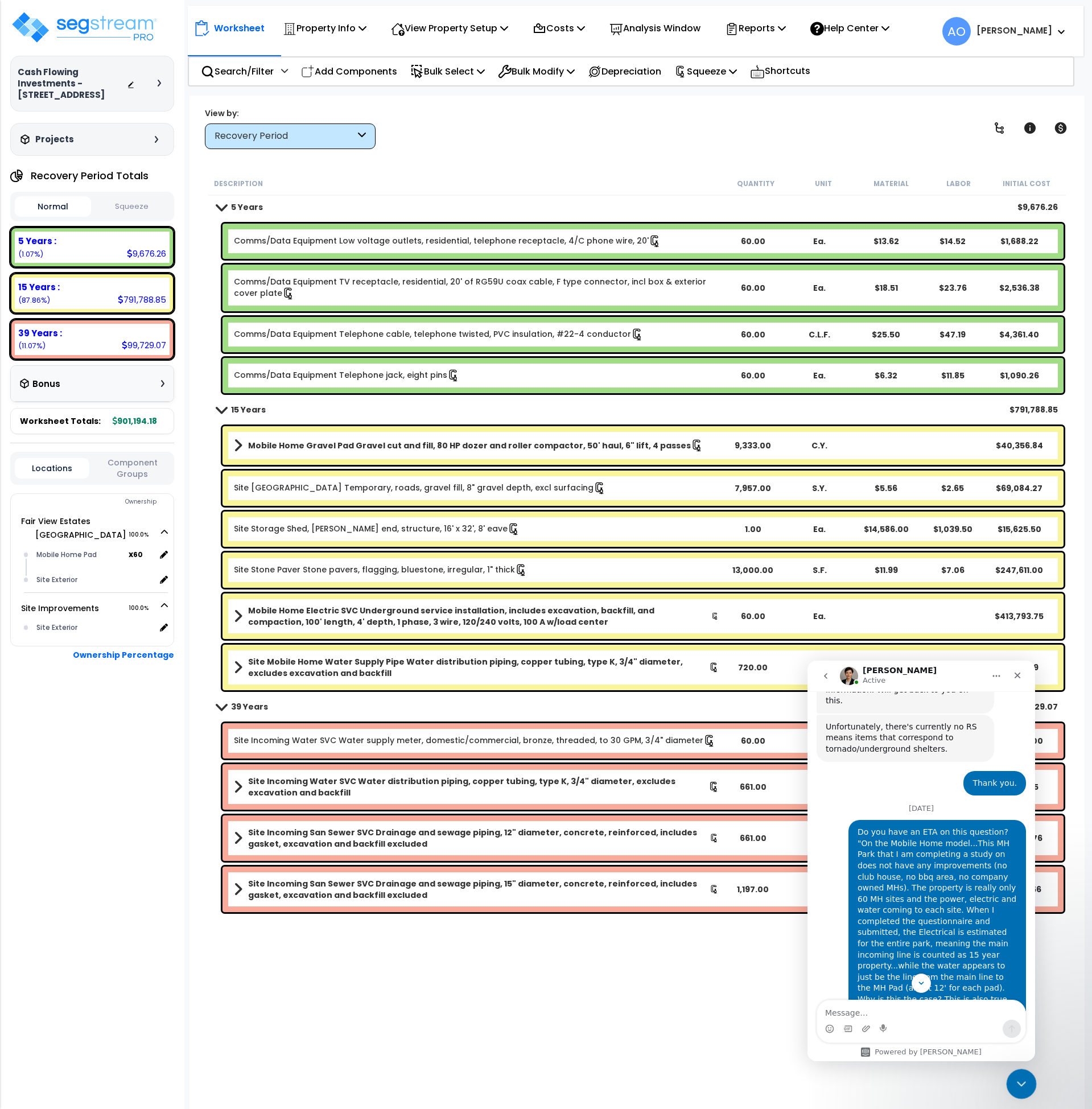
scroll to position [811, 0]
drag, startPoint x: 1024, startPoint y: 1083, endPoint x: 1965, endPoint y: 2096, distance: 1382.6
click at [1024, 1083] on icon "Close Intercom Messenger" at bounding box center [1020, 1082] width 14 height 14
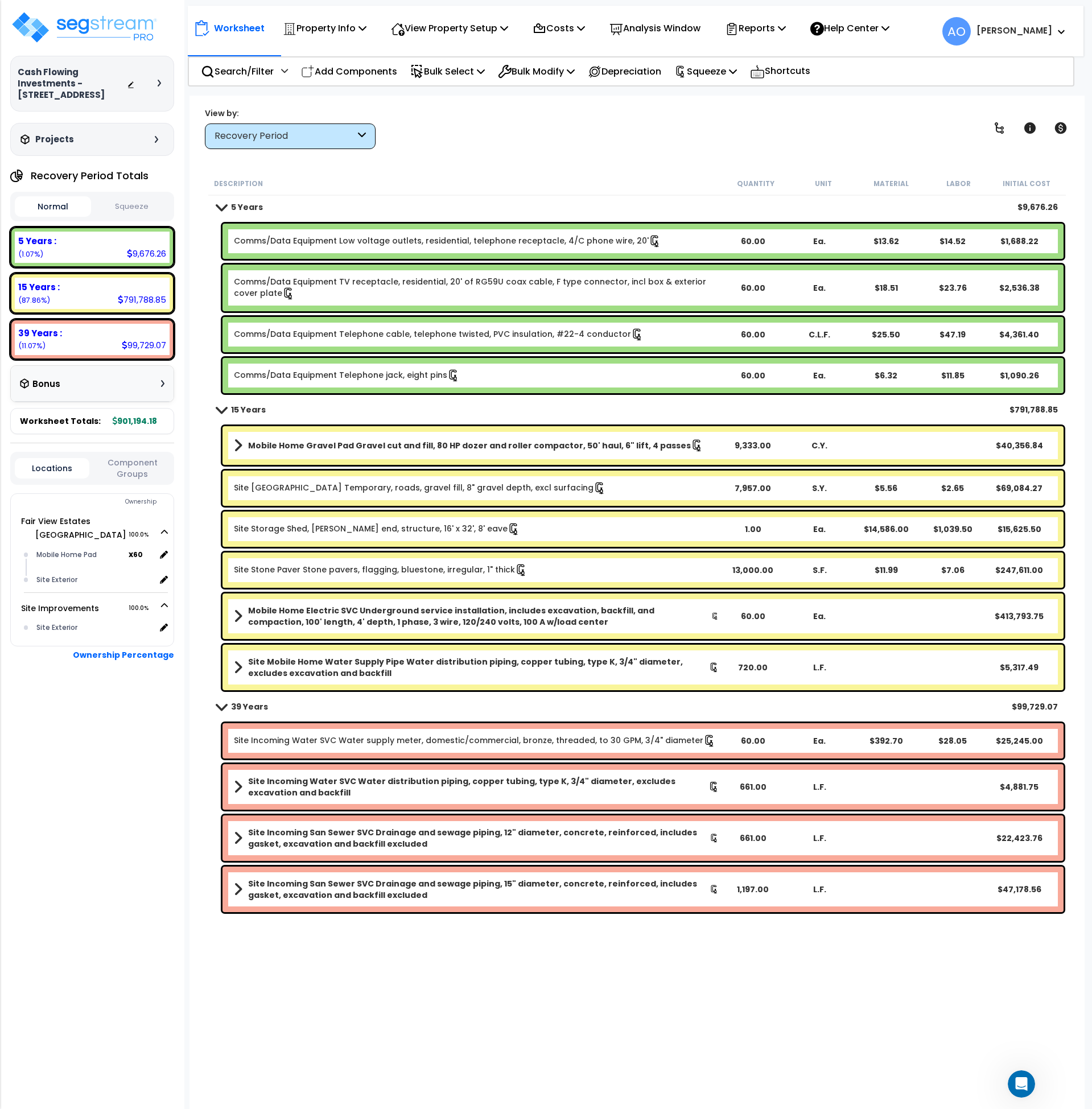
scroll to position [1070, 0]
click at [1024, 1085] on icon "Open Intercom Messenger" at bounding box center [1020, 1082] width 19 height 19
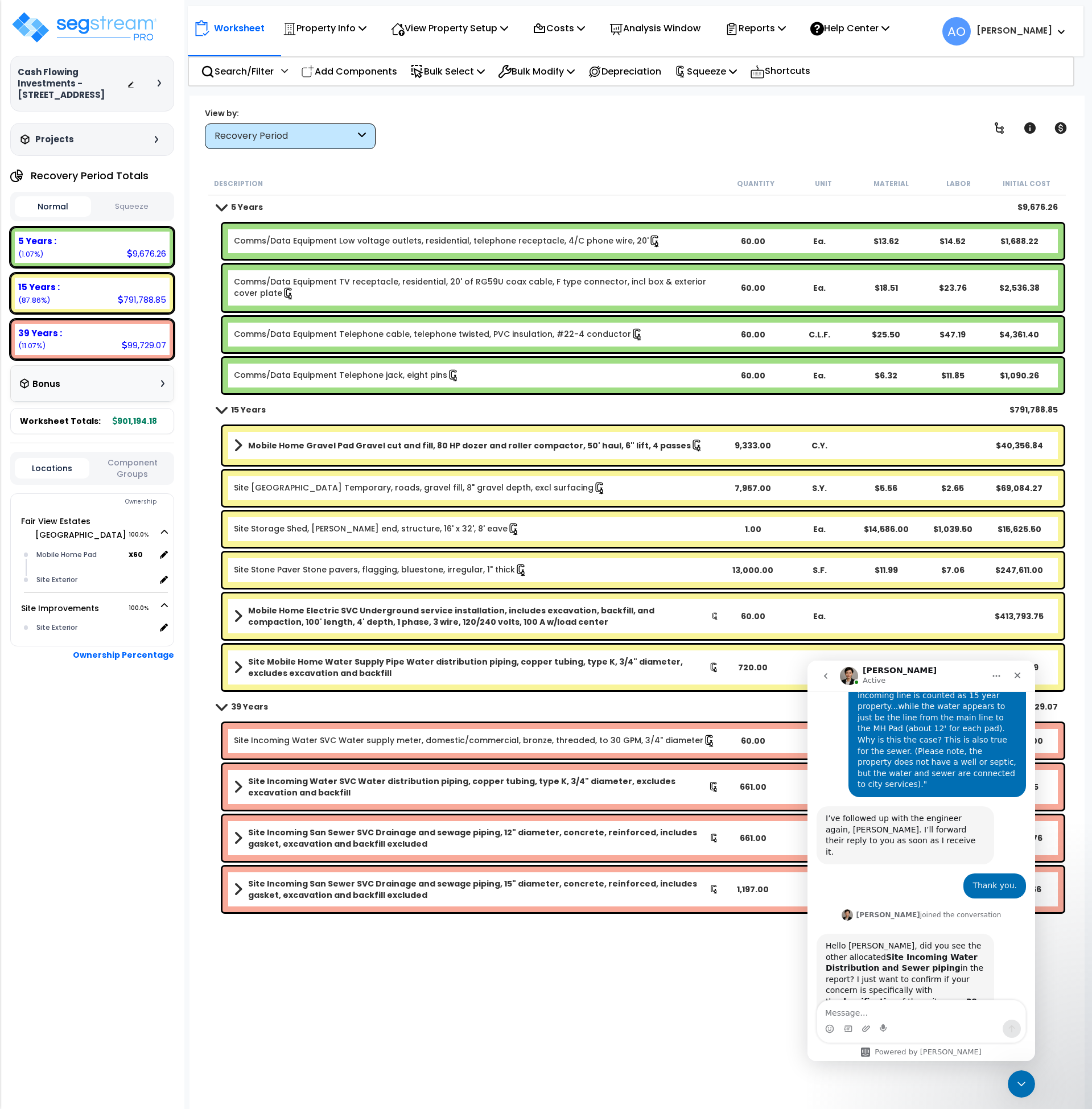
click at [919, 1007] on textarea "Message…" at bounding box center [921, 1010] width 208 height 20
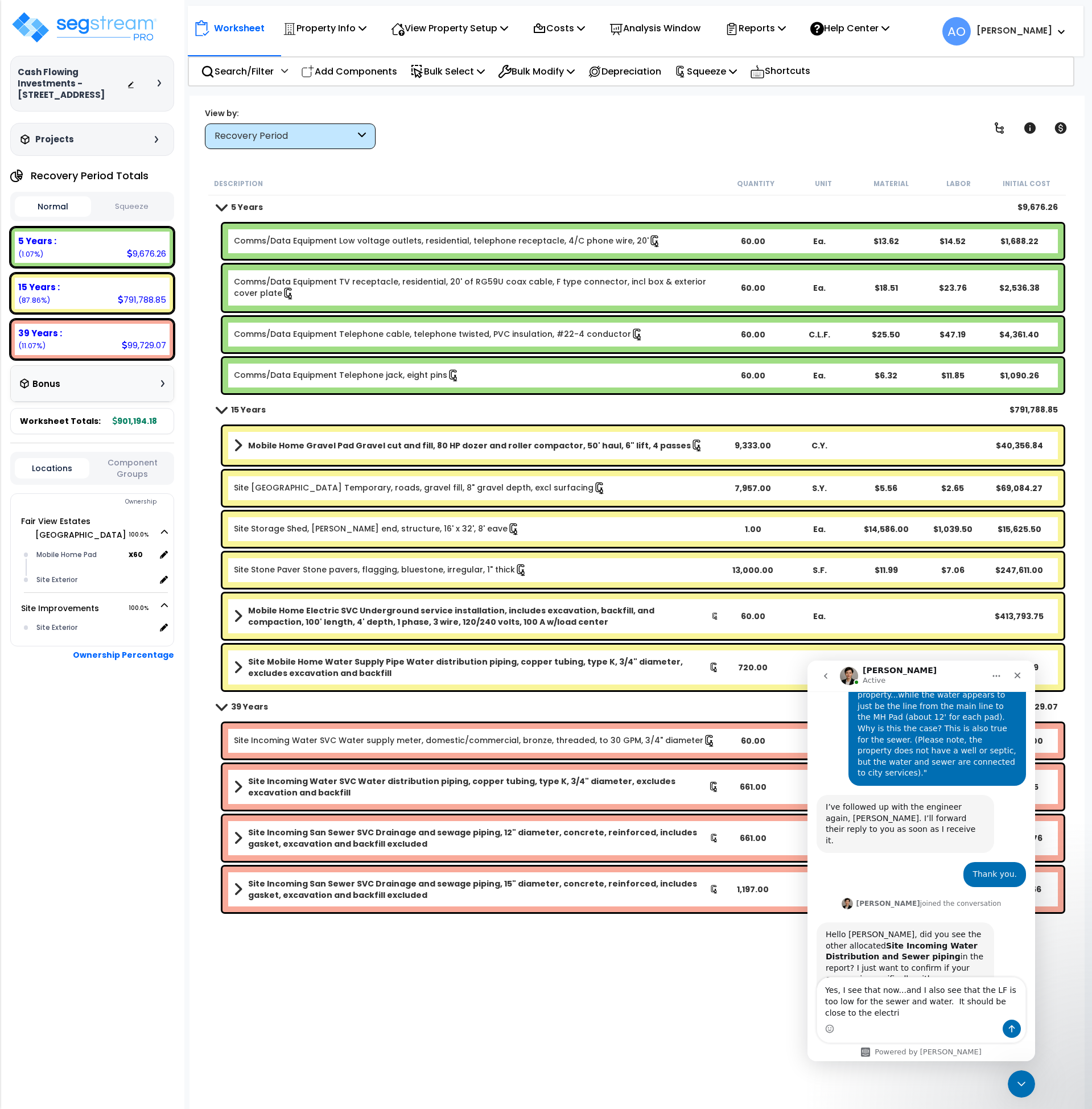
scroll to position [1093, 0]
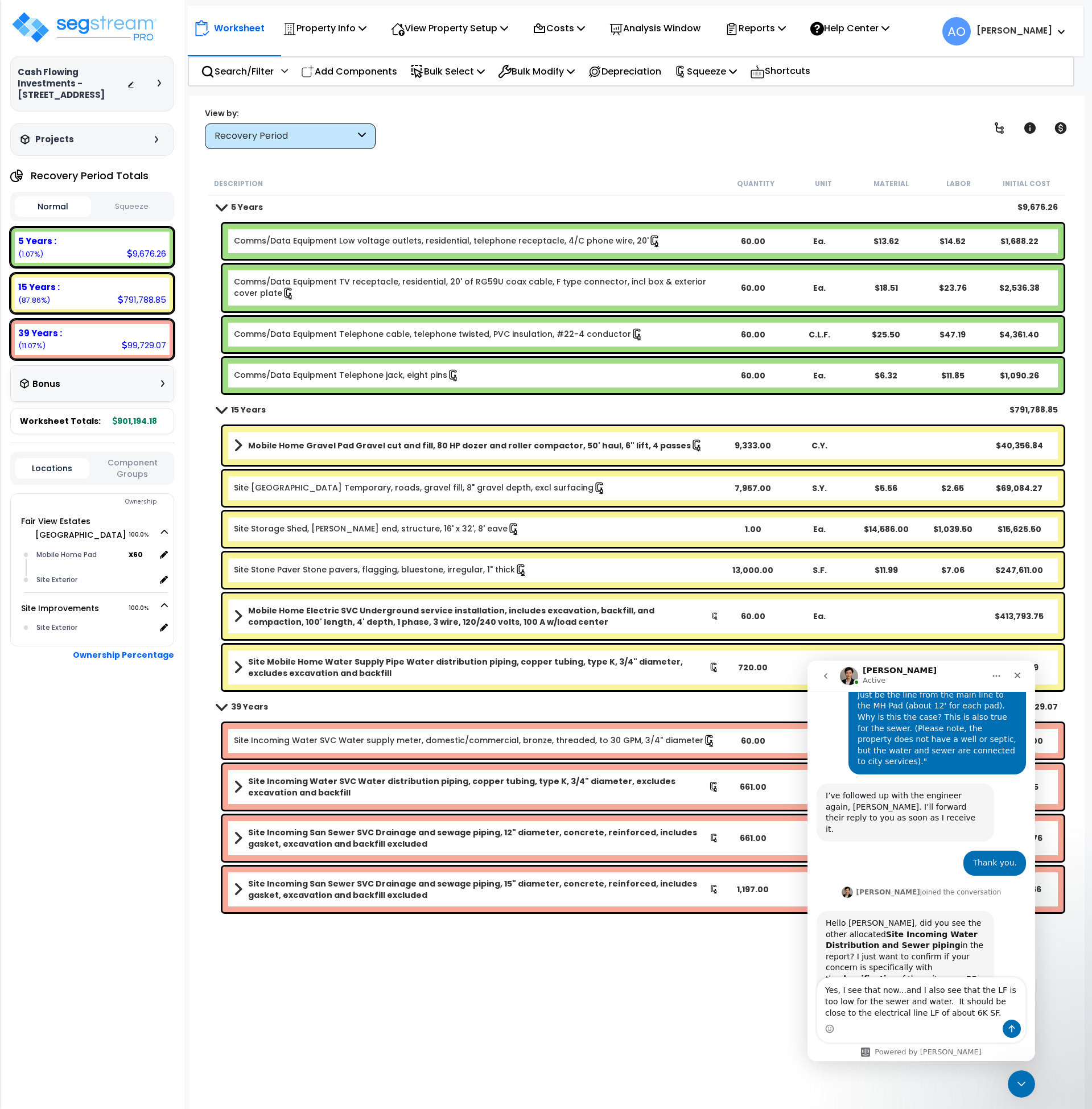
type textarea "Yes, I see that now...and I also see that the LF is too low for the sewer and w…"
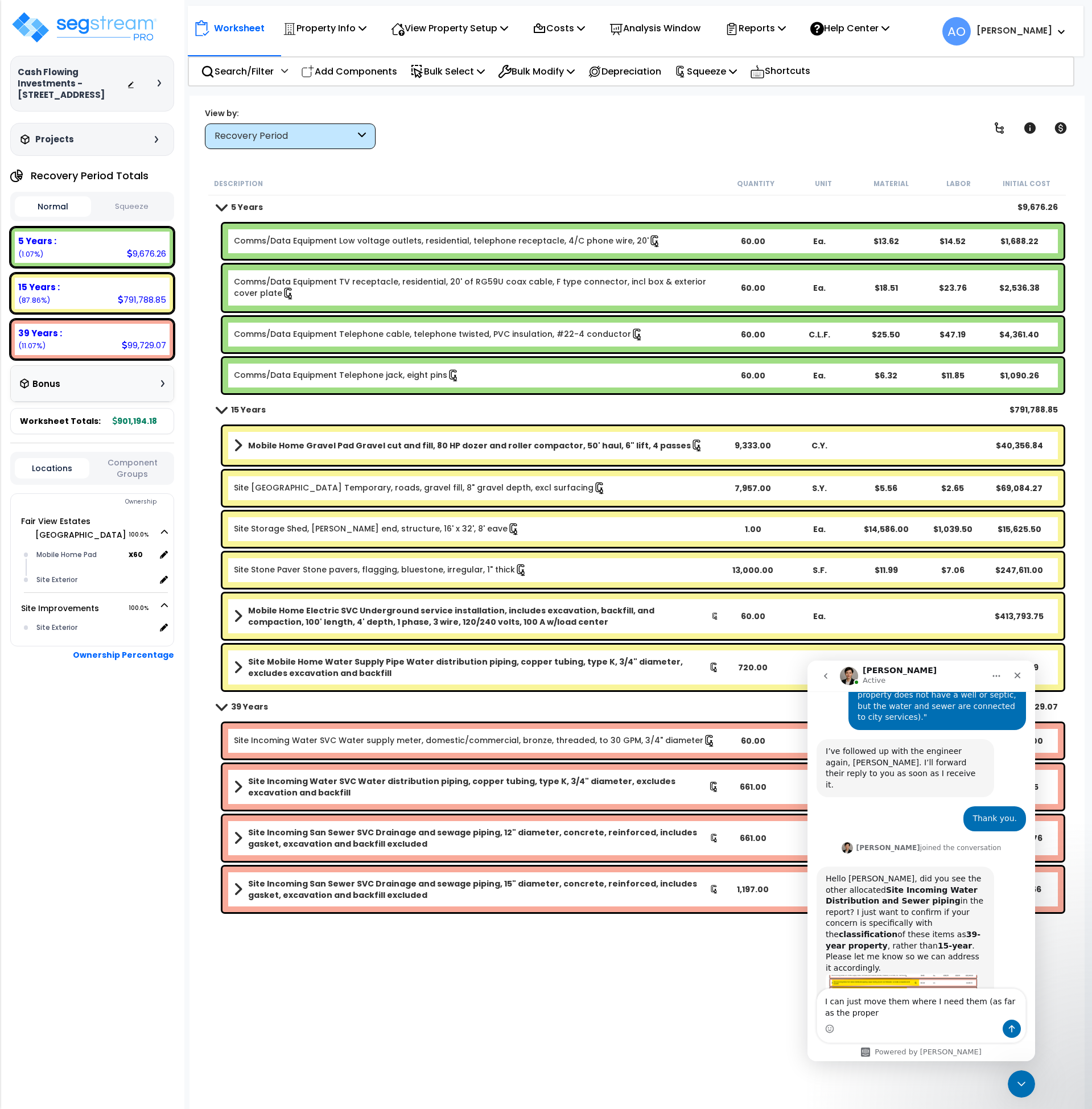
scroll to position [1148, 0]
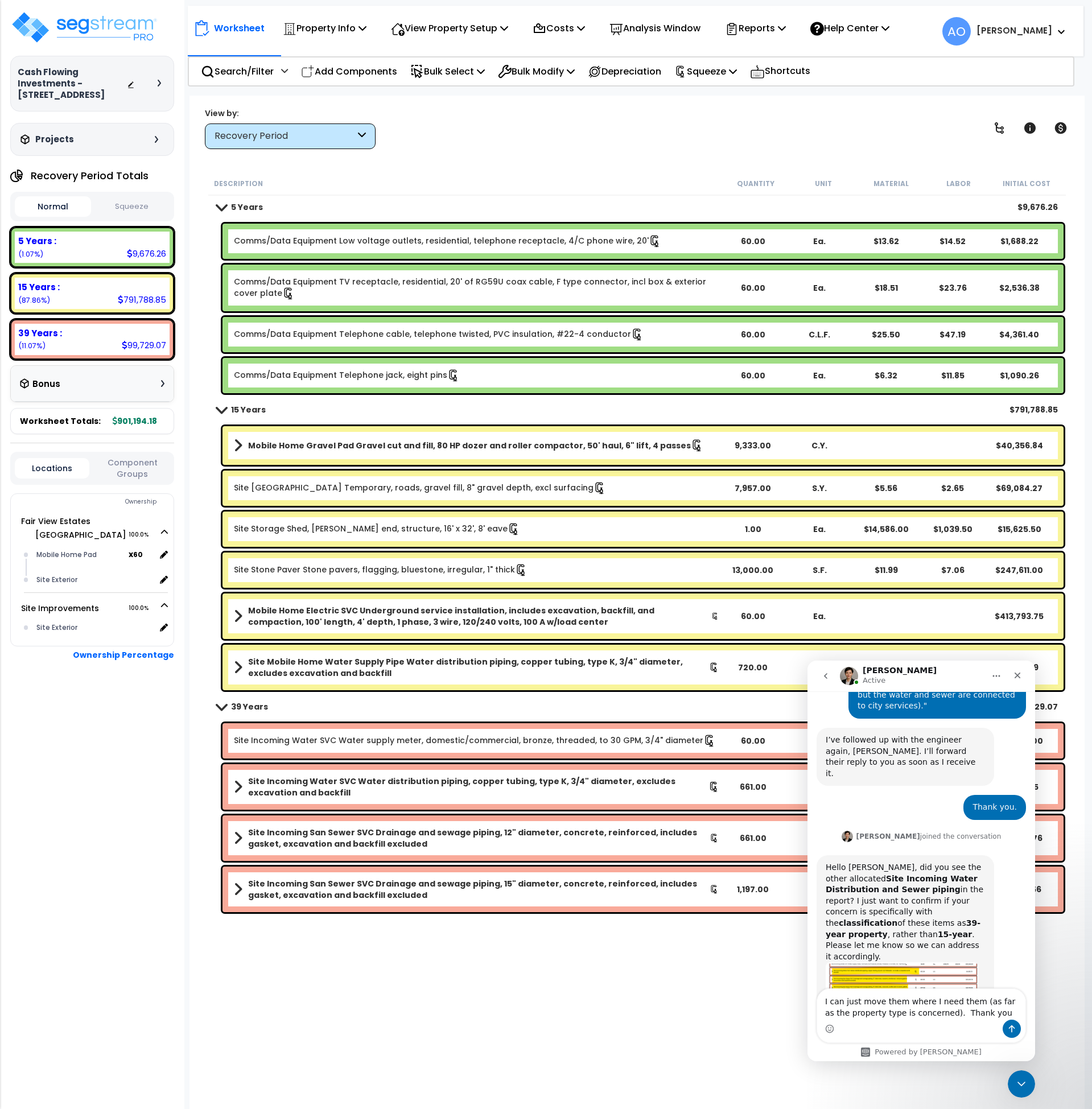
type textarea "I can just move them where I need them (as far as the property type is concerne…"
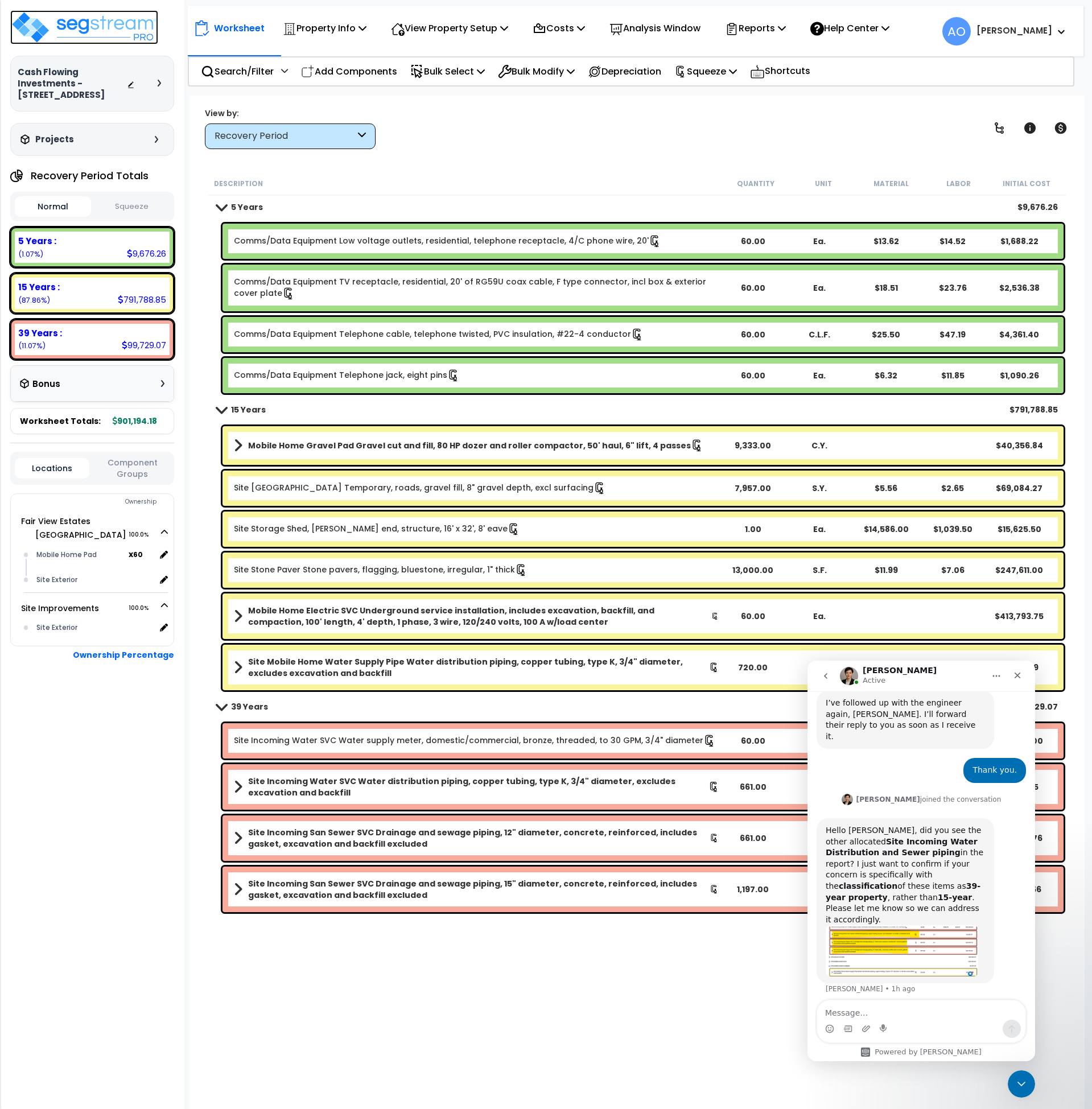
click at [113, 32] on img at bounding box center [84, 27] width 148 height 34
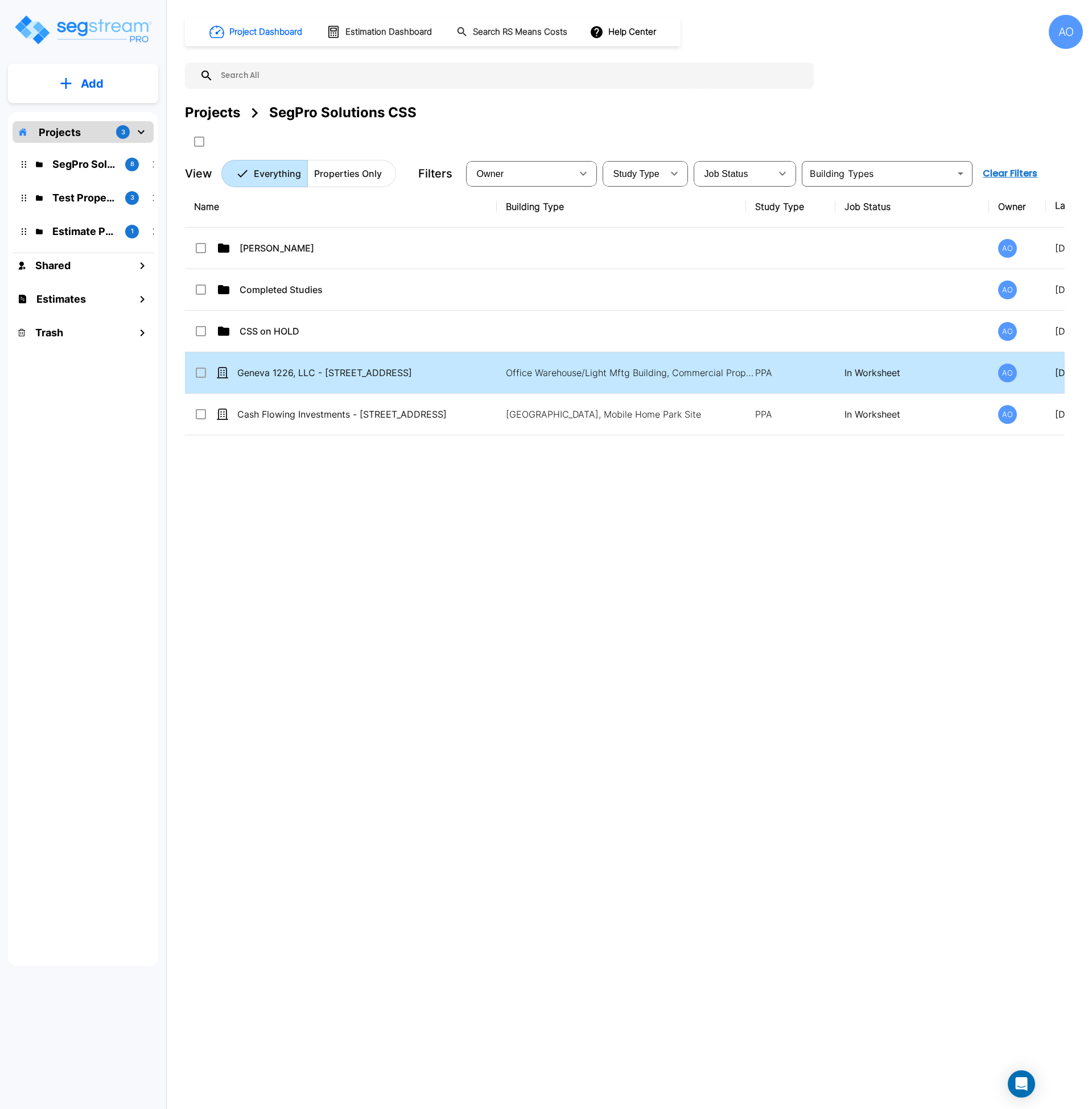
click at [288, 380] on td "Geneva 1226, LLC - [STREET_ADDRESS]" at bounding box center [341, 373] width 312 height 42
checkbox input "true"
click at [288, 380] on td "Geneva 1226, LLC - [STREET_ADDRESS]" at bounding box center [341, 373] width 312 height 42
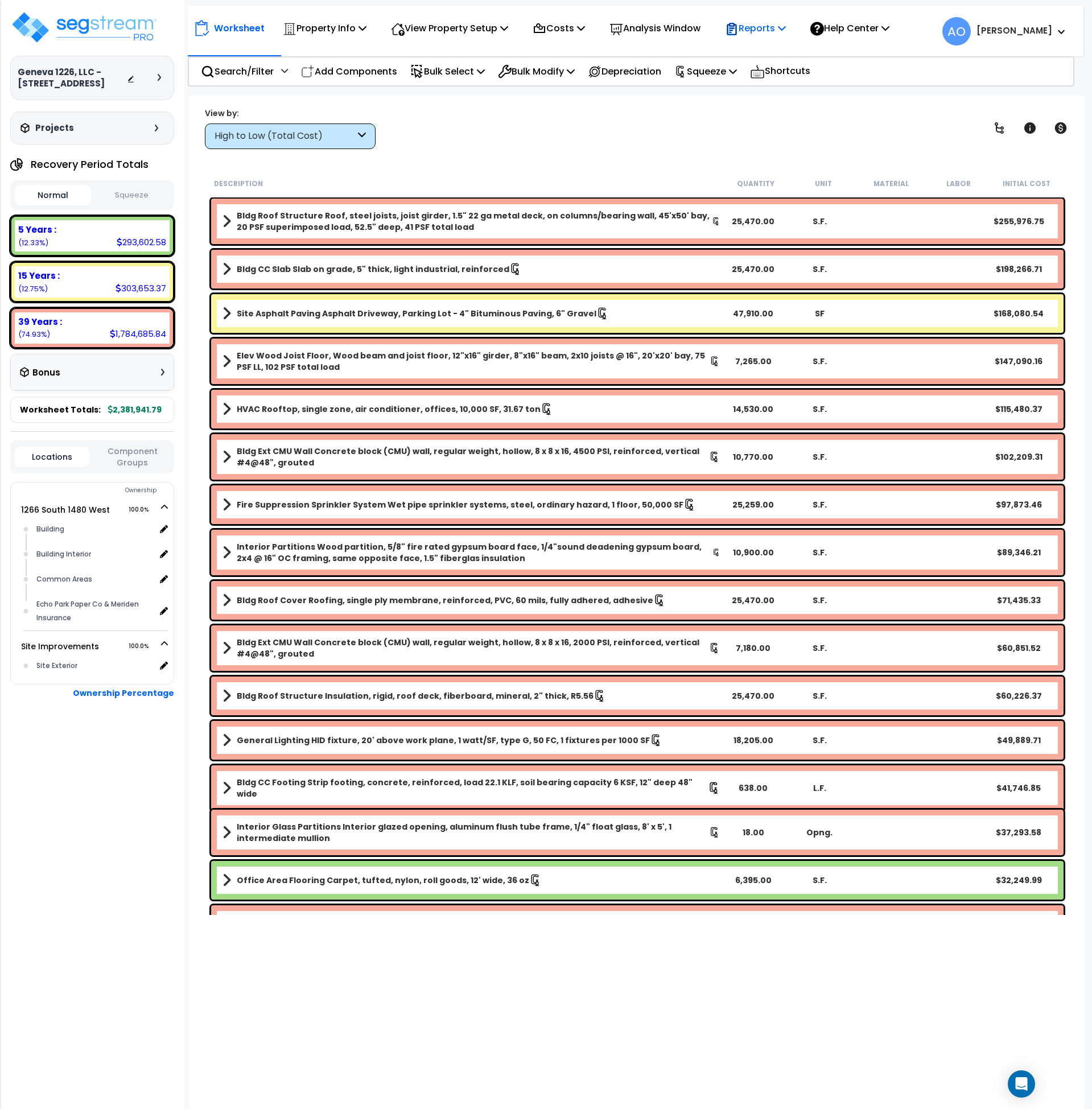
click at [768, 28] on p "Reports" at bounding box center [755, 28] width 61 height 15
click at [780, 74] on link "Manage Report Images" at bounding box center [776, 78] width 113 height 23
drag, startPoint x: 56, startPoint y: 228, endPoint x: 61, endPoint y: 227, distance: 5.1
click at [56, 228] on div "5 Years :" at bounding box center [92, 229] width 148 height 12
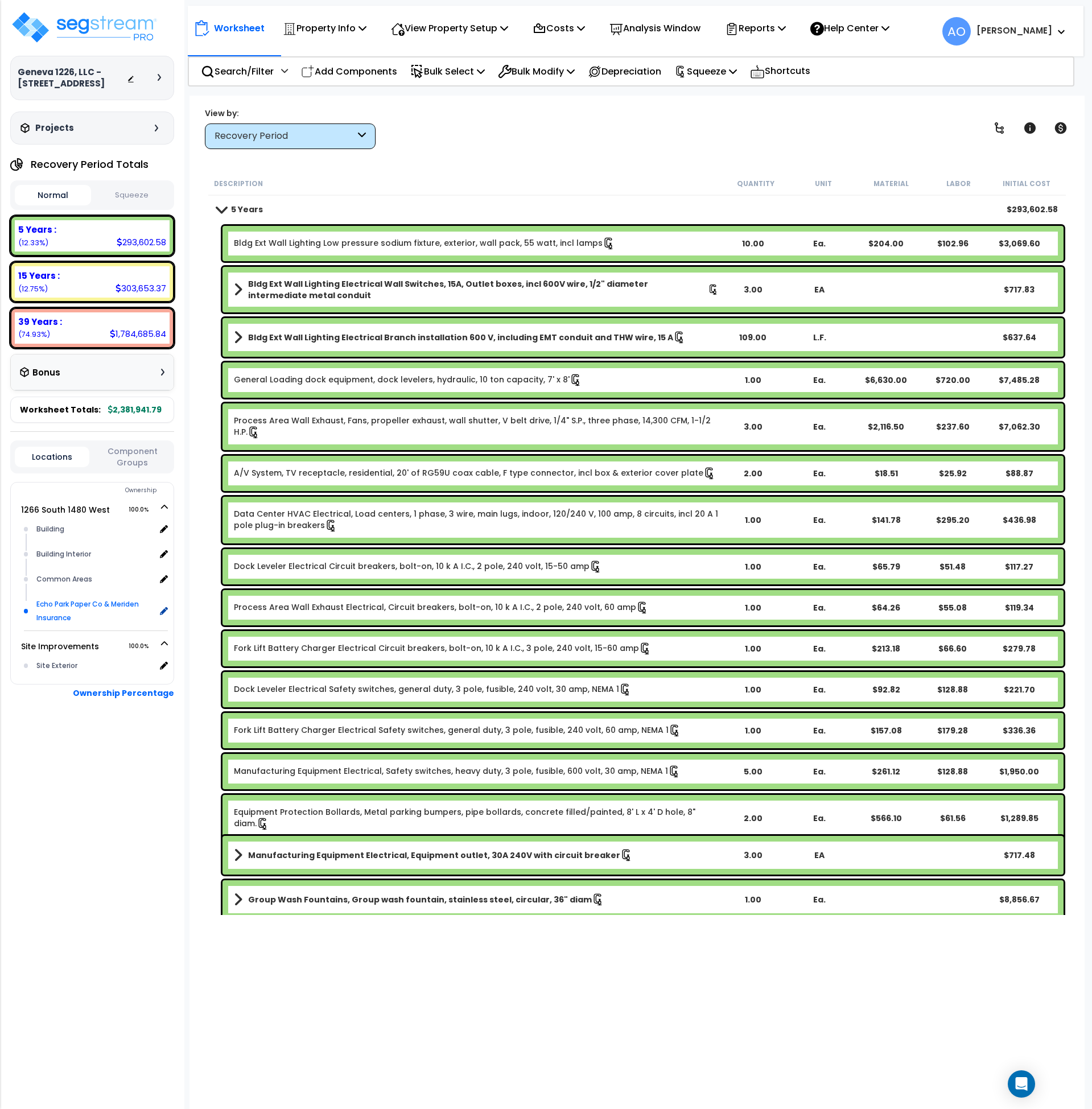
click at [54, 611] on div "Echo Park Paper Co & Meriden Insurance" at bounding box center [94, 611] width 122 height 27
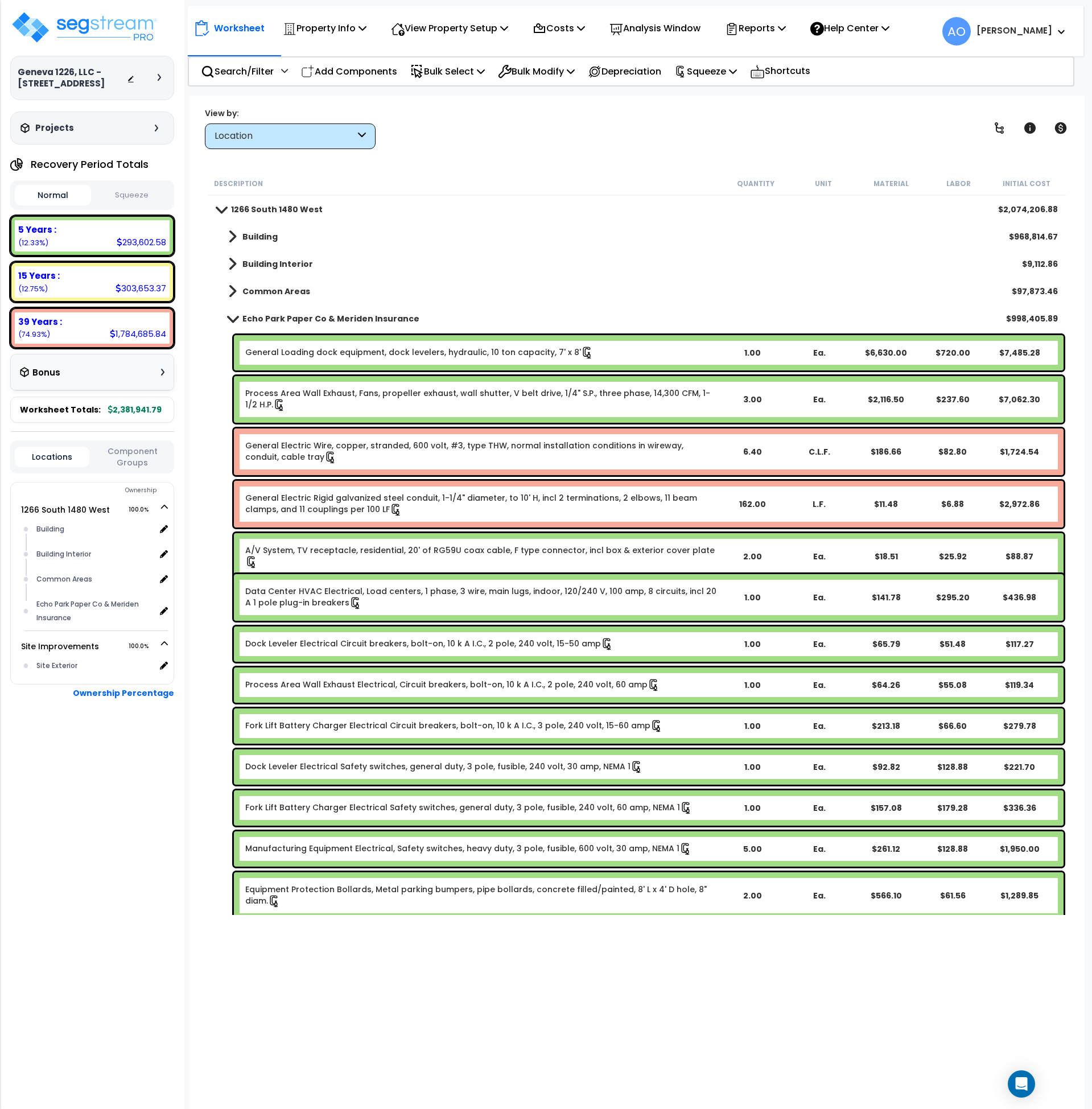
click at [285, 292] on b "Common Areas" at bounding box center [276, 291] width 68 height 11
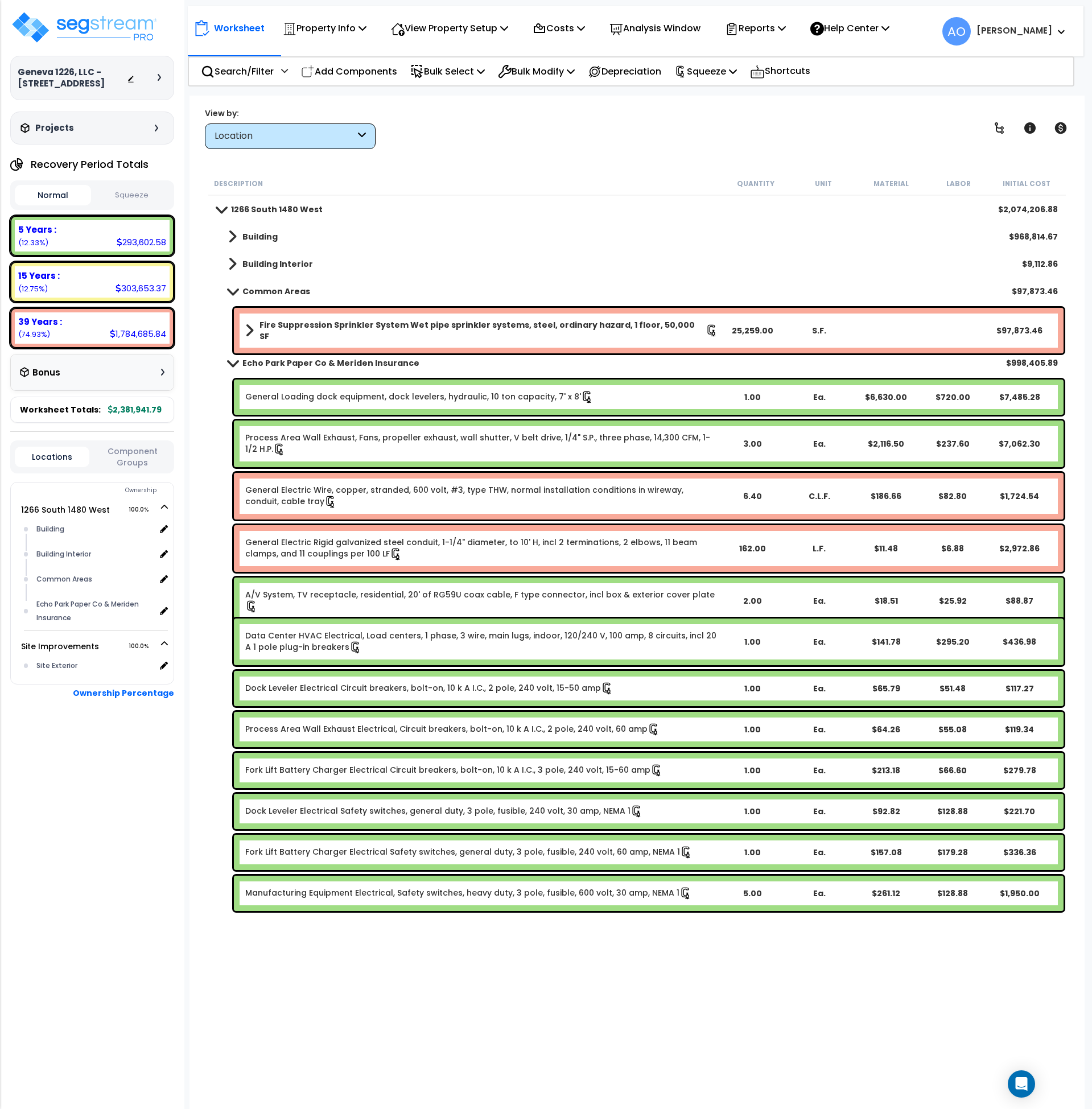
click at [285, 292] on b "Common Areas" at bounding box center [276, 291] width 68 height 11
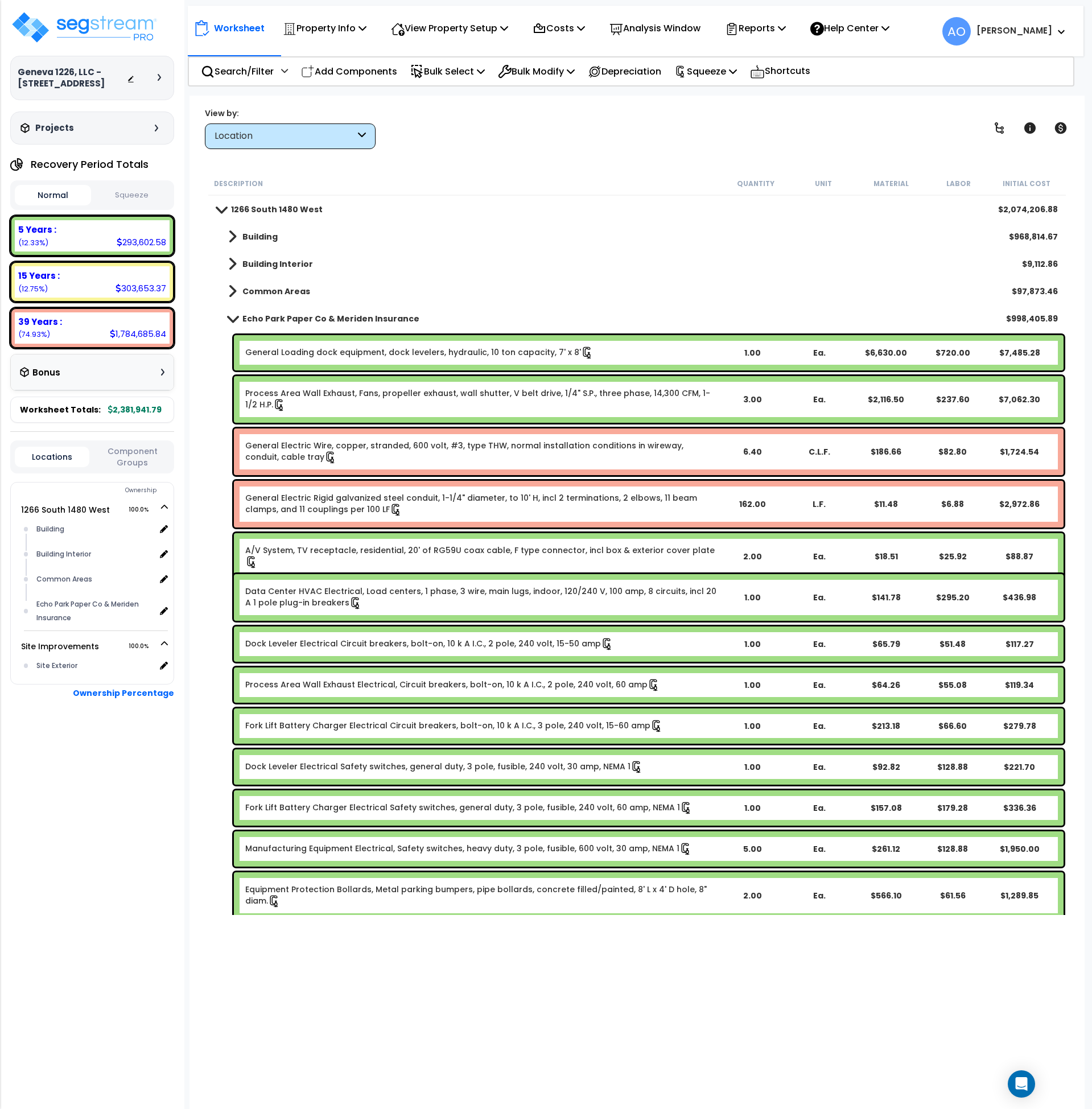
click at [284, 266] on b "Building Interior" at bounding box center [277, 264] width 70 height 11
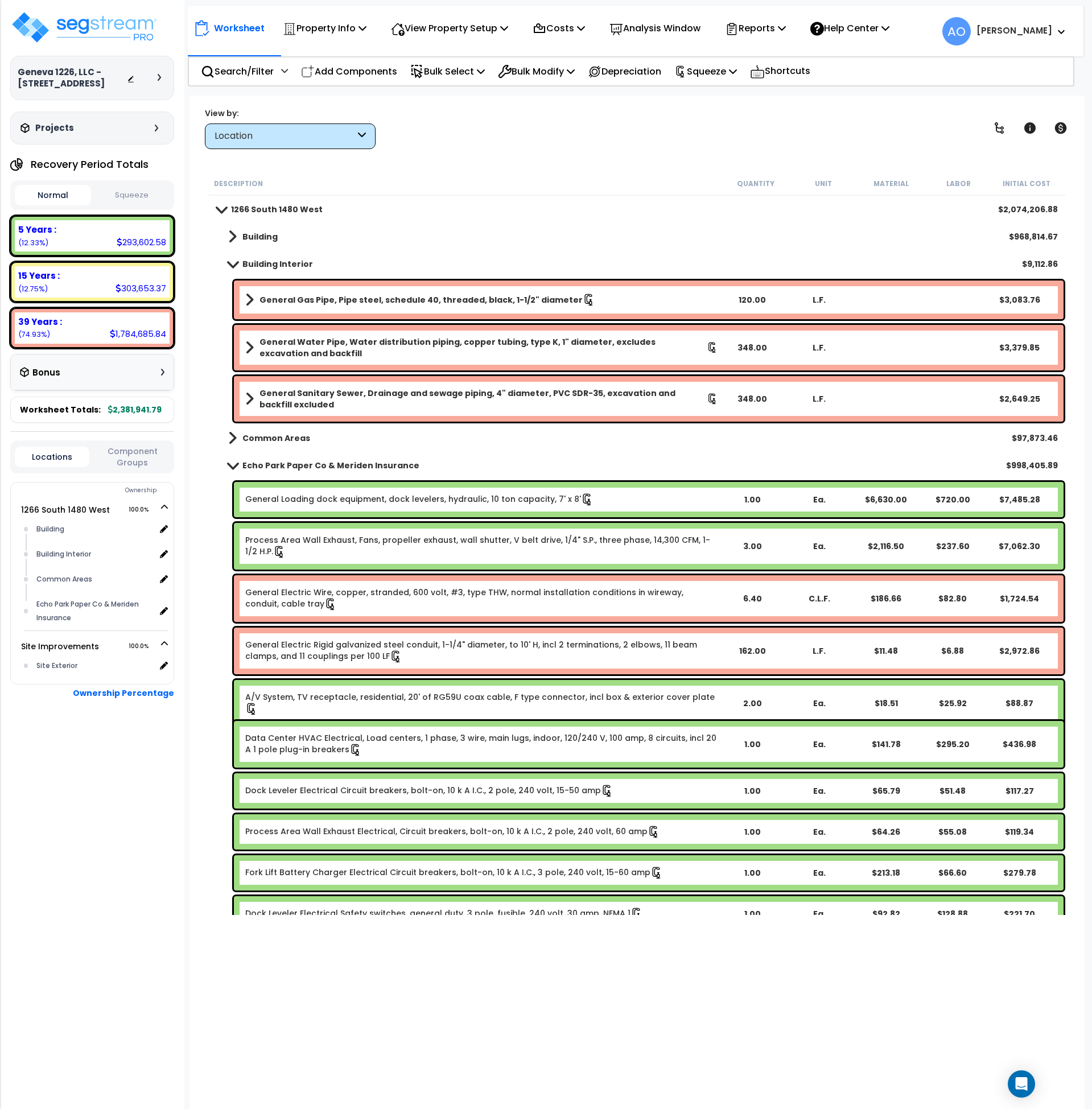
click at [284, 266] on b "Building Interior" at bounding box center [277, 264] width 70 height 11
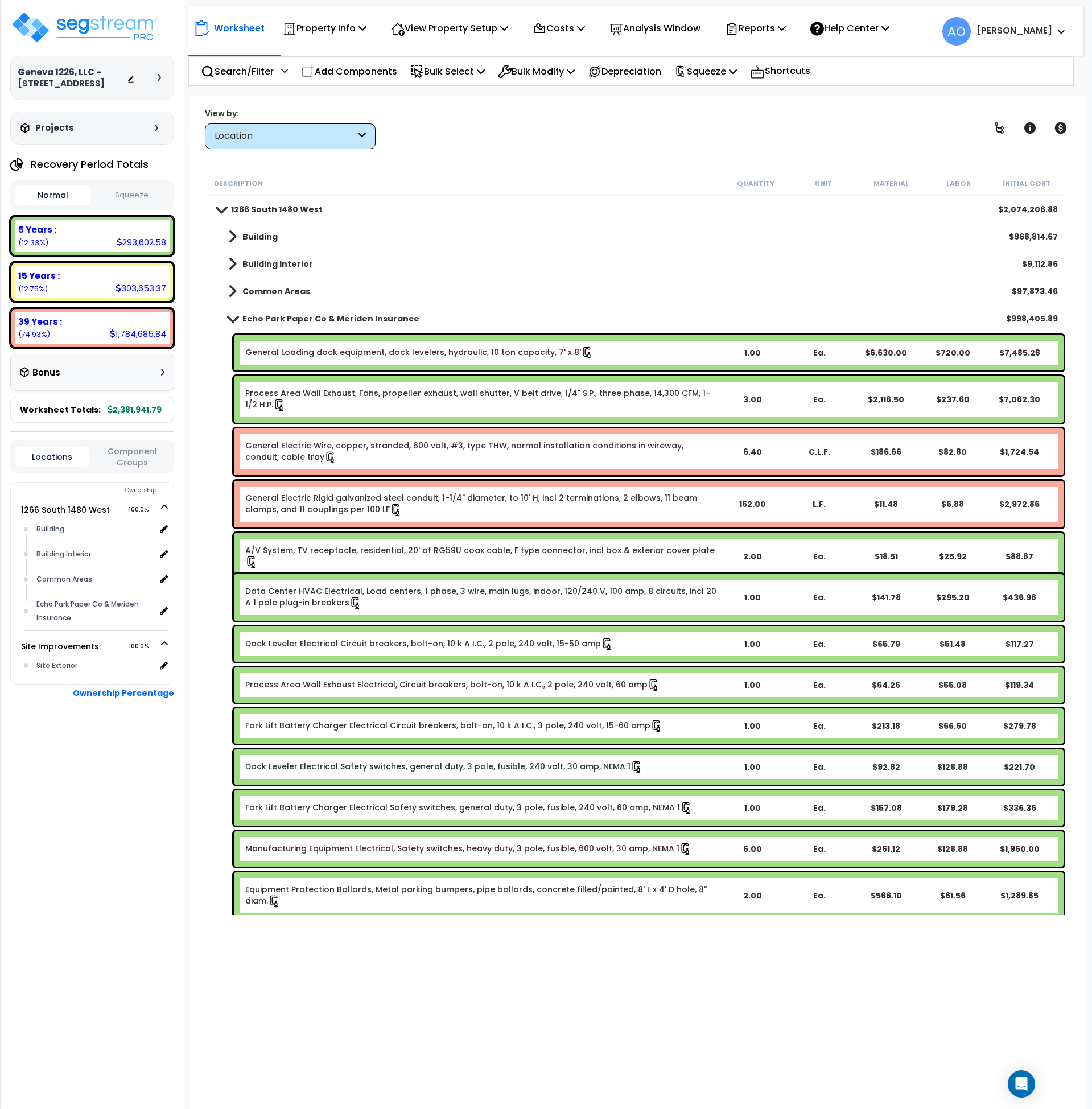
click at [276, 242] on div "Building $968,814.67" at bounding box center [638, 237] width 852 height 27
click at [269, 238] on b "Building" at bounding box center [259, 236] width 35 height 11
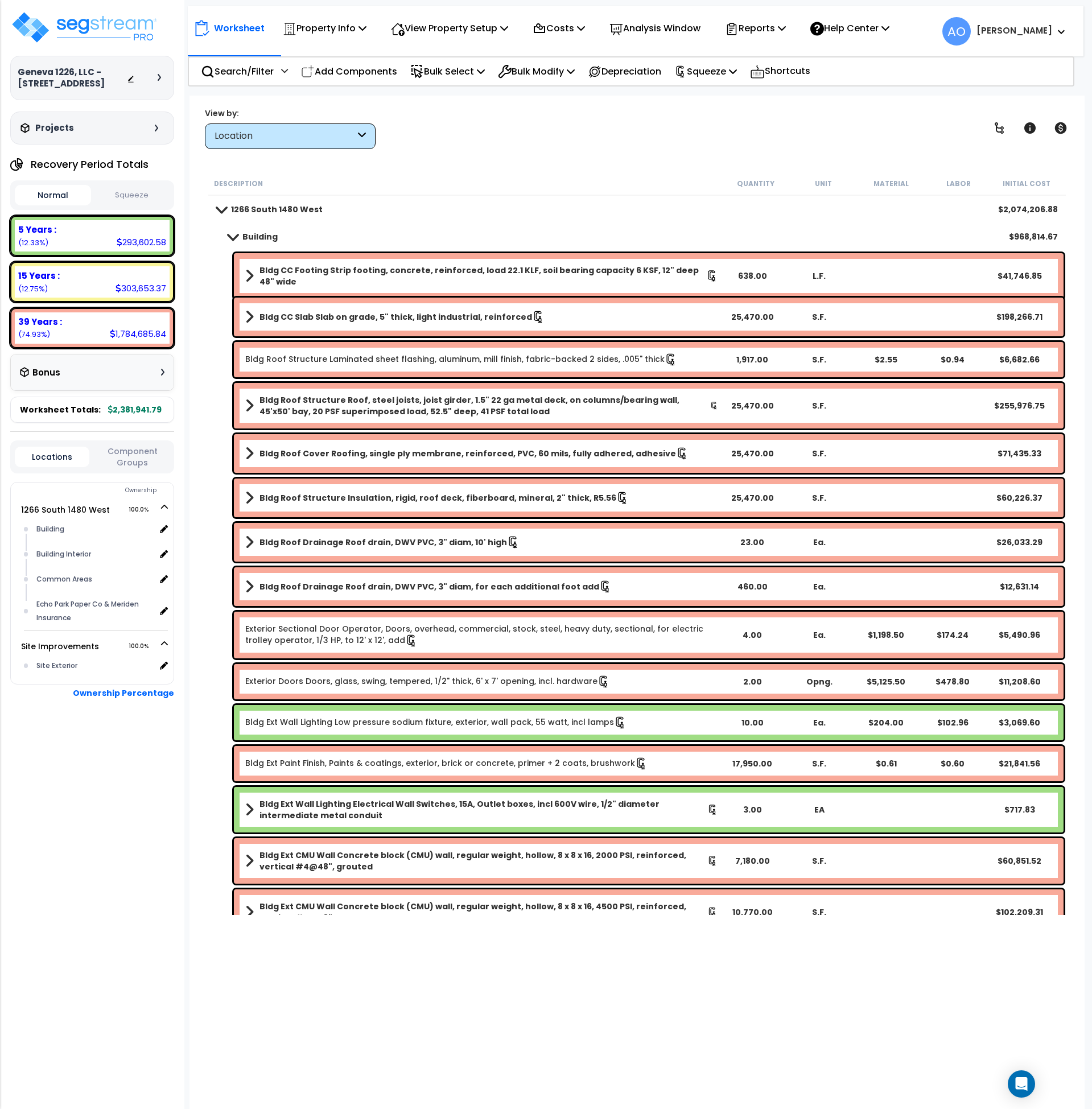
click at [268, 237] on b "Building" at bounding box center [259, 236] width 35 height 11
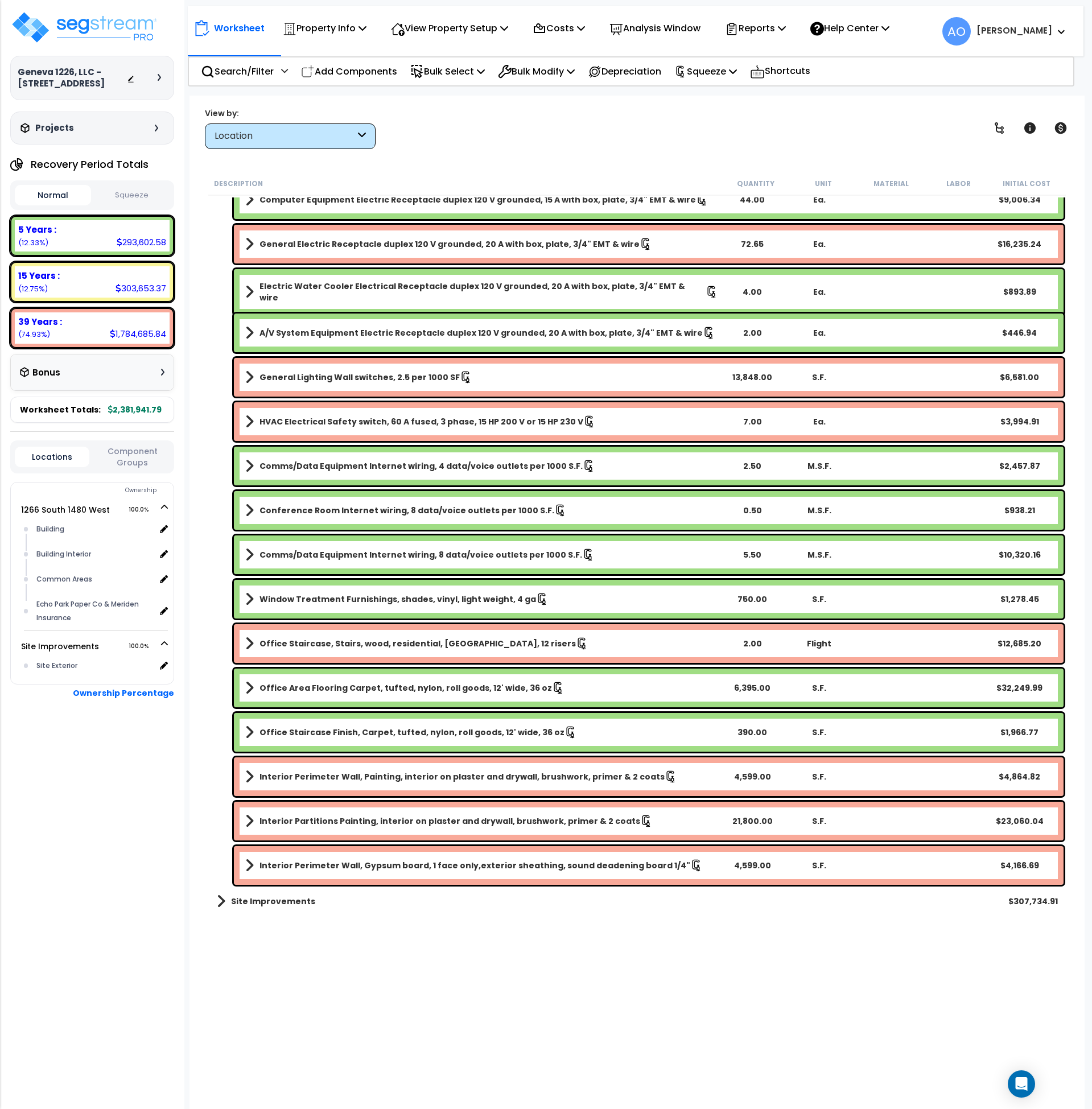
scroll to position [50, 0]
click at [288, 904] on b "Site Improvements" at bounding box center [273, 901] width 84 height 11
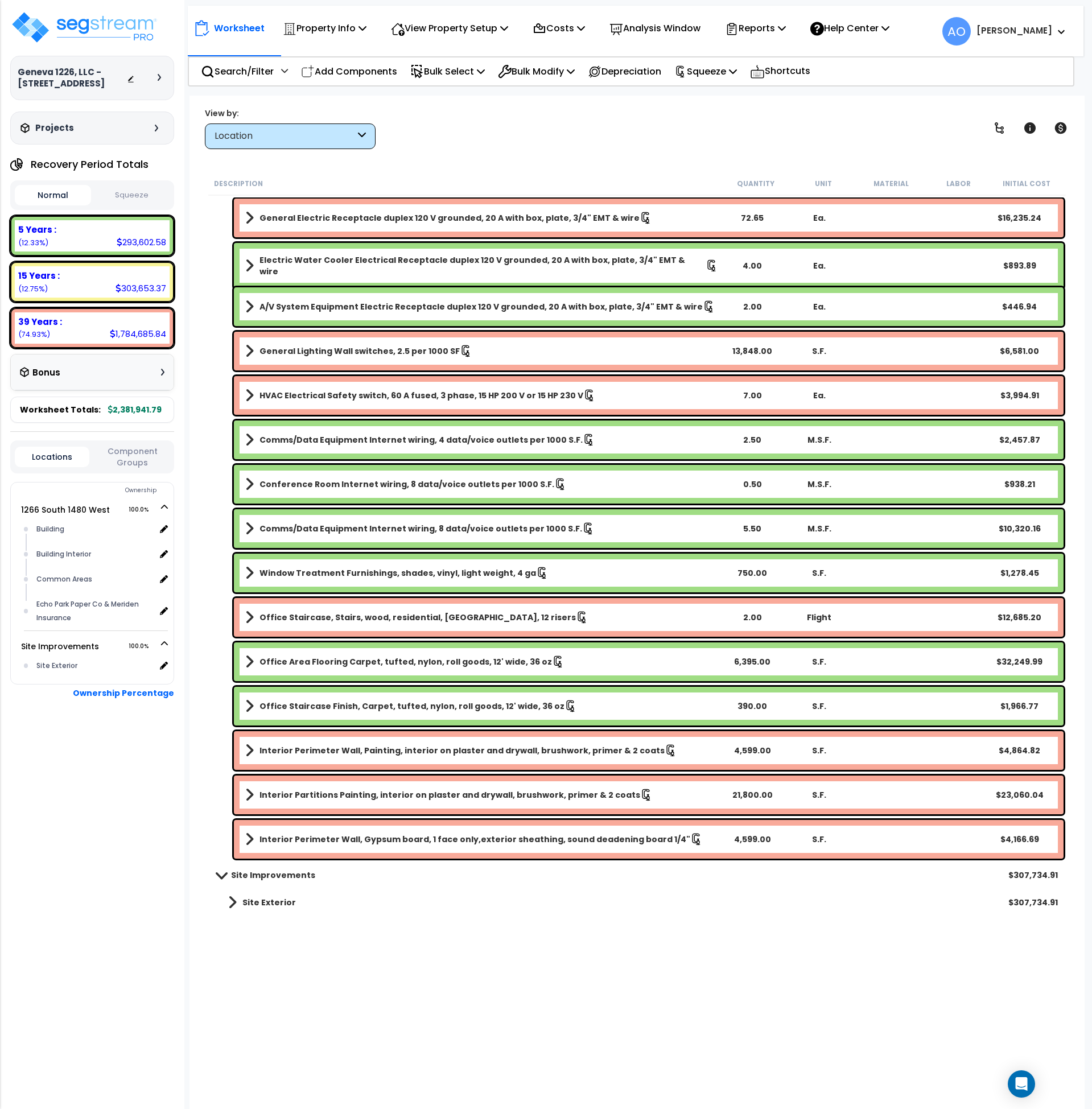
scroll to position [5125, 0]
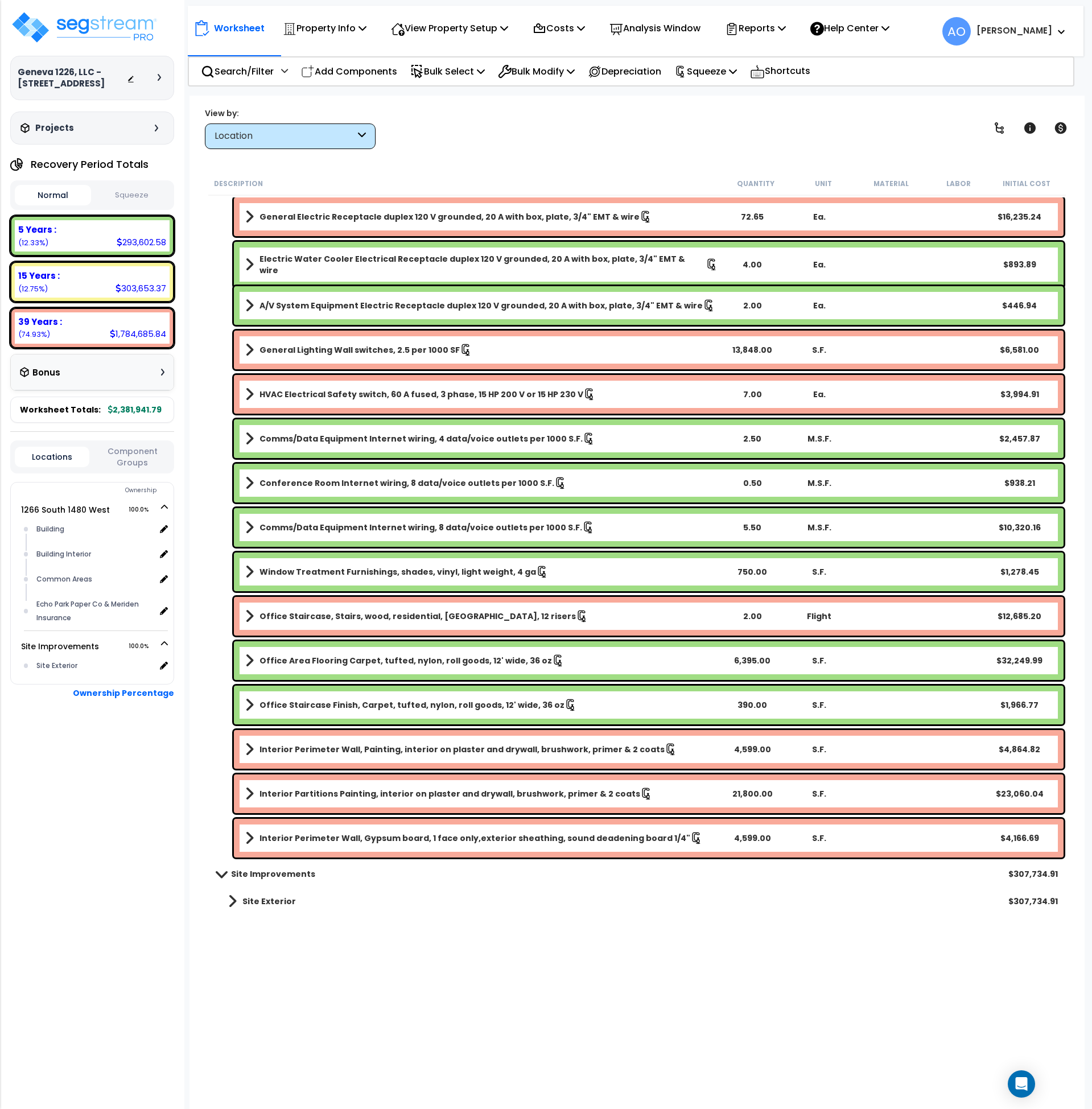
click at [273, 897] on b "Site Exterior" at bounding box center [269, 901] width 54 height 11
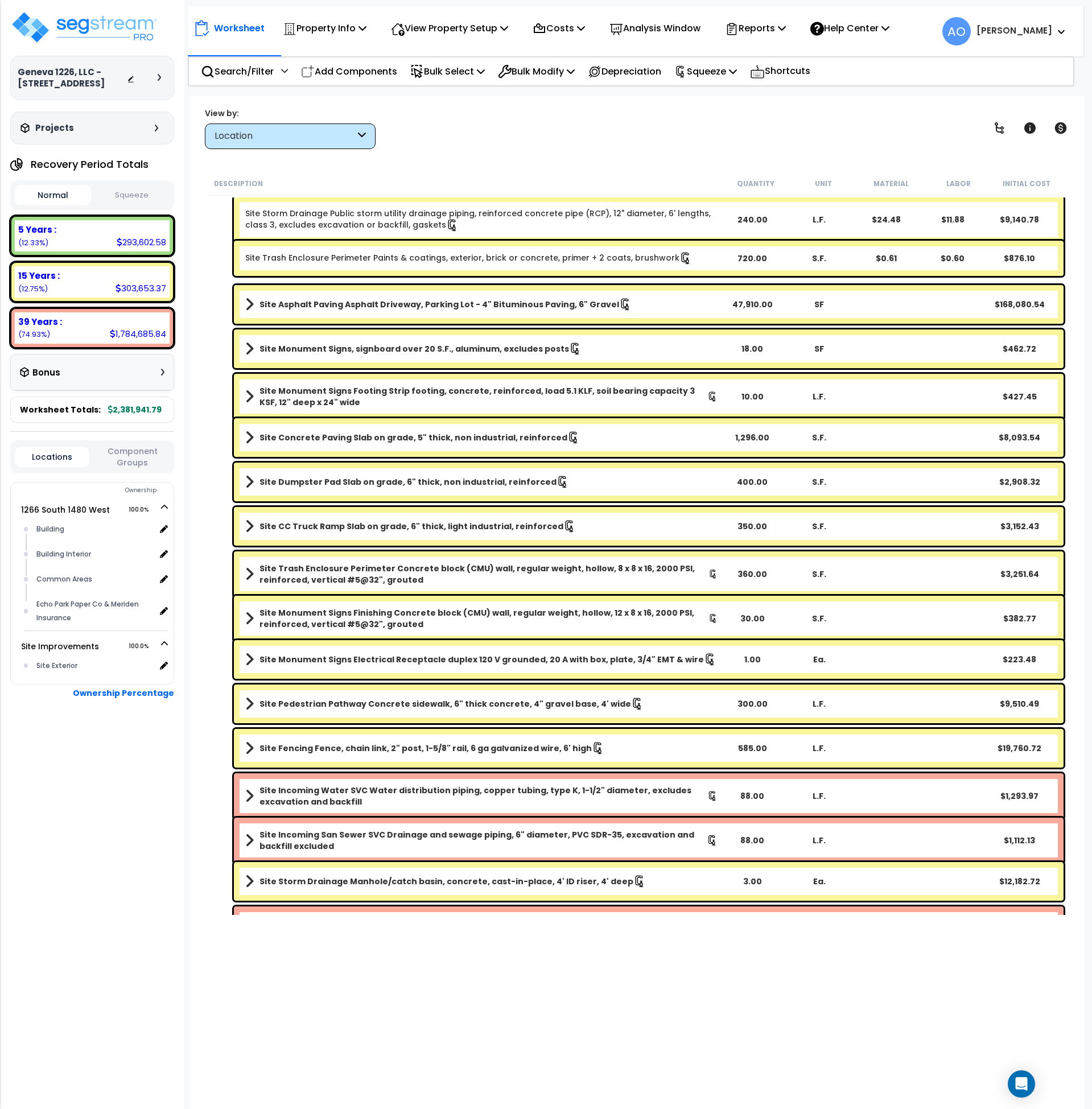
scroll to position [6787, 0]
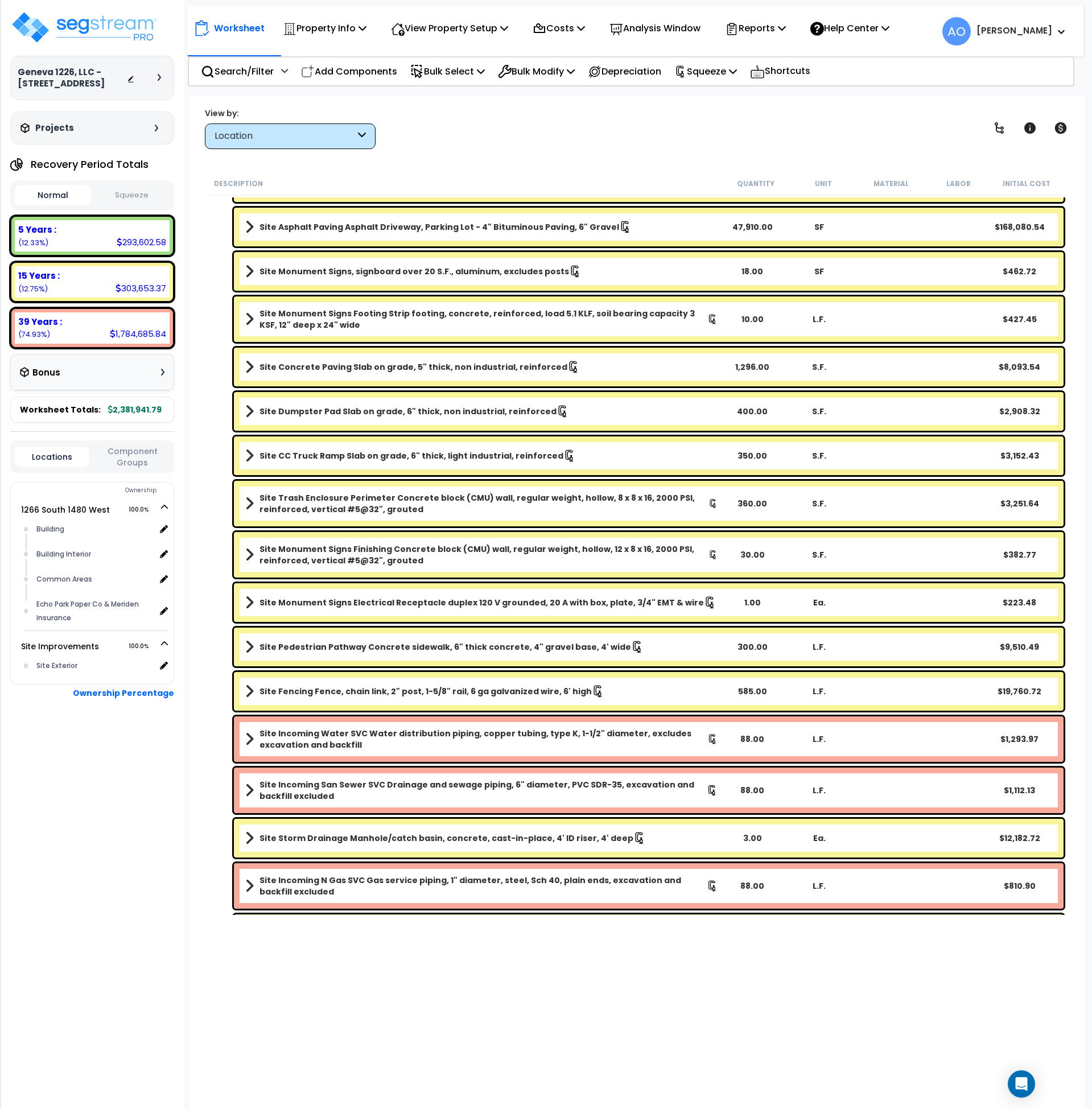
click at [130, 200] on button "Squeeze" at bounding box center [132, 195] width 76 height 20
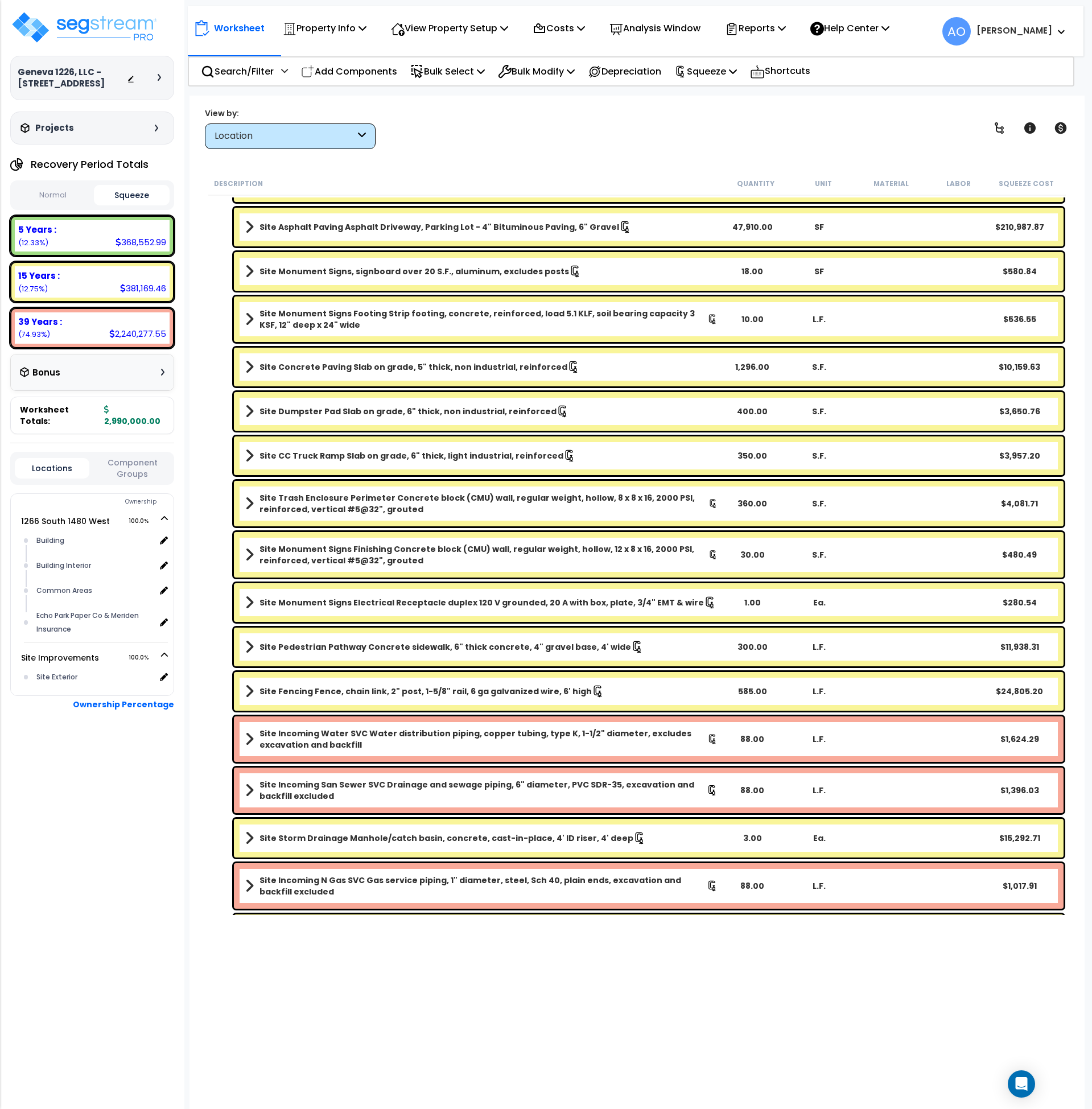
click at [45, 193] on button "Normal" at bounding box center [52, 195] width 76 height 20
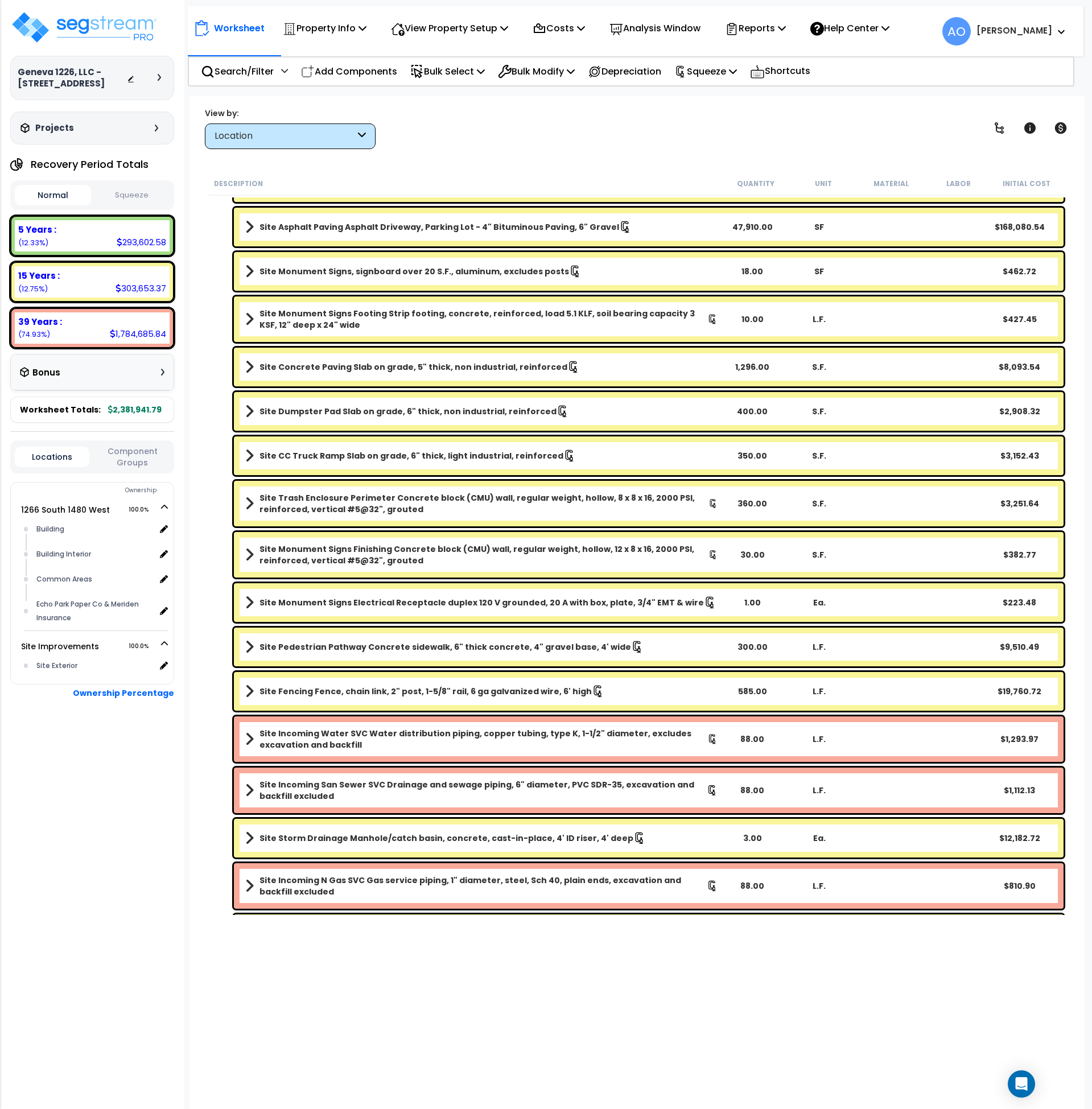
click at [134, 193] on button "Squeeze" at bounding box center [132, 195] width 76 height 20
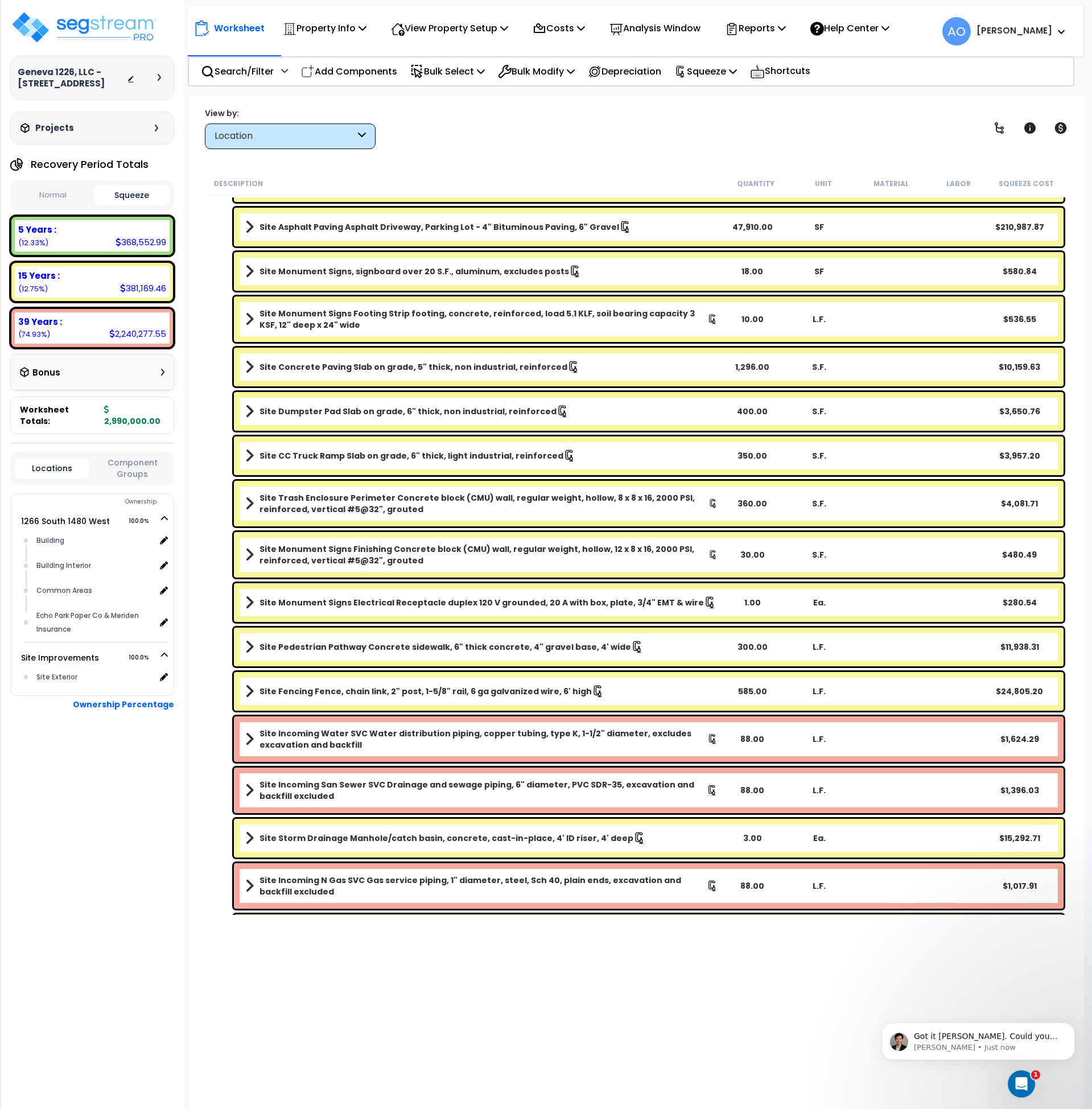
scroll to position [0, 0]
